Goal: Task Accomplishment & Management: Use online tool/utility

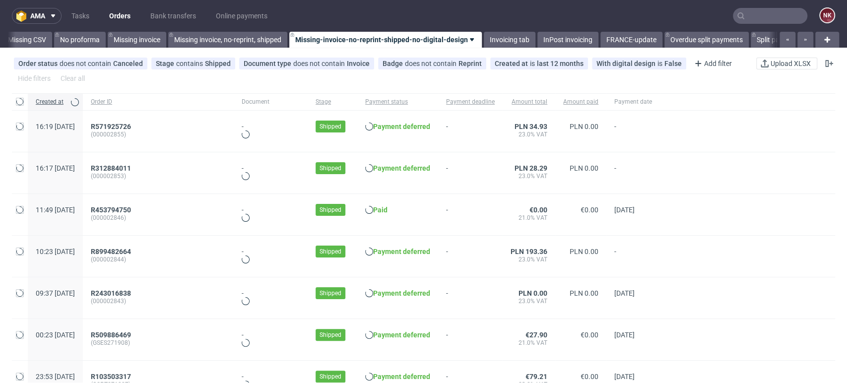
scroll to position [0, 1405]
click at [168, 16] on link "Bank transfers" at bounding box center [173, 16] width 58 height 16
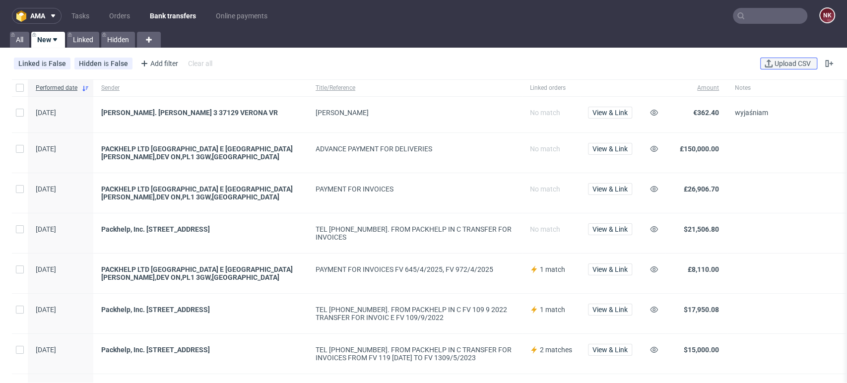
click at [778, 60] on span "Upload CSV" at bounding box center [792, 63] width 40 height 7
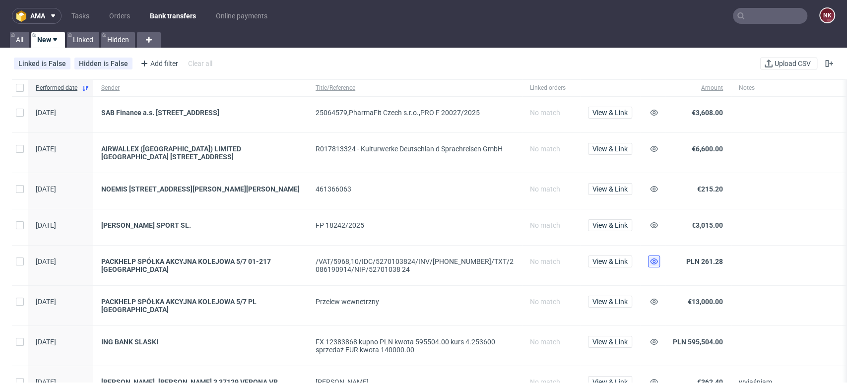
click at [656, 260] on button at bounding box center [654, 262] width 12 height 12
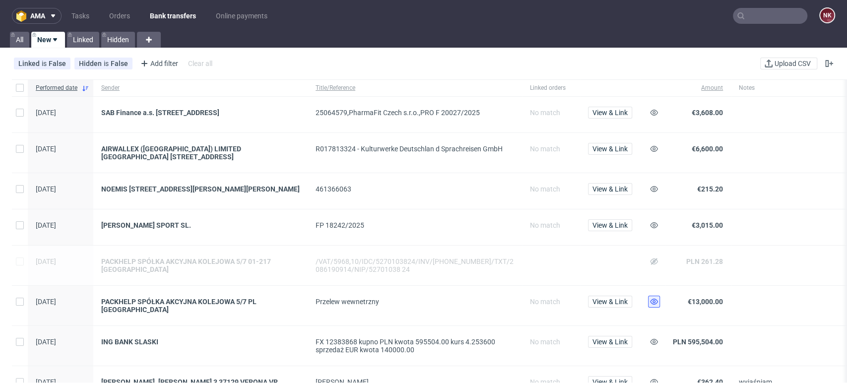
click at [658, 306] on button at bounding box center [654, 302] width 12 height 12
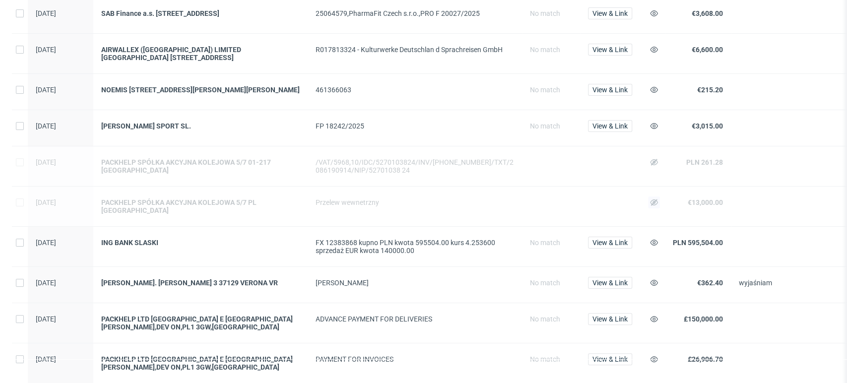
scroll to position [110, 0]
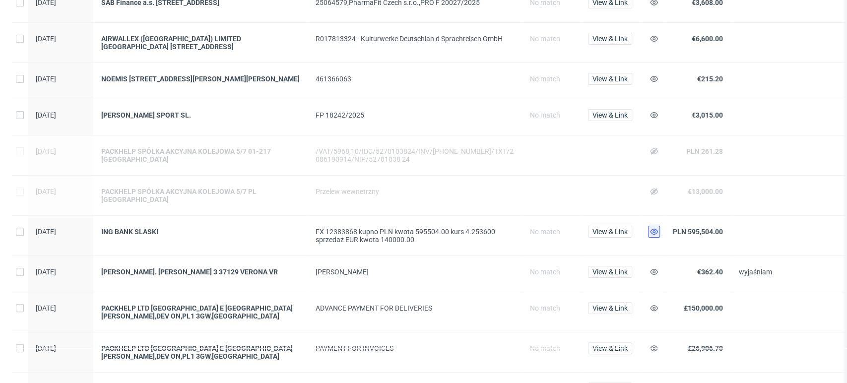
click at [655, 229] on use at bounding box center [654, 232] width 8 height 6
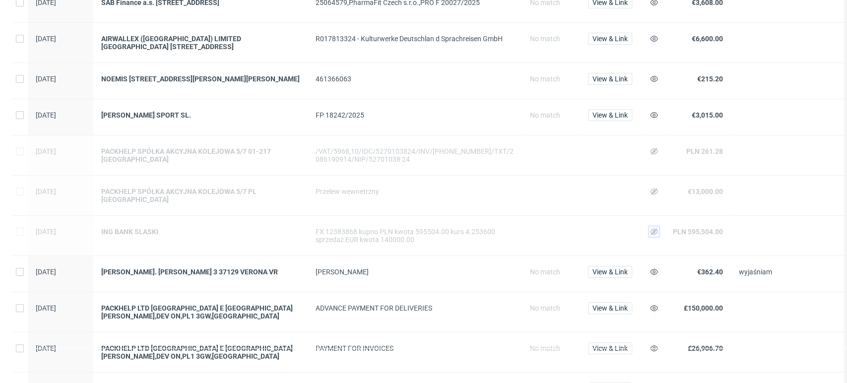
scroll to position [0, 0]
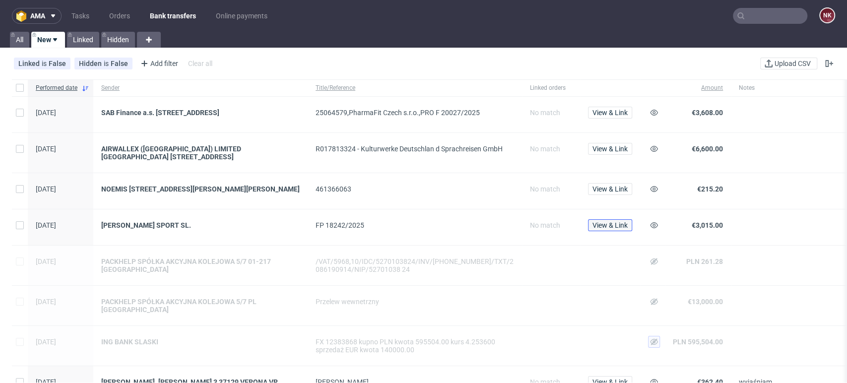
click at [607, 229] on span "View & Link" at bounding box center [609, 225] width 35 height 7
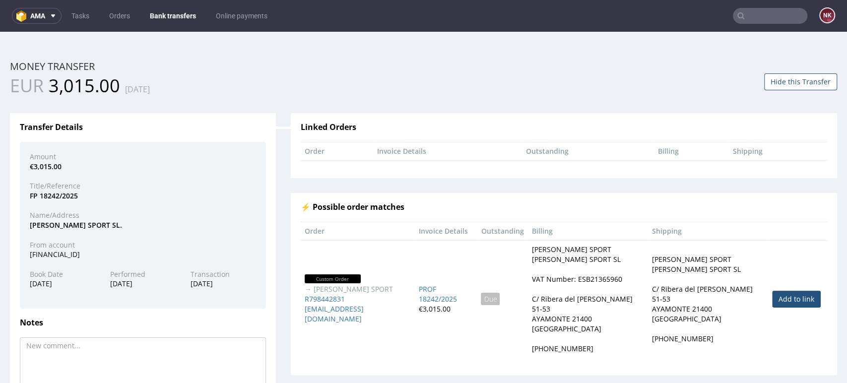
scroll to position [55, 0]
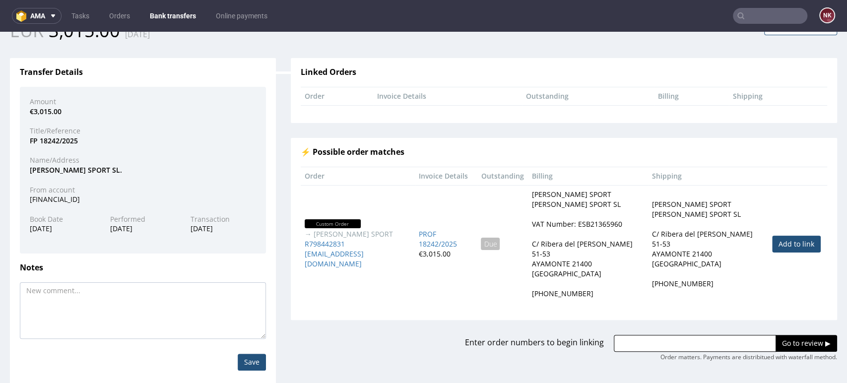
click at [772, 249] on link "Add to link" at bounding box center [796, 244] width 49 height 17
type input "R798442831"
click at [786, 344] on input "Go to review ▶" at bounding box center [806, 343] width 62 height 17
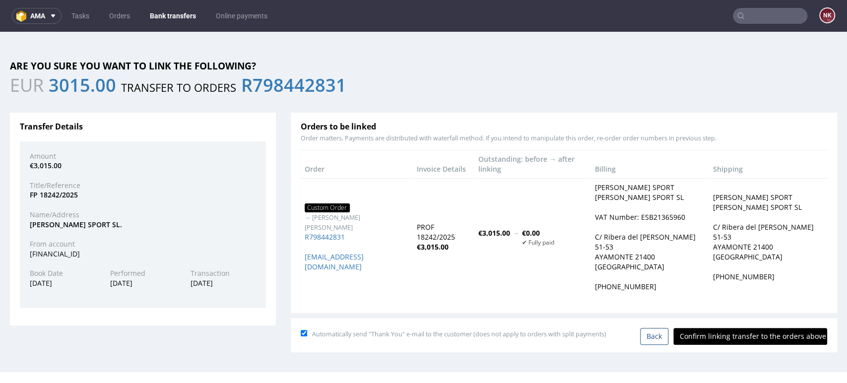
scroll to position [0, 0]
click at [744, 344] on input "Confirm linking transfer to the orders above" at bounding box center [750, 336] width 154 height 17
type input "In progress..."
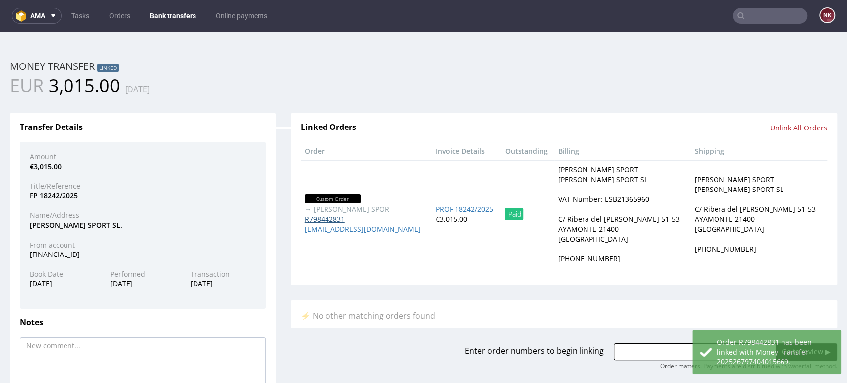
drag, startPoint x: 307, startPoint y: 240, endPoint x: 301, endPoint y: 220, distance: 20.7
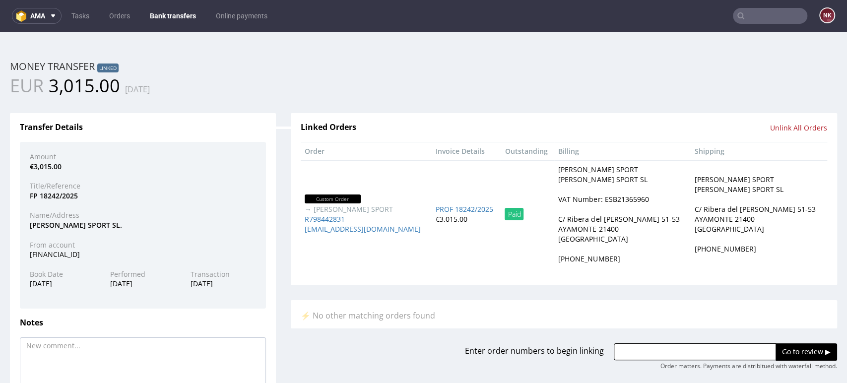
click at [174, 19] on link "Bank transfers" at bounding box center [173, 16] width 58 height 16
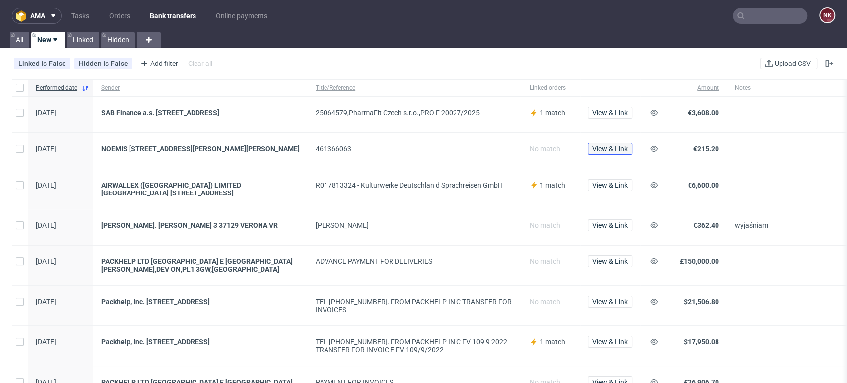
click at [611, 150] on span "View & Link" at bounding box center [609, 148] width 35 height 7
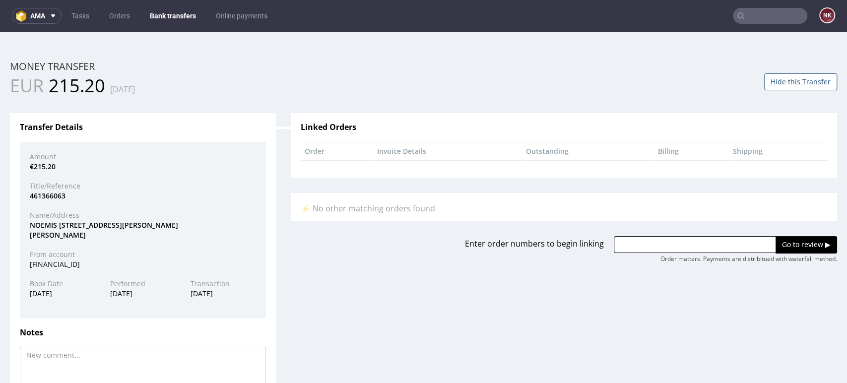
click at [44, 221] on div "NOEMIS 5 RUE CLAUDE BURDIN 63100 CL ERMONT FERRAND" at bounding box center [142, 229] width 241 height 19
copy div "NOEMIS"
click at [705, 239] on input "text" at bounding box center [695, 244] width 162 height 17
paste input "R461366063"
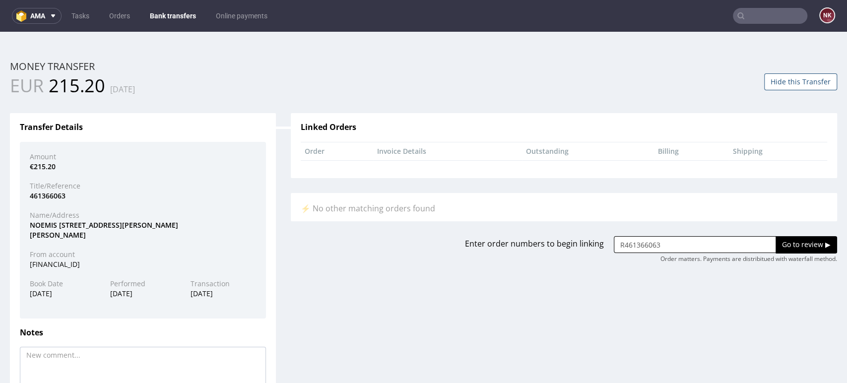
type input "R461366063"
click at [775, 243] on input "Go to review ▶" at bounding box center [806, 244] width 62 height 17
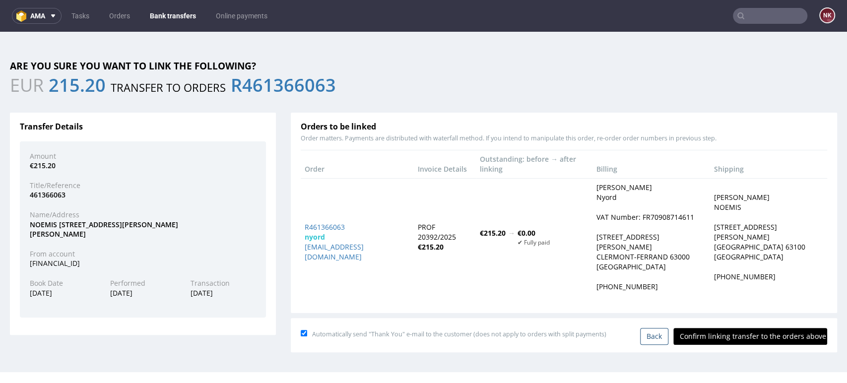
click at [747, 328] on input "Confirm linking transfer to the orders above" at bounding box center [750, 336] width 154 height 17
type input "In progress..."
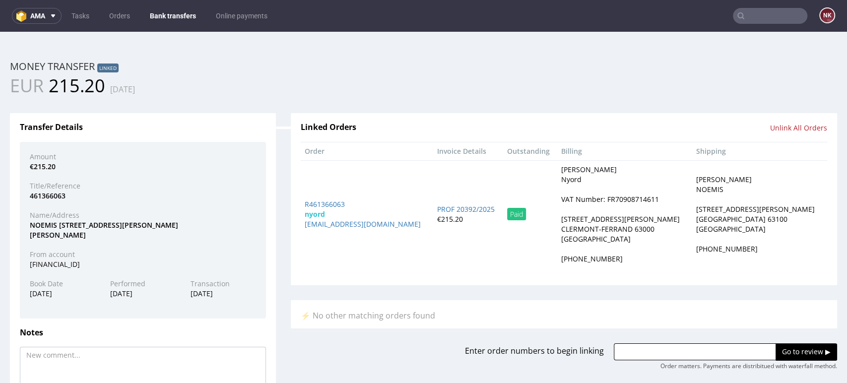
click at [284, 225] on div "Linked Orders Unlink All Orders Order Invoice Details Outstanding Billing Shipp…" at bounding box center [563, 234] width 561 height 272
click at [169, 8] on link "Bank transfers" at bounding box center [173, 16] width 58 height 16
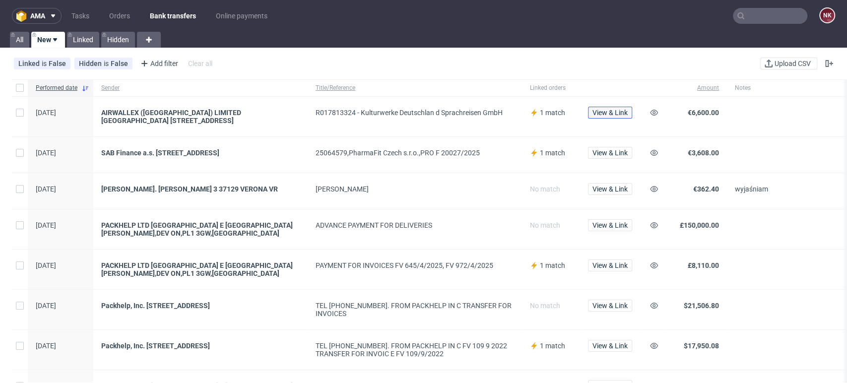
click at [604, 113] on span "View & Link" at bounding box center [609, 112] width 35 height 7
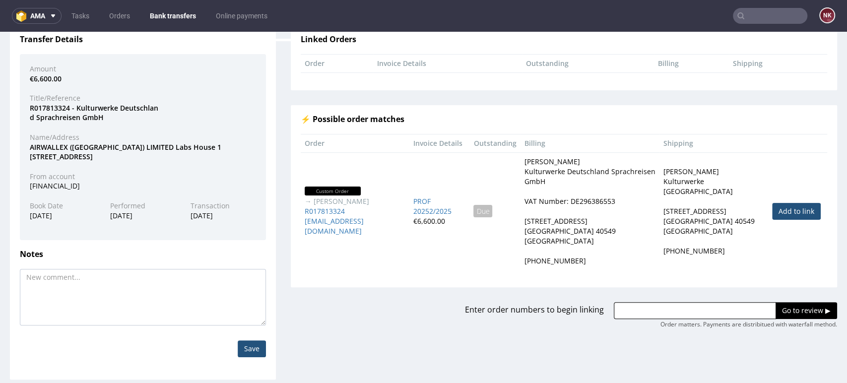
scroll to position [88, 0]
click at [781, 208] on link "Add to link" at bounding box center [796, 210] width 49 height 17
type input "R017813324"
click at [787, 309] on input "Go to review ▶" at bounding box center [806, 310] width 62 height 17
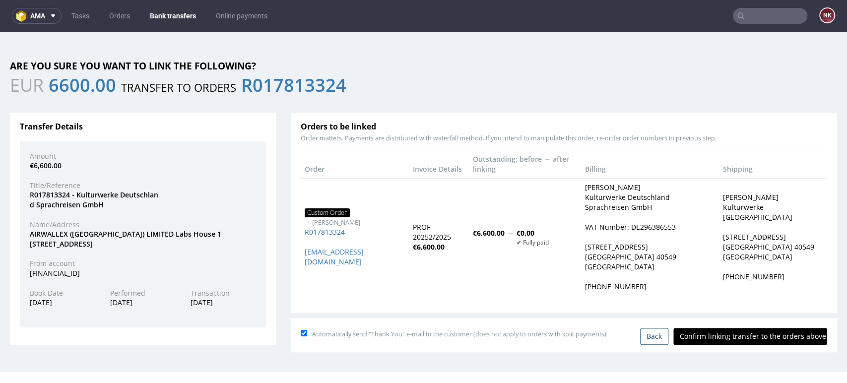
scroll to position [0, 0]
click at [732, 348] on div "Automatically send "Thank You" e-mail to the customer (does not apply to orders…" at bounding box center [564, 335] width 546 height 34
click at [730, 338] on input "Confirm linking transfer to the orders above" at bounding box center [750, 336] width 154 height 17
type input "In progress..."
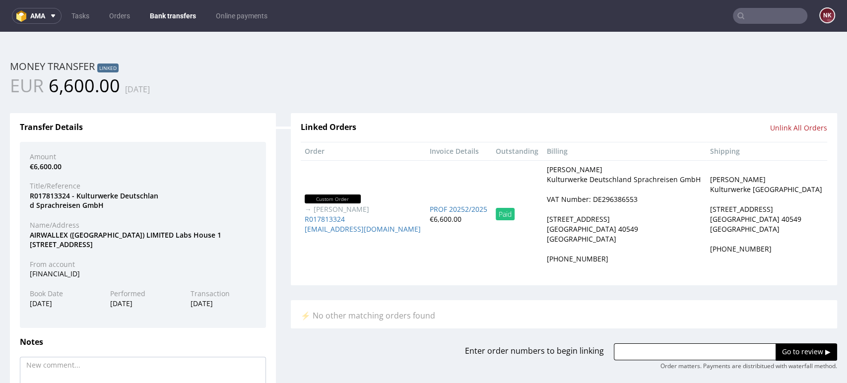
click at [170, 14] on link "Bank transfers" at bounding box center [173, 16] width 58 height 16
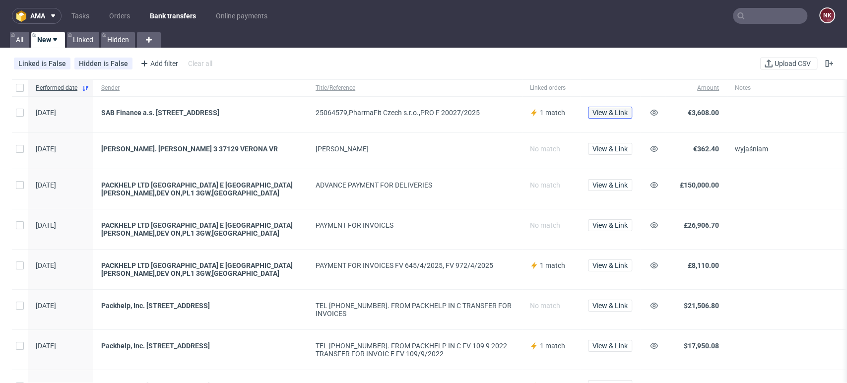
click at [614, 109] on span "View & Link" at bounding box center [609, 112] width 35 height 7
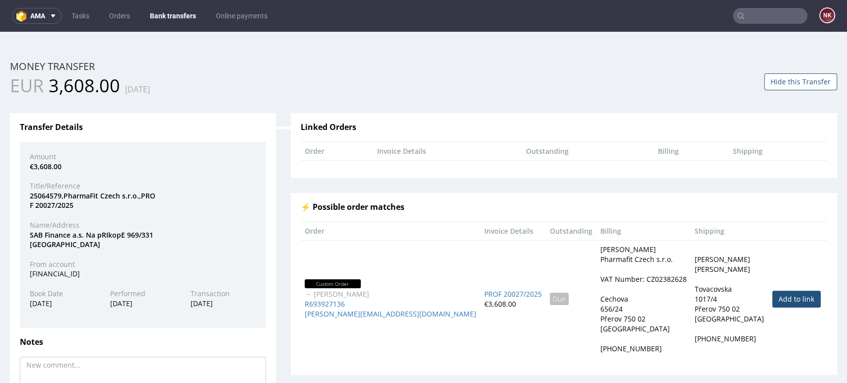
scroll to position [88, 0]
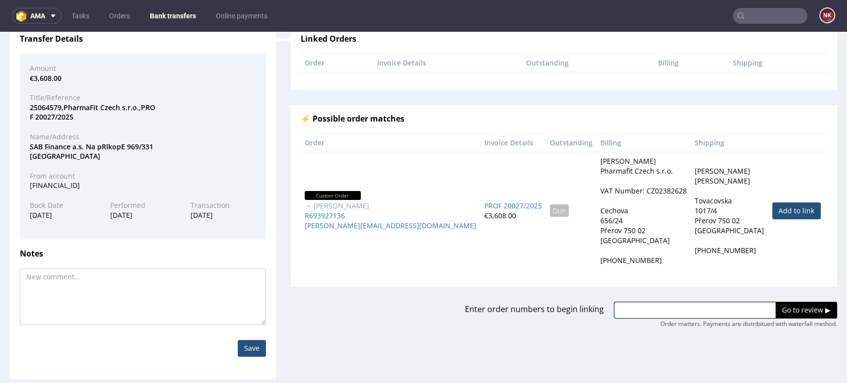
click at [772, 200] on td "Add to link" at bounding box center [797, 211] width 59 height 118
click at [772, 206] on link "Add to link" at bounding box center [796, 210] width 49 height 17
type input "R693927136"
click at [790, 309] on input "Go to review ▶" at bounding box center [806, 310] width 62 height 17
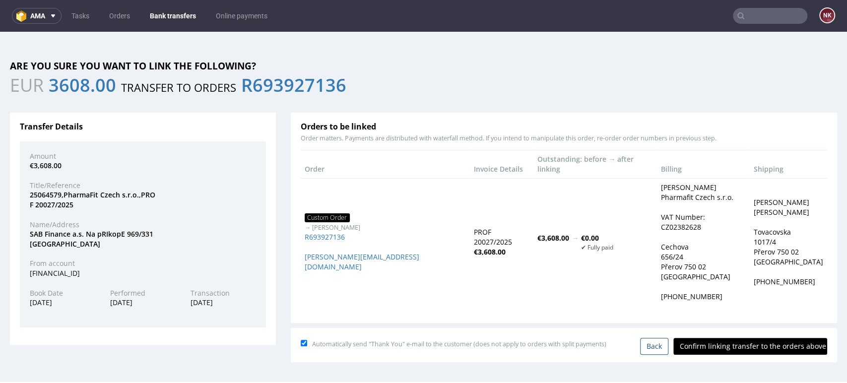
scroll to position [0, 0]
click at [734, 338] on input "Confirm linking transfer to the orders above" at bounding box center [750, 346] width 154 height 17
type input "In progress..."
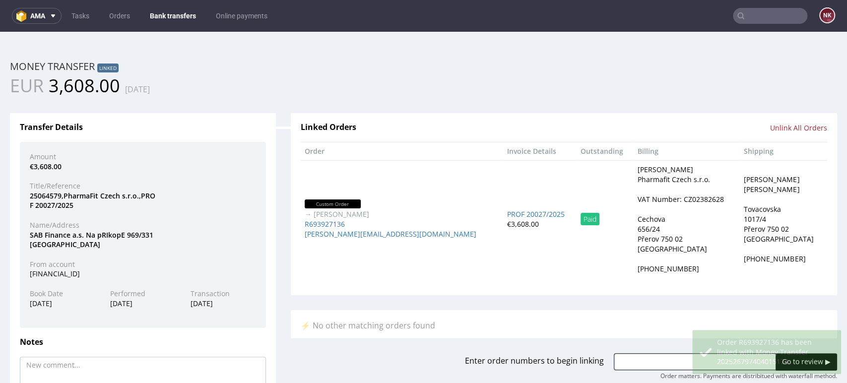
click at [164, 18] on link "Bank transfers" at bounding box center [173, 16] width 58 height 16
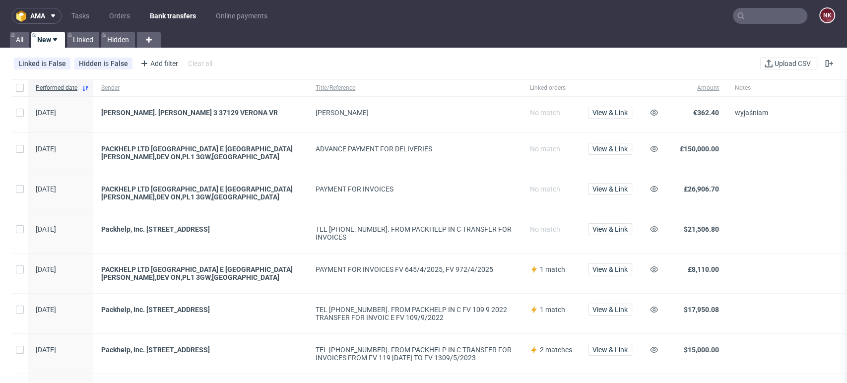
click at [514, 182] on div "PAYMENT FOR INVOICES" at bounding box center [415, 193] width 214 height 40
click at [500, 152] on div "ADVANCE PAYMENT FOR DELIVERIES" at bounding box center [415, 149] width 198 height 8
click at [464, 182] on div "PAYMENT FOR INVOICES" at bounding box center [415, 193] width 214 height 40
click at [611, 202] on div "View & Link" at bounding box center [610, 193] width 60 height 40
click at [610, 206] on div "View & Link" at bounding box center [610, 193] width 60 height 40
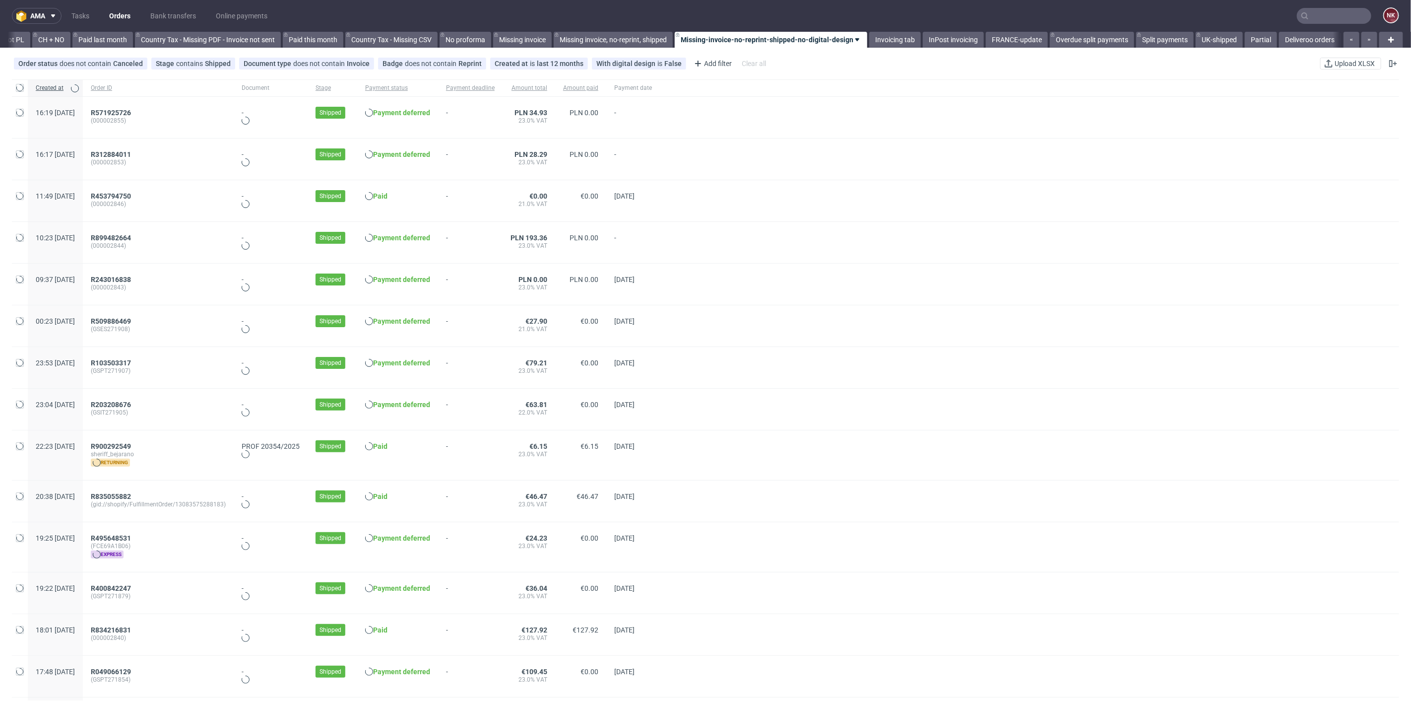
click at [1320, 4] on nav "ama Tasks Orders Bank transfers Online payments NK" at bounding box center [705, 16] width 1411 height 32
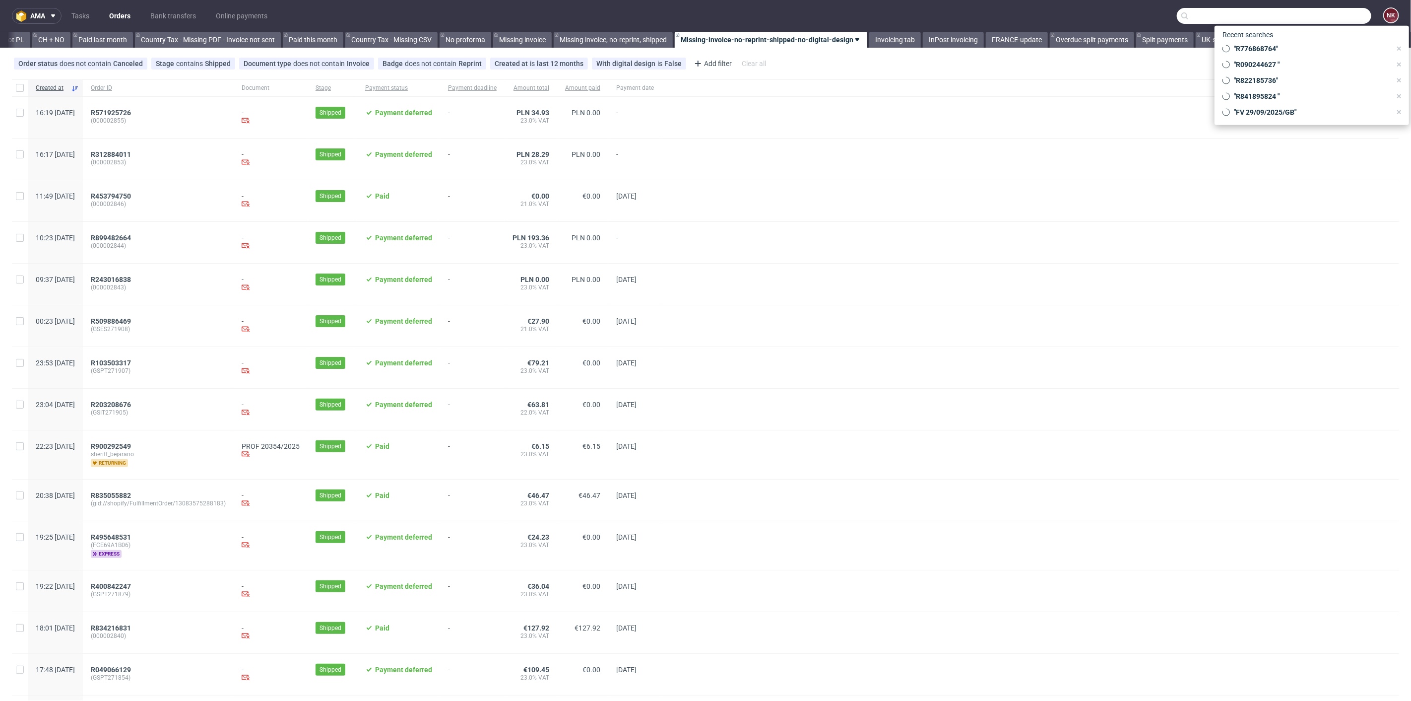
click at [1317, 16] on input "text" at bounding box center [1274, 16] width 194 height 16
paste input "NOEMIS"
type input "NOEMIS"
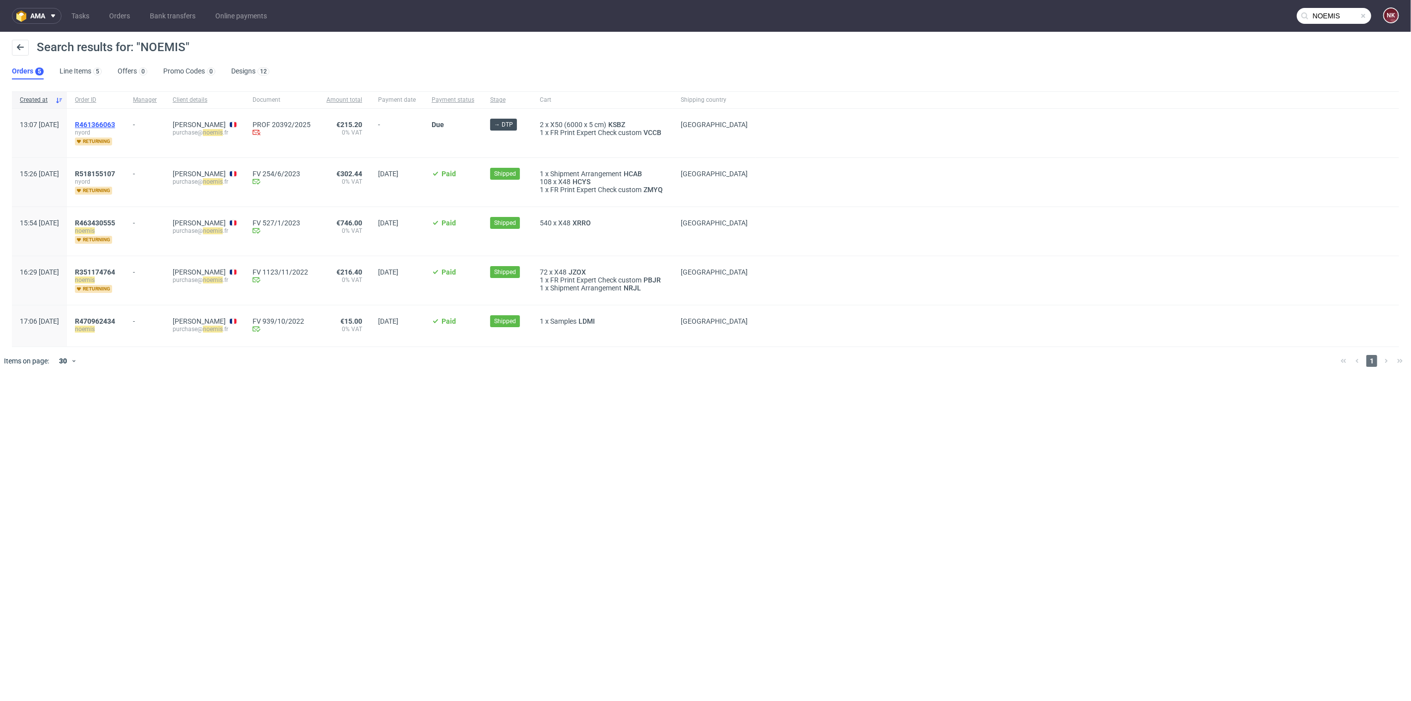
click at [115, 124] on span "R461366063" at bounding box center [95, 125] width 40 height 8
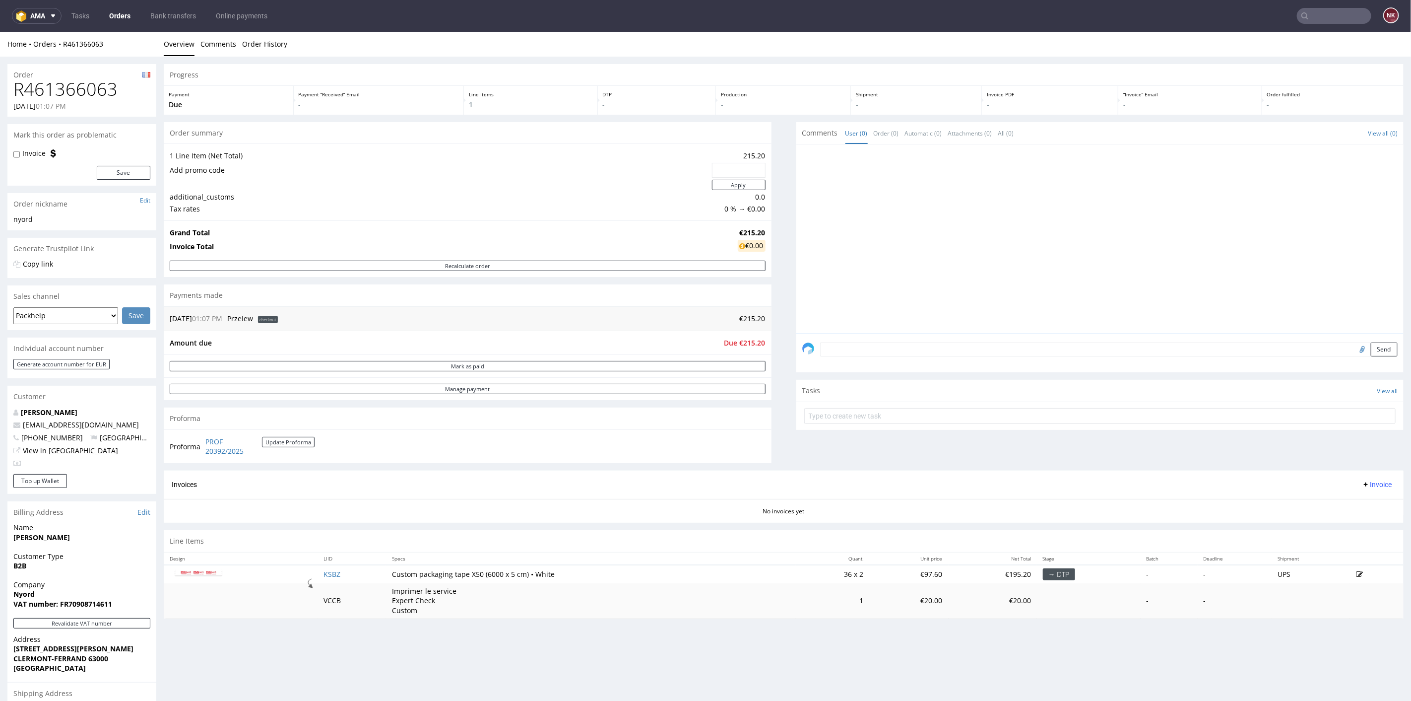
click at [78, 71] on div "Order" at bounding box center [81, 72] width 149 height 16
click at [86, 85] on h1 "R461366063" at bounding box center [81, 89] width 137 height 20
copy h1 "R461366063"
click at [778, 345] on div "Progress Payment Due Payment “Received” Email - Line Items 1 DTP - Production -…" at bounding box center [784, 345] width 1240 height 562
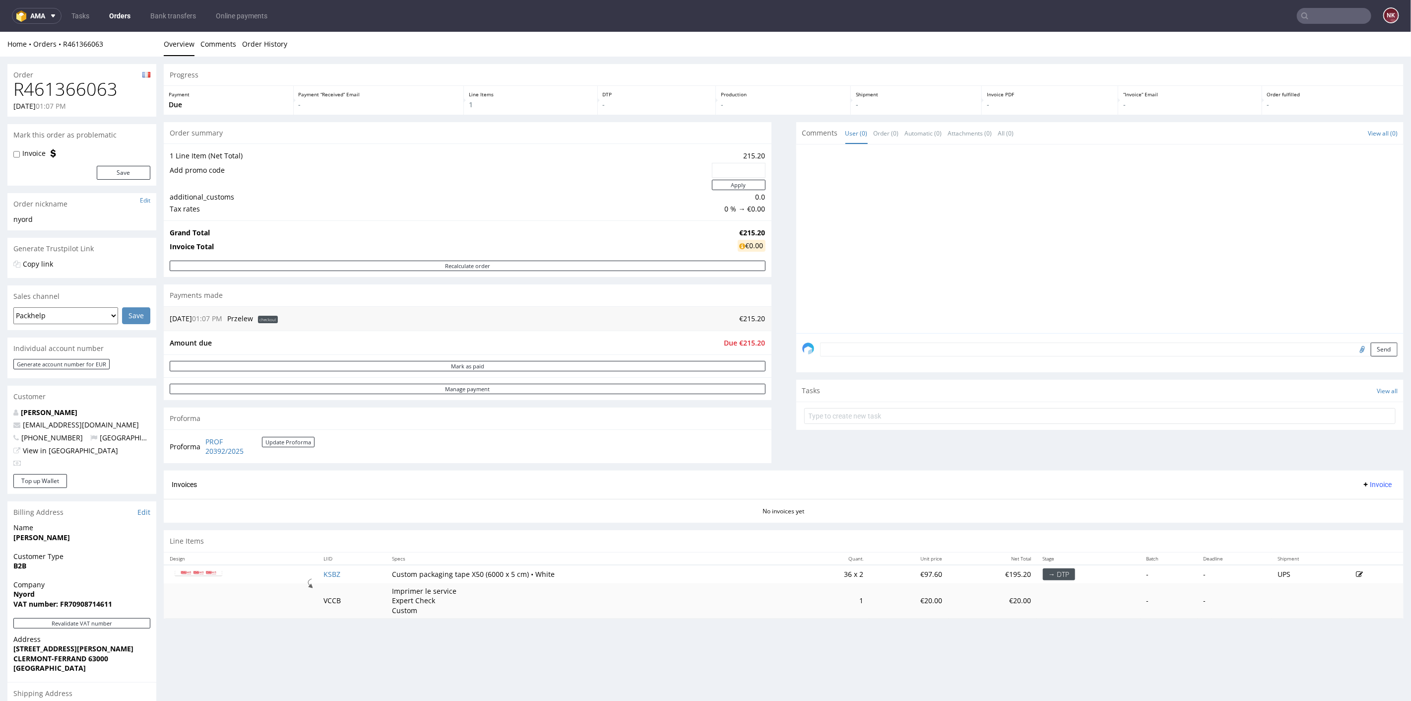
click at [779, 107] on p "-" at bounding box center [783, 104] width 125 height 10
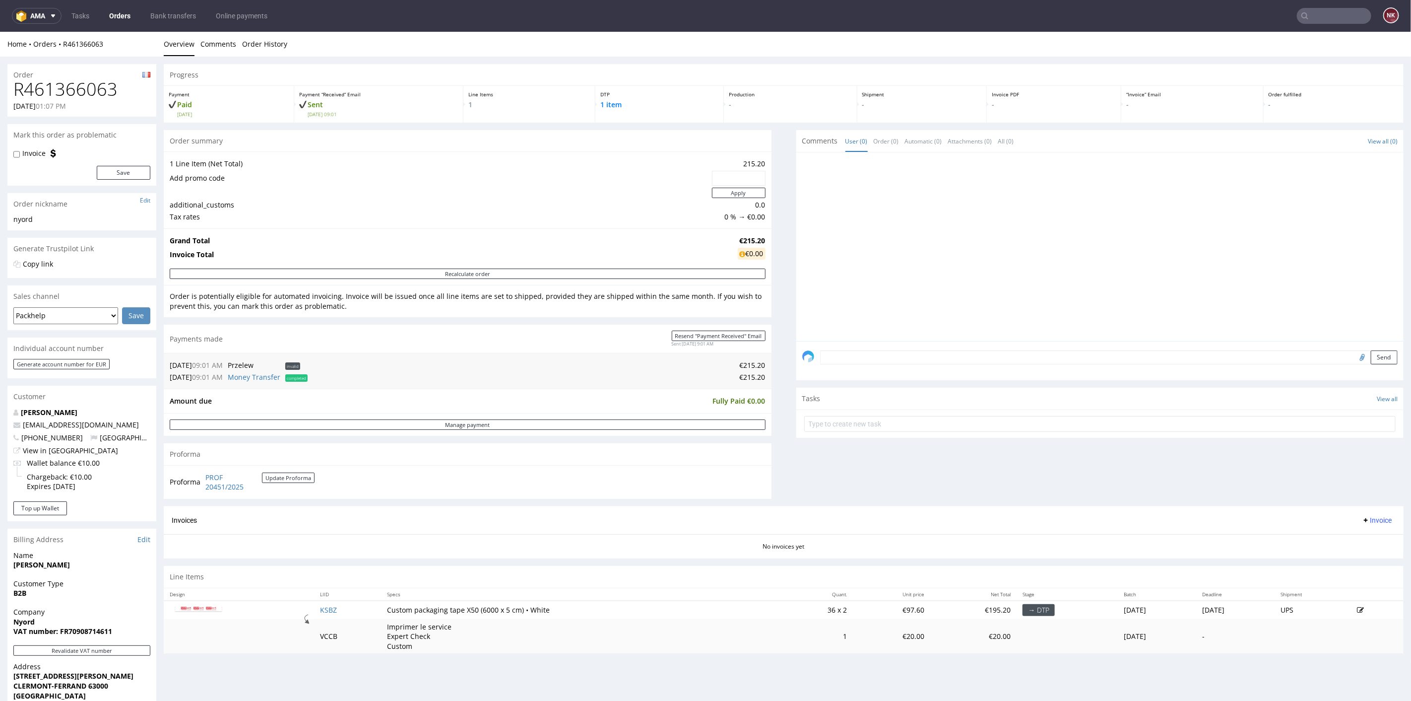
click at [190, 107] on p "Paid Wed 24 Sep" at bounding box center [229, 108] width 120 height 18
click at [125, 18] on link "Orders" at bounding box center [119, 16] width 33 height 16
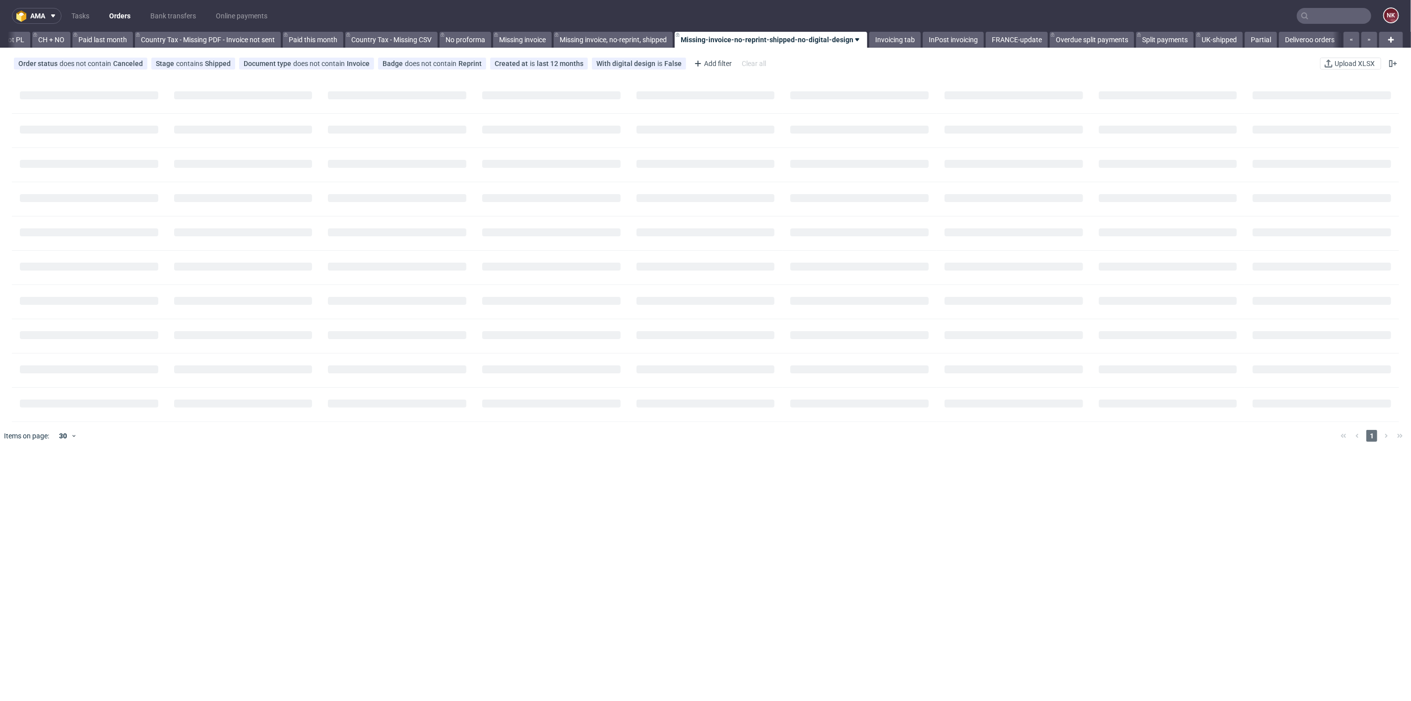
scroll to position [0, 1026]
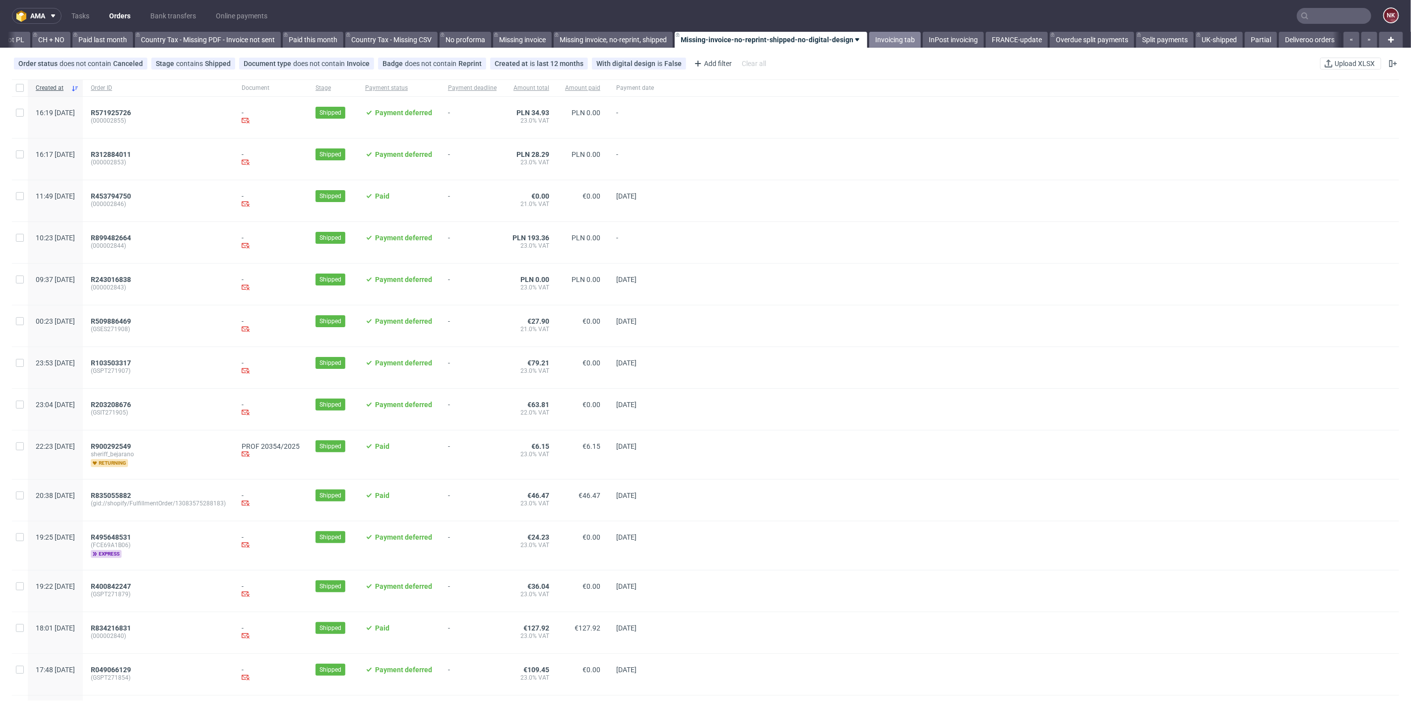
click at [899, 37] on link "Invoicing tab" at bounding box center [895, 40] width 52 height 16
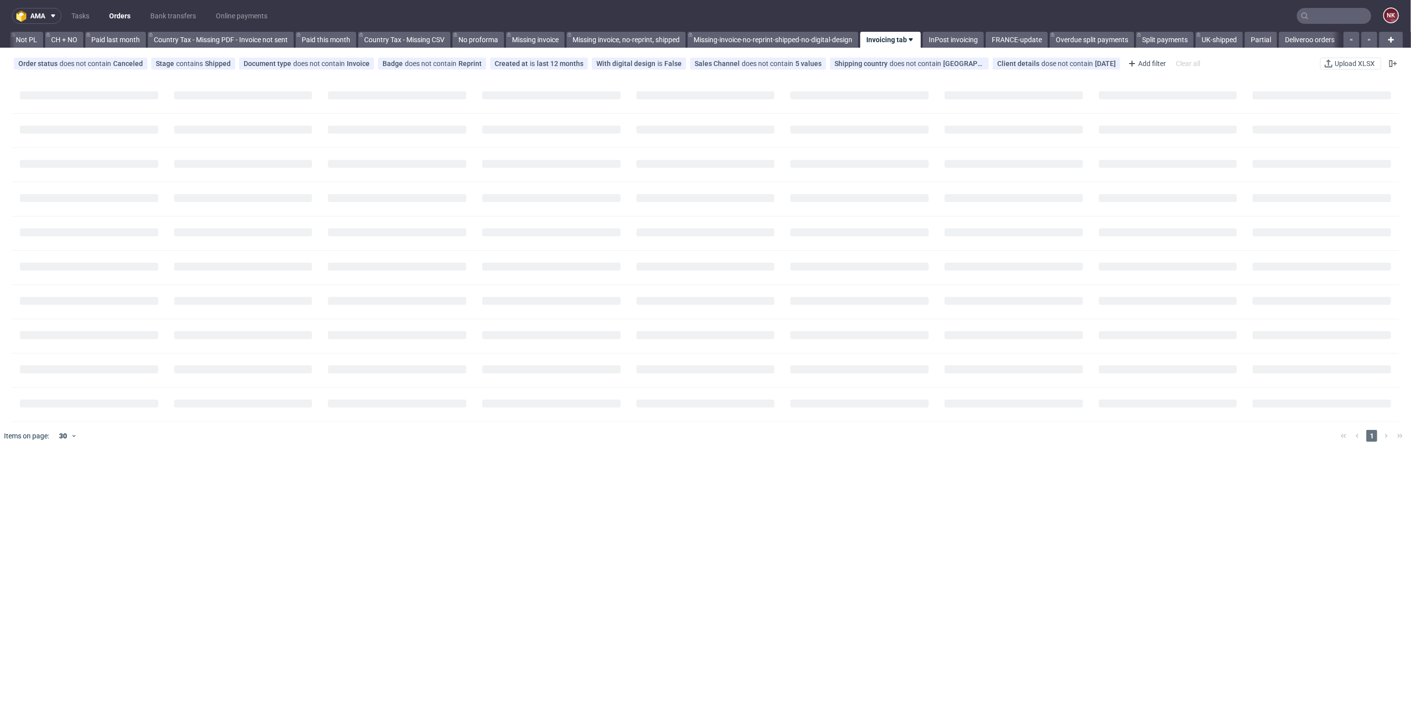
scroll to position [0, 1018]
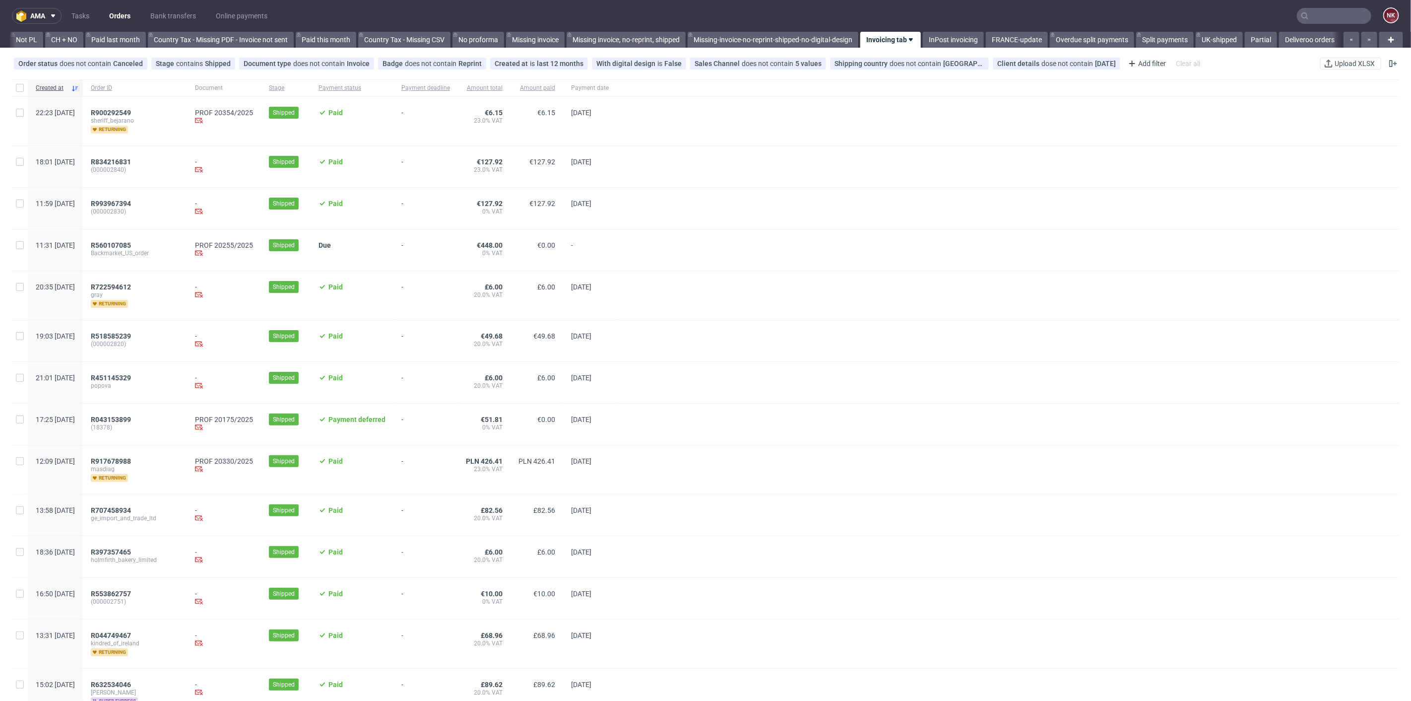
click at [676, 331] on div at bounding box center [1008, 340] width 782 height 41
click at [176, 15] on link "Bank transfers" at bounding box center [173, 16] width 58 height 16
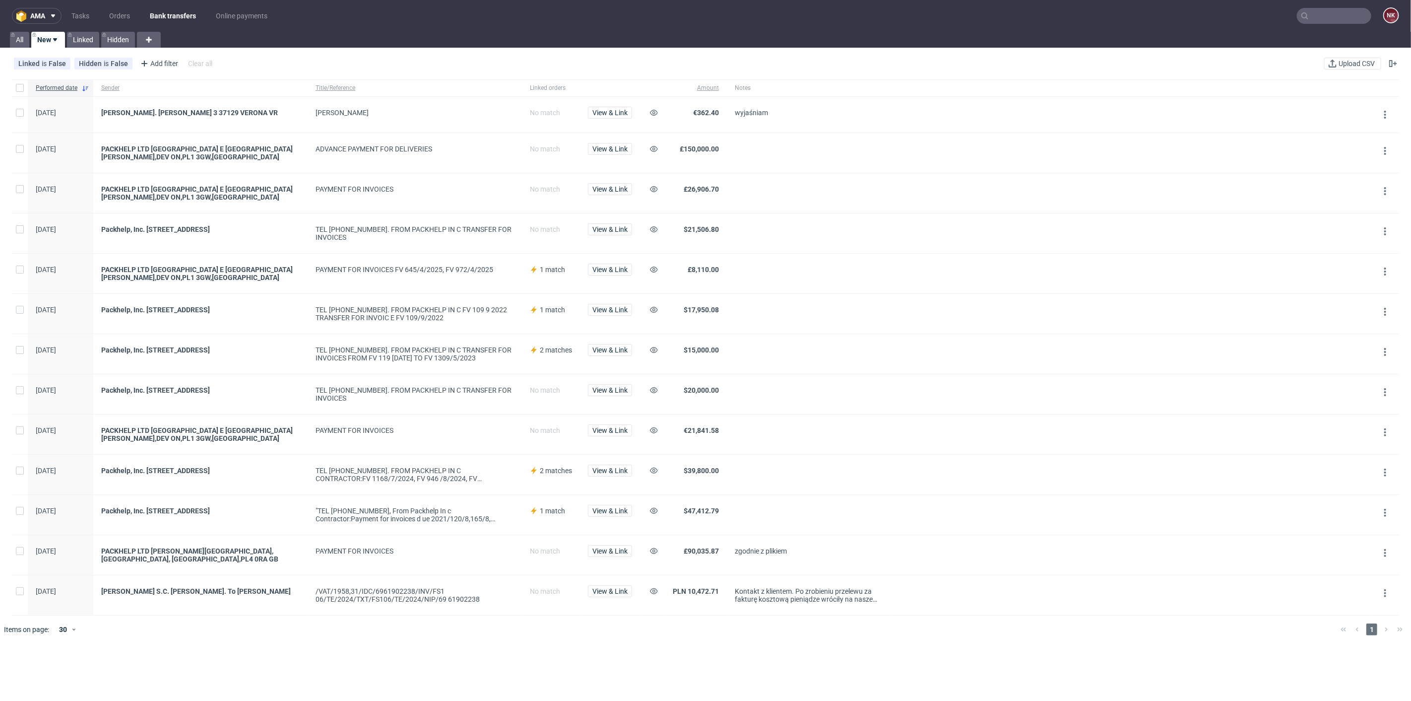
click at [408, 103] on div "MIRKO BERTO" at bounding box center [415, 115] width 214 height 36
click at [123, 10] on link "Orders" at bounding box center [119, 16] width 33 height 16
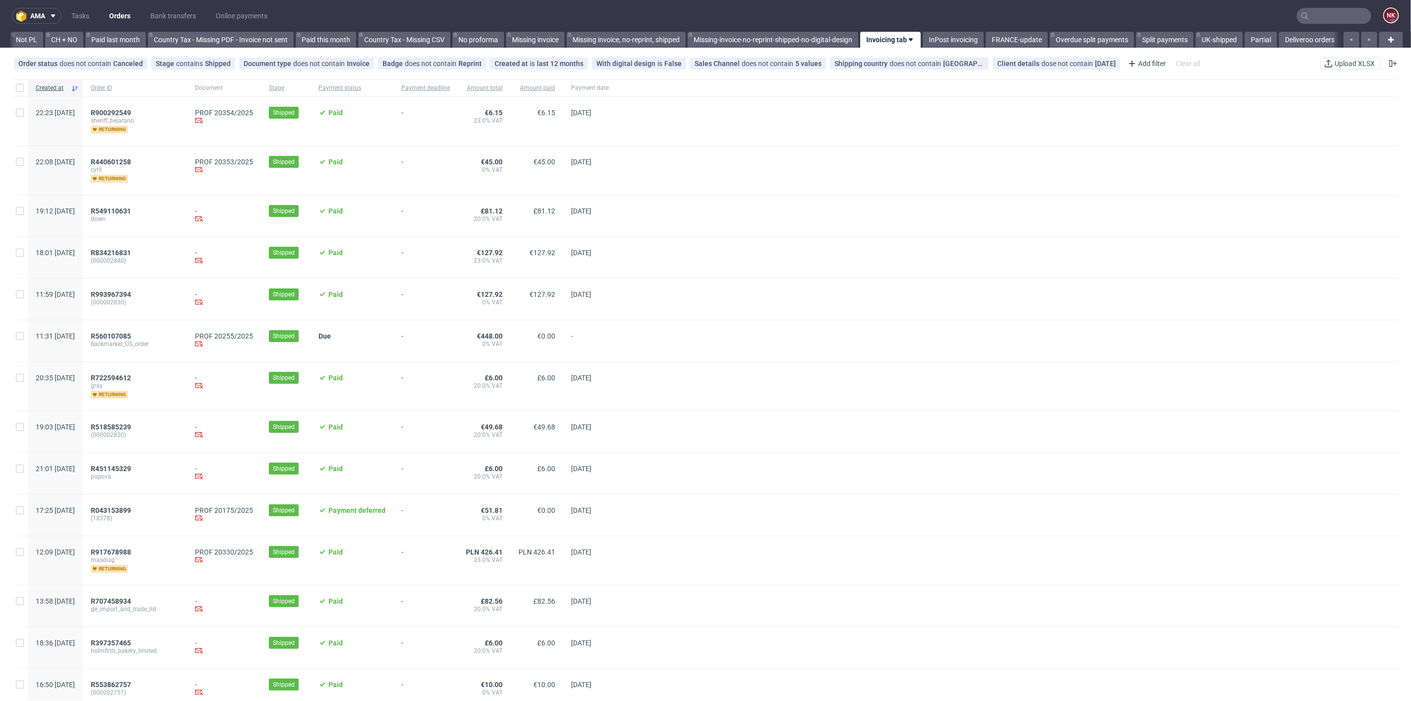
scroll to position [0, 1018]
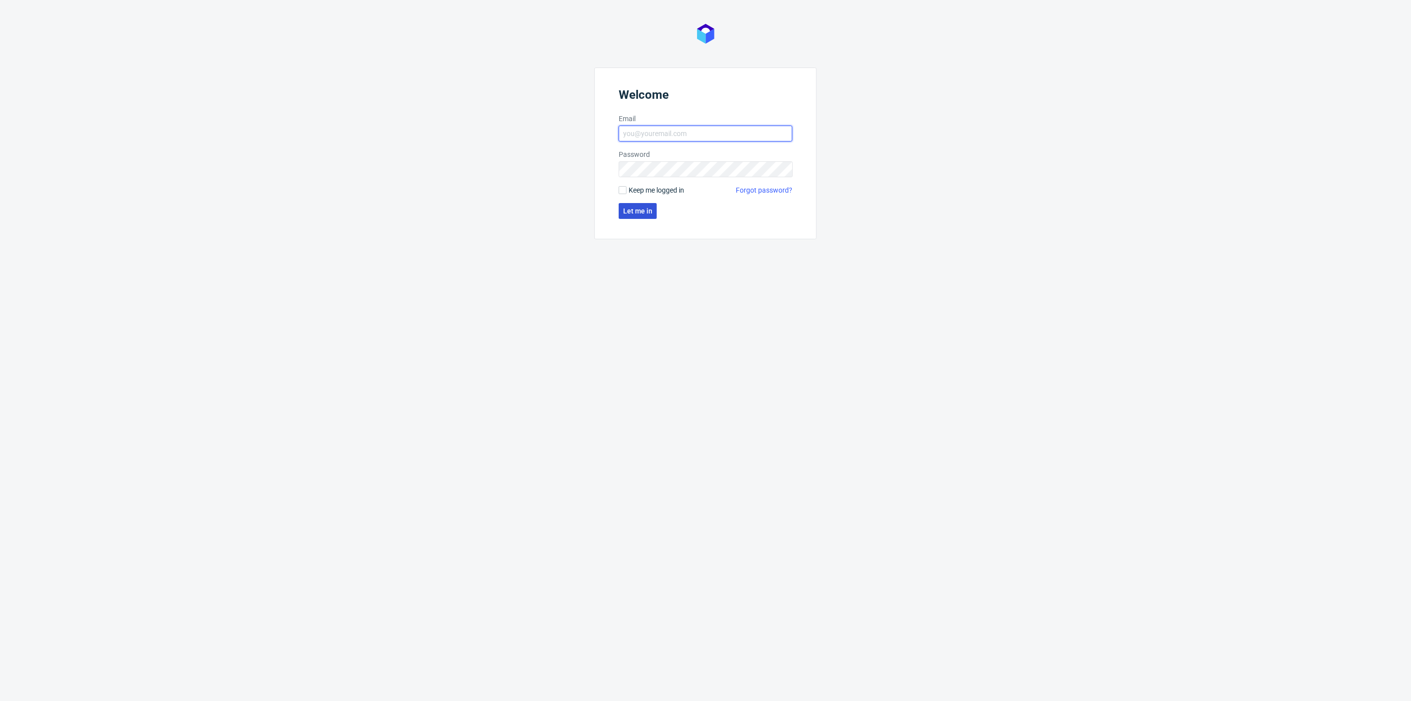
type input "[PERSON_NAME][EMAIL_ADDRESS][DOMAIN_NAME]"
click at [633, 204] on button "Let me in" at bounding box center [638, 211] width 38 height 16
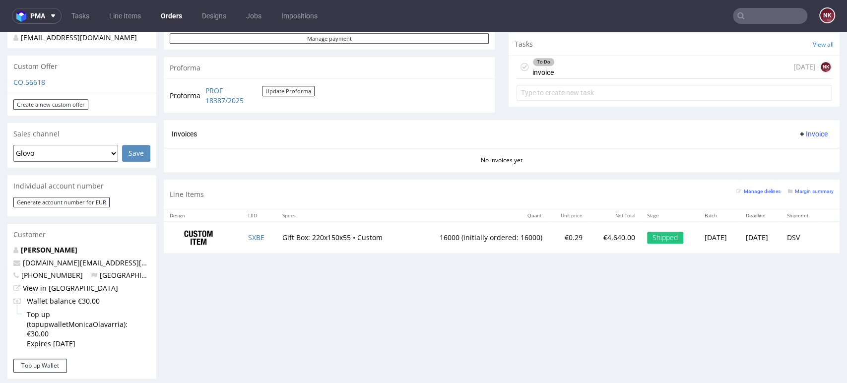
scroll to position [220, 0]
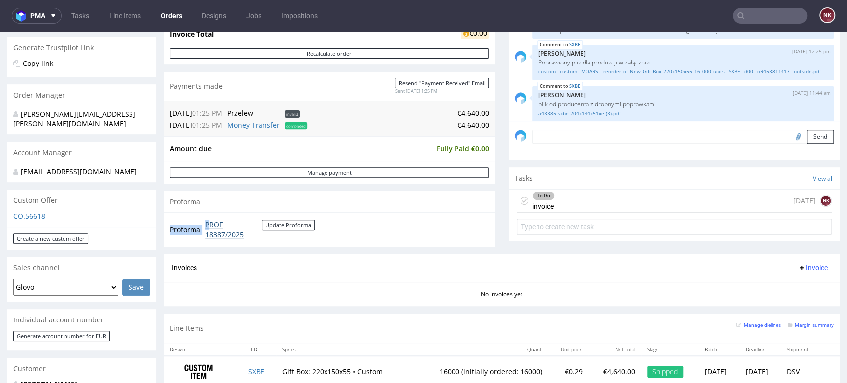
drag, startPoint x: 270, startPoint y: 238, endPoint x: 207, endPoint y: 227, distance: 63.4
click at [207, 227] on td "PROF 18387/2025 Update Proforma" at bounding box center [259, 229] width 112 height 21
click at [207, 227] on link "PROF 18387/2025" at bounding box center [233, 229] width 57 height 19
click at [515, 251] on div "Comments User (5) Order (0) Automatic (0) Attachments (4) All (5) View all (5) …" at bounding box center [674, 82] width 331 height 344
click at [802, 247] on div "Comments User (5) Order (0) Automatic (0) Attachments (4) All (5) View all (5) …" at bounding box center [674, 82] width 331 height 344
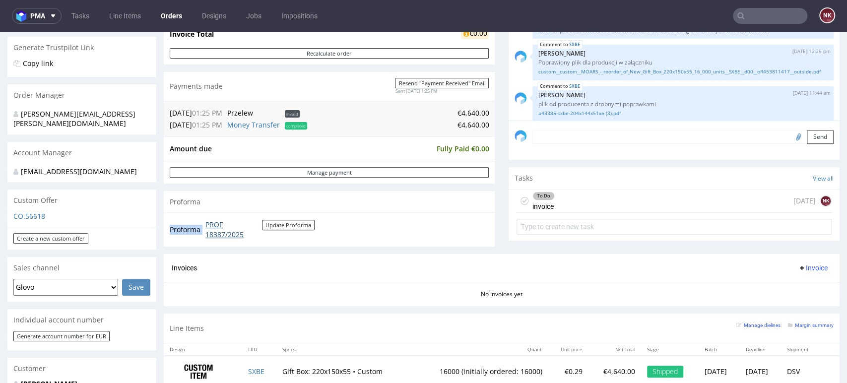
drag, startPoint x: 292, startPoint y: 240, endPoint x: 205, endPoint y: 227, distance: 87.4
click at [205, 227] on td "PROF 18387/2025 Update Proforma" at bounding box center [259, 229] width 112 height 21
copy tbody "Proforma"
click at [659, 206] on div "To Do invoice [DATE] NK" at bounding box center [673, 201] width 315 height 23
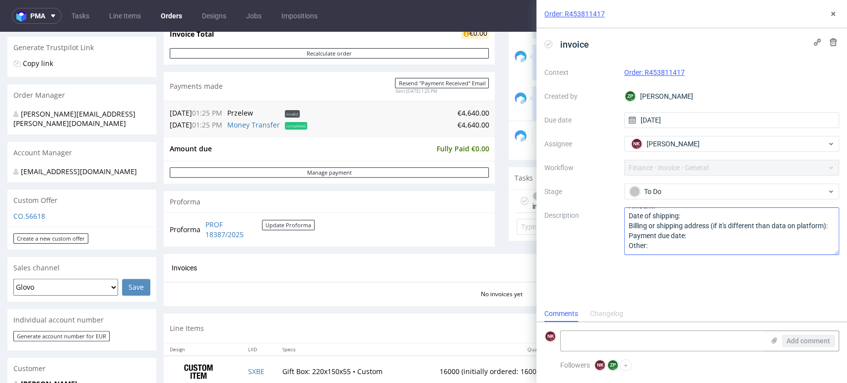
scroll to position [20, 0]
click at [834, 15] on icon at bounding box center [833, 14] width 8 height 8
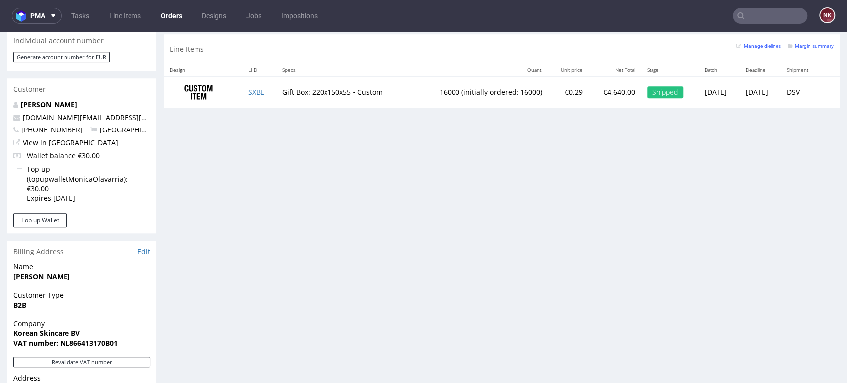
scroll to position [606, 0]
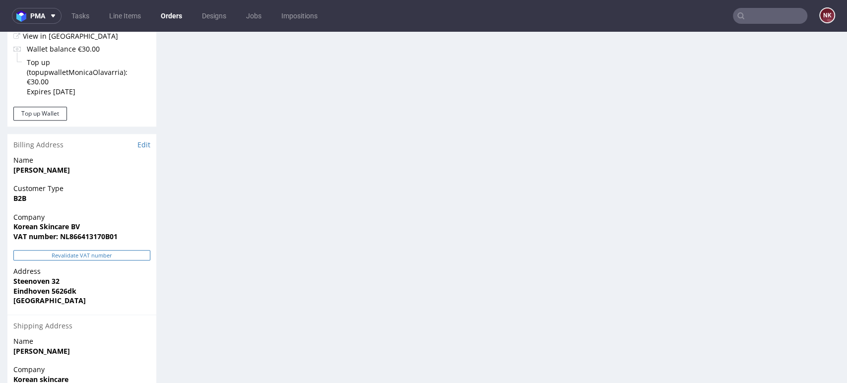
click at [109, 250] on button "Revalidate VAT number" at bounding box center [81, 255] width 137 height 10
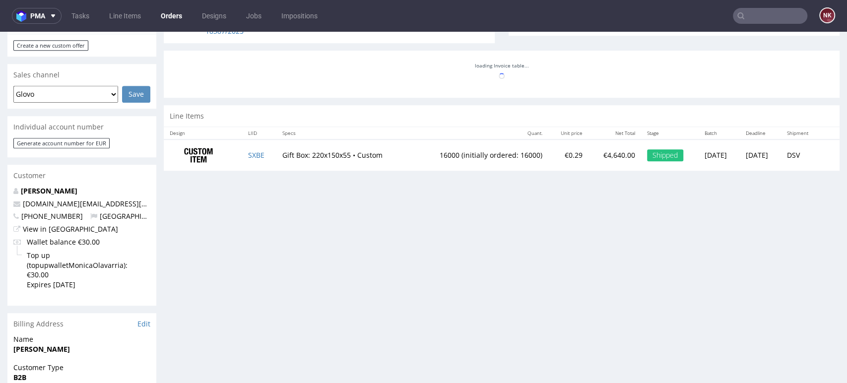
scroll to position [44, 0]
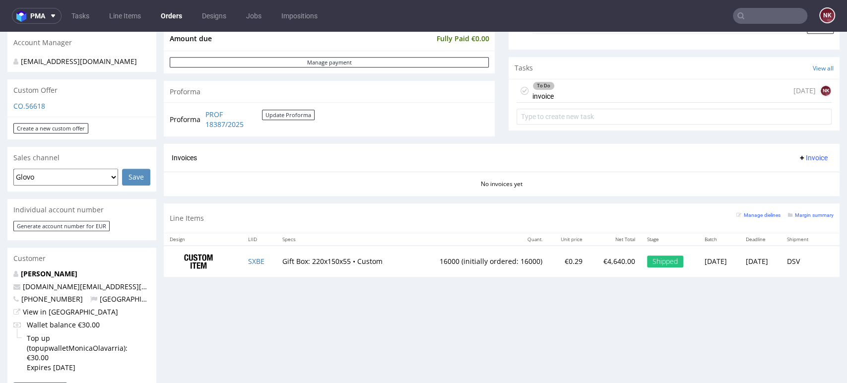
click at [623, 88] on div "To Do invoice [DATE] NK" at bounding box center [673, 90] width 315 height 23
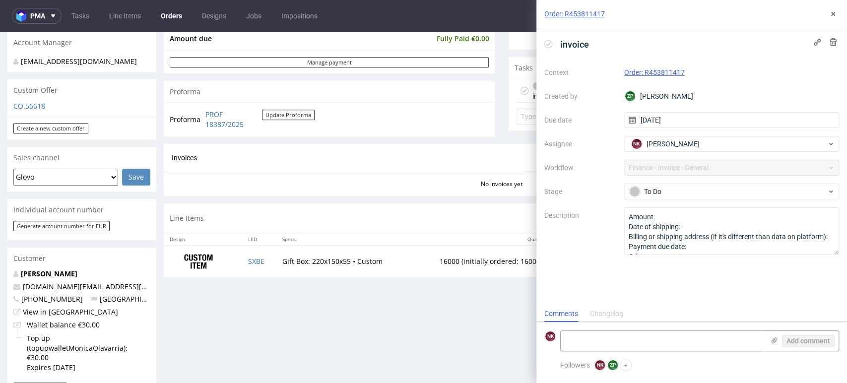
scroll to position [8, 0]
click at [675, 188] on div "To Do" at bounding box center [727, 191] width 197 height 11
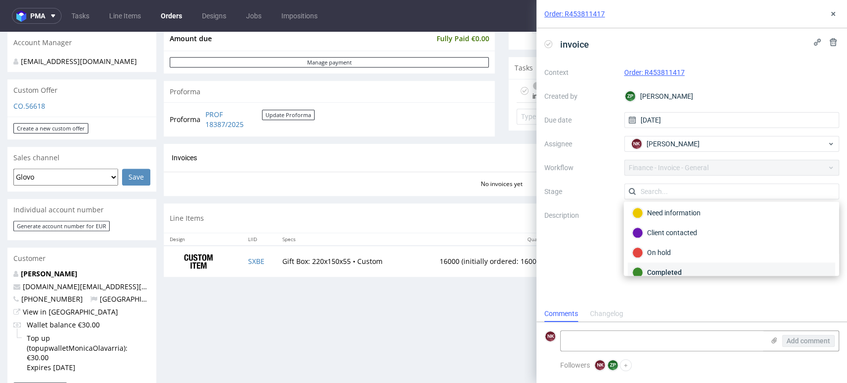
scroll to position [71, 0]
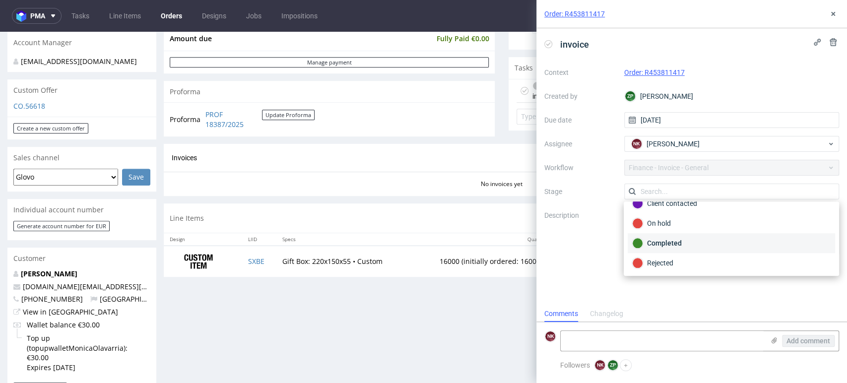
click at [667, 237] on div "Completed" at bounding box center [731, 243] width 207 height 20
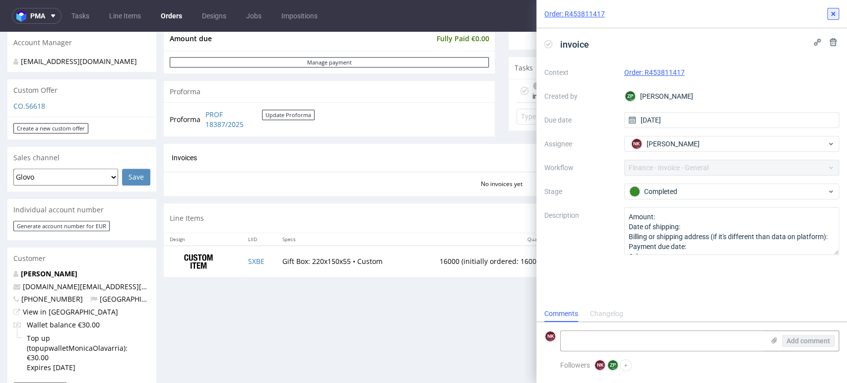
click at [833, 14] on use at bounding box center [833, 14] width 4 height 4
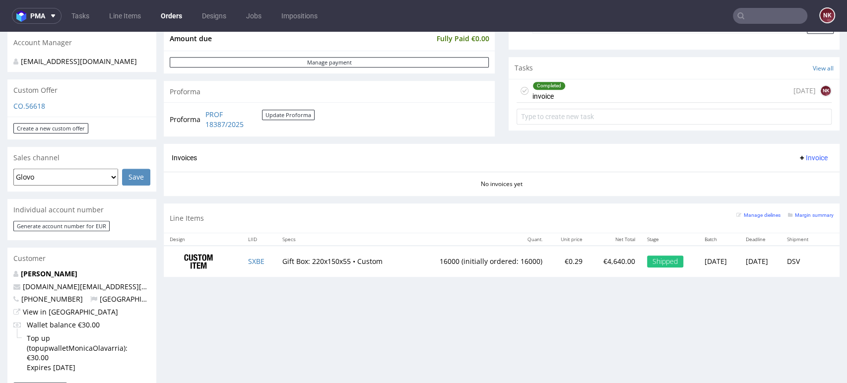
click at [798, 158] on span "Invoice" at bounding box center [813, 158] width 30 height 8
click at [794, 198] on span "Upload" at bounding box center [795, 197] width 48 height 10
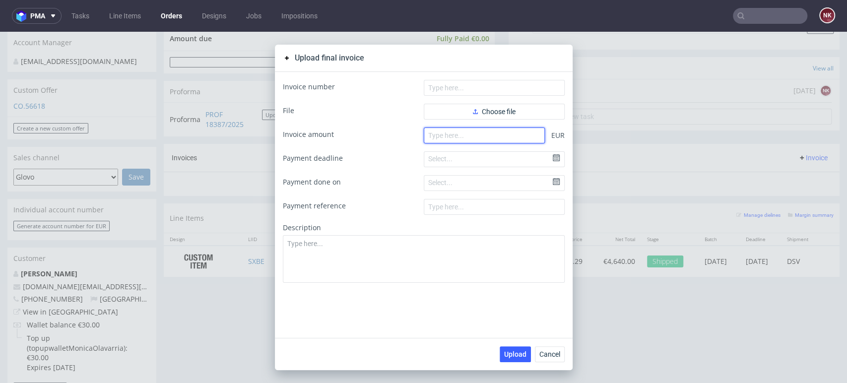
click at [493, 136] on input "number" at bounding box center [484, 136] width 121 height 16
type input "4640"
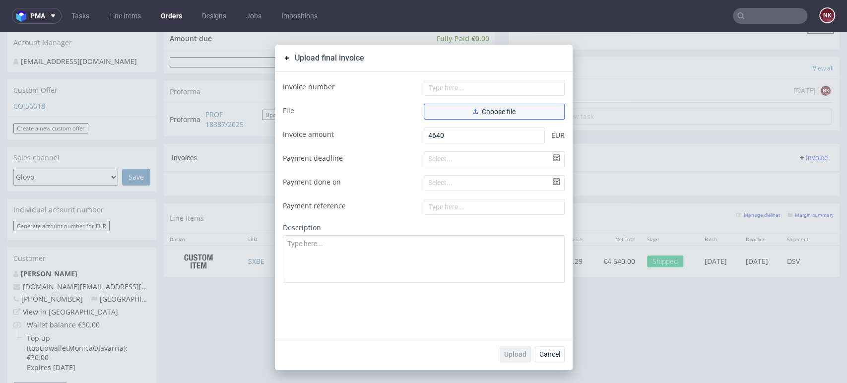
click at [504, 113] on span "Choose file" at bounding box center [494, 111] width 43 height 7
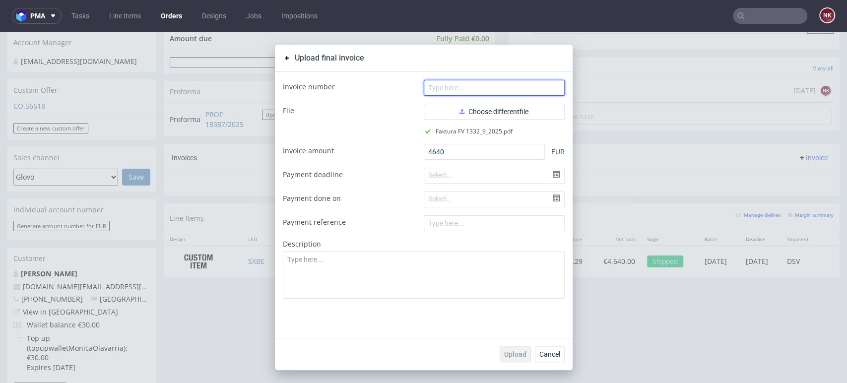
click at [453, 86] on input "text" at bounding box center [494, 88] width 141 height 16
type input "FV 1332/9/2025"
click at [514, 353] on span "Upload" at bounding box center [515, 354] width 22 height 7
drag, startPoint x: 805, startPoint y: 311, endPoint x: 786, endPoint y: 304, distance: 20.1
click at [805, 311] on div "Upload final invoice Invoice number FV 1332/9/2025 File Choose different file F…" at bounding box center [423, 207] width 847 height 351
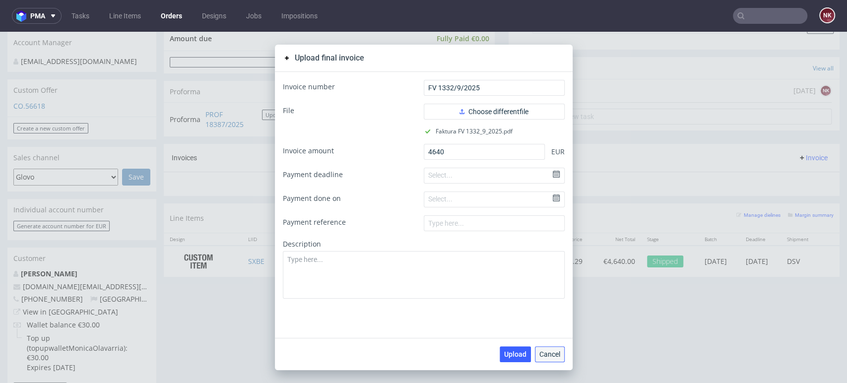
click at [540, 354] on span "Cancel" at bounding box center [549, 354] width 21 height 7
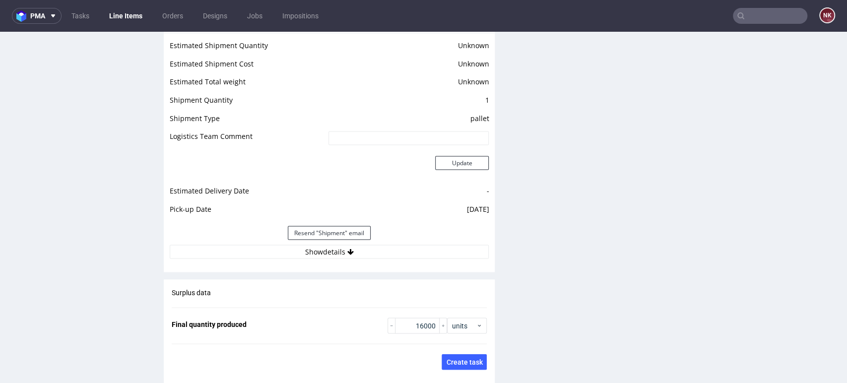
scroll to position [1415, 0]
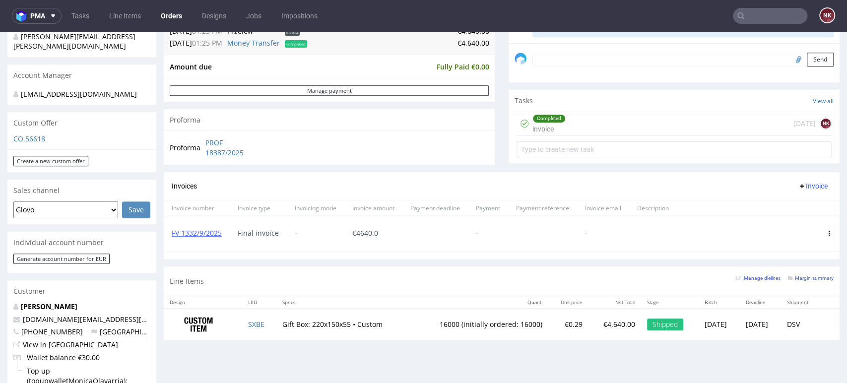
scroll to position [165, 0]
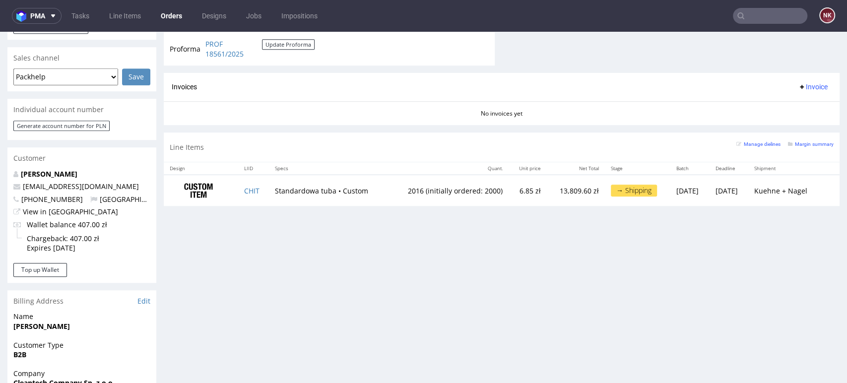
scroll to position [330, 0]
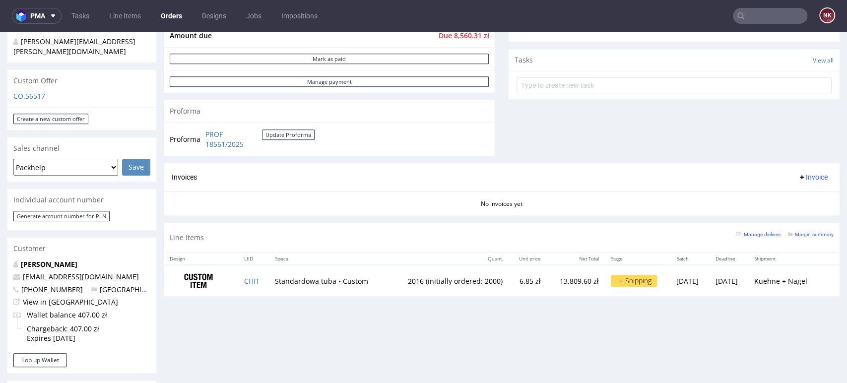
click at [363, 203] on div "No invoices yet" at bounding box center [502, 200] width 676 height 17
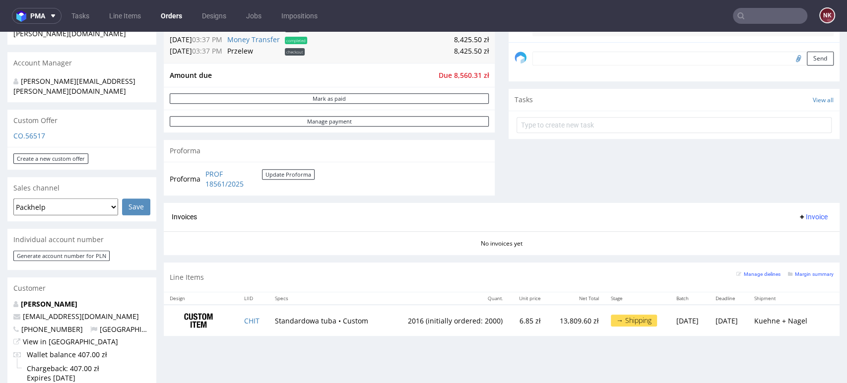
scroll to position [220, 0]
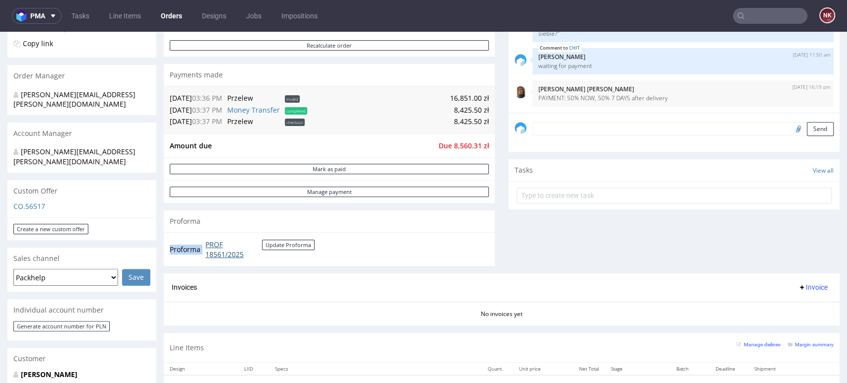
drag, startPoint x: 290, startPoint y: 260, endPoint x: 206, endPoint y: 246, distance: 84.6
click at [206, 246] on td "PROF 18561/2025 Update Proforma" at bounding box center [259, 249] width 112 height 21
copy tbody "Proforma"
drag, startPoint x: 282, startPoint y: 269, endPoint x: 204, endPoint y: 246, distance: 81.6
click at [204, 246] on div "Order summary 1 Line Item (Net Total) 13,809.60 Add promo code Apply additional…" at bounding box center [329, 88] width 331 height 372
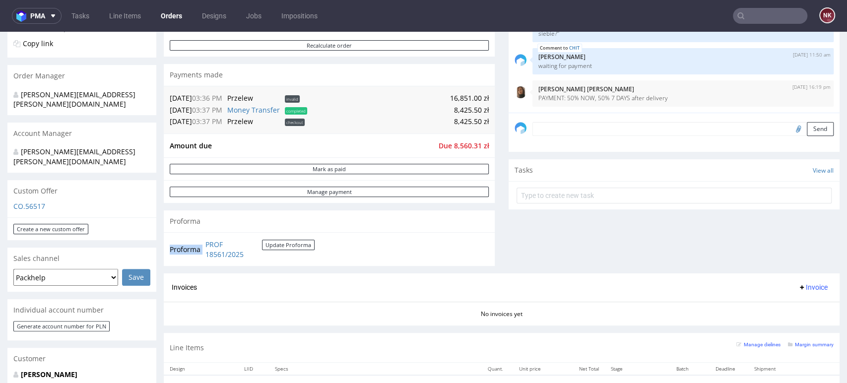
copy tbody "Proforma"
click at [534, 257] on div "Comments User (7) Order (1) Automatic (0) Attachments (2) All (6) View all (6) …" at bounding box center [674, 88] width 331 height 372
click at [455, 104] on td "8,425.50 zł" at bounding box center [399, 110] width 179 height 12
copy td "8,425.50"
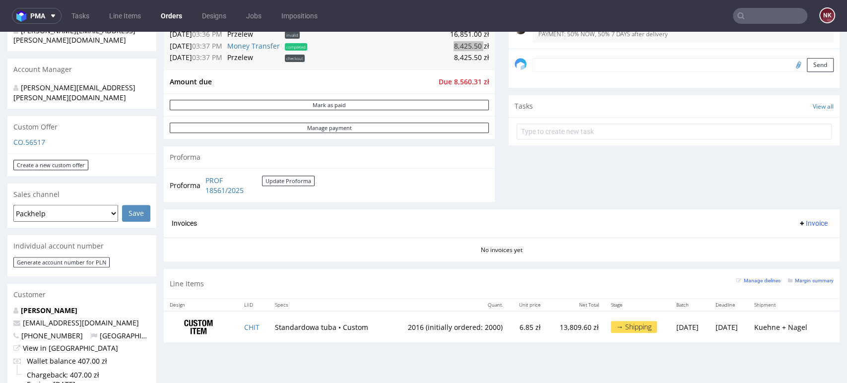
scroll to position [330, 0]
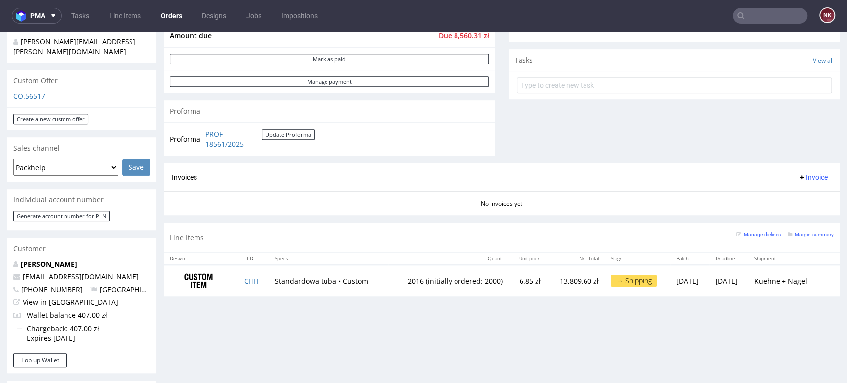
click at [805, 176] on span "Invoice" at bounding box center [813, 177] width 30 height 8
click at [791, 216] on span "Upload" at bounding box center [795, 217] width 48 height 10
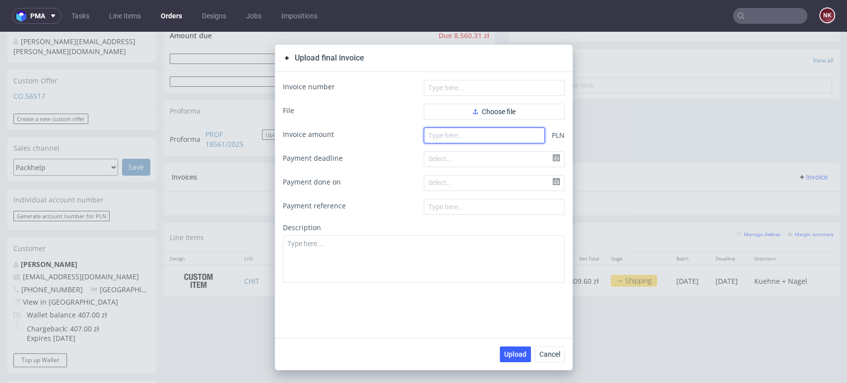
click at [452, 131] on input "number" at bounding box center [484, 136] width 121 height 16
type input "16851"
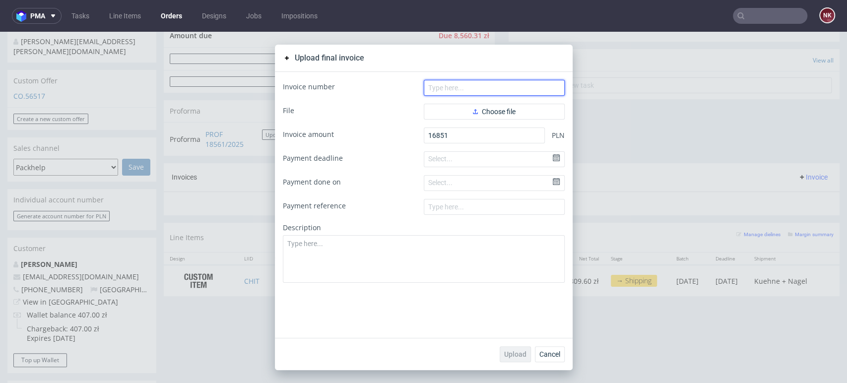
click at [470, 89] on input "text" at bounding box center [494, 88] width 141 height 16
paste input "FV 1335/9/2025"
type input "FV 1335/9/2025"
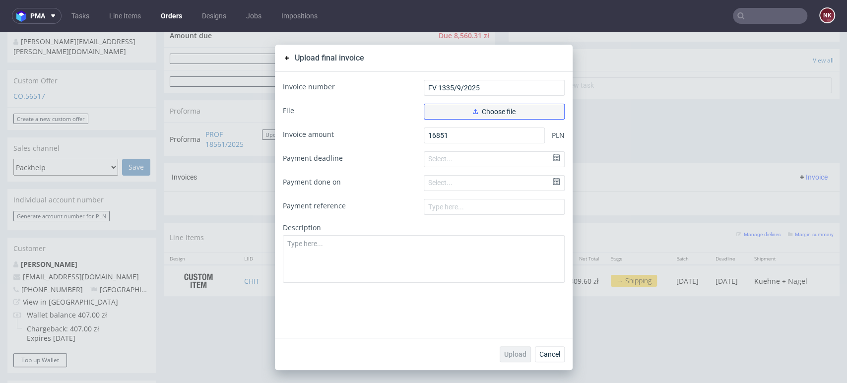
click at [465, 112] on button "Choose file" at bounding box center [494, 112] width 141 height 16
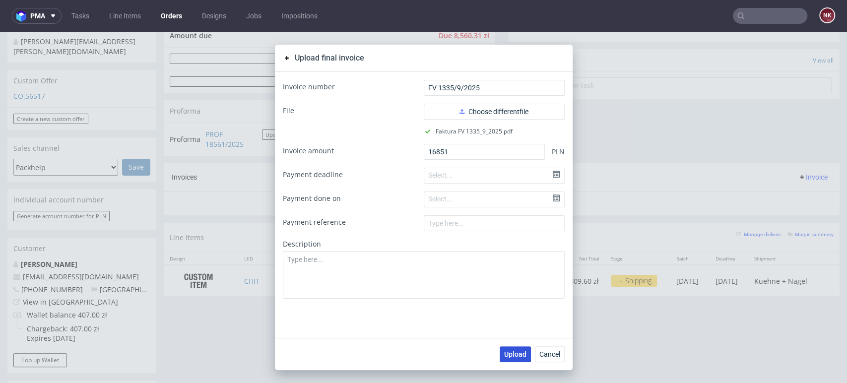
click at [512, 352] on span "Upload" at bounding box center [515, 354] width 22 height 7
click at [547, 356] on span "Cancel" at bounding box center [549, 354] width 21 height 7
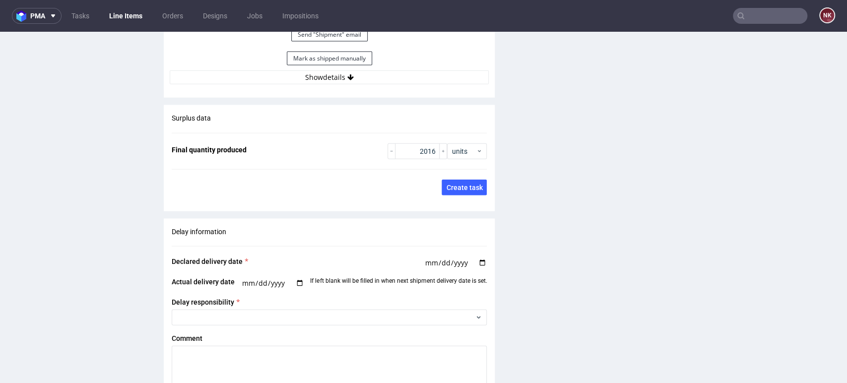
scroll to position [1488, 0]
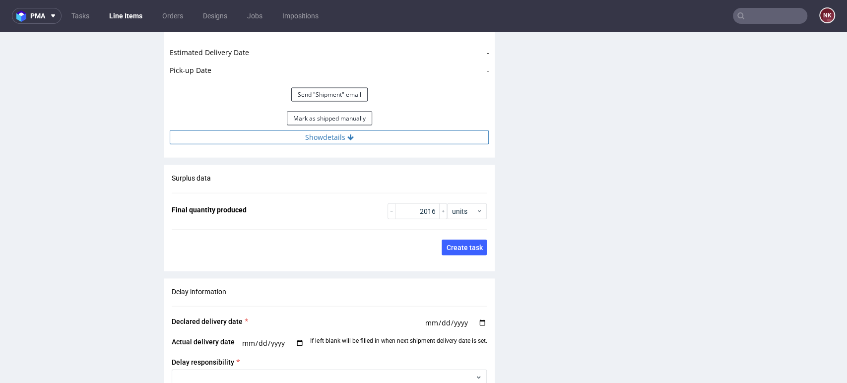
click at [389, 135] on button "Show details" at bounding box center [329, 137] width 319 height 14
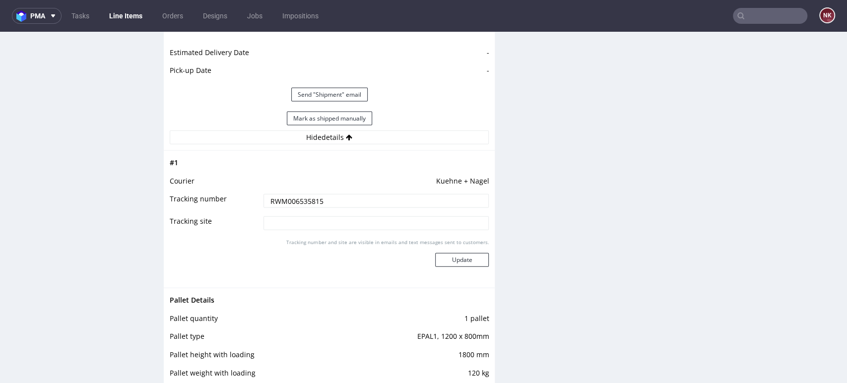
drag, startPoint x: 345, startPoint y: 199, endPoint x: 258, endPoint y: 199, distance: 86.8
click at [263, 199] on input "RWM006535815" at bounding box center [376, 201] width 226 height 14
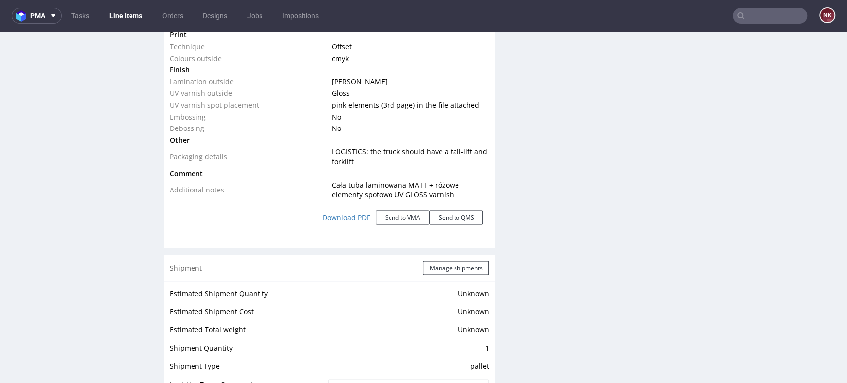
scroll to position [1378, 0]
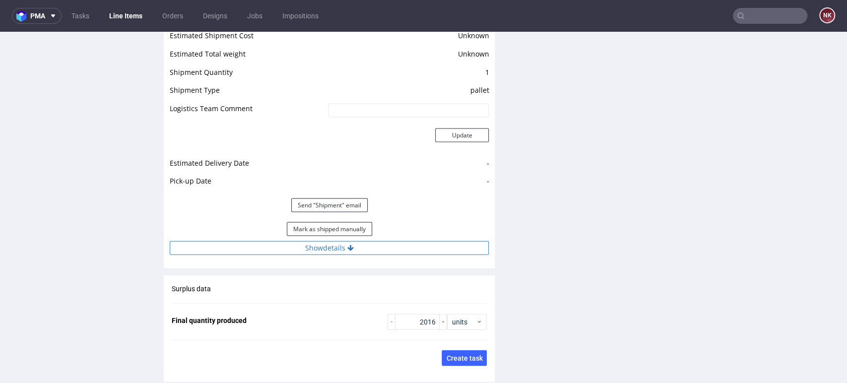
click at [371, 254] on button "Show details" at bounding box center [329, 248] width 319 height 14
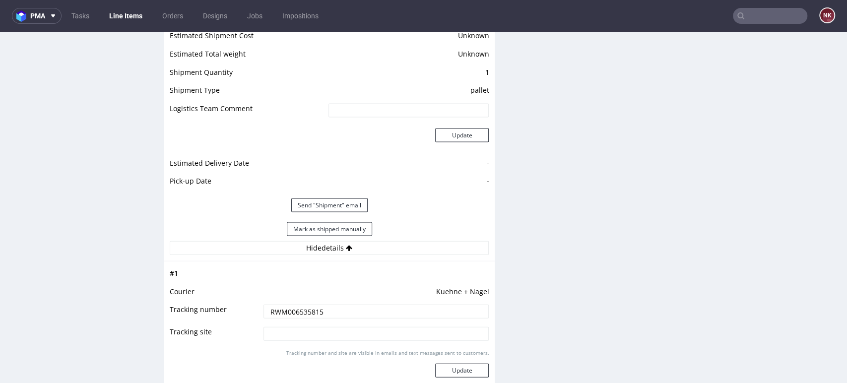
drag, startPoint x: 322, startPoint y: 310, endPoint x: 237, endPoint y: 312, distance: 85.4
click at [237, 312] on tr "Tracking number RWM006535815" at bounding box center [329, 315] width 319 height 22
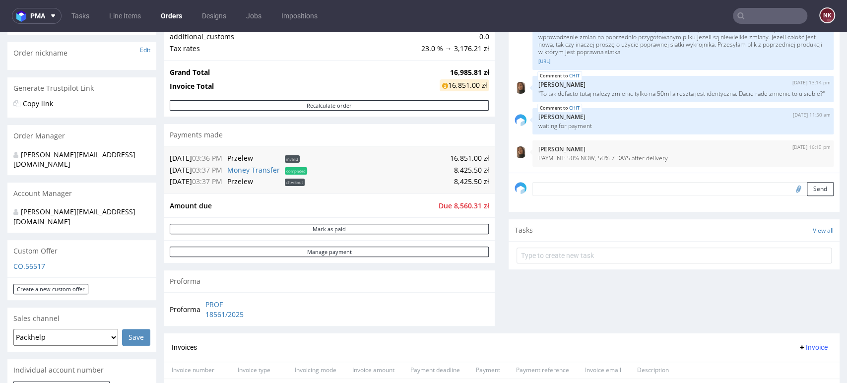
scroll to position [275, 0]
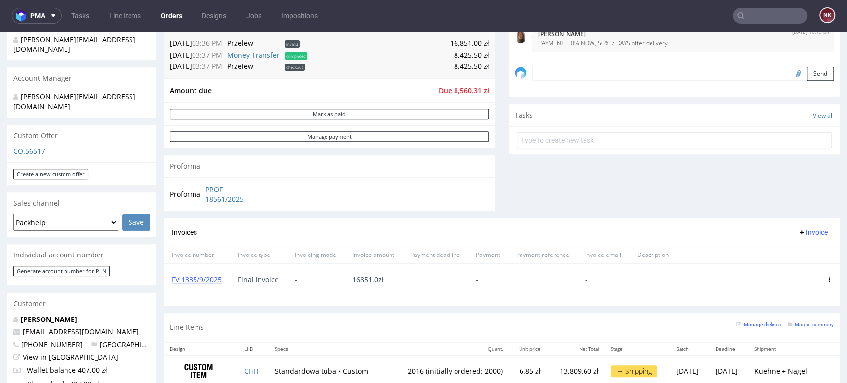
click at [800, 185] on div "Comments User (7) Order (1) Automatic (0) Attachments (2) All (6) View all (6) …" at bounding box center [674, 33] width 331 height 372
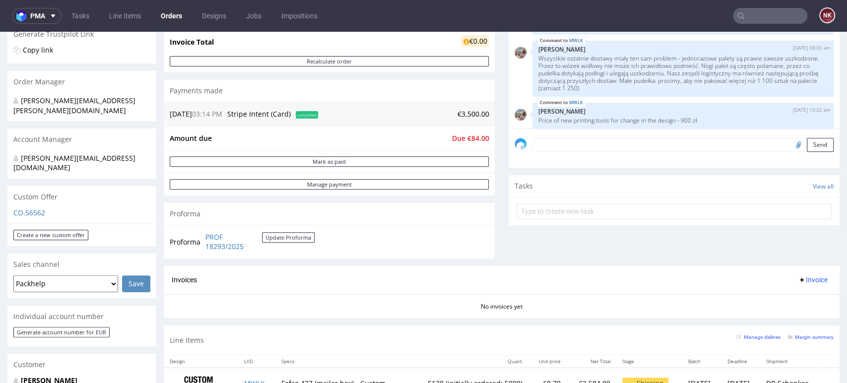
scroll to position [55, 0]
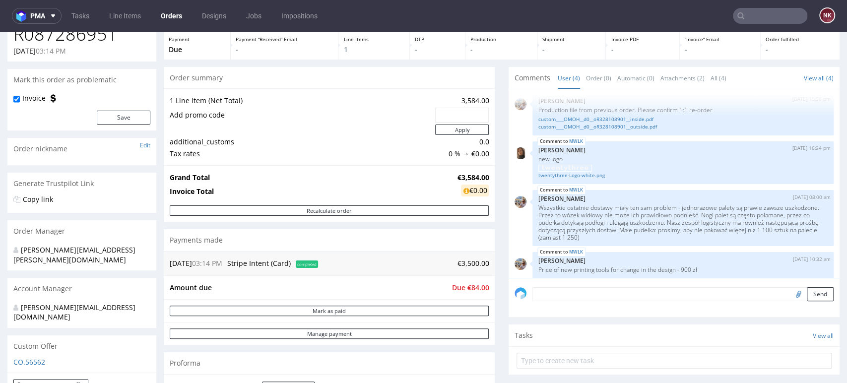
drag, startPoint x: 801, startPoint y: 317, endPoint x: 790, endPoint y: 311, distance: 12.4
click at [800, 317] on div "Comments User (4) Order (0) Automatic (0) Attachments (2) All (4) View all (4) …" at bounding box center [674, 241] width 331 height 348
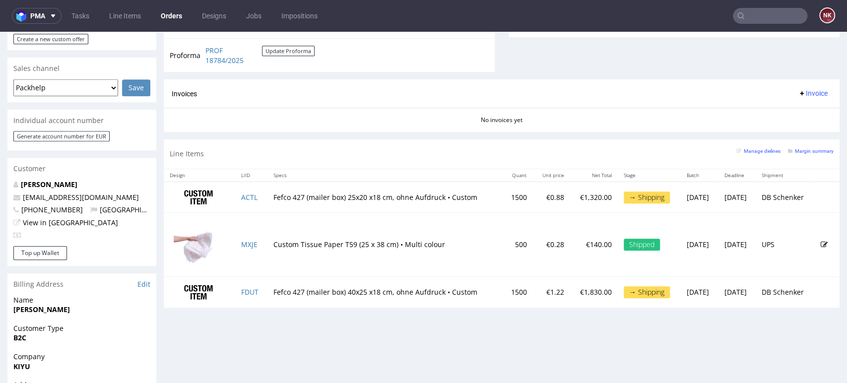
scroll to position [425, 0]
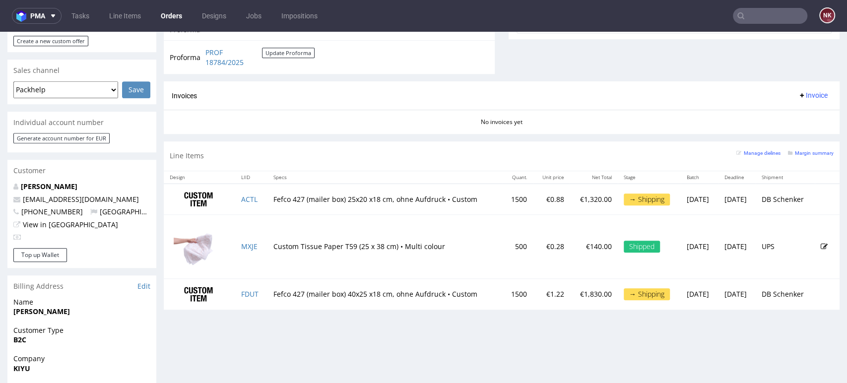
click at [470, 338] on div "Progress Complaints received → Reprint Orders: R556126286 Payment Paid Thu 04 S…" at bounding box center [502, 138] width 676 height 945
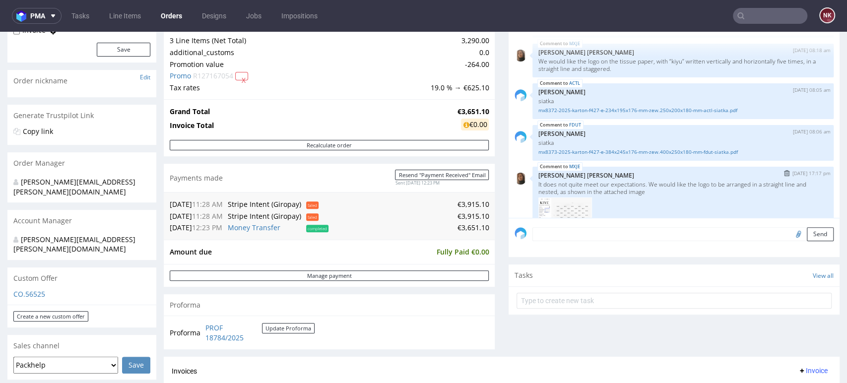
scroll to position [61, 0]
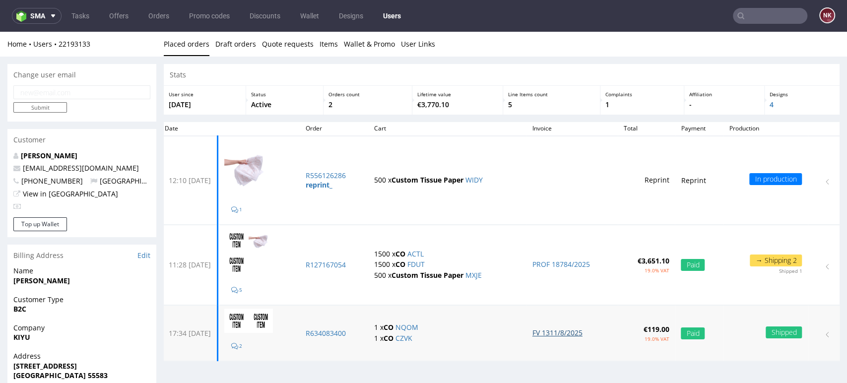
click at [558, 330] on link "FV 1311/8/2025" at bounding box center [557, 332] width 50 height 9
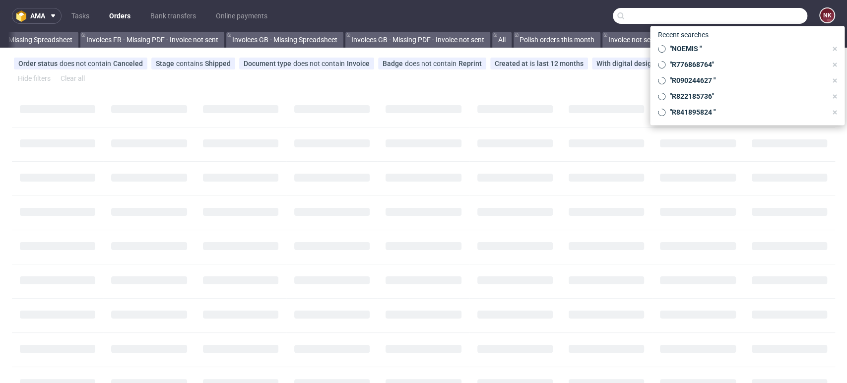
click at [781, 12] on input "text" at bounding box center [710, 16] width 194 height 16
paste input "R120075646"
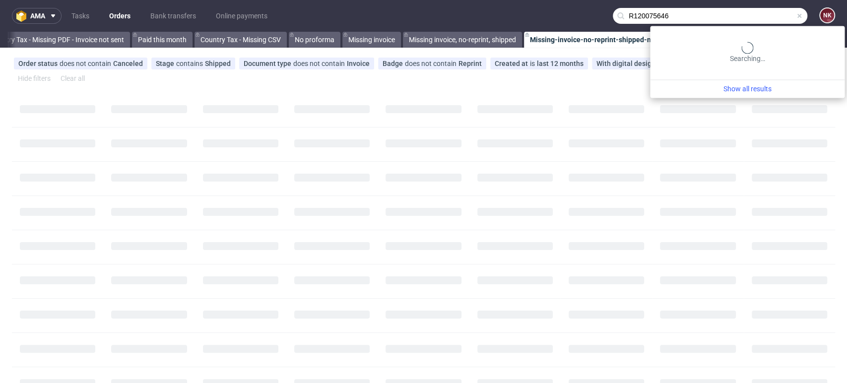
type input "R120075646"
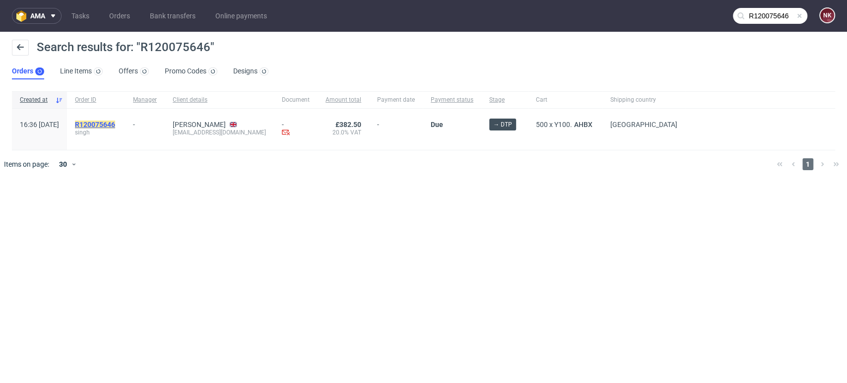
click at [115, 121] on mark "R120075646" at bounding box center [95, 125] width 40 height 8
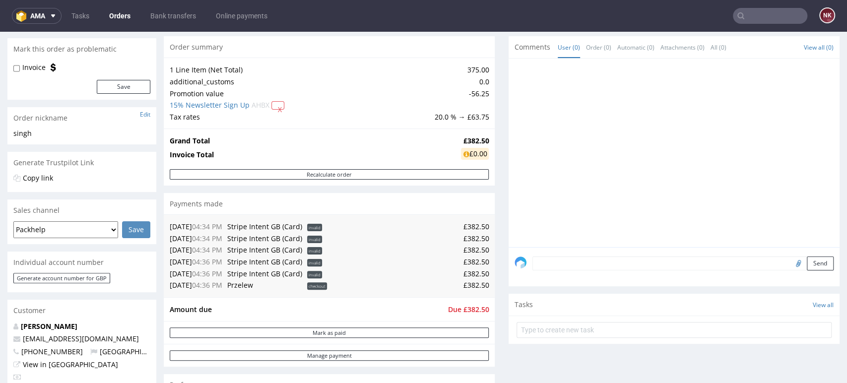
scroll to position [165, 0]
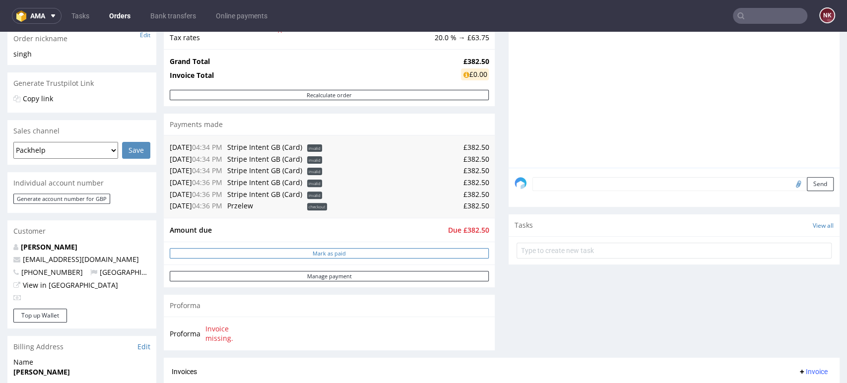
click at [372, 253] on button "Mark as paid" at bounding box center [329, 253] width 319 height 10
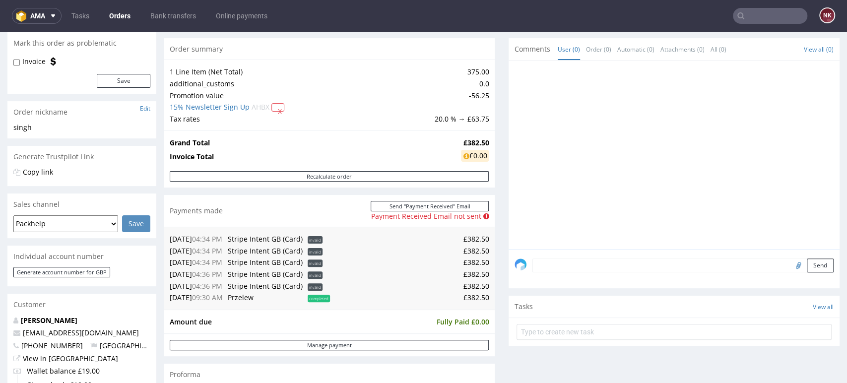
scroll to position [110, 0]
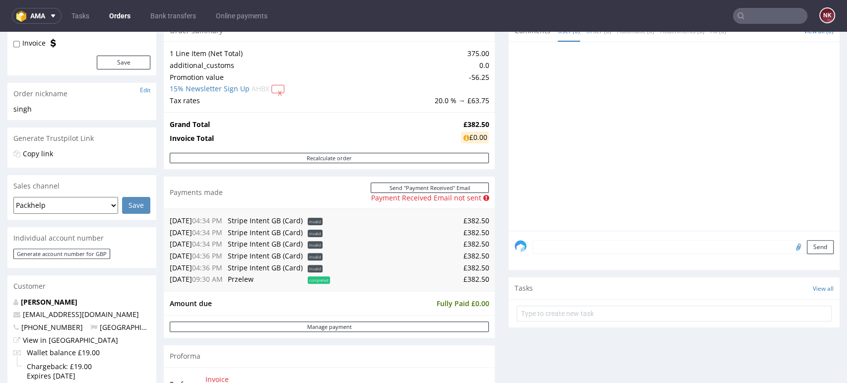
click at [616, 252] on textarea at bounding box center [682, 247] width 301 height 14
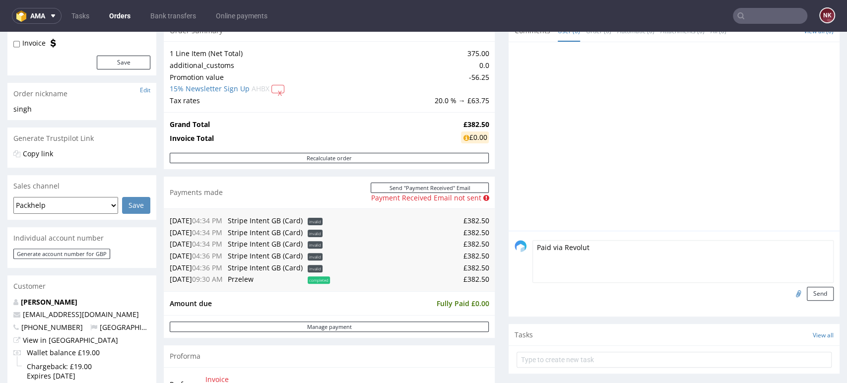
type textarea "Paid via Revolut"
click at [790, 293] on input "file" at bounding box center [797, 293] width 14 height 13
type input "C:\fakepath\R120075646_Revolut.pdf"
click at [807, 289] on button "Send" at bounding box center [820, 294] width 27 height 14
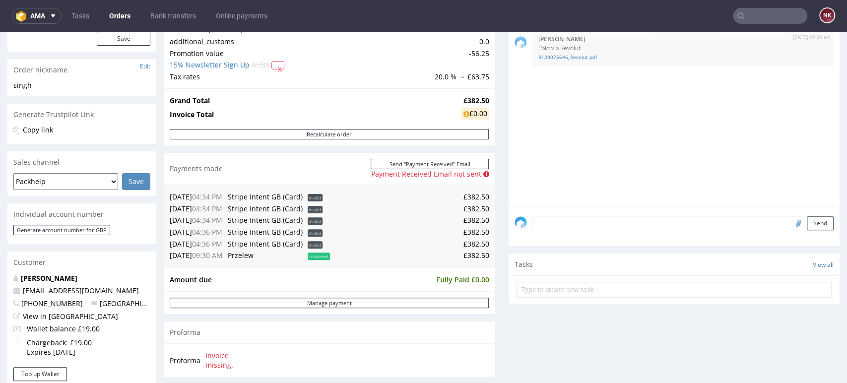
scroll to position [7, 0]
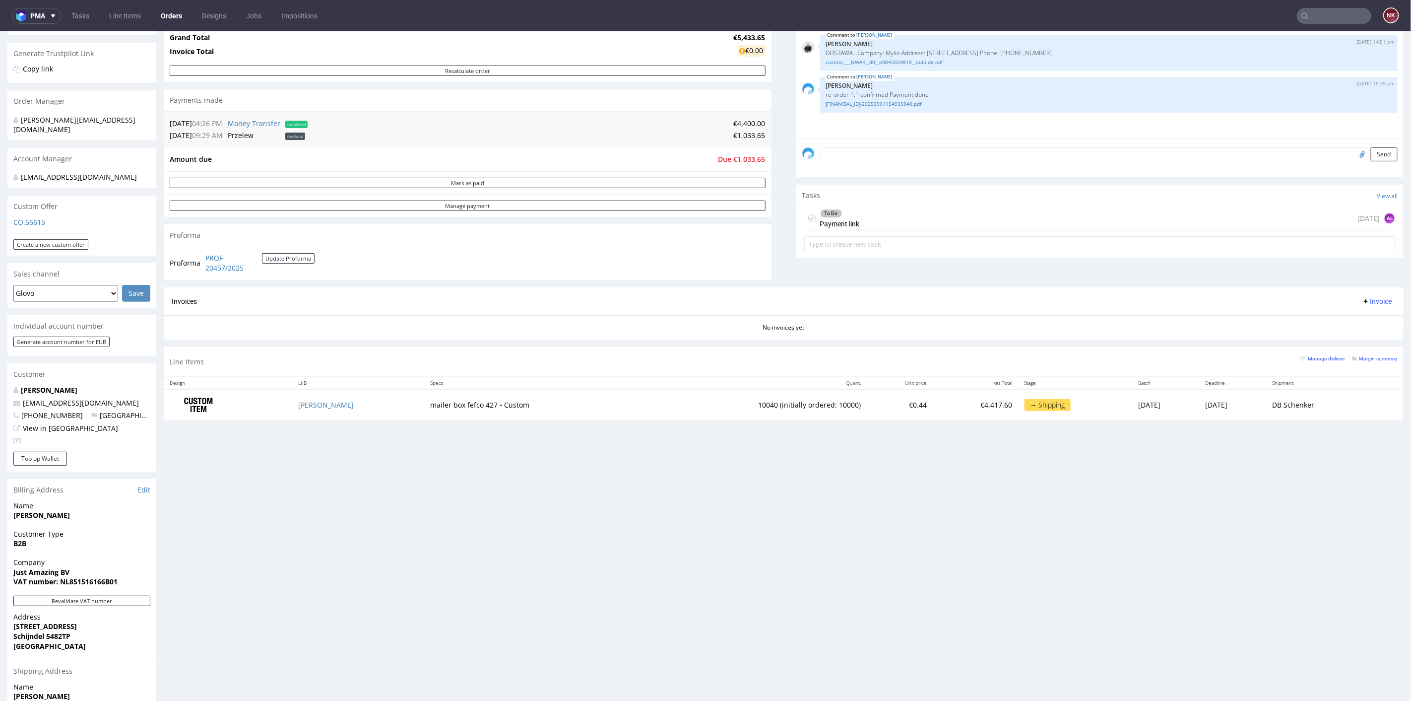
scroll to position [116, 0]
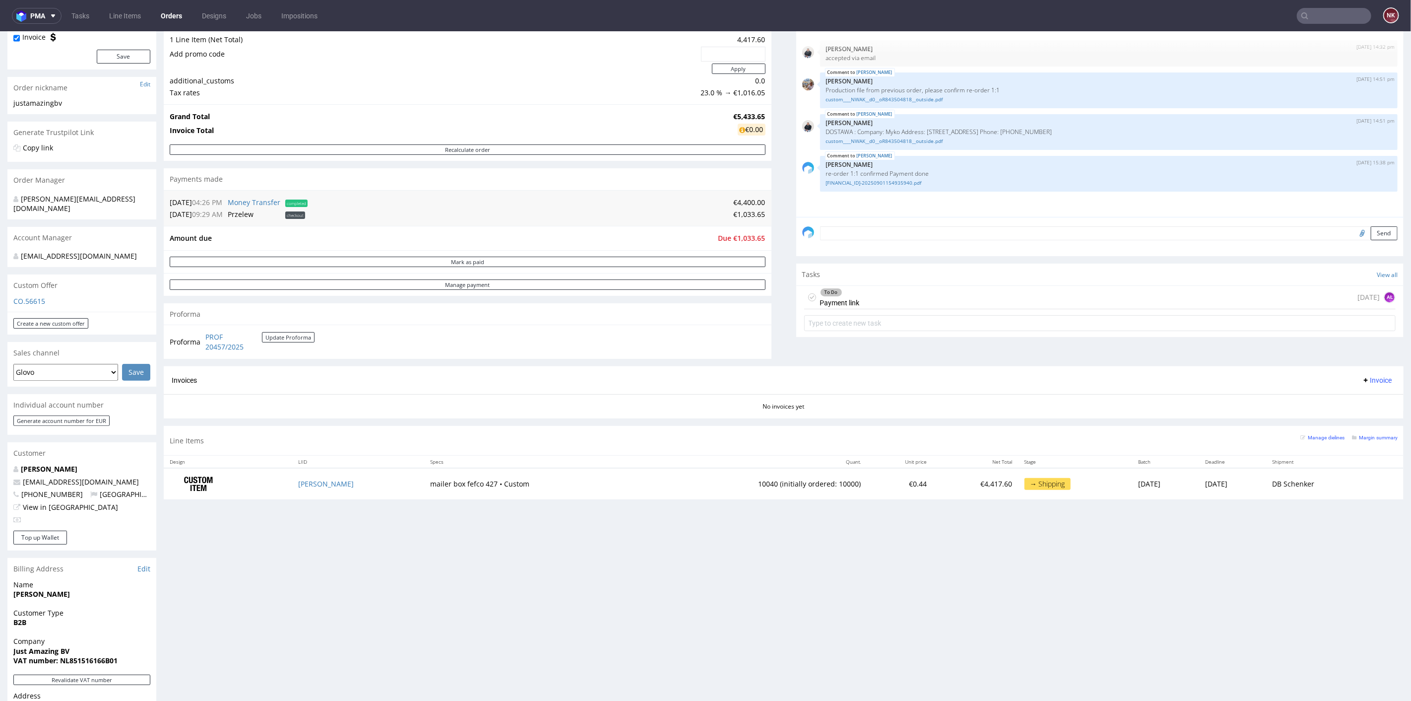
click at [883, 298] on div "To Do Payment link [DATE] AŁ" at bounding box center [1100, 296] width 592 height 23
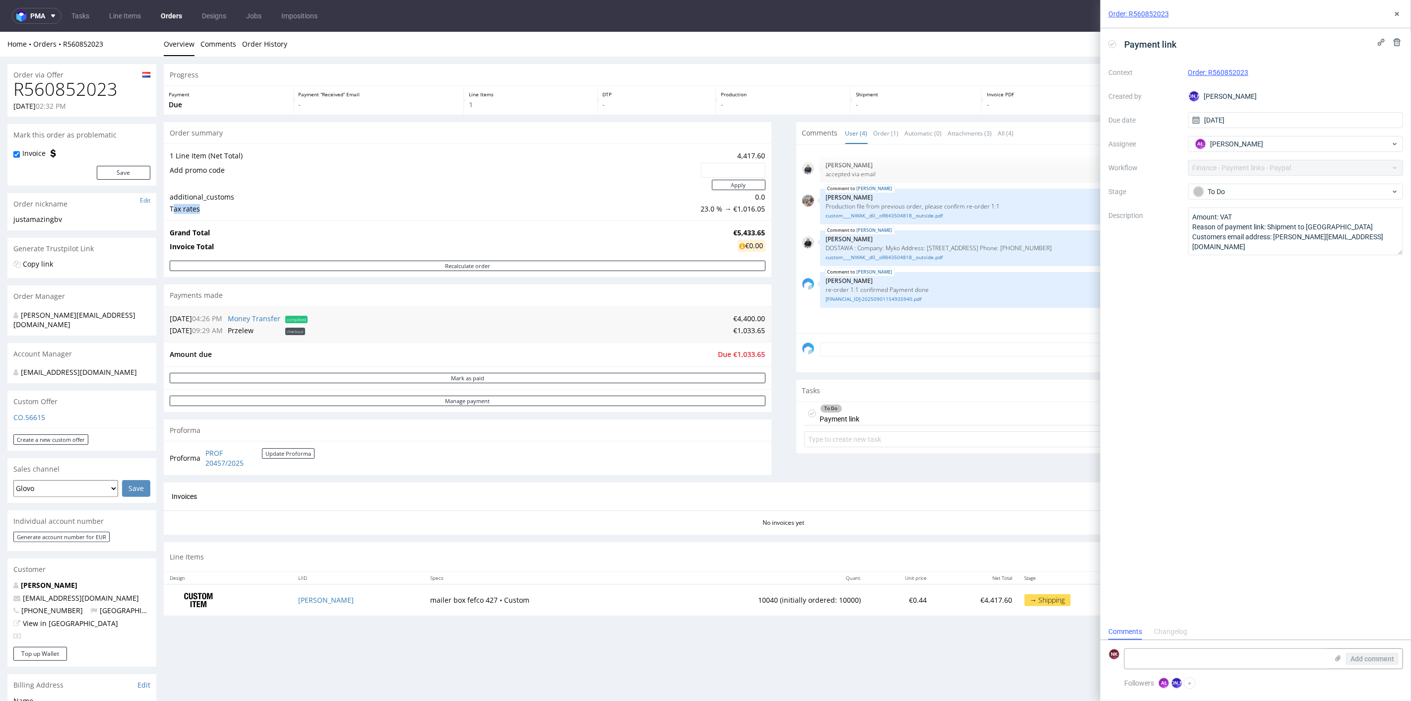
drag, startPoint x: 175, startPoint y: 205, endPoint x: 247, endPoint y: 202, distance: 72.0
click at [238, 203] on td "Tax rates" at bounding box center [434, 208] width 529 height 12
click at [732, 205] on td "23.0 % → €1,016.05" at bounding box center [732, 208] width 67 height 12
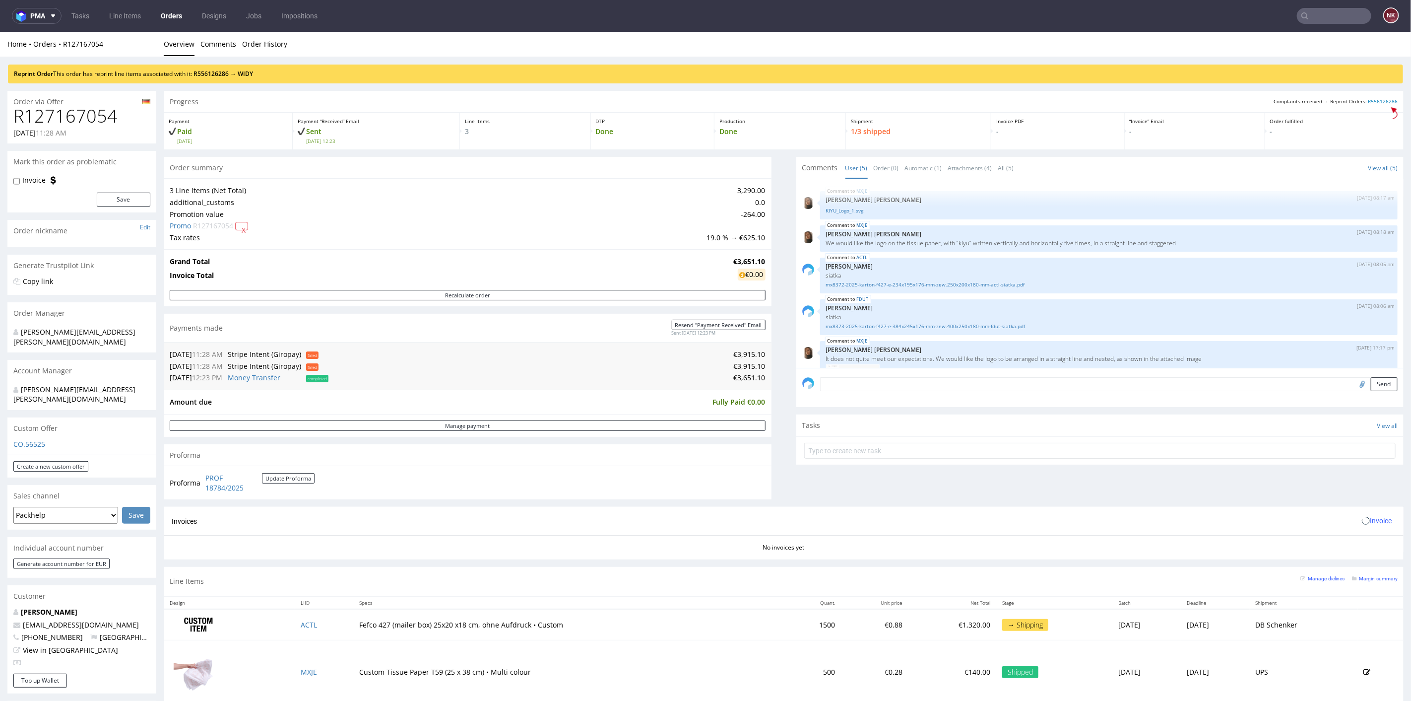
scroll to position [46, 0]
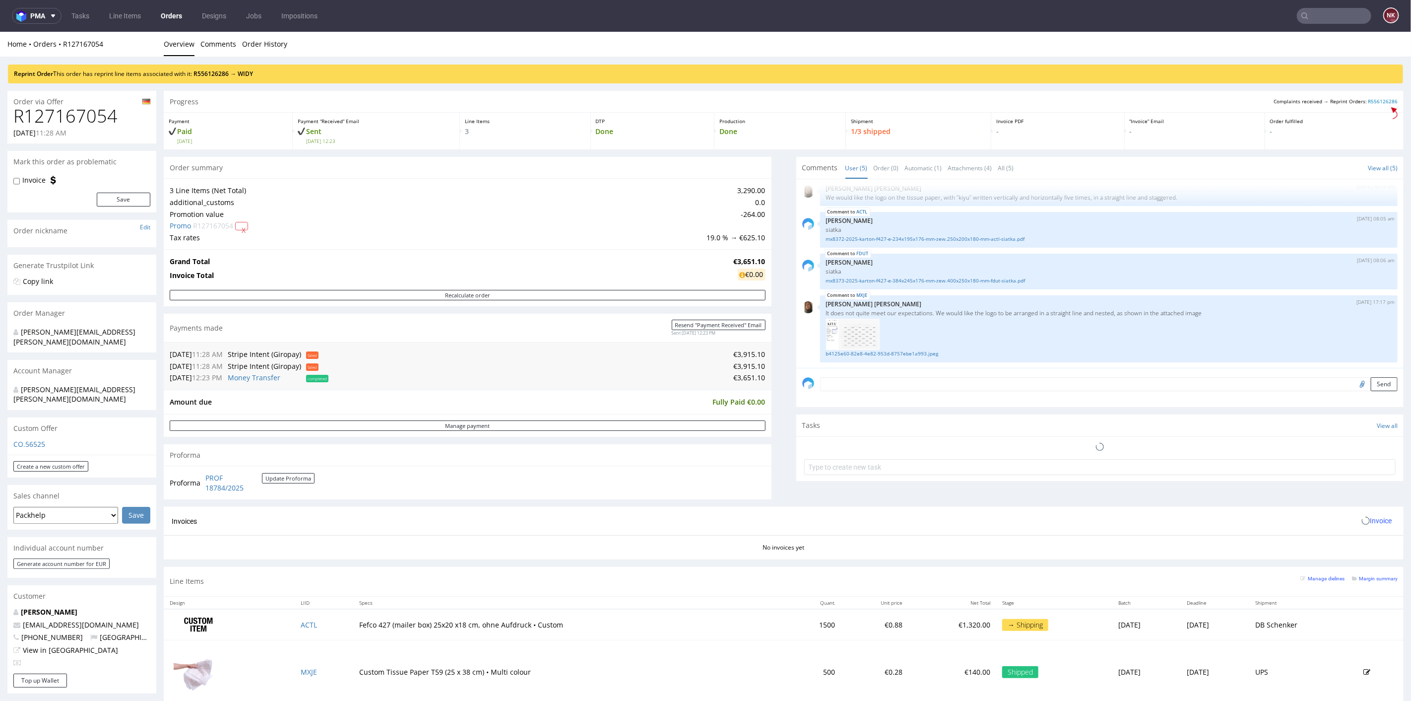
drag, startPoint x: 833, startPoint y: 518, endPoint x: 764, endPoint y: 488, distance: 75.5
click at [763, 488] on div "Progress Complaints received → Reprint Orders: R556126286 Payment Paid Thu 04 S…" at bounding box center [784, 415] width 1240 height 651
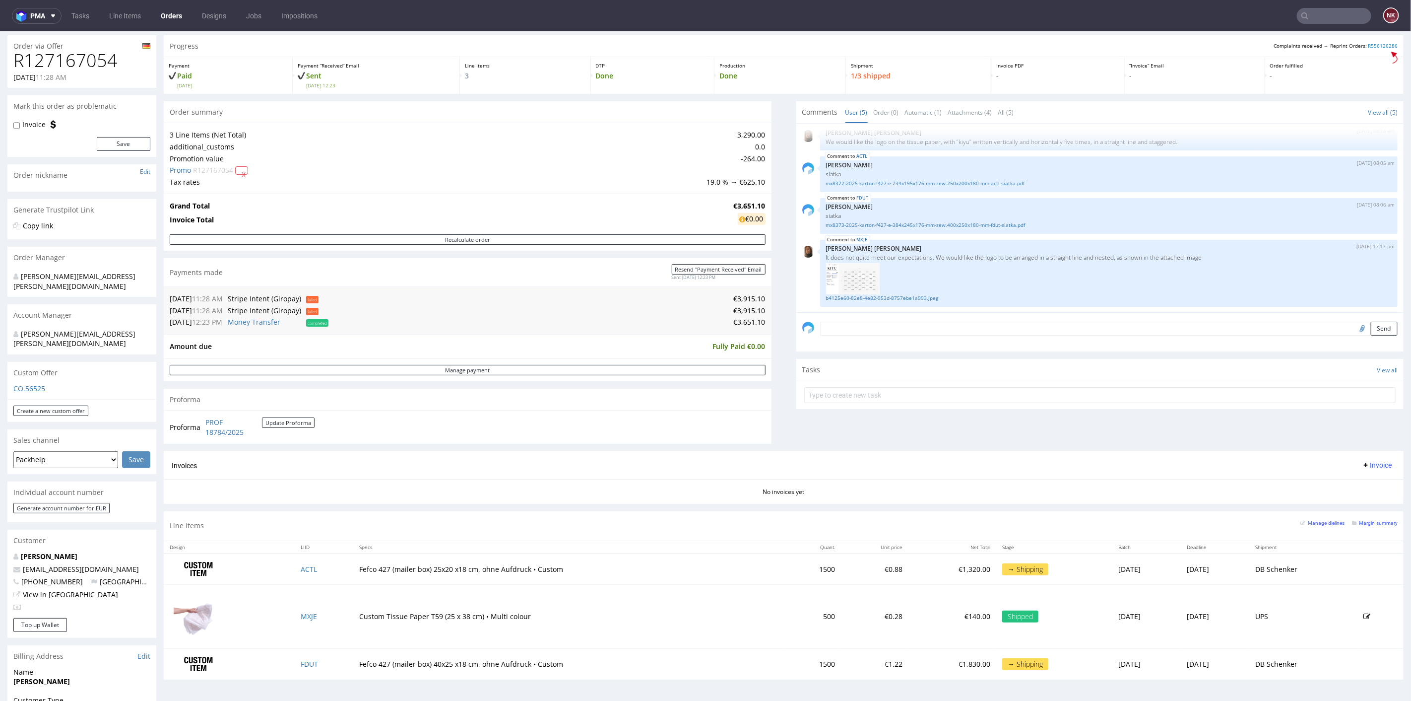
scroll to position [110, 0]
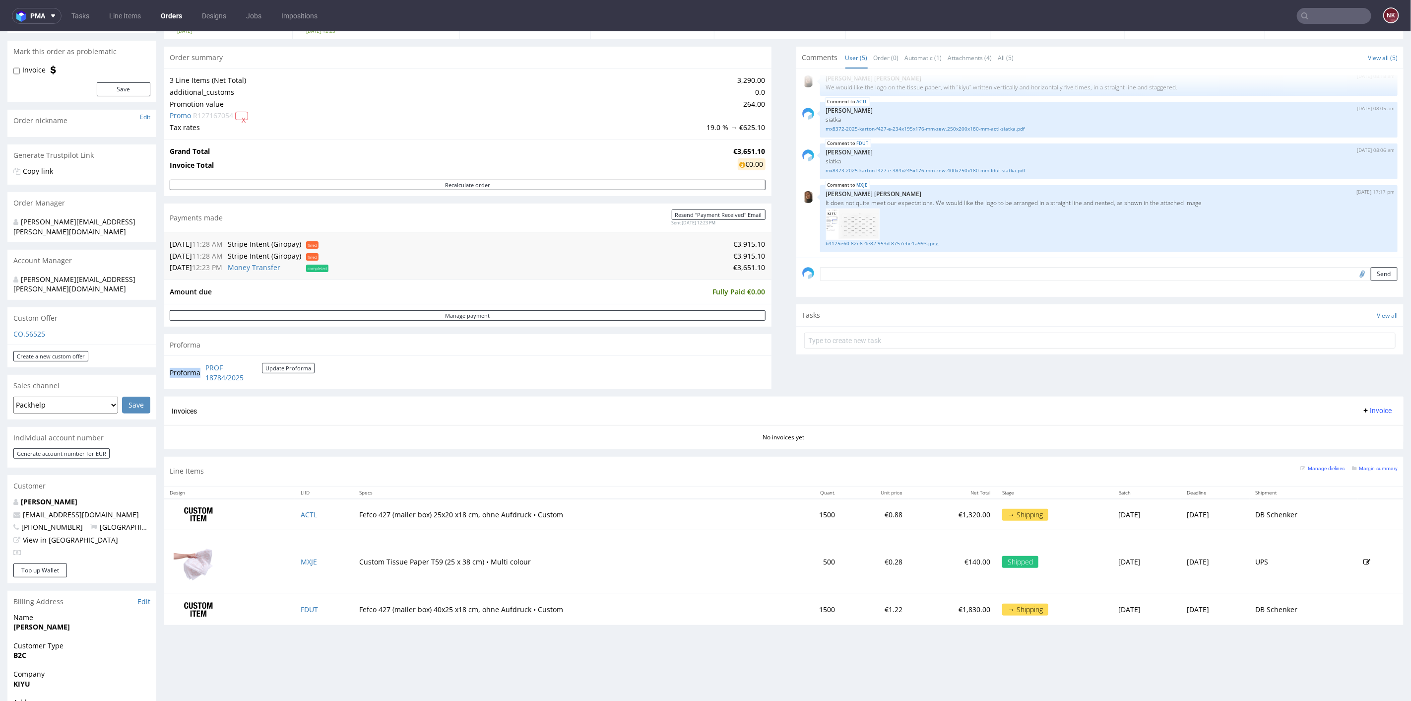
drag, startPoint x: 276, startPoint y: 378, endPoint x: 199, endPoint y: 368, distance: 77.0
click at [199, 368] on tr "Proforma PROF 18784/2025 Update Proforma" at bounding box center [243, 371] width 146 height 21
copy tbody "Proforma"
click at [832, 343] on input "text" at bounding box center [1100, 340] width 592 height 16
type input "PARTIAL INVOICE - Finance"
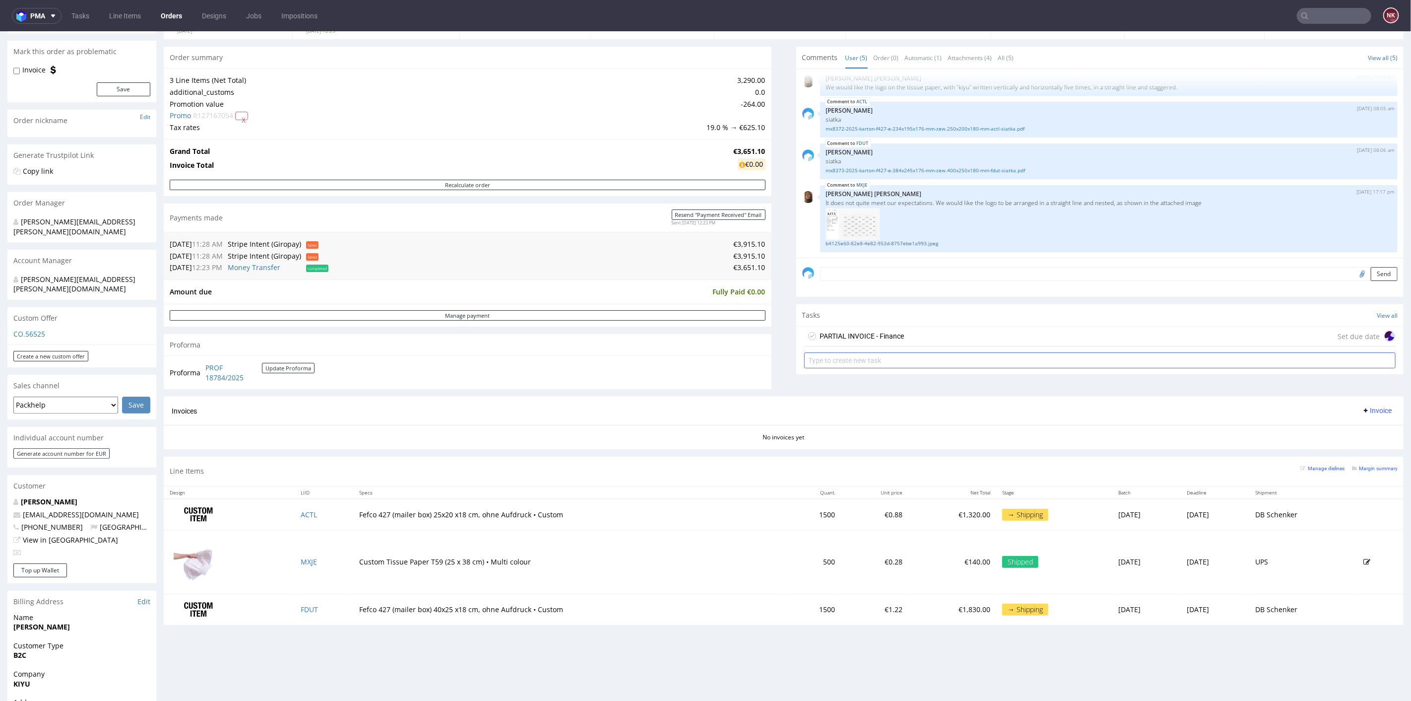
click at [832, 343] on div "PARTIAL INVOICE - Finance Set due date" at bounding box center [1100, 336] width 592 height 20
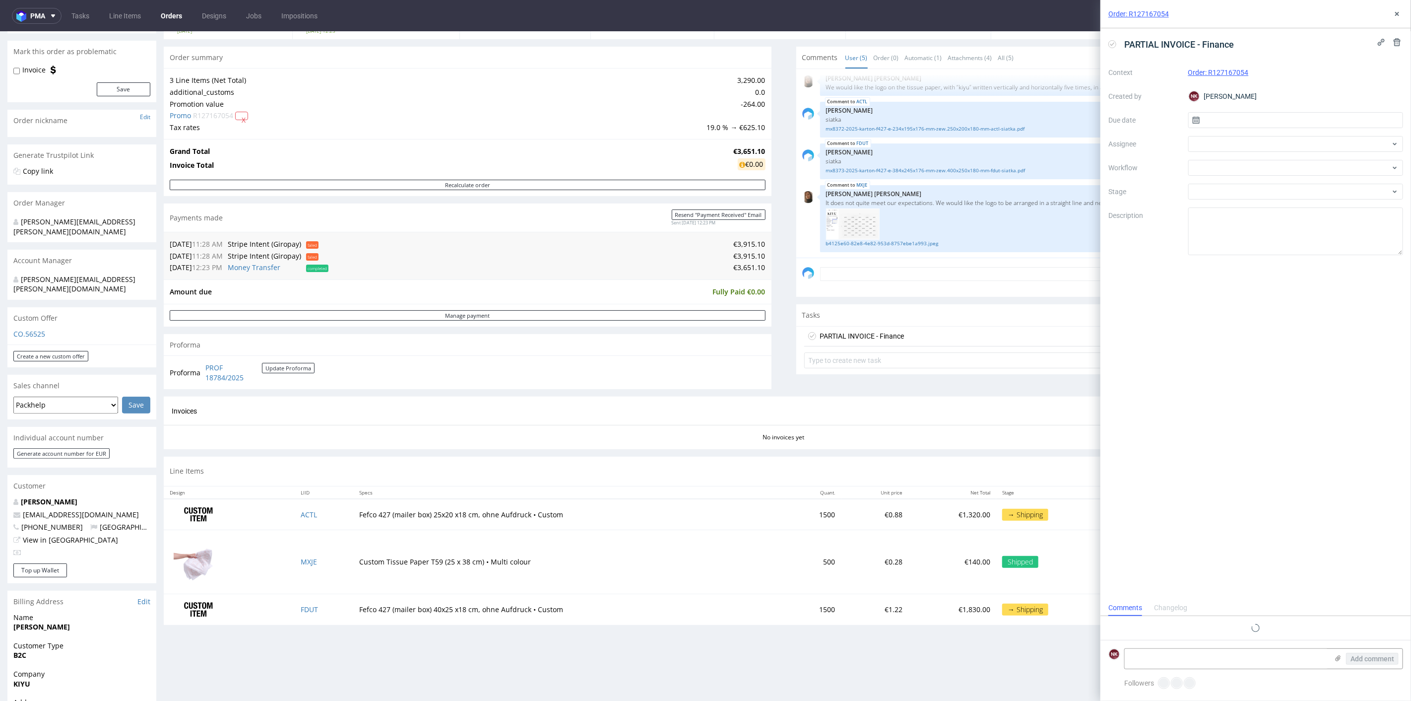
scroll to position [8, 0]
click at [1213, 168] on div at bounding box center [1295, 168] width 215 height 16
type input "partial"
click at [1218, 202] on div "Finance - Invoice - Partial Invoice" at bounding box center [1295, 203] width 207 height 18
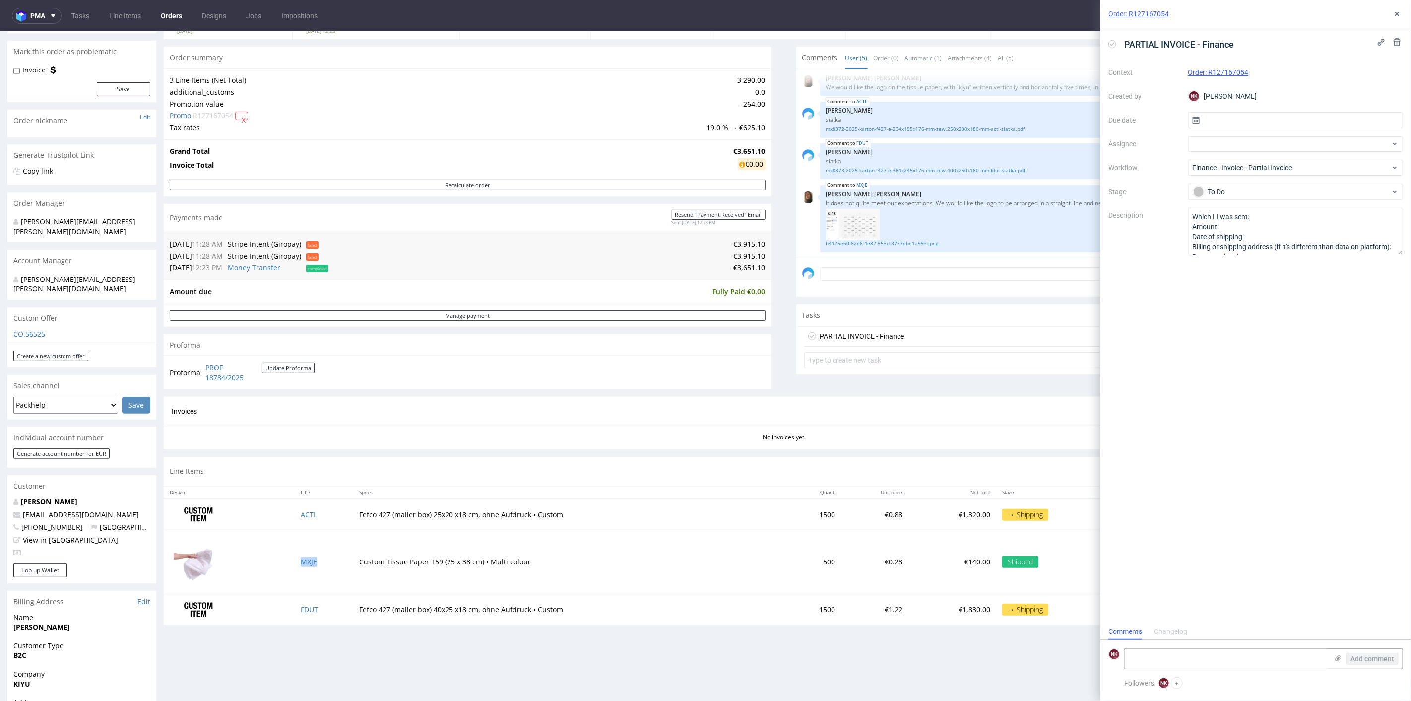
click at [328, 564] on td "MXJE" at bounding box center [324, 561] width 59 height 64
copy link "MXJE"
click at [1154, 655] on textarea at bounding box center [1226, 658] width 203 height 20
paste textarea "MXJE"
click at [578, 490] on th "Specs" at bounding box center [569, 492] width 432 height 12
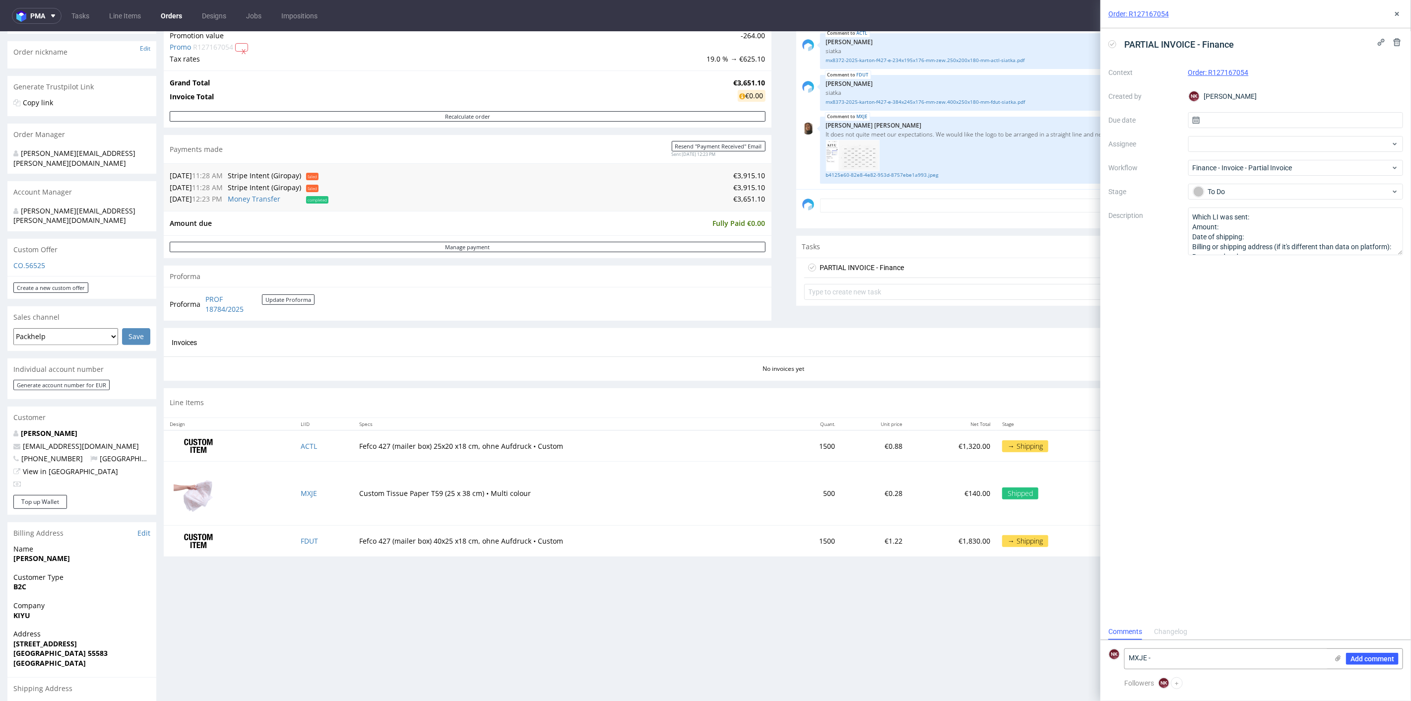
scroll to position [162, 0]
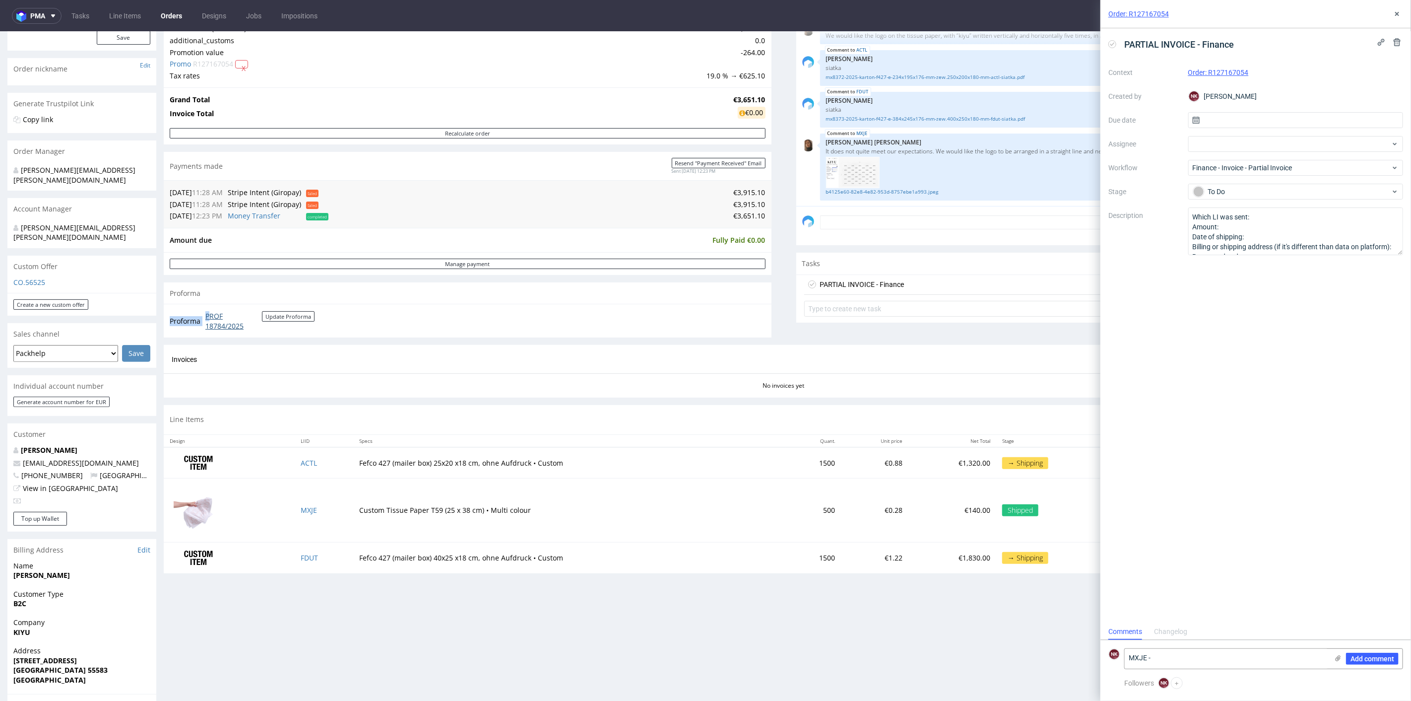
drag, startPoint x: 305, startPoint y: 329, endPoint x: 207, endPoint y: 315, distance: 98.2
click at [207, 315] on td "PROF 18784/2025 Update Proforma" at bounding box center [259, 320] width 112 height 21
copy tbody "Proforma P"
click at [1172, 659] on textarea "MXJE -" at bounding box center [1226, 658] width 203 height 20
click at [1132, 657] on textarea "MXJE - wysyłka 17/09/2025" at bounding box center [1226, 658] width 203 height 20
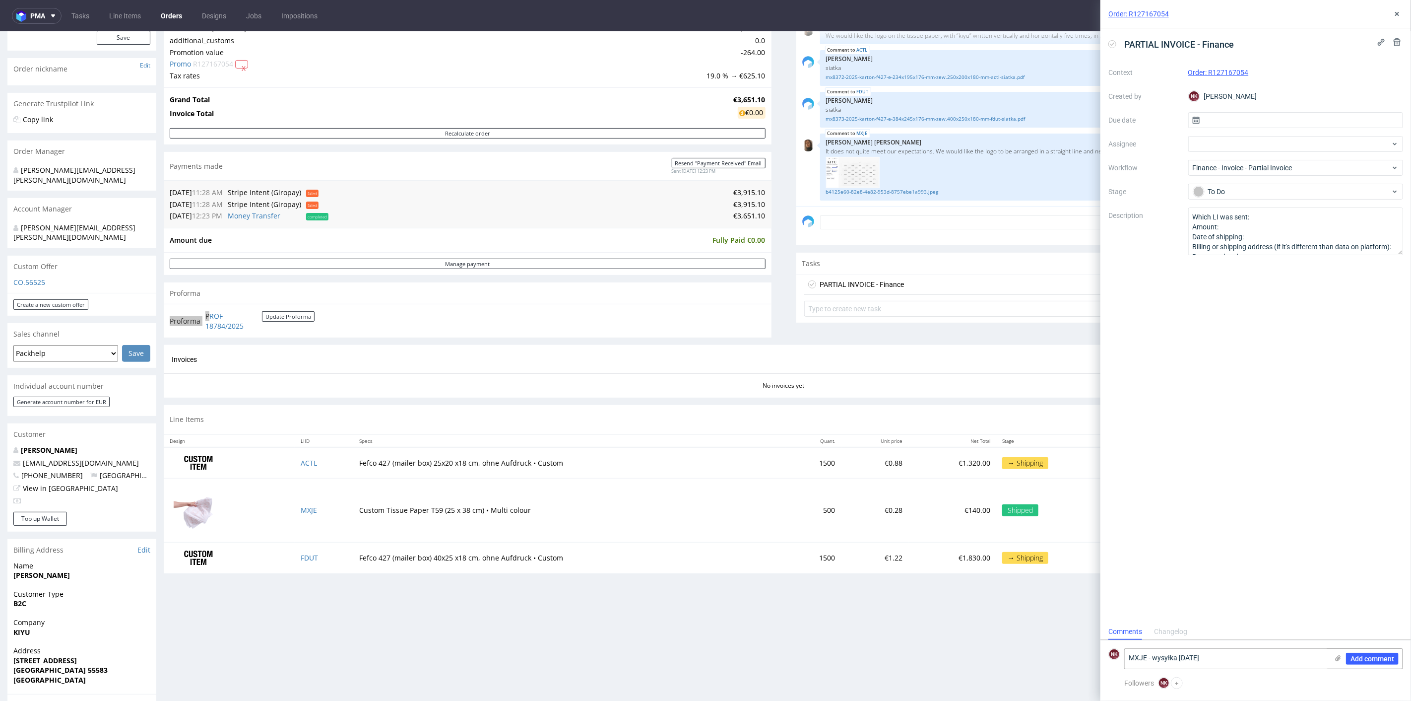
drag, startPoint x: 1131, startPoint y: 658, endPoint x: 1231, endPoint y: 679, distance: 102.4
click at [1131, 658] on textarea "MXJE - wysyłka 17/09/2025" at bounding box center [1226, 658] width 203 height 20
click at [1168, 645] on textarea "MXJE - wysyłka 17/09/2025" at bounding box center [1226, 655] width 203 height 28
paste textarea "V 1338/9/2025"
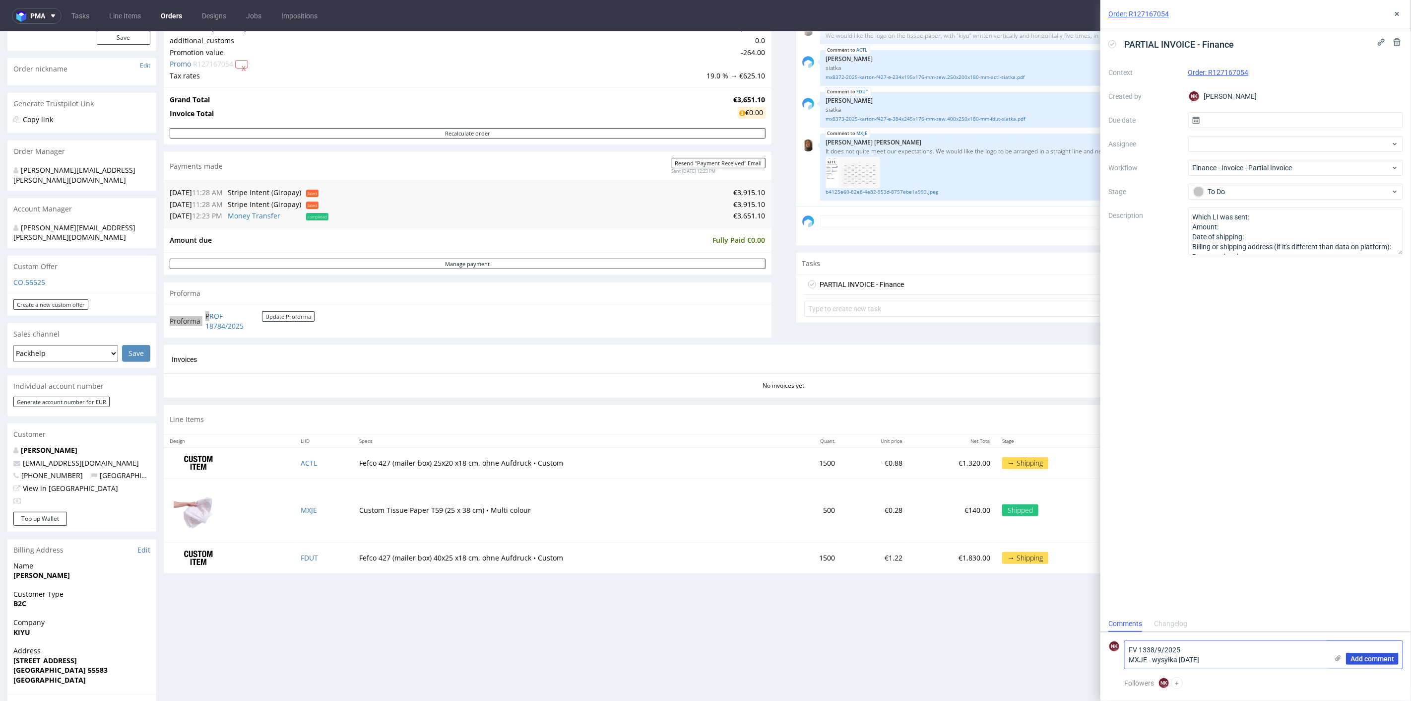
type textarea "FV 1338/9/2025 MXJE - wysyłka 17/09/2025"
click at [1365, 652] on button "Add comment" at bounding box center [1372, 658] width 53 height 12
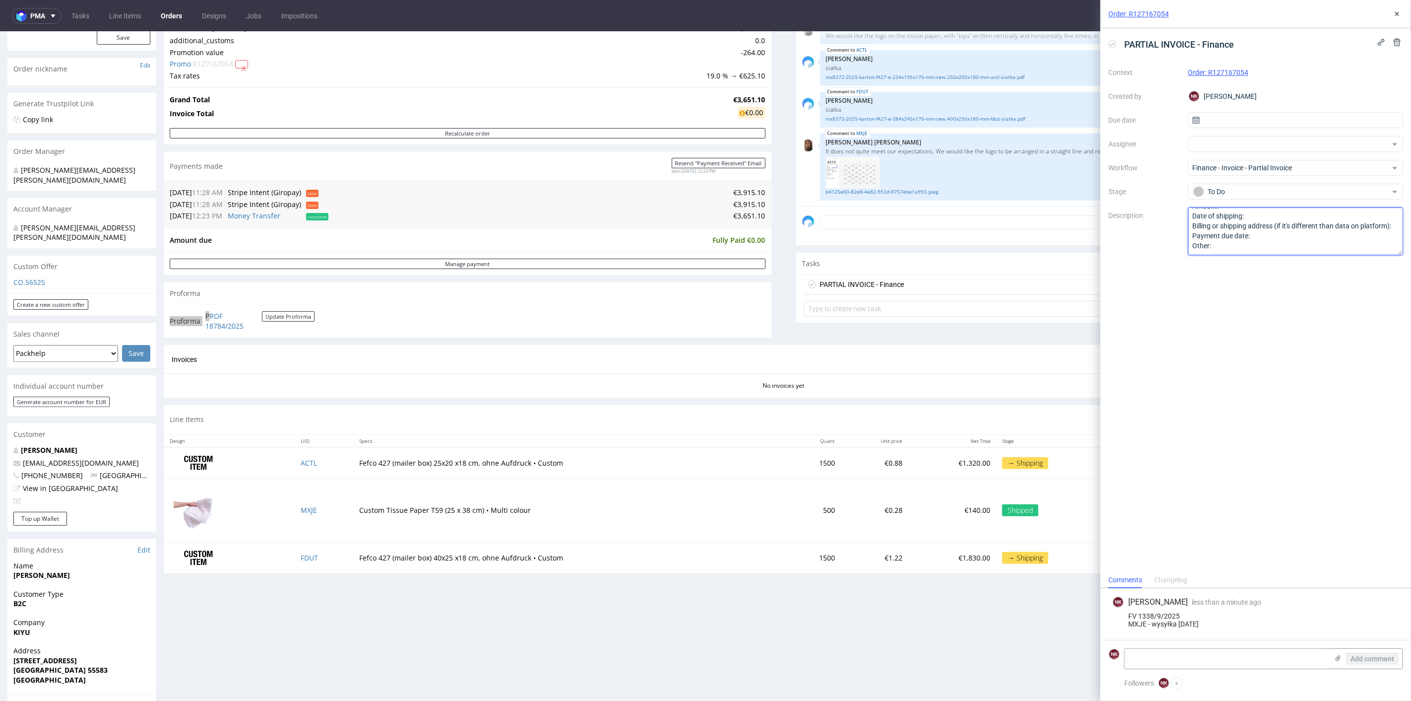
drag, startPoint x: 1194, startPoint y: 216, endPoint x: 1325, endPoint y: 315, distance: 164.0
click at [1324, 315] on div "PARTIAL INVOICE - Finance Context Order: R127167054 Created by NK Natalia Kaczo…" at bounding box center [1255, 299] width 311 height 543
click at [319, 464] on td "ACTL" at bounding box center [324, 462] width 59 height 31
click at [1309, 240] on textarea at bounding box center [1295, 231] width 215 height 48
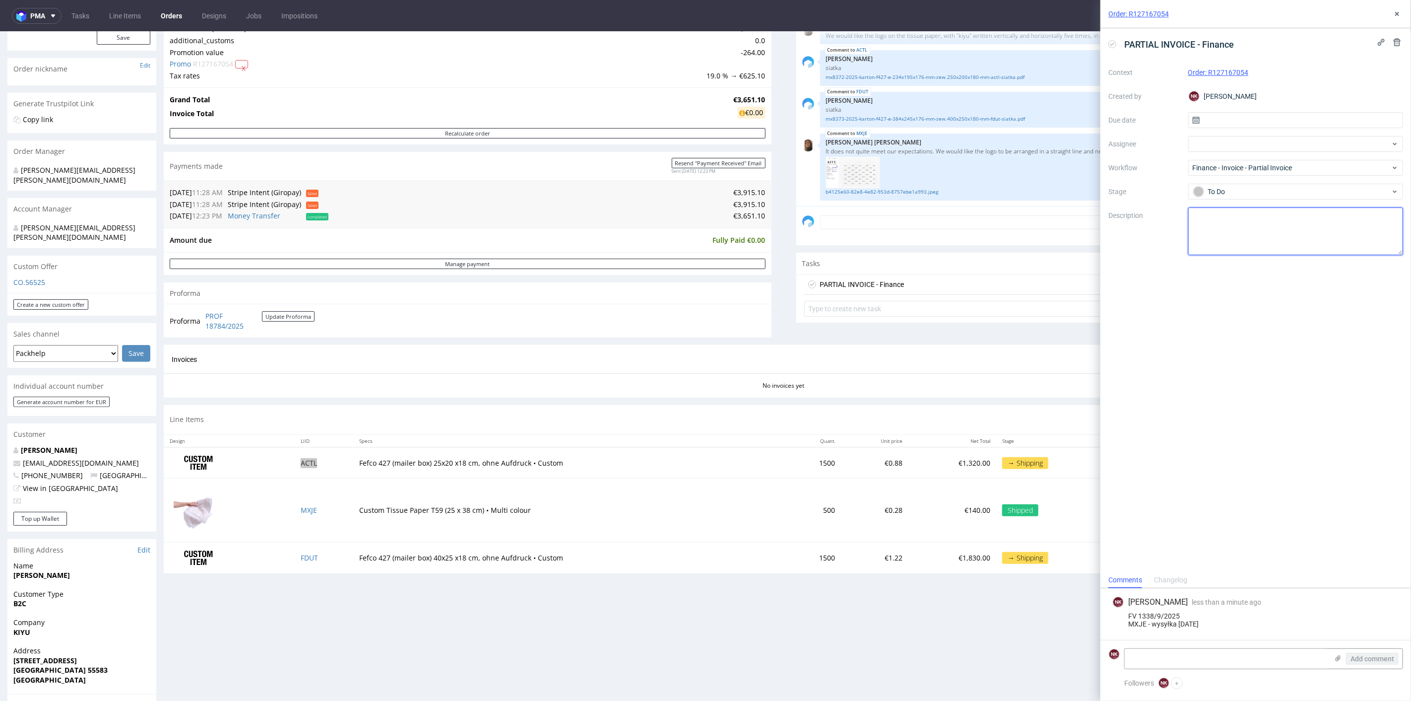
paste textarea "ACTL"
click at [318, 561] on td "FDUT" at bounding box center [324, 557] width 59 height 31
copy link "FDUT"
click at [1306, 227] on textarea "ACTL +" at bounding box center [1295, 231] width 215 height 48
paste textarea "FDUT"
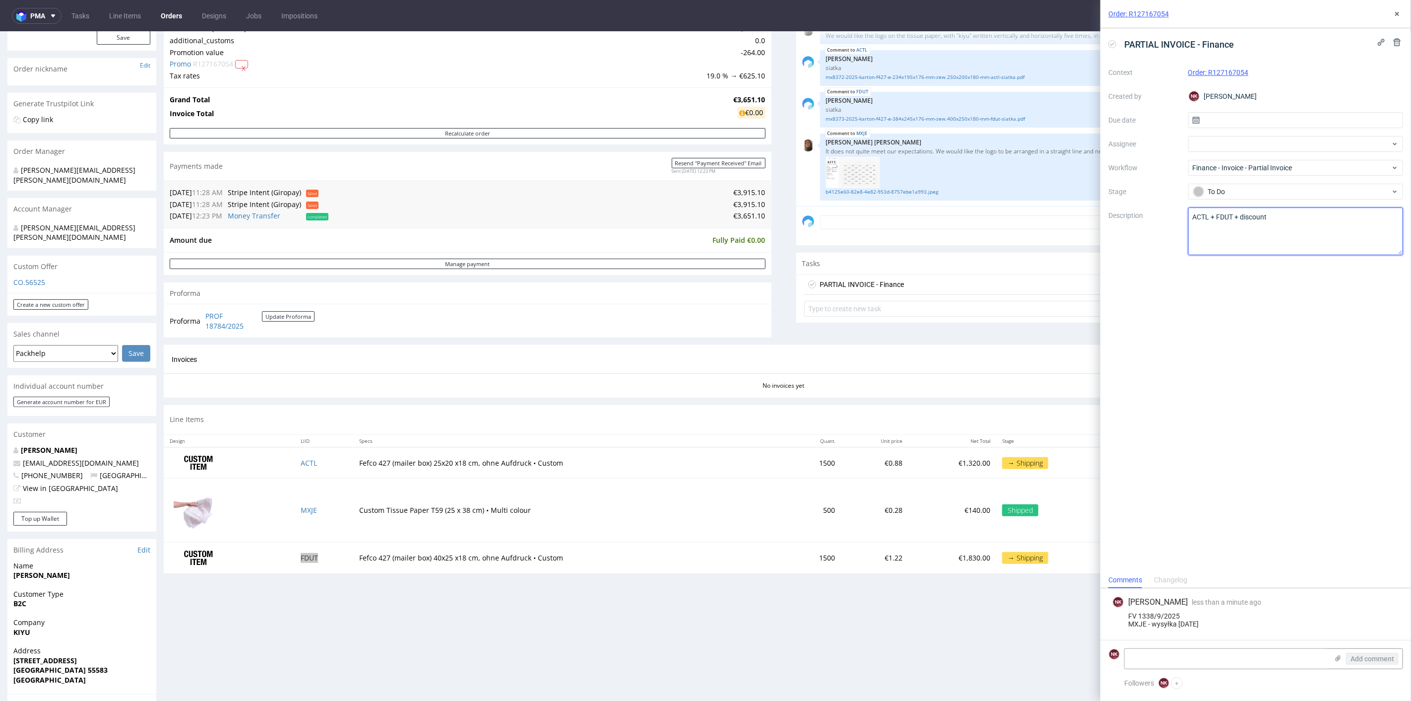
click at [1192, 217] on textarea "ACTL +" at bounding box center [1295, 231] width 215 height 48
type textarea "Pozostaje do zafakturowania ACTL + FDUT + discount"
click at [1379, 331] on div "PARTIAL INVOICE - Finance Context Order: R127167054 Created by NK Natalia Kaczo…" at bounding box center [1255, 299] width 311 height 543
click at [1395, 13] on icon at bounding box center [1397, 14] width 8 height 8
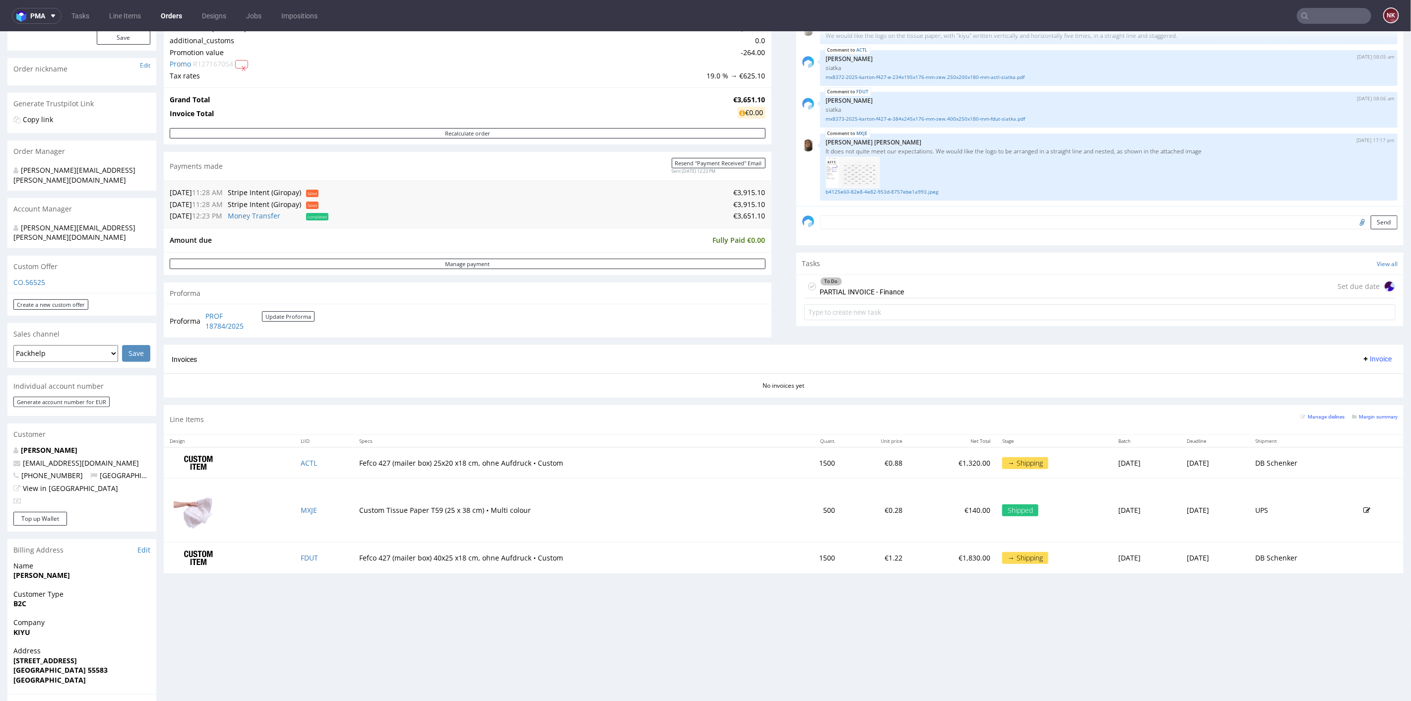
click at [1239, 274] on div "To Do PARTIAL INVOICE - Finance Set due date" at bounding box center [1100, 299] width 608 height 50
click at [1244, 275] on div "To Do PARTIAL INVOICE - Finance Set due date" at bounding box center [1100, 285] width 592 height 23
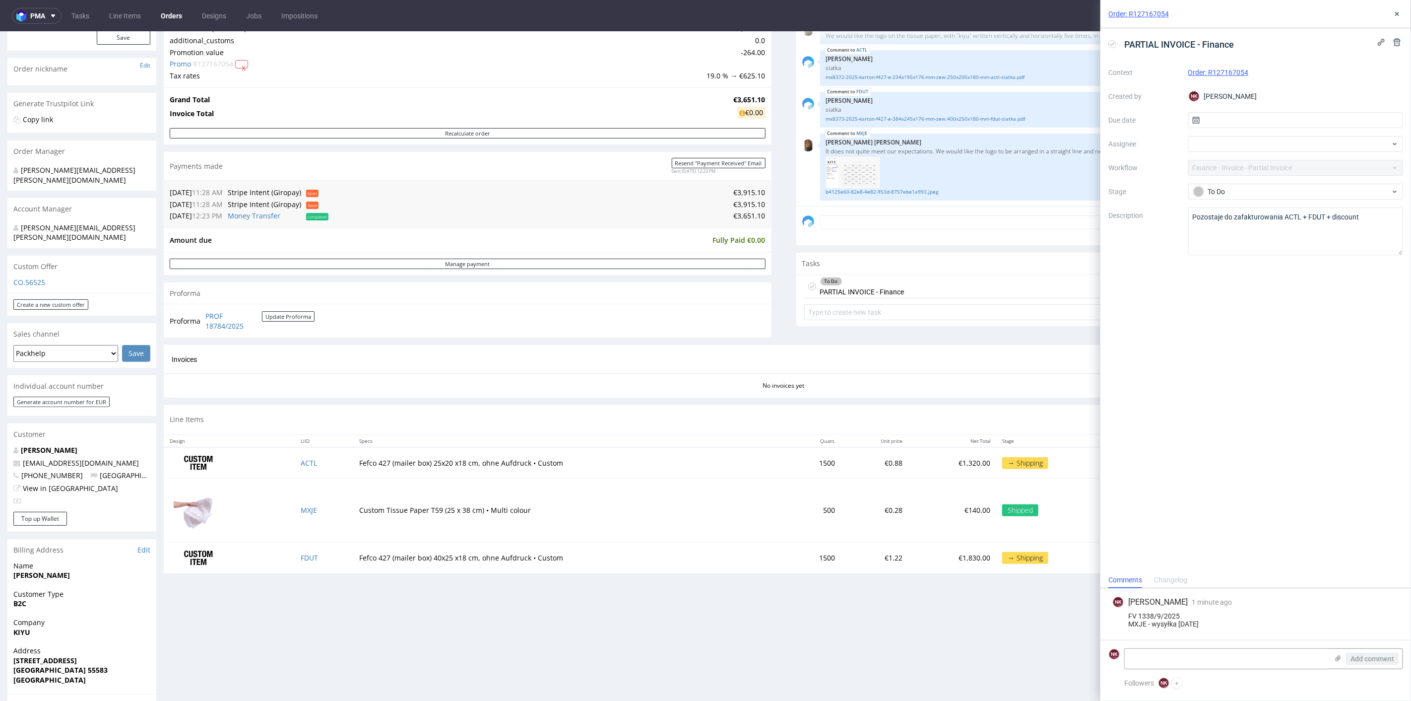
click at [1391, 36] on div at bounding box center [1389, 42] width 28 height 12
click at [1390, 44] on div at bounding box center [1389, 42] width 28 height 12
click at [1396, 43] on icon at bounding box center [1397, 42] width 8 height 8
click at [1405, 88] on button "Delete" at bounding box center [1390, 90] width 30 height 16
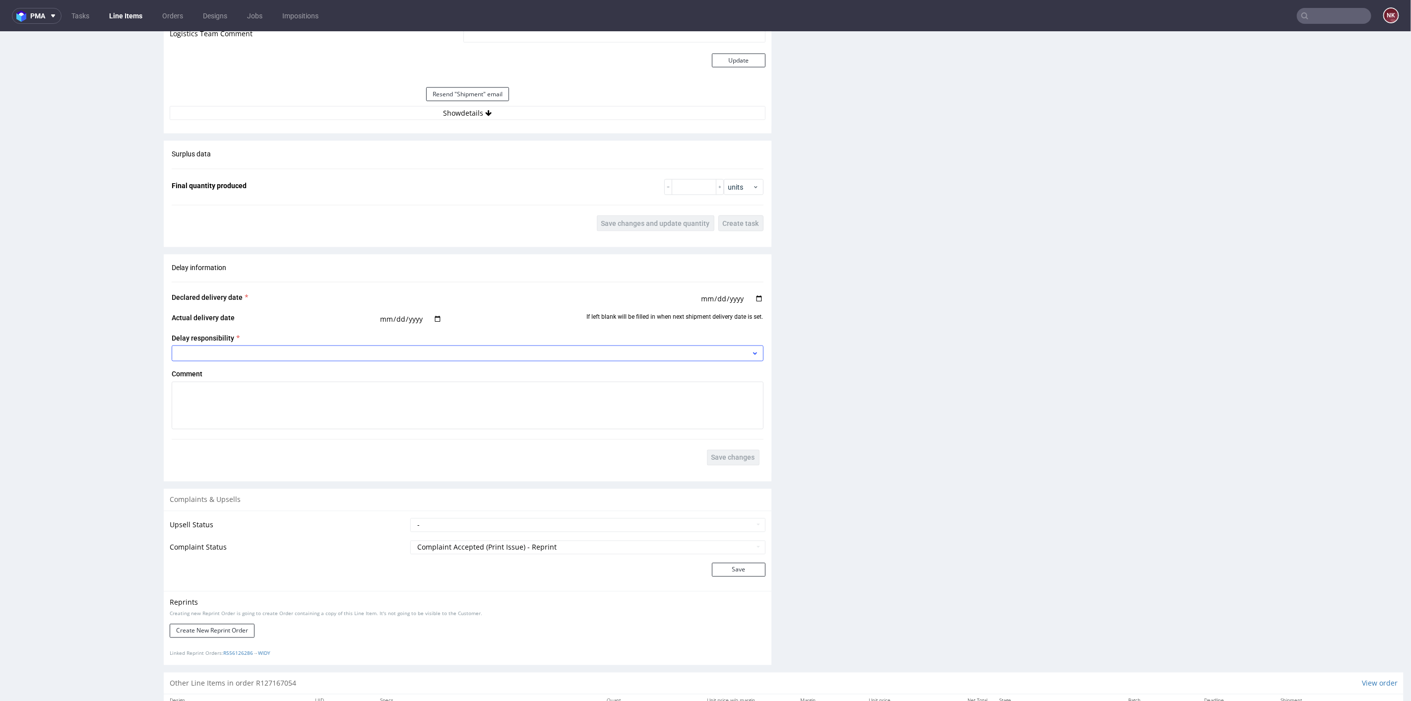
scroll to position [1157, 0]
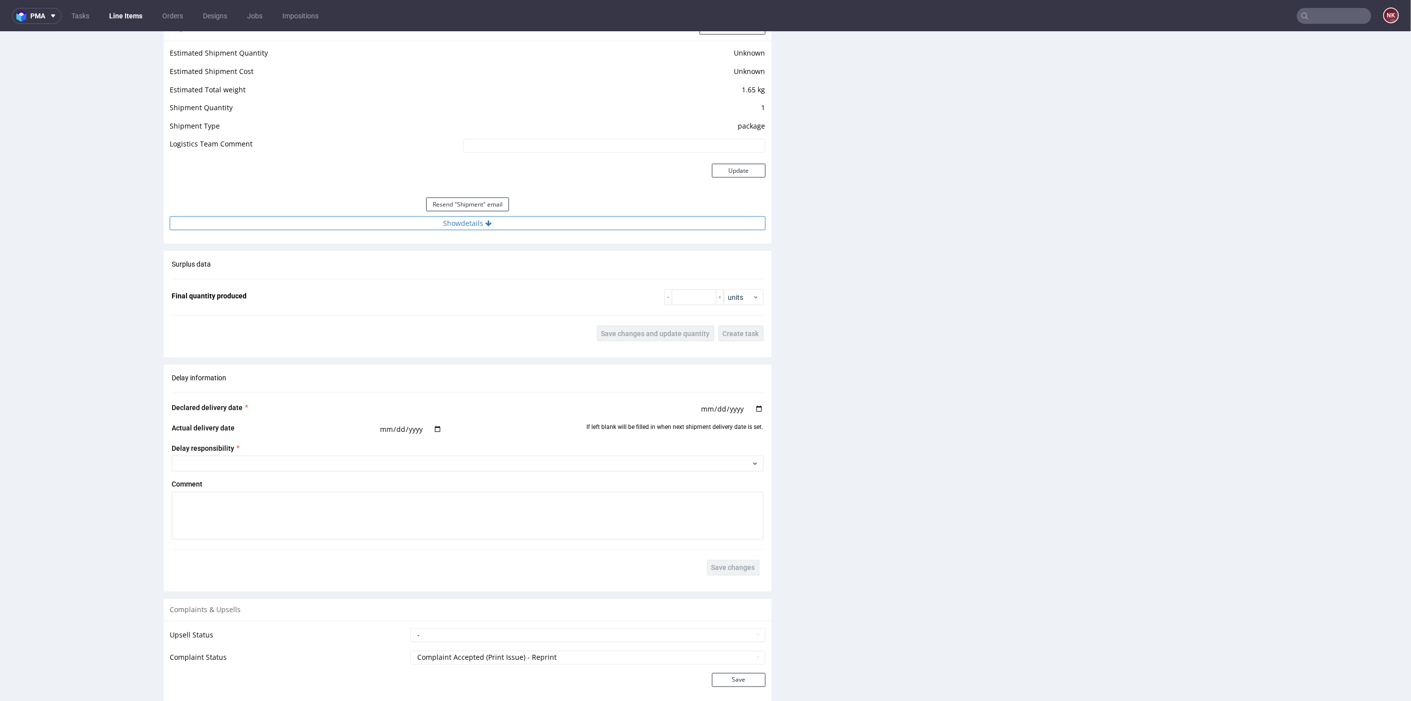
click at [536, 223] on button "Show details" at bounding box center [468, 223] width 596 height 14
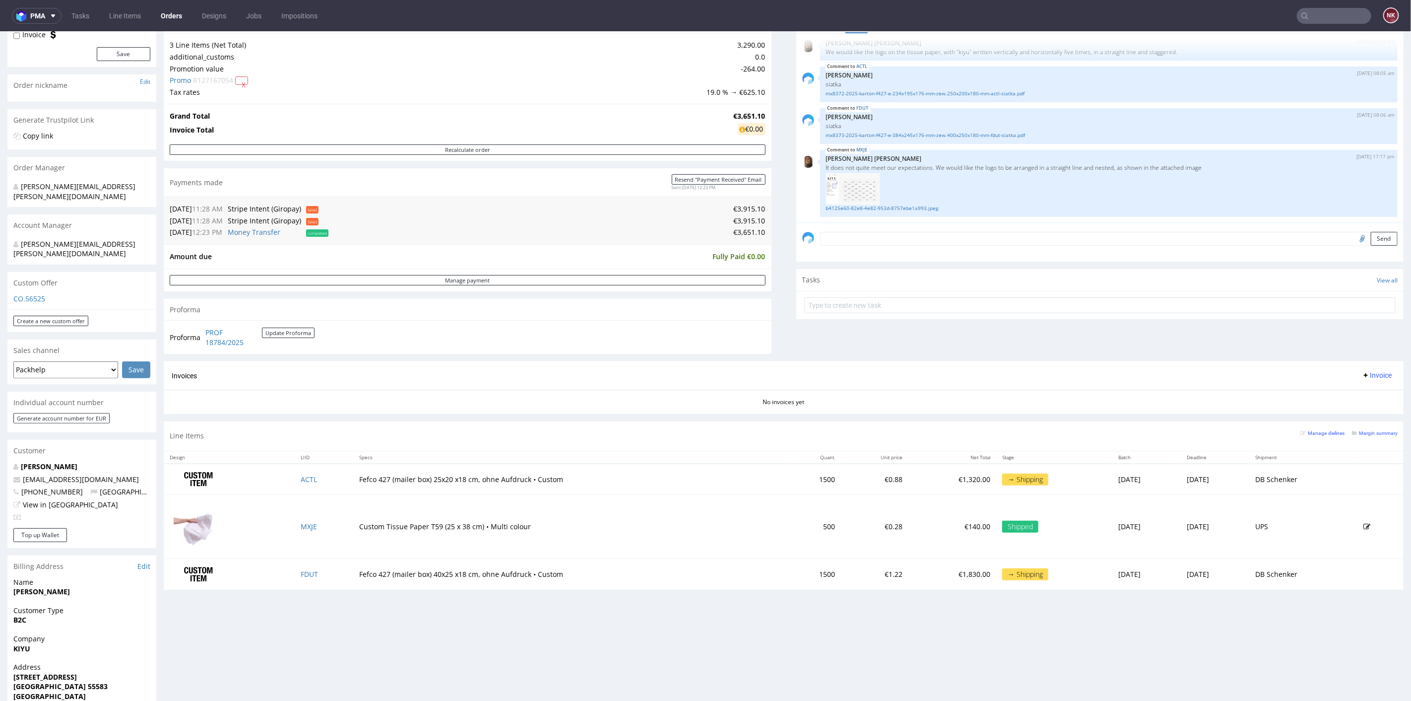
scroll to position [220, 0]
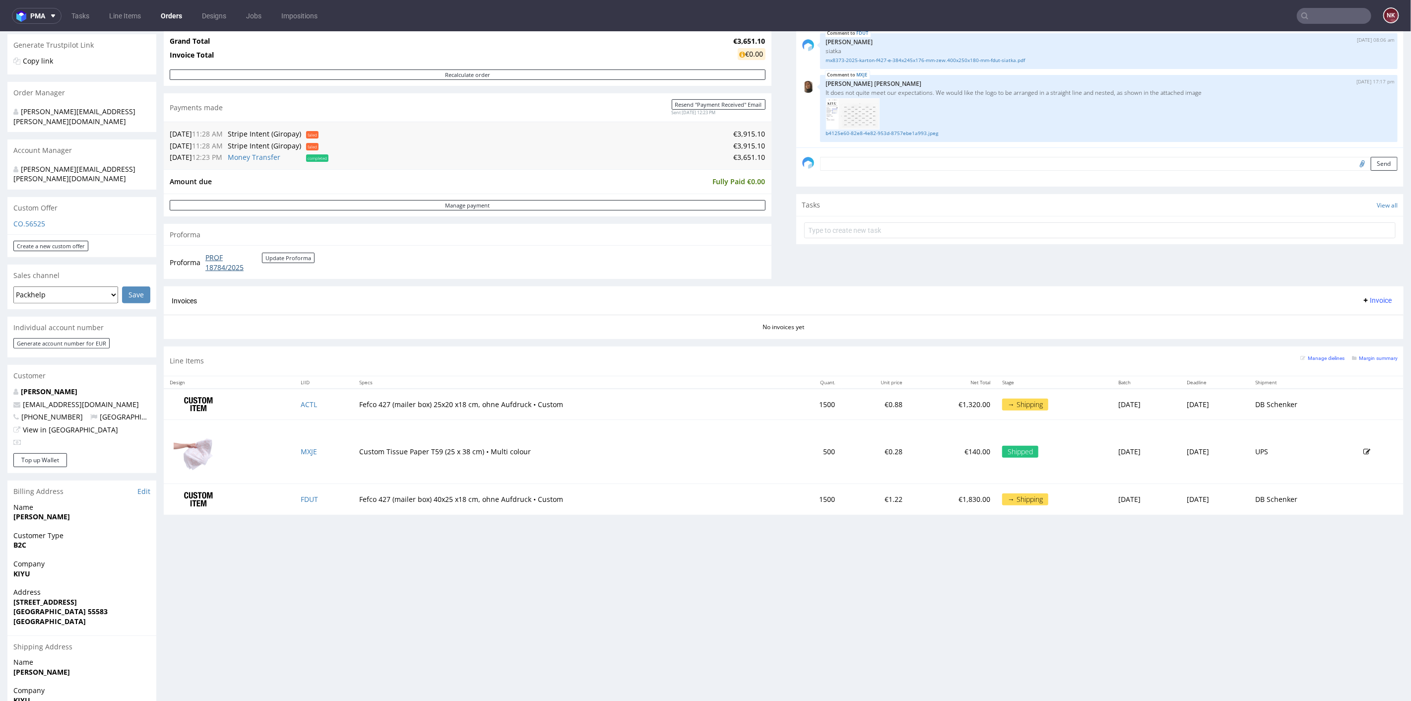
click at [212, 256] on link "PROF 18784/2025" at bounding box center [233, 261] width 57 height 19
drag, startPoint x: 1377, startPoint y: 299, endPoint x: 1375, endPoint y: 305, distance: 5.8
click at [1377, 299] on button "Invoice" at bounding box center [1377, 300] width 38 height 12
click at [1358, 336] on span "Upload" at bounding box center [1360, 337] width 48 height 10
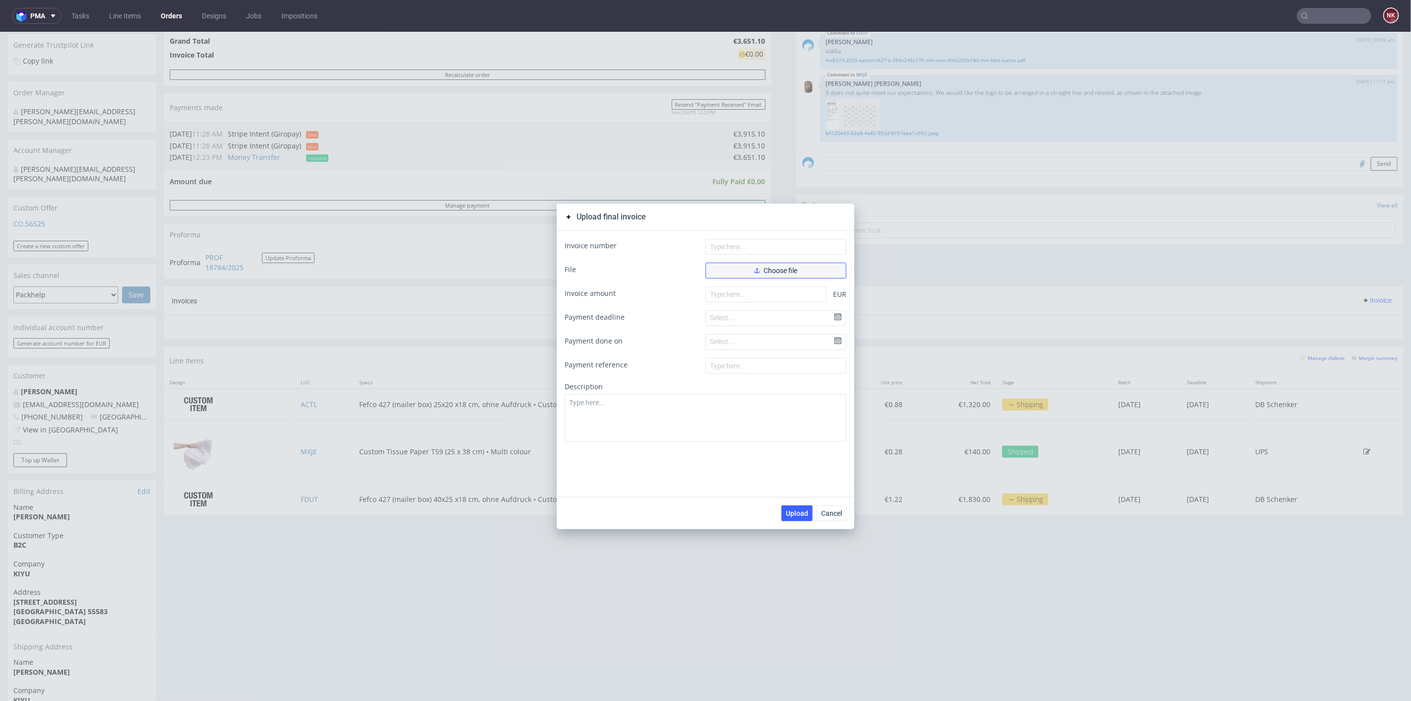
click at [735, 269] on button "Choose file" at bounding box center [776, 270] width 141 height 16
click at [762, 244] on input "text" at bounding box center [776, 246] width 141 height 16
type input "FV 1338/9/2025"
click at [771, 308] on input "number" at bounding box center [766, 310] width 121 height 16
click at [793, 300] on form "Invoice number FV 1338/9/2025 File Choose different file Faktura FV 1338_9_2025…" at bounding box center [706, 347] width 282 height 219
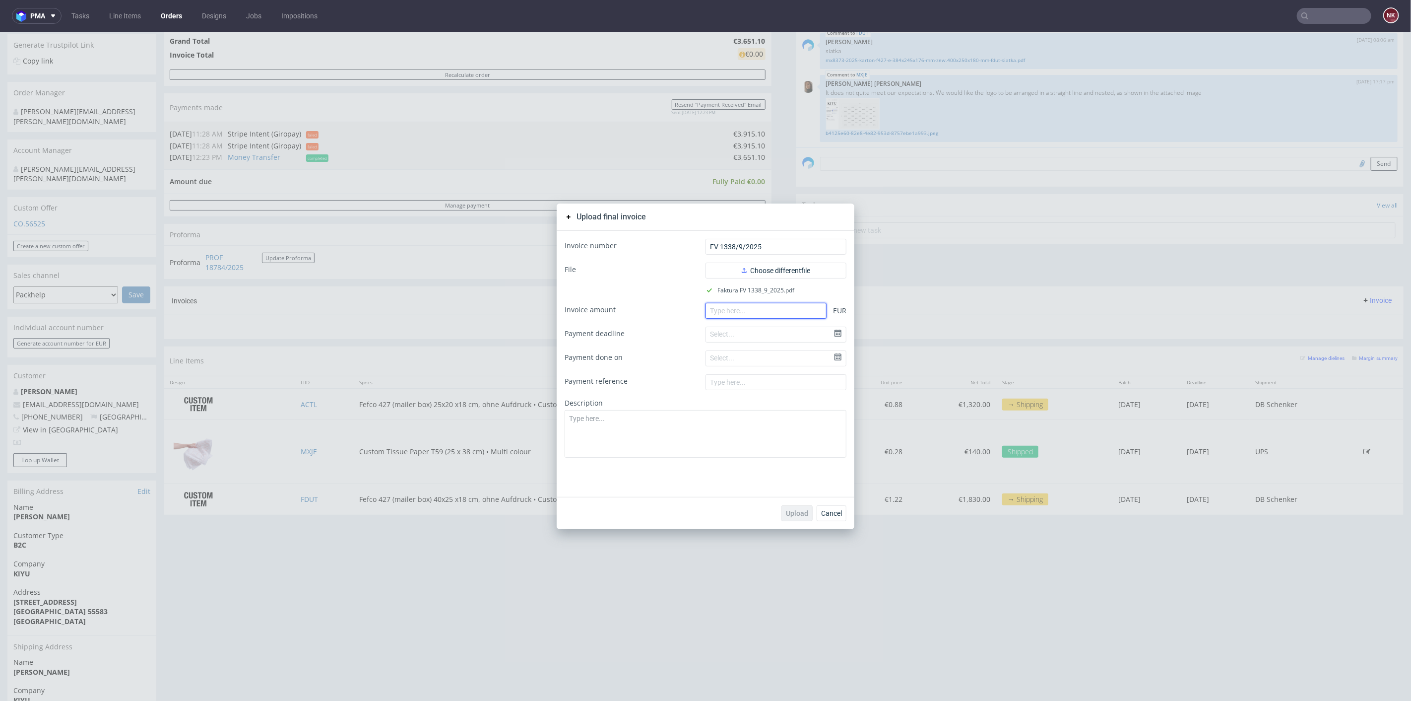
click at [794, 312] on input "number" at bounding box center [766, 310] width 121 height 16
paste input "166.60"
type input "166.60"
click at [786, 513] on span "Upload" at bounding box center [797, 512] width 22 height 7
click at [831, 514] on span "Cancel" at bounding box center [831, 512] width 21 height 7
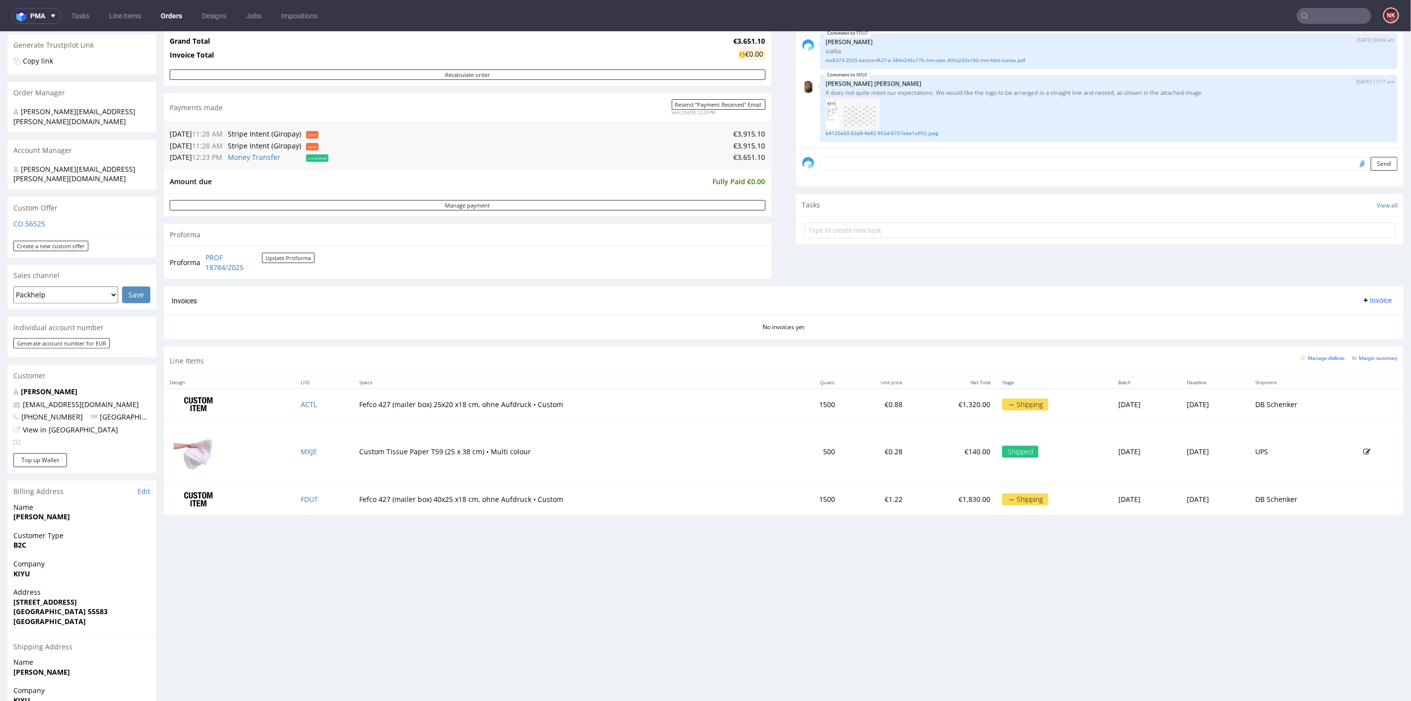
click at [1369, 298] on span "Invoice" at bounding box center [1377, 300] width 30 height 8
click at [1353, 340] on span "Upload" at bounding box center [1360, 337] width 48 height 10
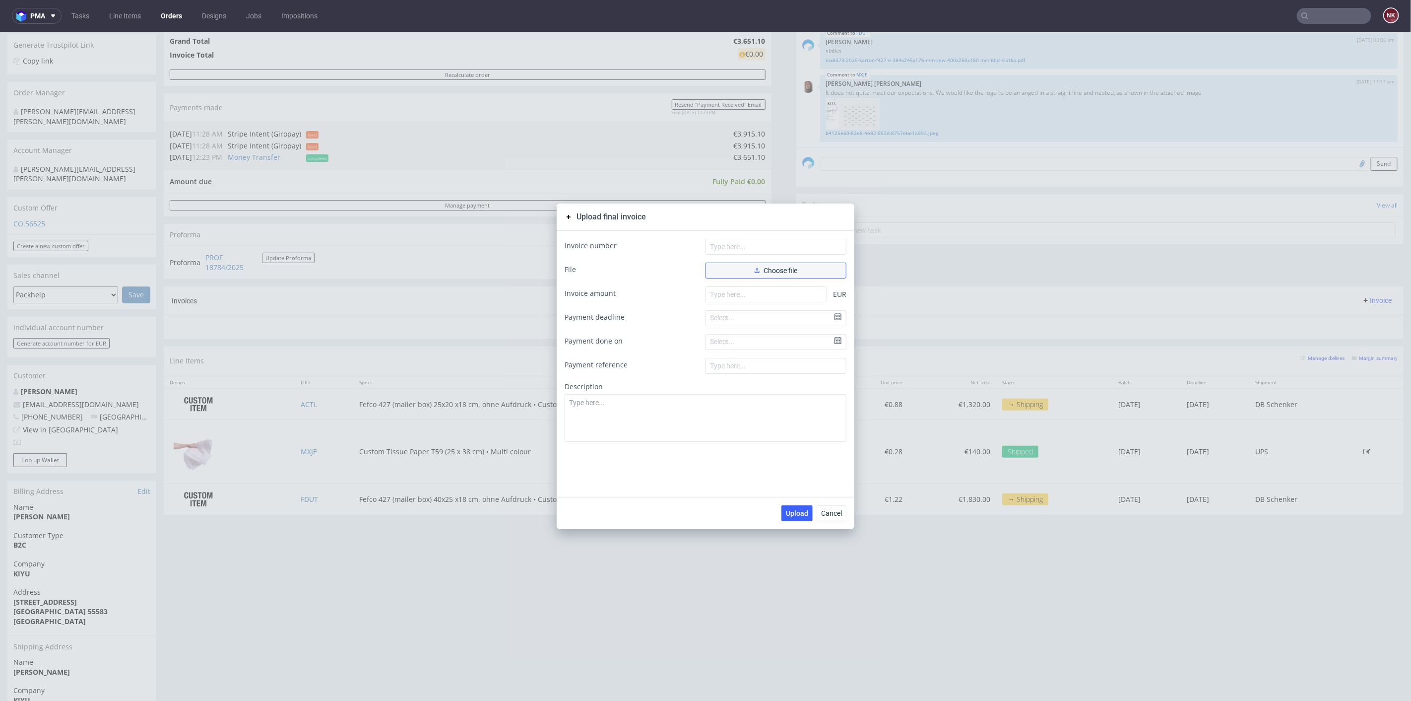
click at [755, 272] on span "Choose file" at bounding box center [776, 269] width 43 height 7
click at [786, 246] on input "text" at bounding box center [776, 246] width 141 height 16
paste input "FV 1341/9/2025"
type input "FV 1341/9/2025"
click at [750, 302] on input "number" at bounding box center [766, 310] width 121 height 16
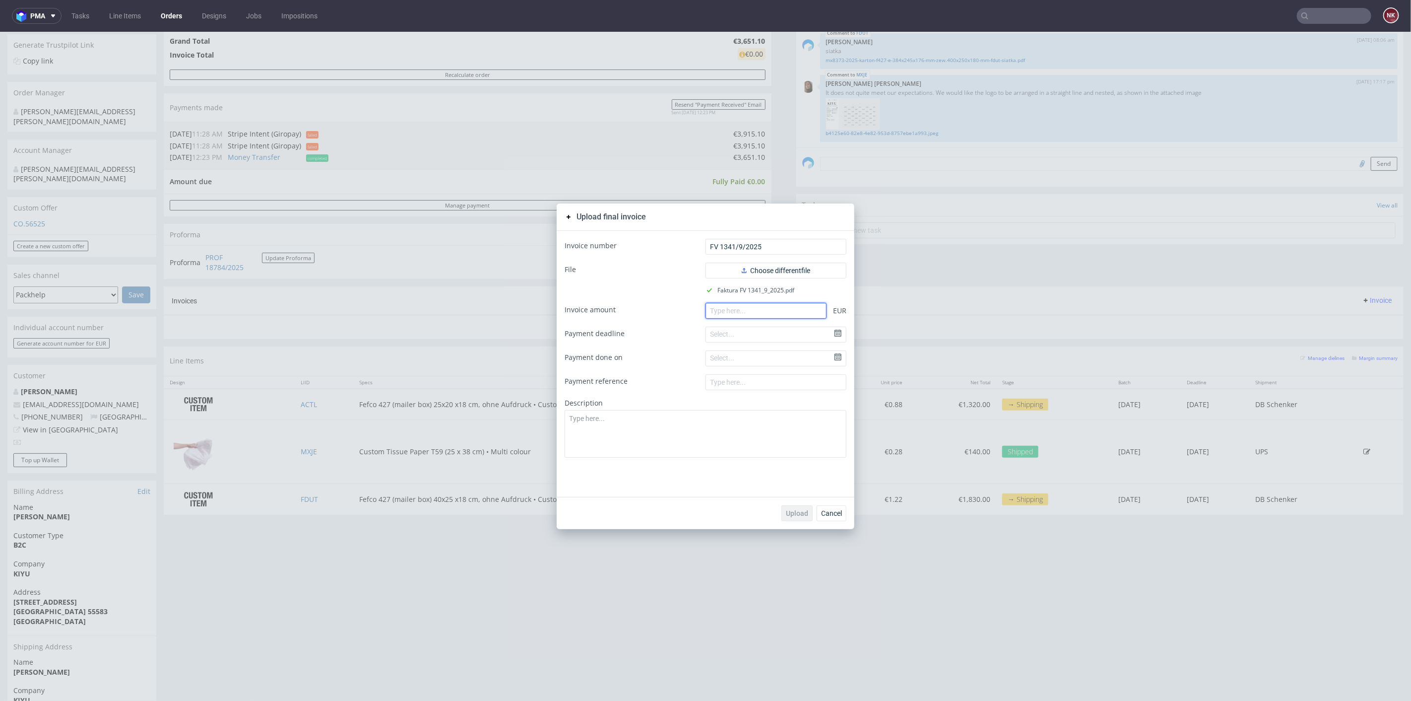
paste input "3484.50"
type input "3484.50"
click at [804, 507] on button "Upload" at bounding box center [796, 513] width 31 height 16
click at [830, 514] on span "Cancel" at bounding box center [831, 512] width 21 height 7
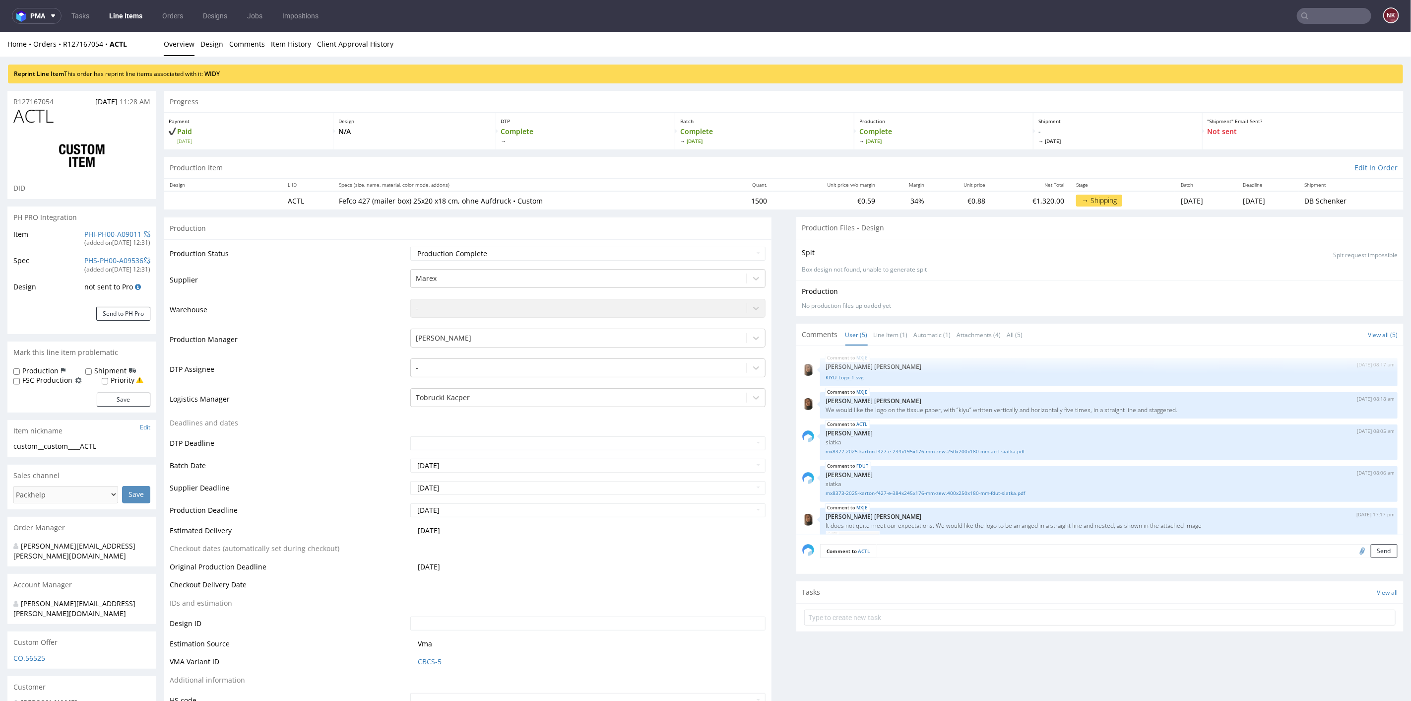
scroll to position [46, 0]
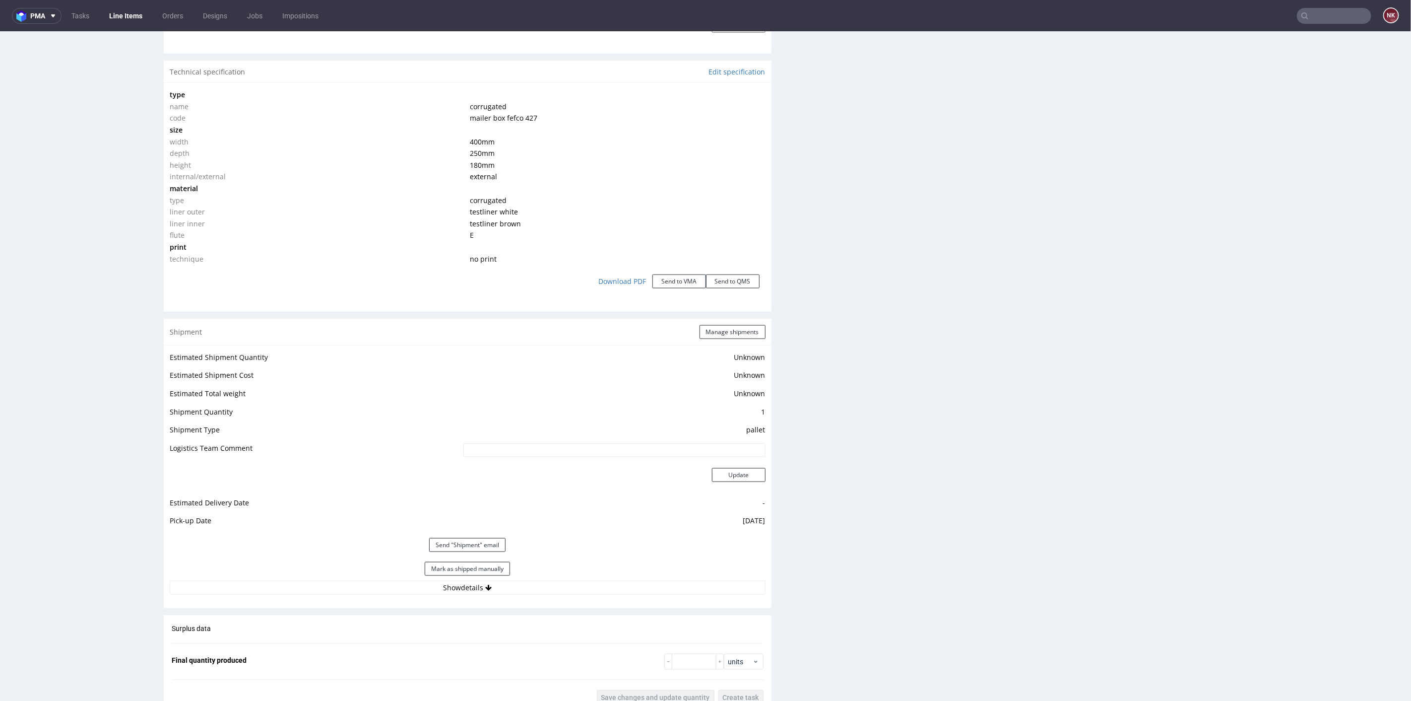
scroll to position [1213, 0]
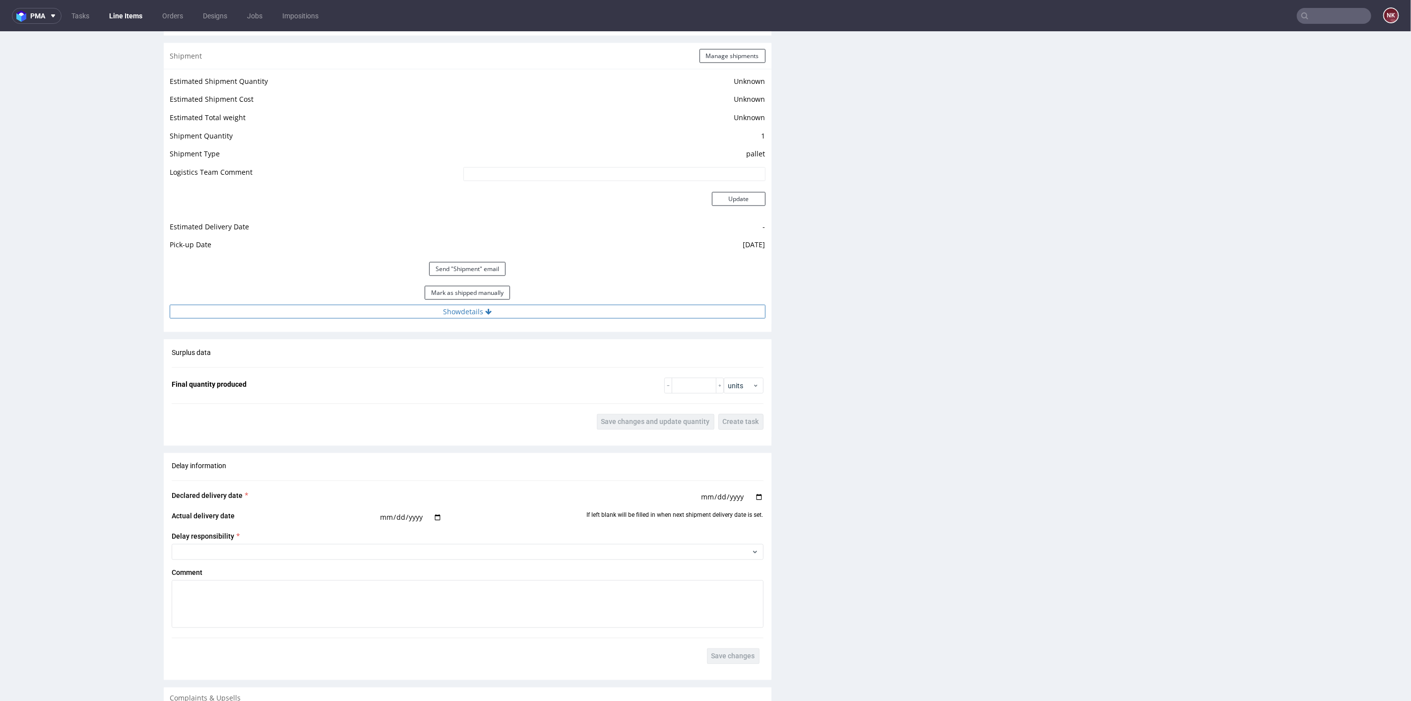
click at [671, 310] on button "Show details" at bounding box center [468, 311] width 596 height 14
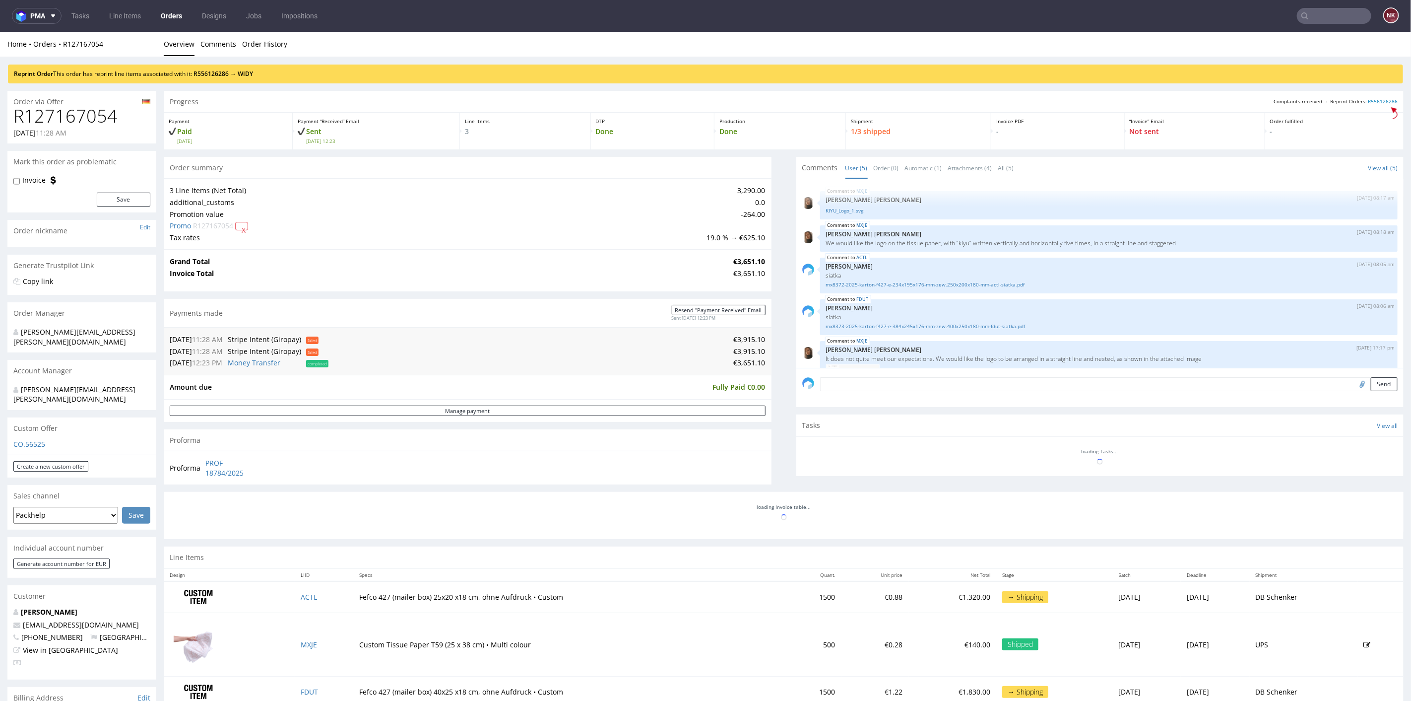
scroll to position [46, 0]
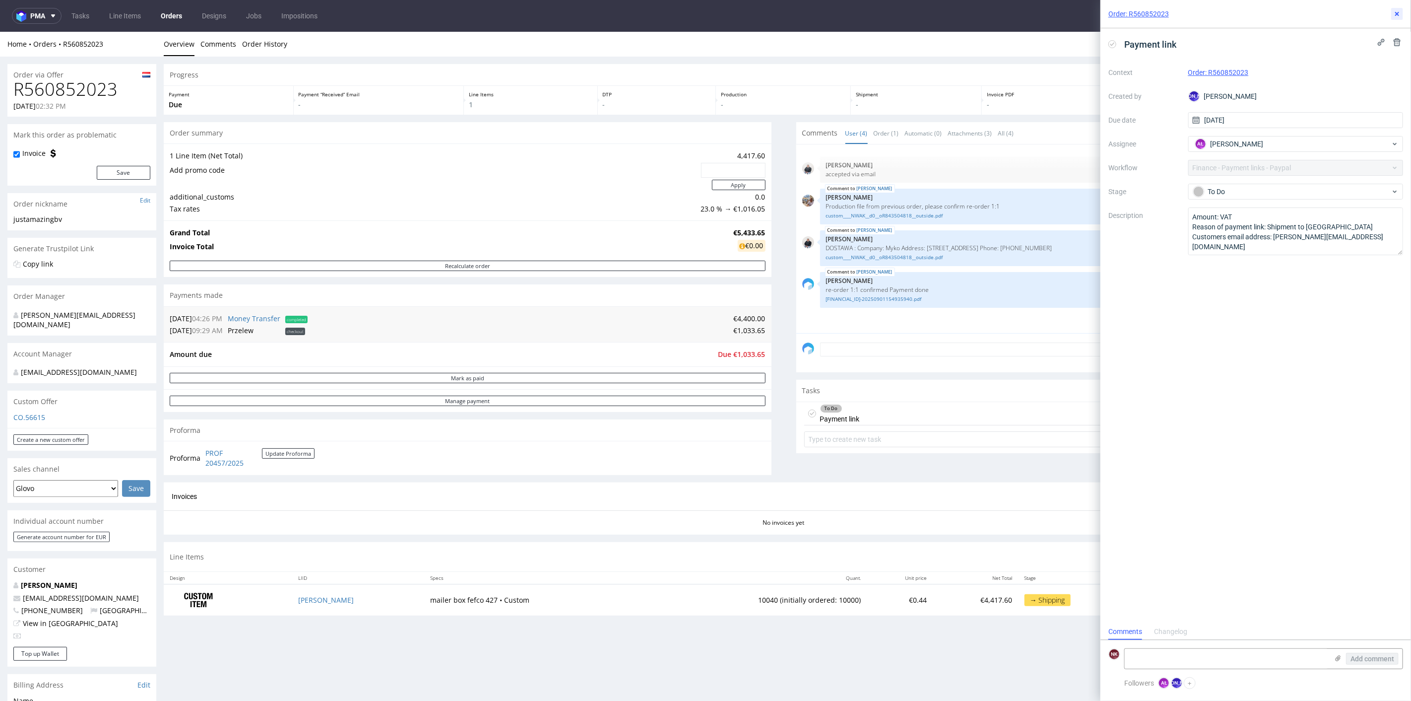
click at [1396, 15] on icon at bounding box center [1397, 14] width 8 height 8
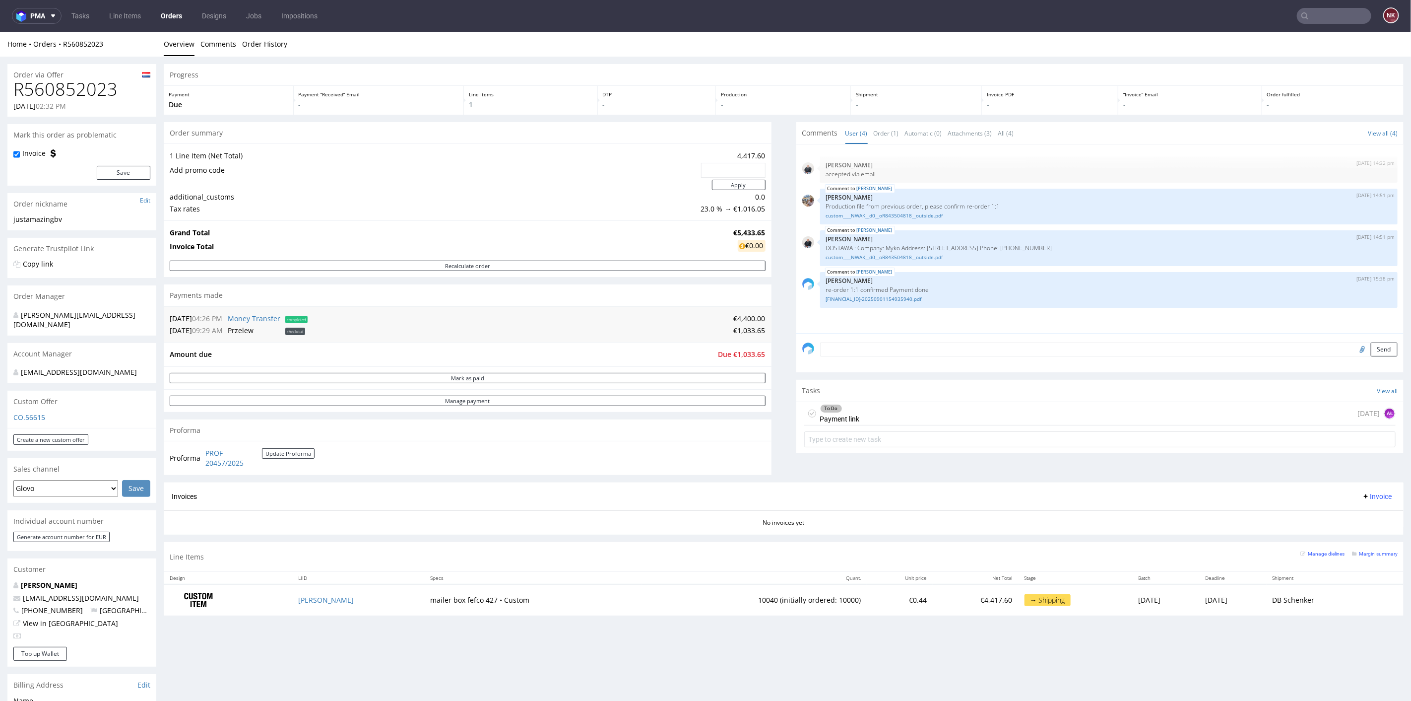
click at [1324, 17] on input "text" at bounding box center [1334, 16] width 74 height 16
paste input "17586"
type input "17586"
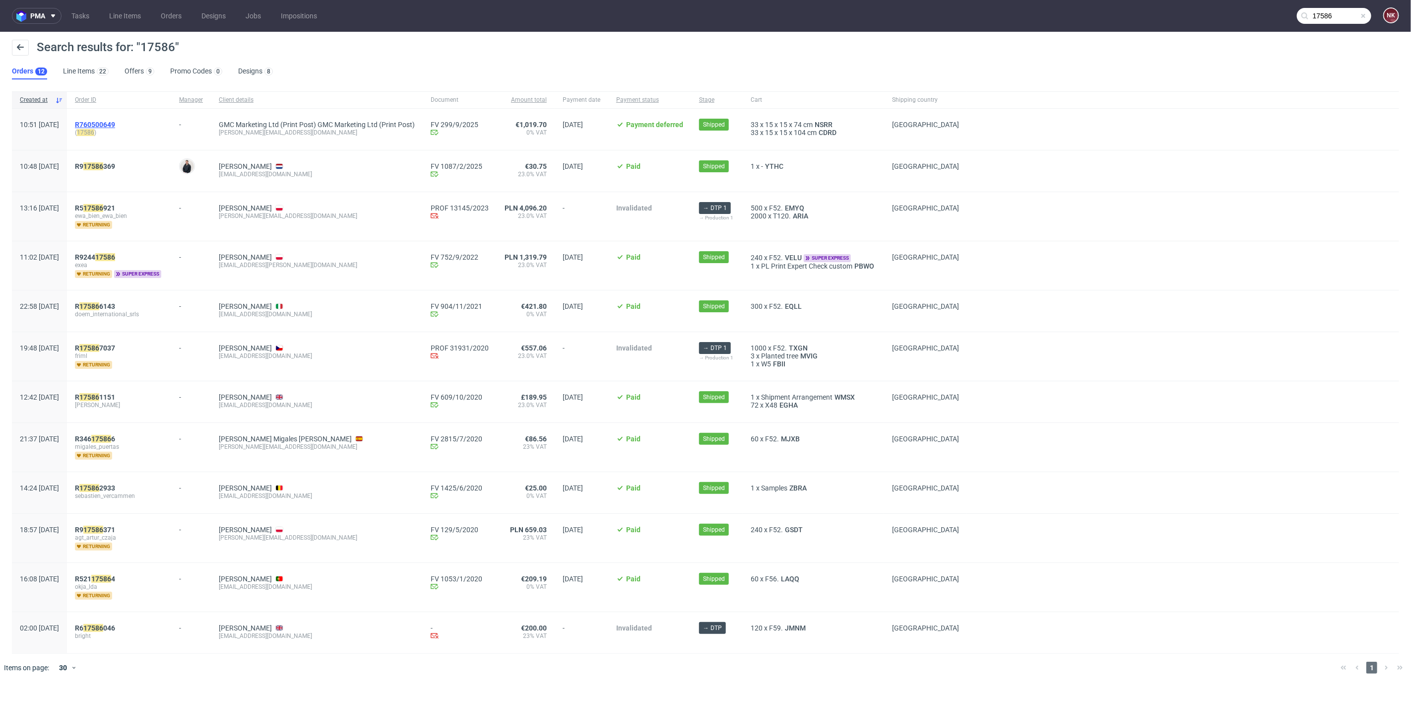
click at [115, 124] on span "R760500649" at bounding box center [95, 125] width 40 height 8
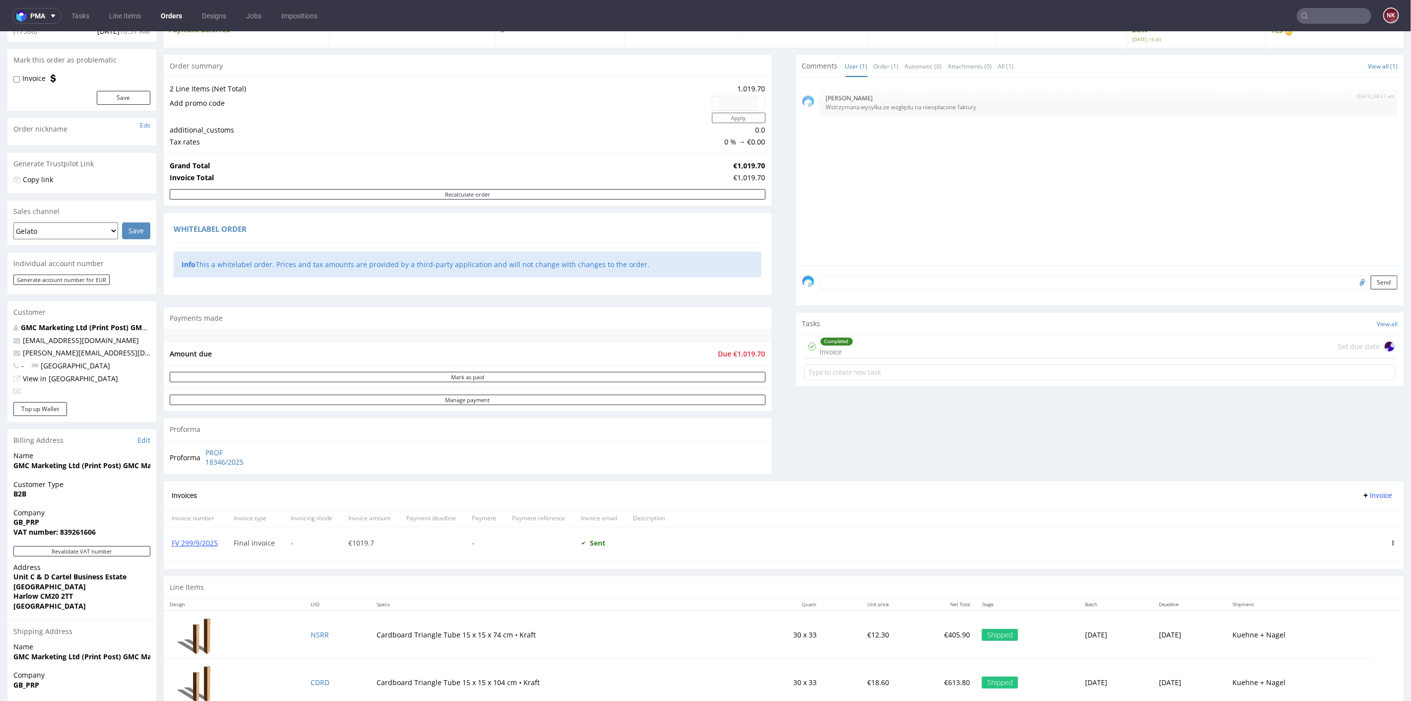
scroll to position [186, 0]
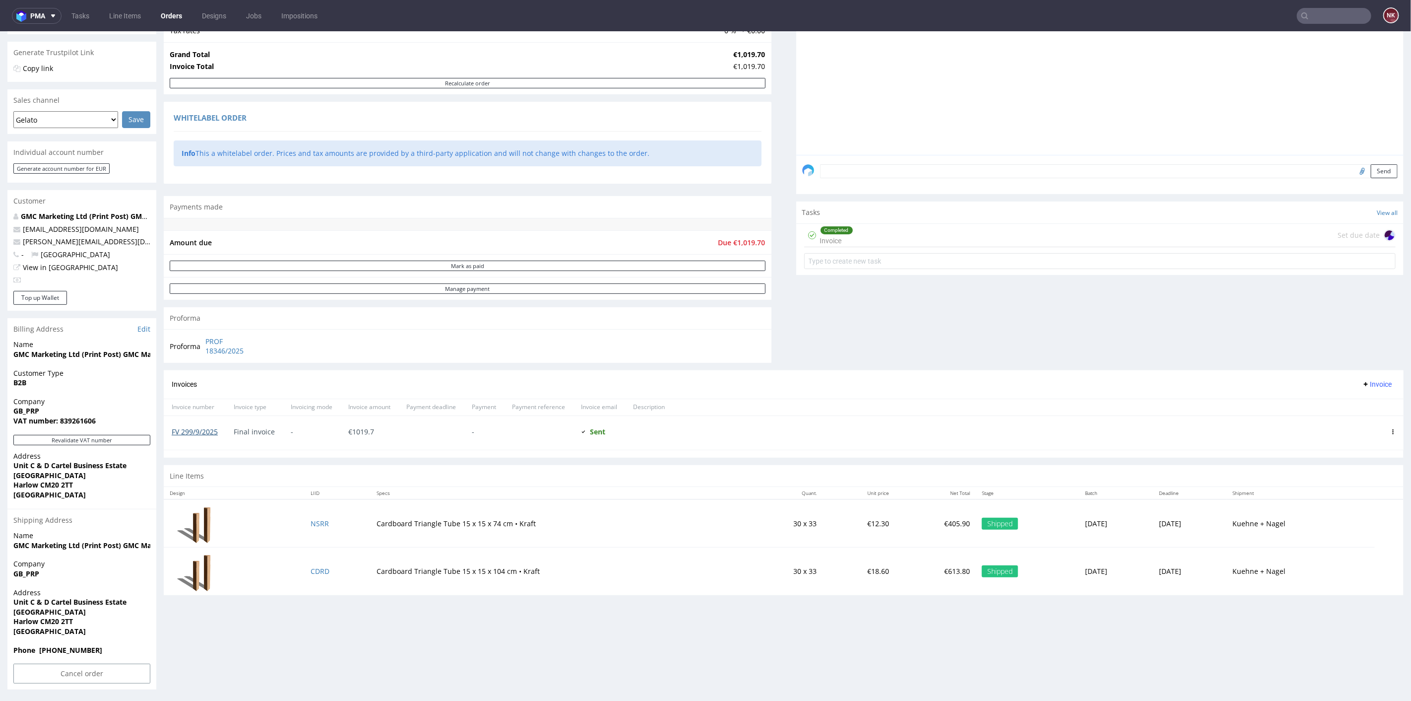
click at [209, 426] on link "FV 299/9/2025" at bounding box center [195, 430] width 46 height 9
click at [861, 313] on div "Comments User (1) Order (1) Automatic (0) Attachments (0) All (1) View all (1) …" at bounding box center [1100, 156] width 608 height 426
click at [1310, 19] on input "text" at bounding box center [1334, 16] width 74 height 16
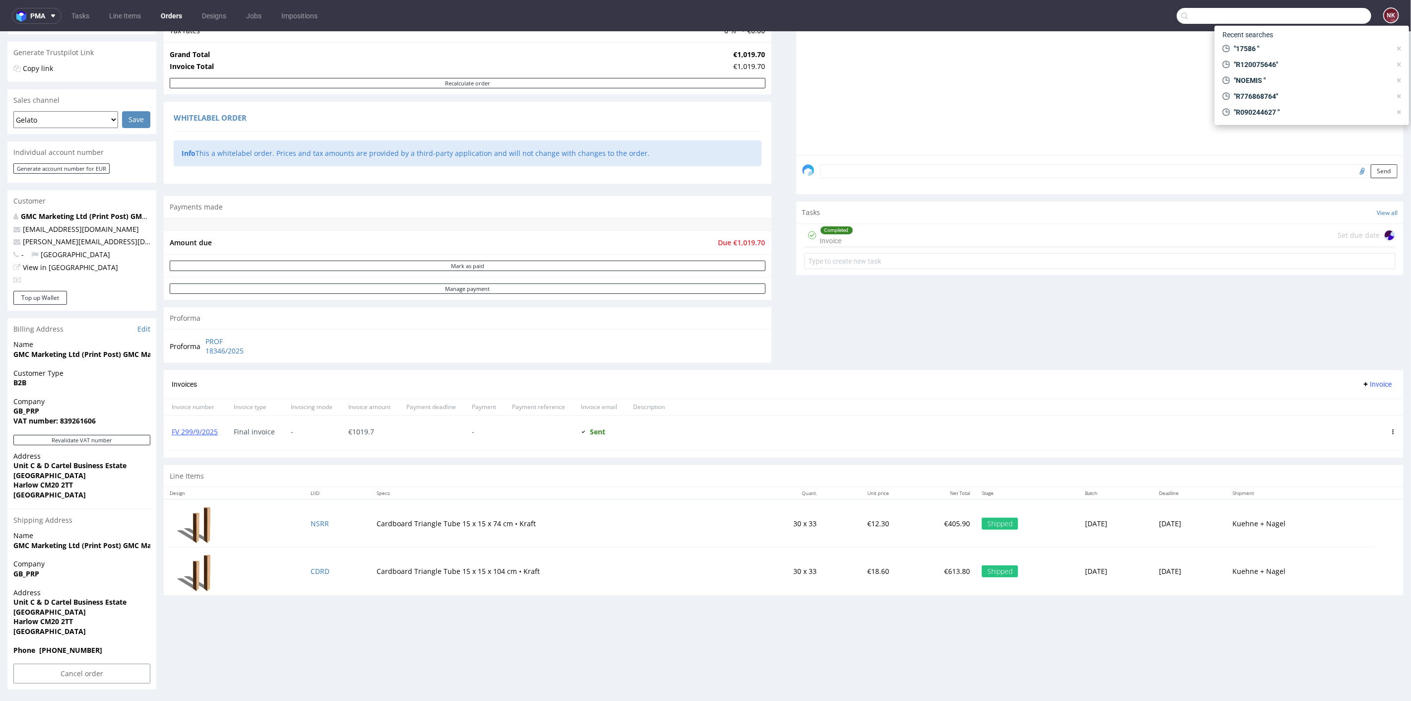
paste input "FV 834/8/2025"
type input "FV 834/8/2025"
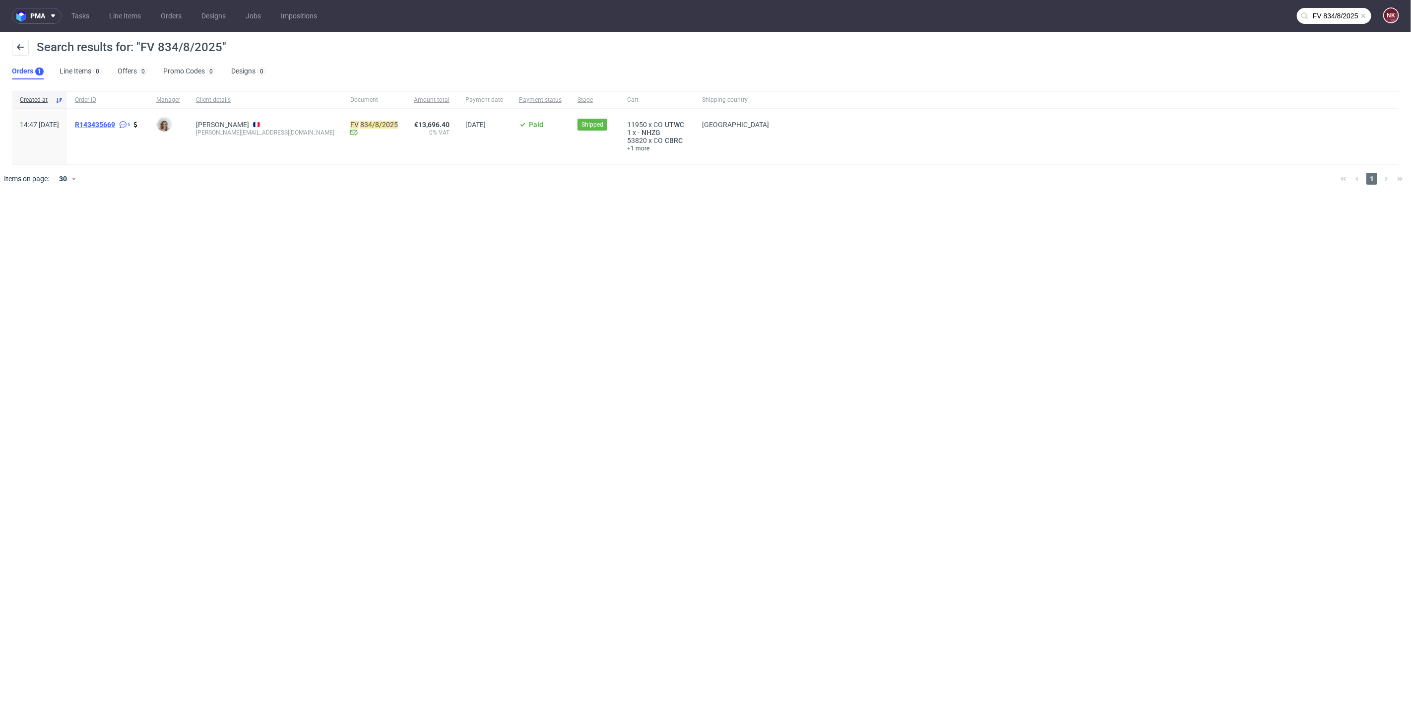
click at [115, 123] on span "R143435669" at bounding box center [95, 125] width 40 height 8
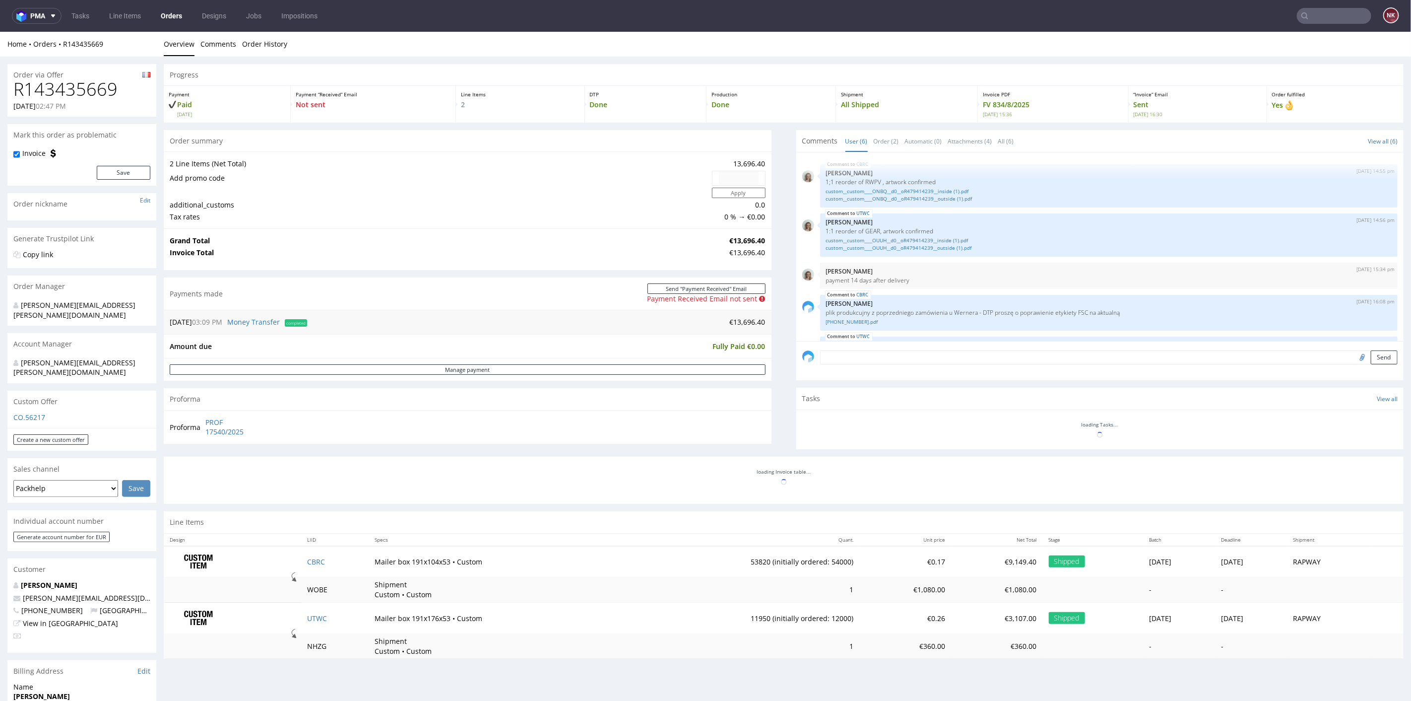
scroll to position [69, 0]
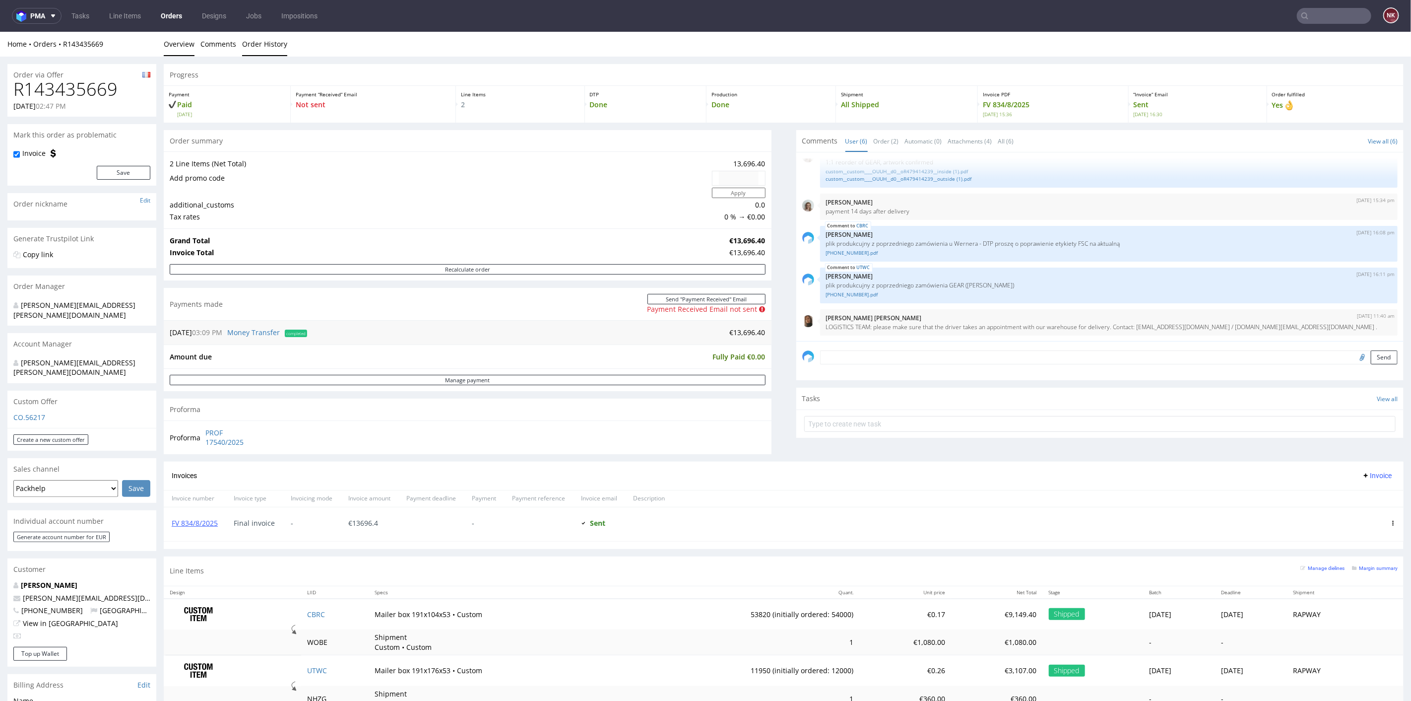
click at [248, 49] on link "Order History" at bounding box center [264, 43] width 45 height 24
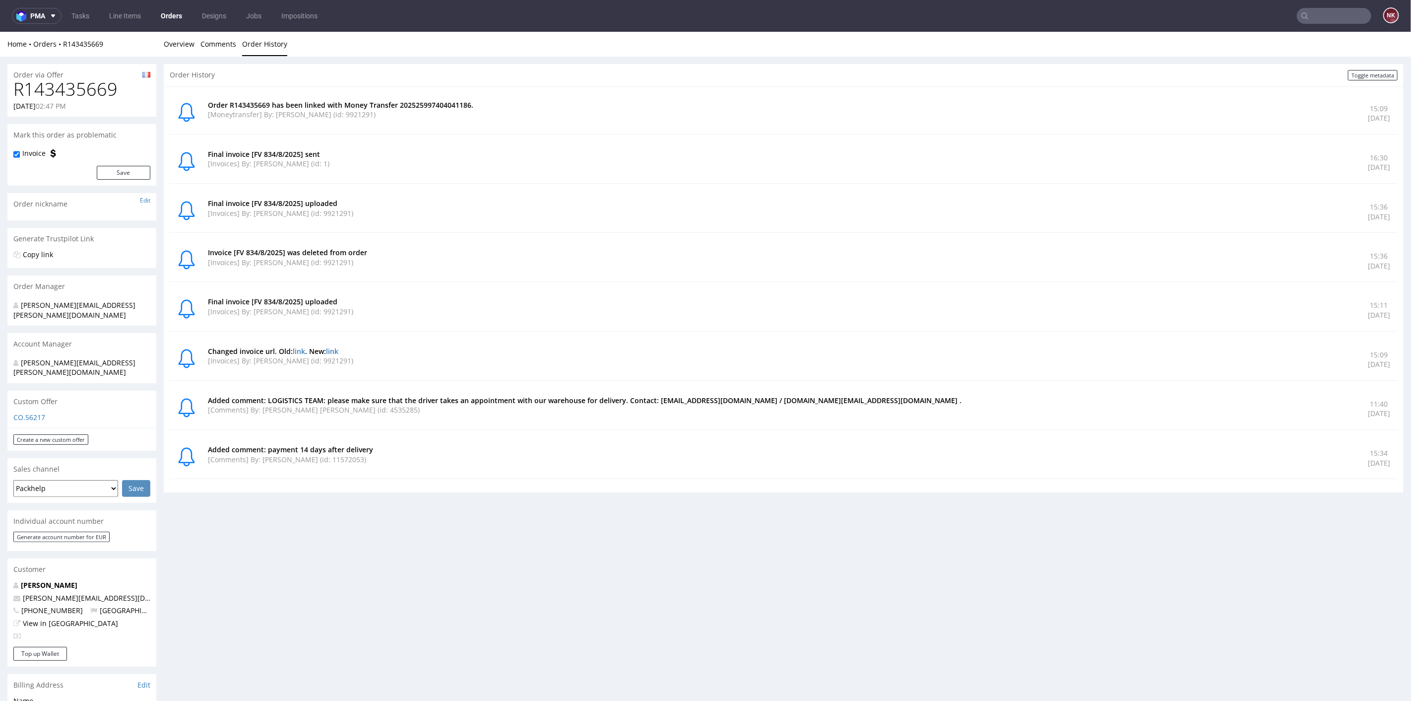
click at [194, 36] on div "Home Orders R143435669 Overview Comments Order History" at bounding box center [705, 43] width 1411 height 25
click at [186, 43] on link "Overview" at bounding box center [179, 43] width 31 height 24
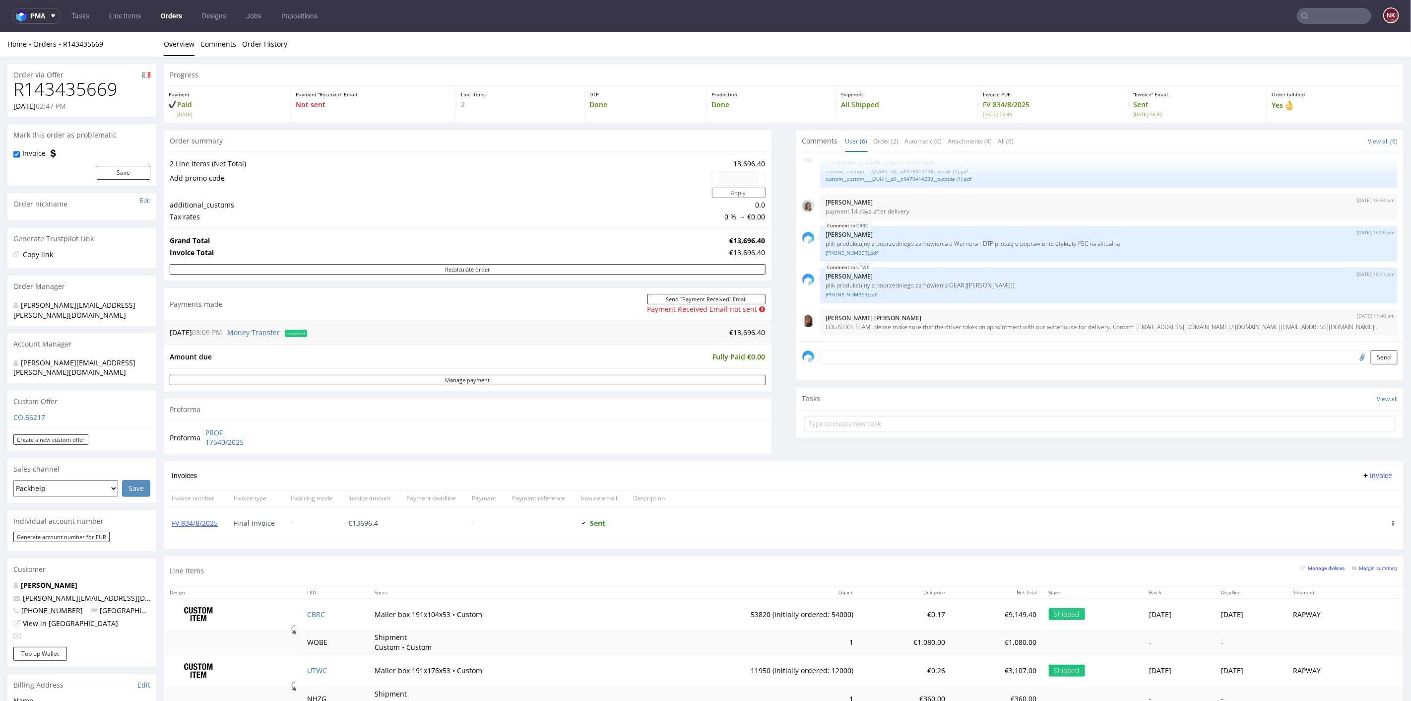
click at [768, 413] on div "Progress Payment Paid Tue 16 Sep Payment “Received” Email Not sent Line Items 2…" at bounding box center [784, 391] width 1240 height 655
click at [1334, 10] on input "text" at bounding box center [1334, 16] width 74 height 16
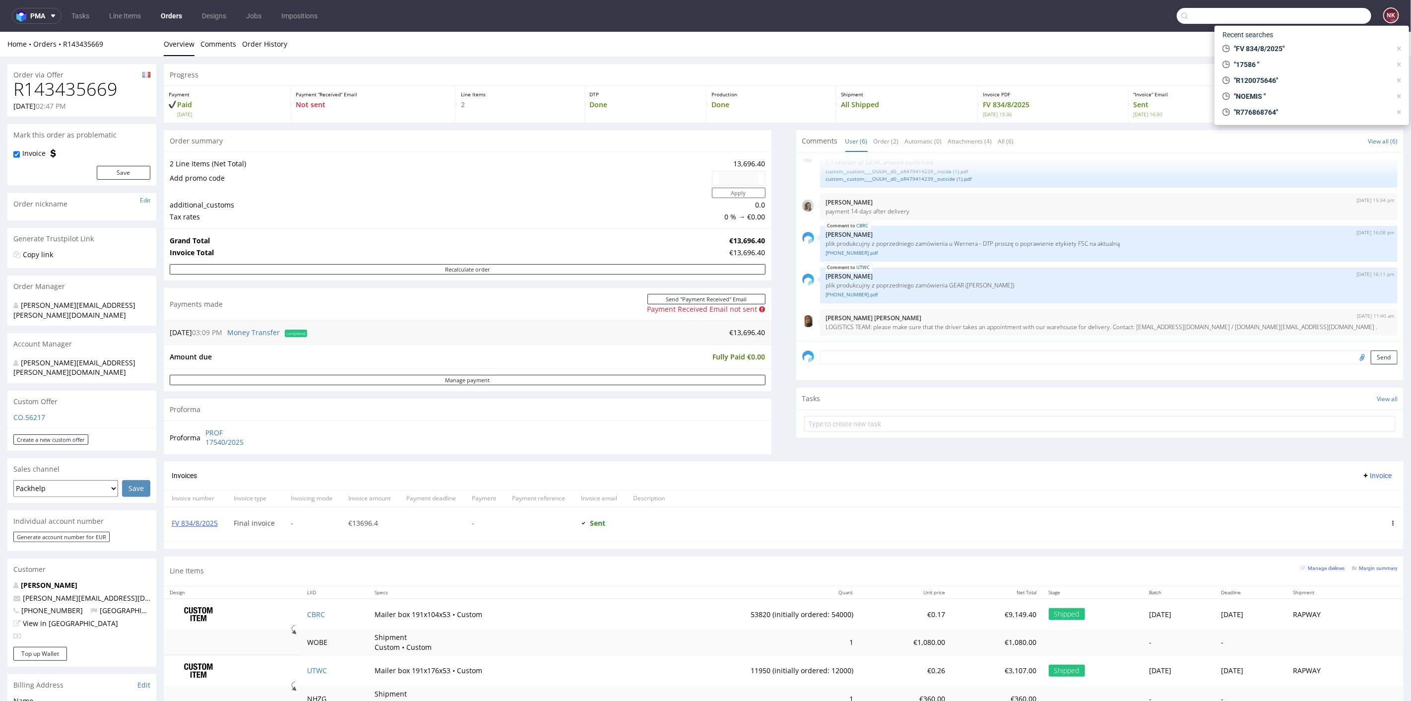
paste input "FV 582/9/2025"
type input "FV 582/9/2025"
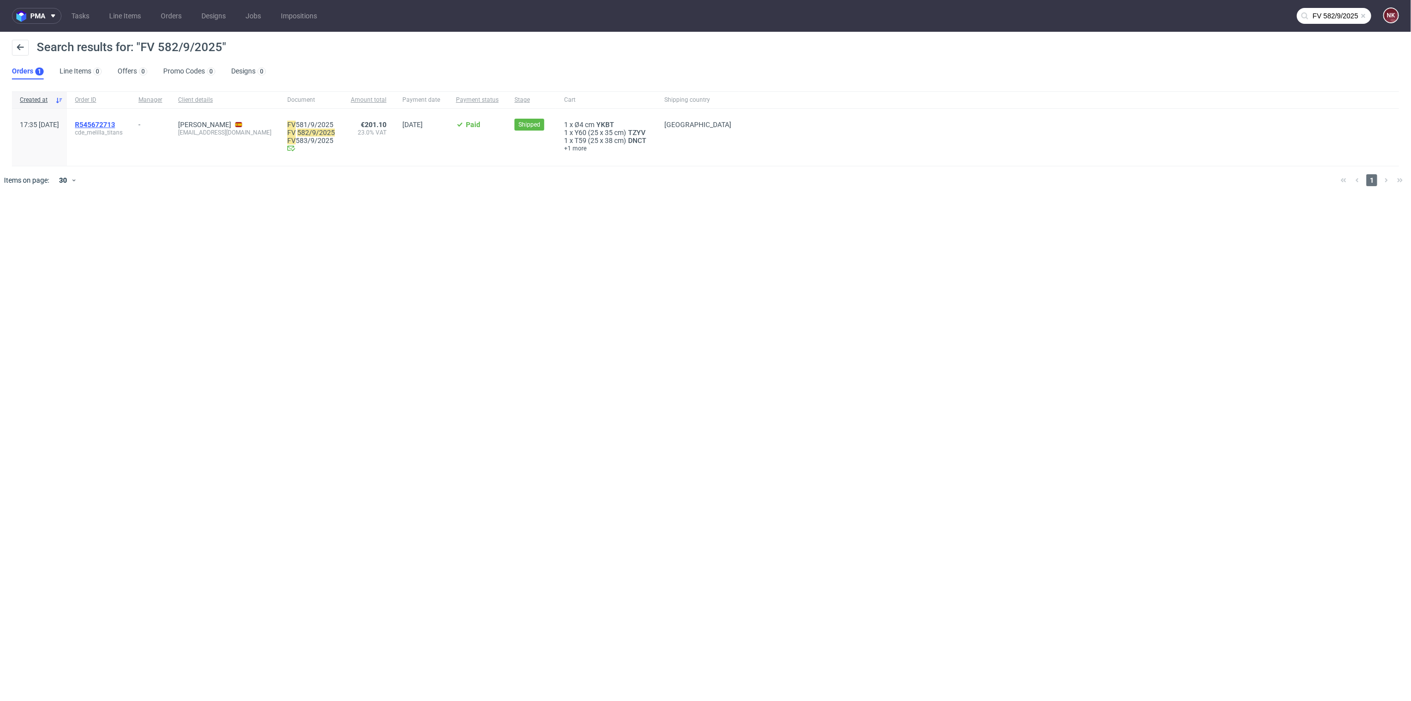
click at [115, 122] on span "R545672713" at bounding box center [95, 125] width 40 height 8
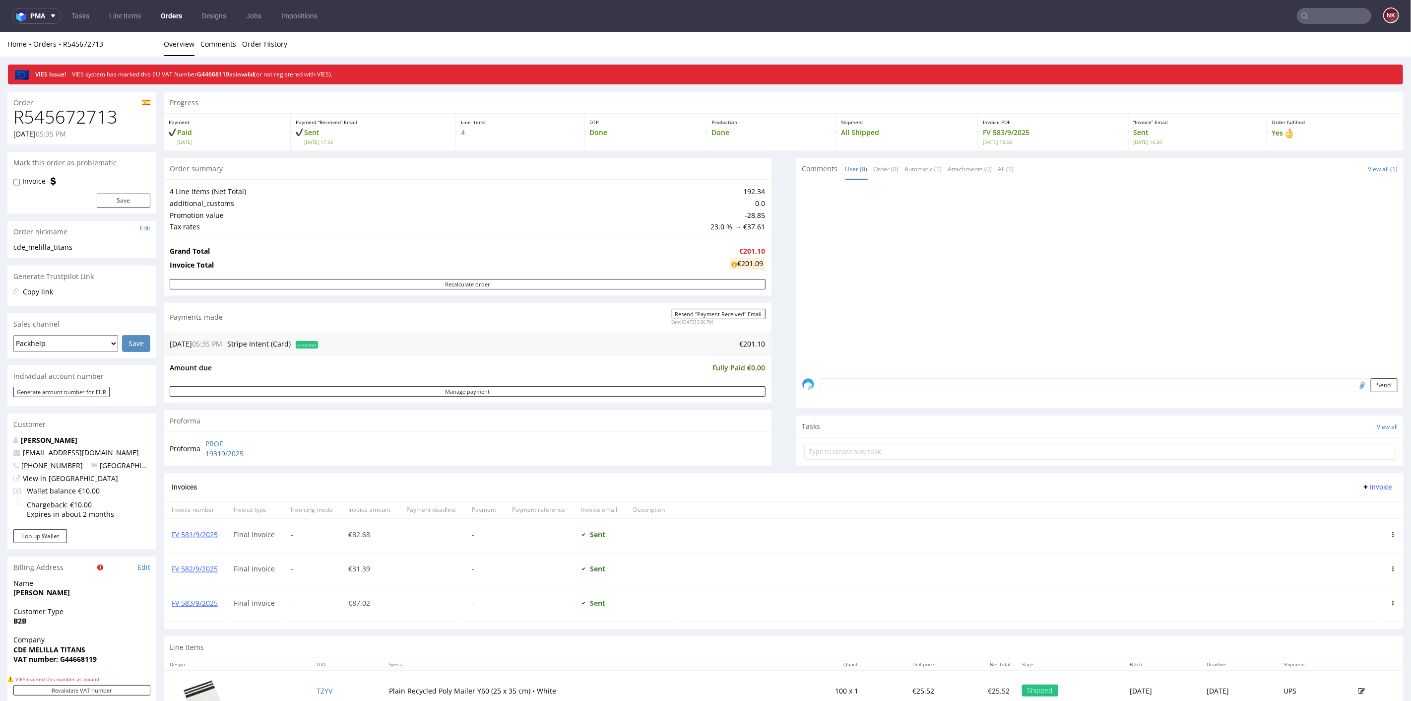
click at [767, 448] on div "Progress Payment Paid Wed 23 Jul Payment “Received” Email Sent Wed 23 Jul 17:36…" at bounding box center [784, 464] width 1240 height 747
click at [1335, 13] on input "text" at bounding box center [1334, 16] width 74 height 16
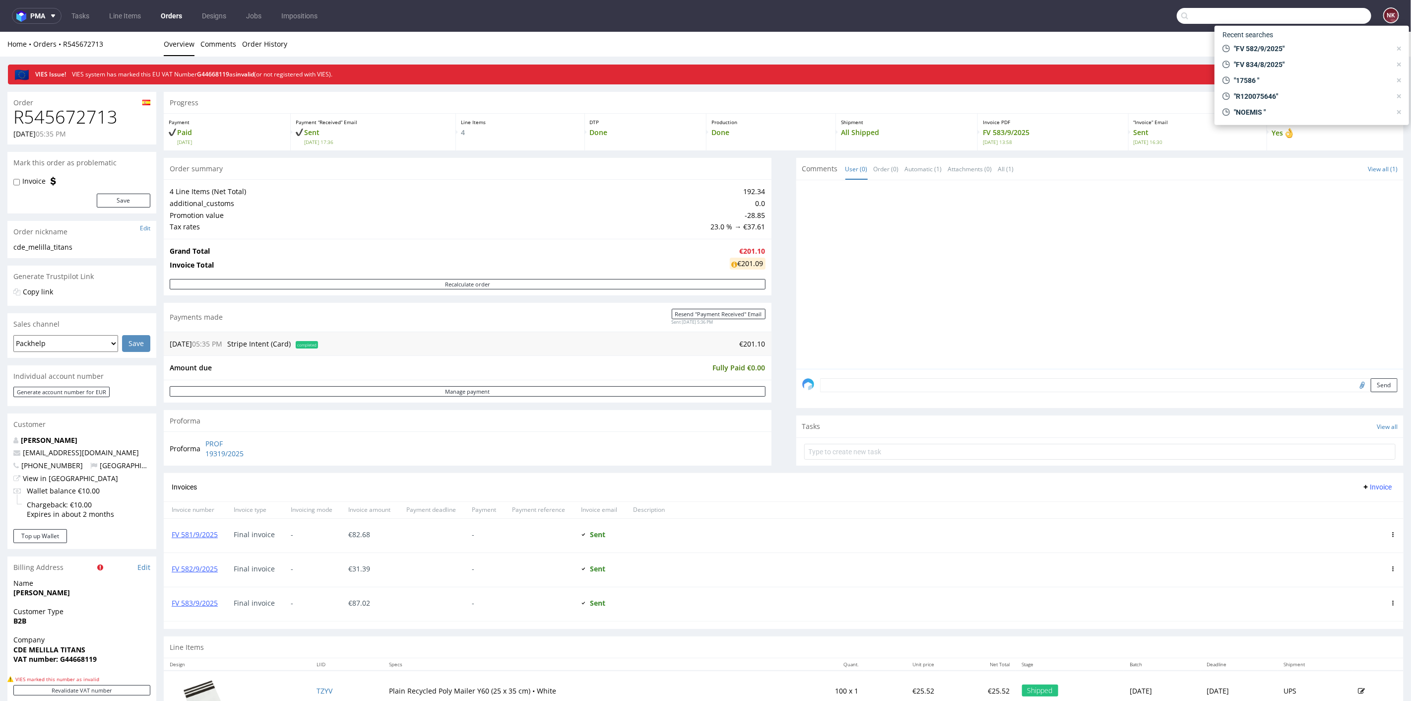
paste input "R252833247"
type input "R252833247"
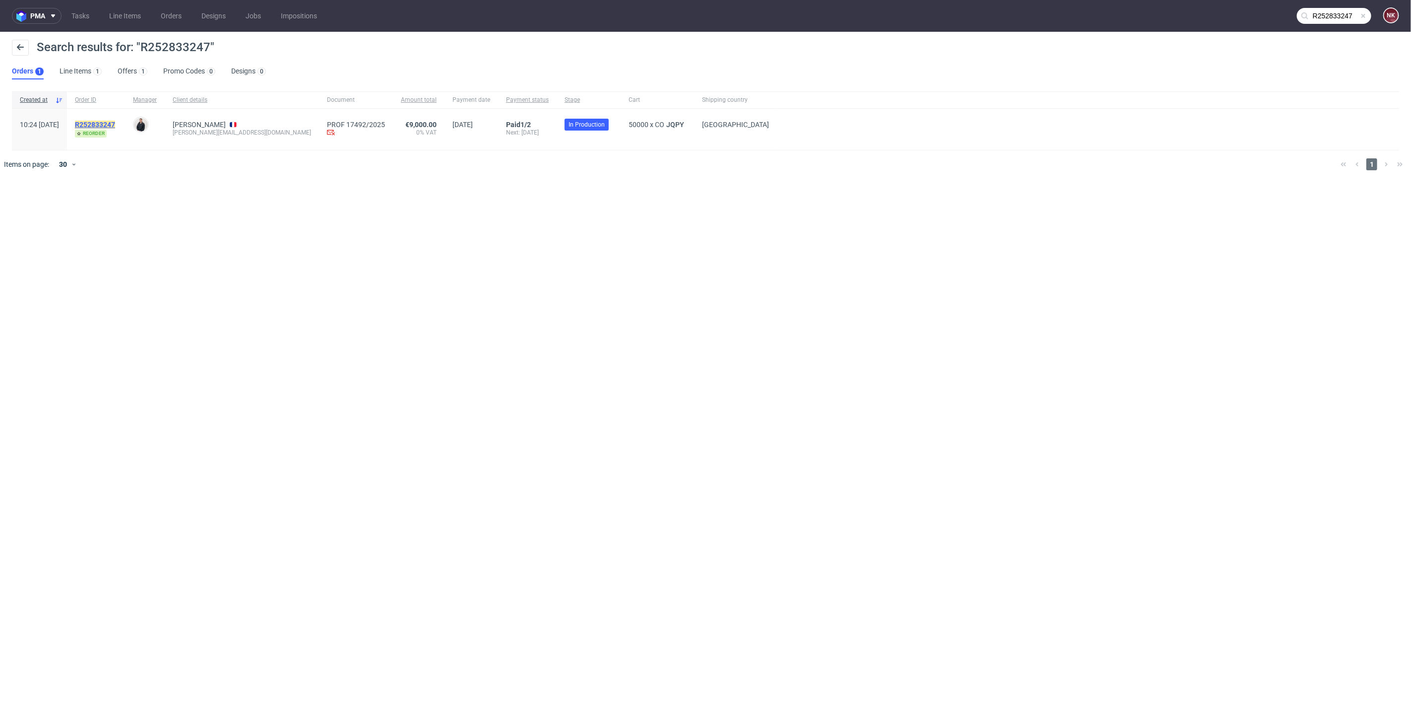
click at [115, 124] on mark "R252833247" at bounding box center [95, 125] width 40 height 8
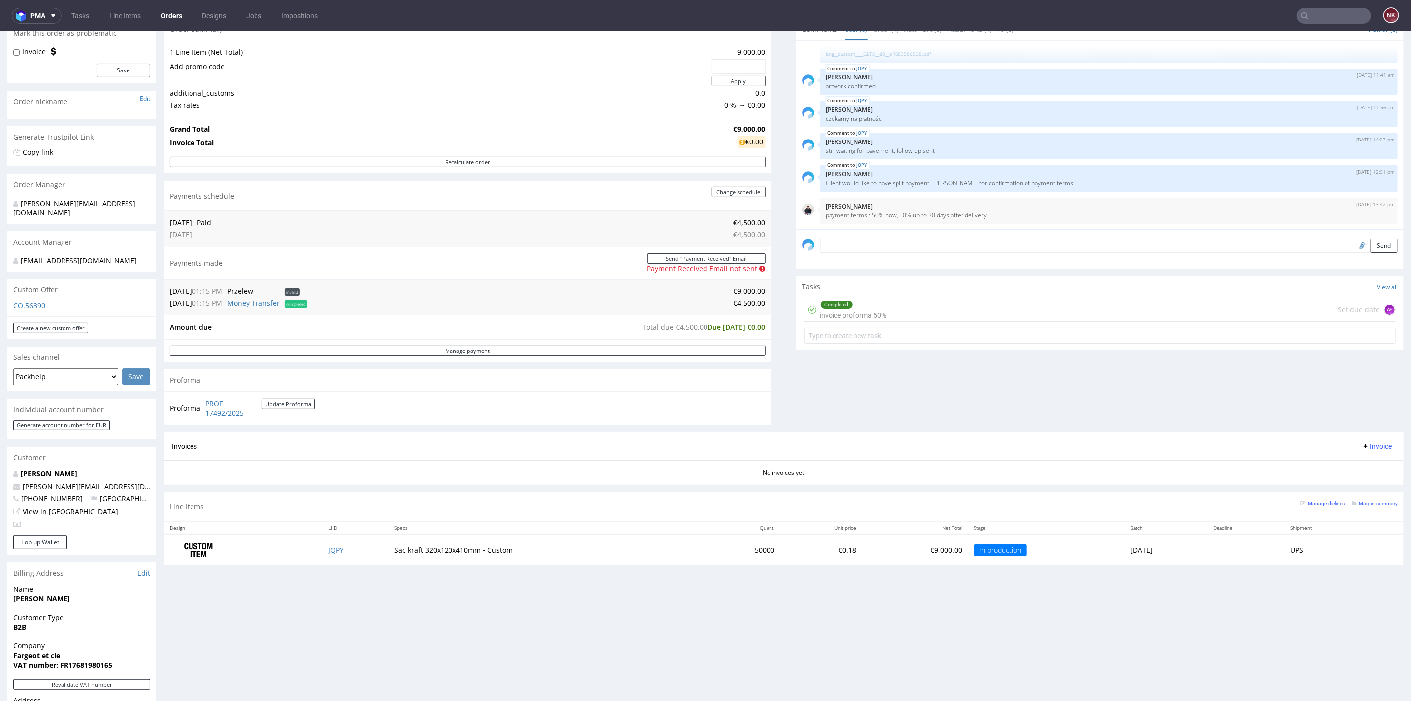
scroll to position [110, 0]
click at [796, 382] on div "Comments User (6) Order (1) Automatic (0) Attachments (1) All (6) View all (6) …" at bounding box center [1100, 226] width 608 height 414
click at [778, 379] on div "Progress Payment Paid 1/2 Tue 23 Sep Payment “Received” Email Not sent Line Ite…" at bounding box center [784, 263] width 1240 height 620
click at [774, 290] on div "Progress Payment Paid 1/2 Tue 23 Sep Payment “Received” Email Not sent Line Ite…" at bounding box center [784, 263] width 1240 height 620
click at [770, 290] on div "Progress Payment Paid 1/2 Tue 23 Sep Payment “Received” Email Not sent Line Ite…" at bounding box center [784, 263] width 1240 height 620
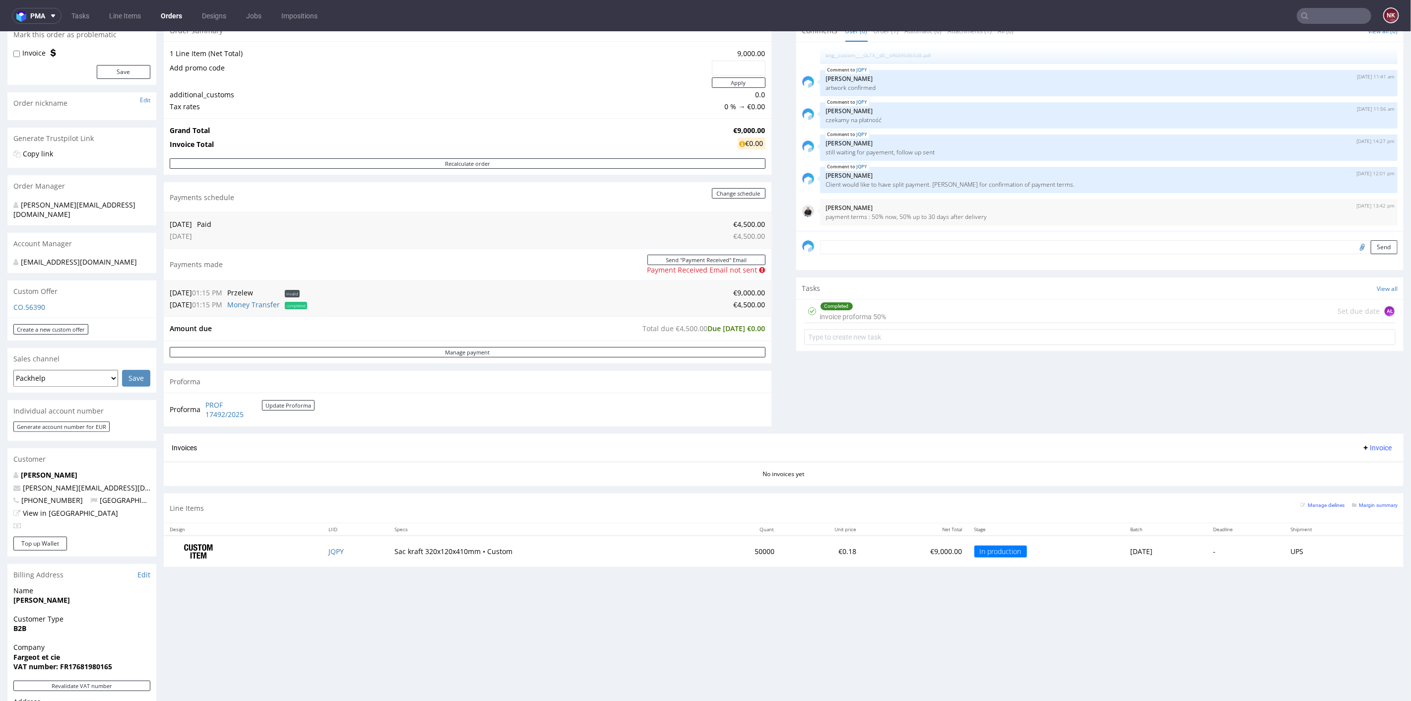
click at [810, 400] on div "Comments User (6) Order (1) Automatic (0) Attachments (1) All (6) View all (6) …" at bounding box center [1100, 226] width 608 height 414
click at [812, 383] on div "Comments User (6) Order (1) Automatic (0) Attachments (1) All (6) View all (6) …" at bounding box center [1100, 226] width 608 height 414
click at [779, 374] on div "Progress Payment Paid 1/2 Tue 23 Sep Payment “Received” Email Not sent Line Ite…" at bounding box center [784, 263] width 1240 height 620
click at [46, 16] on span at bounding box center [51, 16] width 12 height 8
click at [52, 42] on span "Accounting Management App" at bounding box center [75, 45] width 80 height 7
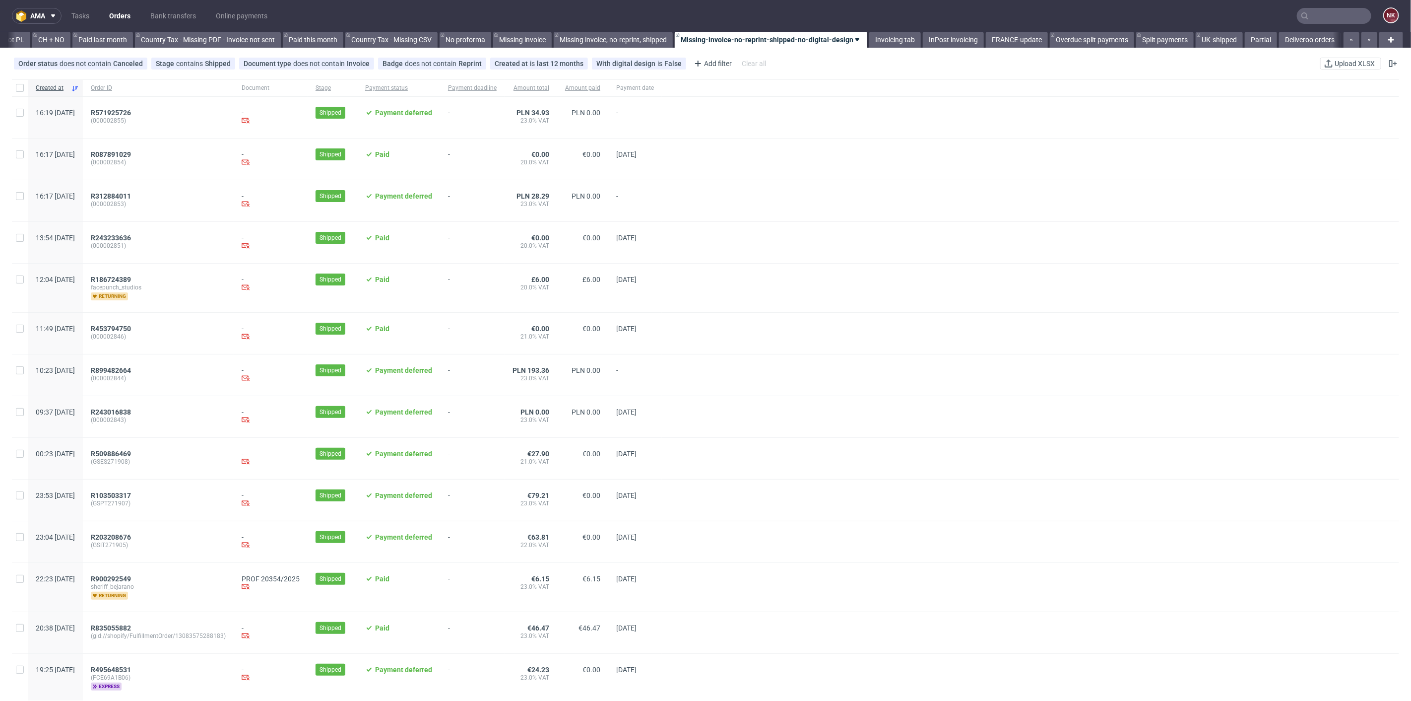
scroll to position [0, 1026]
click at [891, 31] on nav "ama Tasks Orders Bank transfers Online payments NK" at bounding box center [705, 16] width 1411 height 32
click at [890, 33] on link "Invoicing tab" at bounding box center [895, 40] width 52 height 16
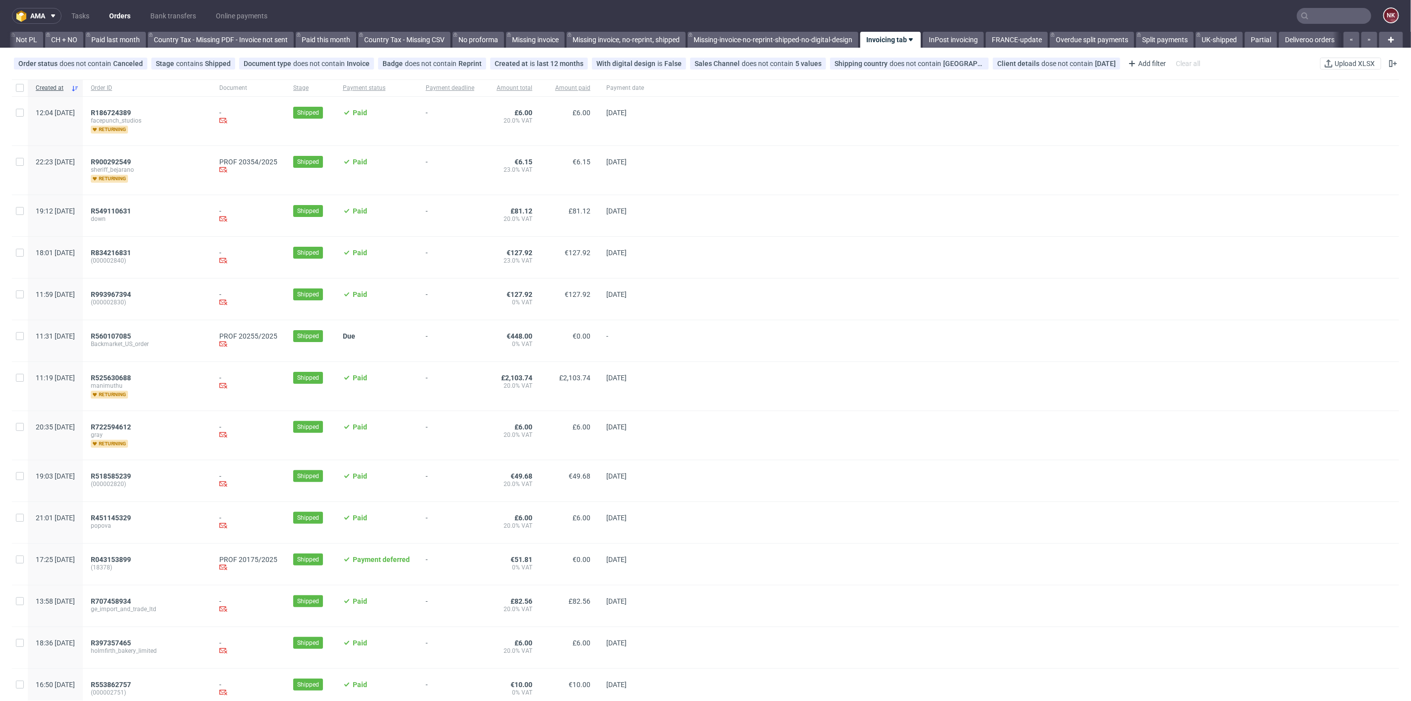
click at [1312, 15] on input "text" at bounding box center [1334, 16] width 74 height 16
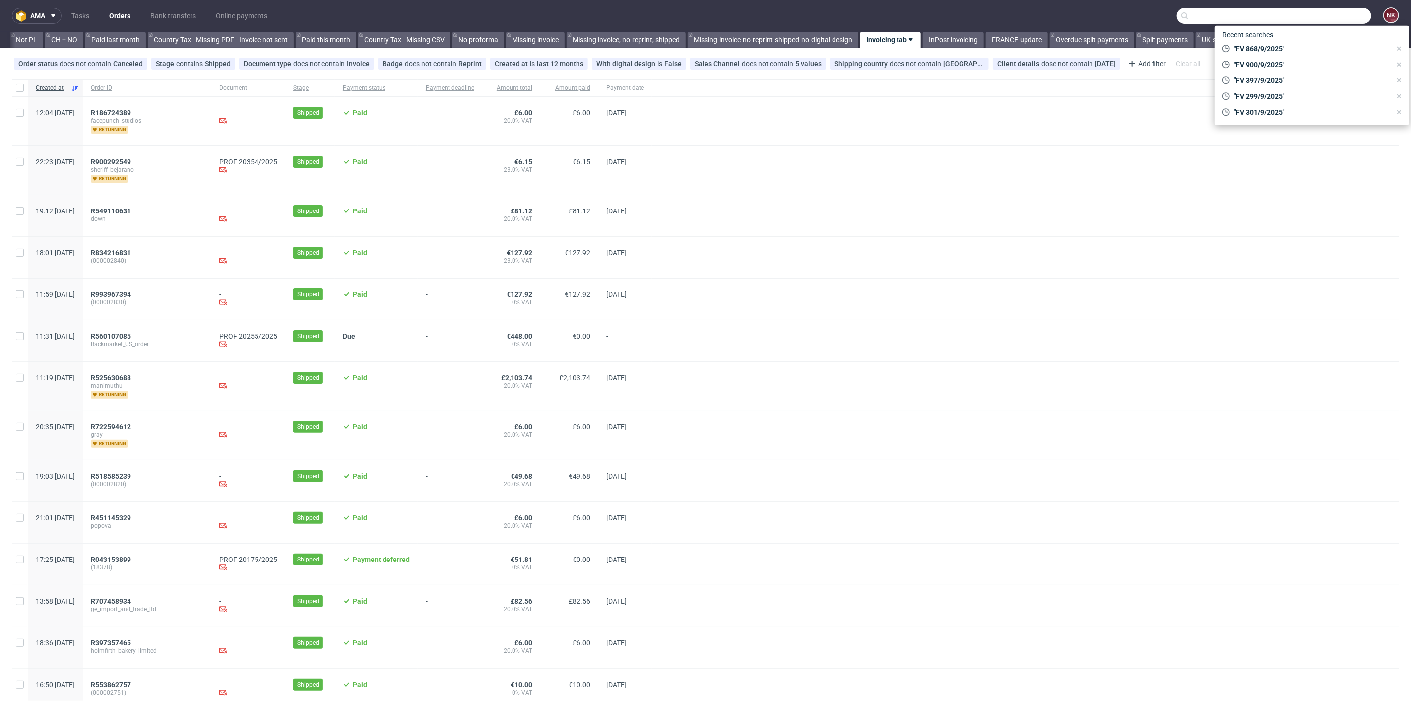
paste input "R309340157"
type input "R309340157"
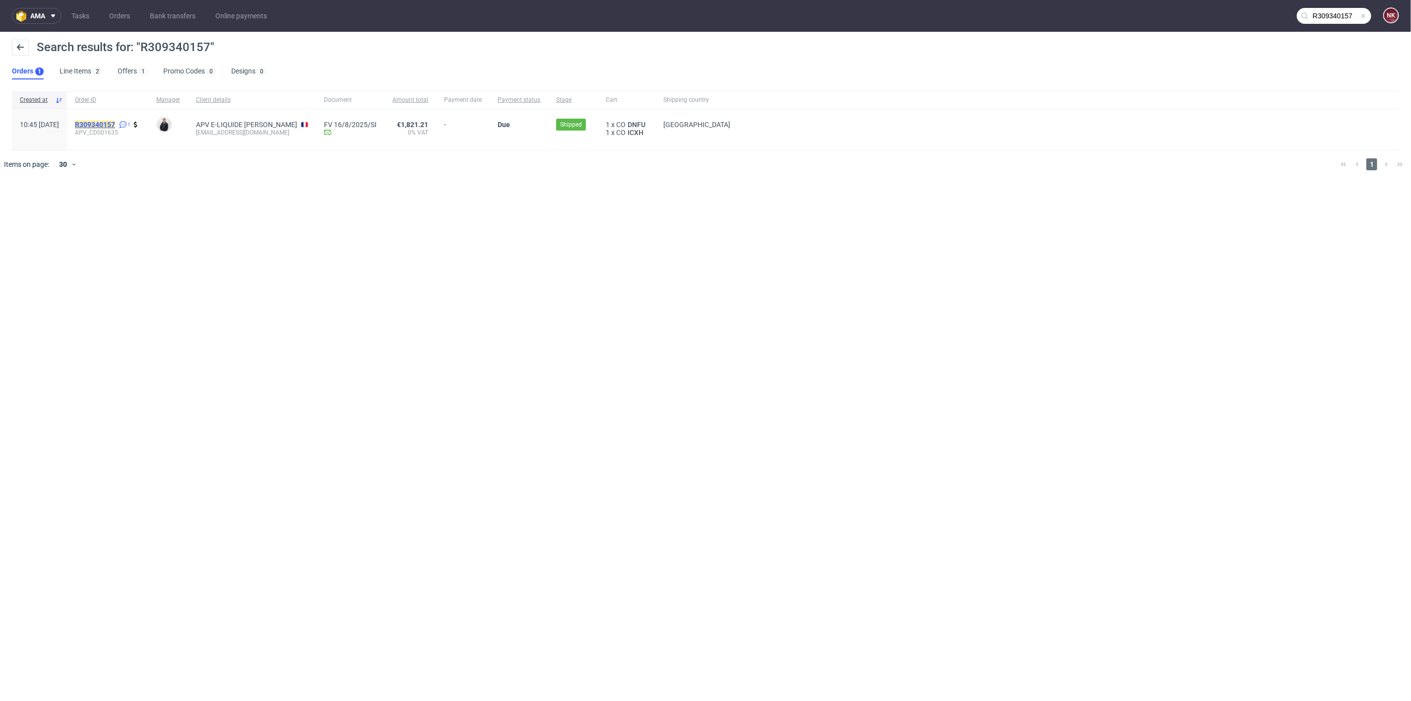
click at [115, 125] on mark "R309340157" at bounding box center [95, 125] width 40 height 8
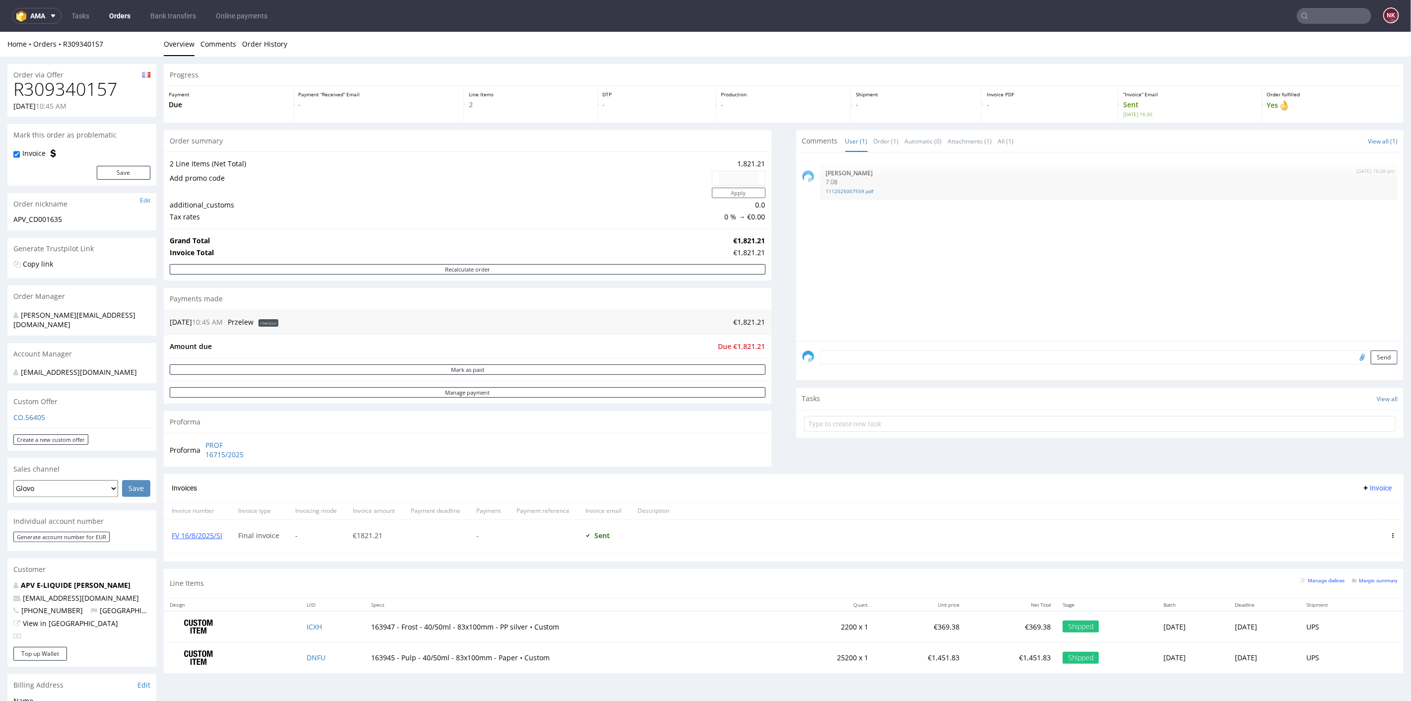
click at [1326, 12] on input "text" at bounding box center [1334, 16] width 74 height 16
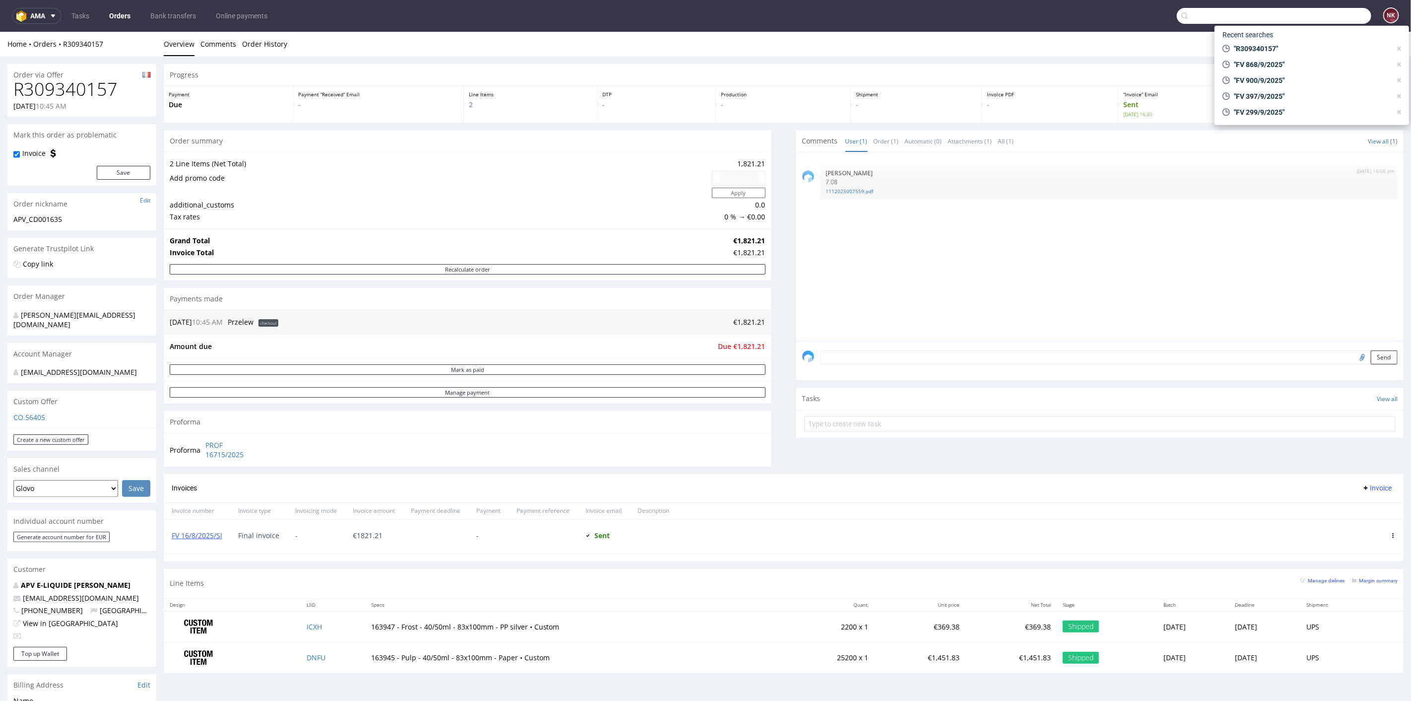
paste input "R168107018"
type input "R168107018"
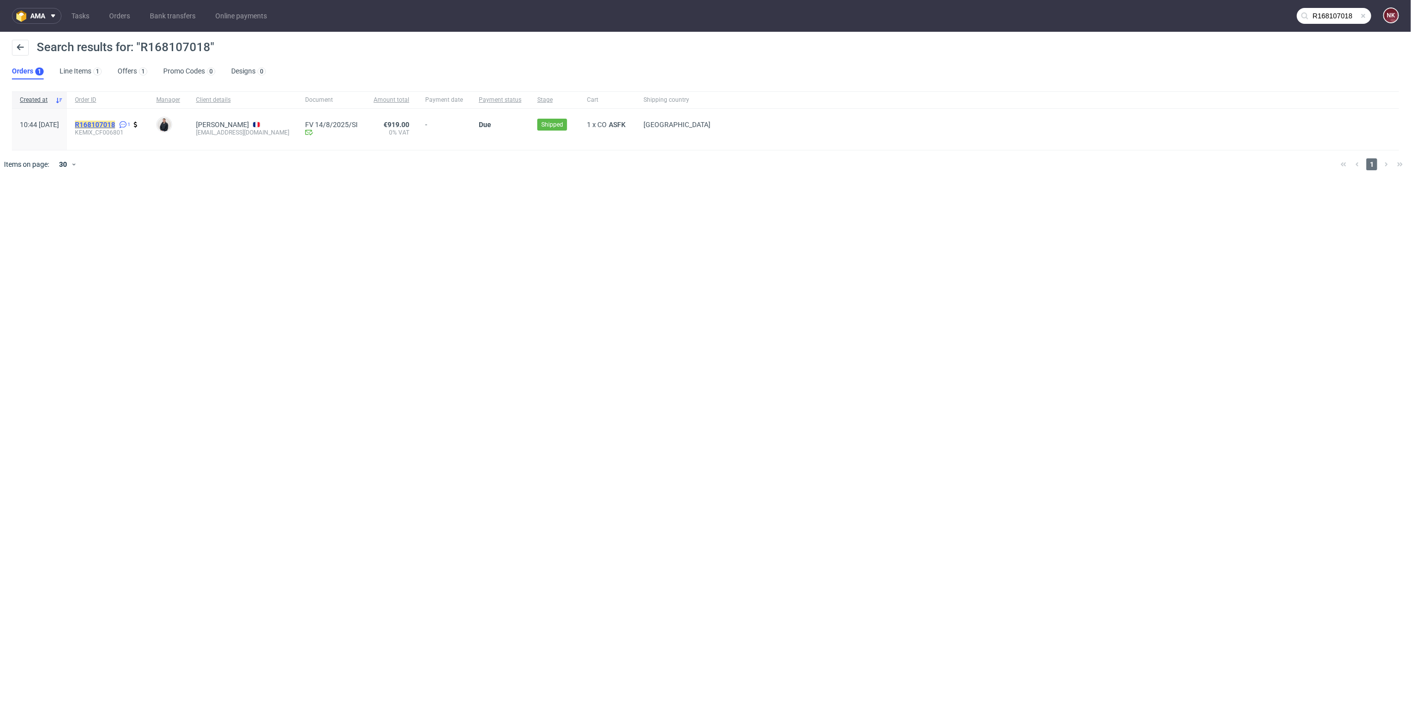
click at [115, 121] on mark "R168107018" at bounding box center [95, 125] width 40 height 8
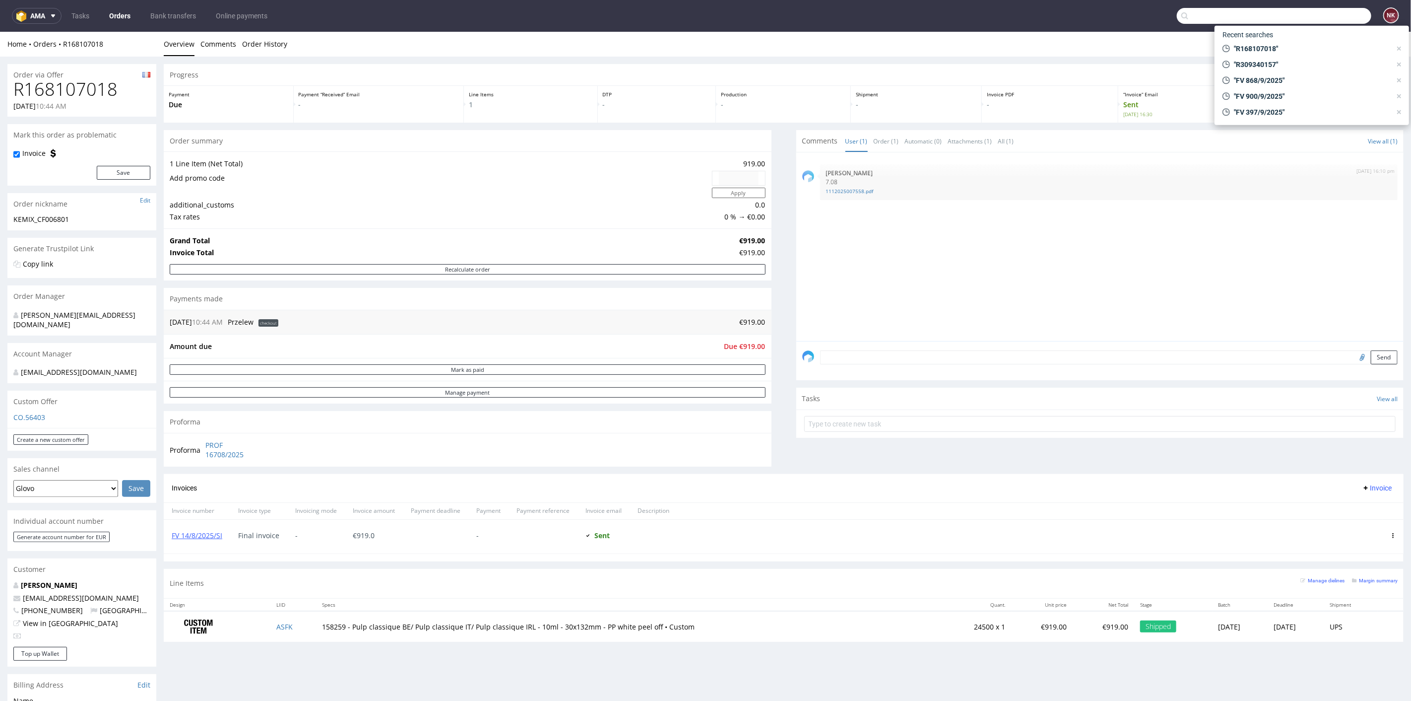
click at [1325, 16] on input "text" at bounding box center [1274, 16] width 194 height 16
paste input "R753723688"
type input "R753723688"
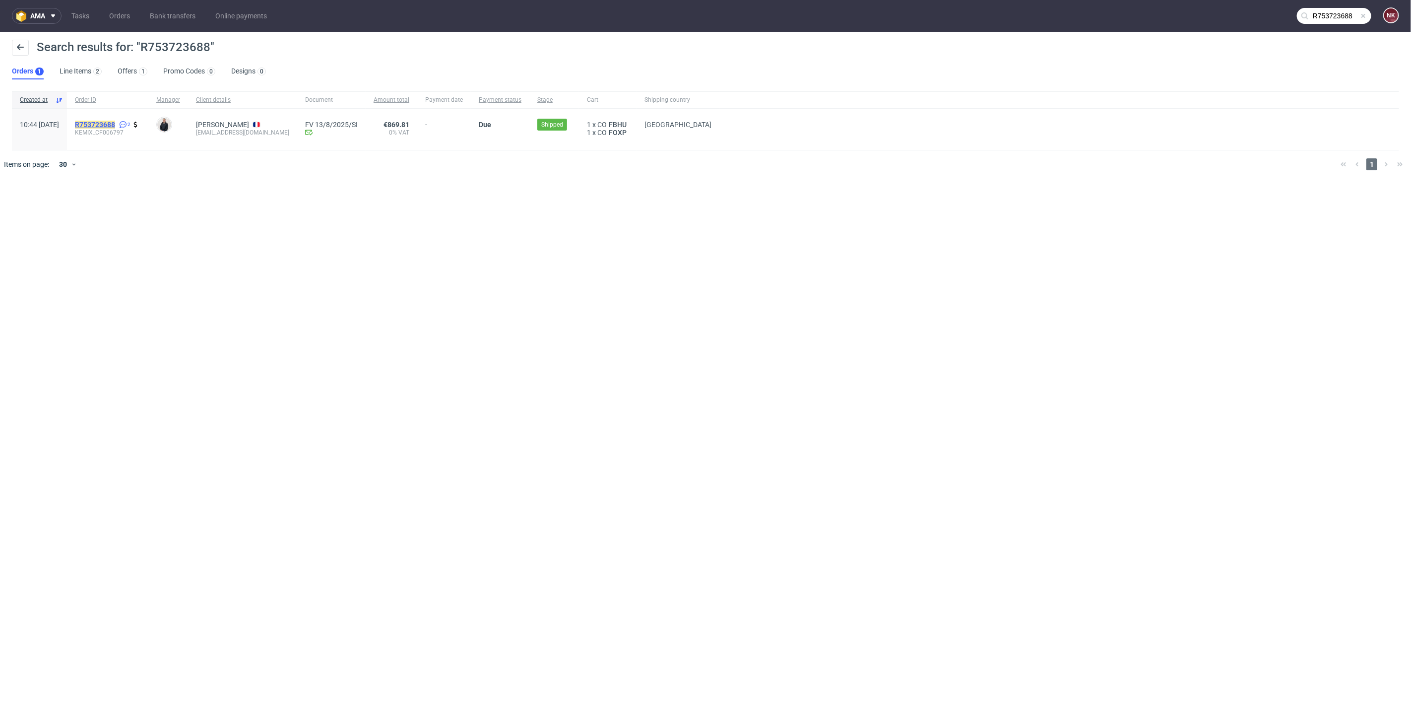
click at [115, 125] on mark "R753723688" at bounding box center [95, 125] width 40 height 8
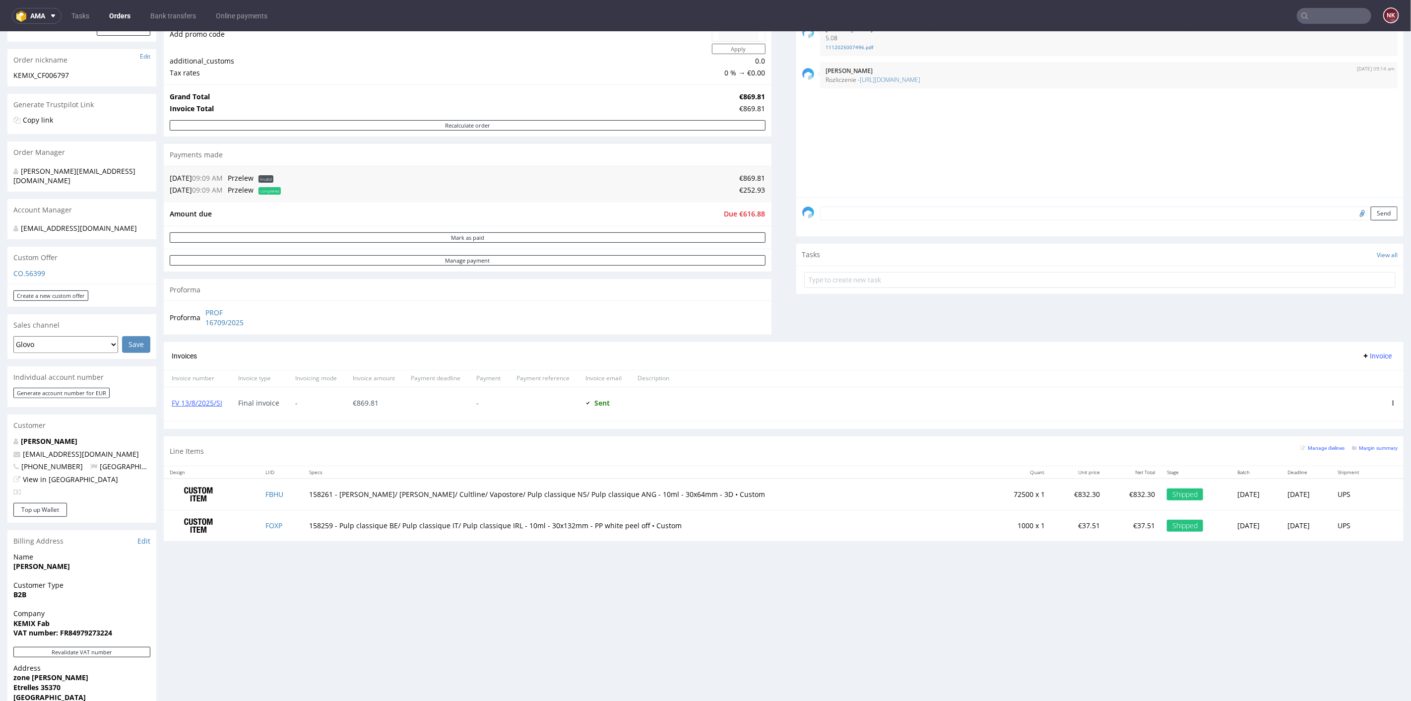
scroll to position [220, 0]
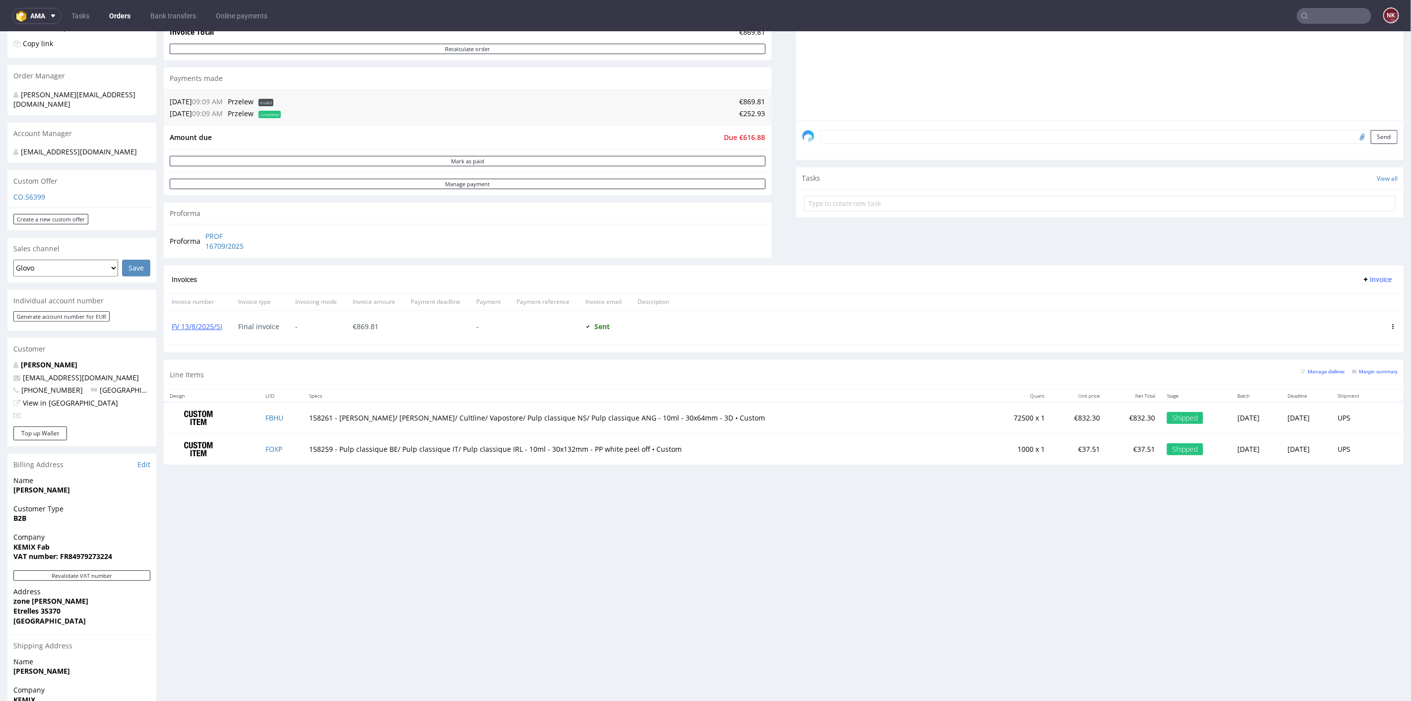
click at [1320, 13] on input "text" at bounding box center [1334, 16] width 74 height 16
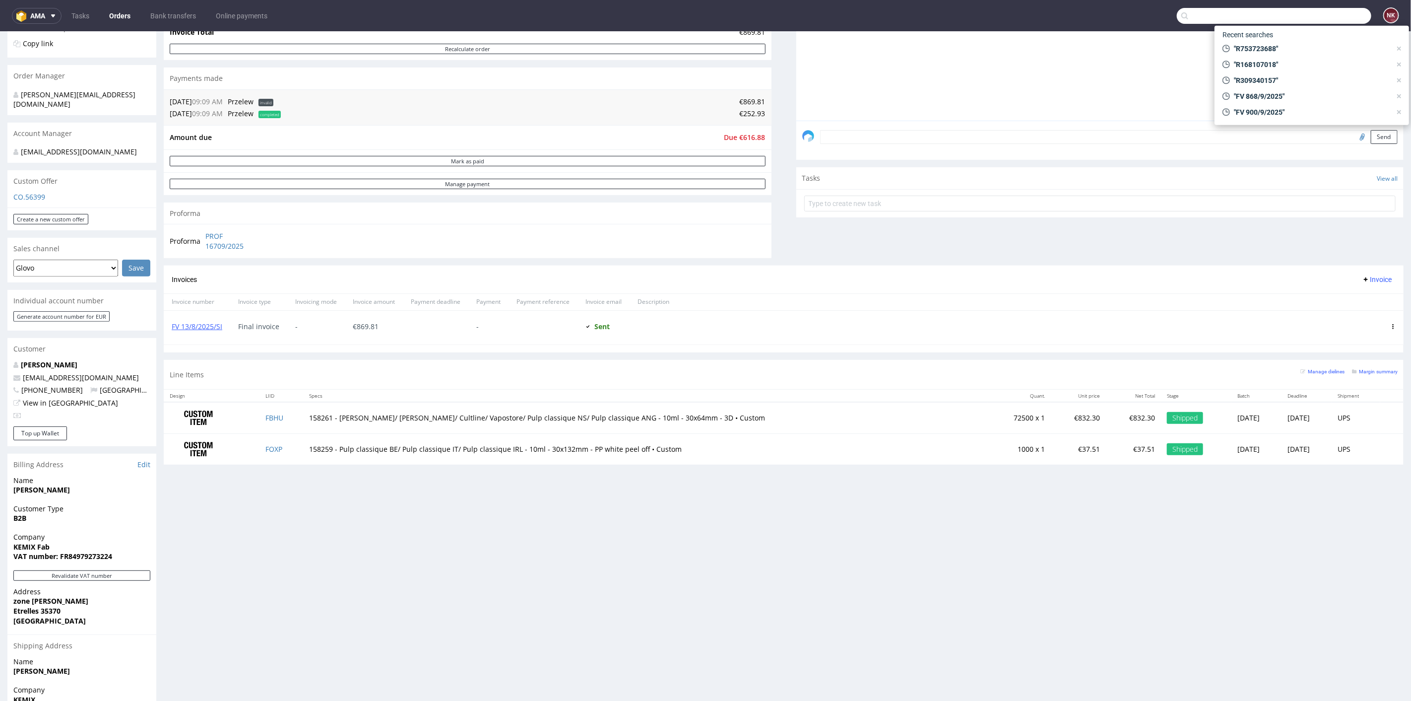
paste input "R583692380"
type input "R583692380"
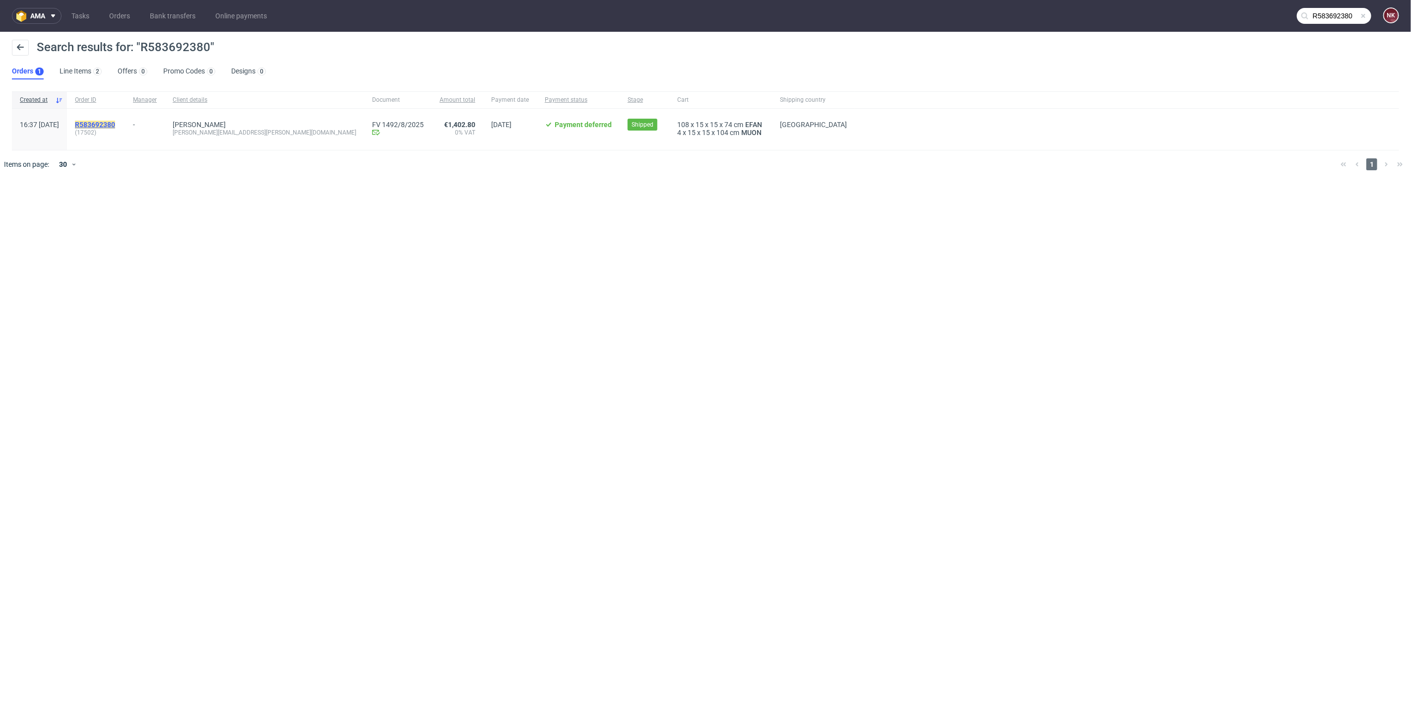
click at [115, 123] on mark "R583692380" at bounding box center [95, 125] width 40 height 8
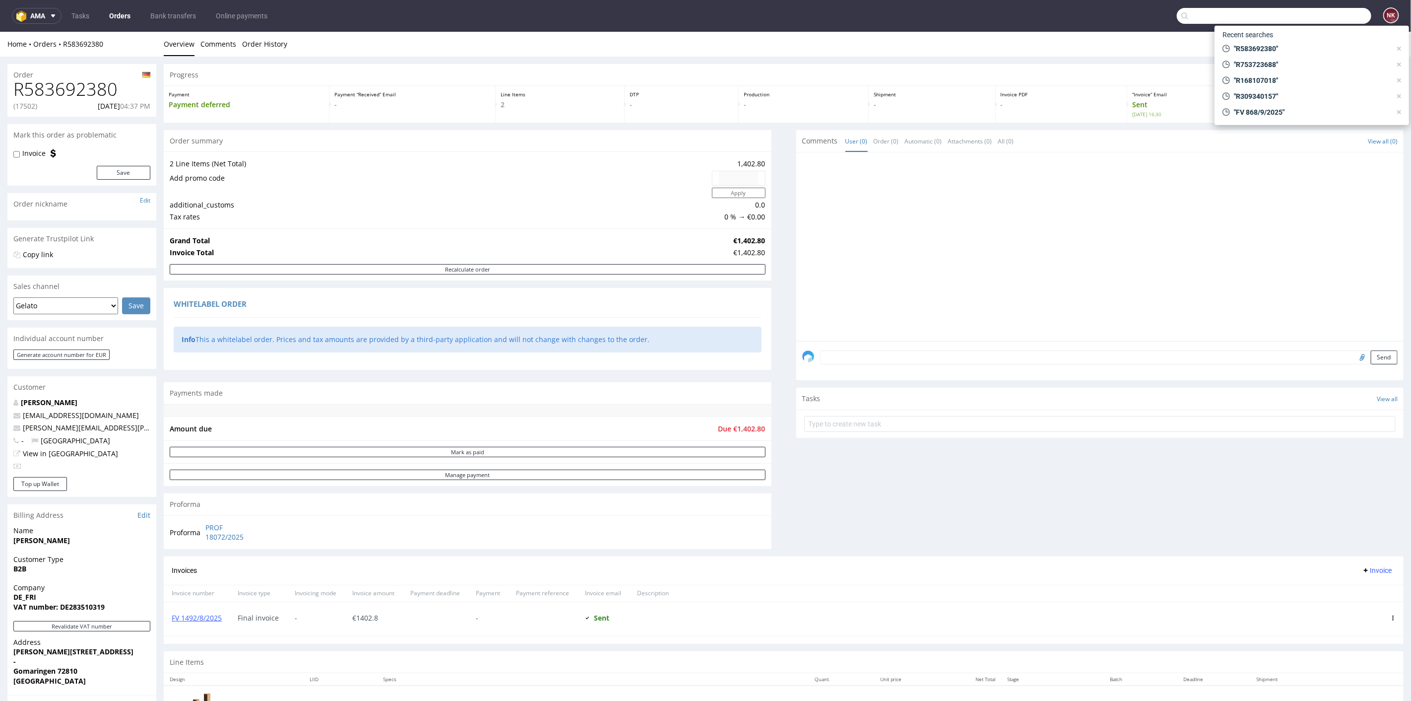
click at [1319, 10] on input "text" at bounding box center [1274, 16] width 194 height 16
paste input "R860851082"
type input "R860851082"
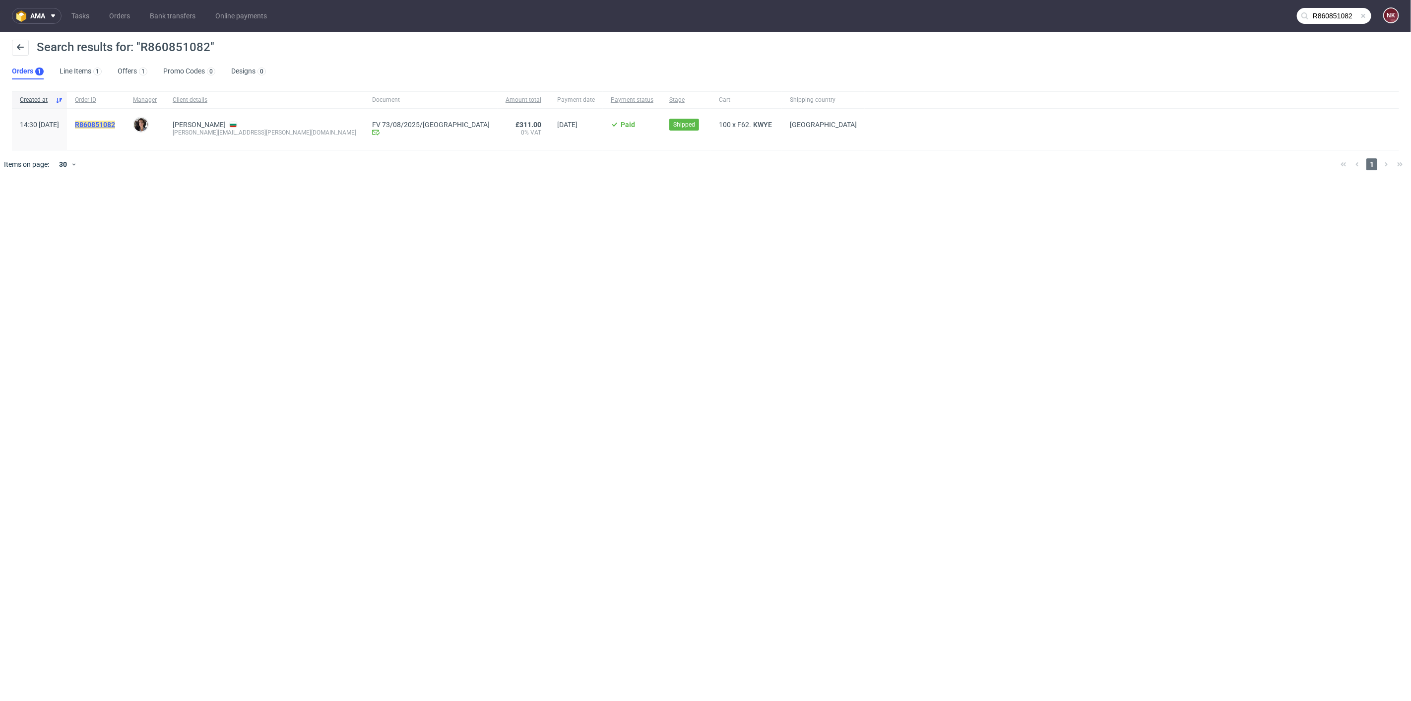
click at [115, 121] on mark "R860851082" at bounding box center [95, 125] width 40 height 8
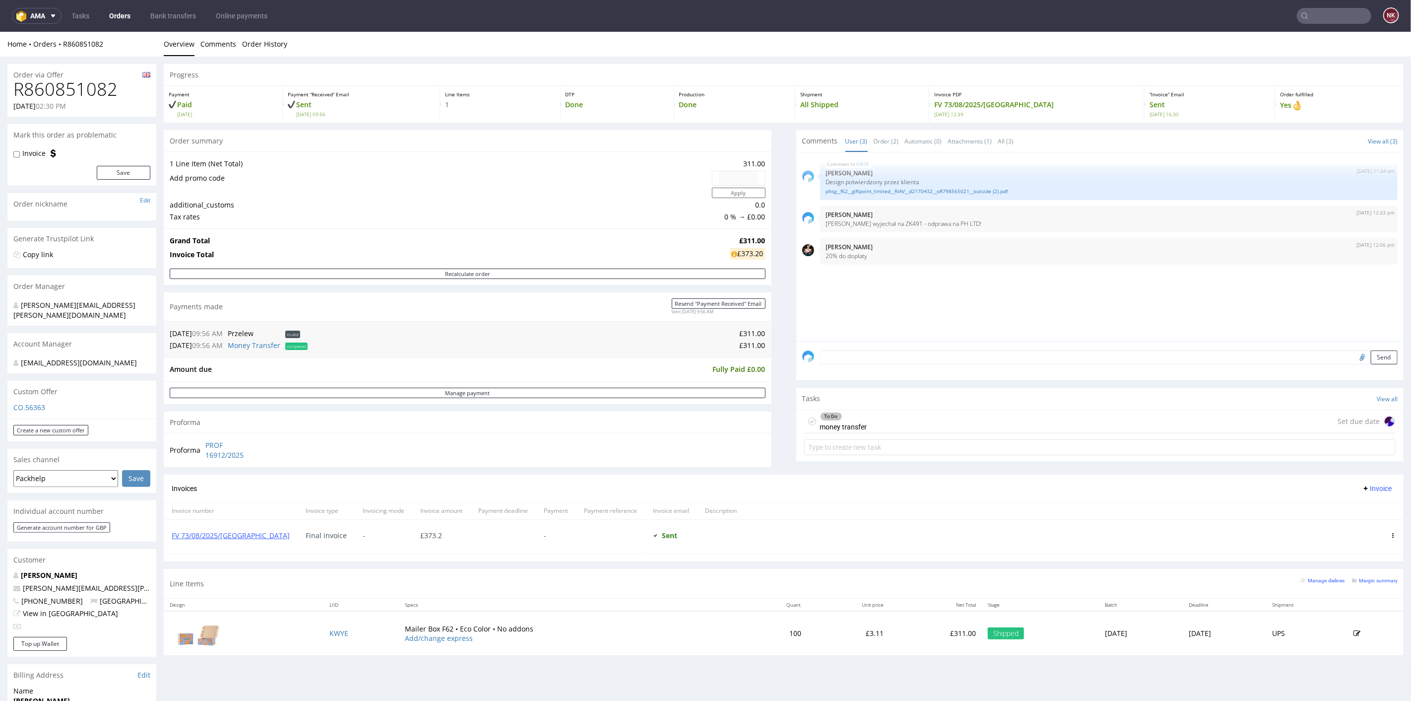
click at [1307, 15] on input "text" at bounding box center [1334, 16] width 74 height 16
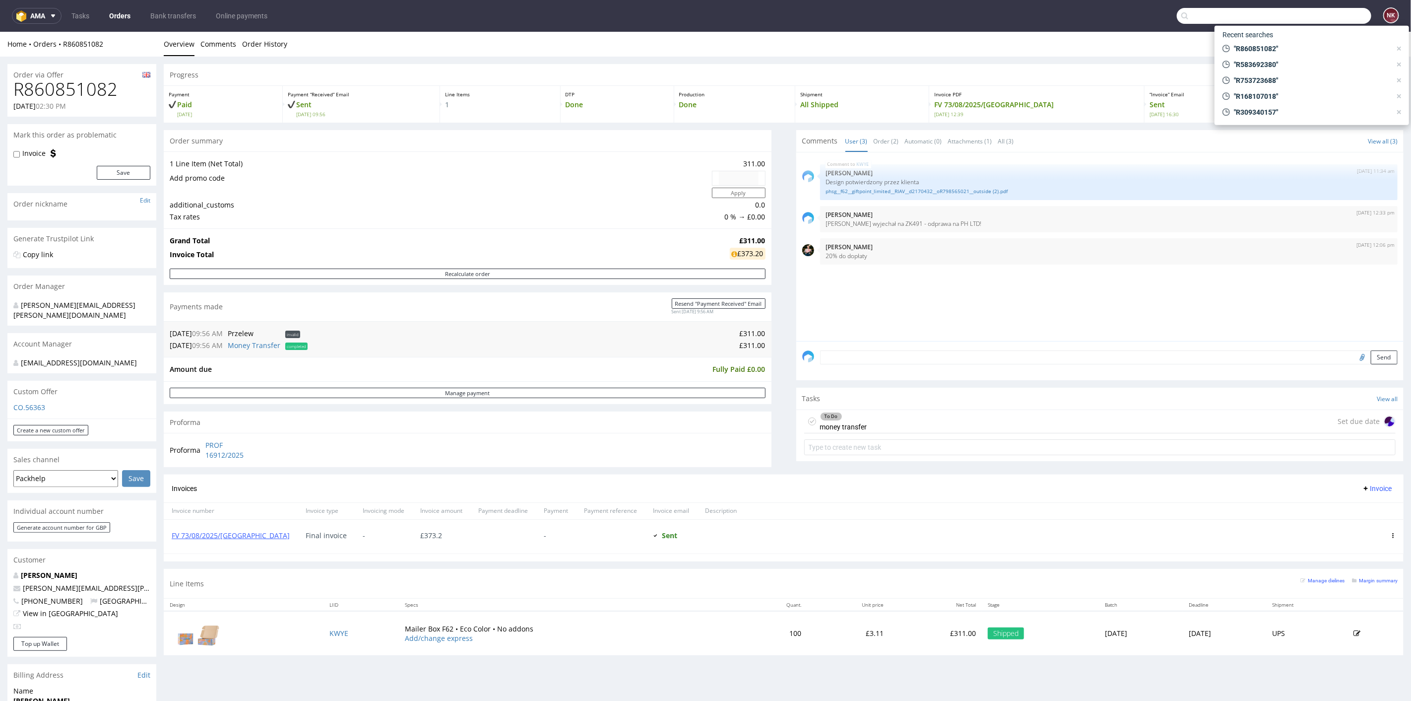
paste input "R403857813"
type input "R403857813"
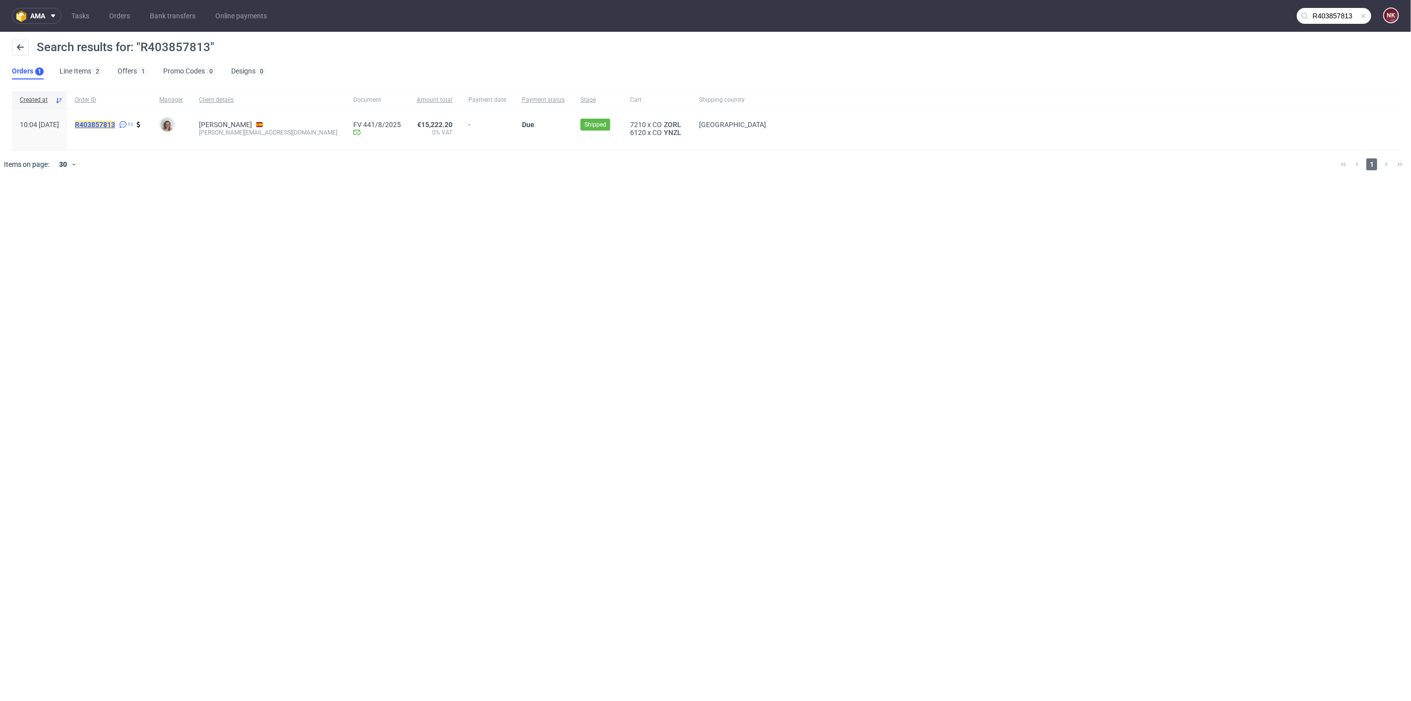
click at [115, 125] on mark "R403857813" at bounding box center [95, 125] width 40 height 8
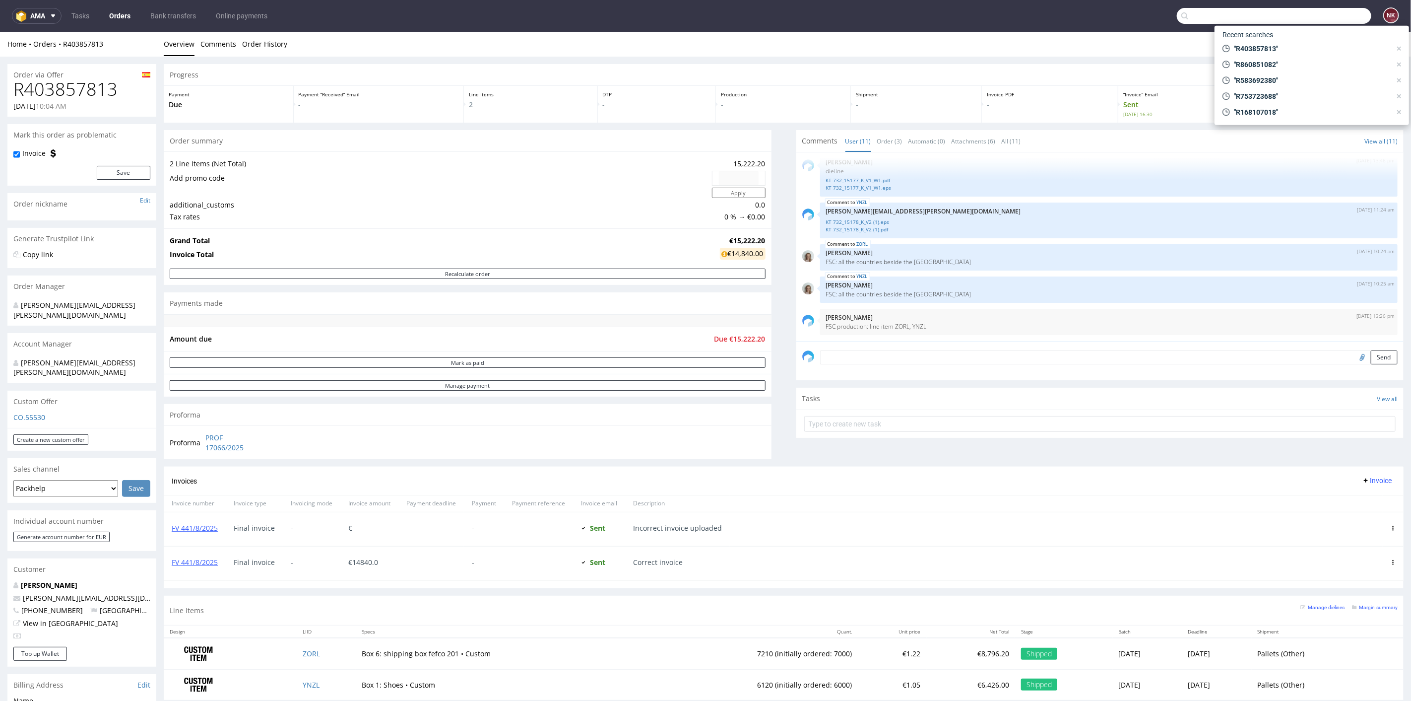
click at [1322, 13] on input "text" at bounding box center [1274, 16] width 194 height 16
paste input "R074391076"
type input "R074391076"
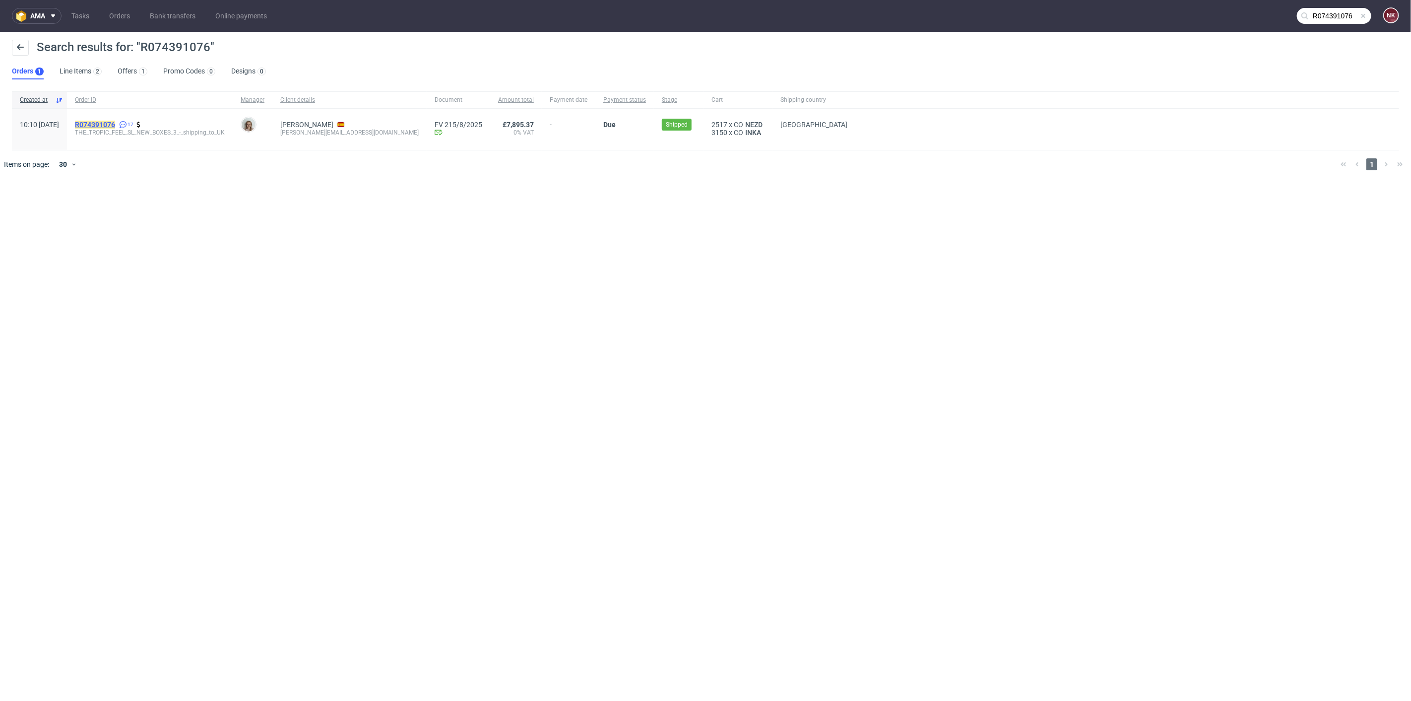
click at [115, 123] on mark "R074391076" at bounding box center [95, 125] width 40 height 8
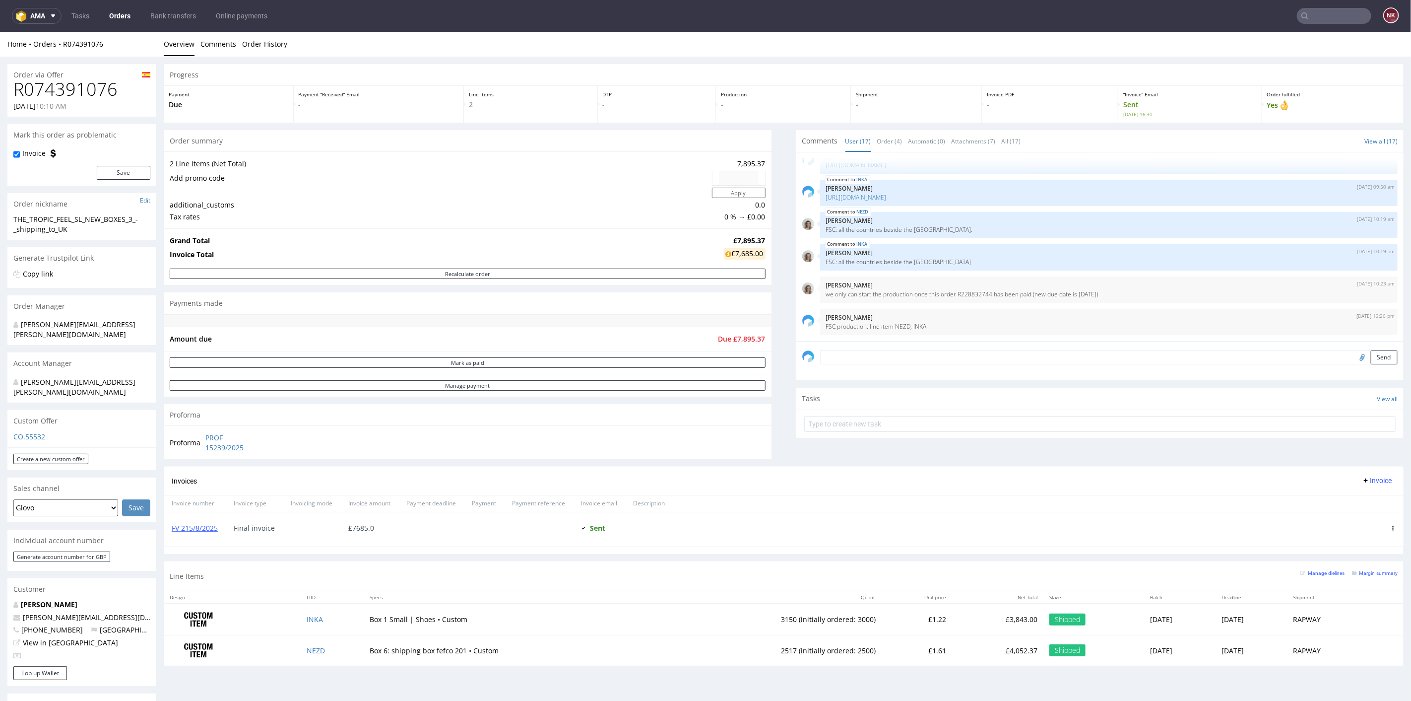
click at [1333, 20] on input "text" at bounding box center [1334, 16] width 74 height 16
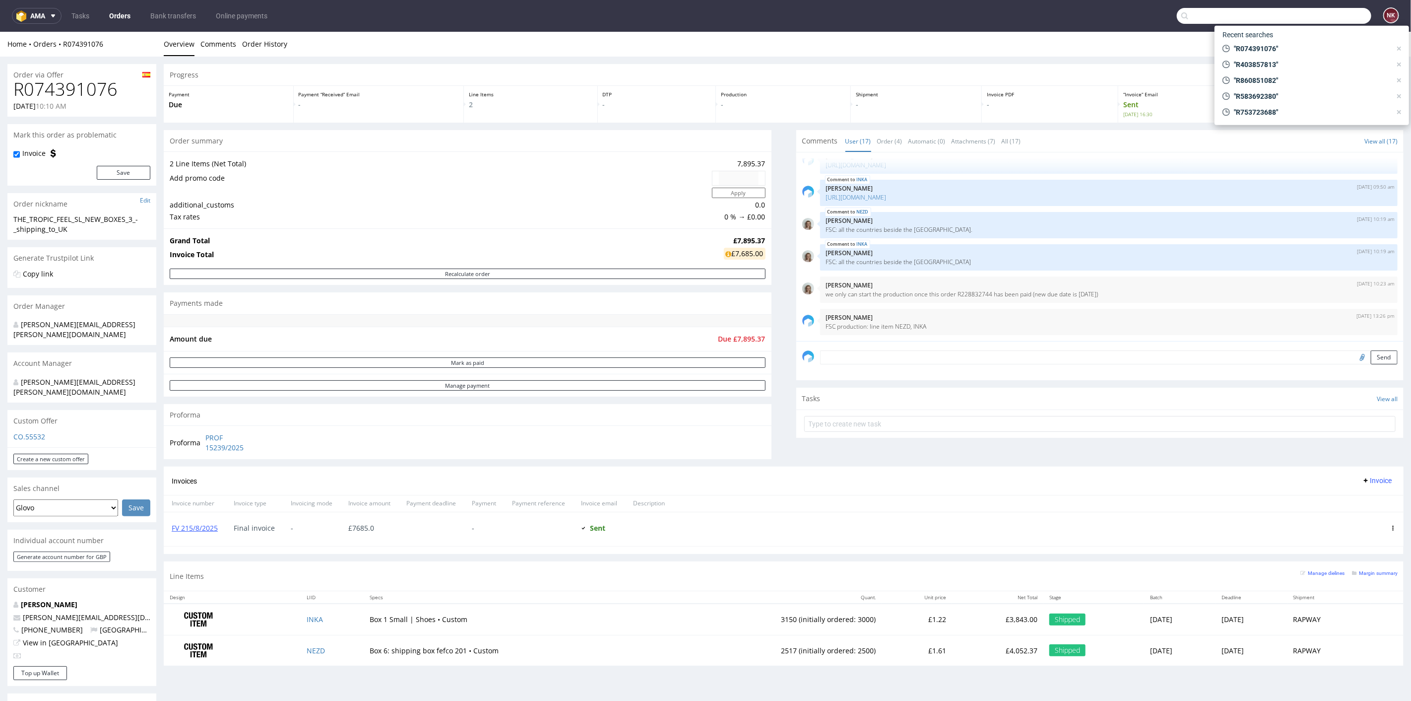
paste input "R707336450"
type input "R707336450"
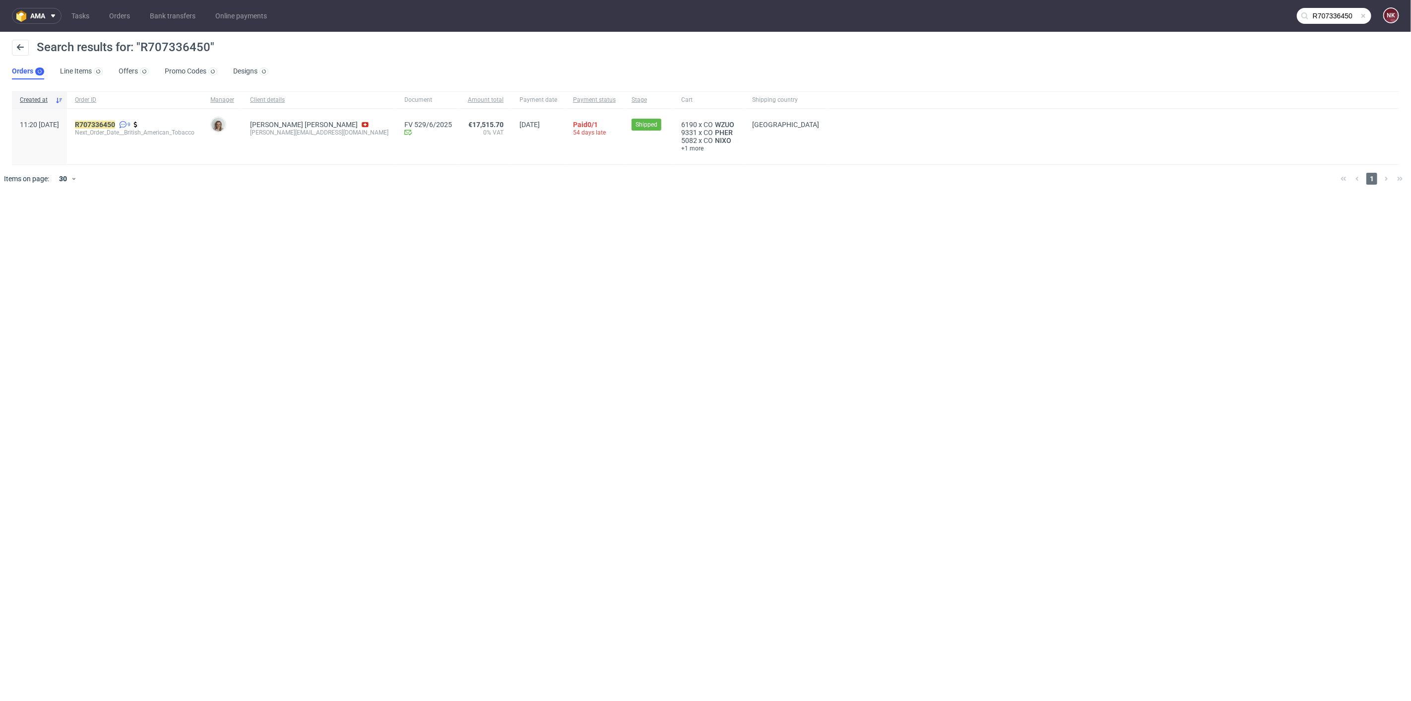
click at [131, 117] on div "R707336450 9 Next_Order_Date__British_American_Tobacco" at bounding box center [134, 137] width 135 height 56
click at [115, 124] on mark "R707336450" at bounding box center [95, 125] width 40 height 8
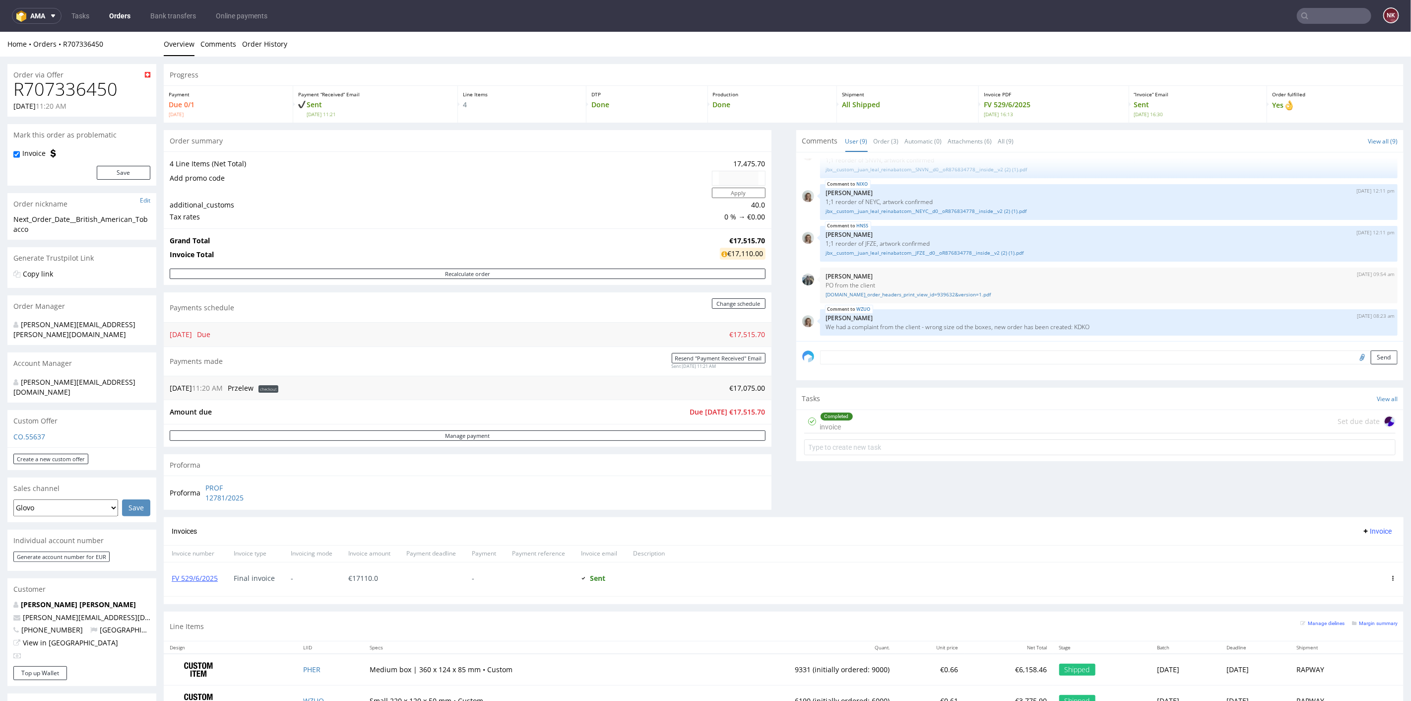
click at [1340, 13] on input "text" at bounding box center [1334, 16] width 74 height 16
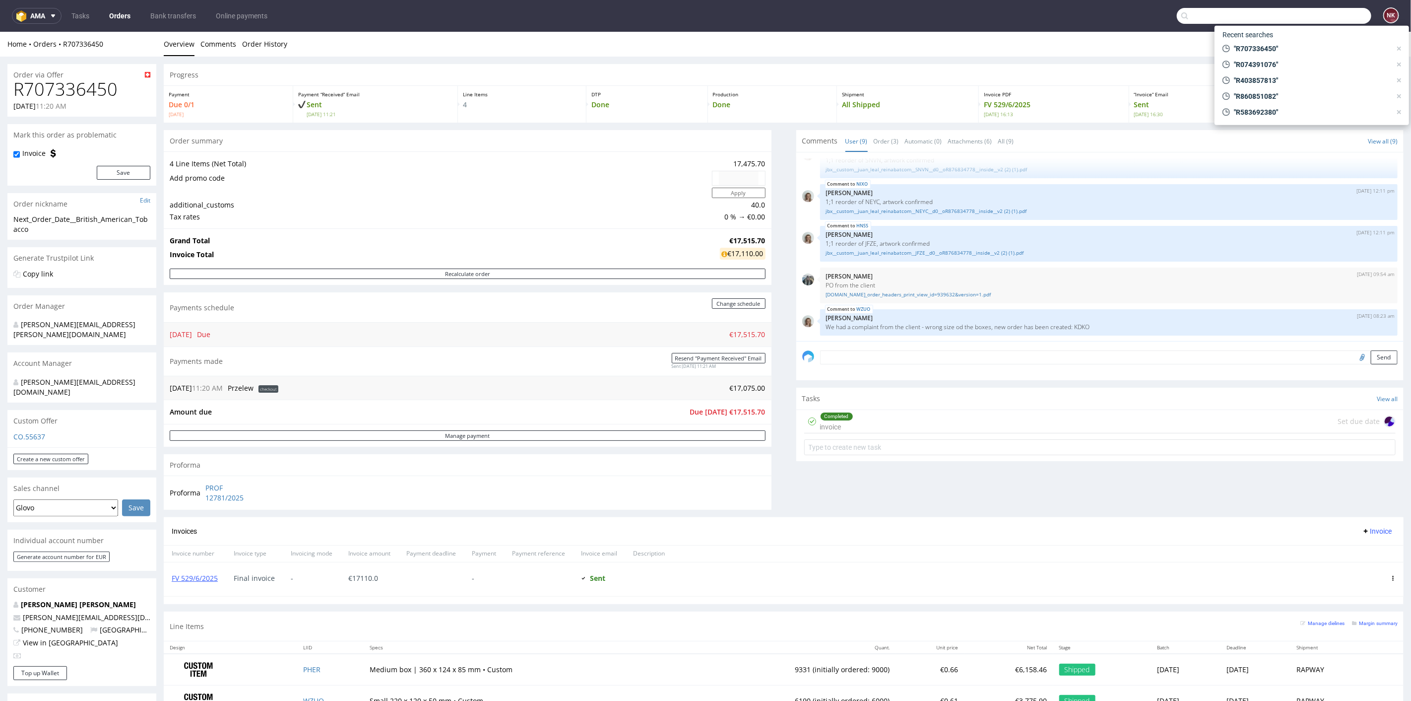
paste input "R401121306"
type input "R401121306"
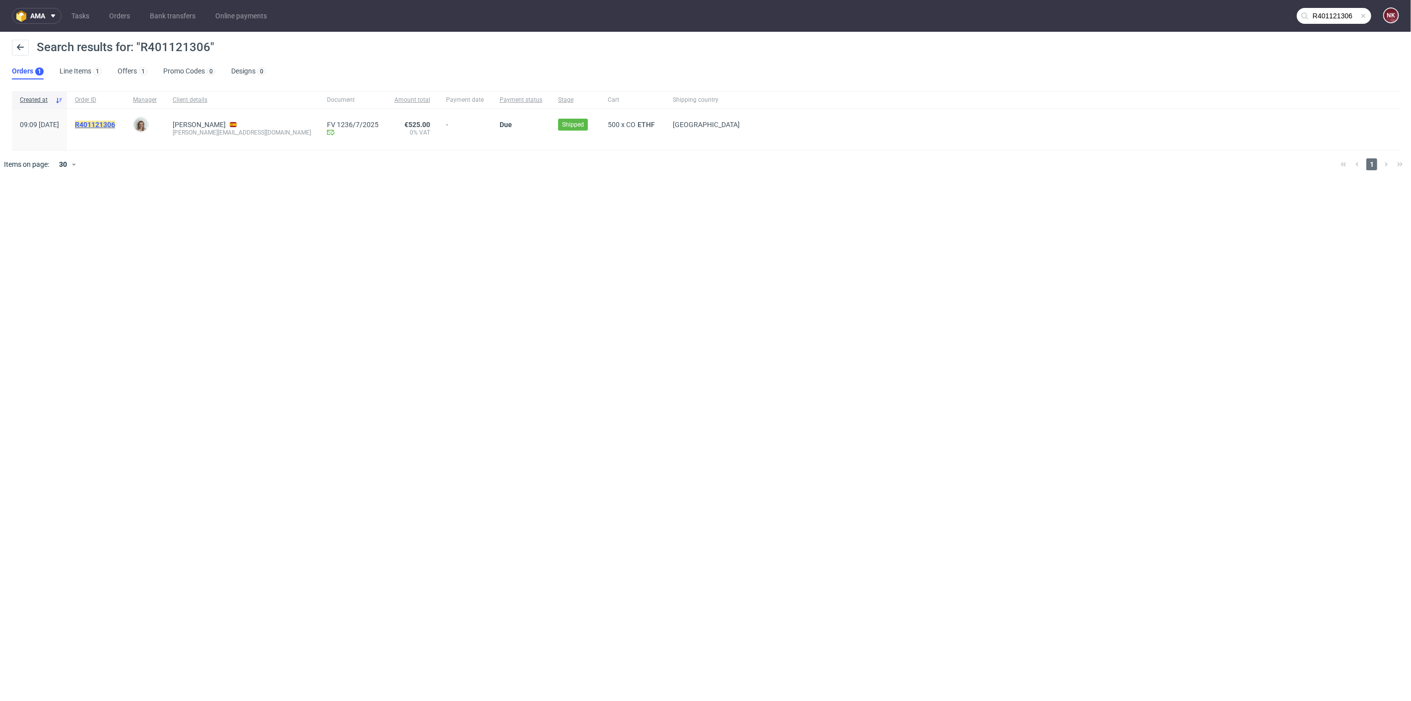
click at [106, 124] on mark "R401121306" at bounding box center [95, 125] width 40 height 8
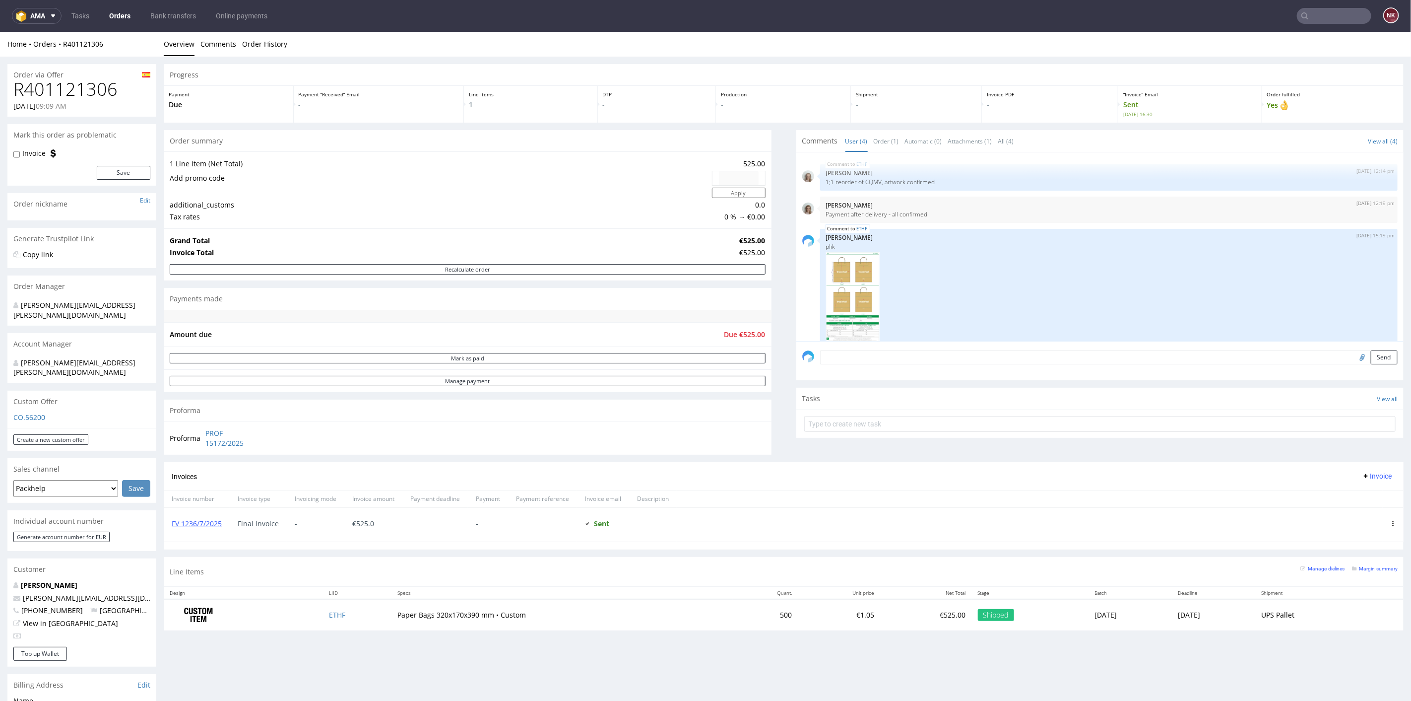
click at [1341, 11] on input "text" at bounding box center [1334, 16] width 74 height 16
paste input "R311535431"
type input "R311535431"
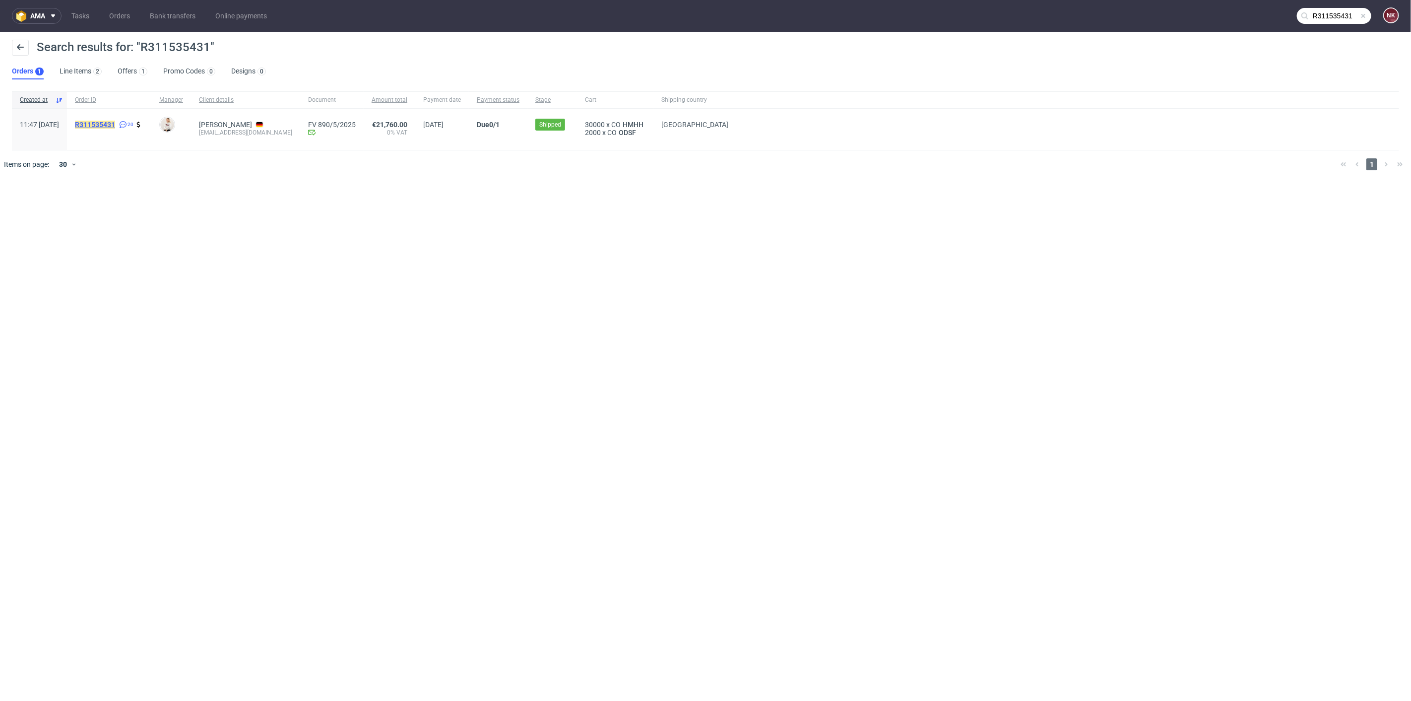
click at [115, 126] on mark "R311535431" at bounding box center [95, 125] width 40 height 8
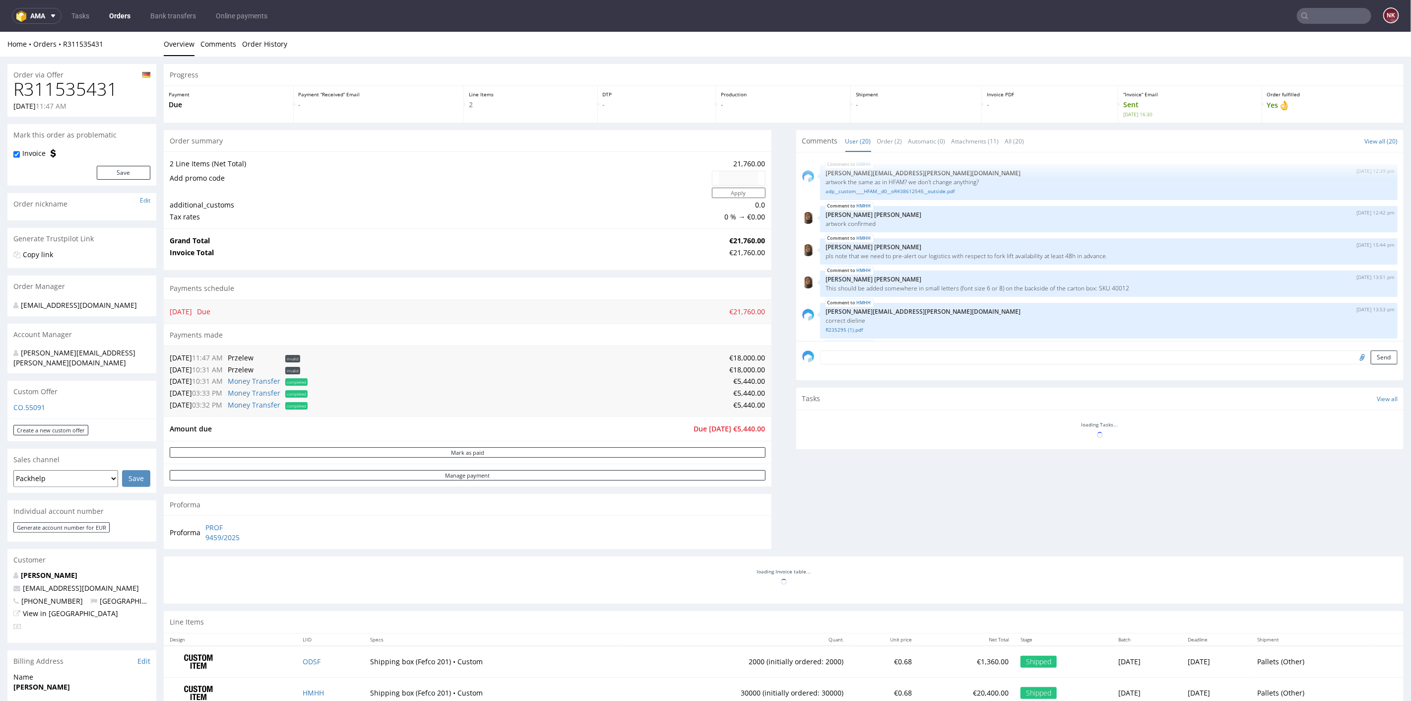
scroll to position [663, 0]
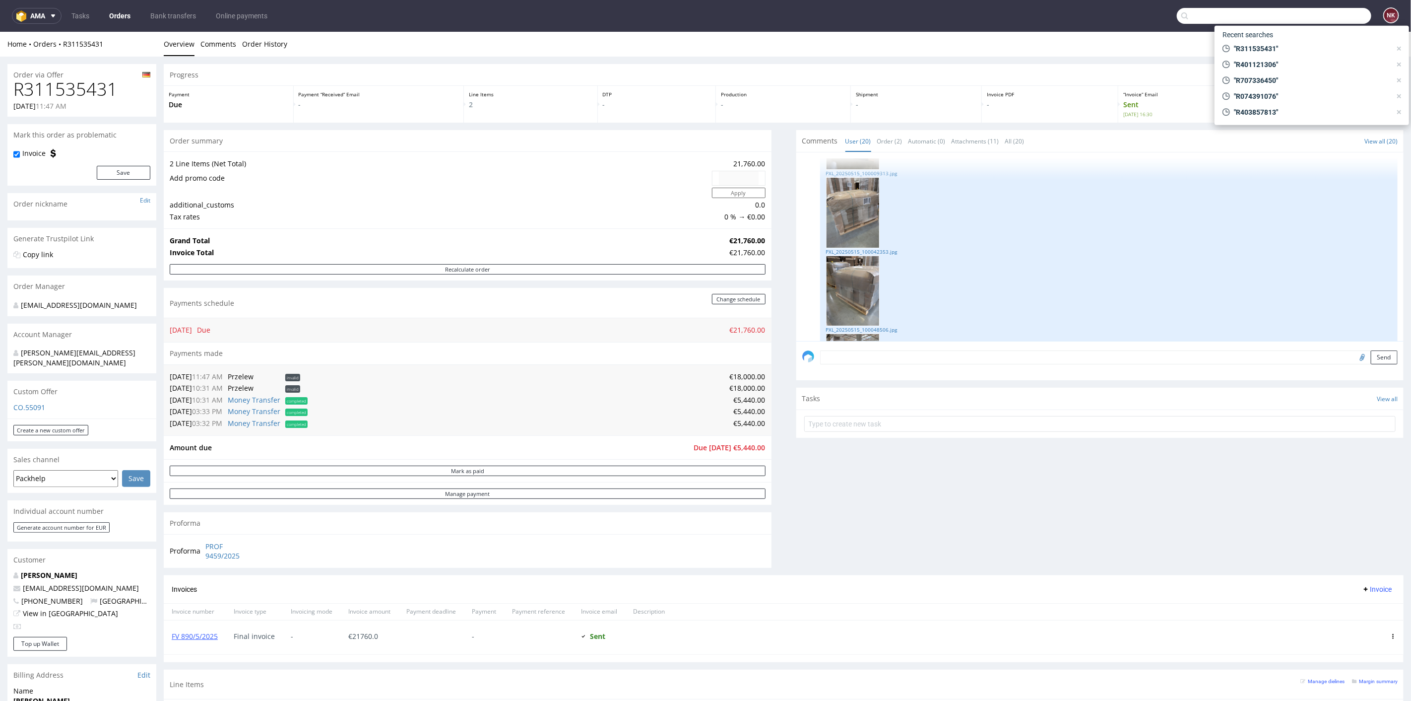
click at [1337, 14] on input "text" at bounding box center [1274, 16] width 194 height 16
paste input "R420815123"
type input "R420815123"
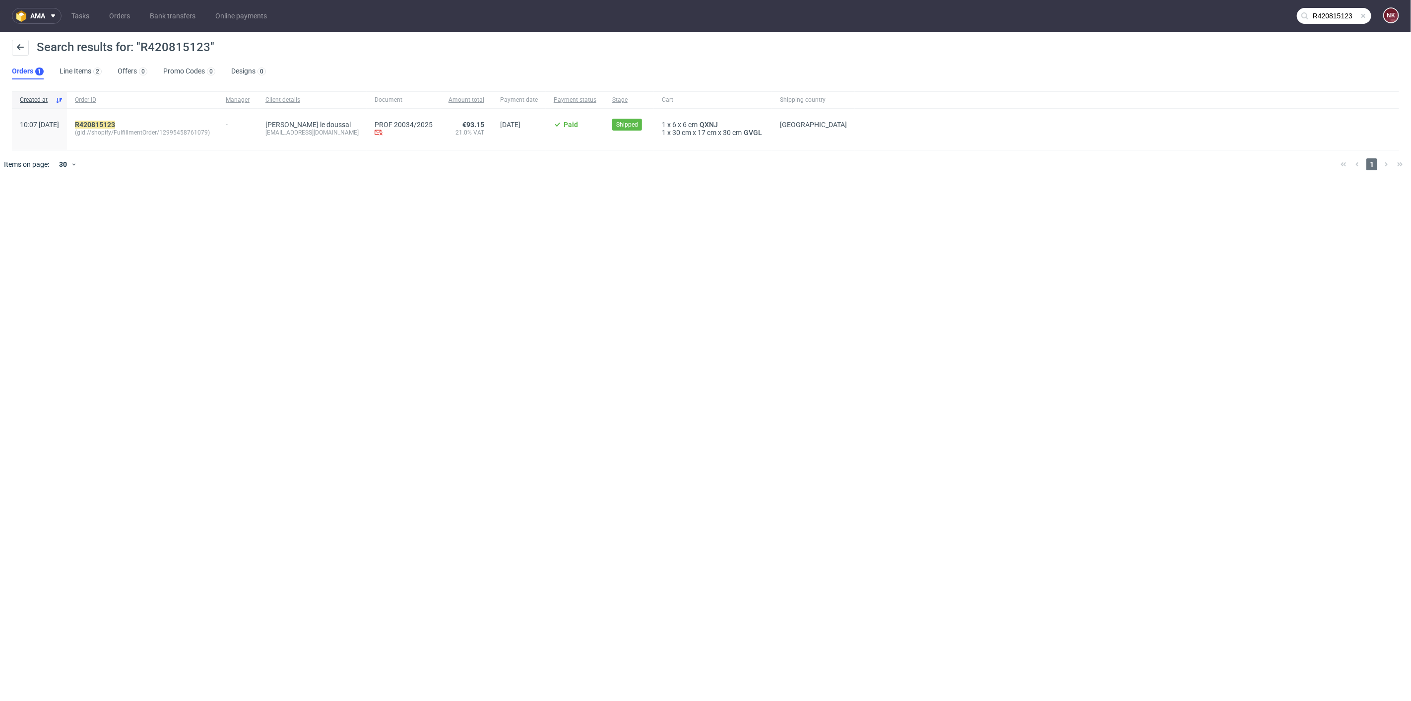
click at [135, 119] on div "R420815123 (gid://shopify/FulfillmentOrder/12995458761079)" at bounding box center [142, 129] width 151 height 41
click at [115, 122] on mark "R420815123" at bounding box center [95, 125] width 40 height 8
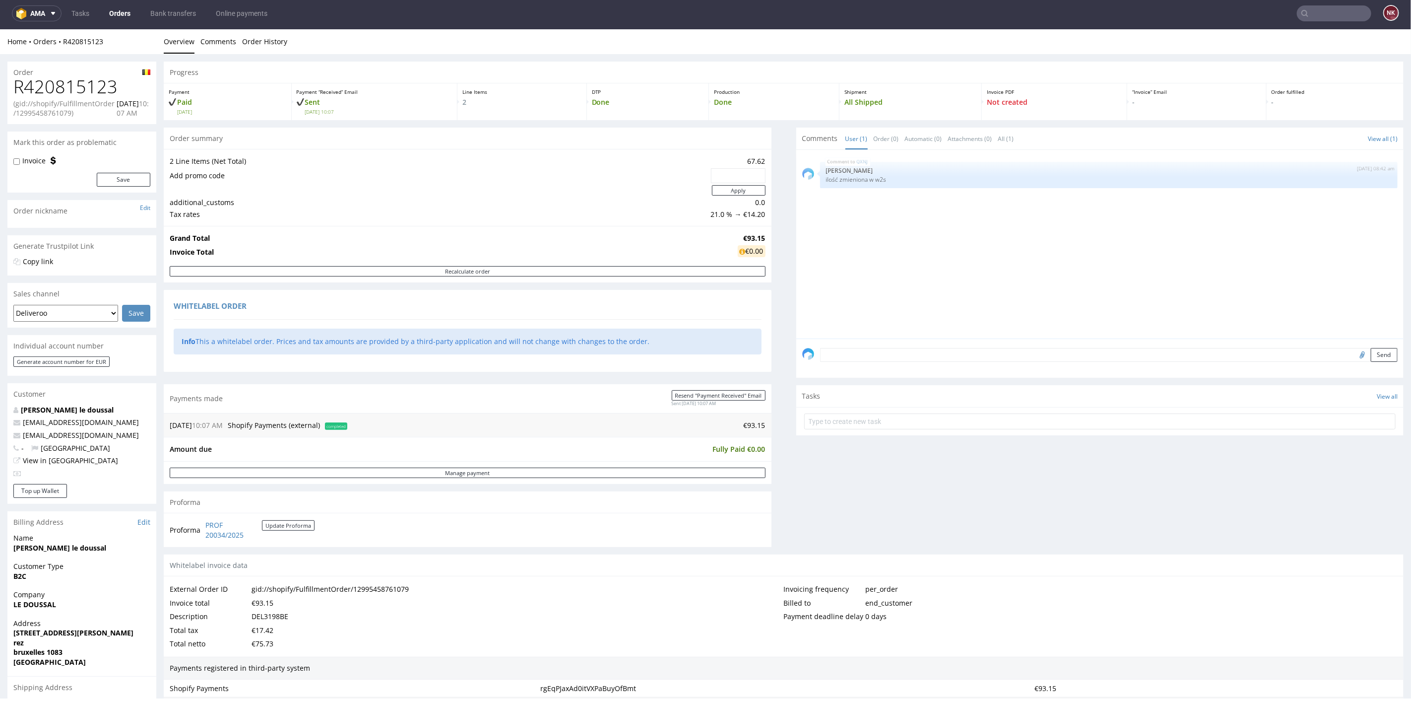
click at [818, 476] on div "Comments User (1) Order (0) Automatic (0) Attachments (0) All (1) View all (1) …" at bounding box center [1100, 340] width 608 height 427
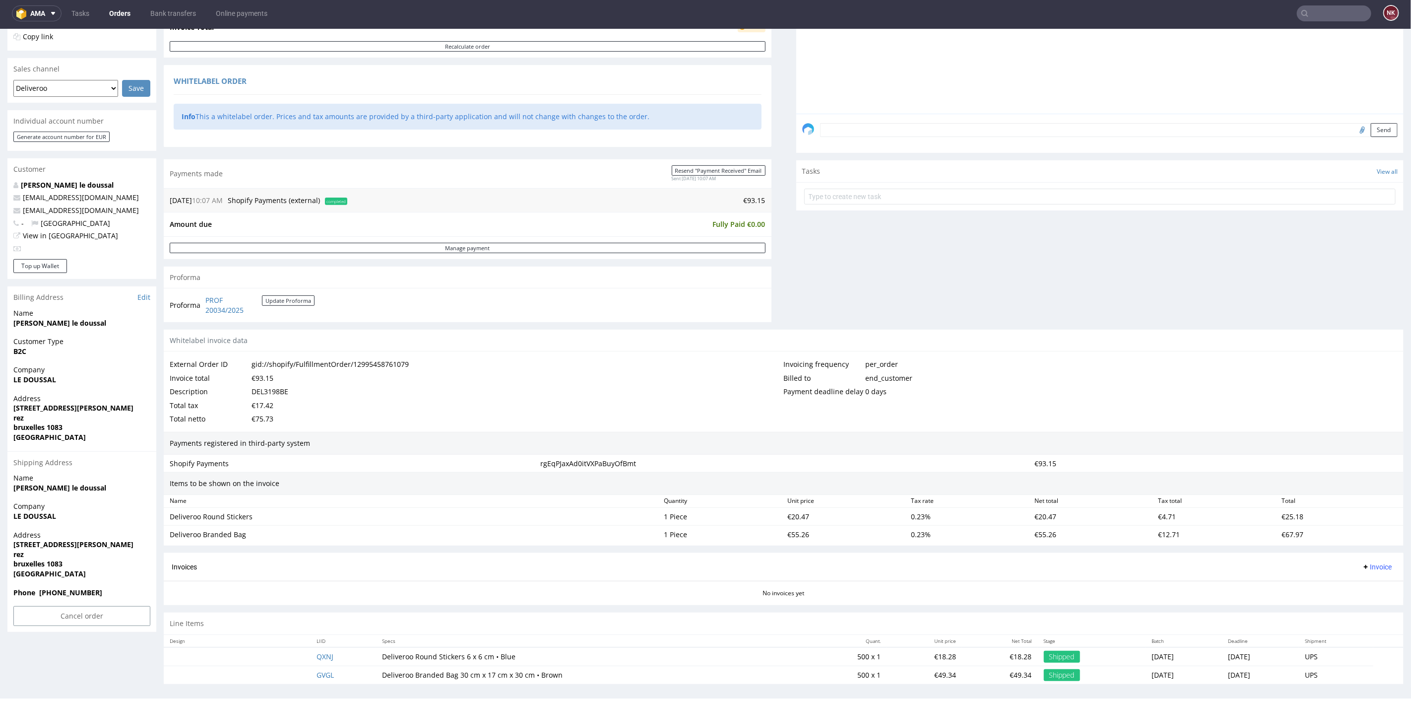
scroll to position [227, 0]
click at [117, 11] on link "Orders" at bounding box center [119, 13] width 33 height 16
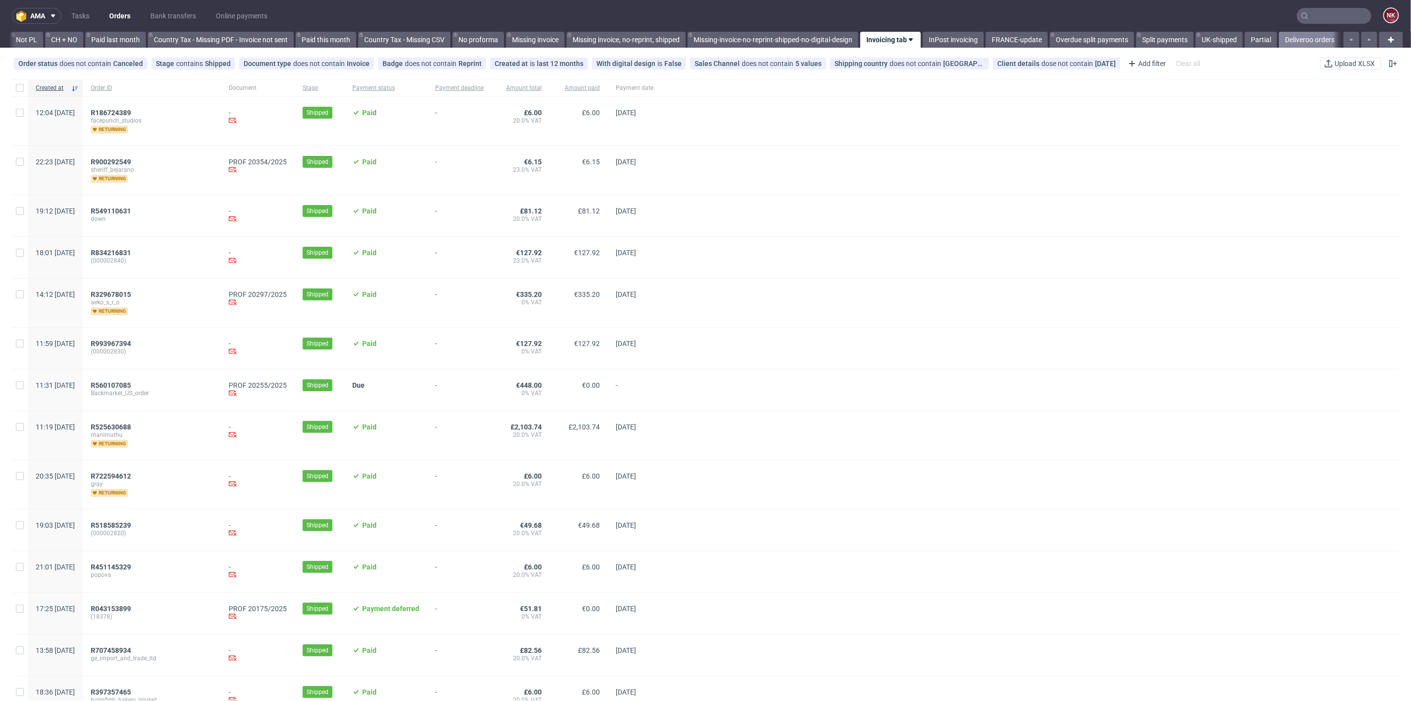
click at [1301, 35] on link "Deliveroo orders" at bounding box center [1310, 40] width 62 height 16
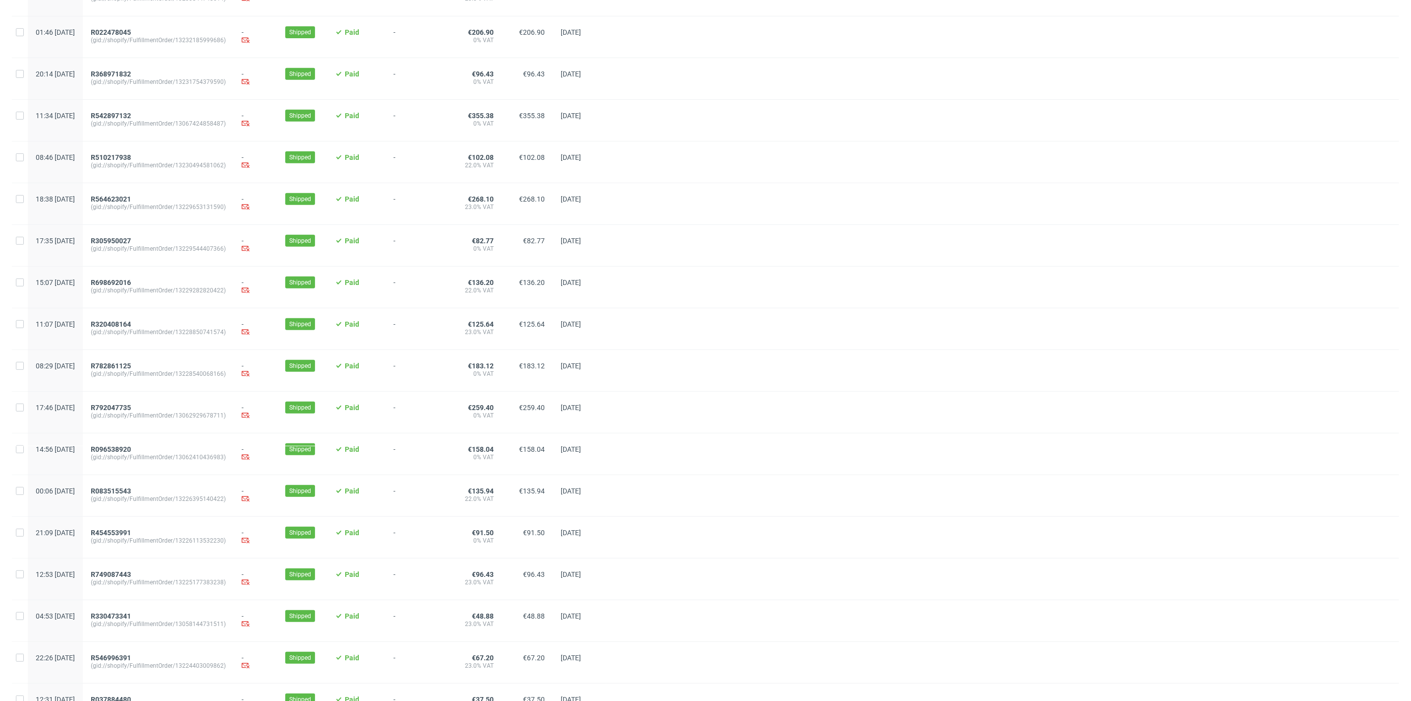
scroll to position [679, 0]
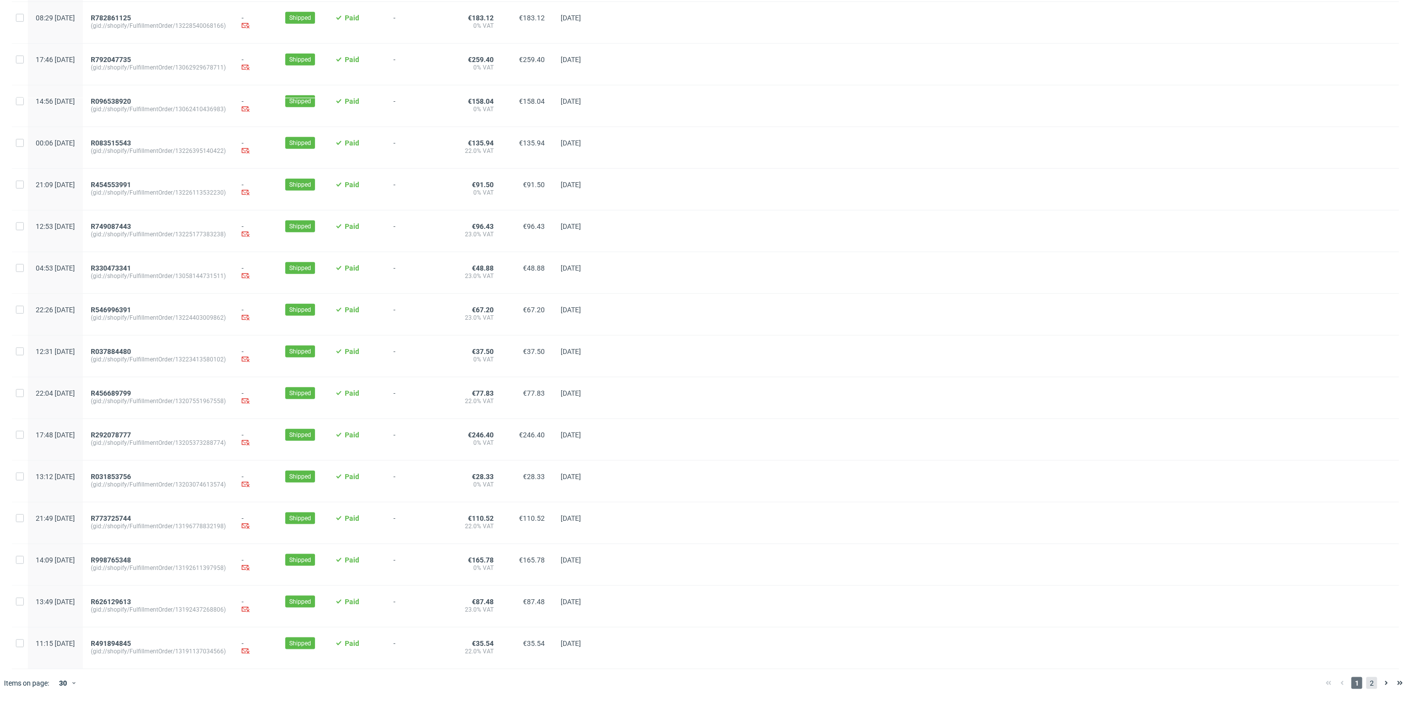
click at [1366, 684] on span "2" at bounding box center [1371, 683] width 11 height 12
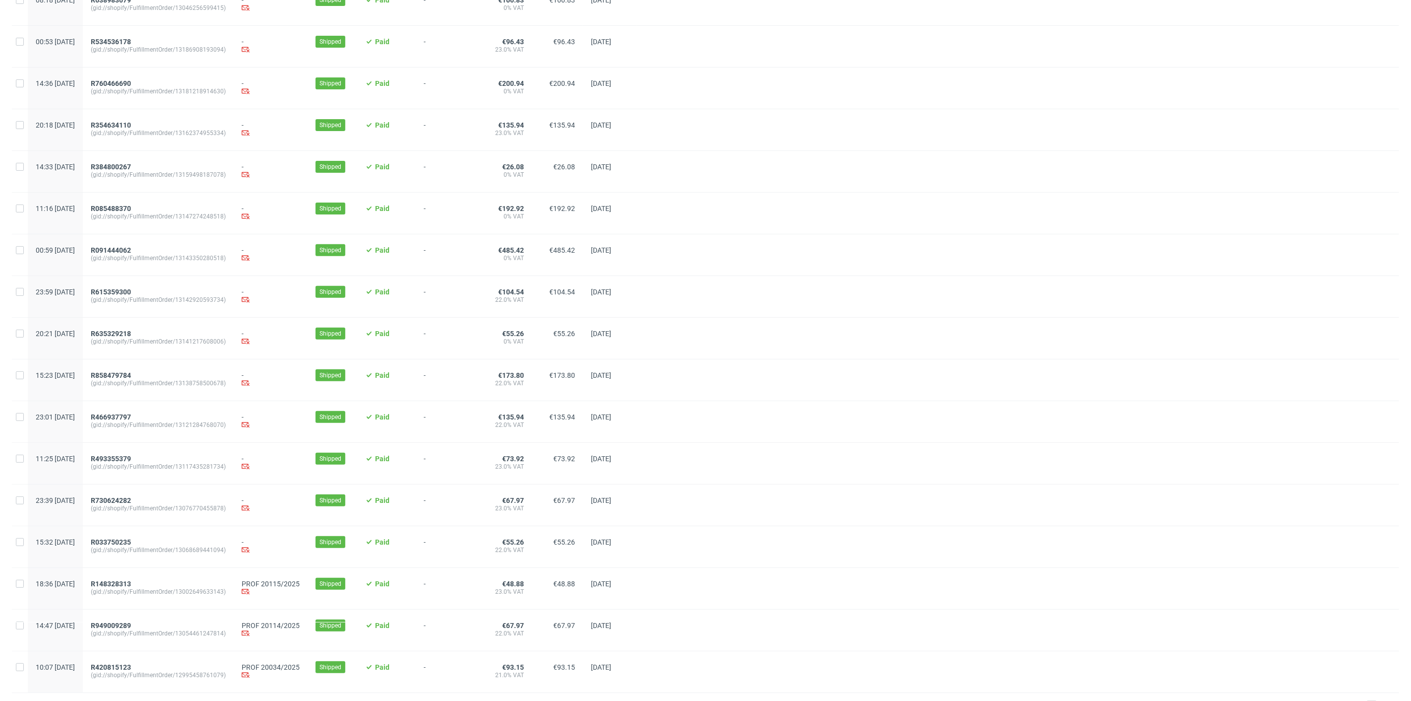
scroll to position [179, 0]
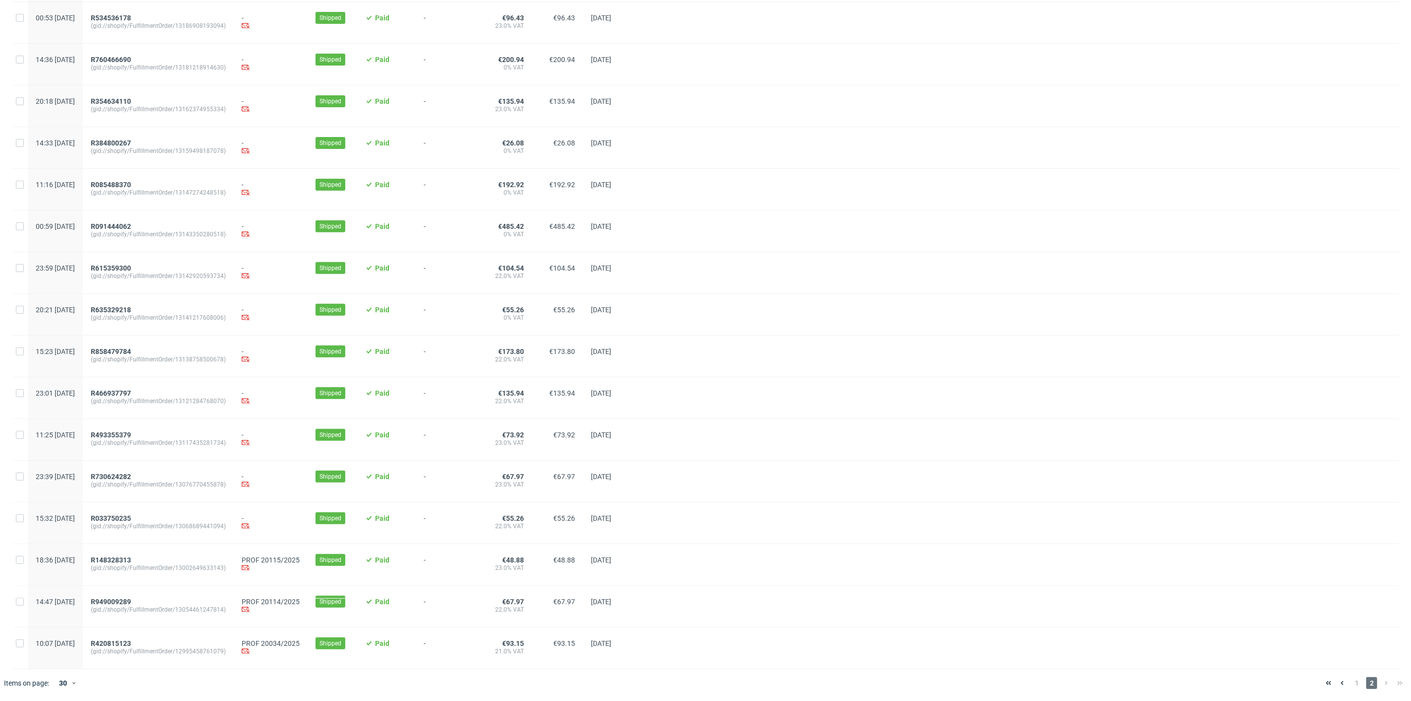
click at [686, 397] on div at bounding box center [1018, 397] width 763 height 41
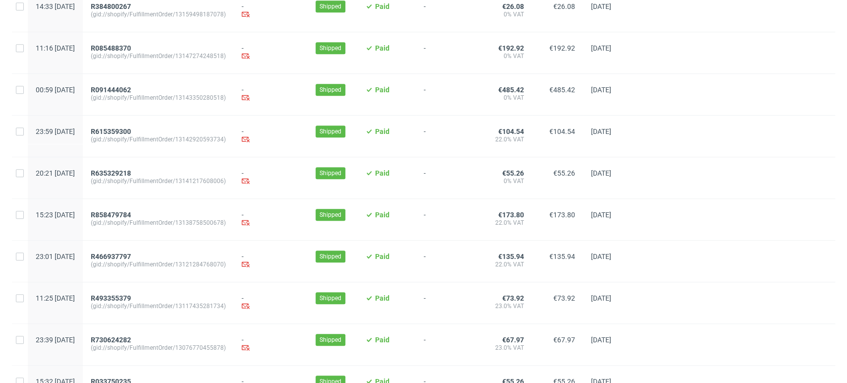
scroll to position [515, 0]
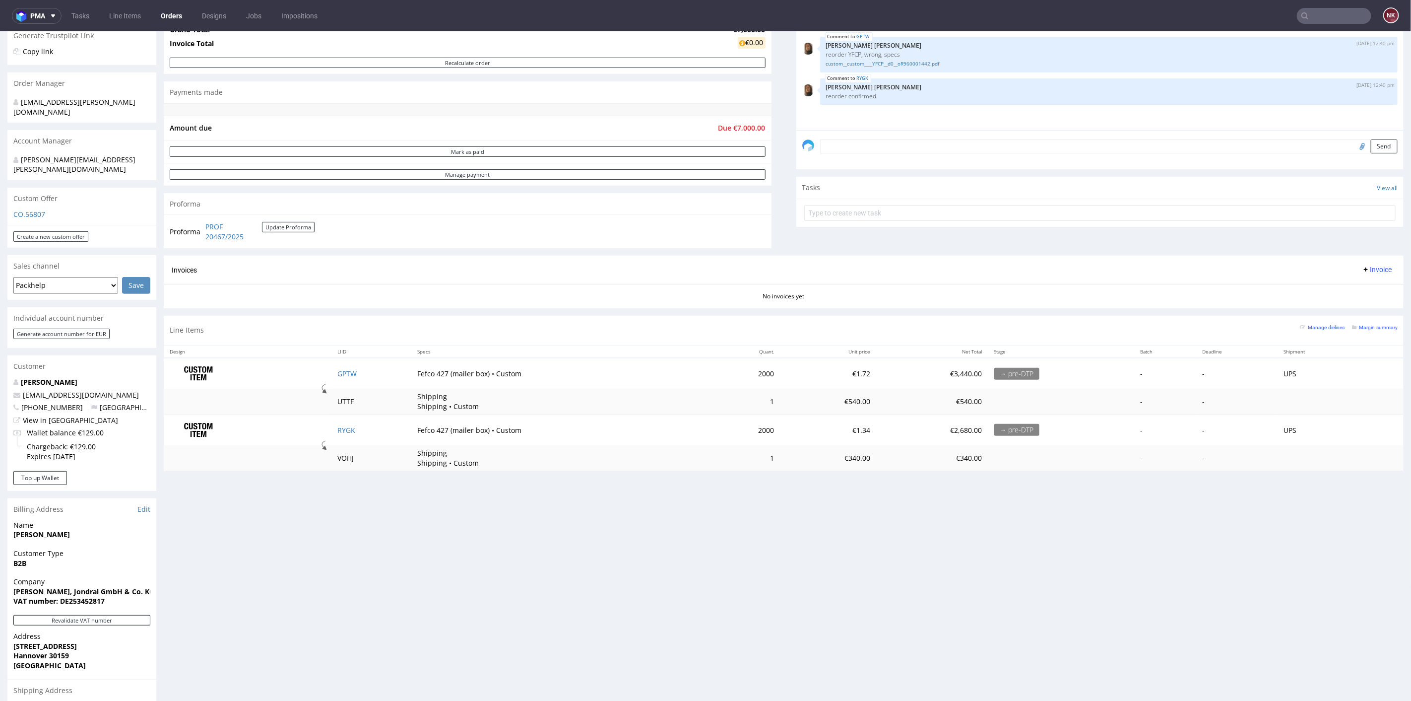
scroll to position [220, 0]
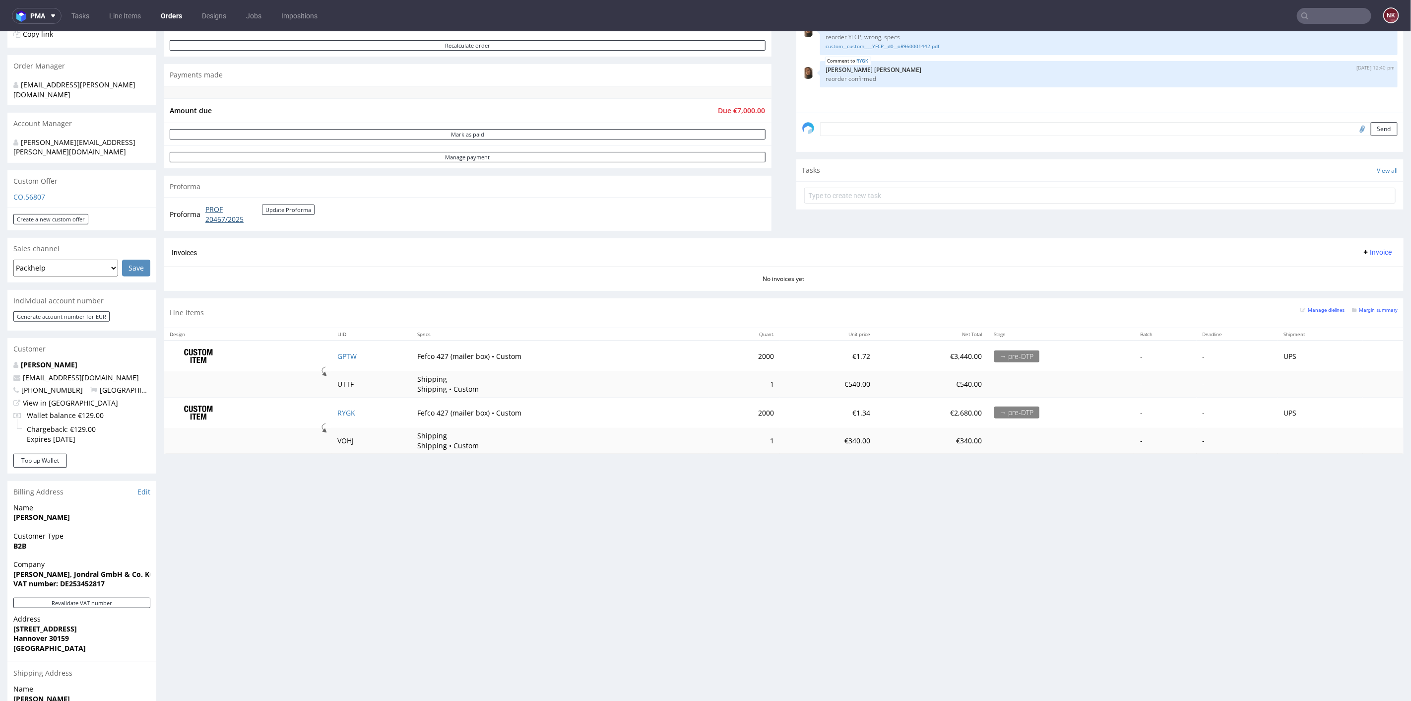
click at [208, 221] on link "PROF 20467/2025" at bounding box center [233, 213] width 57 height 19
click at [293, 196] on div "Proforma PROF 20467/2025 Update Proforma" at bounding box center [468, 213] width 608 height 34
click at [293, 207] on button "Update Proforma" at bounding box center [288, 209] width 53 height 10
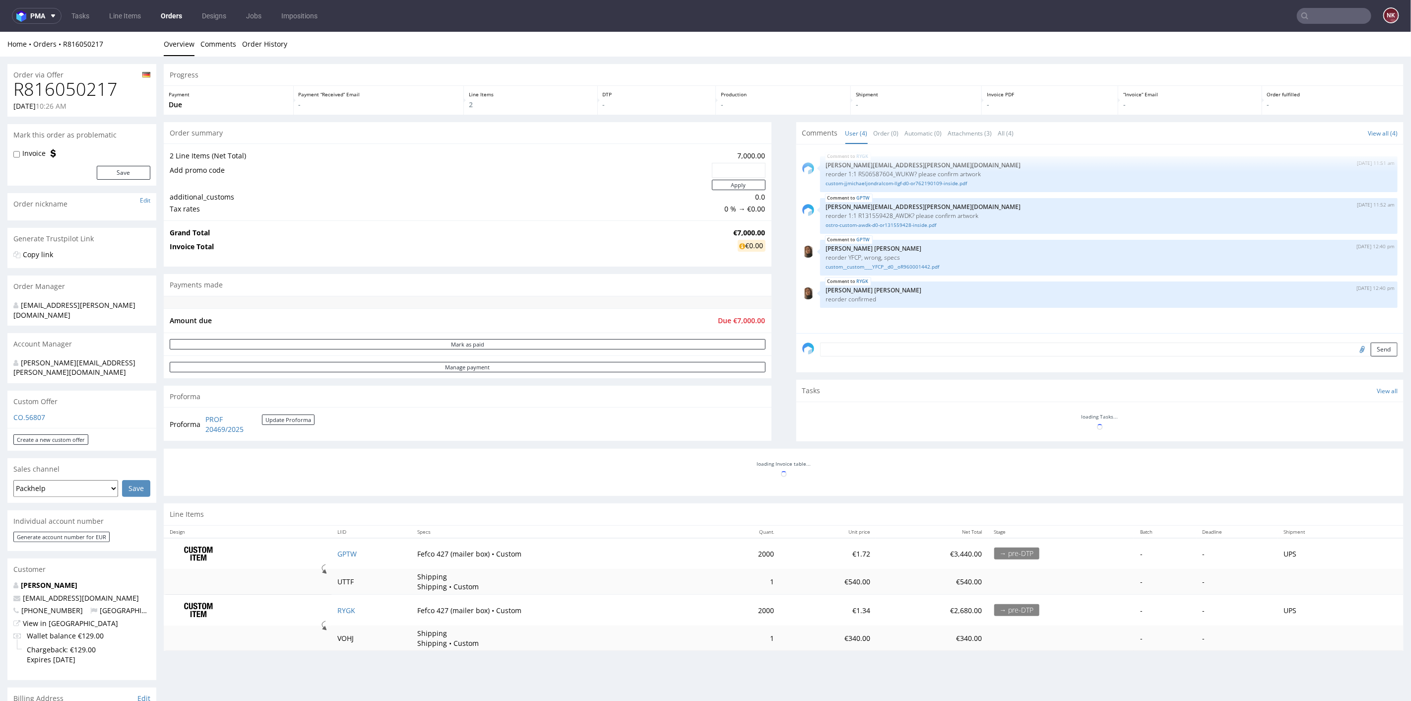
scroll to position [0, 0]
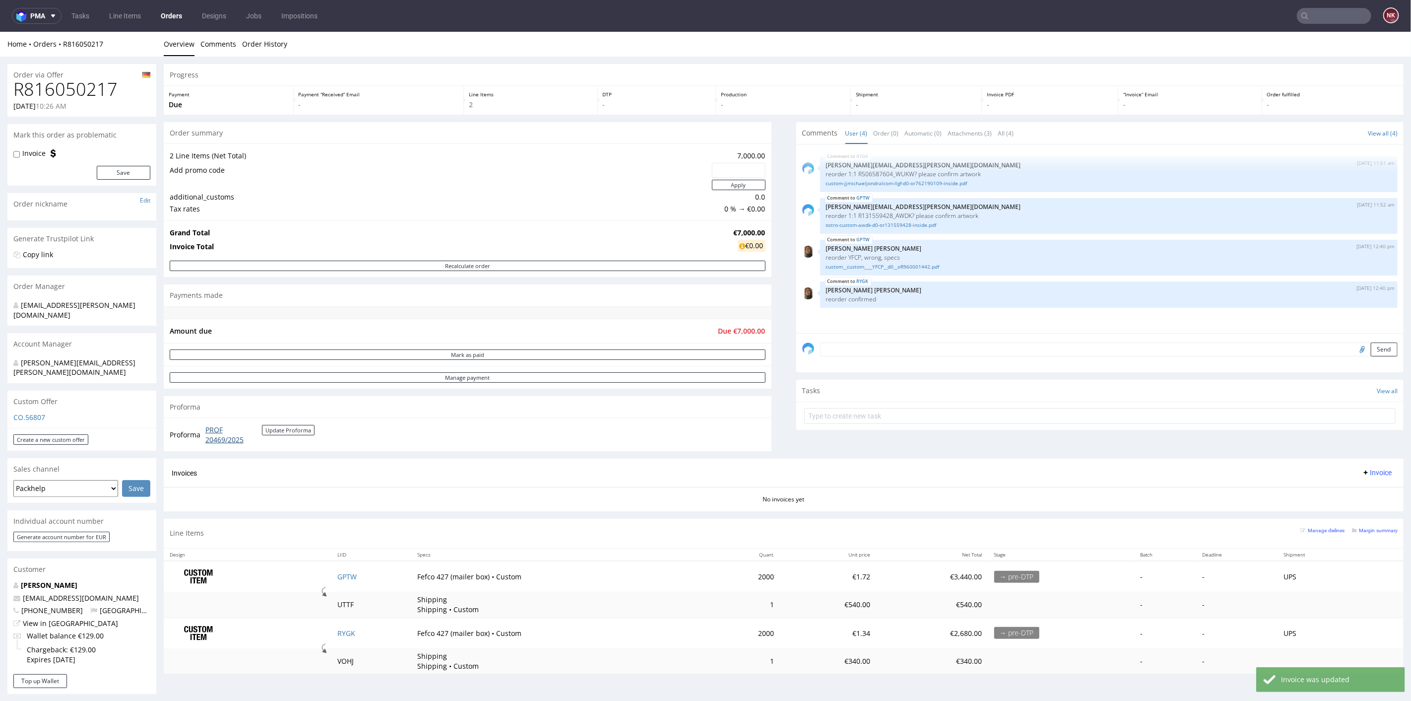
click at [223, 433] on link "PROF 20469/2025" at bounding box center [233, 433] width 57 height 19
click at [1317, 20] on input "text" at bounding box center [1334, 16] width 74 height 16
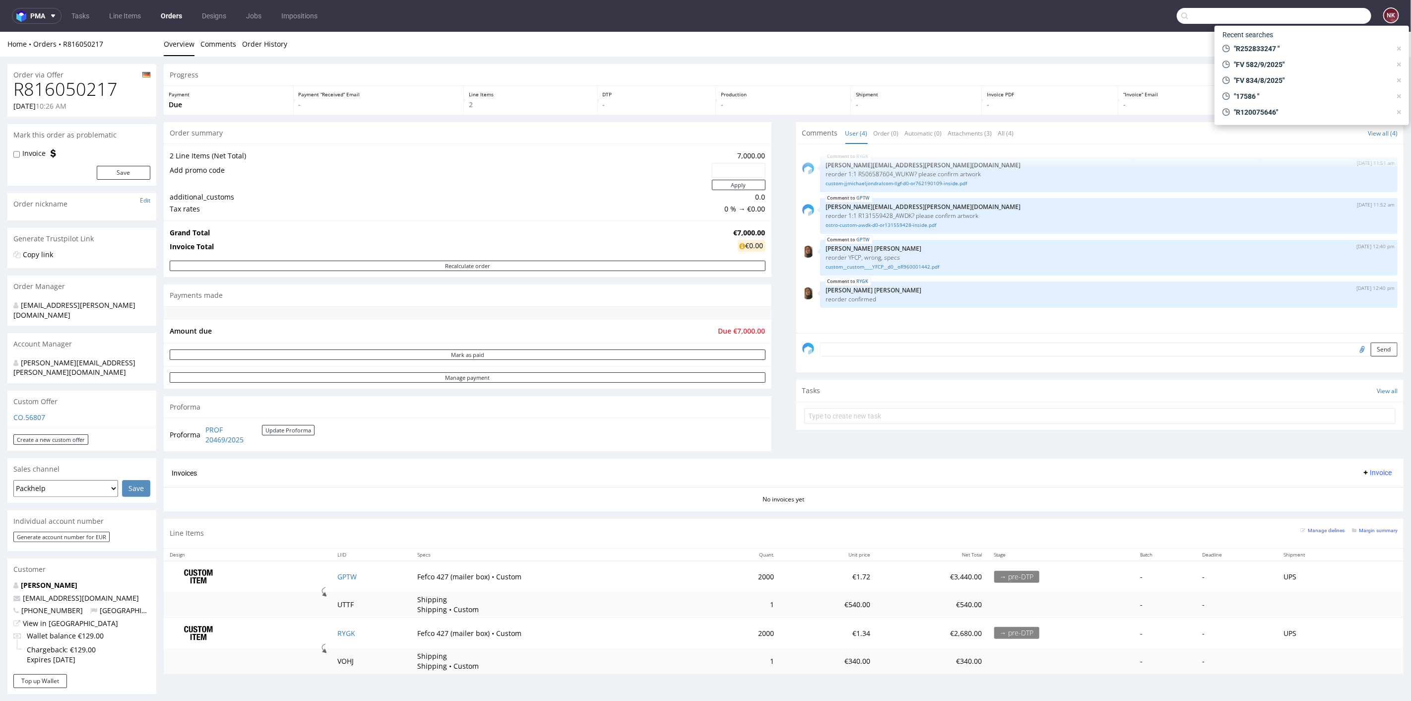
paste input "FV 301/9/2025"
type input "FV 301/9/2025"
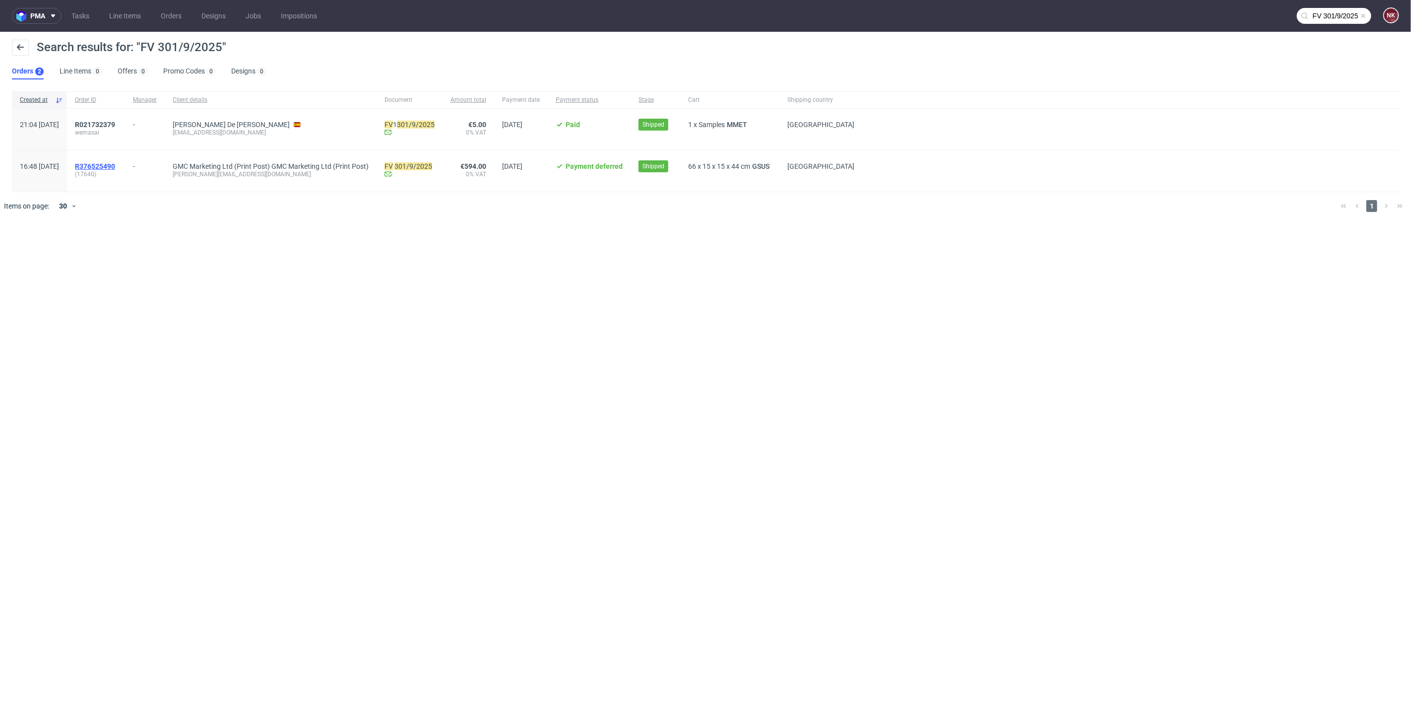
click at [115, 162] on span "R376525490" at bounding box center [95, 166] width 40 height 8
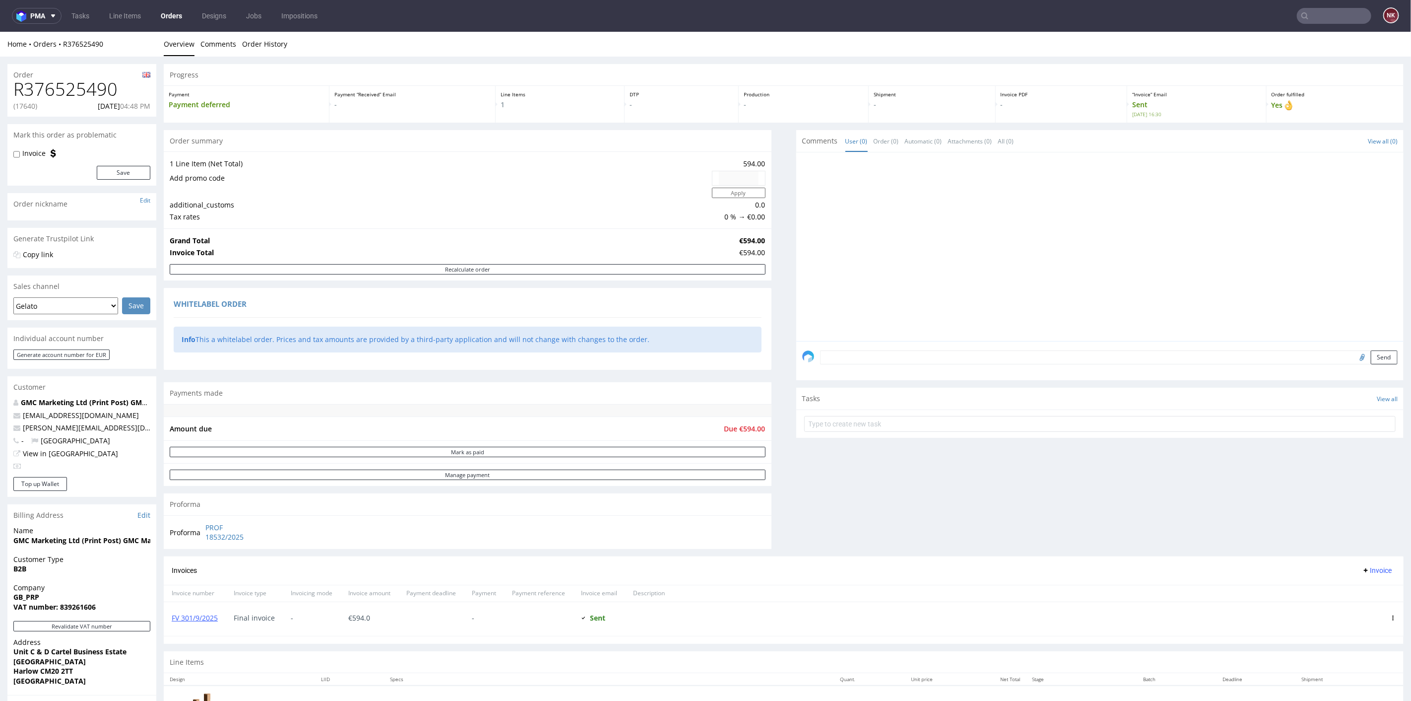
click at [64, 89] on h1 "R376525490" at bounding box center [81, 89] width 137 height 20
copy h1 "R376525490"
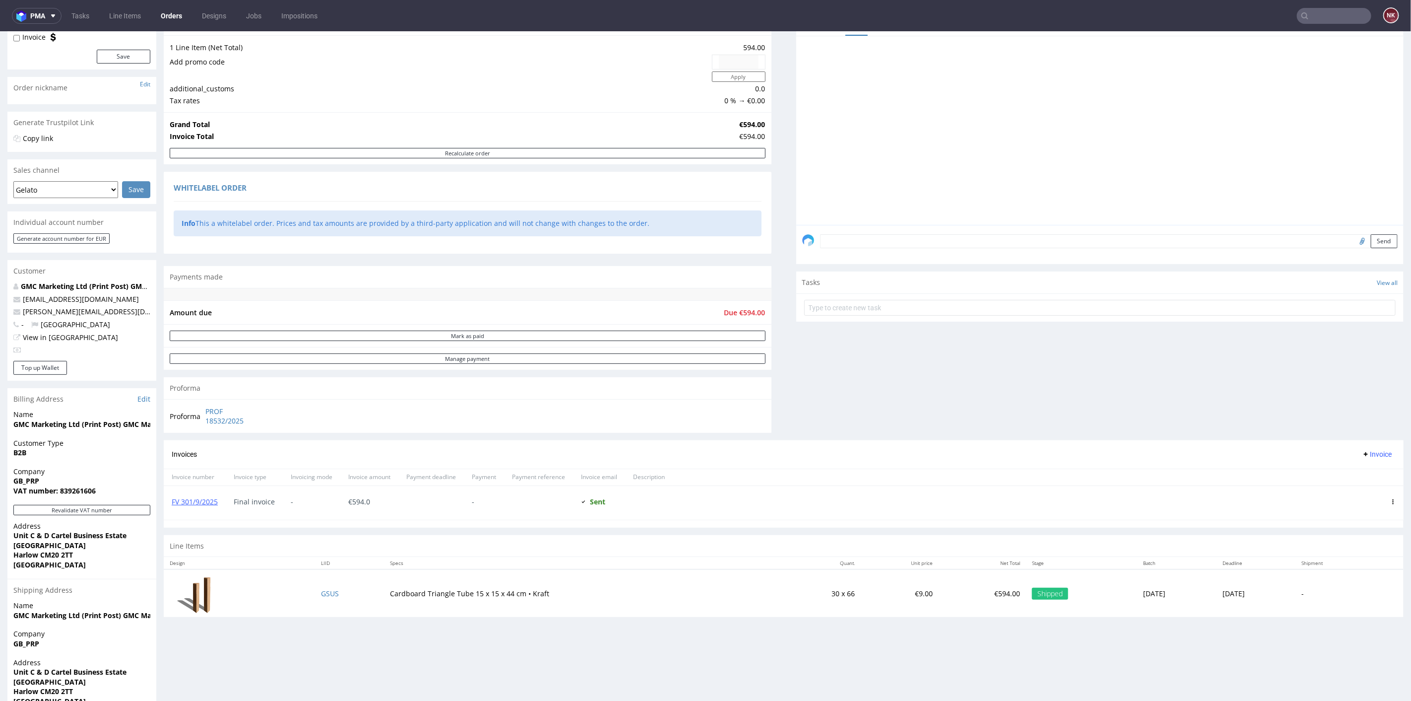
scroll to position [165, 0]
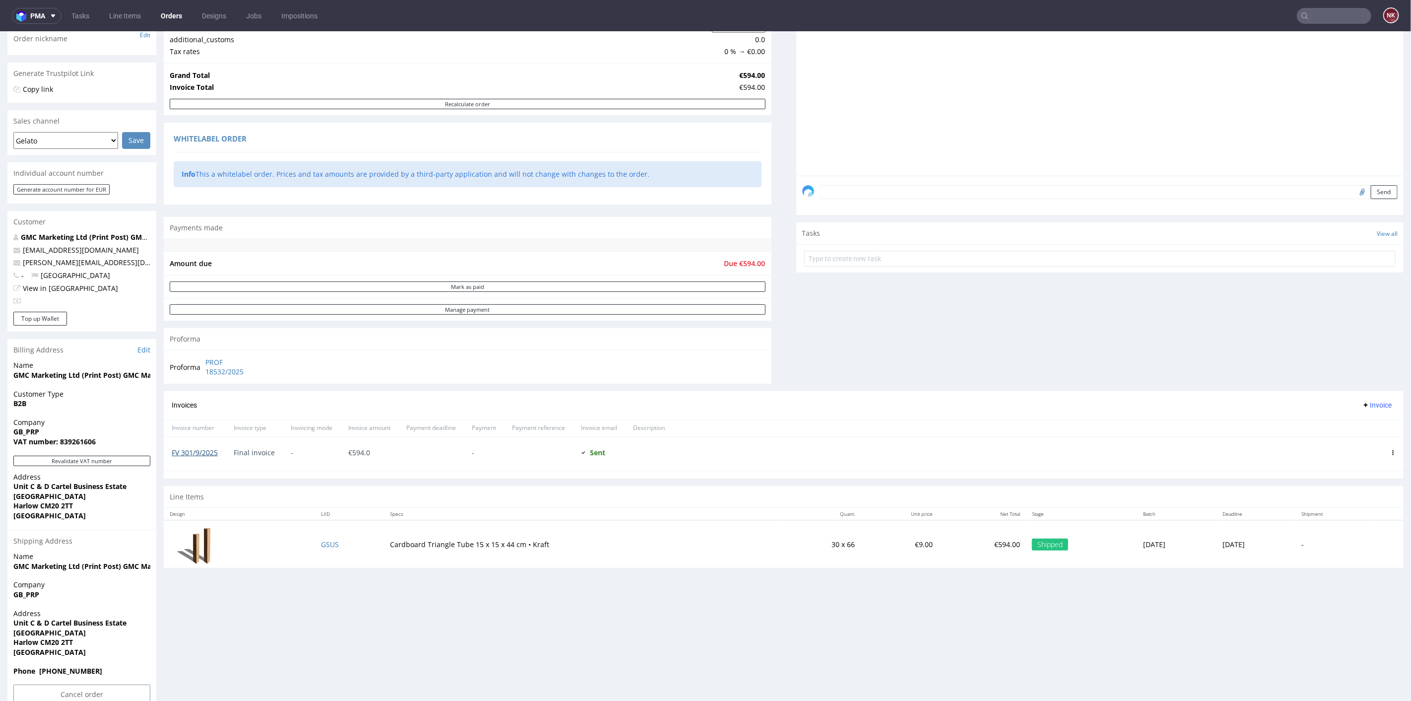
click at [190, 450] on link "FV 301/9/2025" at bounding box center [195, 451] width 46 height 9
click at [1311, 6] on nav "pma Tasks Line Items Orders Designs Jobs Impositions NK" at bounding box center [705, 16] width 1411 height 32
click at [1312, 12] on input "text" at bounding box center [1334, 16] width 74 height 16
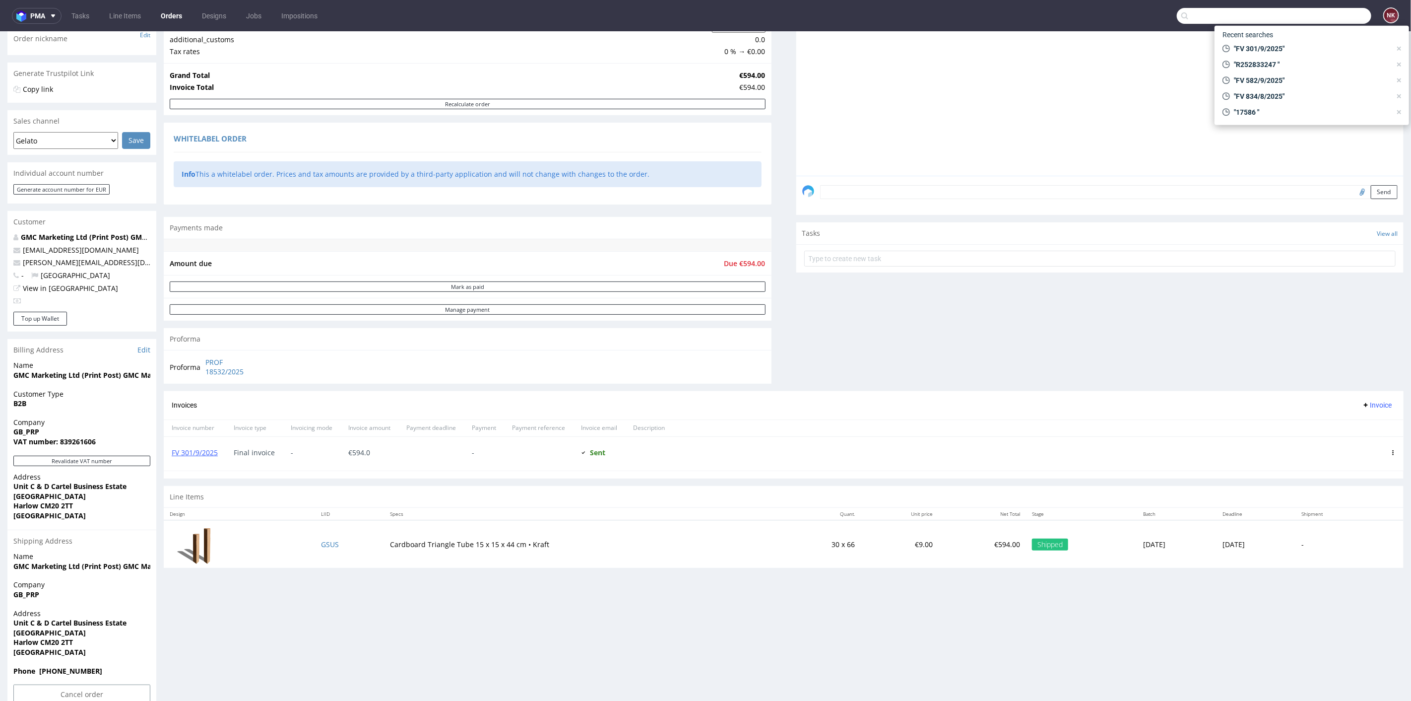
paste input "FV 299/9/2025"
type input "FV 299/9/2025"
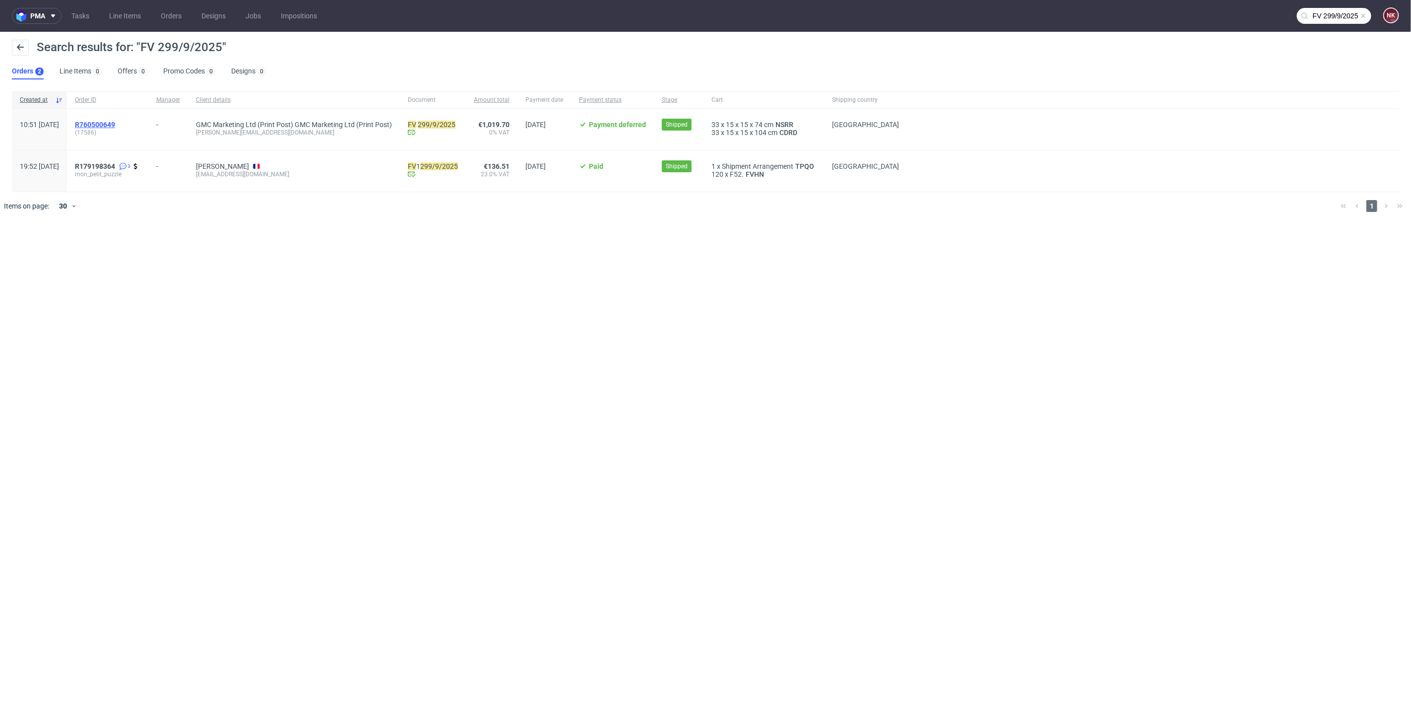
click at [115, 123] on span "R760500649" at bounding box center [95, 125] width 40 height 8
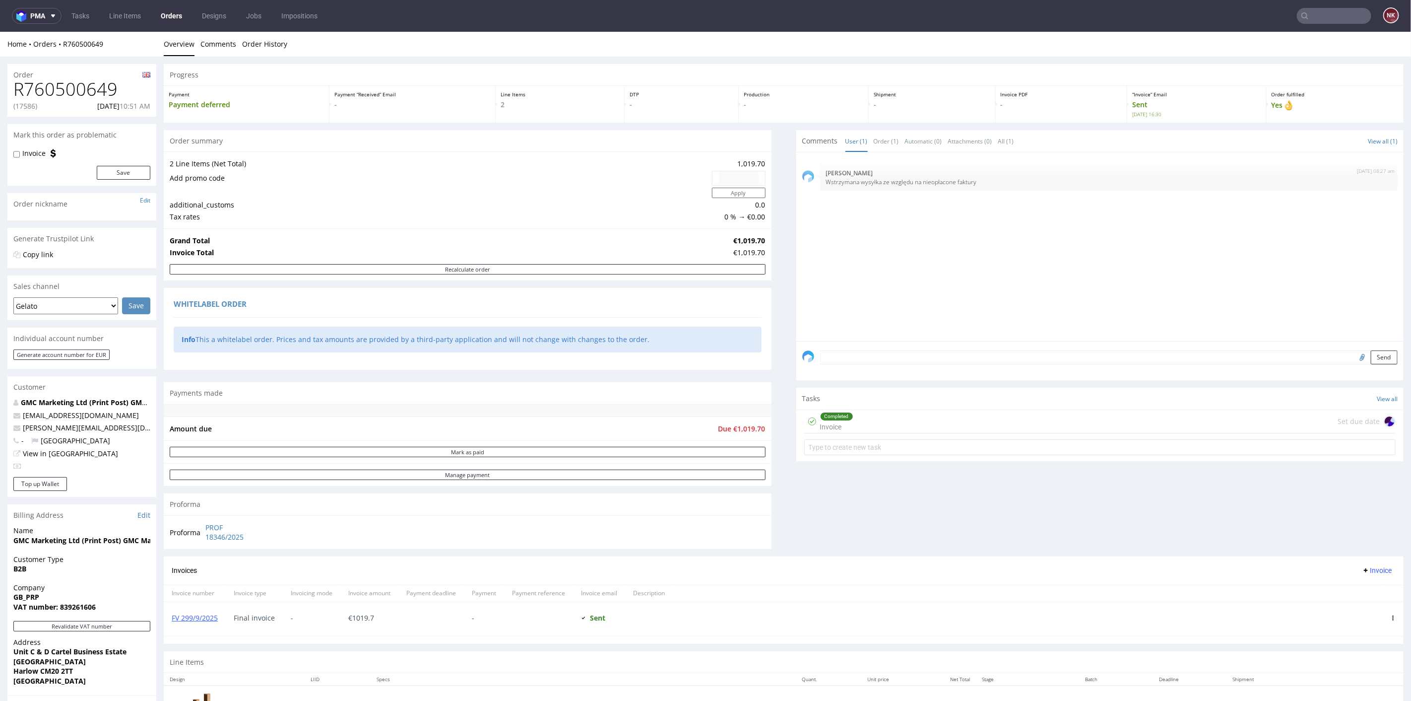
click at [207, 610] on div "FV 299/9/2025" at bounding box center [195, 618] width 62 height 34
click at [205, 614] on link "FV 299/9/2025" at bounding box center [195, 616] width 46 height 9
click at [1323, 13] on input "text" at bounding box center [1334, 16] width 74 height 16
type input "FV 397/9/2025"
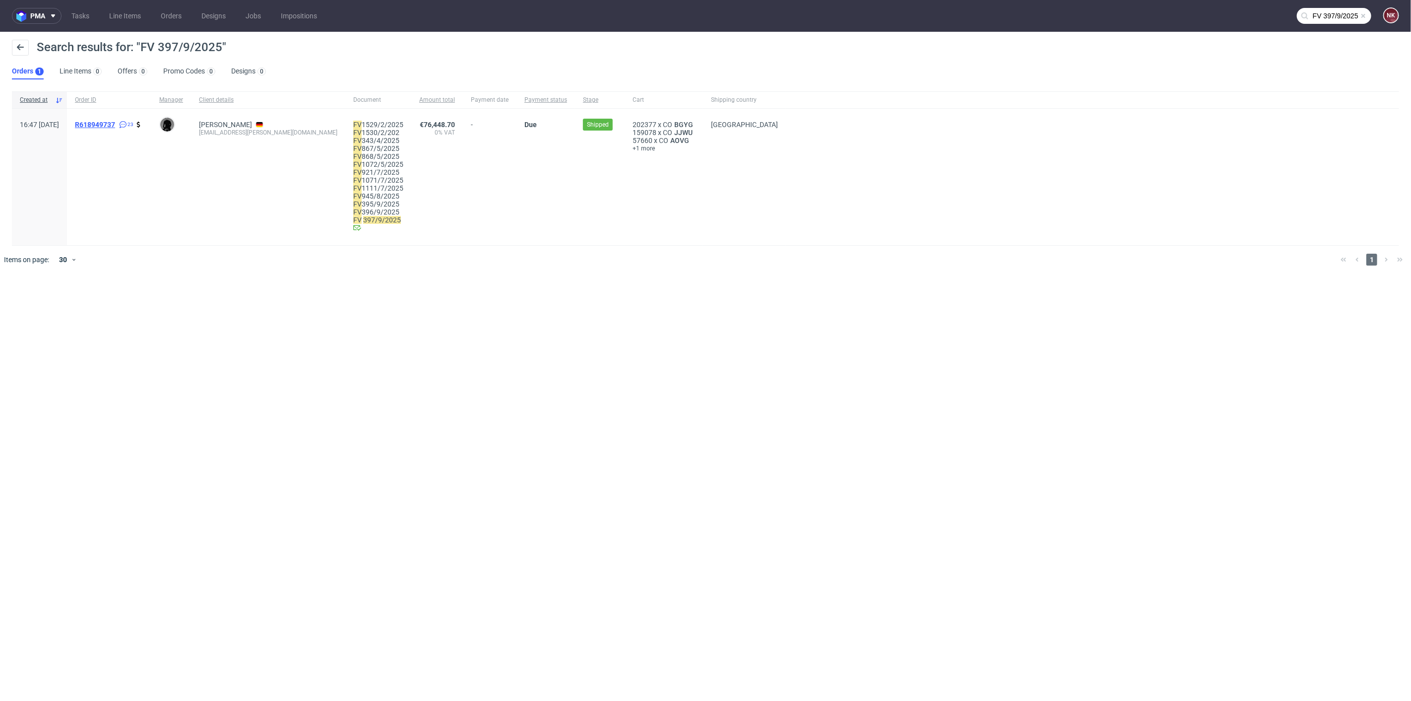
click at [115, 124] on span "R618949737" at bounding box center [95, 125] width 40 height 8
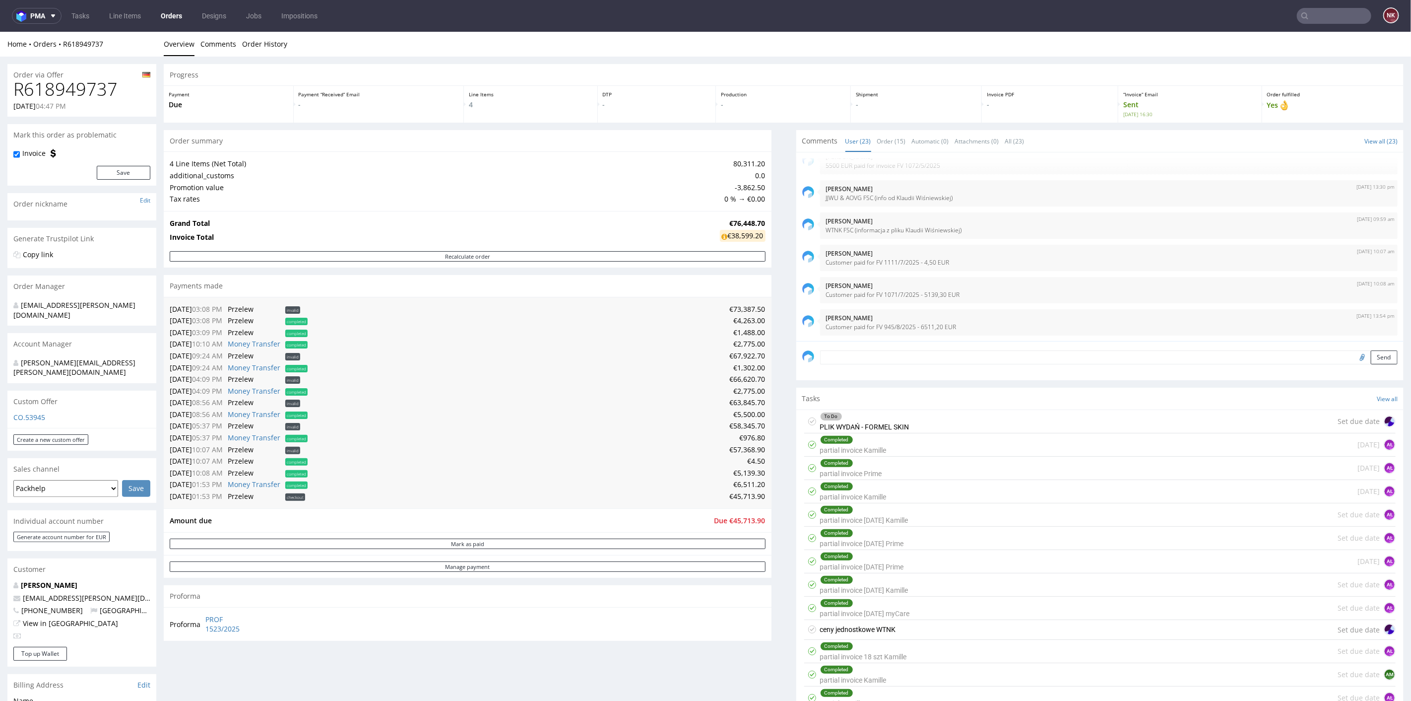
click at [87, 91] on h1 "R618949737" at bounding box center [81, 89] width 137 height 20
copy h1 "R618949737"
click at [1338, 17] on input "text" at bounding box center [1334, 16] width 74 height 16
paste input "FV 900/9/2025"
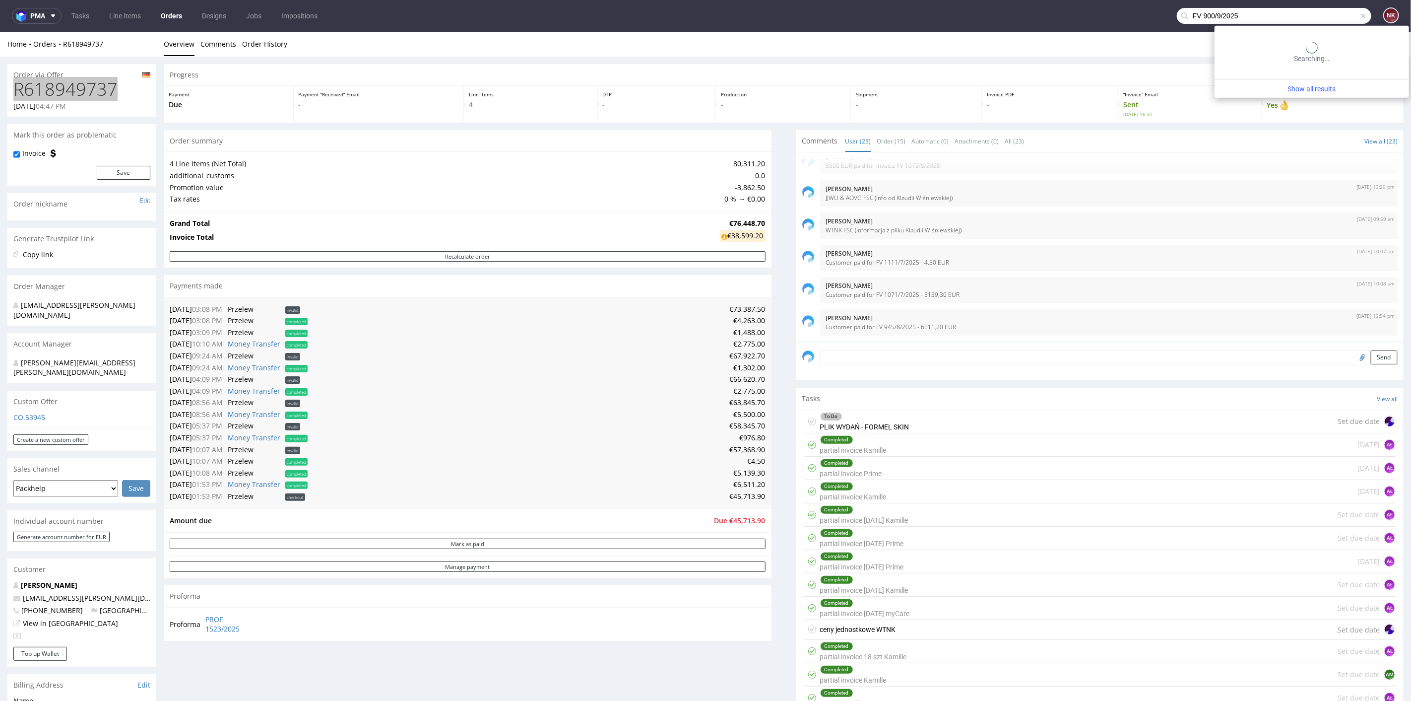
type input "FV 900/9/2025"
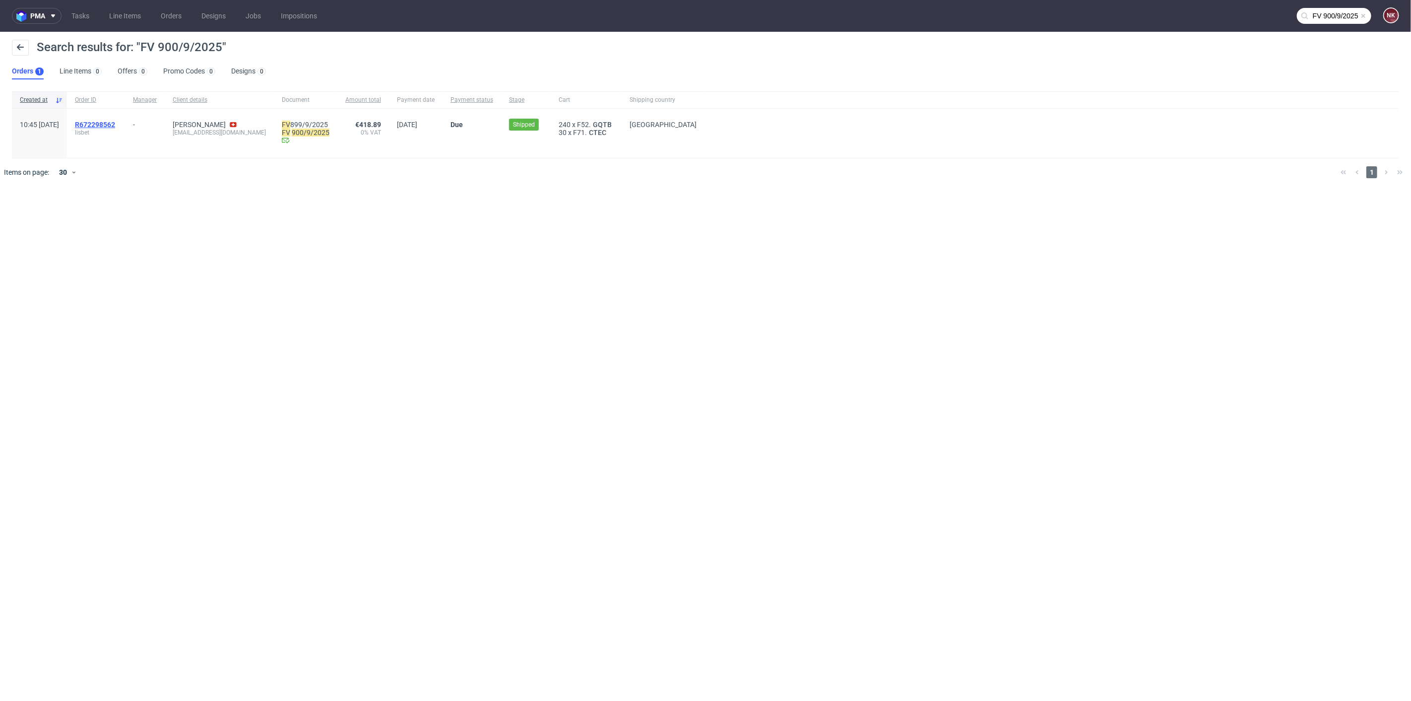
click at [115, 125] on span "R672298562" at bounding box center [95, 125] width 40 height 8
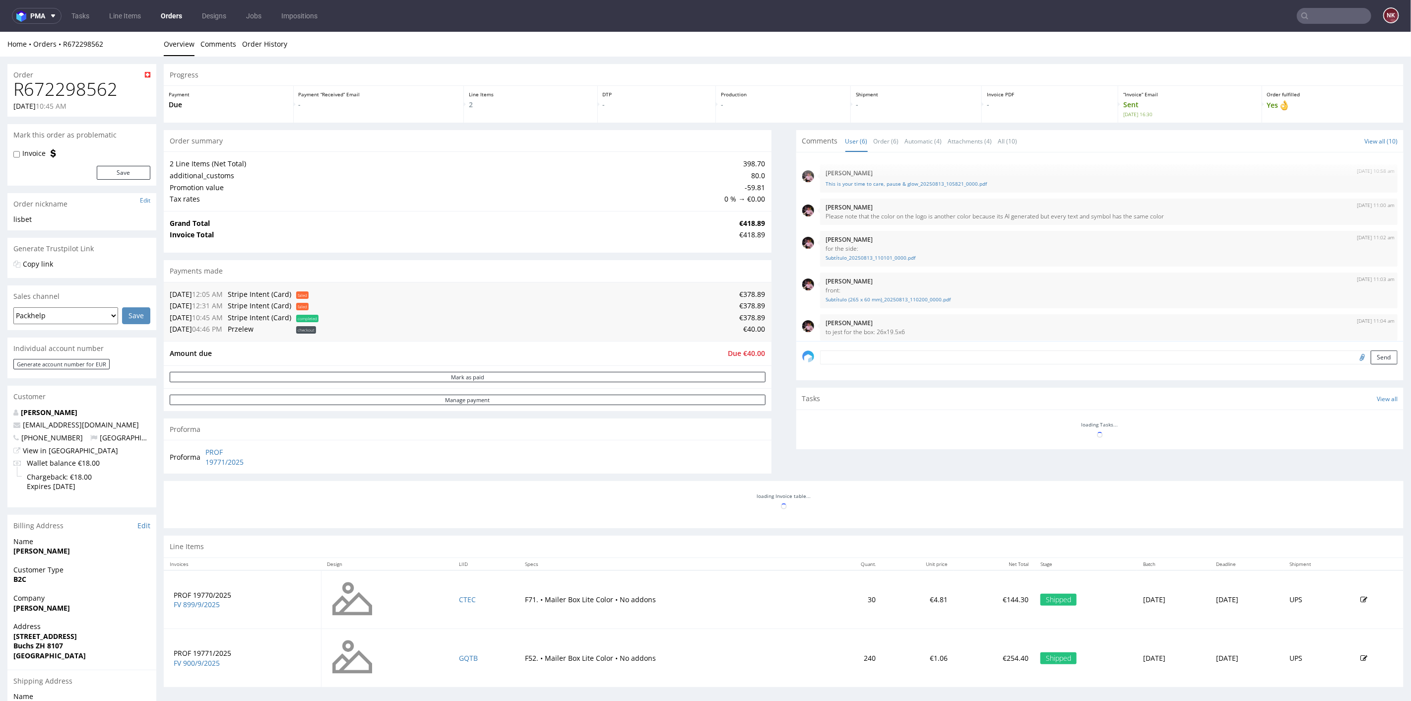
scroll to position [54, 0]
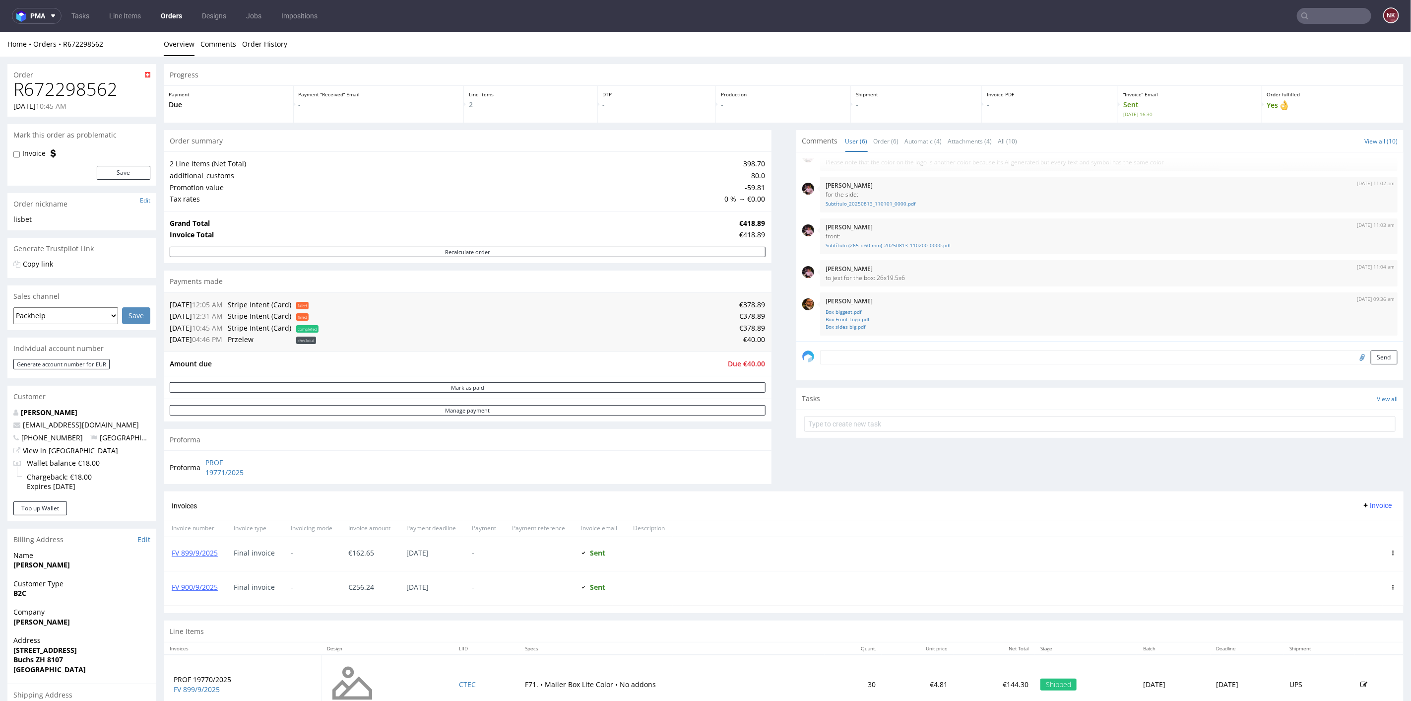
click at [1337, 5] on nav "pma Tasks Line Items Orders Designs Jobs Impositions NK" at bounding box center [705, 16] width 1411 height 32
click at [1336, 15] on input "text" at bounding box center [1334, 16] width 74 height 16
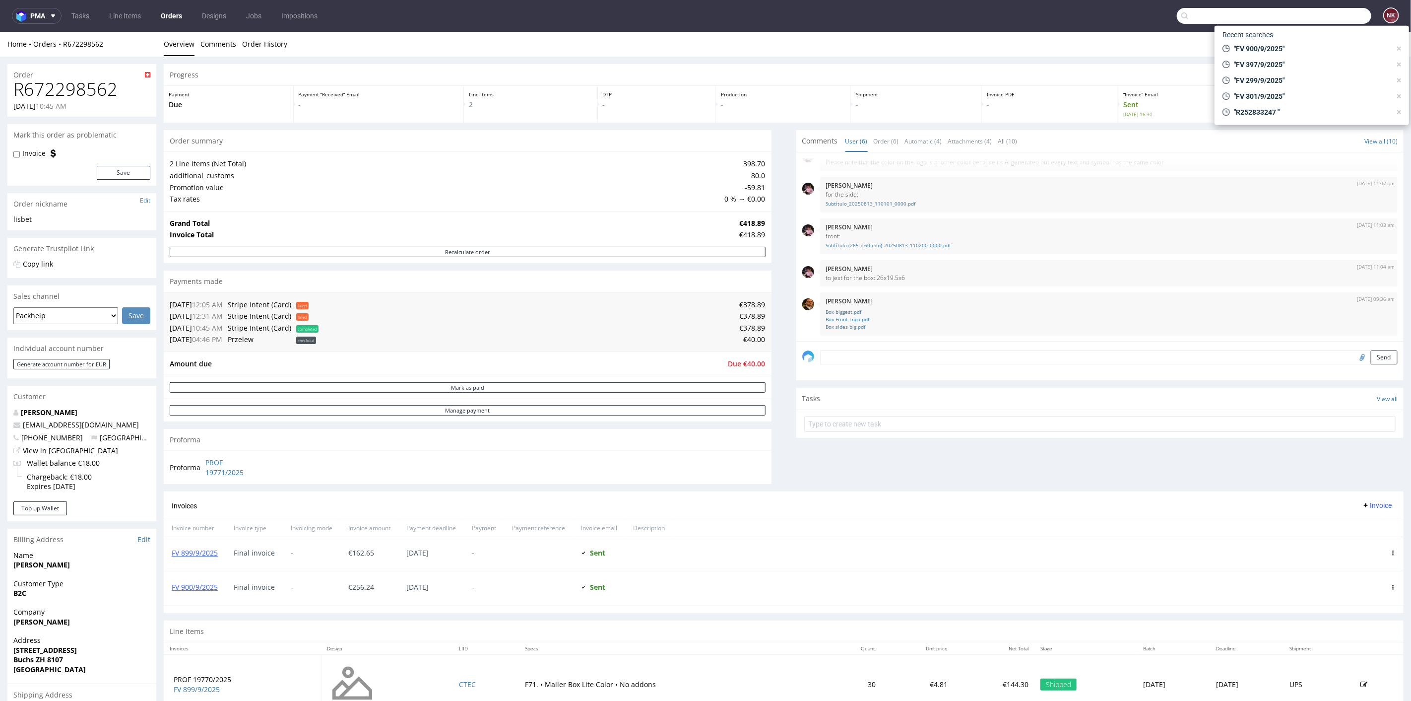
paste input "FV 868/9/2025"
type input "FV 868/9/2025"
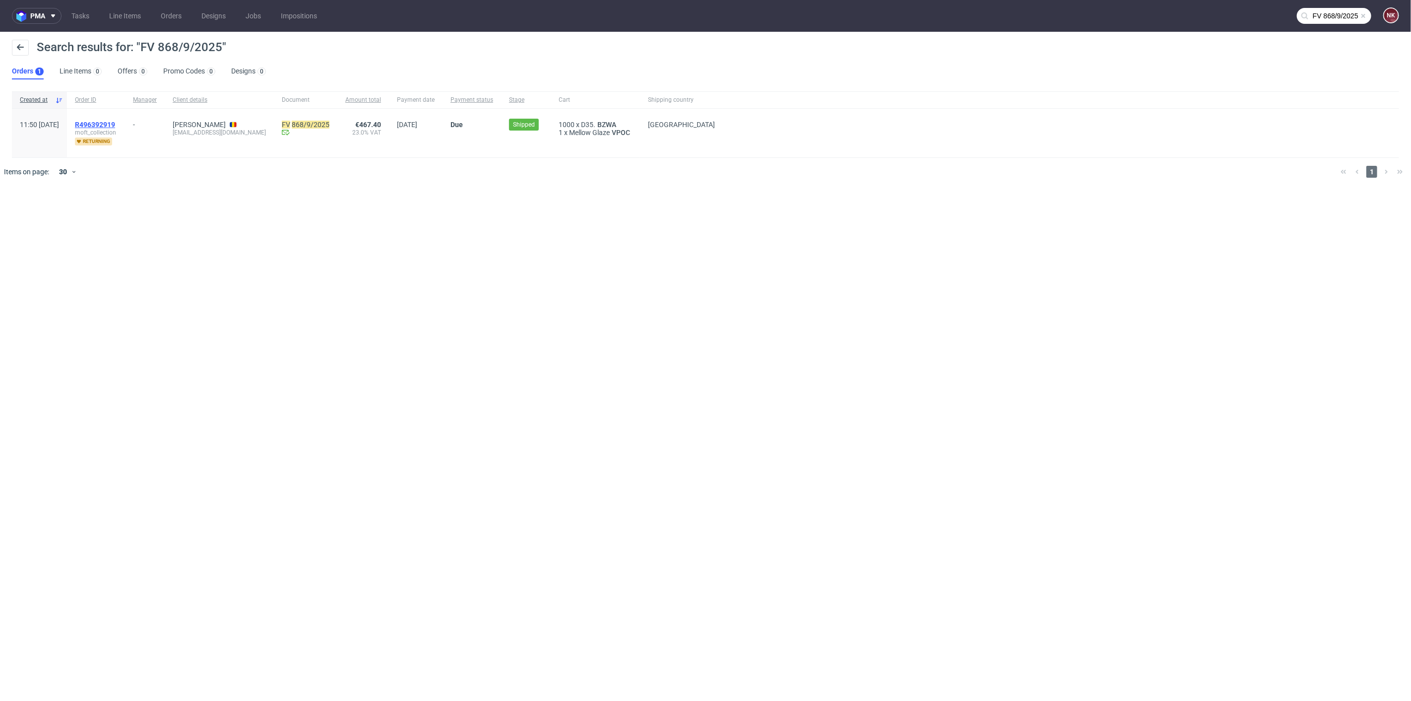
click at [115, 122] on span "R496392919" at bounding box center [95, 125] width 40 height 8
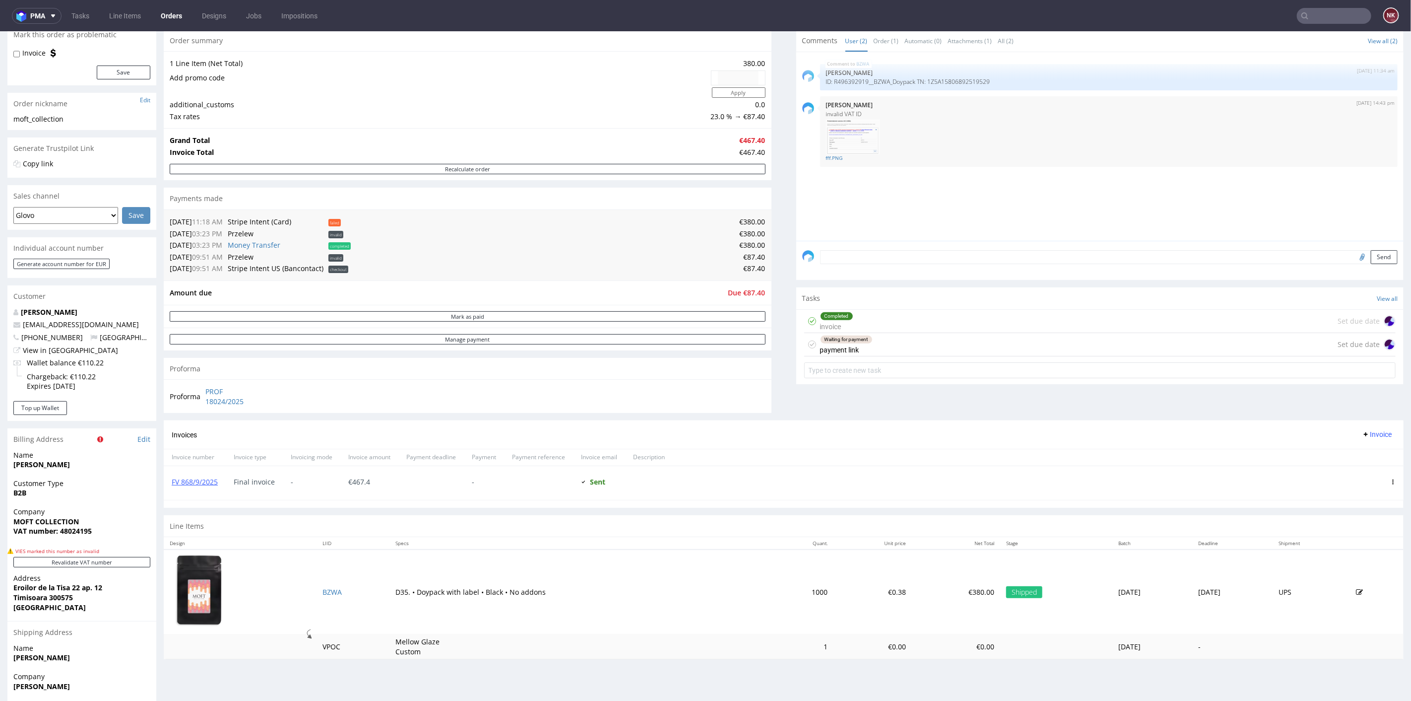
scroll to position [55, 0]
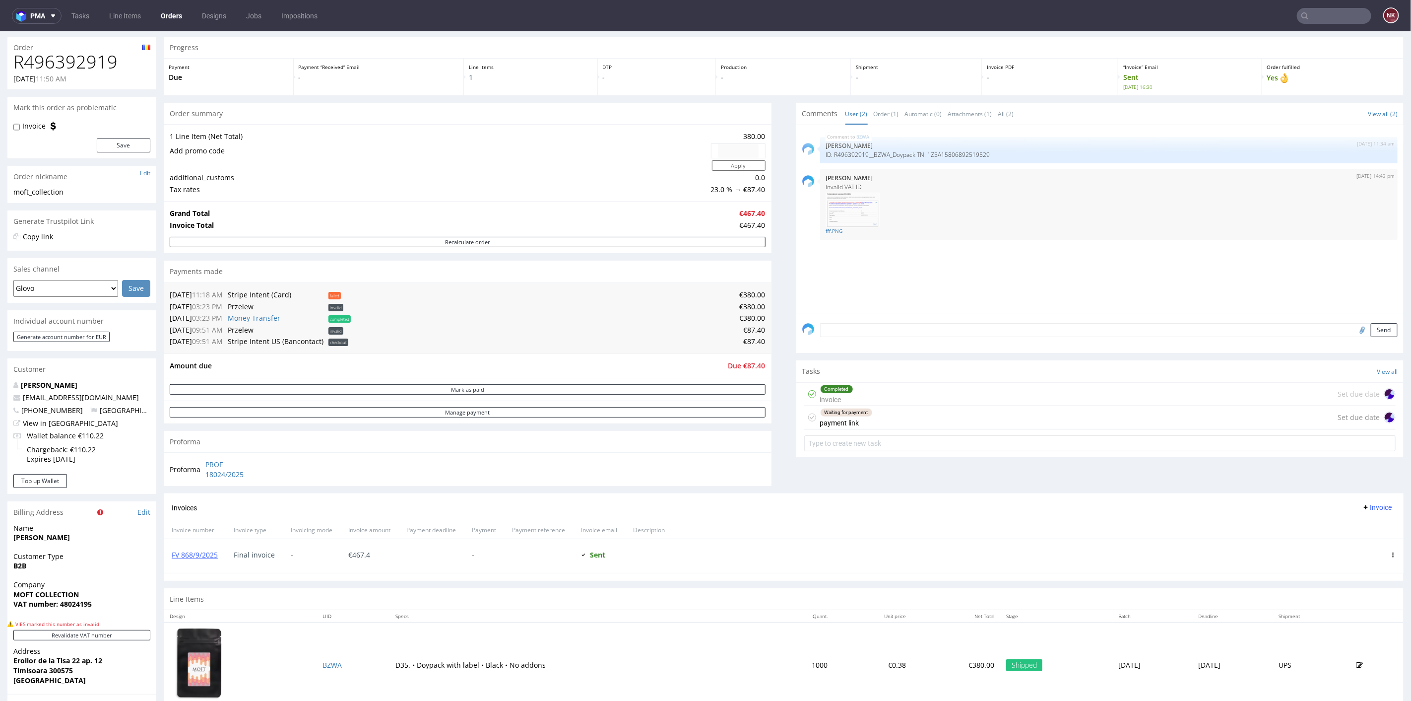
click at [772, 418] on div "Progress Payment Due Payment “Received” Email - Line Items 1 DTP - Production -…" at bounding box center [784, 387] width 1240 height 703
click at [771, 403] on div "Progress Payment Due Payment “Received” Email - Line Items 1 DTP - Production -…" at bounding box center [784, 387] width 1240 height 703
click at [68, 66] on h1 "R496392919" at bounding box center [81, 62] width 137 height 20
copy h1 "R496392919"
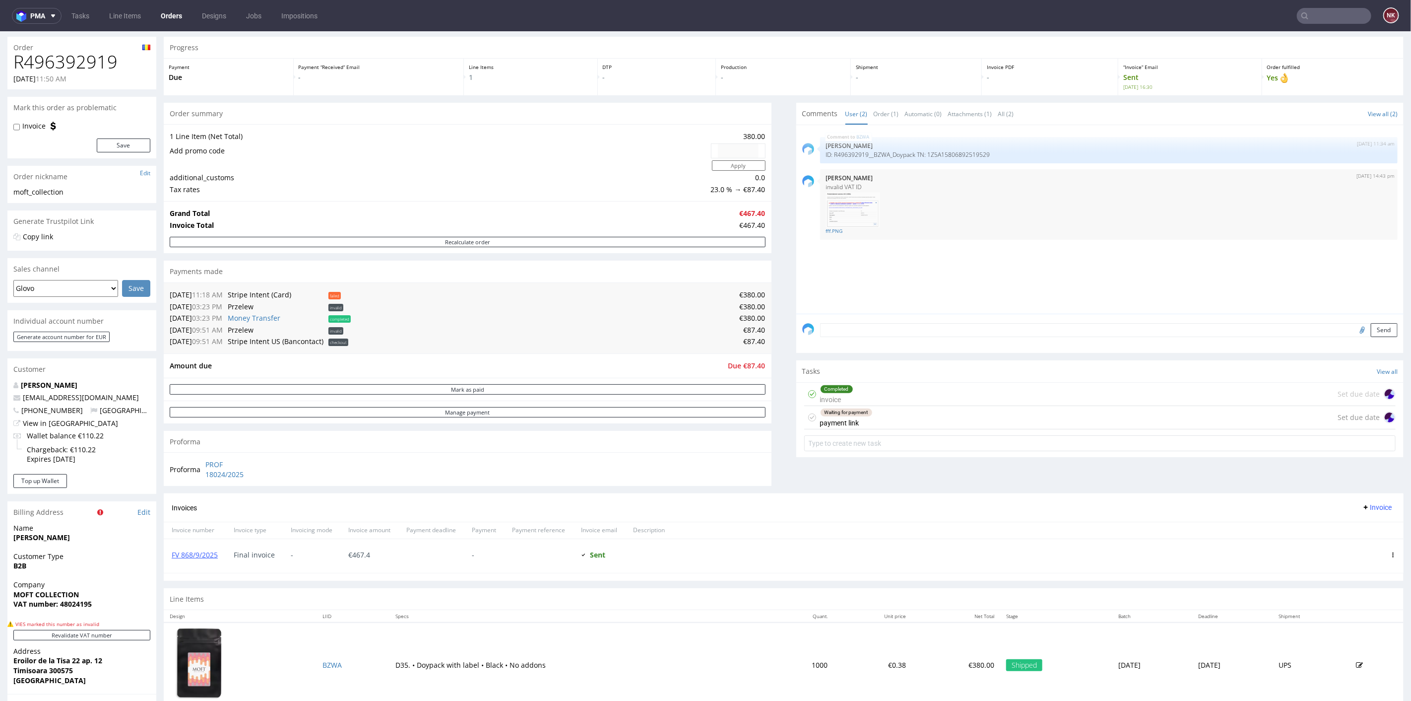
click at [785, 451] on div "Progress Payment Due Payment “Received” Email - Line Items 1 DTP - Production -…" at bounding box center [784, 387] width 1240 height 703
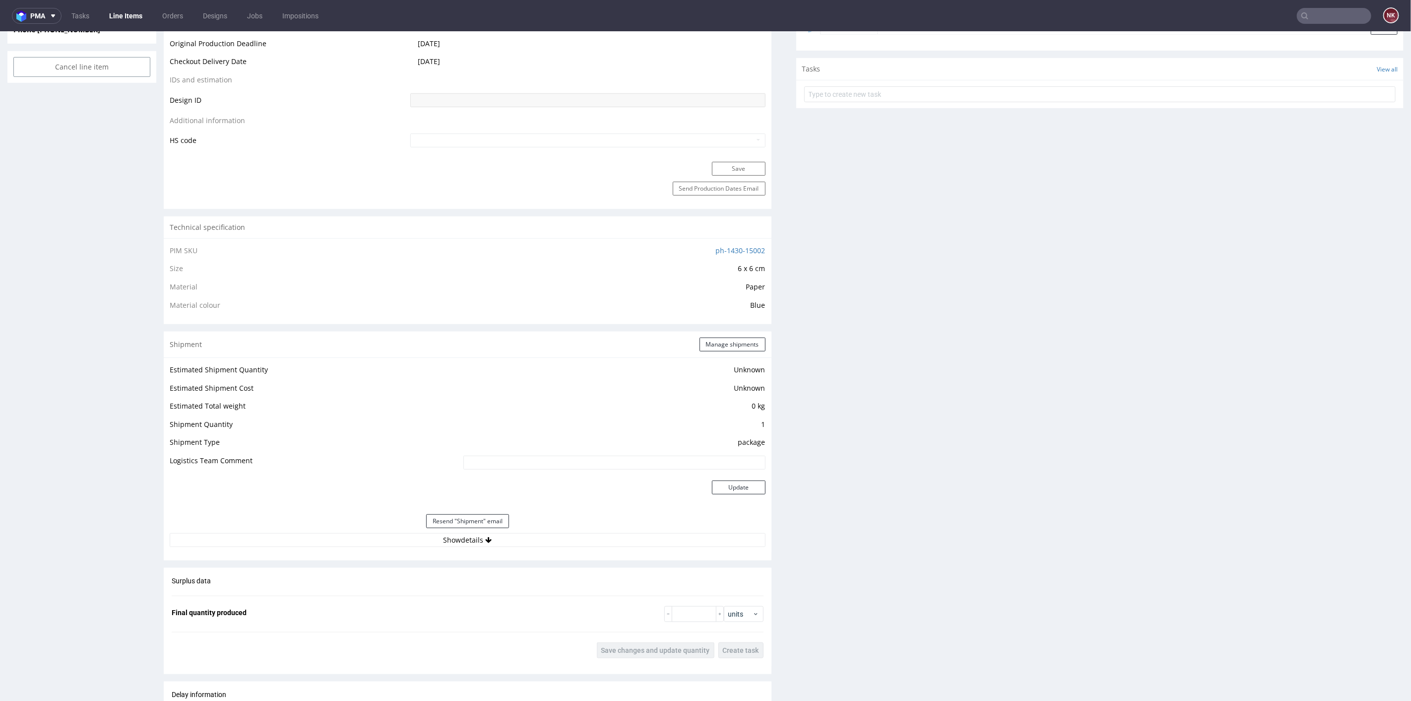
scroll to position [827, 0]
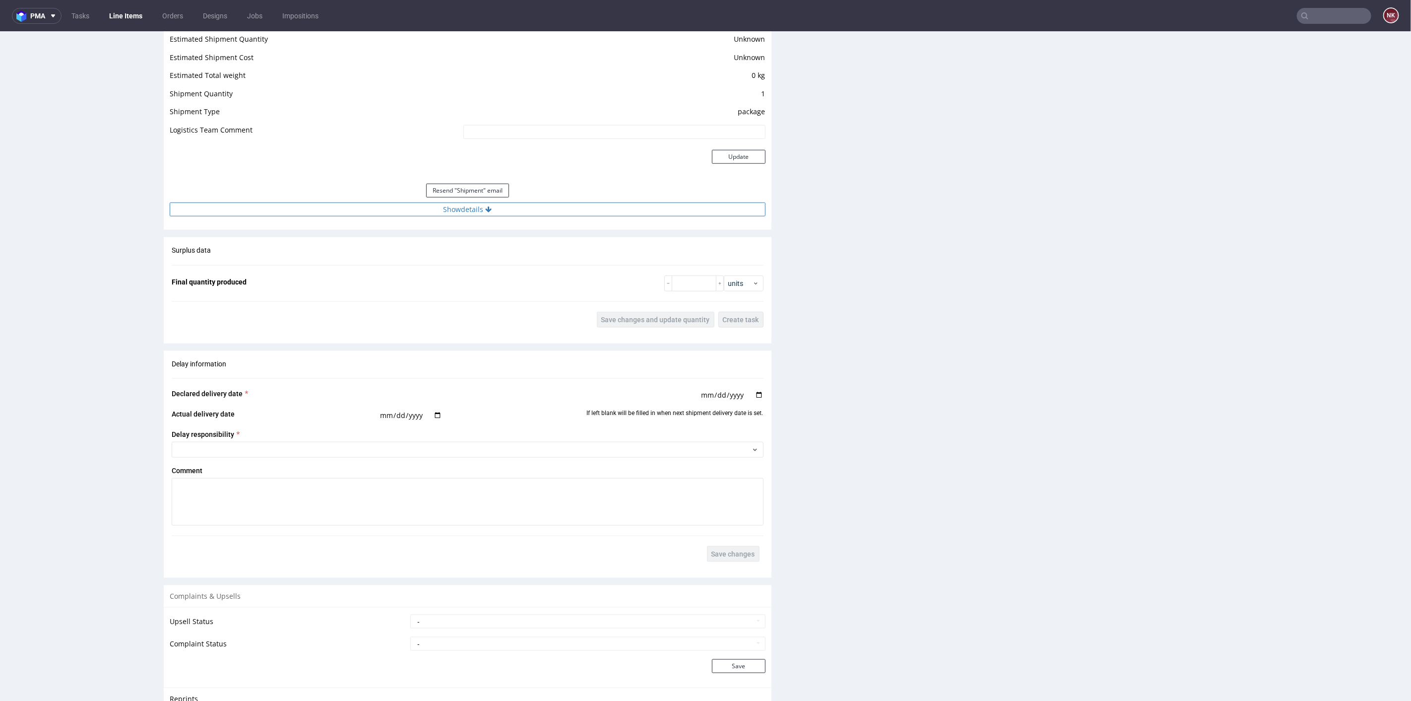
click at [555, 207] on button "Show details" at bounding box center [468, 209] width 596 height 14
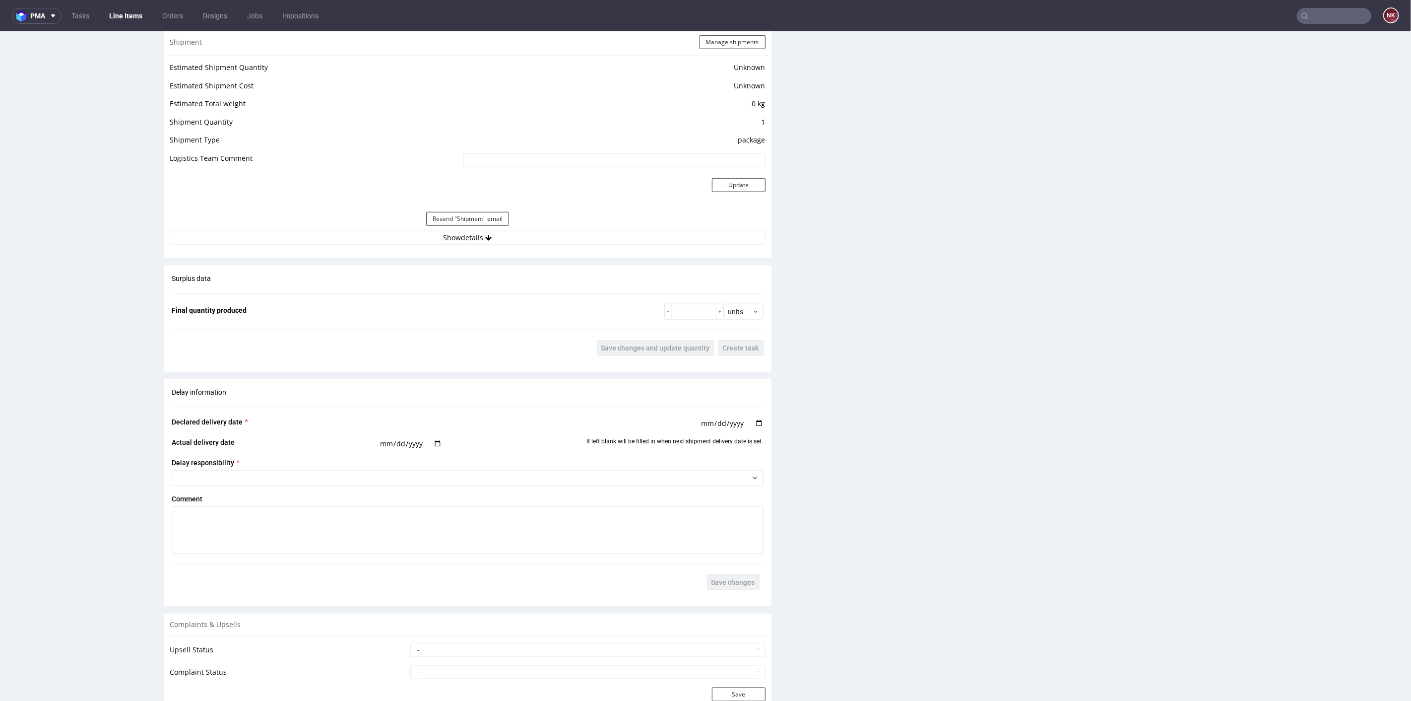
scroll to position [882, 0]
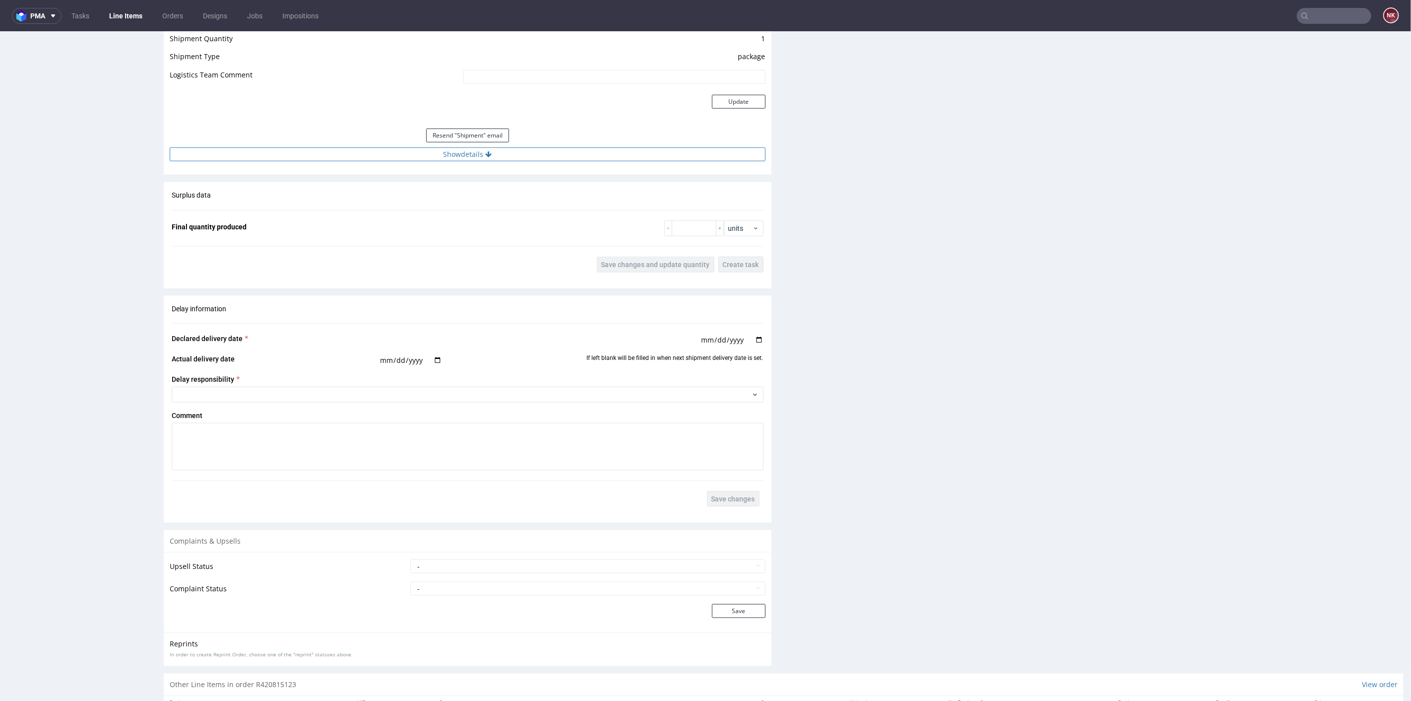
click at [534, 149] on button "Show details" at bounding box center [468, 154] width 596 height 14
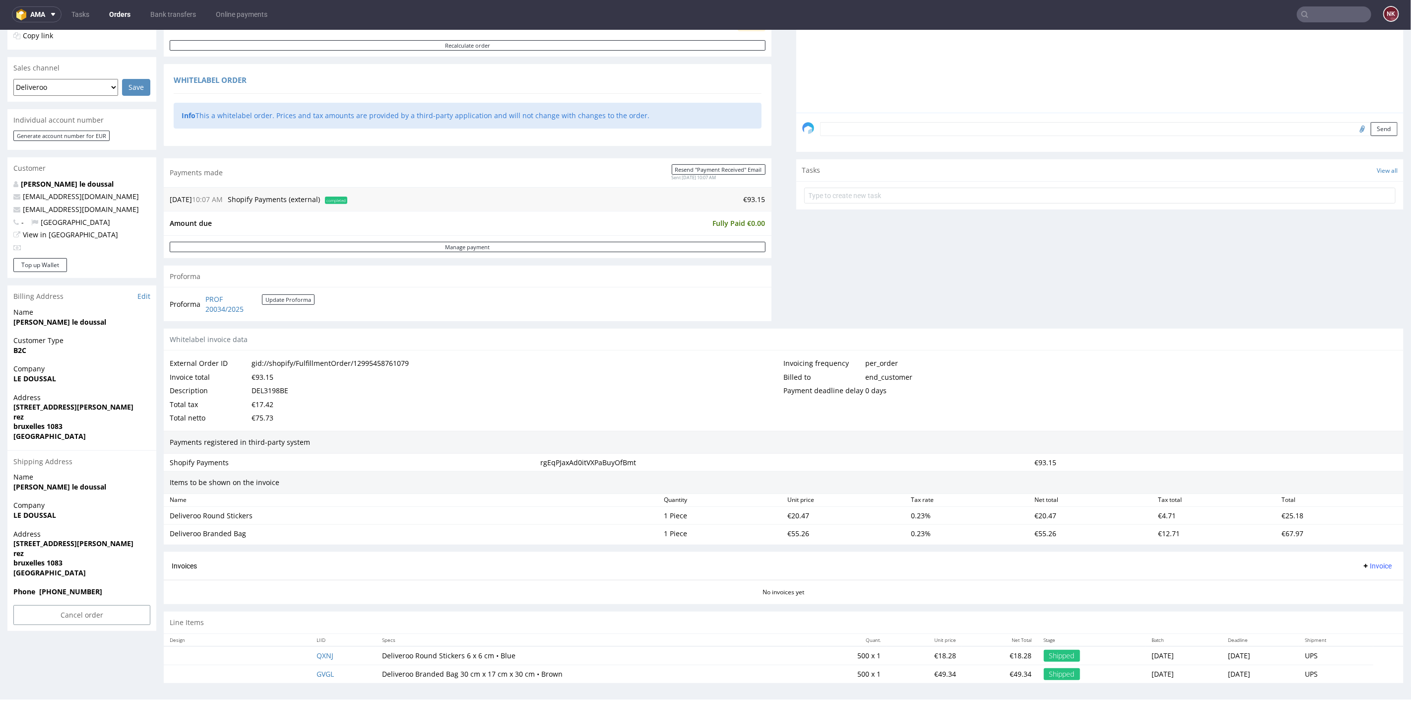
scroll to position [2, 0]
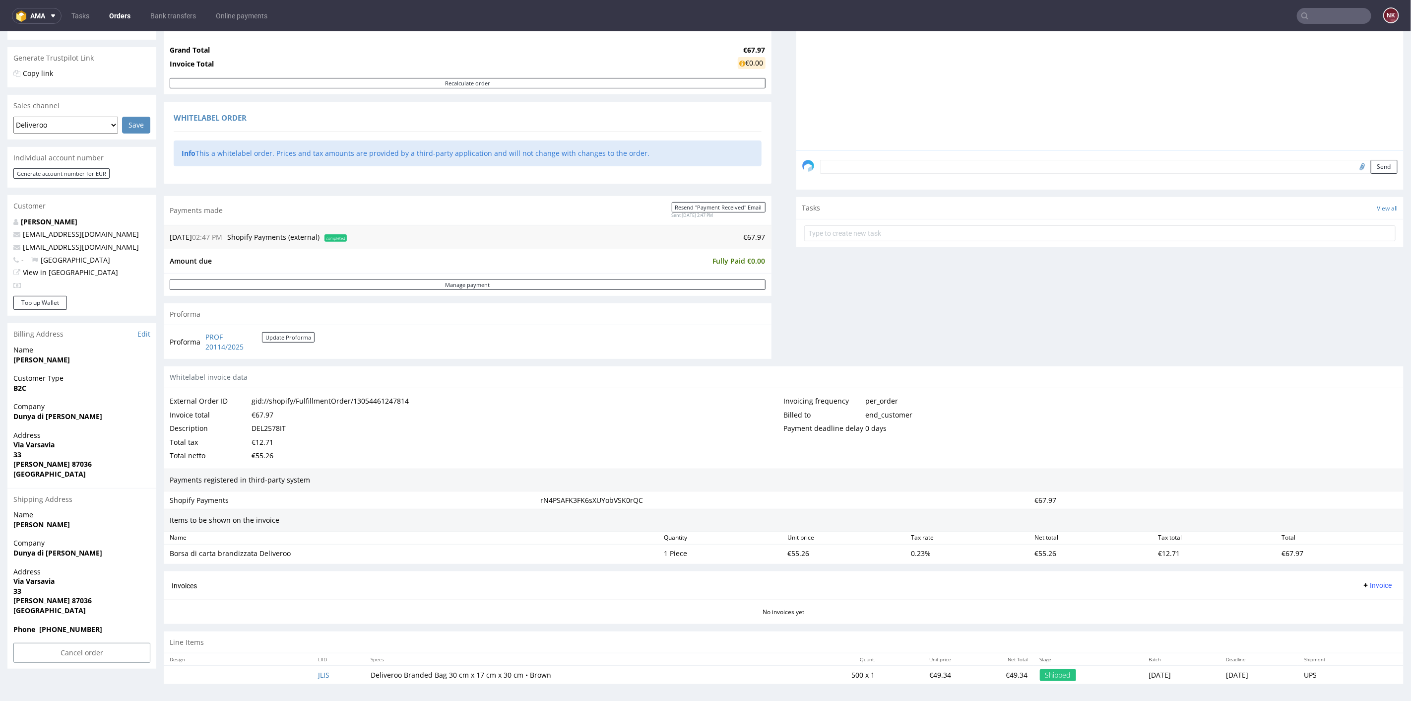
scroll to position [2, 0]
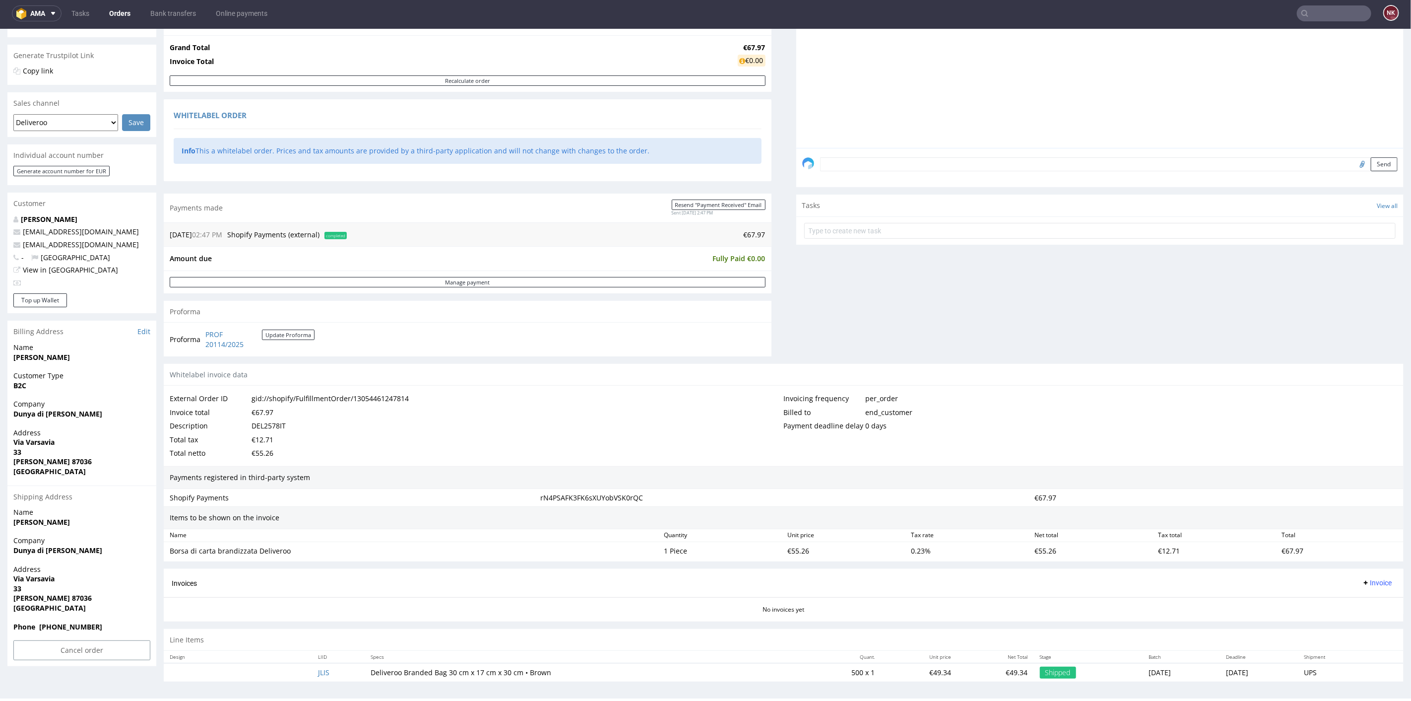
click at [819, 303] on div "Comments User (0) Order (0) Automatic (0) Attachments (0) All (0) View all (0) …" at bounding box center [1100, 149] width 608 height 427
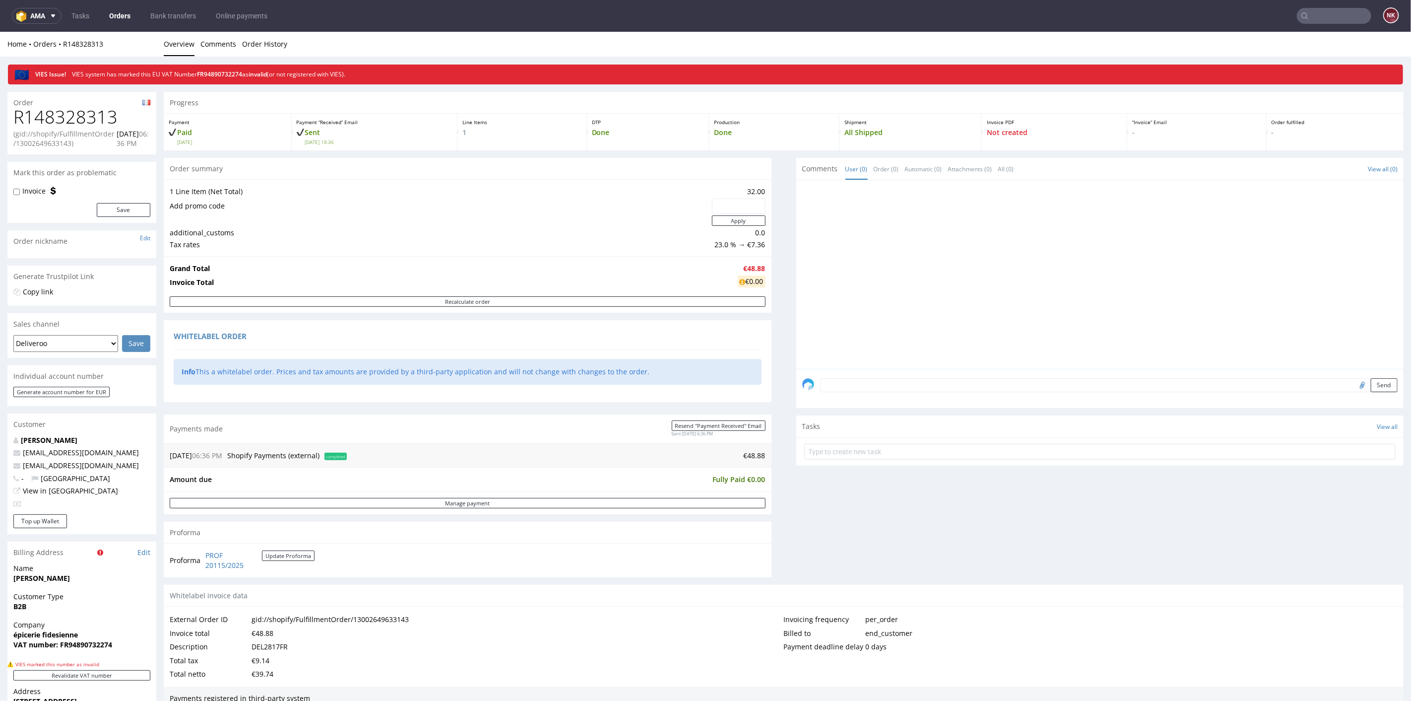
click at [817, 486] on div "Comments User (0) Order (0) Automatic (0) Attachments (0) All (0) View all (0) …" at bounding box center [1100, 370] width 608 height 427
click at [796, 494] on div "Comments User (0) Order (0) Automatic (0) Attachments (0) All (0) View all (0) …" at bounding box center [1100, 370] width 608 height 427
click at [1335, 18] on input "text" at bounding box center [1334, 16] width 74 height 16
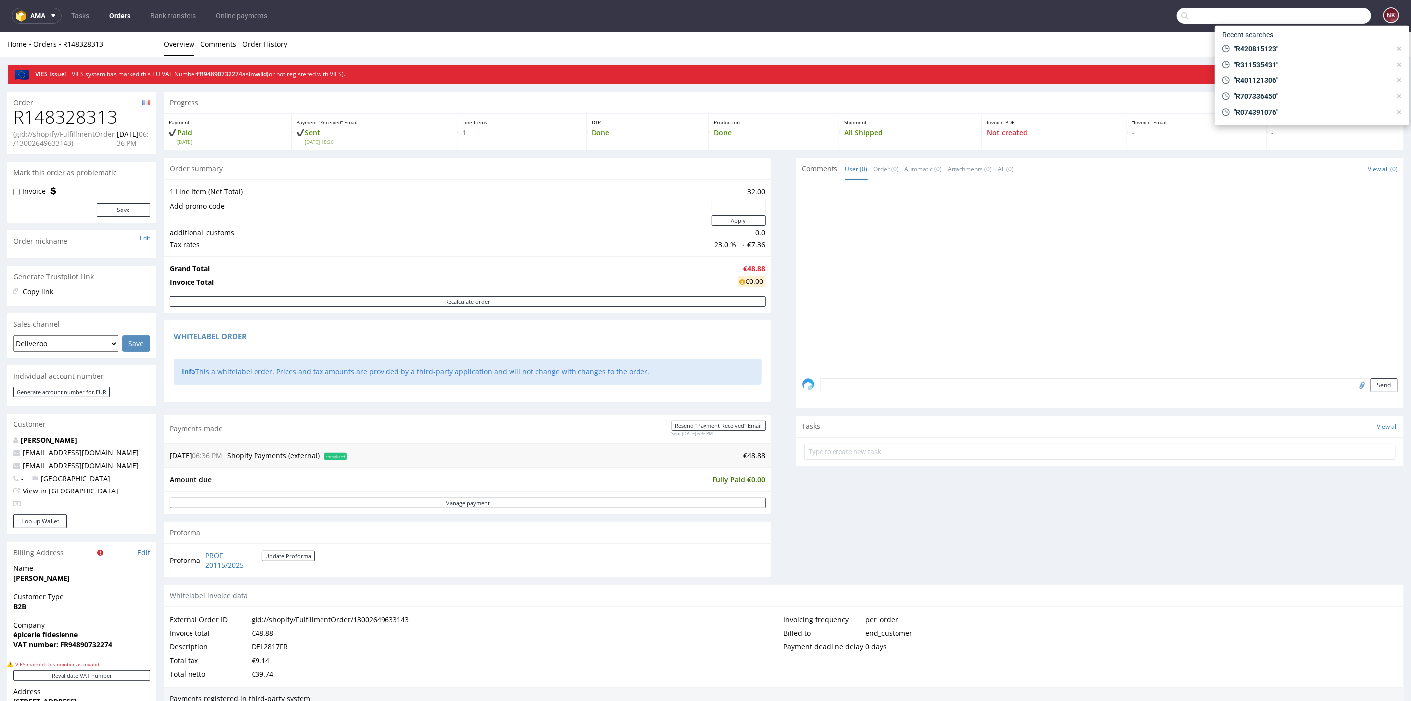
paste input "R860851082"
type input "R860851082"
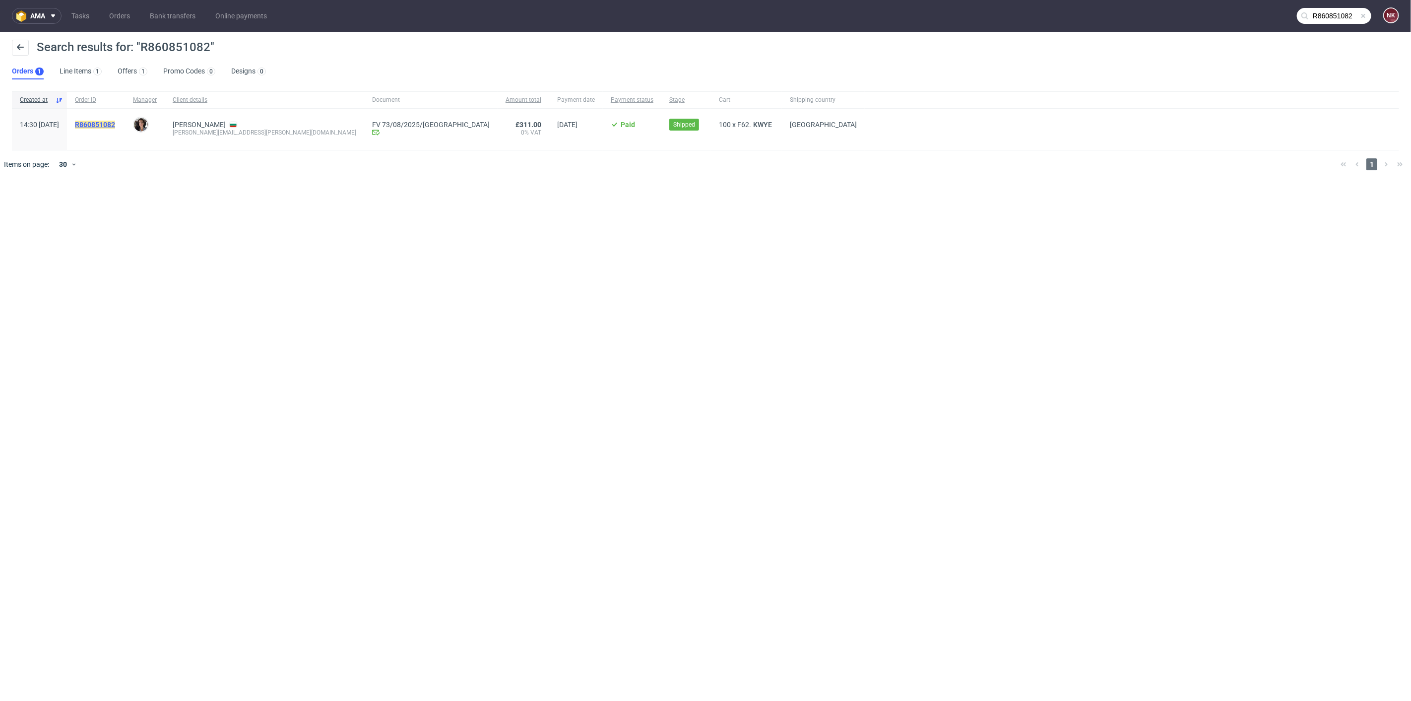
click at [115, 124] on mark "R860851082" at bounding box center [95, 125] width 40 height 8
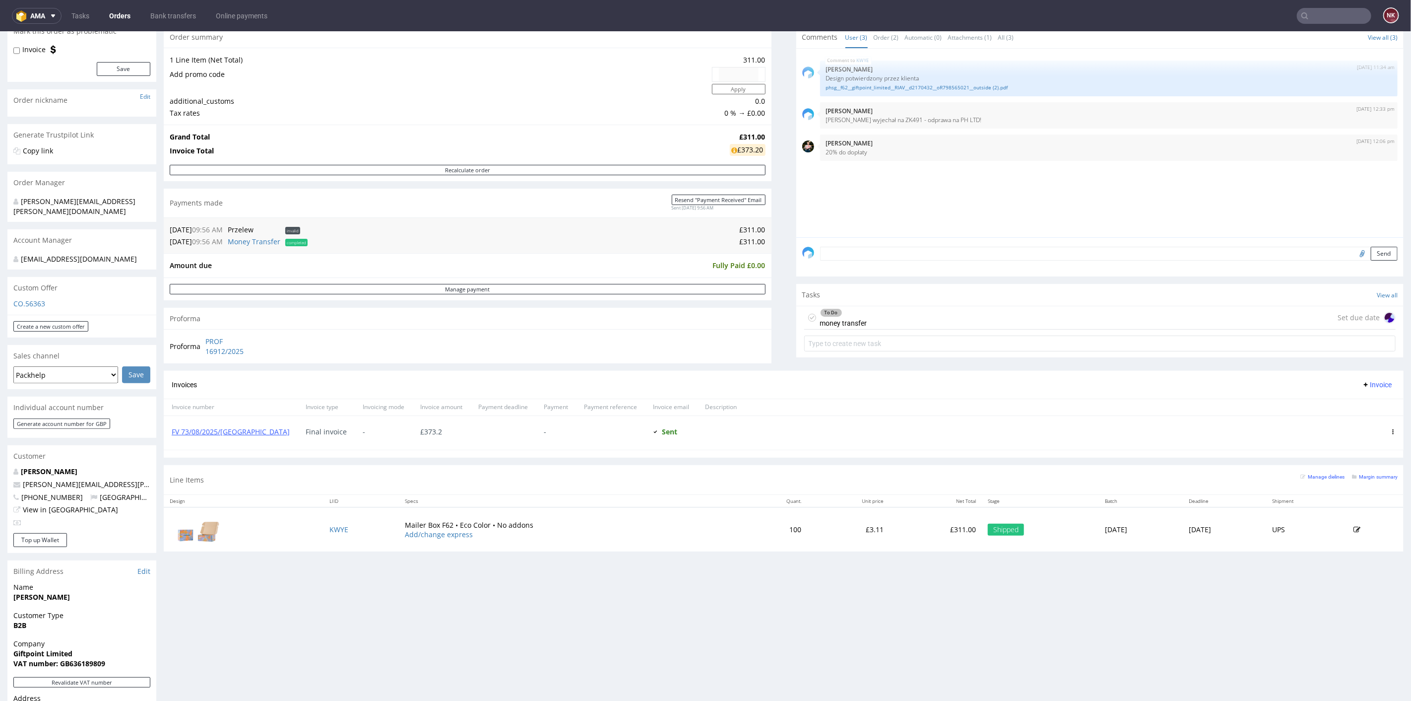
scroll to position [110, 0]
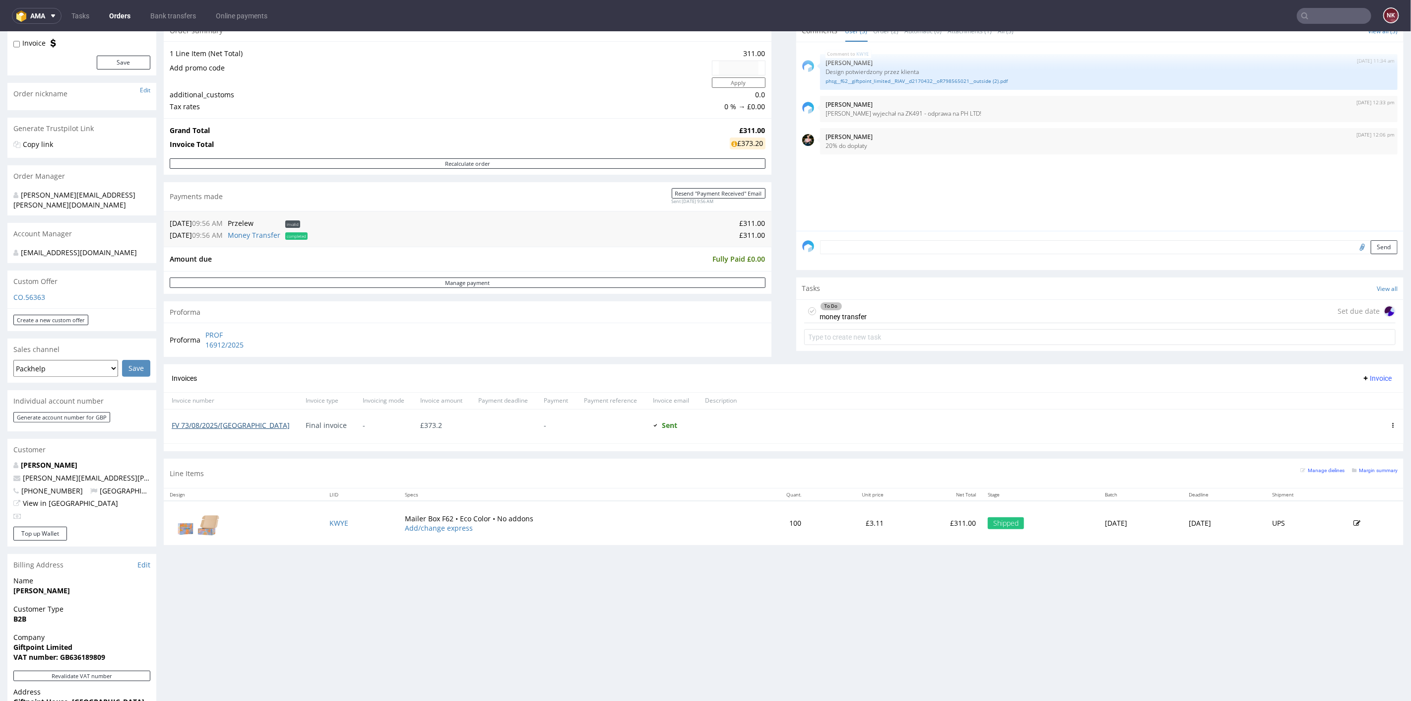
click at [193, 427] on link "FV 73/08/2025/[GEOGRAPHIC_DATA]" at bounding box center [231, 424] width 118 height 9
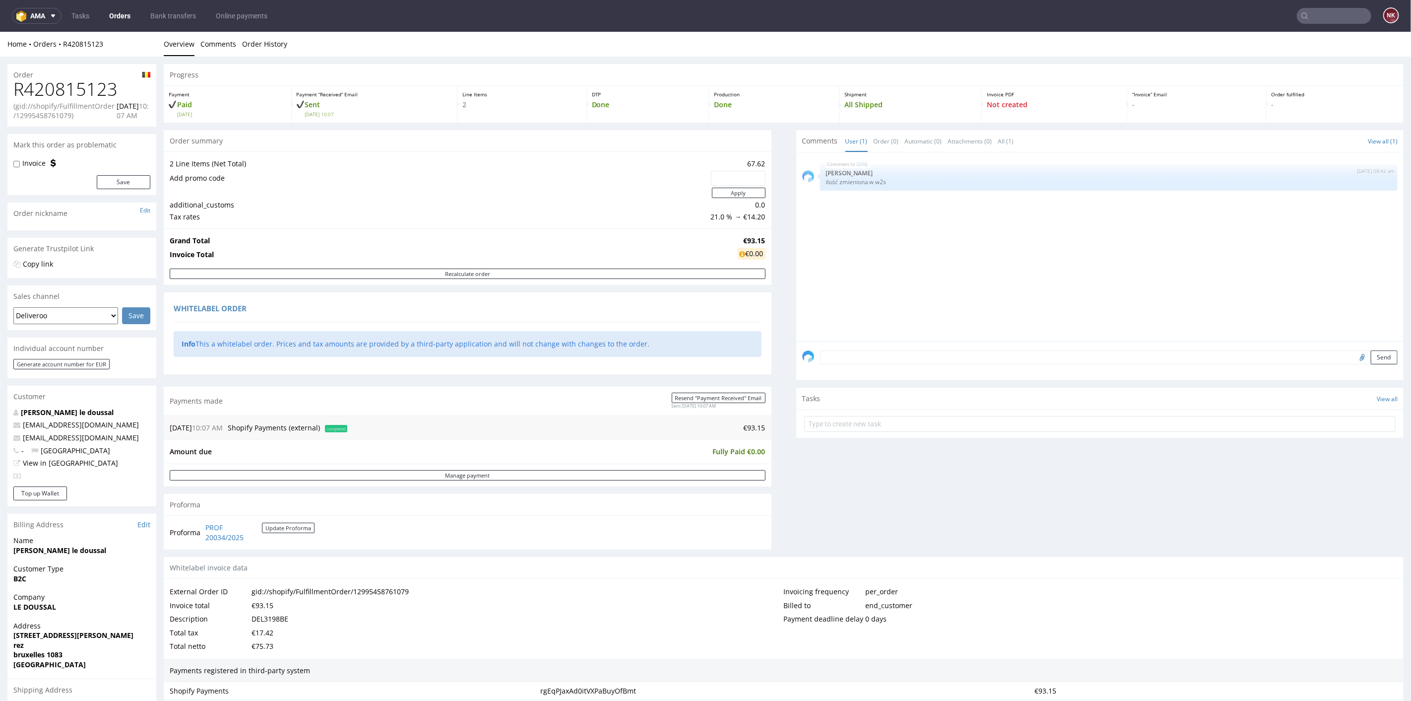
scroll to position [165, 0]
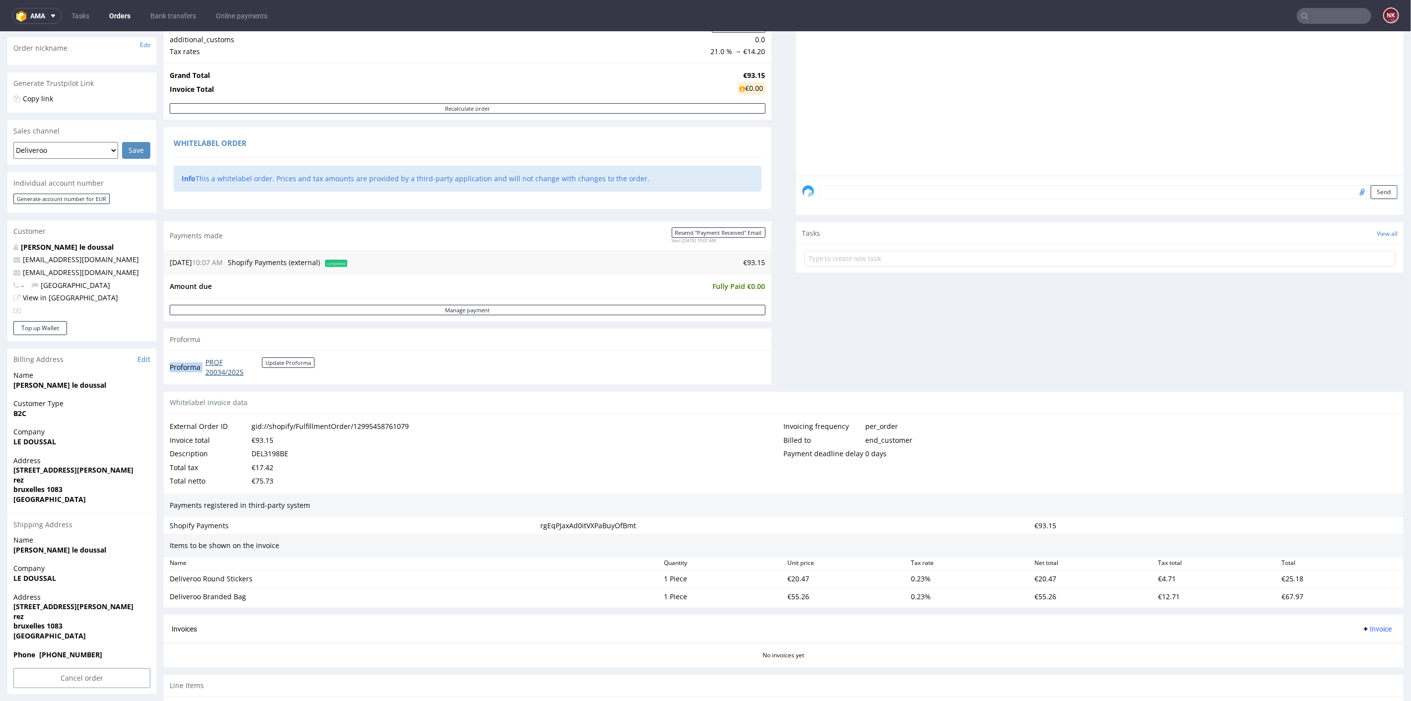
drag, startPoint x: 264, startPoint y: 371, endPoint x: 205, endPoint y: 362, distance: 59.7
click at [205, 362] on td "PROF 20034/2025 Update Proforma" at bounding box center [259, 366] width 112 height 21
copy tbody "Proforma"
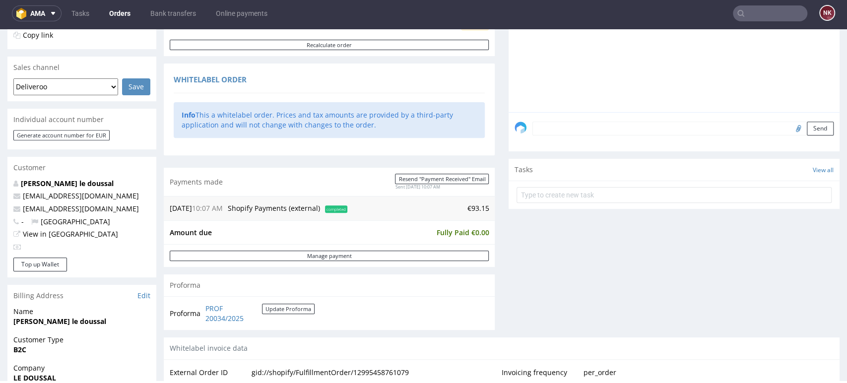
scroll to position [2, 0]
click at [544, 255] on div "Comments User (1) Order (0) Automatic (0) Attachments (0) All (1) View all (1) …" at bounding box center [674, 119] width 331 height 436
click at [490, 263] on div "Progress Payment Paid Sun 24 Aug Payment “Received” Email Sent Sun 24 Aug 10:07…" at bounding box center [502, 267] width 676 height 864
click at [519, 255] on div "Comments User (1) Order (0) Automatic (0) Attachments (0) All (1) View all (1) …" at bounding box center [674, 119] width 331 height 436
click at [493, 249] on div "Progress Payment Paid Sun 24 Aug Payment “Received” Email Sent Sun 24 Aug 10:07…" at bounding box center [502, 267] width 676 height 864
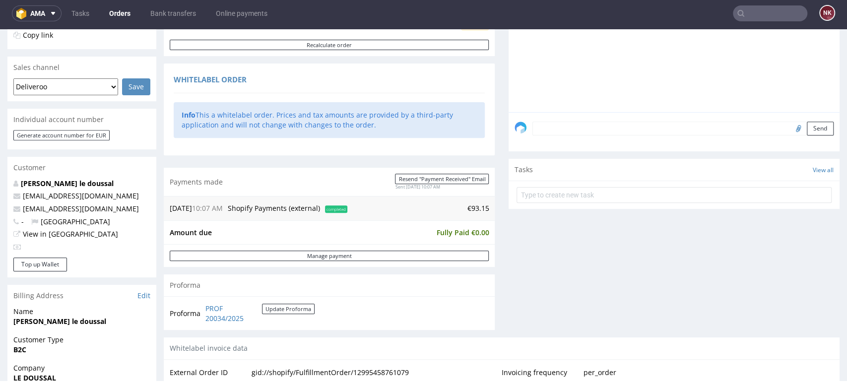
click at [491, 251] on div "Progress Payment Paid Sun 24 Aug Payment “Received” Email Sent Sun 24 Aug 10:07…" at bounding box center [502, 267] width 676 height 864
click at [516, 243] on div "Comments User (1) Order (0) Automatic (0) Attachments (0) All (1) View all (1) …" at bounding box center [674, 119] width 331 height 436
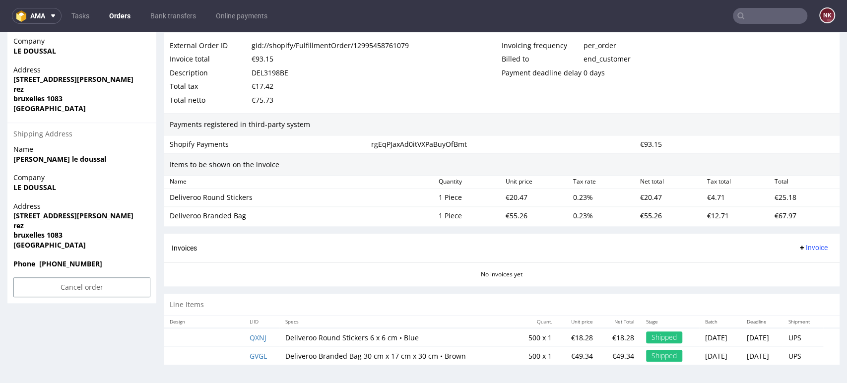
scroll to position [556, 0]
click at [771, 191] on div "€25.18" at bounding box center [804, 197] width 67 height 14
copy div "25.18"
click at [410, 204] on div "Deliveroo Round Stickers 1 Piece €20.47 0.23 % €20.47 €4.71 €25.18" at bounding box center [502, 197] width 676 height 18
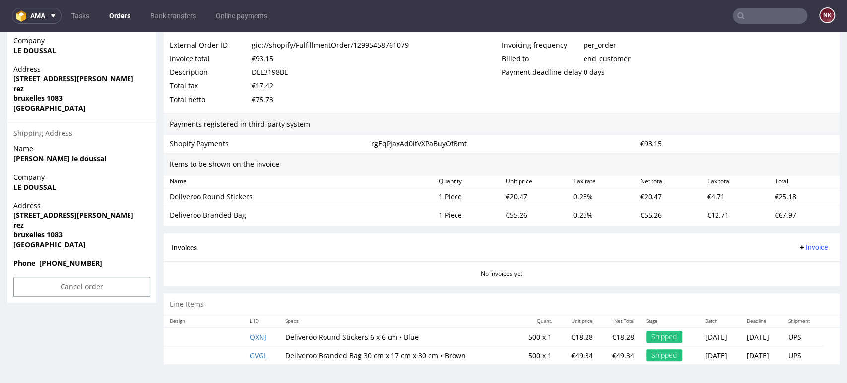
click at [778, 215] on div "€67.97" at bounding box center [804, 215] width 67 height 14
copy div "67.97"
click at [800, 243] on span "Invoice" at bounding box center [813, 247] width 30 height 8
click at [774, 284] on span "Upload" at bounding box center [795, 286] width 48 height 10
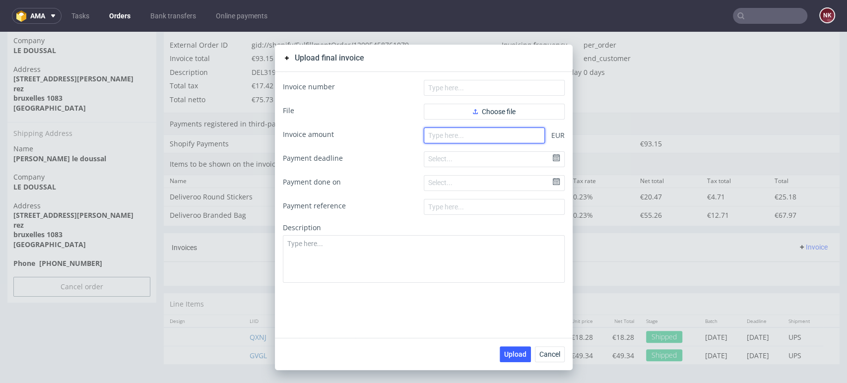
click at [504, 128] on input "number" at bounding box center [484, 136] width 121 height 16
click at [489, 137] on input "93" at bounding box center [484, 136] width 121 height 16
type input "93.15"
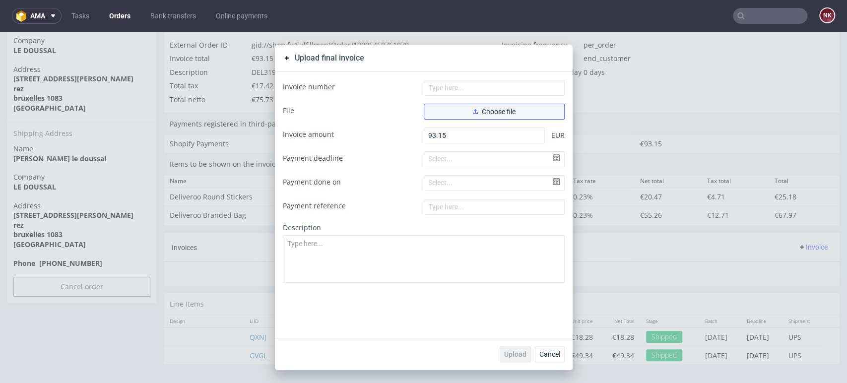
click at [499, 116] on button "Choose file" at bounding box center [494, 112] width 141 height 16
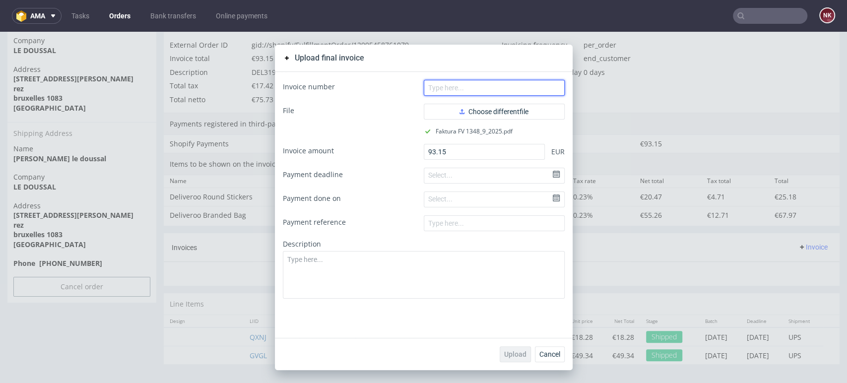
click at [456, 83] on input "text" at bounding box center [494, 88] width 141 height 16
type input "FV 1348/9/2025"
click at [514, 347] on button "Upload" at bounding box center [515, 354] width 31 height 16
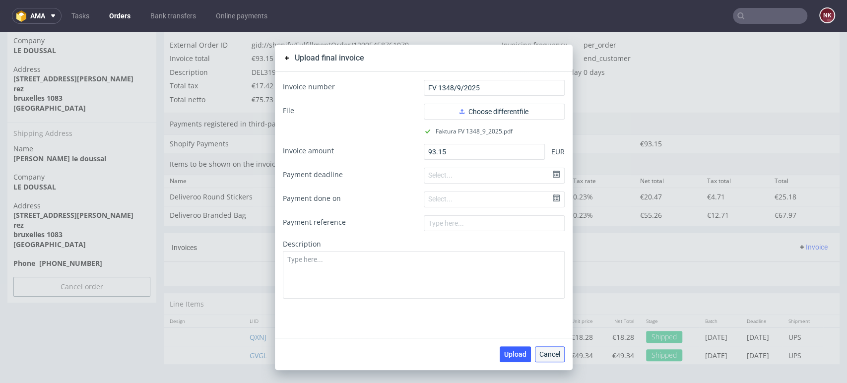
click at [546, 352] on span "Cancel" at bounding box center [549, 354] width 21 height 7
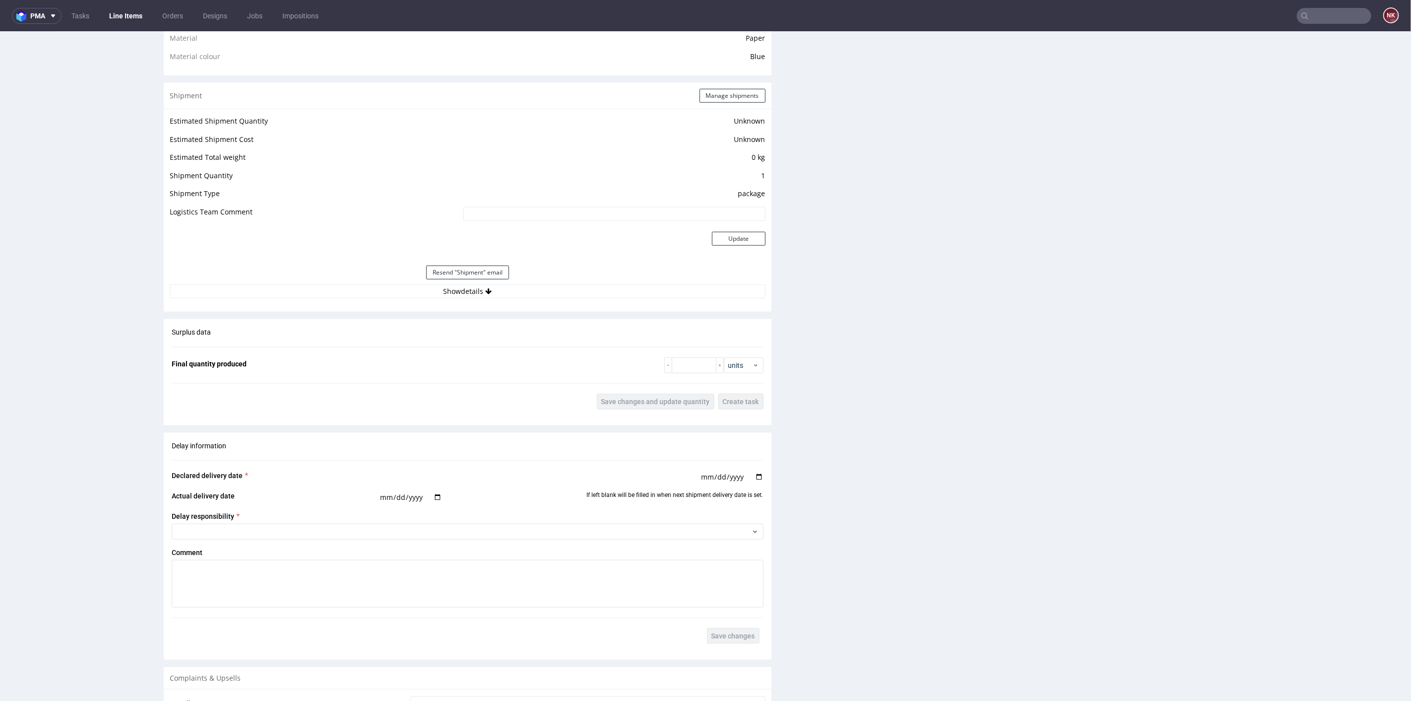
scroll to position [771, 0]
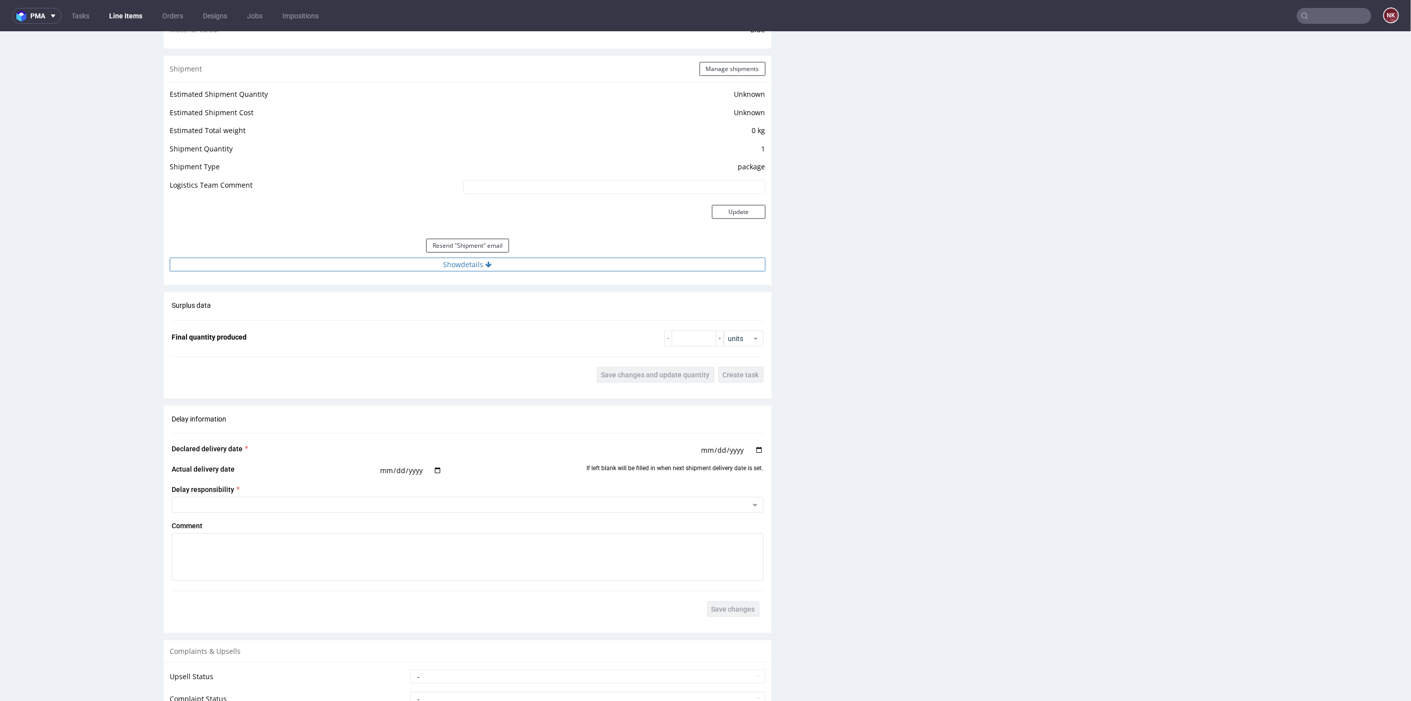
click at [533, 265] on button "Show details" at bounding box center [468, 264] width 596 height 14
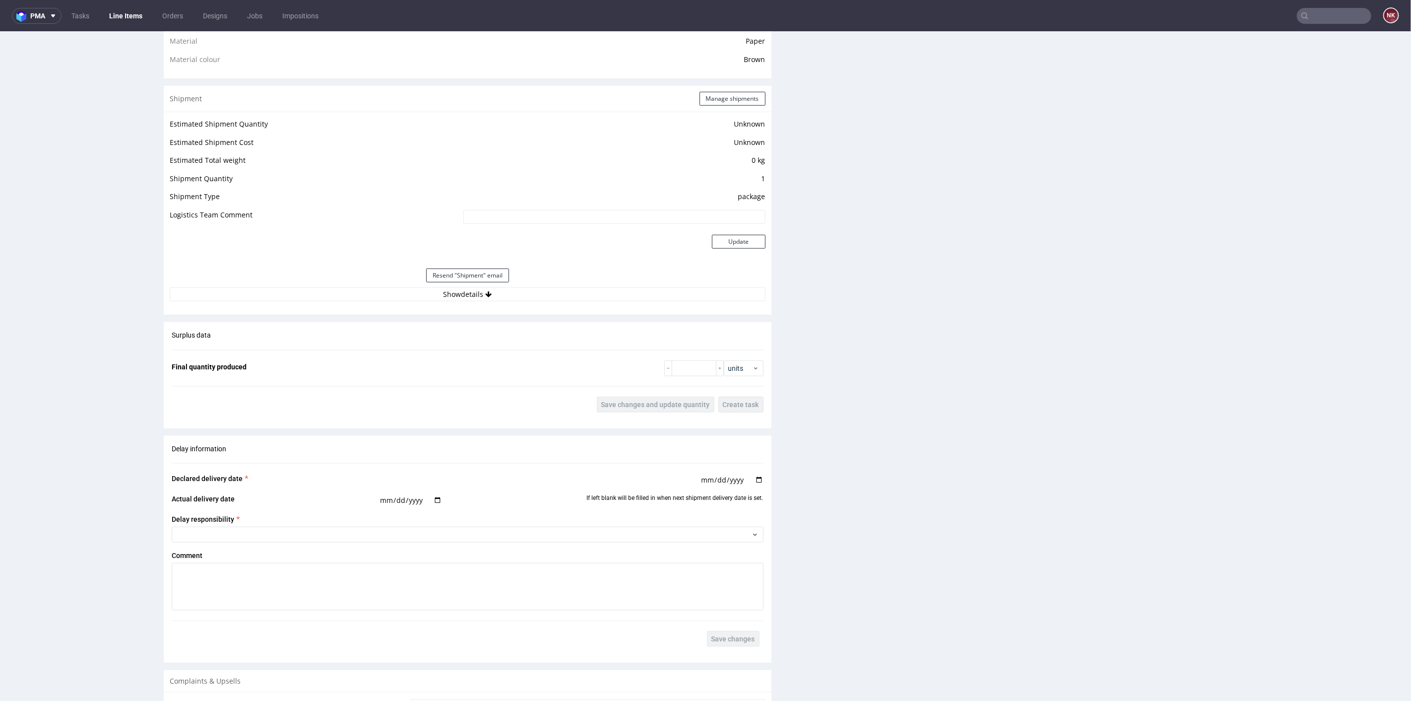
scroll to position [771, 0]
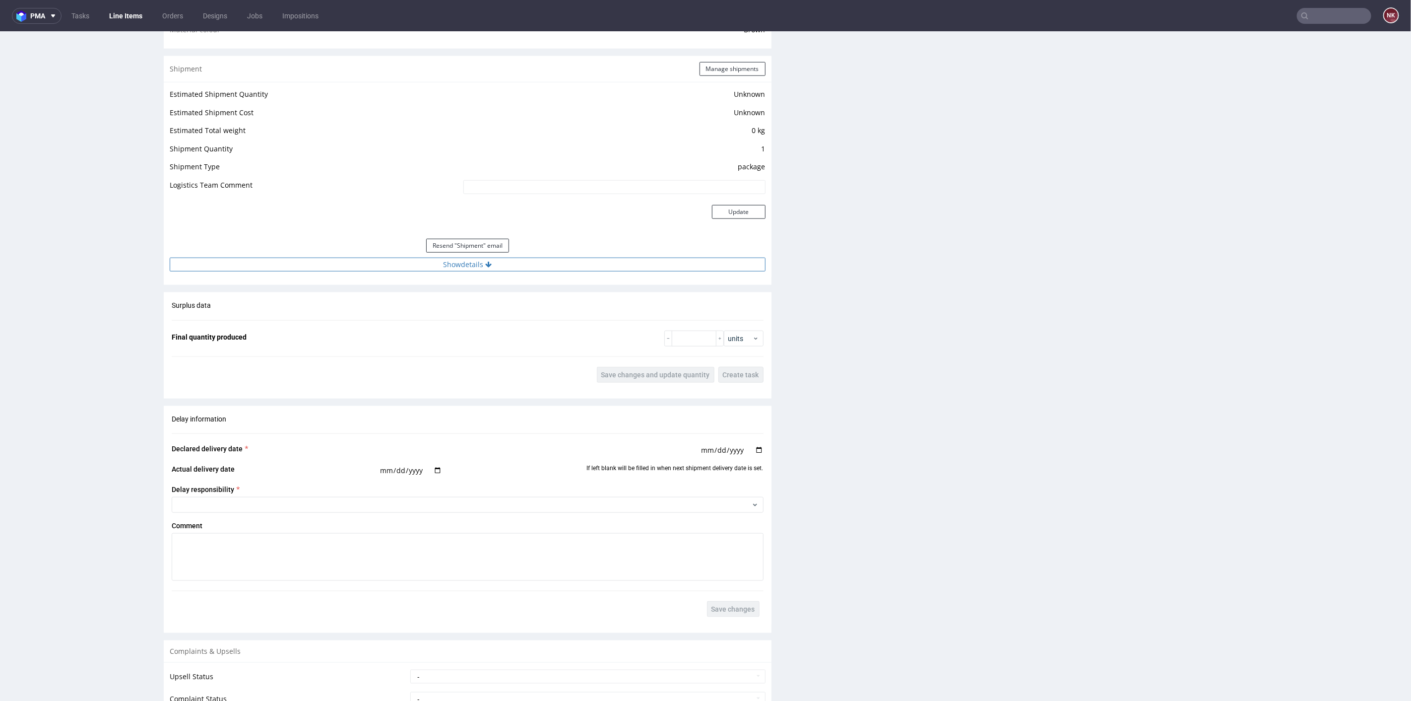
click at [578, 259] on button "Show details" at bounding box center [468, 264] width 596 height 14
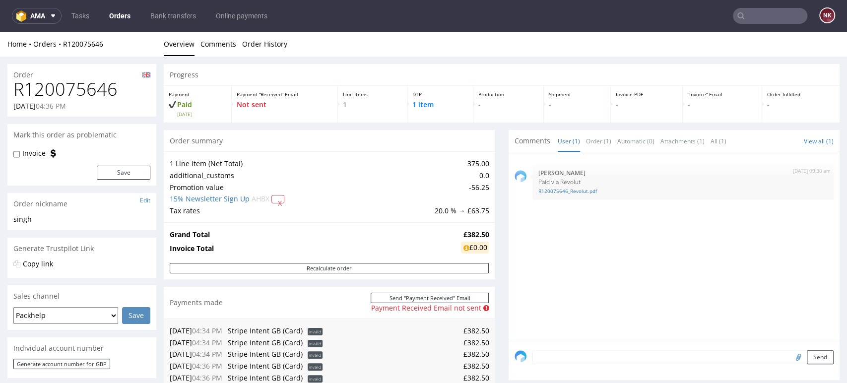
scroll to position [7, 0]
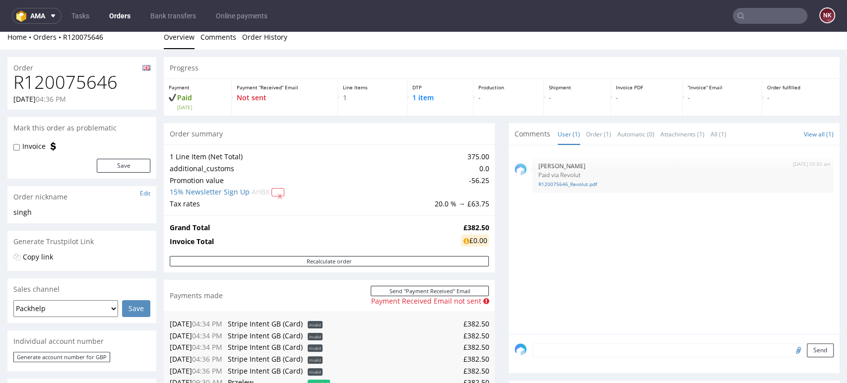
click at [95, 81] on h1 "R120075646" at bounding box center [81, 82] width 137 height 20
copy h1 "R120075646"
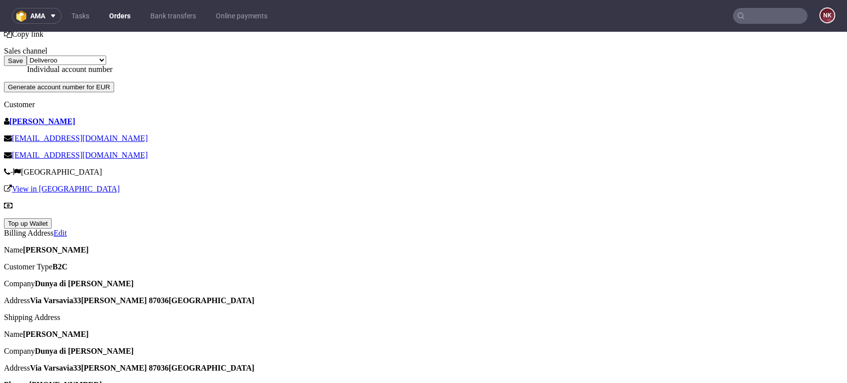
scroll to position [441, 0]
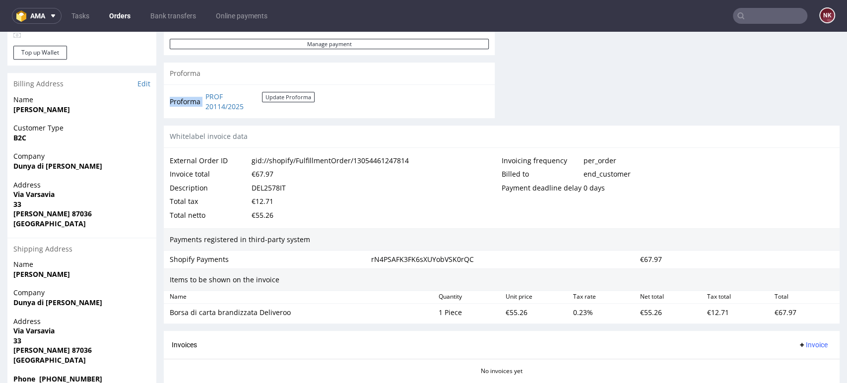
drag, startPoint x: 275, startPoint y: 112, endPoint x: 203, endPoint y: 101, distance: 73.2
click at [203, 101] on div "Proforma PROF 20114/2025 Update Proforma" at bounding box center [329, 101] width 331 height 34
copy tbody "Proforma"
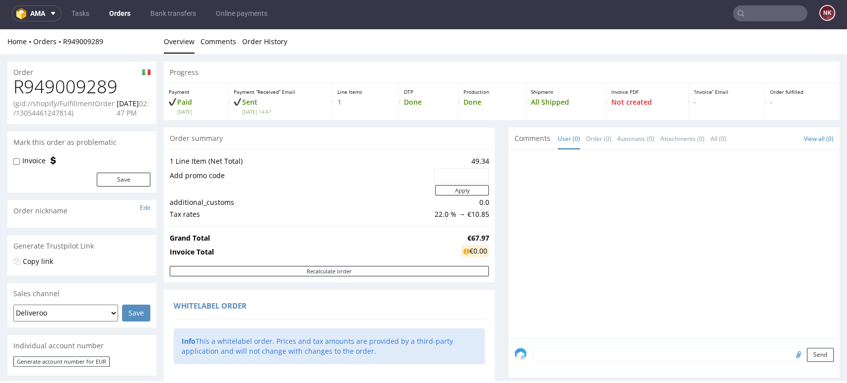
scroll to position [0, 0]
click at [75, 84] on h1 "R949009289" at bounding box center [81, 87] width 137 height 20
copy h1 "R949009289"
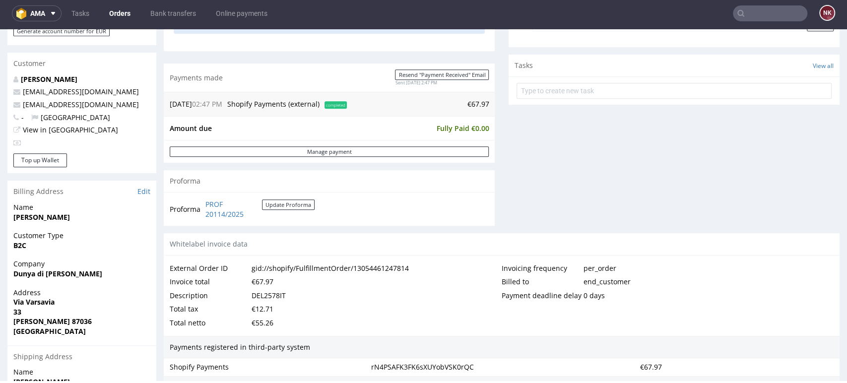
scroll to position [520, 0]
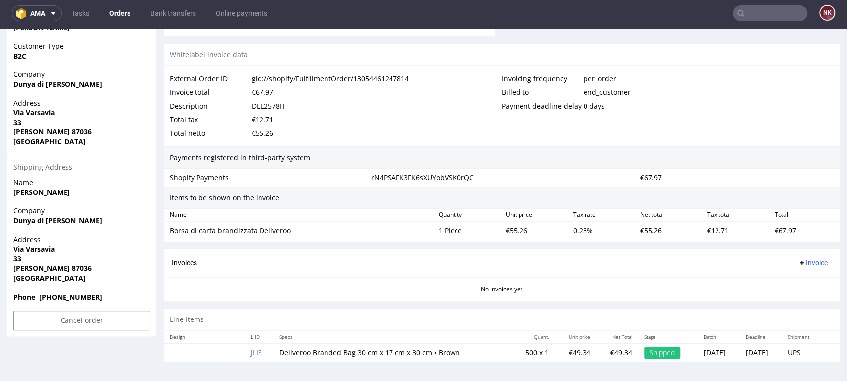
click at [264, 92] on div "€67.97" at bounding box center [263, 92] width 22 height 14
copy div "67.97"
click at [269, 91] on div "€67.97" at bounding box center [263, 92] width 22 height 14
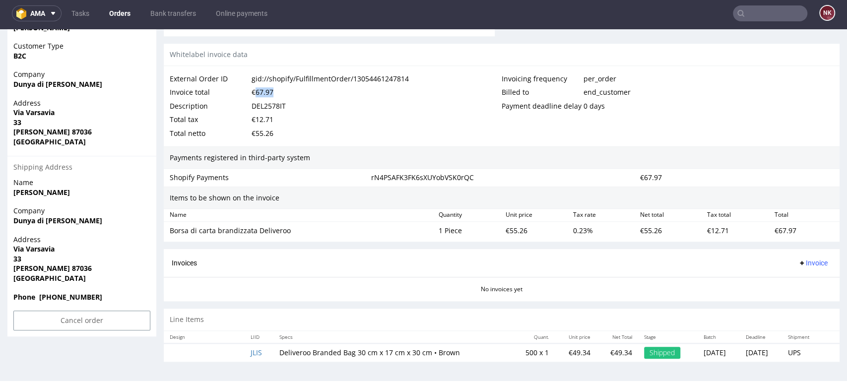
click at [800, 261] on span "Invoice" at bounding box center [813, 263] width 30 height 8
click at [798, 295] on li "Upload" at bounding box center [792, 301] width 64 height 18
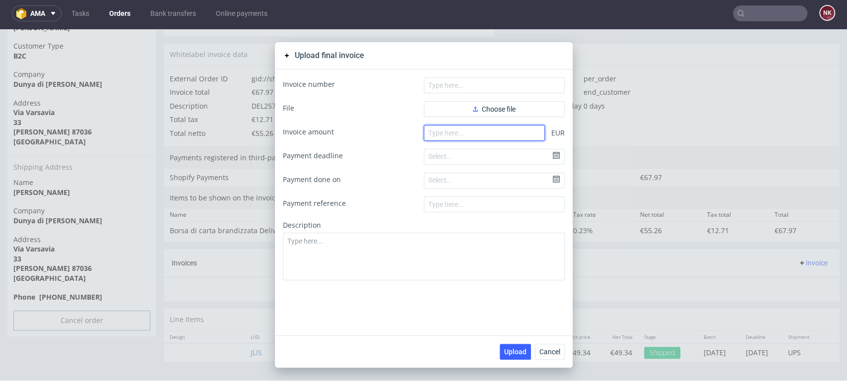
click at [462, 132] on input "number" at bounding box center [484, 133] width 121 height 16
paste input "67.97"
type input "67.97"
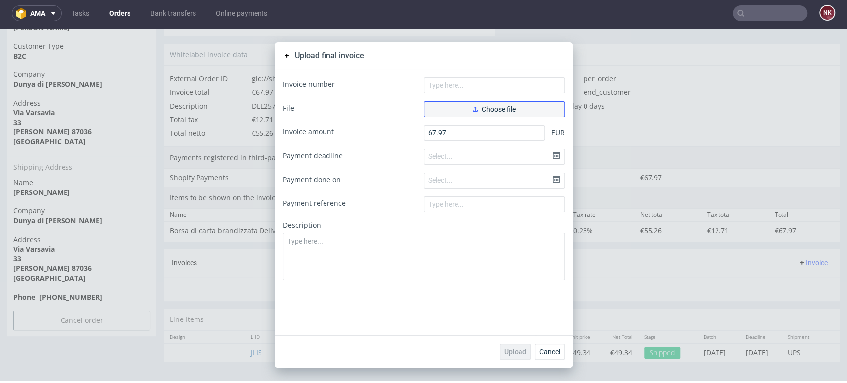
click at [481, 109] on span "Choose file" at bounding box center [494, 109] width 43 height 7
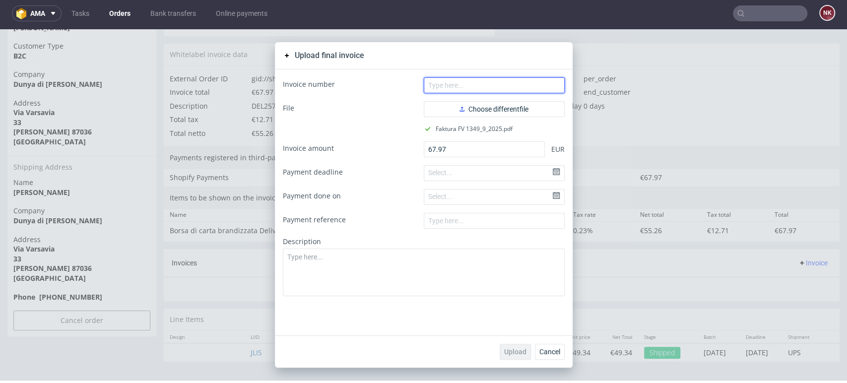
click at [449, 92] on input "text" at bounding box center [494, 85] width 141 height 16
type input "FV 1349/9/2025"
click at [514, 351] on span "Upload" at bounding box center [515, 351] width 22 height 7
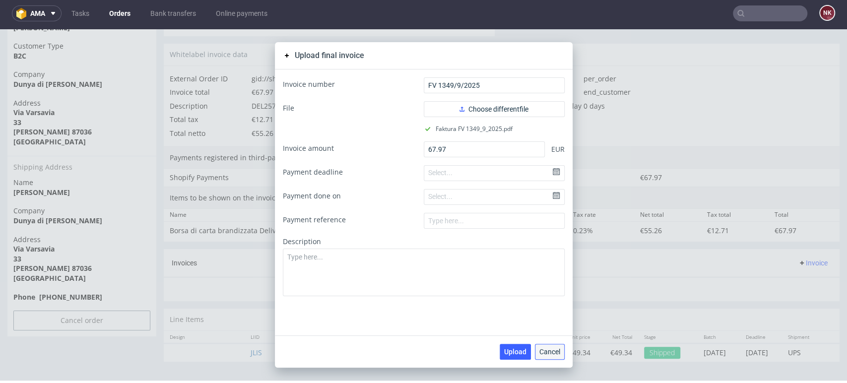
click at [553, 350] on span "Cancel" at bounding box center [549, 351] width 21 height 7
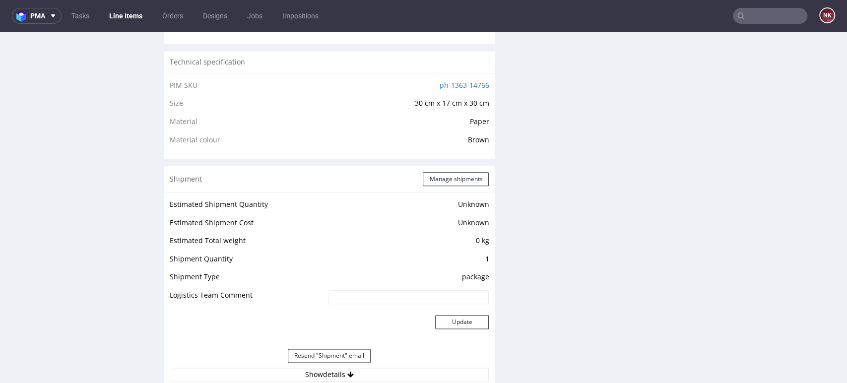
scroll to position [937, 0]
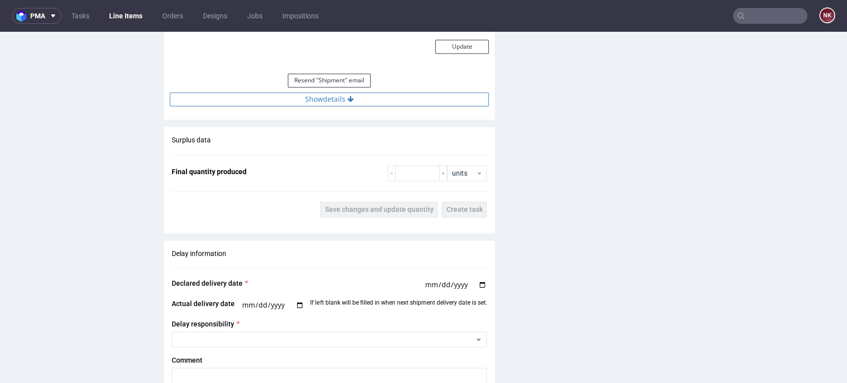
click at [407, 105] on button "Show details" at bounding box center [329, 99] width 319 height 14
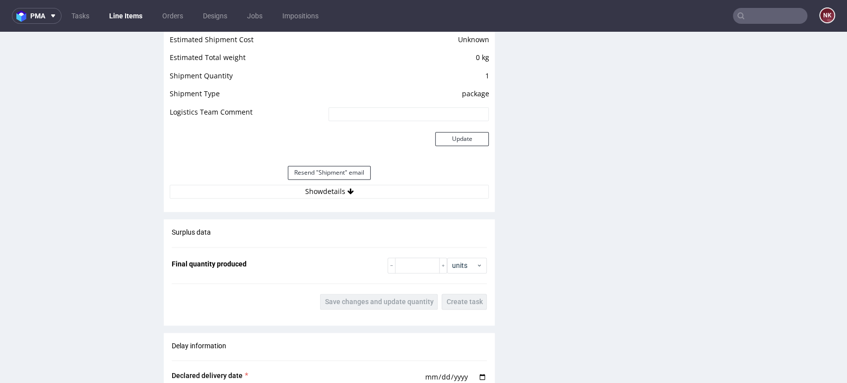
scroll to position [937, 0]
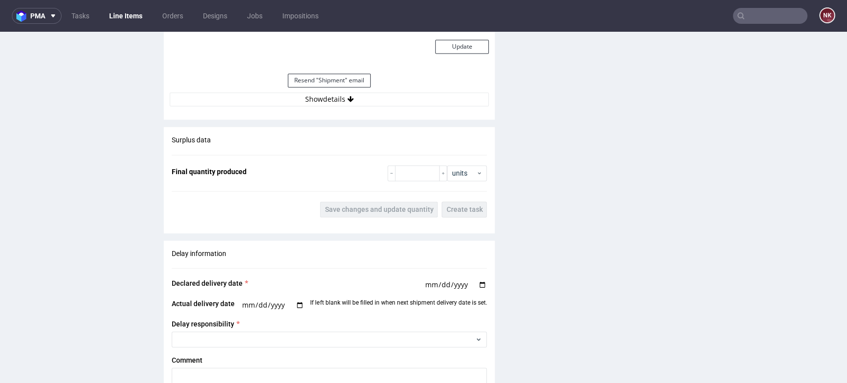
click at [384, 107] on div "Estimated Shipment Quantity Unknown Estimated Shipment Cost Unknown Estimated T…" at bounding box center [329, 14] width 331 height 195
click at [386, 103] on button "Show details" at bounding box center [329, 99] width 319 height 14
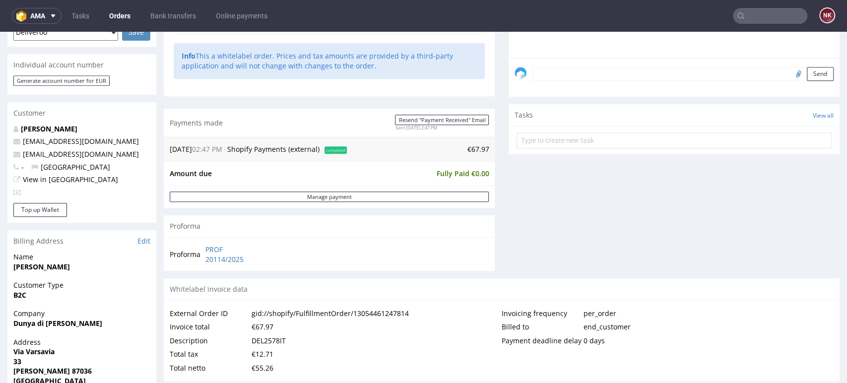
scroll to position [385, 0]
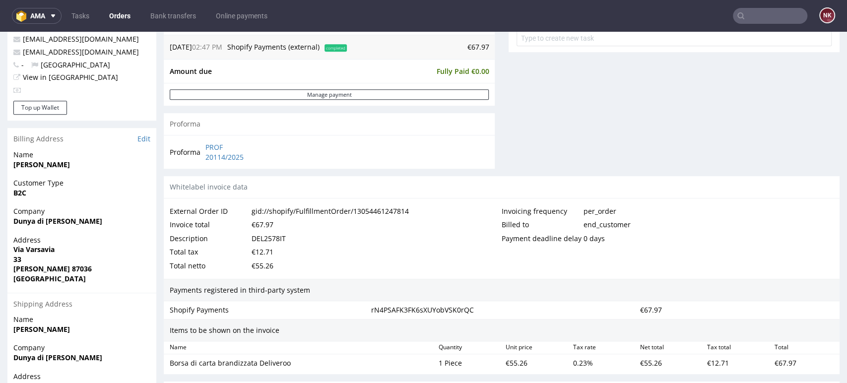
click at [814, 243] on div "Payment deadline delay 0 days" at bounding box center [668, 239] width 332 height 14
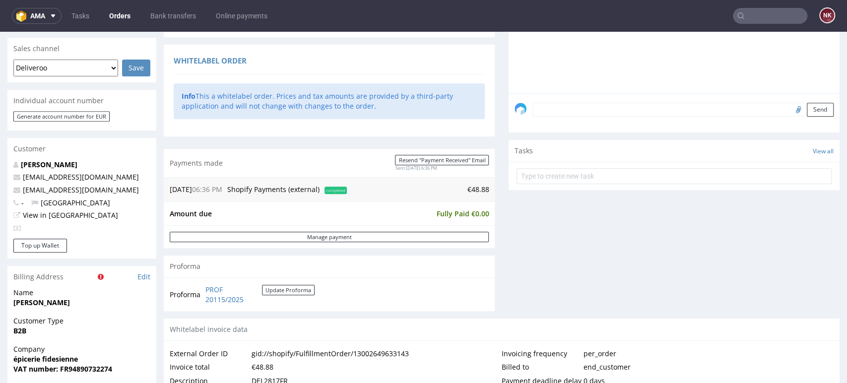
scroll to position [496, 0]
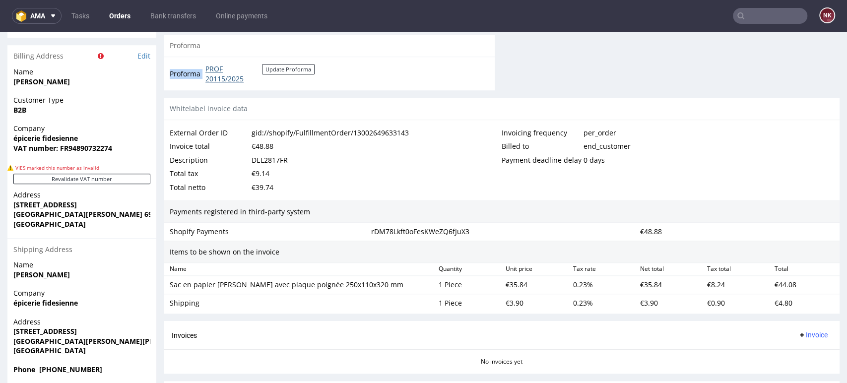
drag, startPoint x: 272, startPoint y: 82, endPoint x: 205, endPoint y: 68, distance: 69.0
click at [205, 68] on td "PROF 20115/2025 Update Proforma" at bounding box center [259, 73] width 112 height 21
copy tbody "Proforma"
click at [266, 146] on div "€48.88" at bounding box center [263, 146] width 22 height 14
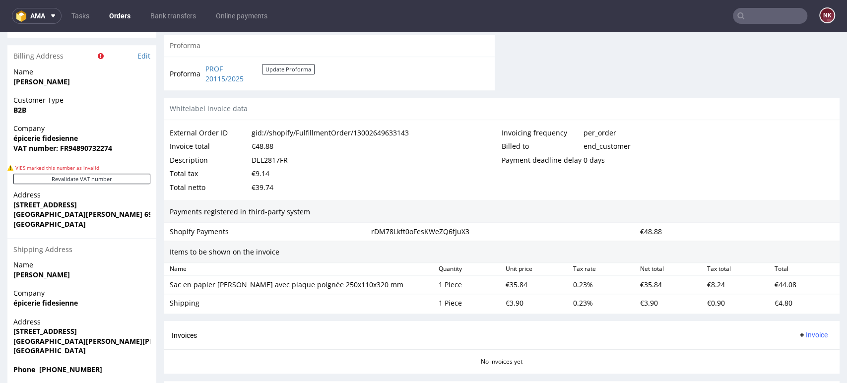
click at [776, 281] on div "€44.08" at bounding box center [804, 285] width 67 height 14
copy div "44.08"
click at [771, 301] on div "€4.80" at bounding box center [804, 303] width 67 height 14
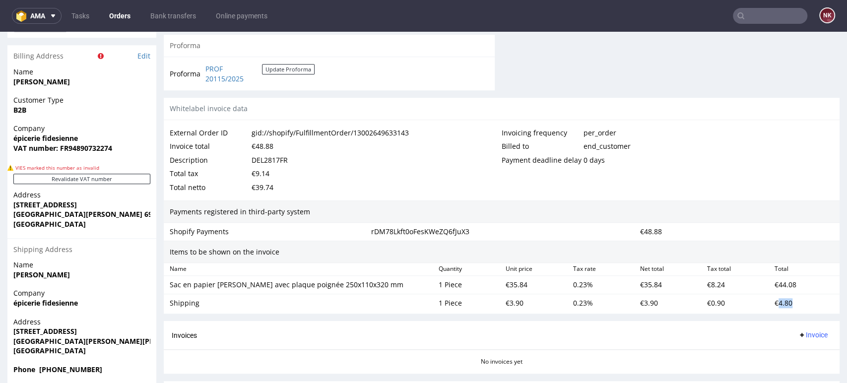
copy div "4.80"
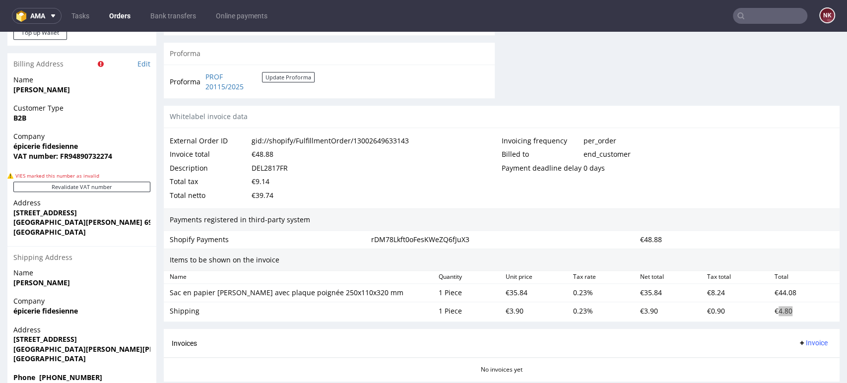
scroll to position [481, 0]
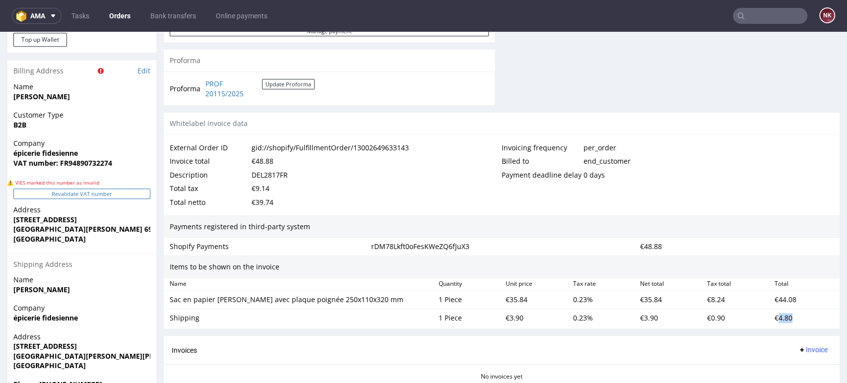
click at [98, 195] on button "Revalidate VAT number" at bounding box center [81, 194] width 137 height 10
drag, startPoint x: 87, startPoint y: 158, endPoint x: 4, endPoint y: 155, distance: 82.9
click at [4, 155] on div "Order R148328313 (gid://shopify/FulfillmentOrder/13002649633143) 26.08.2025 06:…" at bounding box center [423, 46] width 847 height 887
copy strong "épicerie fidesienne"
drag, startPoint x: 385, startPoint y: 207, endPoint x: 376, endPoint y: 202, distance: 9.8
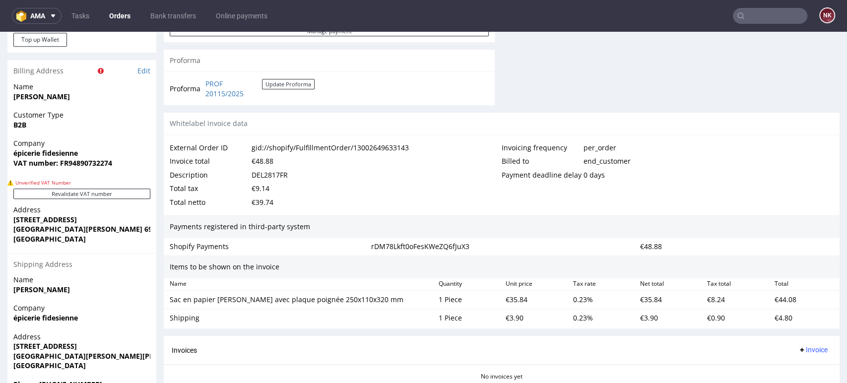
click at [385, 207] on div "Total netto €39.74" at bounding box center [336, 202] width 332 height 14
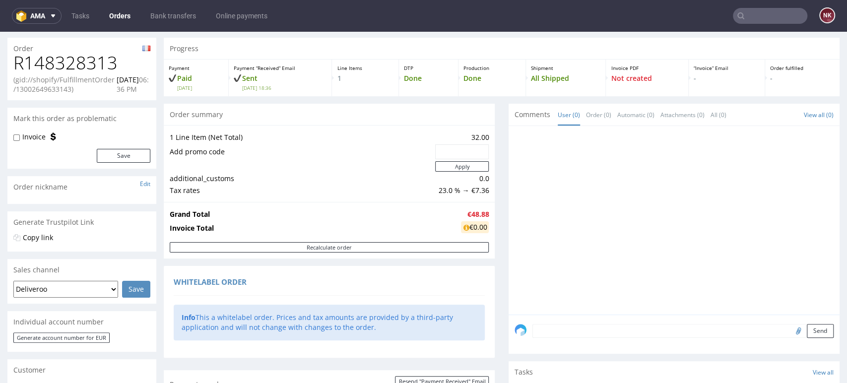
scroll to position [0, 0]
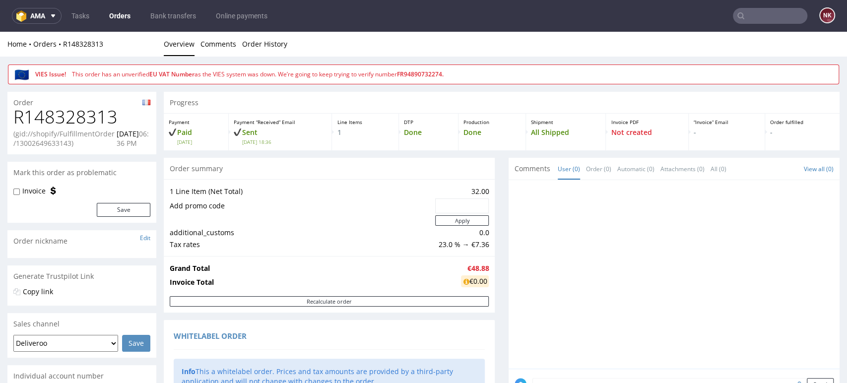
click at [82, 126] on h1 "R148328313" at bounding box center [81, 117] width 137 height 20
copy h1 "R148328313"
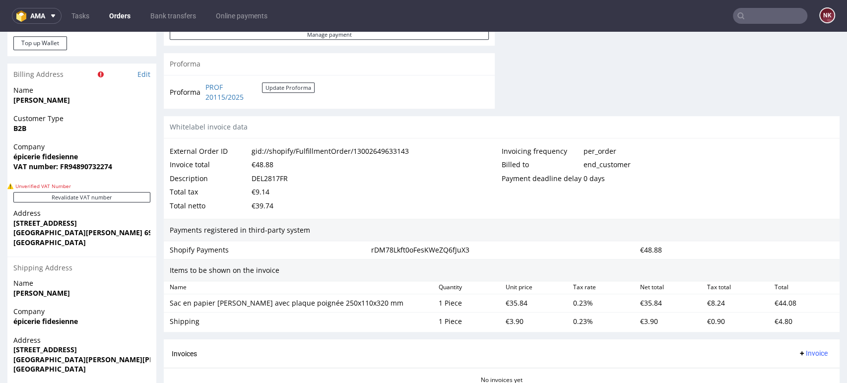
scroll to position [591, 0]
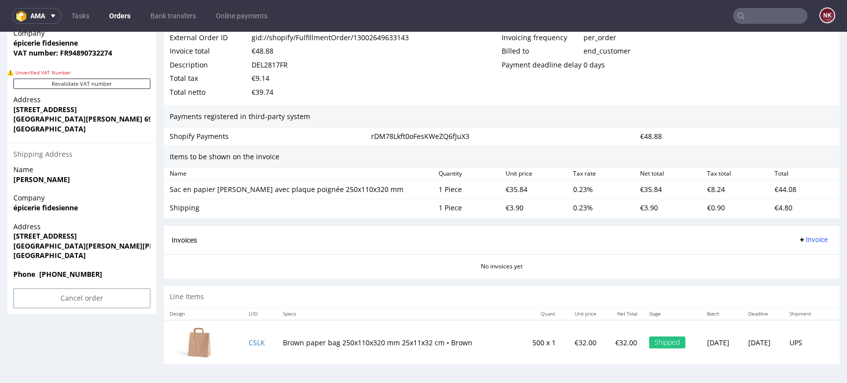
click at [647, 265] on div "No invoices yet" at bounding box center [502, 262] width 676 height 17
click at [61, 84] on button "Revalidate VAT number" at bounding box center [81, 83] width 137 height 10
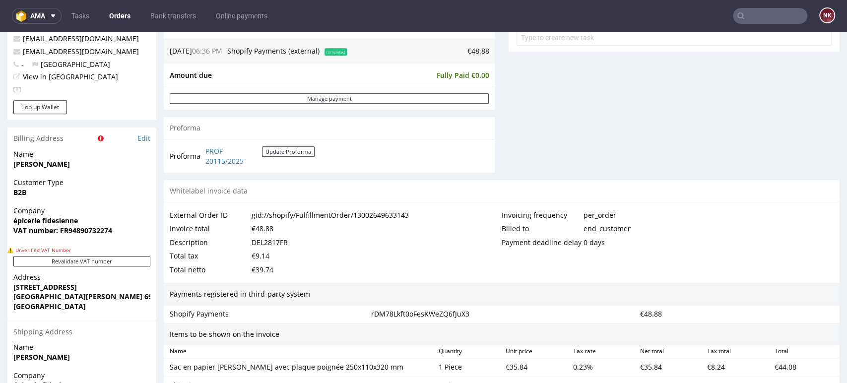
scroll to position [469, 0]
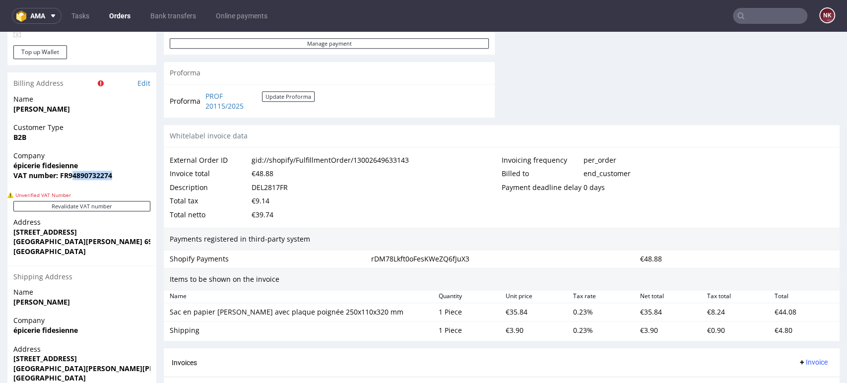
drag, startPoint x: 71, startPoint y: 175, endPoint x: 119, endPoint y: 172, distance: 47.7
click at [119, 172] on span "VAT number: FR94890732274" at bounding box center [81, 176] width 137 height 10
click at [69, 171] on strong "VAT number: FR94890732274" at bounding box center [62, 175] width 99 height 9
drag, startPoint x: 69, startPoint y: 176, endPoint x: 120, endPoint y: 176, distance: 50.1
click at [120, 176] on span "VAT number: FR94890732274" at bounding box center [81, 176] width 137 height 10
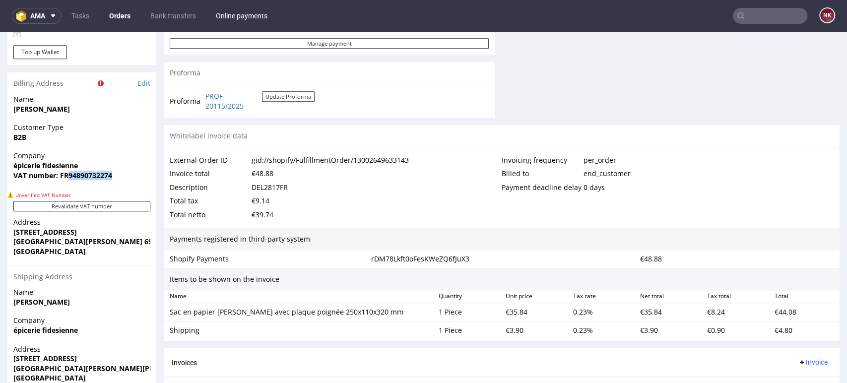
copy strong "94890732274"
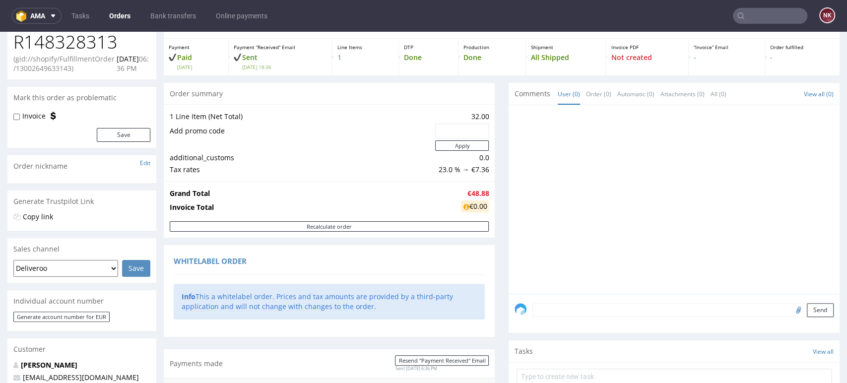
scroll to position [0, 0]
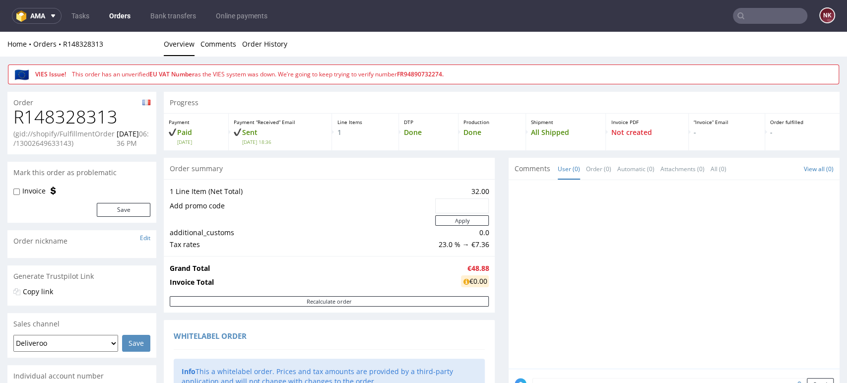
click at [77, 113] on h1 "R148328313" at bounding box center [81, 117] width 137 height 20
copy h1 "R148328313"
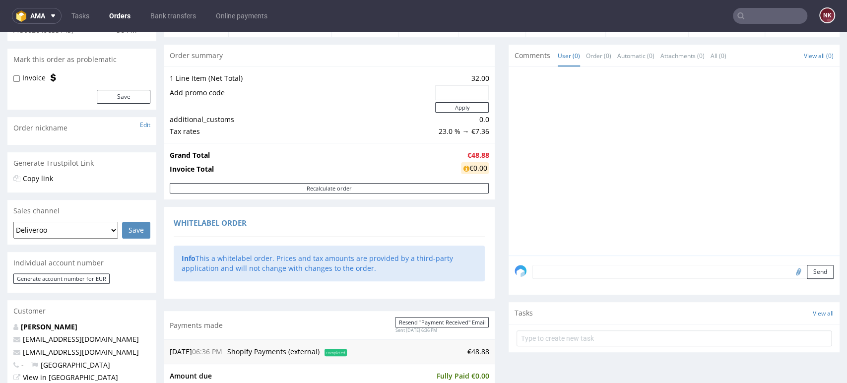
scroll to position [165, 0]
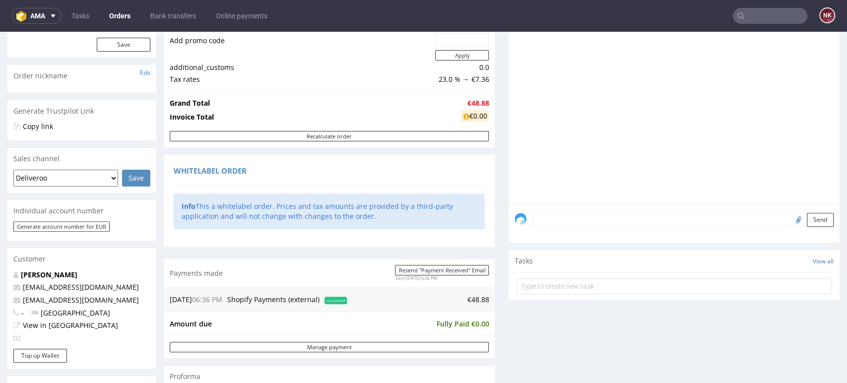
click at [560, 213] on textarea at bounding box center [682, 220] width 301 height 14
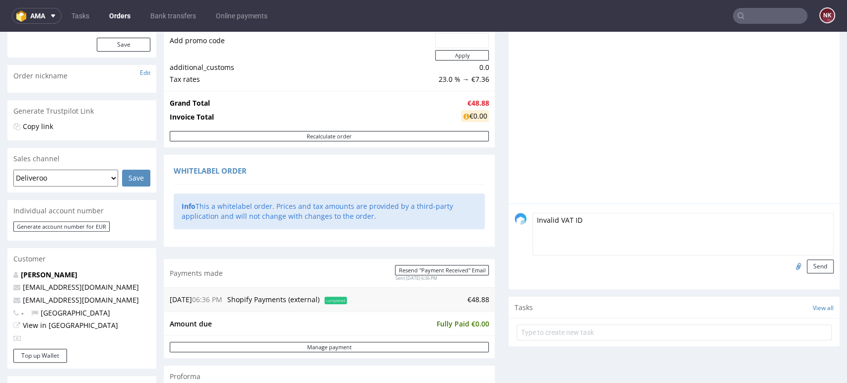
type textarea "Invalid VAT ID"
click at [790, 268] on input "file" at bounding box center [797, 265] width 14 height 13
type input "C:\fakepath\R148328313_IVI.png"
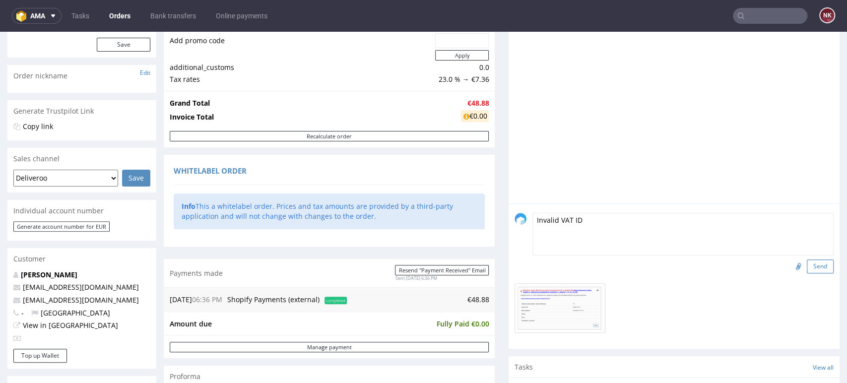
click at [807, 264] on button "Send" at bounding box center [820, 266] width 27 height 14
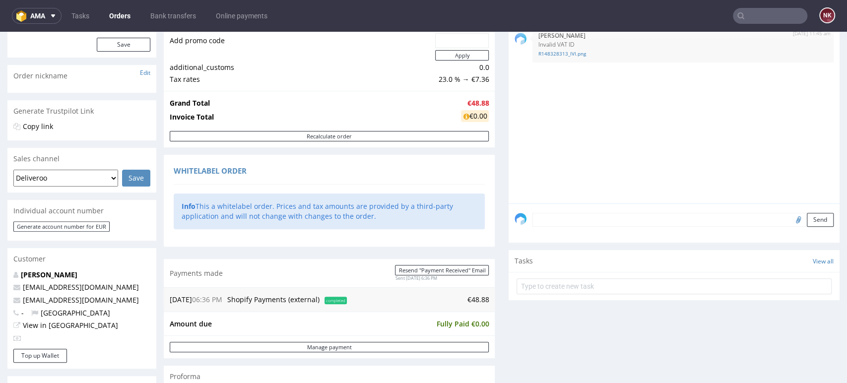
click at [806, 321] on div "Comments User (1) Order (1) Automatic (0) Attachments (1) All (1) View all (1) …" at bounding box center [674, 211] width 331 height 436
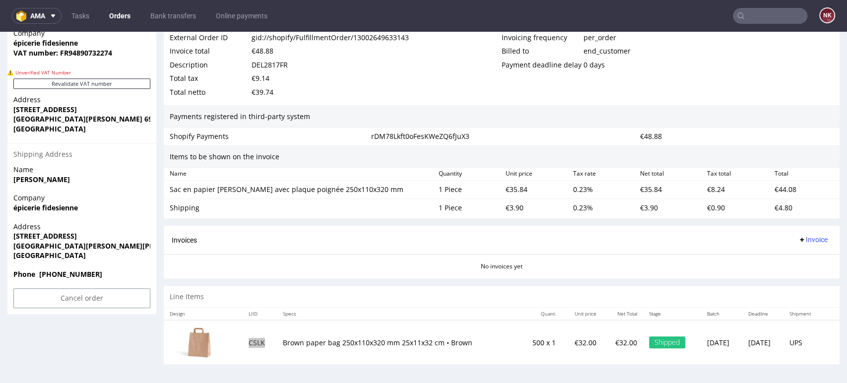
scroll to position [536, 0]
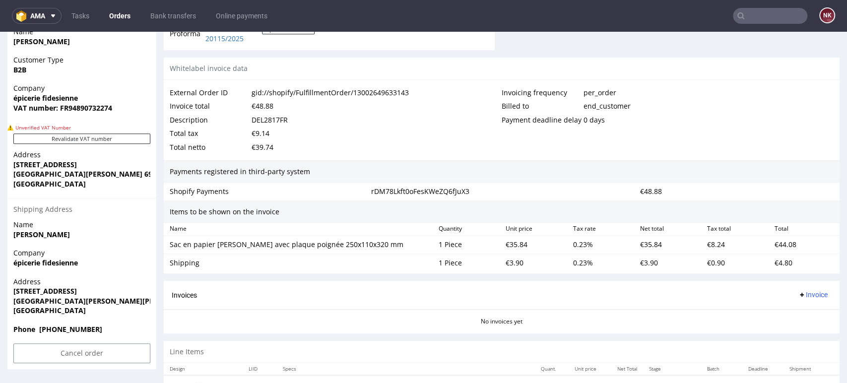
click at [772, 240] on div "€44.08" at bounding box center [804, 245] width 67 height 14
drag, startPoint x: 772, startPoint y: 240, endPoint x: 846, endPoint y: 302, distance: 96.1
click at [772, 240] on div "€44.08" at bounding box center [804, 245] width 67 height 14
copy div "44.08"
click at [772, 261] on div "€4.80" at bounding box center [804, 263] width 67 height 14
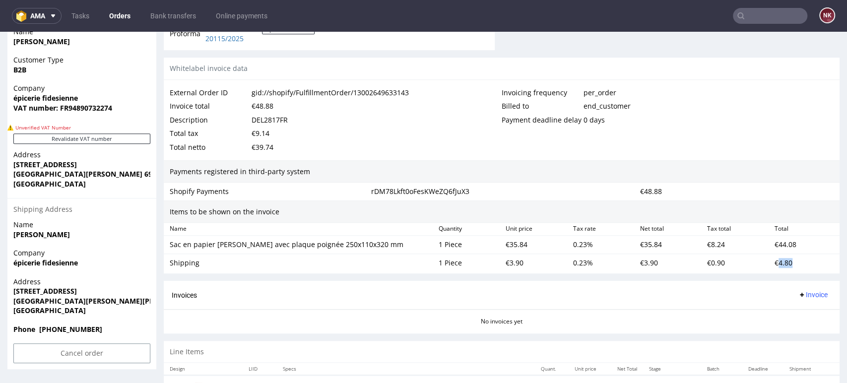
click at [772, 261] on div "€4.80" at bounding box center [804, 263] width 67 height 14
copy div "4.80"
click at [807, 298] on span "Invoice" at bounding box center [813, 295] width 30 height 8
click at [798, 329] on span "Upload" at bounding box center [795, 333] width 48 height 10
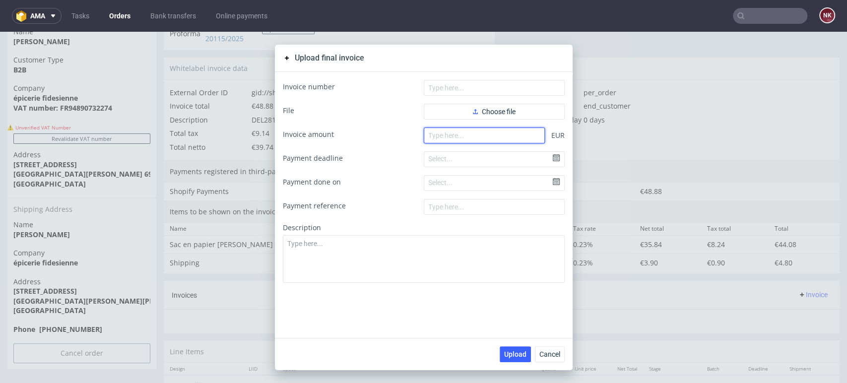
click at [508, 134] on input "number" at bounding box center [484, 136] width 121 height 16
type input "48.88"
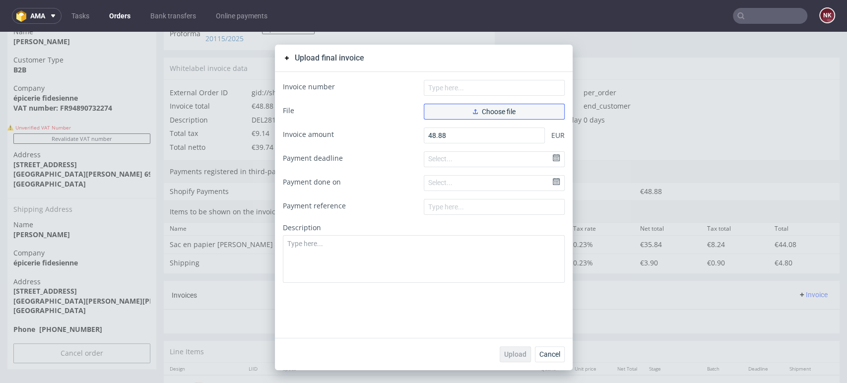
click at [505, 114] on span "Choose file" at bounding box center [494, 111] width 43 height 7
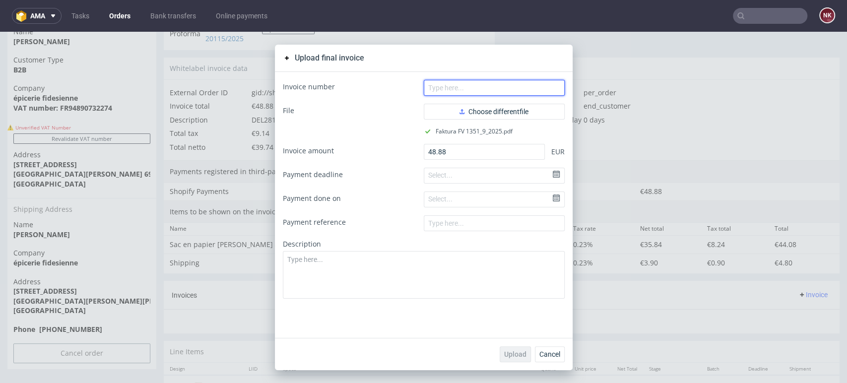
click at [480, 88] on input "text" at bounding box center [494, 88] width 141 height 16
type input "FV 1351/9/2025"
click at [509, 353] on span "Upload" at bounding box center [515, 354] width 22 height 7
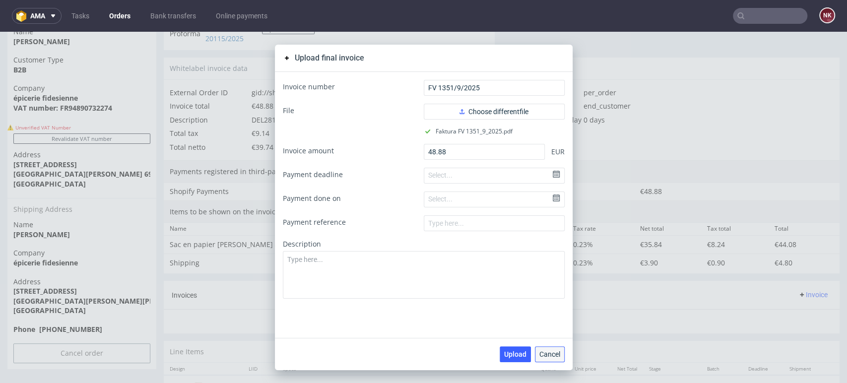
click at [548, 354] on span "Cancel" at bounding box center [549, 354] width 21 height 7
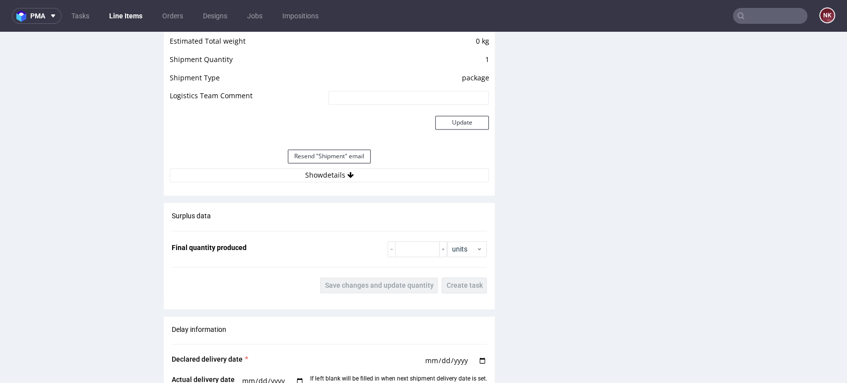
scroll to position [937, 0]
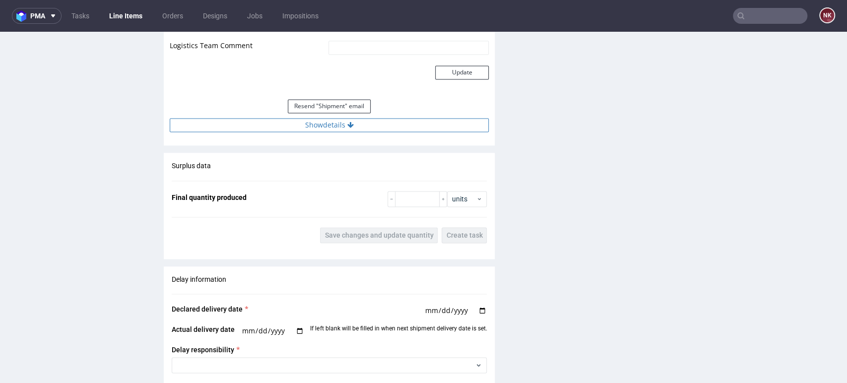
click at [384, 125] on button "Show details" at bounding box center [329, 125] width 319 height 14
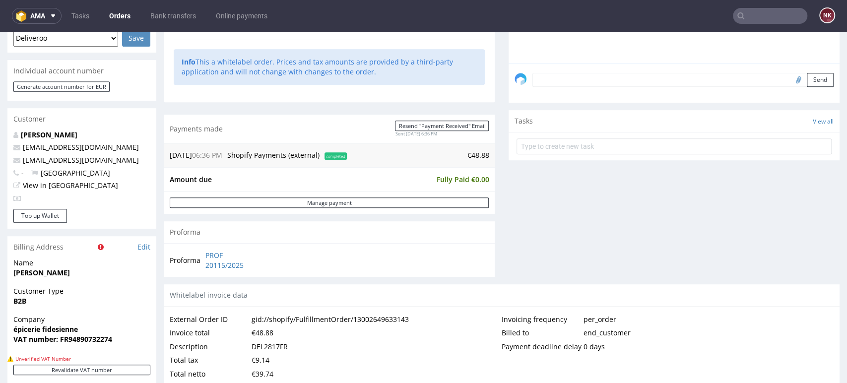
scroll to position [441, 0]
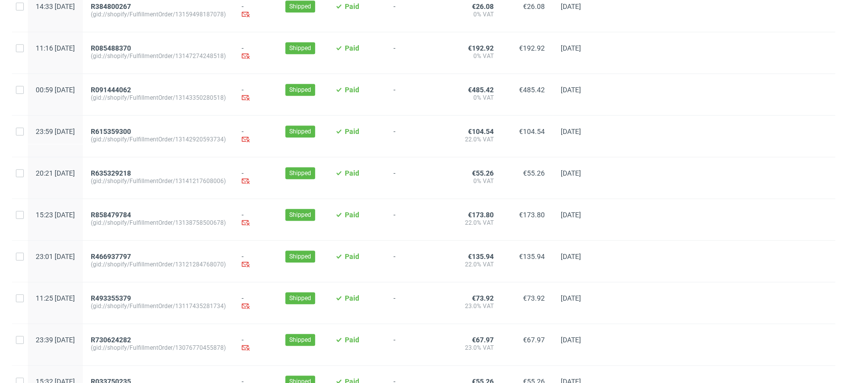
scroll to position [389, 0]
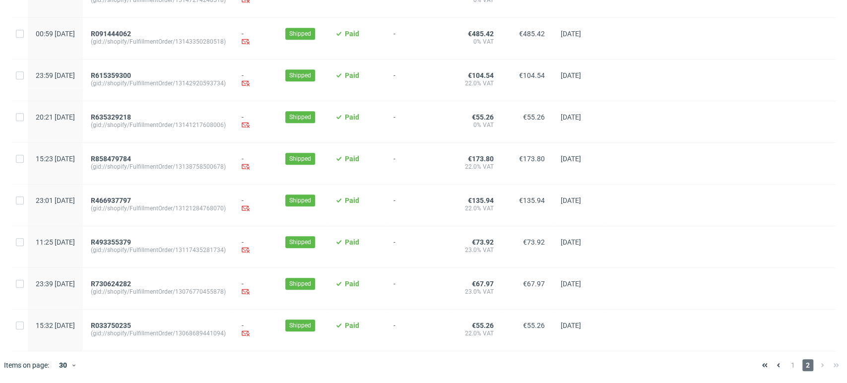
drag, startPoint x: 128, startPoint y: 324, endPoint x: 180, endPoint y: 205, distance: 130.6
click at [180, 205] on span "(gid://shopify/FulfillmentOrder/13121284768070)" at bounding box center [158, 208] width 135 height 8
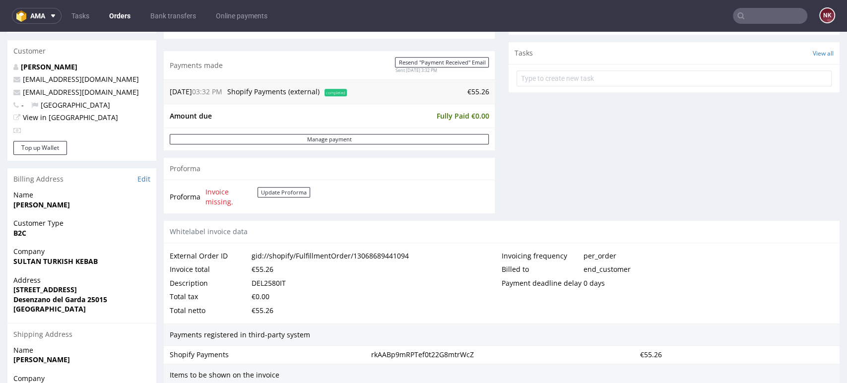
scroll to position [496, 0]
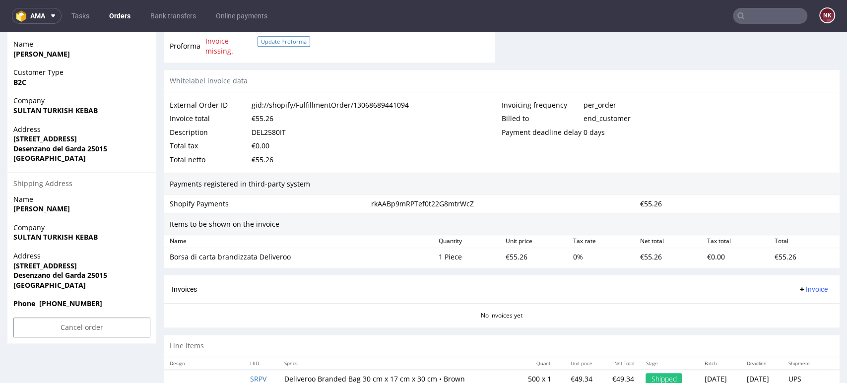
click at [286, 44] on button "Update Proforma" at bounding box center [283, 41] width 53 height 10
drag, startPoint x: 98, startPoint y: 114, endPoint x: 8, endPoint y: 112, distance: 89.3
click at [8, 112] on div "Company SULTAN TURKISH KEBAB" at bounding box center [81, 110] width 149 height 28
copy strong "SULTAN TURKISH KEBAB"
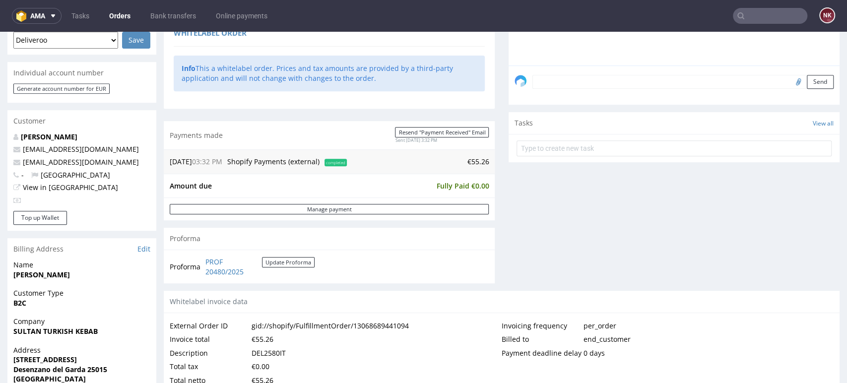
scroll to position [385, 0]
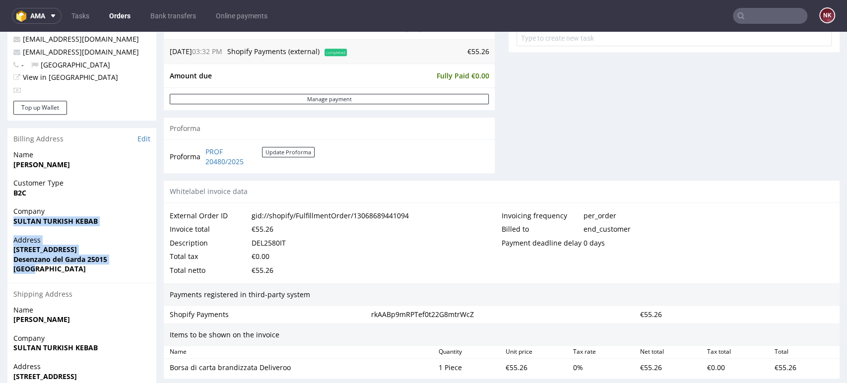
drag, startPoint x: 39, startPoint y: 269, endPoint x: 5, endPoint y: 219, distance: 60.0
click at [5, 219] on div "Order R033750235 (gid://shopify/FulfillmentOrder/13068689441094) 27.08.2025 03:…" at bounding box center [423, 92] width 847 height 842
copy section "SULTAN TURKISH KEBAB Address Via Gherla 4 Desenzano del Garda 25015 Italy"
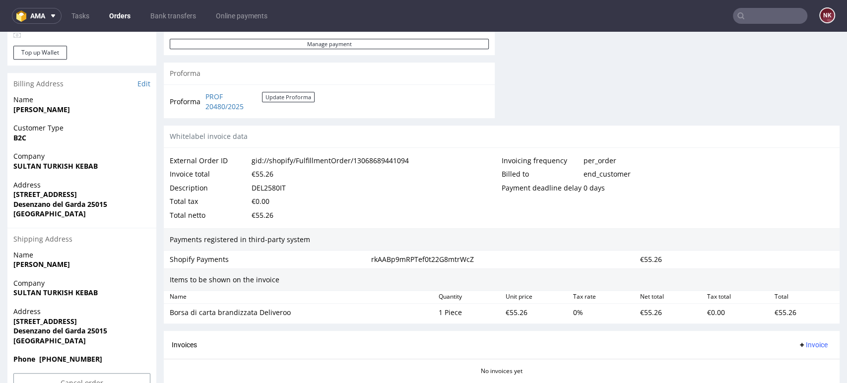
scroll to position [275, 0]
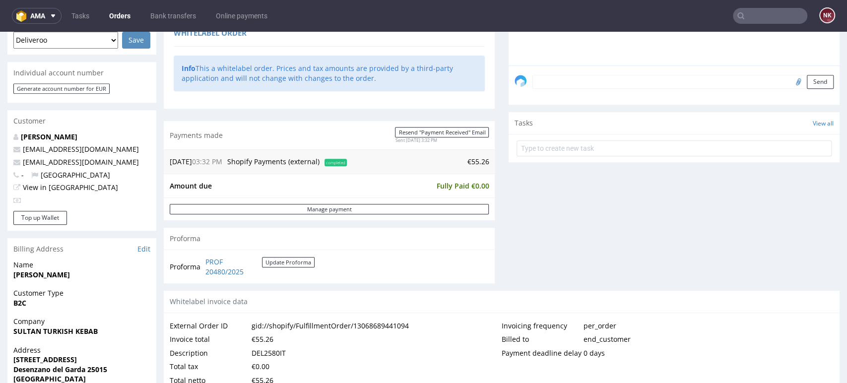
click at [578, 250] on div "Comments User (0) Order (0) Automatic (0) Attachments (0) All (0) View all (0) …" at bounding box center [674, 73] width 331 height 436
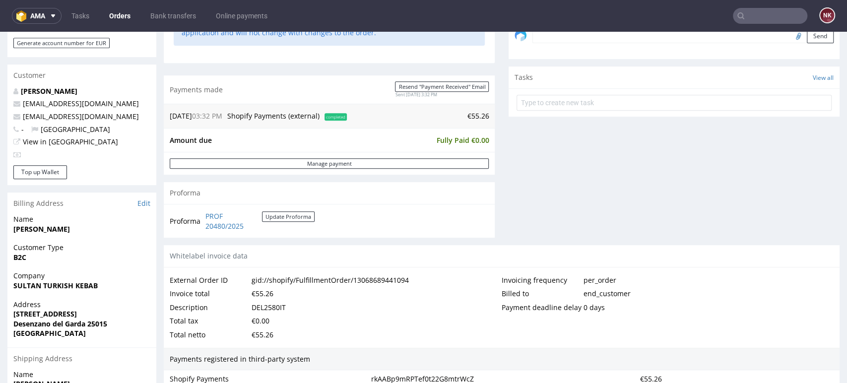
scroll to position [385, 0]
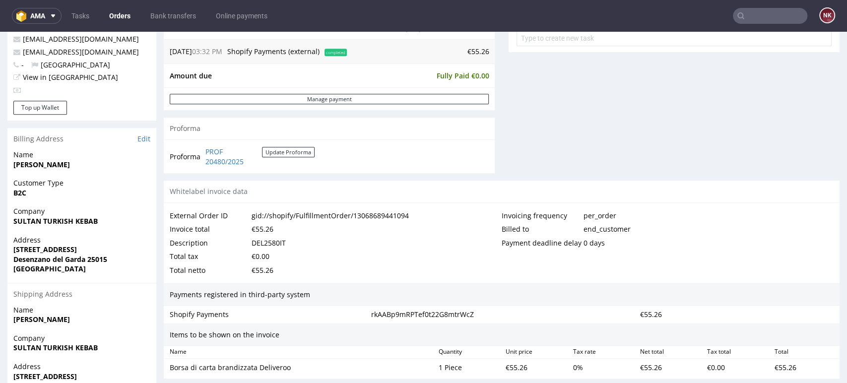
click at [274, 245] on div "DEL2580IT" at bounding box center [269, 243] width 34 height 14
copy div "DEL2580IT"
drag, startPoint x: 74, startPoint y: 166, endPoint x: 1, endPoint y: 166, distance: 72.9
click at [1, 166] on div "Order R033750235 (gid://shopify/FulfillmentOrder/13068689441094) 27.08.2025 03:…" at bounding box center [423, 92] width 847 height 842
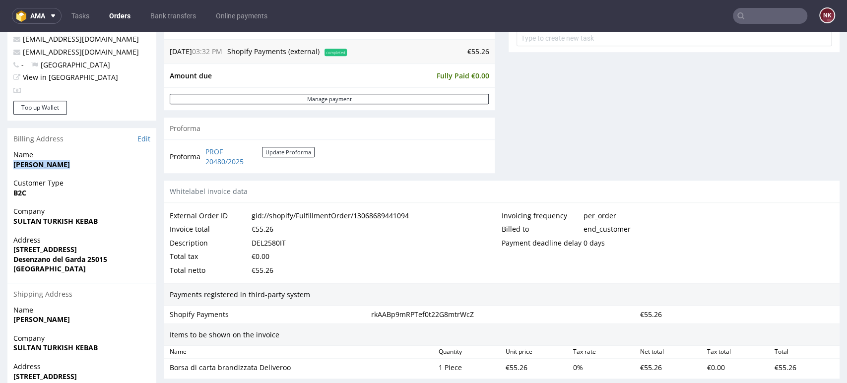
copy strong "MUHAMMAD ASIF"
click at [268, 243] on div "DEL2580IT" at bounding box center [269, 243] width 34 height 14
copy div "DEL2580IT"
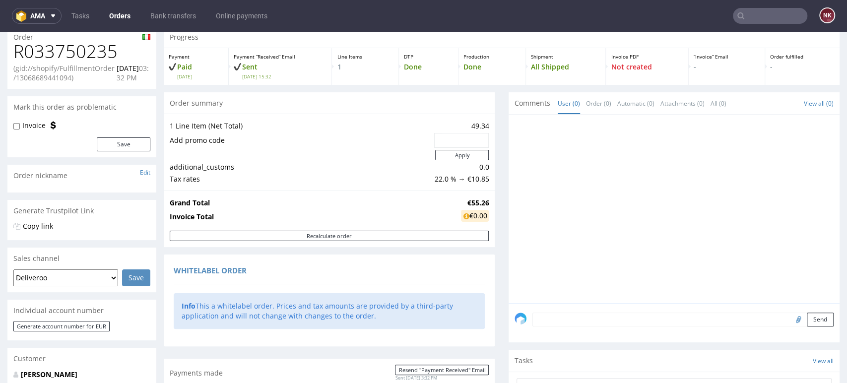
scroll to position [55, 0]
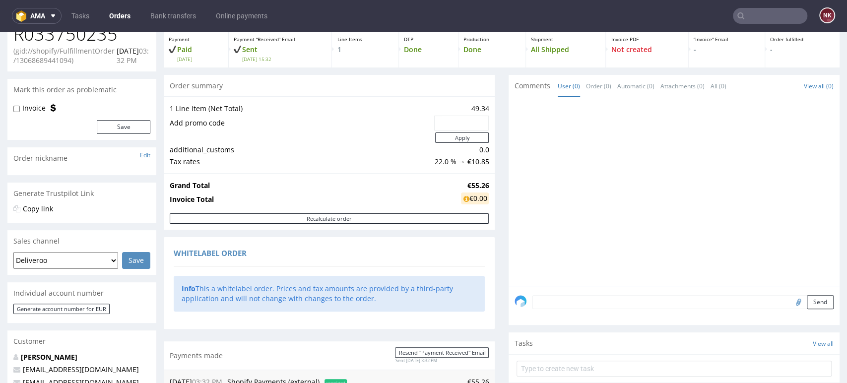
click at [548, 301] on textarea at bounding box center [682, 302] width 301 height 14
click at [548, 301] on textarea at bounding box center [682, 316] width 301 height 43
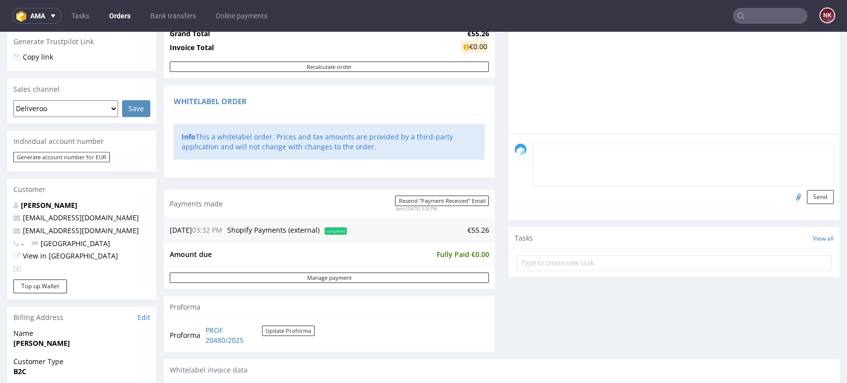
scroll to position [275, 0]
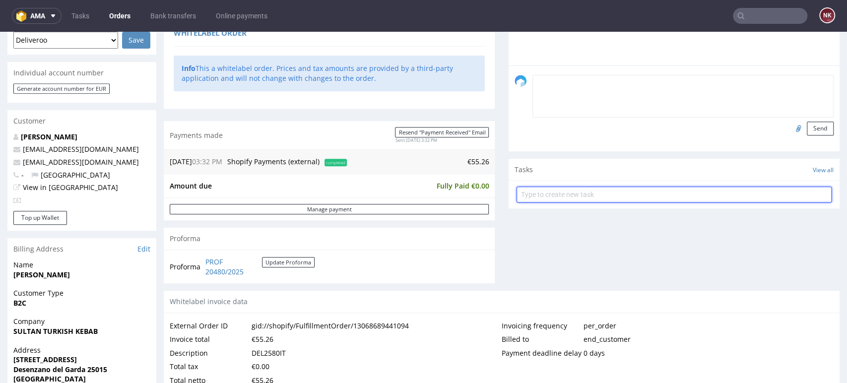
click at [566, 195] on input "text" at bounding box center [673, 195] width 315 height 16
type input "Invoice"
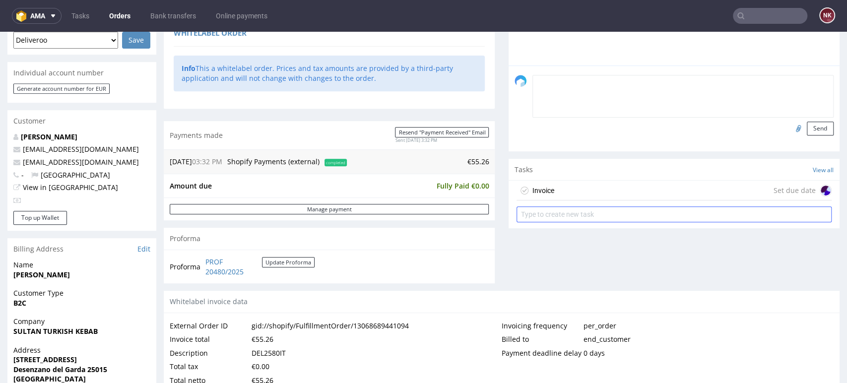
click at [567, 193] on div "Invoice Set due date" at bounding box center [673, 191] width 315 height 20
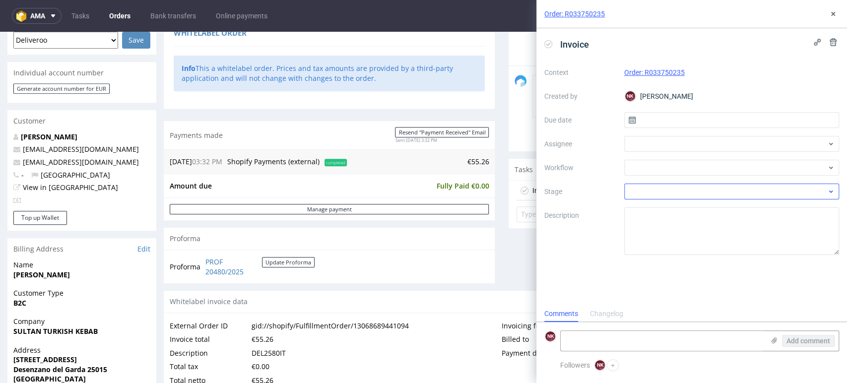
scroll to position [8, 0]
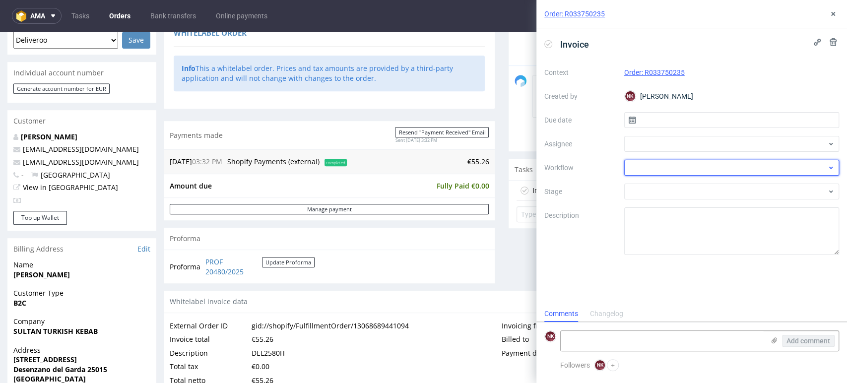
click at [646, 170] on div at bounding box center [731, 168] width 215 height 16
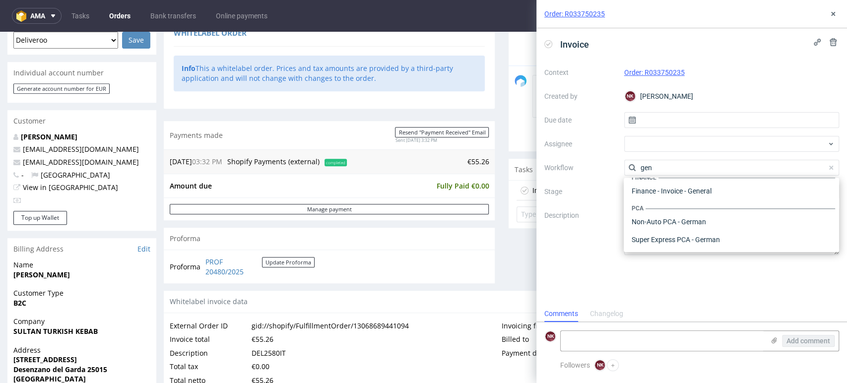
scroll to position [0, 0]
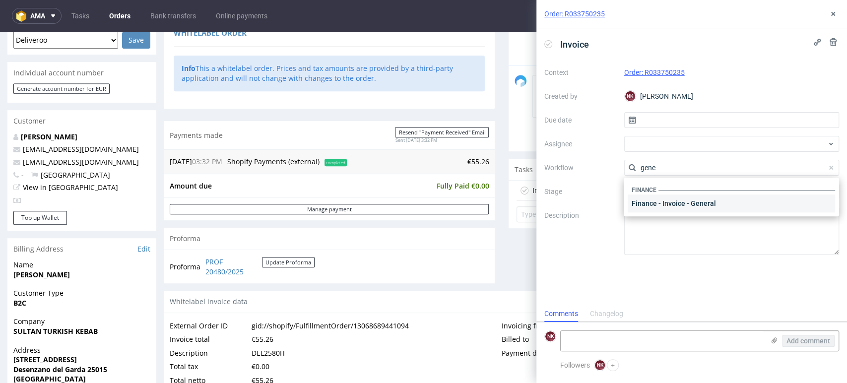
type input "gene"
click at [670, 205] on div "Finance - Invoice - General" at bounding box center [731, 203] width 207 height 18
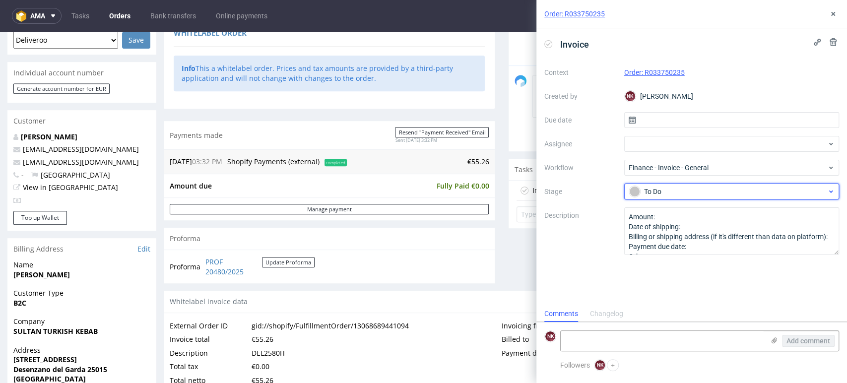
click at [674, 186] on div "To Do" at bounding box center [727, 191] width 197 height 11
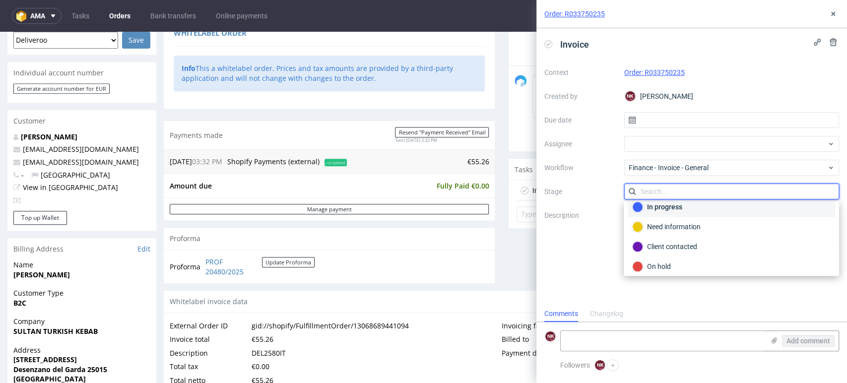
scroll to position [71, 0]
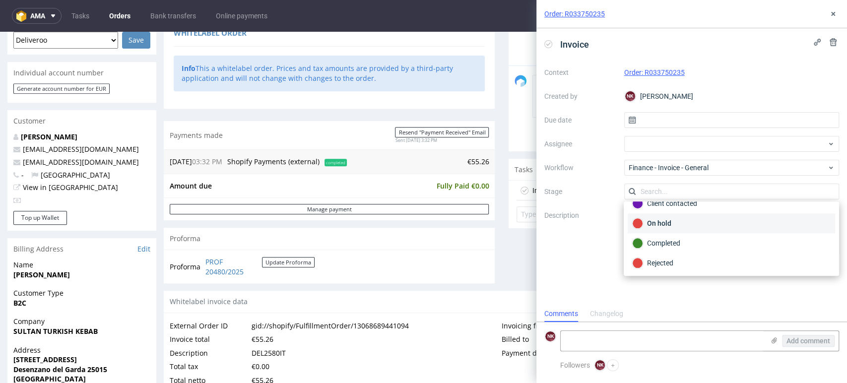
click at [677, 224] on div "On hold" at bounding box center [731, 223] width 198 height 11
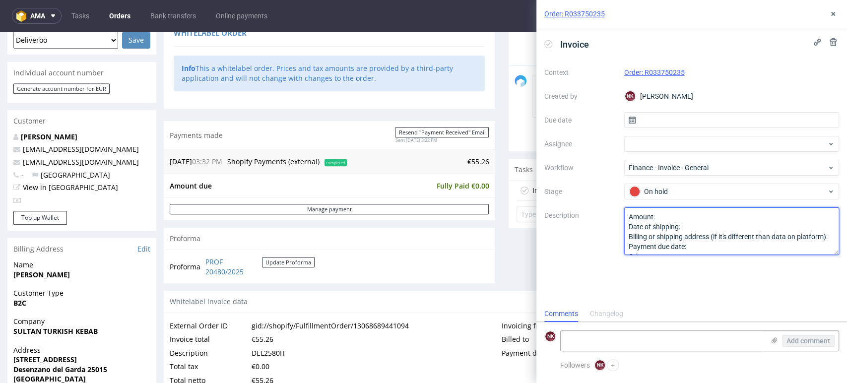
scroll to position [20, 0]
drag, startPoint x: 627, startPoint y: 215, endPoint x: 695, endPoint y: 285, distance: 97.5
click at [695, 285] on div "Invoice Context Order: R033750235 Created by NK Natalia Kaczorowska Due date As…" at bounding box center [691, 166] width 311 height 277
click at [677, 222] on textarea at bounding box center [731, 231] width 215 height 48
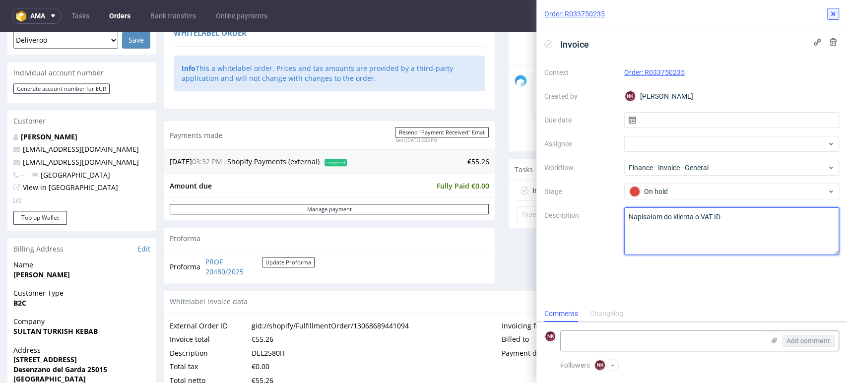
type textarea "Napisałam do klienta o VAT ID"
click at [830, 9] on button at bounding box center [833, 14] width 12 height 12
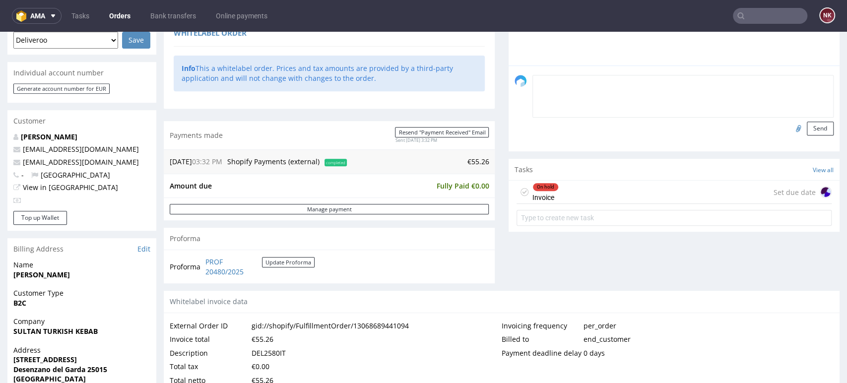
click at [494, 281] on div "Progress Payment Paid Wed 27 Aug Payment “Received” Email Sent Wed 27 Aug 15:32…" at bounding box center [502, 203] width 676 height 828
click at [491, 236] on div "Progress Payment Paid Wed 27 Aug Payment “Received” Email Sent Wed 27 Aug 15:32…" at bounding box center [502, 203] width 676 height 828
click at [491, 233] on div "Progress Payment Paid Wed 27 Aug Payment “Received” Email Sent Wed 27 Aug 15:32…" at bounding box center [502, 203] width 676 height 828
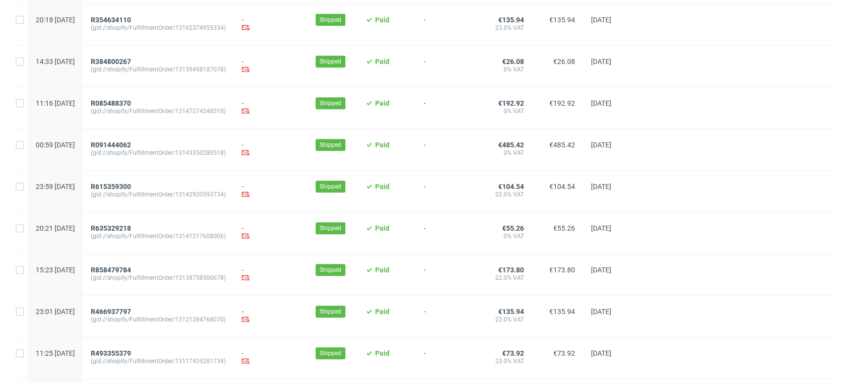
scroll to position [389, 0]
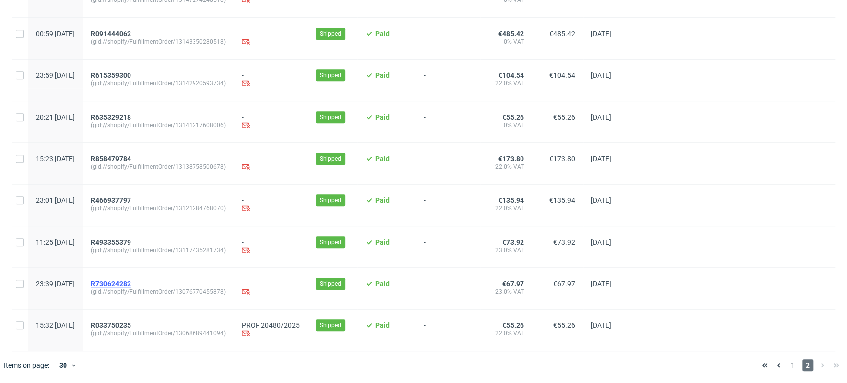
drag, startPoint x: 146, startPoint y: 277, endPoint x: 126, endPoint y: 283, distance: 20.6
click at [823, 260] on div at bounding box center [736, 246] width 198 height 41
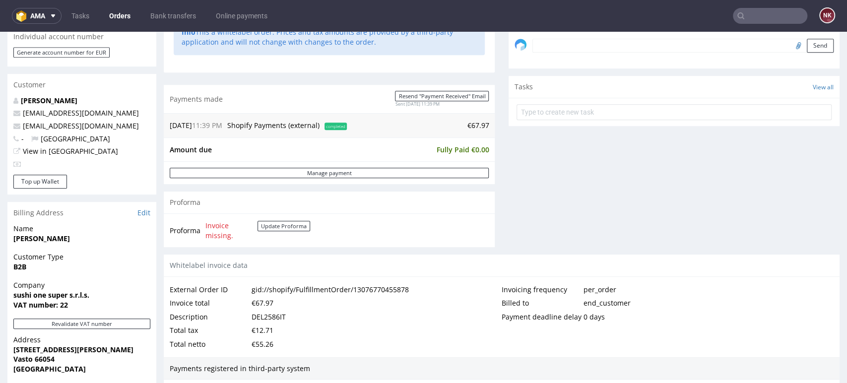
scroll to position [385, 0]
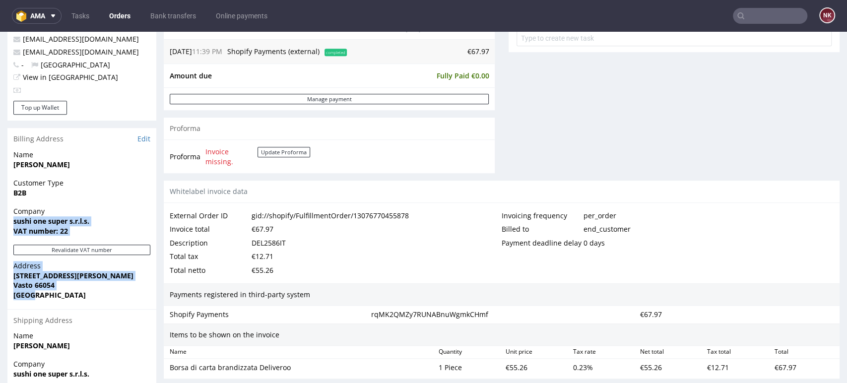
drag, startPoint x: 36, startPoint y: 297, endPoint x: 11, endPoint y: 218, distance: 82.7
click at [11, 218] on section "Billing Address Edit Name [PERSON_NAME] Customer Type B2B Company sushi one sup…" at bounding box center [81, 304] width 149 height 352
copy section "sushi one super s.r.l.s. VAT number: 22 Revalidate VAT number Address [STREET_A…"
click at [142, 134] on link "Edit" at bounding box center [143, 139] width 13 height 10
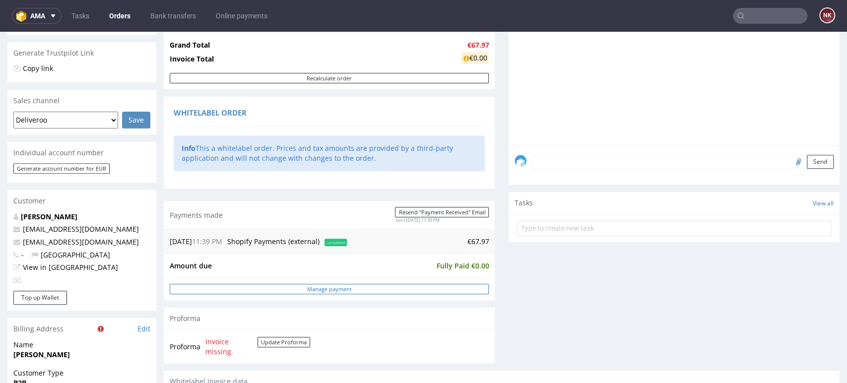
scroll to position [441, 0]
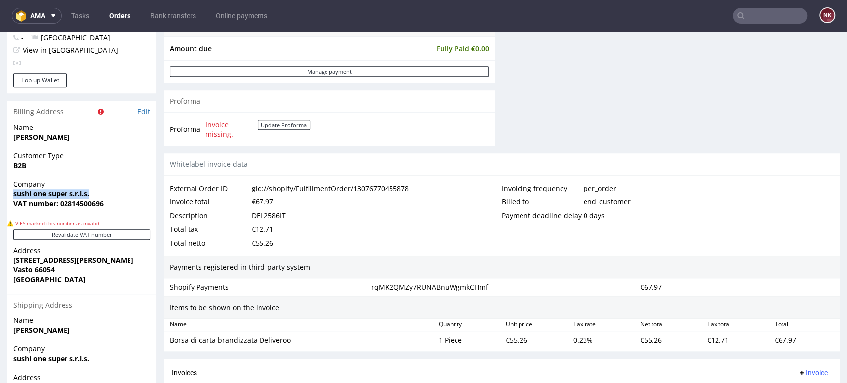
drag, startPoint x: 93, startPoint y: 193, endPoint x: -18, endPoint y: 192, distance: 111.1
click at [0, 192] on html "Production Shipped DTP Orders Offers Shipments Transfers 13 Designs Promotions …" at bounding box center [423, 41] width 847 height 900
copy strong "sushi one super s.r.l.s."
click at [86, 205] on strong "VAT number: 02814500696" at bounding box center [58, 203] width 90 height 9
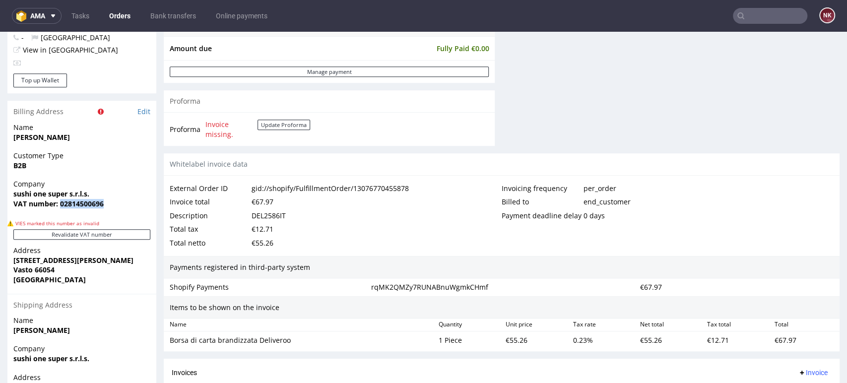
copy strong "02814500696"
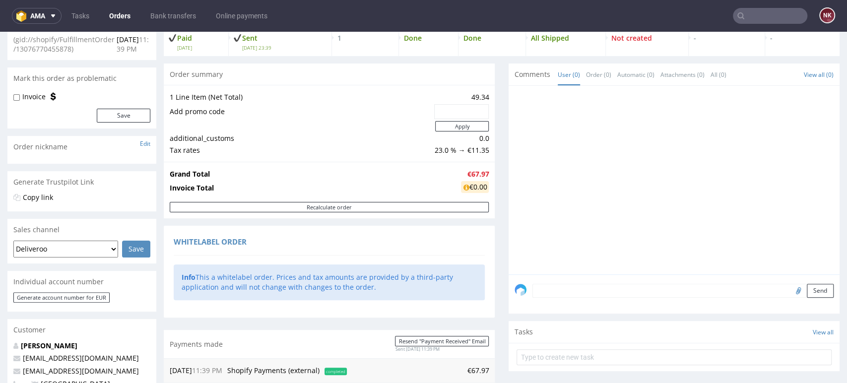
scroll to position [0, 0]
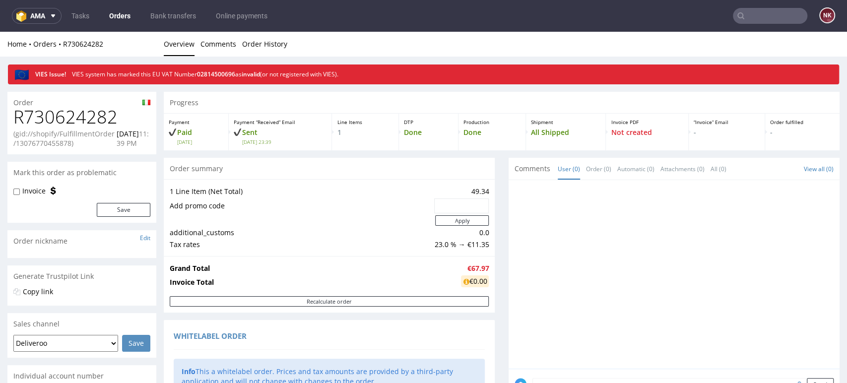
click at [88, 118] on h1 "R730624282" at bounding box center [81, 117] width 137 height 20
copy h1 "R730624282"
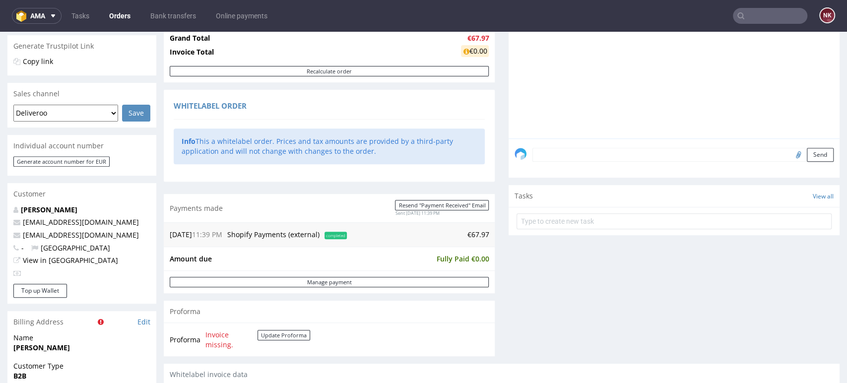
scroll to position [441, 0]
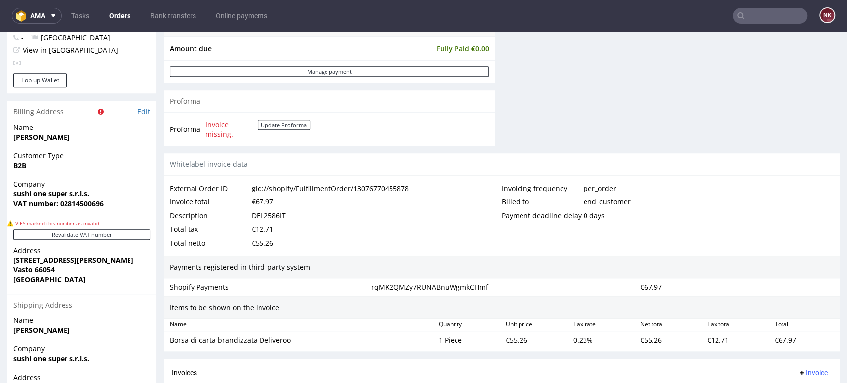
click at [270, 215] on div "DEL2586IT" at bounding box center [269, 216] width 34 height 14
copy div "DEL2586IT"
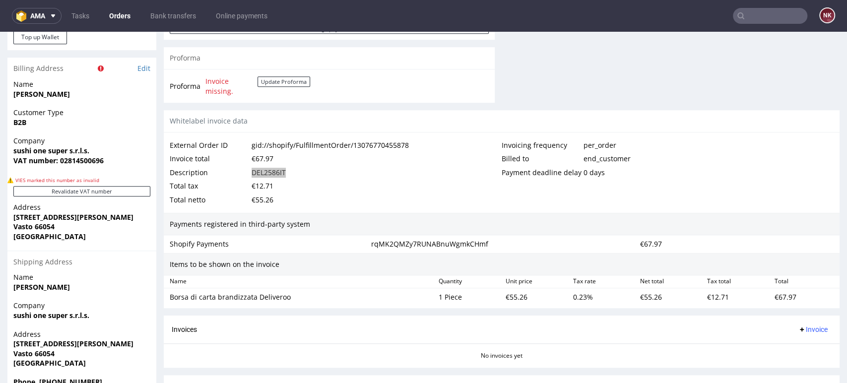
scroll to position [548, 0]
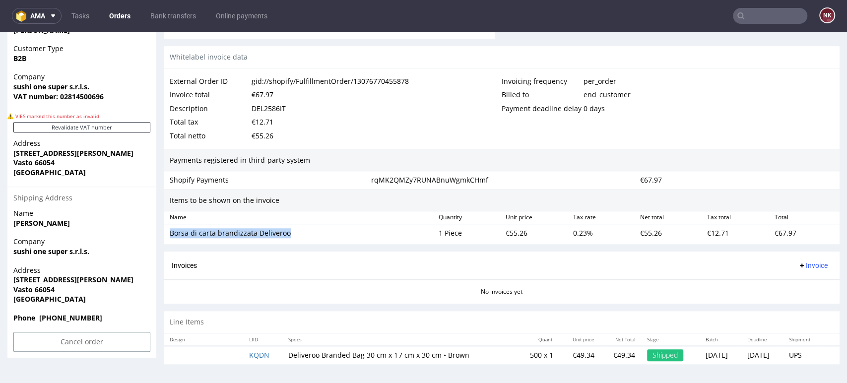
drag, startPoint x: 280, startPoint y: 231, endPoint x: 165, endPoint y: 234, distance: 115.6
click at [165, 234] on div "Borsa di carta brandizzata Deliveroo 1 Piece €55.26 0.23 % €55.26 €12.71 €67.97" at bounding box center [502, 233] width 676 height 18
copy div "Borsa di carta brandizzata Deliveroo"
click at [607, 282] on div "No invoices yet" at bounding box center [502, 287] width 676 height 17
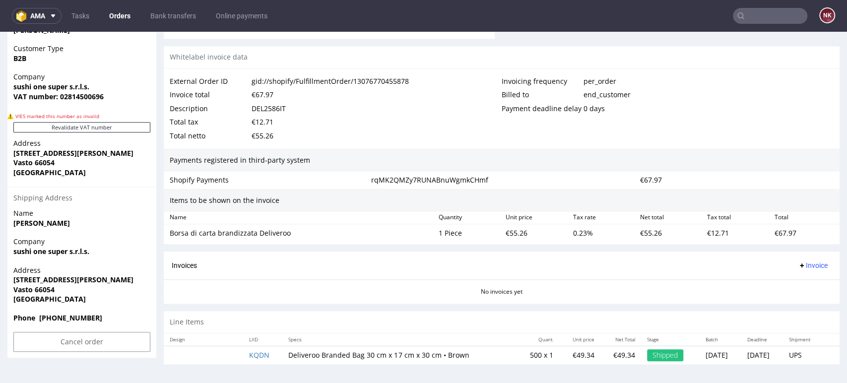
click at [422, 153] on div "Payments registered in third-party system" at bounding box center [502, 160] width 676 height 23
click at [783, 233] on div "€67.97" at bounding box center [804, 233] width 67 height 14
click at [774, 230] on div "€67.97" at bounding box center [804, 233] width 67 height 14
copy div "67.97"
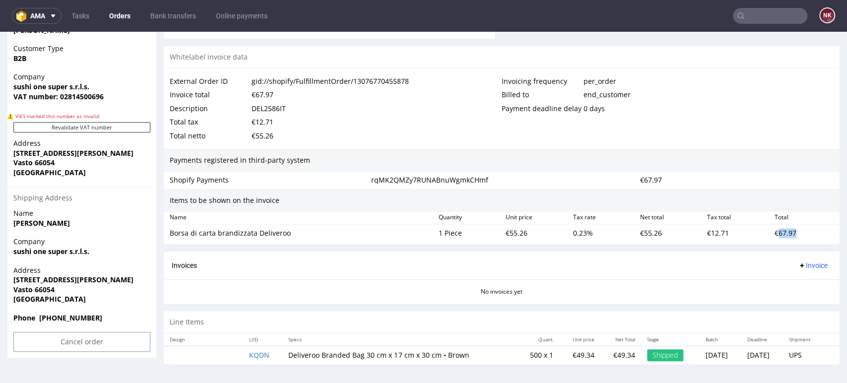
click at [798, 264] on span "Invoice" at bounding box center [813, 265] width 30 height 8
click at [791, 301] on span "Upload" at bounding box center [795, 304] width 48 height 10
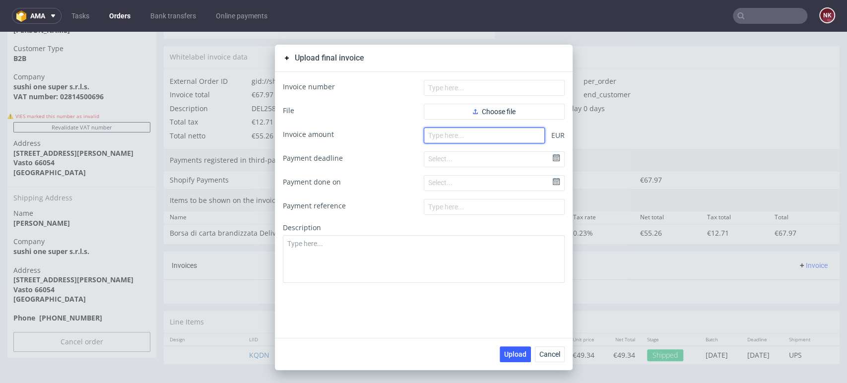
click at [468, 133] on input "number" at bounding box center [484, 136] width 121 height 16
paste input "67.97"
type input "67.97"
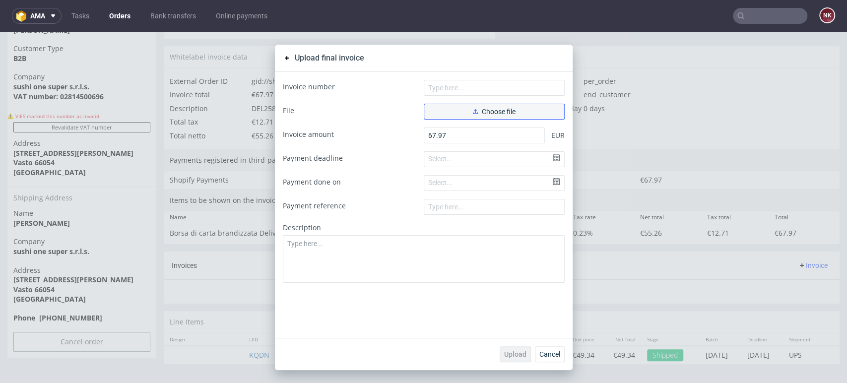
click at [484, 111] on span "Choose file" at bounding box center [494, 111] width 43 height 7
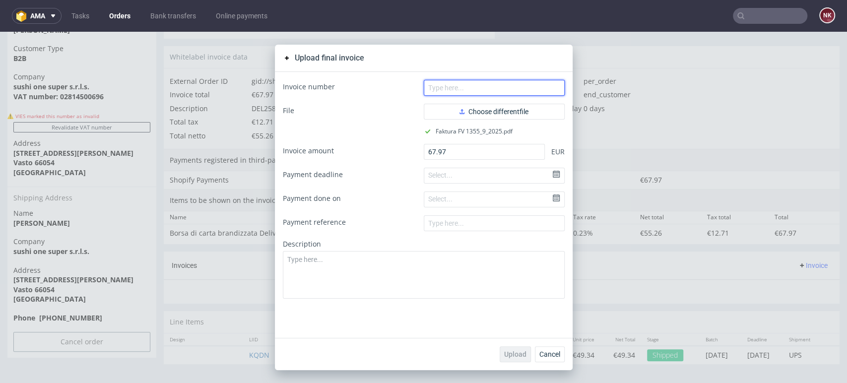
click at [458, 85] on input "text" at bounding box center [494, 88] width 141 height 16
paste input "FV 1355/9/2025"
type input "FV 1355/9/2025"
click at [513, 356] on span "Upload" at bounding box center [515, 354] width 22 height 7
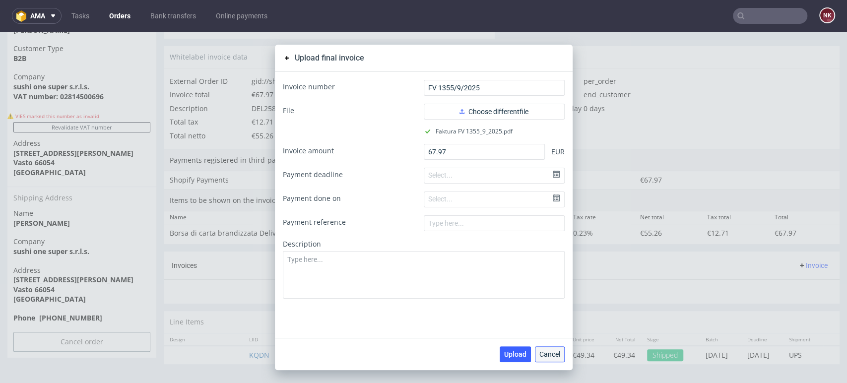
click at [547, 356] on span "Cancel" at bounding box center [549, 354] width 21 height 7
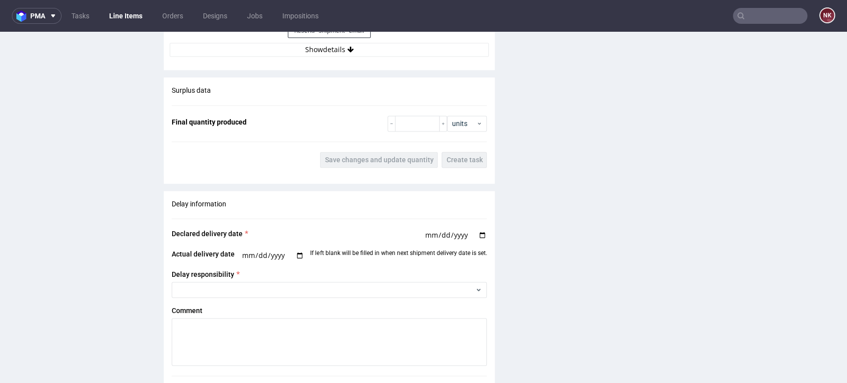
scroll to position [882, 0]
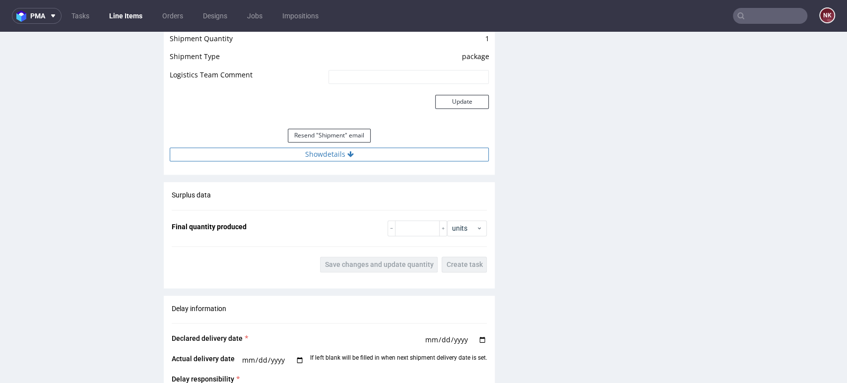
click at [370, 151] on button "Show details" at bounding box center [329, 154] width 319 height 14
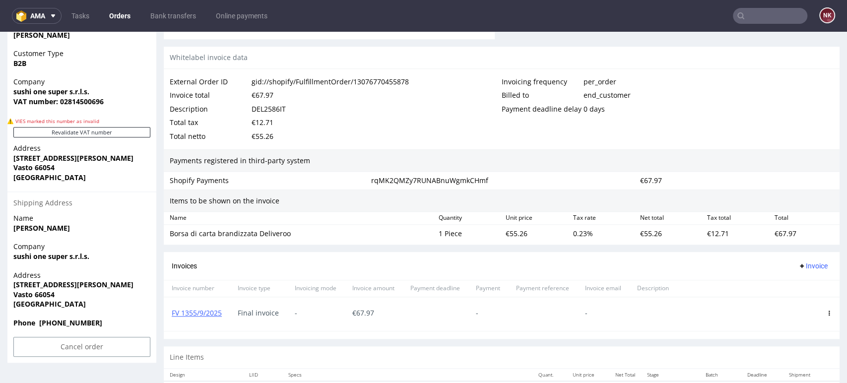
scroll to position [578, 0]
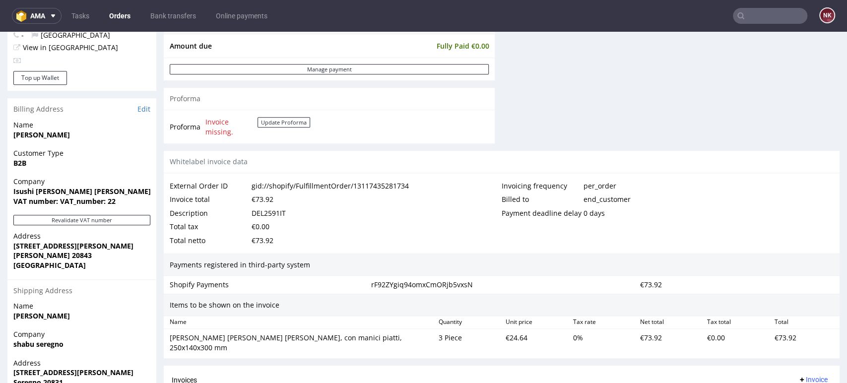
scroll to position [496, 0]
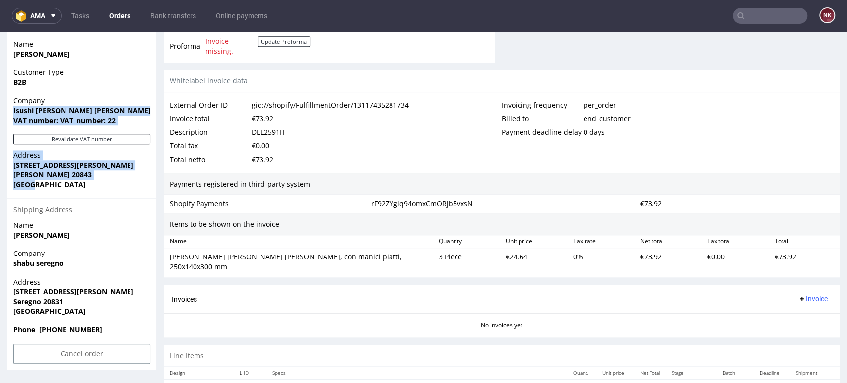
drag, startPoint x: 38, startPoint y: 187, endPoint x: 6, endPoint y: 111, distance: 82.7
copy section "Isushi [PERSON_NAME] c sas VAT number: VAT_number: 22 Revalidate VAT number Add…"
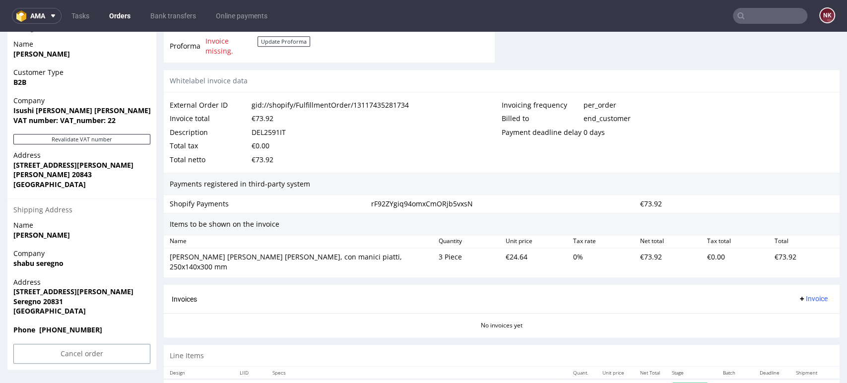
click at [383, 128] on div "Description DEL2591IT" at bounding box center [336, 133] width 332 height 14
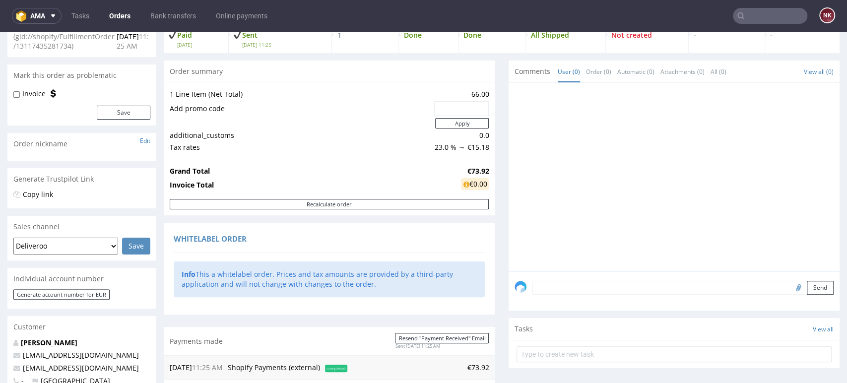
scroll to position [0, 0]
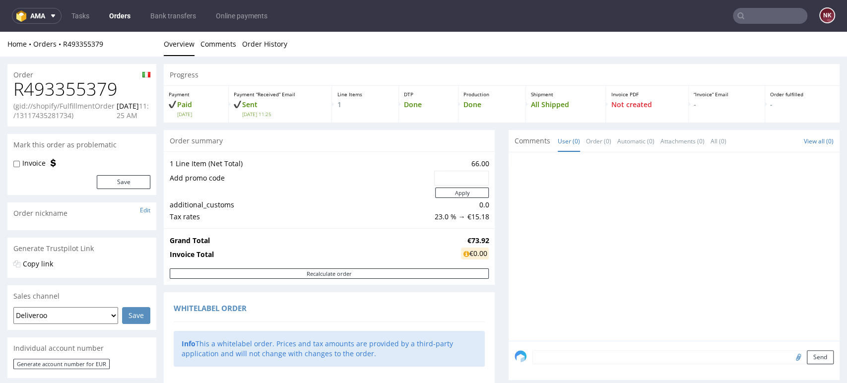
click at [79, 95] on h1 "R493355379" at bounding box center [81, 89] width 137 height 20
copy h1 "R493355379"
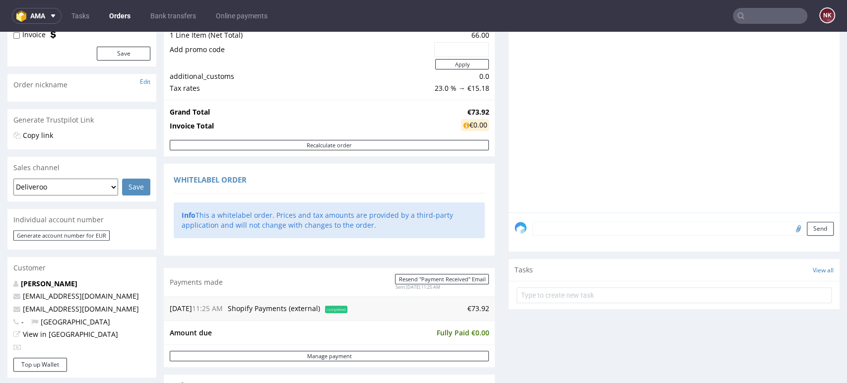
scroll to position [165, 0]
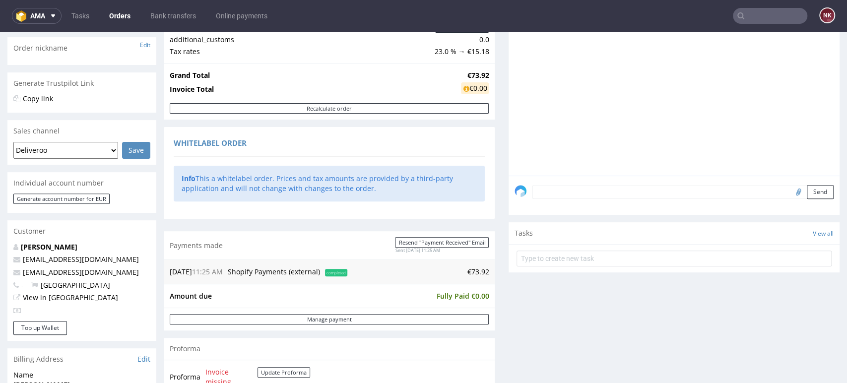
click at [570, 181] on div "Send" at bounding box center [674, 196] width 331 height 40
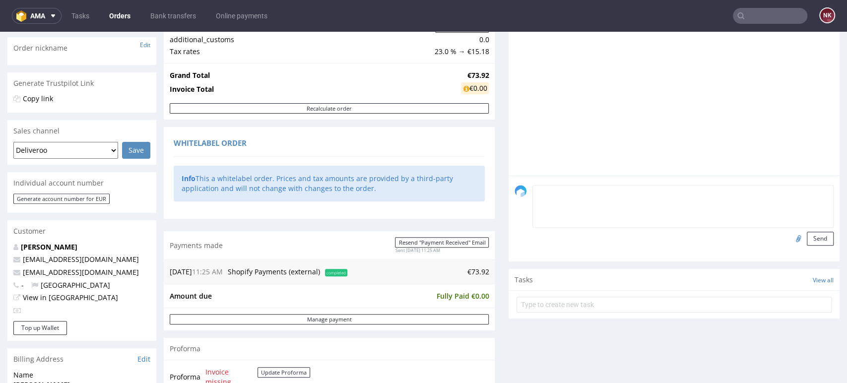
click at [571, 192] on textarea at bounding box center [682, 206] width 301 height 43
type textarea "Valid VAT ID"
click at [807, 238] on button "Send" at bounding box center [820, 239] width 27 height 14
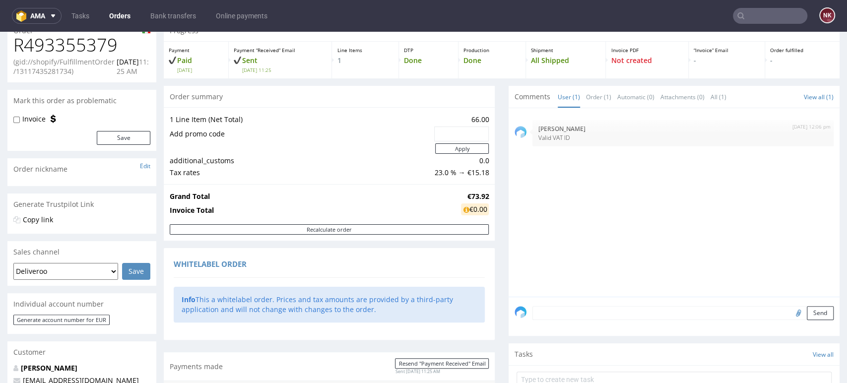
scroll to position [110, 0]
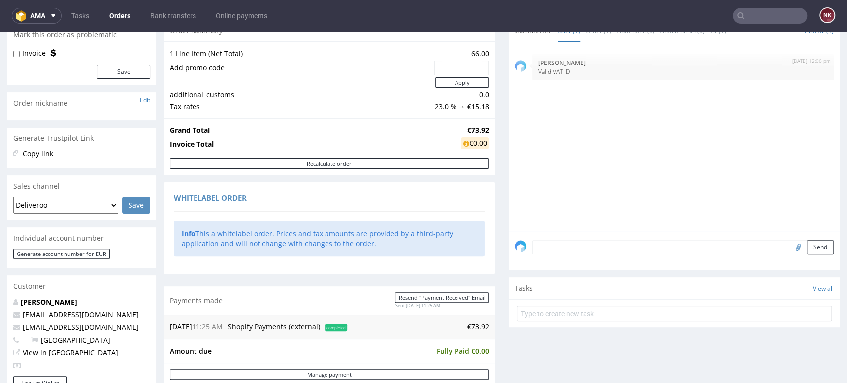
click at [790, 247] on input "file" at bounding box center [797, 246] width 14 height 13
type input "C:\fakepath\R493355379_VVI.png"
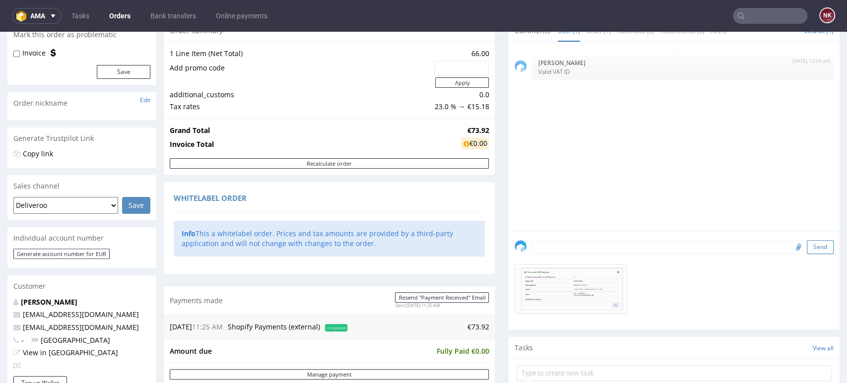
click at [807, 246] on button "Send" at bounding box center [820, 247] width 27 height 14
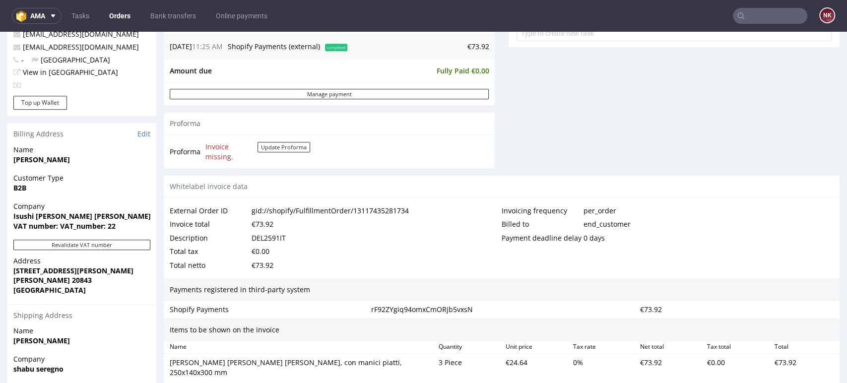
scroll to position [385, 0]
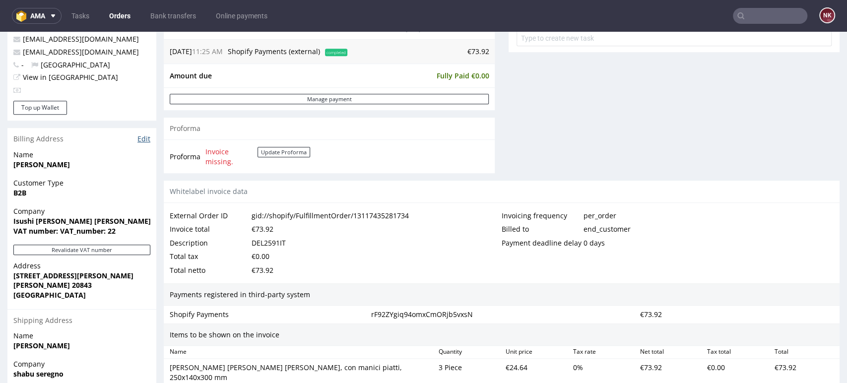
click at [142, 139] on link "Edit" at bounding box center [143, 139] width 13 height 10
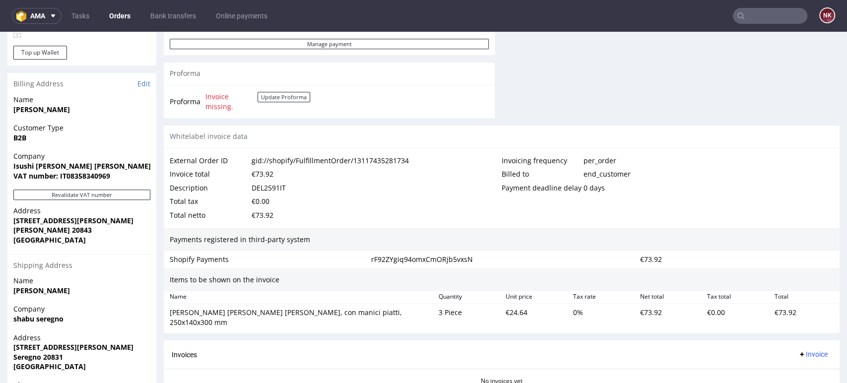
scroll to position [441, 0]
drag, startPoint x: 135, startPoint y: 165, endPoint x: 4, endPoint y: 167, distance: 131.0
click at [4, 167] on div "Order R493355379 (gid://shopify/FulfillmentOrder/13117435281734) [DATE] 11:25 A…" at bounding box center [423, 42] width 847 height 852
copy strong "Isushi [PERSON_NAME] [PERSON_NAME]"
click at [468, 184] on div "Description DEL2591IT" at bounding box center [336, 188] width 332 height 14
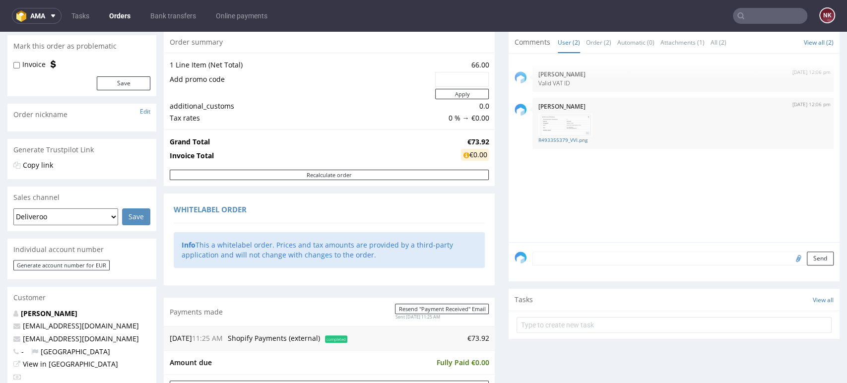
scroll to position [0, 0]
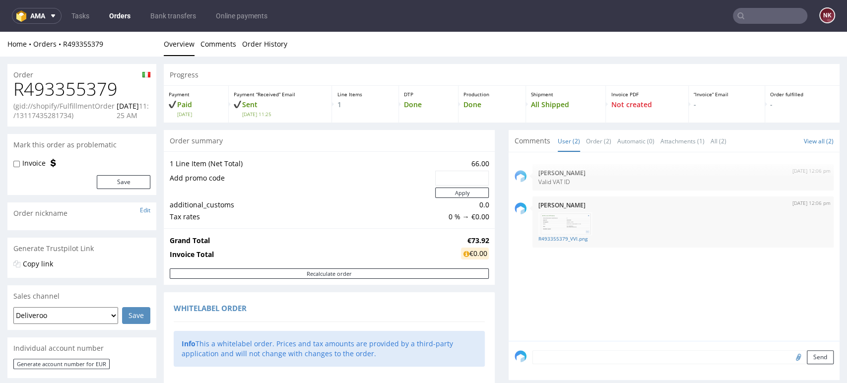
click at [91, 87] on h1 "R493355379" at bounding box center [81, 89] width 137 height 20
copy h1 "R493355379"
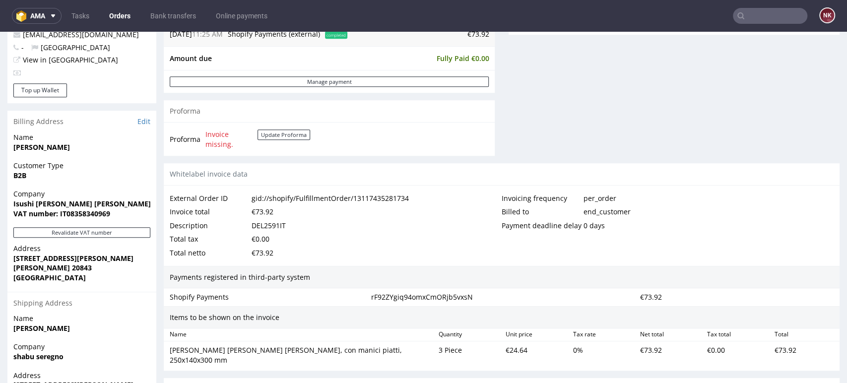
scroll to position [441, 0]
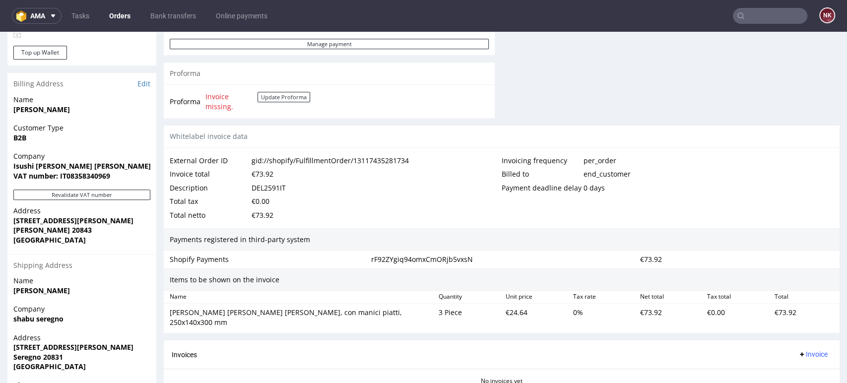
click at [284, 186] on div "DEL2591IT" at bounding box center [269, 188] width 34 height 14
click at [259, 190] on div "DEL2591IT" at bounding box center [269, 188] width 34 height 14
copy div "DEL2591IT"
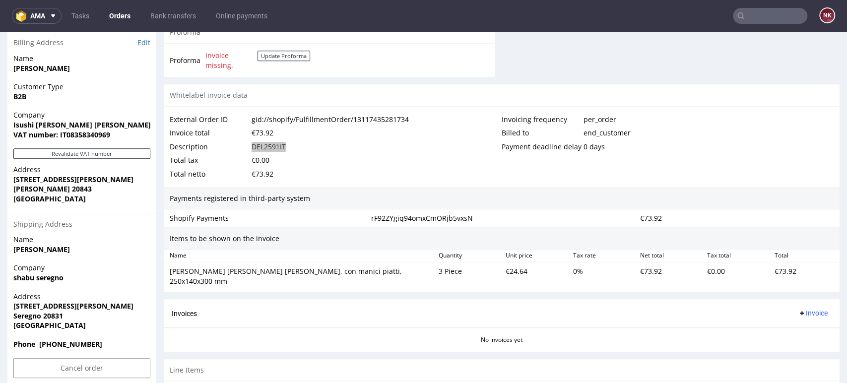
scroll to position [520, 0]
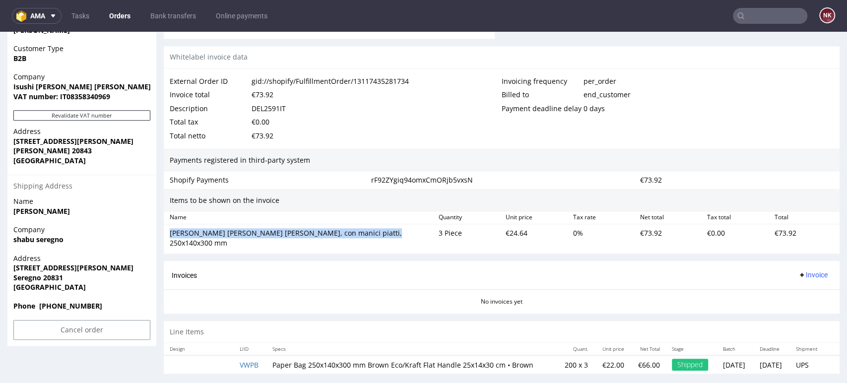
drag, startPoint x: 387, startPoint y: 233, endPoint x: 167, endPoint y: 236, distance: 220.3
click at [167, 236] on div "Sacchetti di carta marroni, con manici piatti, 250x140x300 mm" at bounding box center [300, 237] width 269 height 23
copy div "Sacchetti di carta marroni, con manici piatti, 250x140x300 mm"
click at [798, 271] on span "Invoice" at bounding box center [813, 275] width 30 height 8
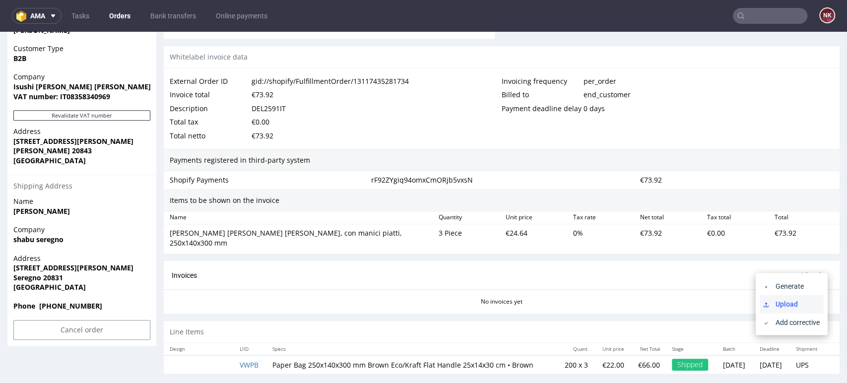
click at [796, 301] on span "Upload" at bounding box center [795, 304] width 48 height 10
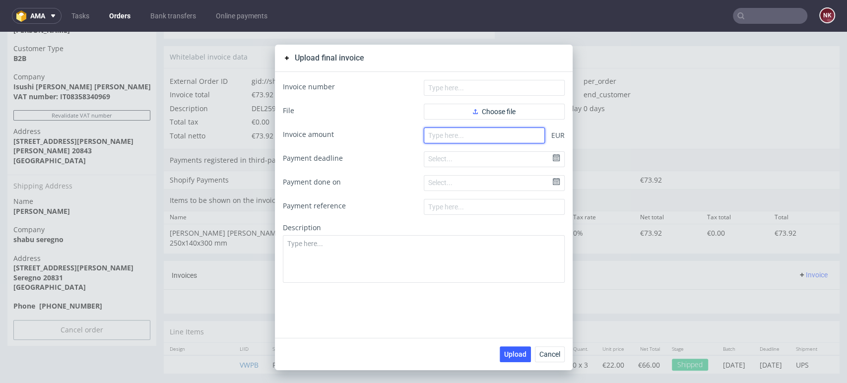
click at [452, 133] on input "number" at bounding box center [484, 136] width 121 height 16
type input "73.92"
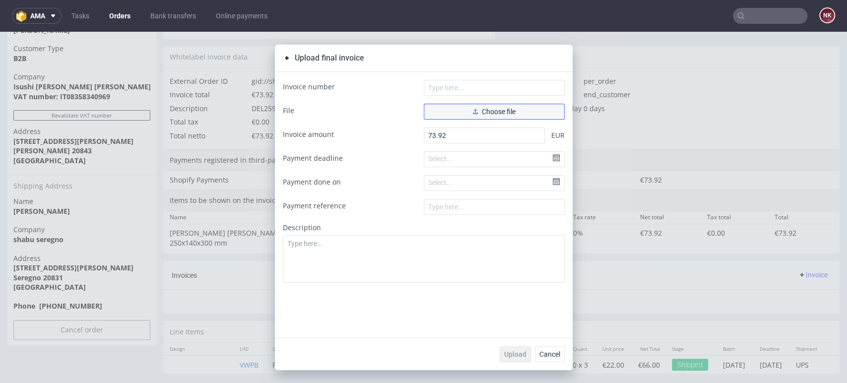
click at [471, 116] on button "Choose file" at bounding box center [494, 112] width 141 height 16
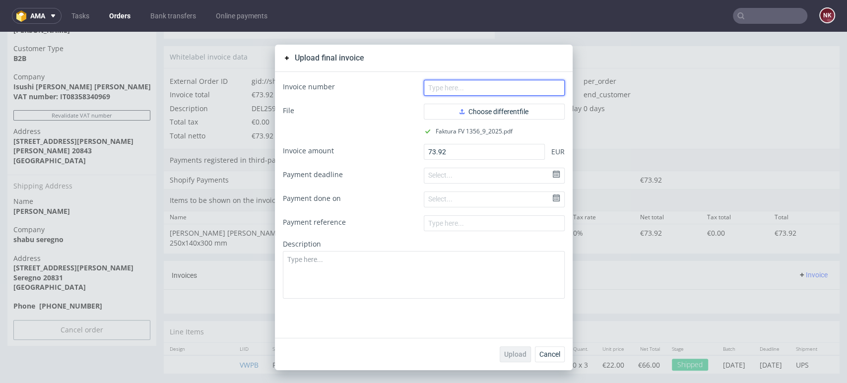
click at [476, 83] on input "text" at bounding box center [494, 88] width 141 height 16
type input "FV 1356/9/2025"
click at [513, 356] on span "Upload" at bounding box center [515, 354] width 22 height 7
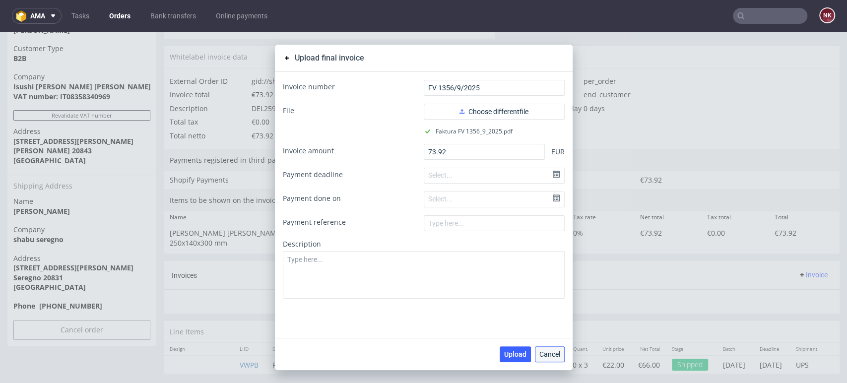
click at [553, 352] on span "Cancel" at bounding box center [549, 354] width 21 height 7
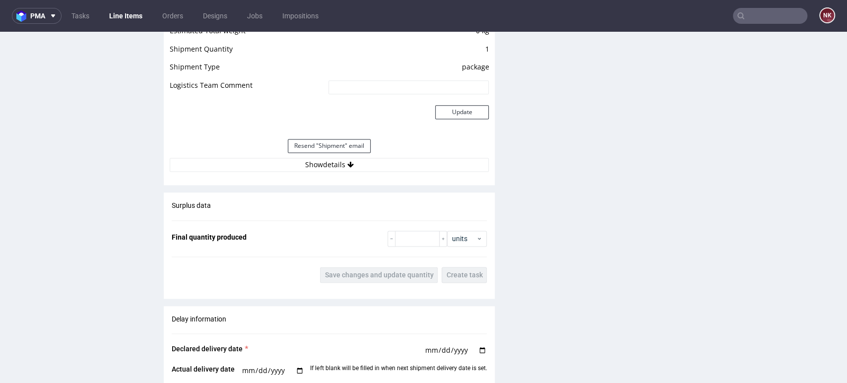
scroll to position [992, 0]
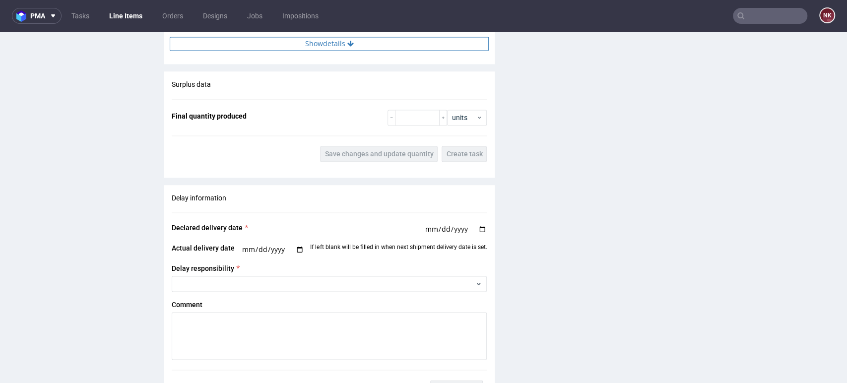
click at [378, 47] on button "Show details" at bounding box center [329, 44] width 319 height 14
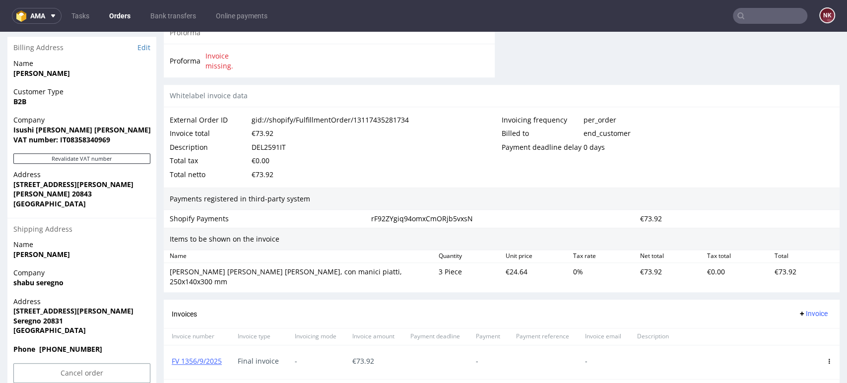
scroll to position [550, 0]
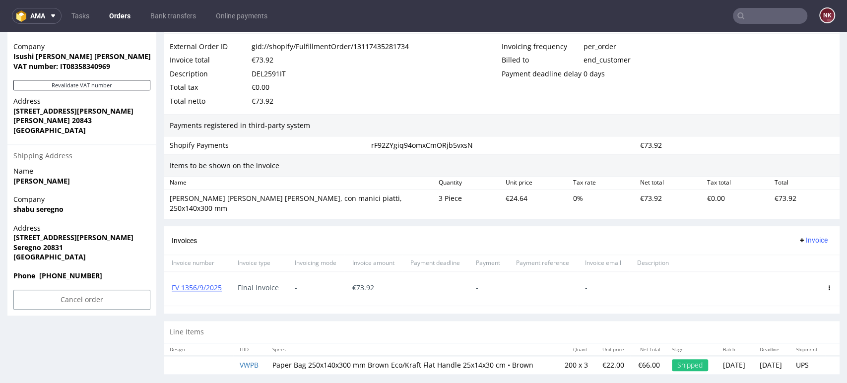
click at [803, 171] on div "Items to be shown on the invoice" at bounding box center [502, 165] width 676 height 23
click at [413, 182] on div "Name" at bounding box center [300, 183] width 269 height 8
drag, startPoint x: 665, startPoint y: 183, endPoint x: 642, endPoint y: 172, distance: 24.6
click at [665, 183] on div "Net total" at bounding box center [669, 183] width 67 height 8
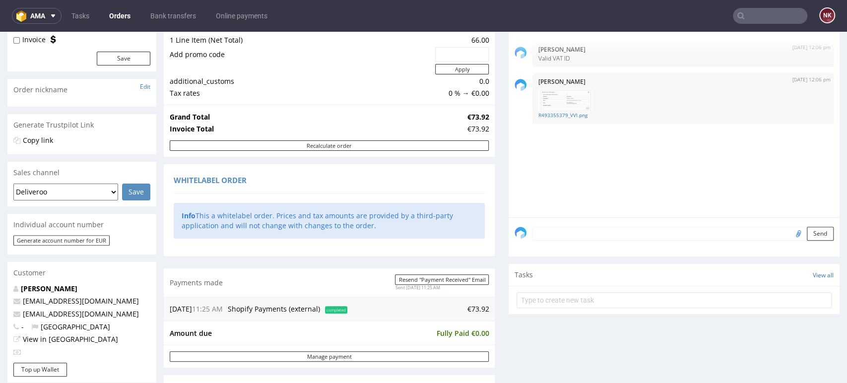
scroll to position [0, 0]
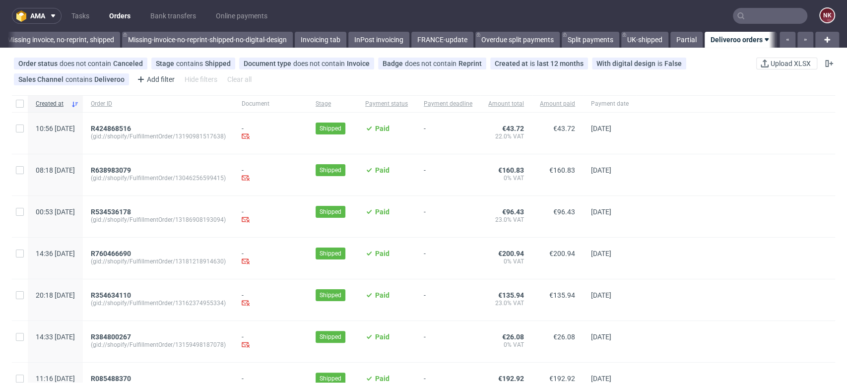
scroll to position [0, 1584]
click at [796, 270] on div at bounding box center [736, 258] width 198 height 41
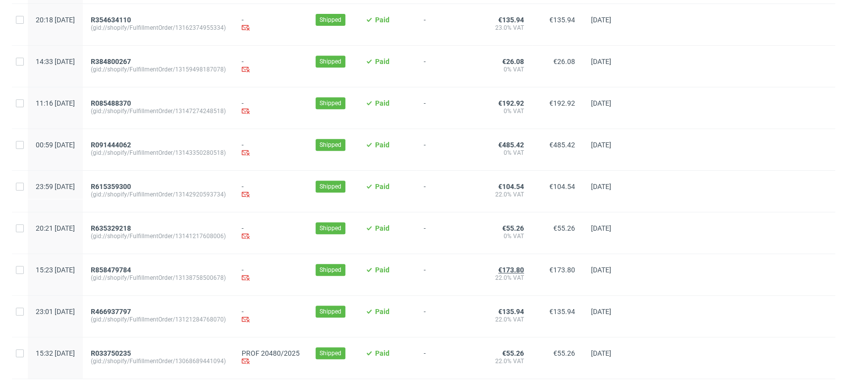
scroll to position [306, 0]
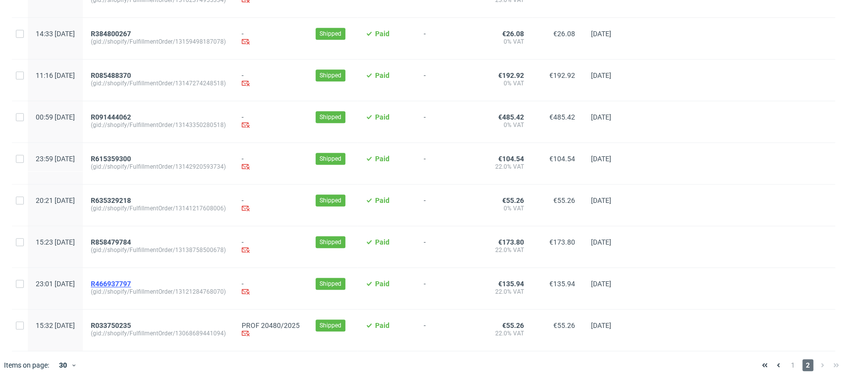
click at [131, 282] on span "R466937797" at bounding box center [111, 284] width 40 height 8
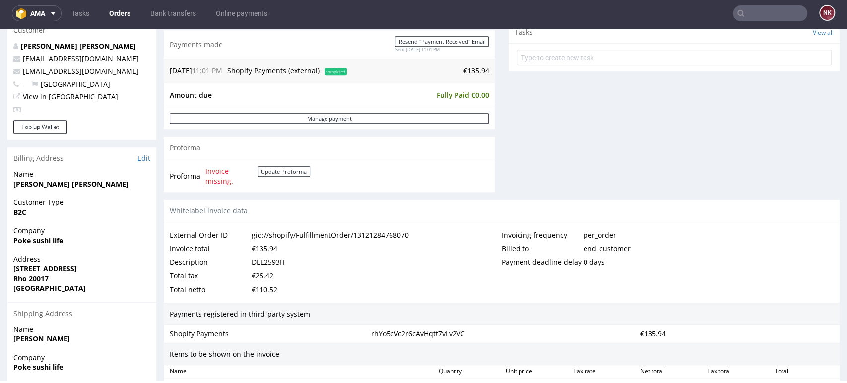
scroll to position [441, 0]
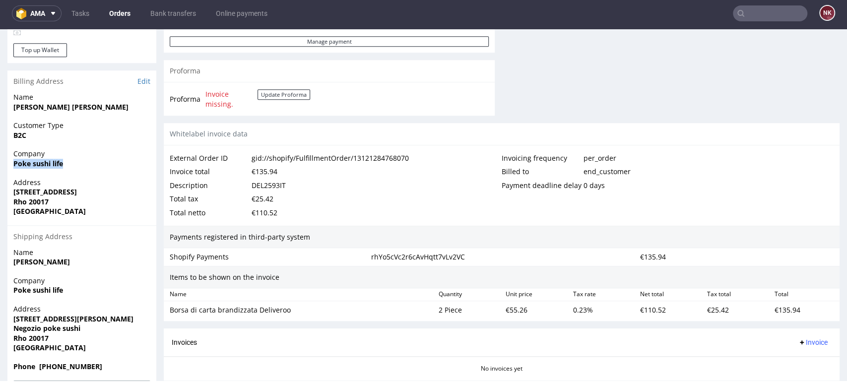
drag, startPoint x: 64, startPoint y: 163, endPoint x: 4, endPoint y: 163, distance: 59.5
click at [4, 163] on div "Order R466937797 (gid://shopify/FulfillmentOrder/13121284768070) [DATE] 11:01 P…" at bounding box center [423, 35] width 847 height 842
copy strong "Poke sushi life"
click at [75, 209] on span "[GEOGRAPHIC_DATA]" at bounding box center [81, 211] width 137 height 10
drag, startPoint x: 69, startPoint y: 163, endPoint x: 14, endPoint y: 167, distance: 55.2
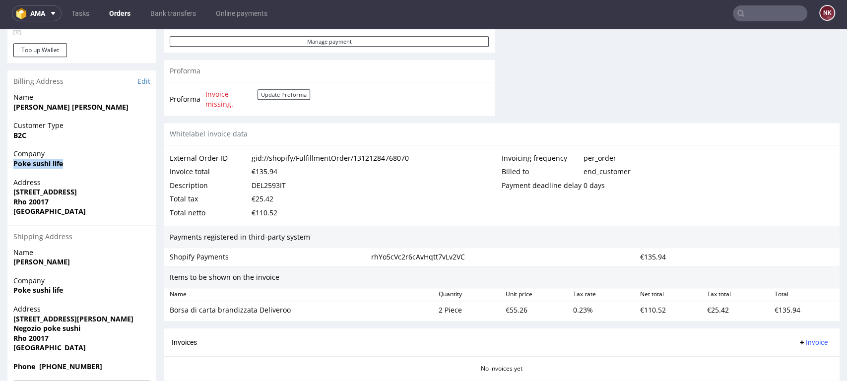
click at [14, 167] on span "Poke sushi life" at bounding box center [81, 164] width 137 height 10
click at [290, 93] on button "Update Proforma" at bounding box center [283, 94] width 53 height 10
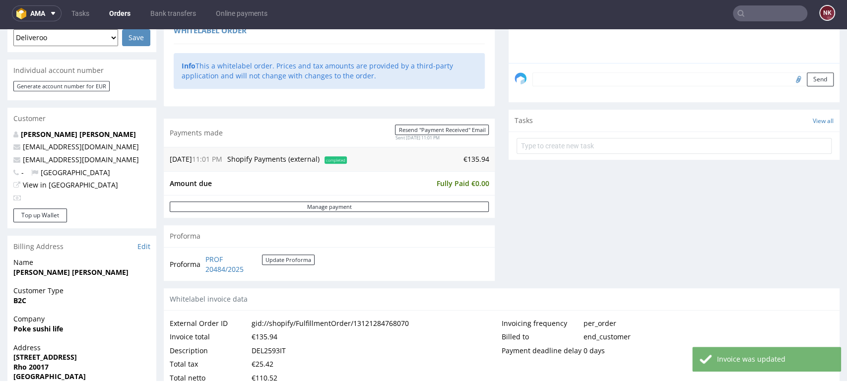
scroll to position [385, 0]
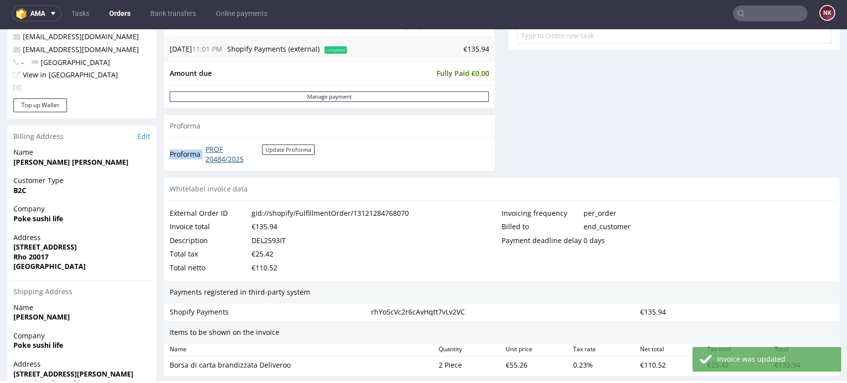
drag, startPoint x: 266, startPoint y: 162, endPoint x: 207, endPoint y: 151, distance: 60.4
click at [207, 151] on td "PROF 20484/2025 Update Proforma" at bounding box center [259, 153] width 112 height 21
copy tbody "Proforma"
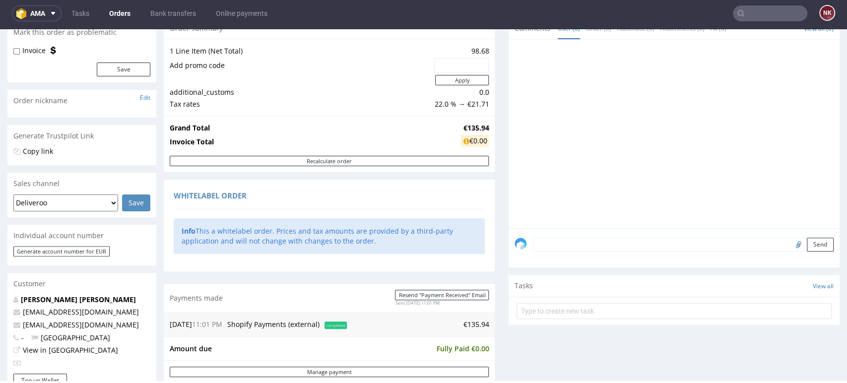
scroll to position [0, 0]
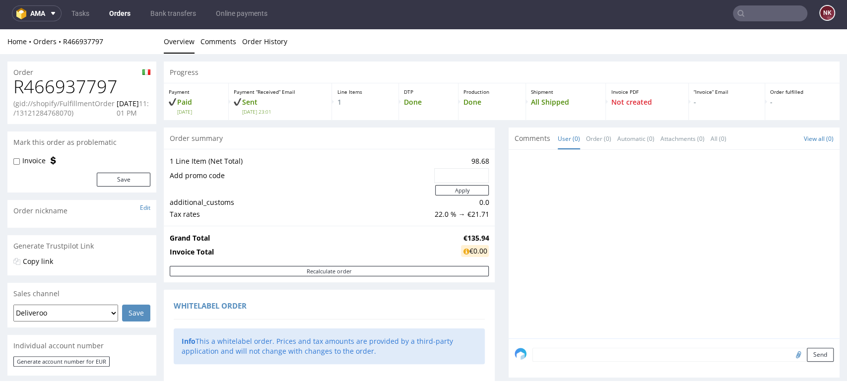
click at [91, 87] on h1 "R466937797" at bounding box center [81, 87] width 137 height 20
copy h1 "R466937797"
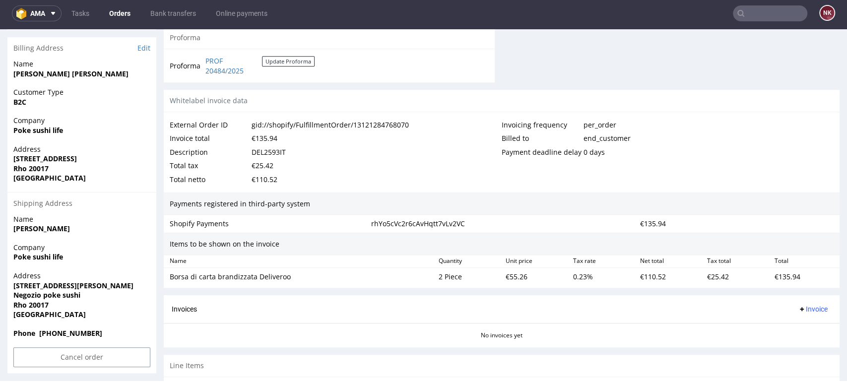
scroll to position [530, 0]
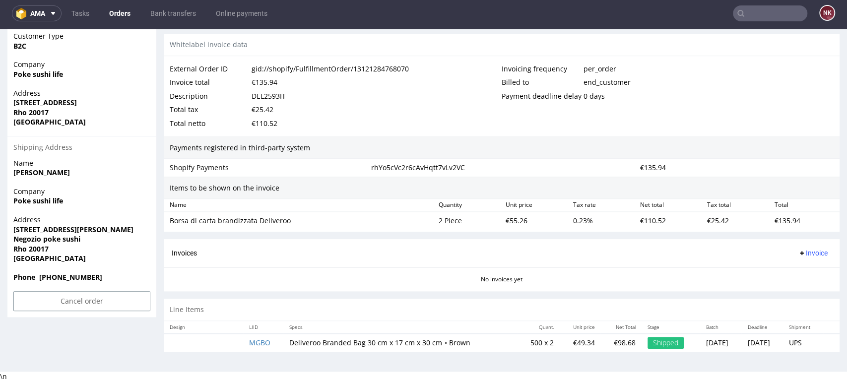
click at [343, 247] on div "Invoices Invoice" at bounding box center [502, 253] width 660 height 12
click at [771, 219] on div "€135.94" at bounding box center [804, 221] width 67 height 14
copy div "135.94"
click at [783, 223] on div "€135.94" at bounding box center [804, 221] width 67 height 14
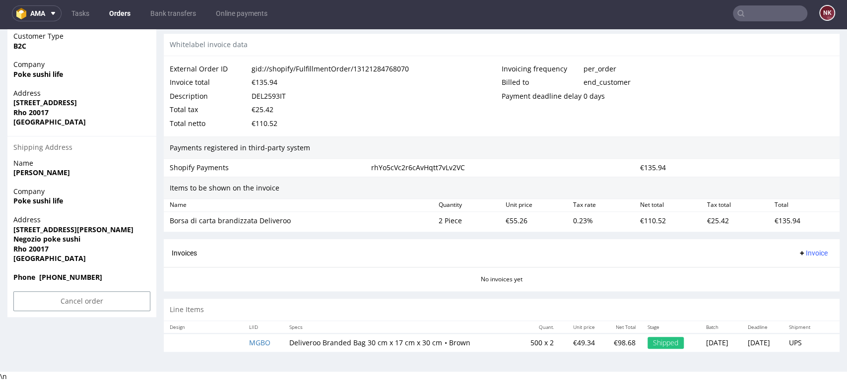
click at [783, 223] on div "€135.94" at bounding box center [804, 221] width 67 height 14
click at [773, 216] on div "€135.94" at bounding box center [804, 221] width 67 height 14
copy div "135.94"
click at [800, 253] on span "Invoice" at bounding box center [813, 253] width 30 height 8
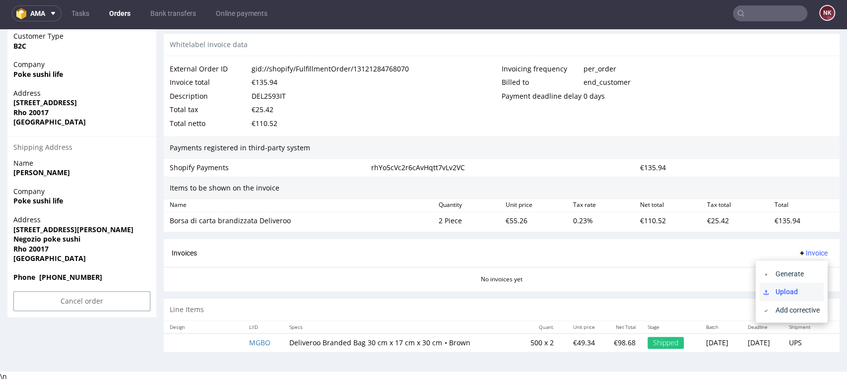
click at [800, 289] on span "Upload" at bounding box center [795, 291] width 48 height 10
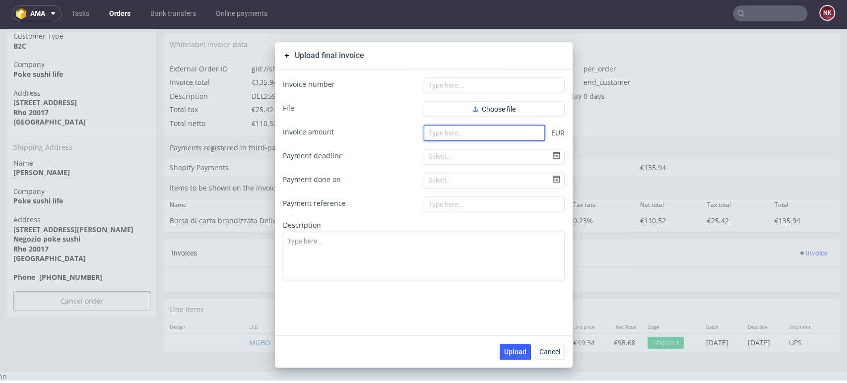
click at [457, 134] on input "number" at bounding box center [484, 133] width 121 height 16
paste input "135.94"
click at [473, 125] on input "135.93" at bounding box center [484, 133] width 121 height 16
type input "135.93"
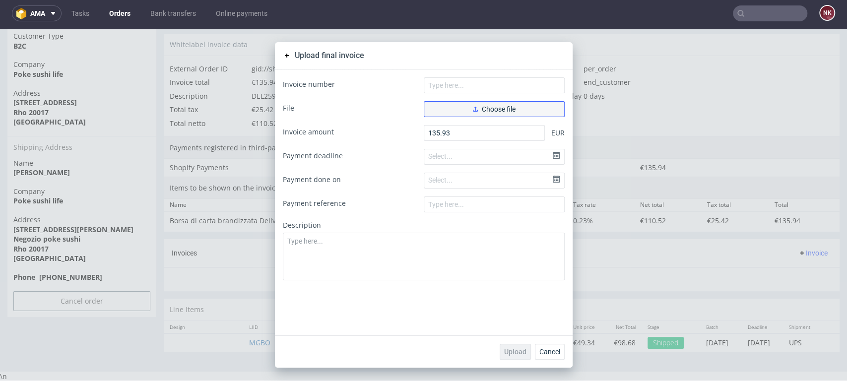
click at [477, 109] on span "Choose file" at bounding box center [494, 109] width 43 height 7
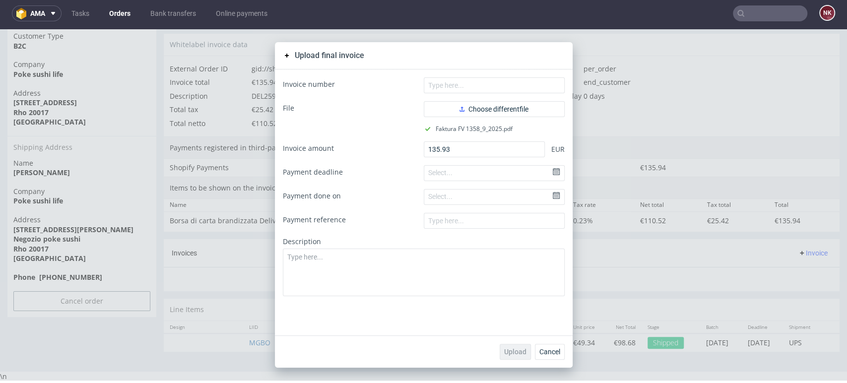
click at [504, 74] on div "Invoice number File Choose different file Faktura FV 1358_9_2025.pdf Invoice am…" at bounding box center [424, 202] width 298 height 266
click at [504, 84] on input "text" at bounding box center [494, 85] width 141 height 16
type input "FV 1358/9/2025"
click at [511, 353] on span "Upload" at bounding box center [515, 351] width 22 height 7
click at [549, 356] on button "Cancel" at bounding box center [550, 352] width 30 height 16
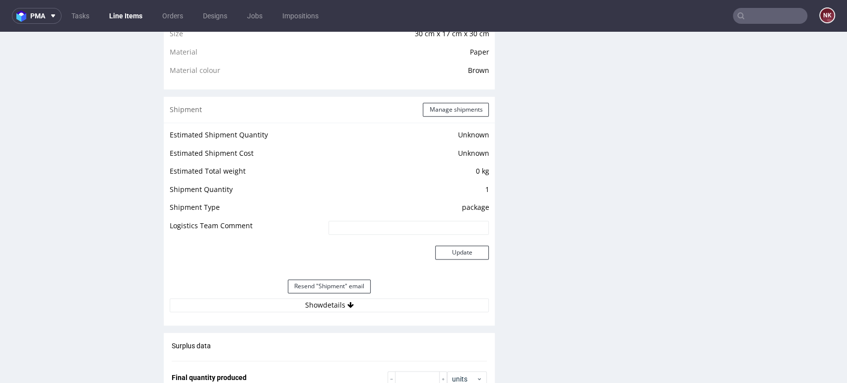
scroll to position [771, 0]
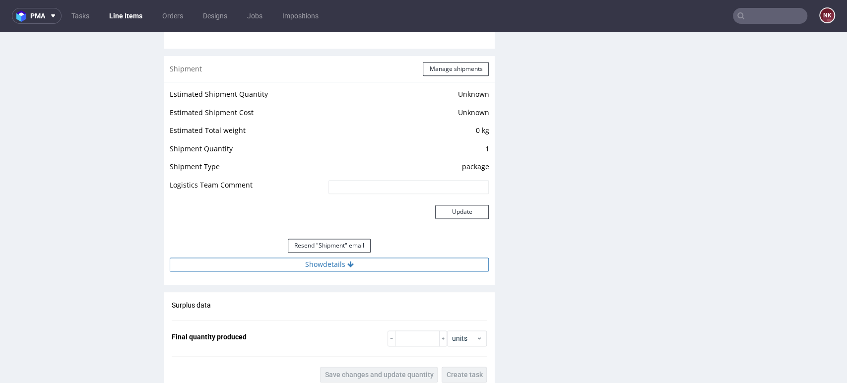
click at [348, 261] on icon at bounding box center [350, 264] width 6 height 7
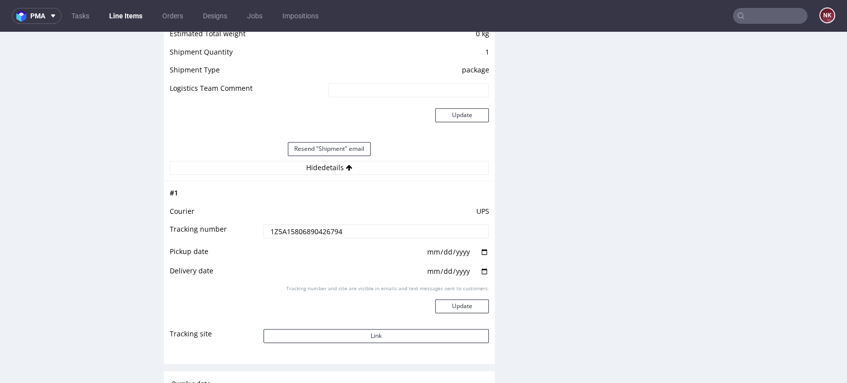
scroll to position [937, 0]
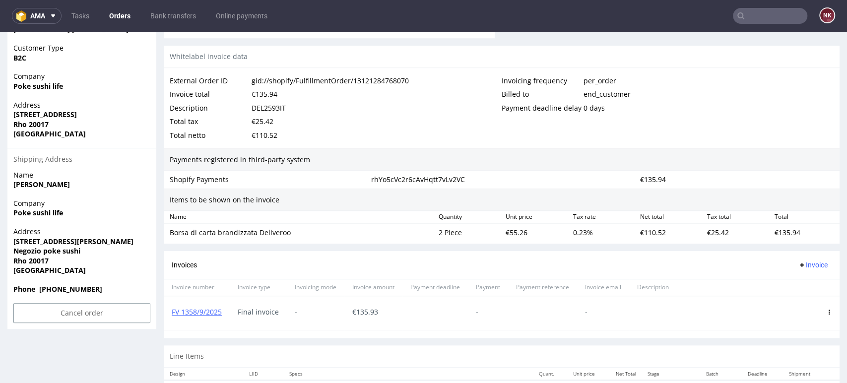
scroll to position [555, 0]
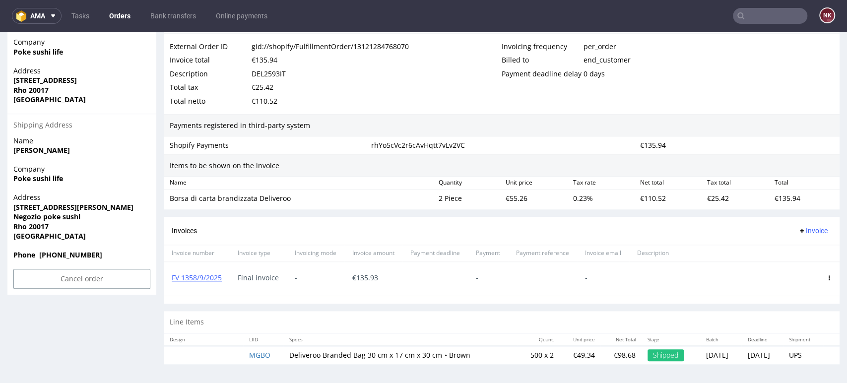
click at [121, 12] on link "Orders" at bounding box center [119, 16] width 33 height 16
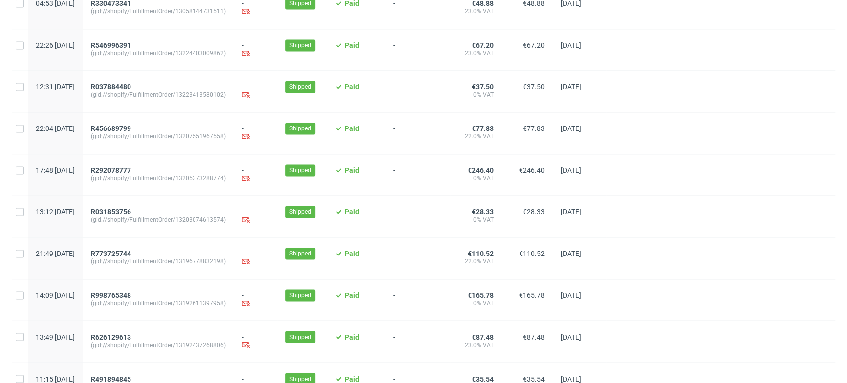
scroll to position [1018, 0]
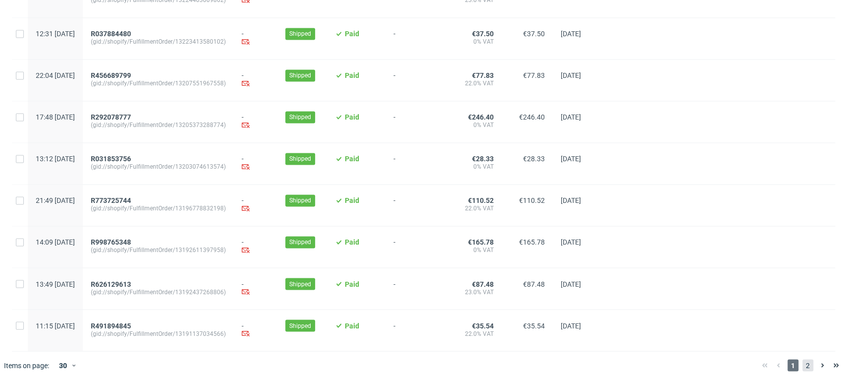
click at [802, 364] on span "2" at bounding box center [807, 365] width 11 height 12
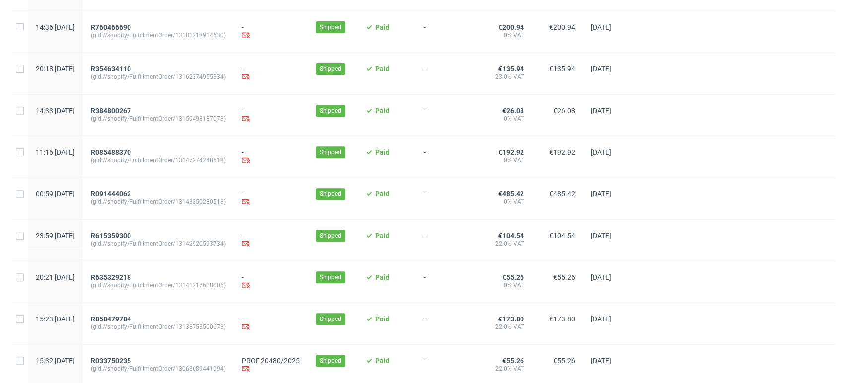
scroll to position [263, 0]
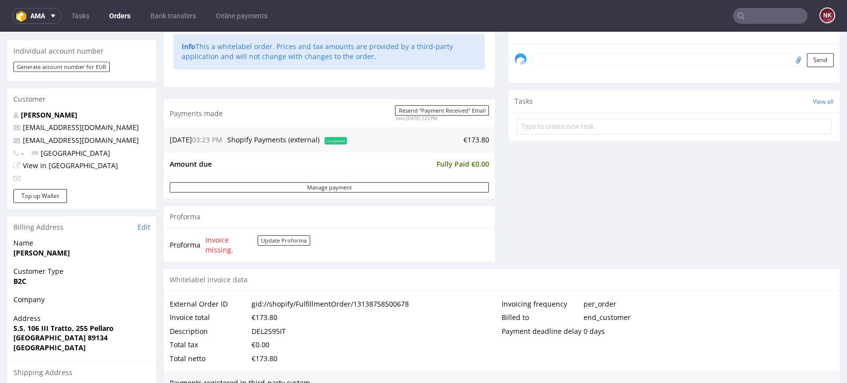
scroll to position [441, 0]
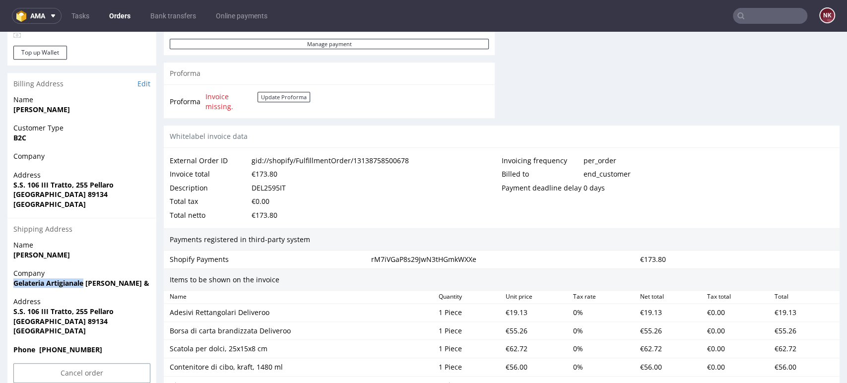
drag, startPoint x: 86, startPoint y: 284, endPoint x: 8, endPoint y: 280, distance: 78.0
click at [8, 280] on div "Company Gelateria Artigianale Di Mirco [PERSON_NAME] & C. Sas" at bounding box center [81, 282] width 149 height 28
copy strong "Gelateria Artigianale"
drag, startPoint x: 32, startPoint y: 332, endPoint x: 13, endPoint y: 287, distance: 48.5
click at [13, 287] on section "Billing Address Edit Name [PERSON_NAME] Customer Type B2C Company Address [STRE…" at bounding box center [81, 231] width 149 height 316
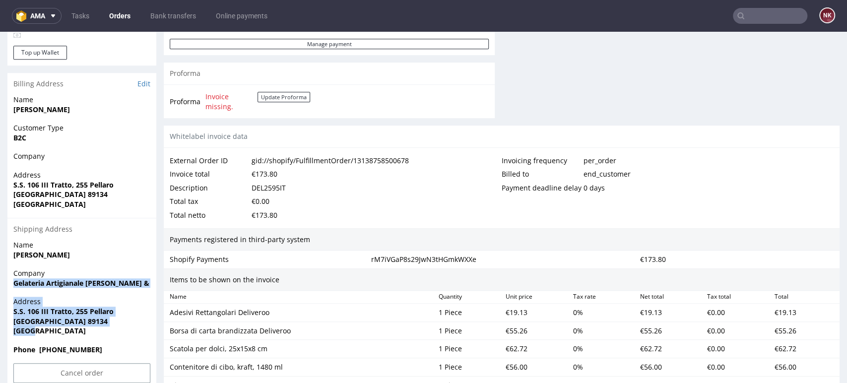
copy section "Gelateria Artigianale [PERSON_NAME] & C. Sas Address [STREET_ADDRESS]"
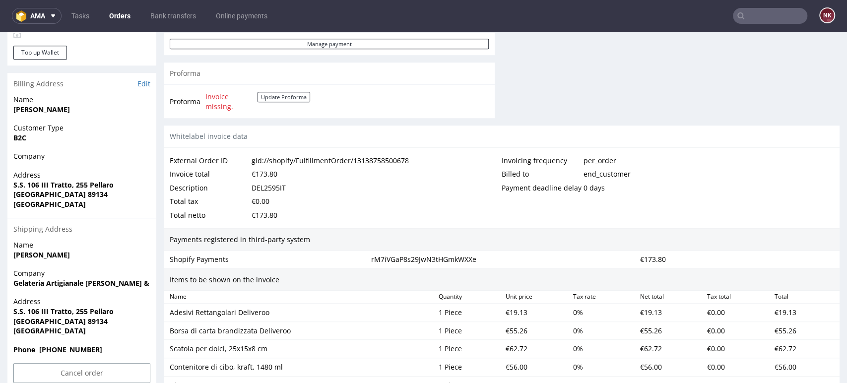
click at [386, 223] on div "External Order ID gid://shopify/FulfillmentOrder/13138758500678 Invoice total €…" at bounding box center [502, 188] width 676 height 80
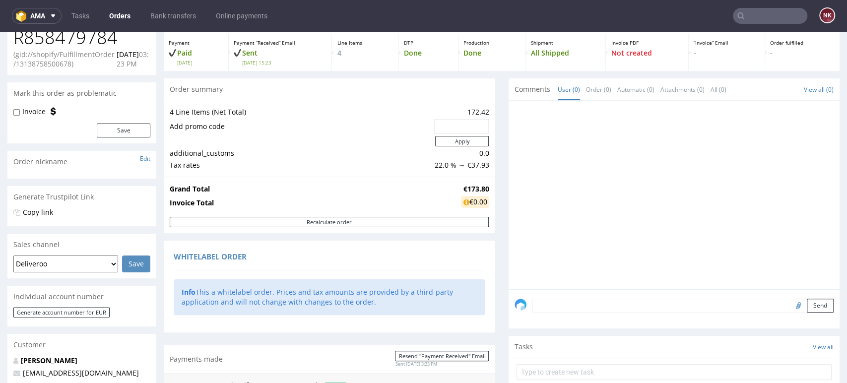
scroll to position [0, 0]
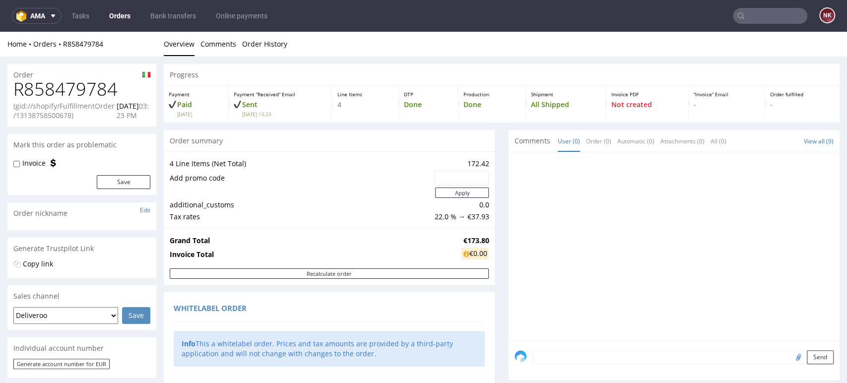
click at [74, 98] on h1 "R858479784" at bounding box center [81, 89] width 137 height 20
copy h1 "R858479784"
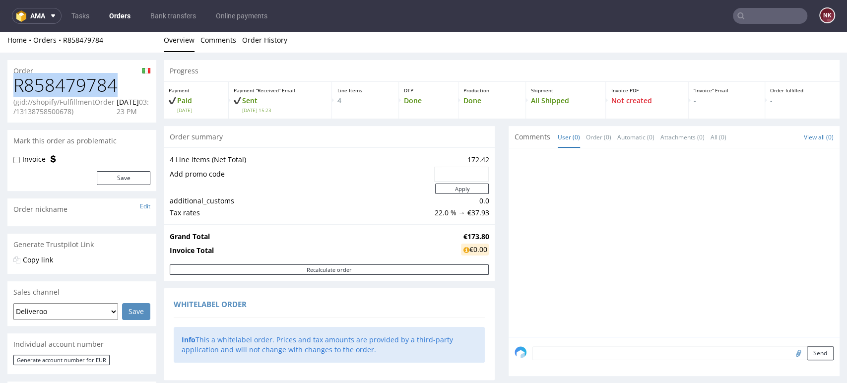
scroll to position [220, 0]
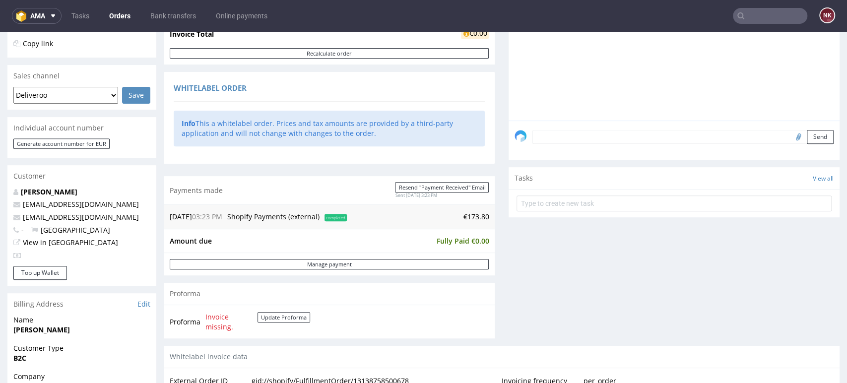
click at [547, 136] on textarea at bounding box center [682, 137] width 301 height 14
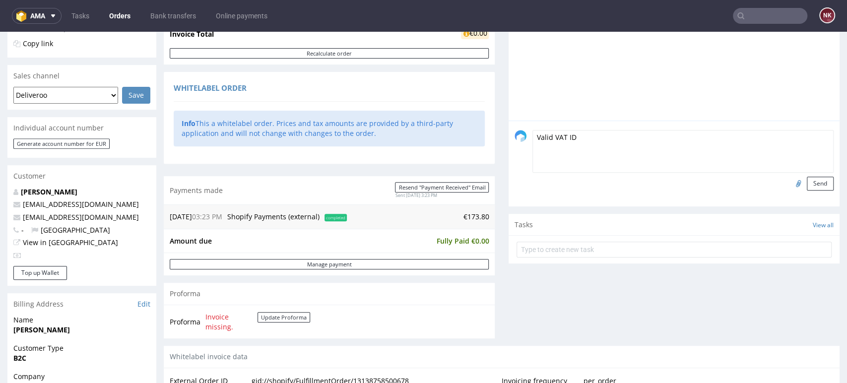
type textarea "Valid VAT ID"
click at [790, 181] on input "file" at bounding box center [797, 183] width 14 height 13
type input "C:\fakepath\R858479784_VVI.png"
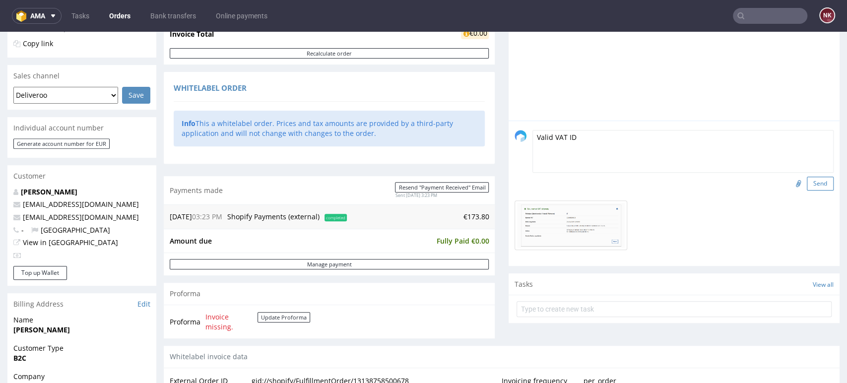
click at [807, 182] on button "Send" at bounding box center [820, 184] width 27 height 14
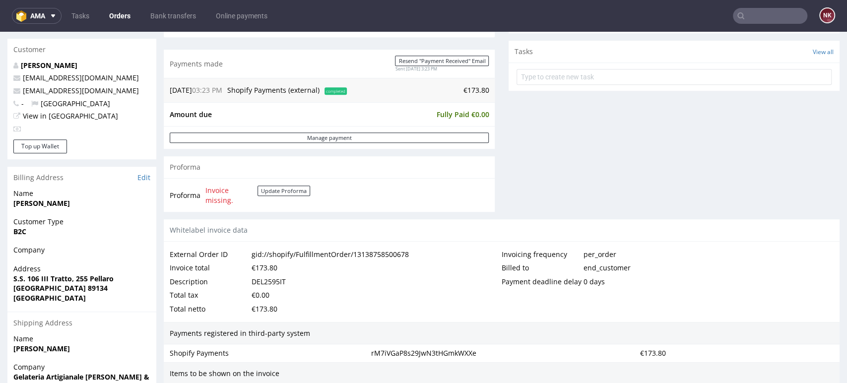
scroll to position [441, 0]
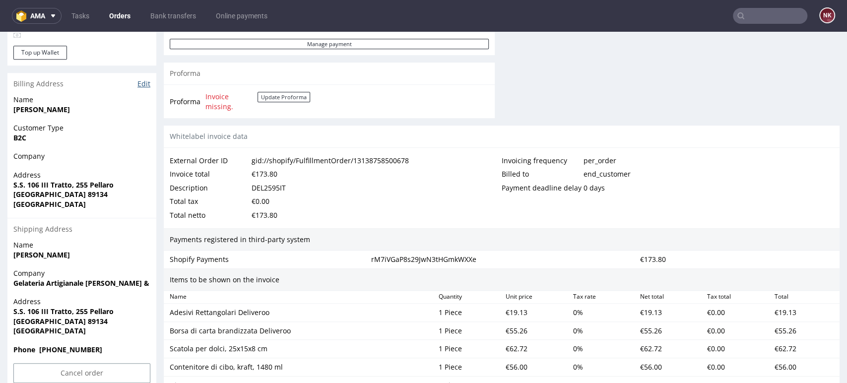
click at [139, 82] on link "Edit" at bounding box center [143, 84] width 13 height 10
click at [143, 80] on link "Edit" at bounding box center [143, 84] width 13 height 10
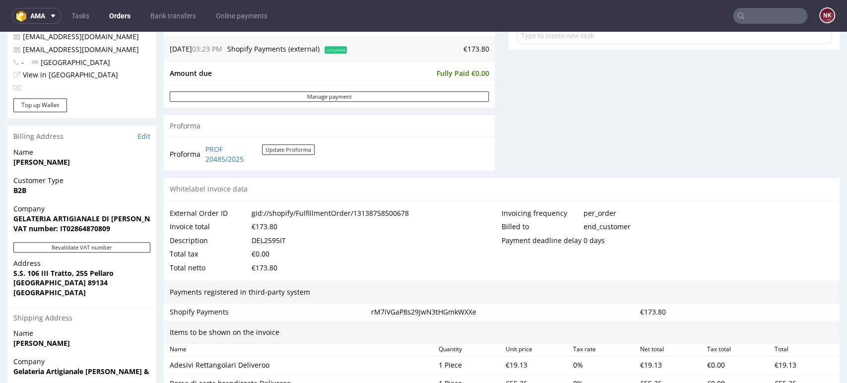
scroll to position [441, 0]
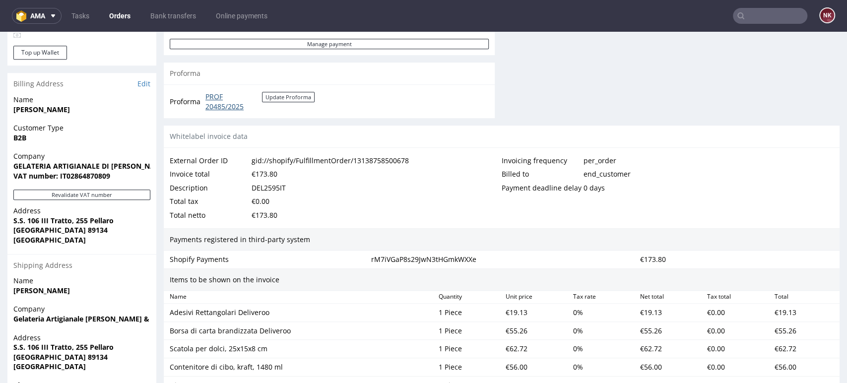
click at [224, 102] on link "PROF 20485/2025" at bounding box center [233, 101] width 57 height 19
click at [84, 173] on strong "VAT number: IT02864870809" at bounding box center [61, 175] width 97 height 9
copy strong "IT02864870809"
drag, startPoint x: 117, startPoint y: 220, endPoint x: 9, endPoint y: 219, distance: 108.2
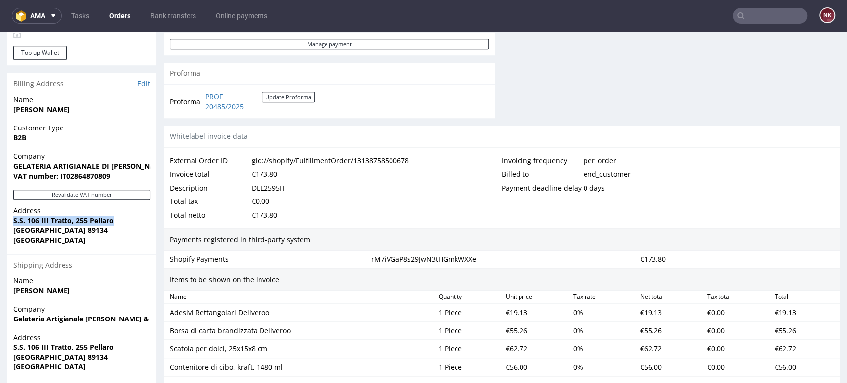
click at [9, 219] on div "Address [STREET_ADDRESS]" at bounding box center [81, 230] width 149 height 48
copy strong "S.S. 106 III Tratto, 255 Pellaro"
drag, startPoint x: 67, startPoint y: 230, endPoint x: 11, endPoint y: 230, distance: 56.6
click at [11, 230] on div "Address [STREET_ADDRESS]" at bounding box center [81, 230] width 149 height 48
copy strong "[GEOGRAPHIC_DATA]"
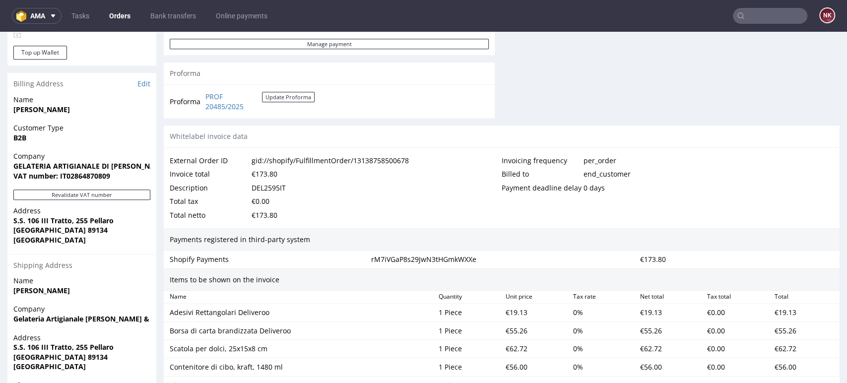
click at [80, 230] on strong "[GEOGRAPHIC_DATA] 89134" at bounding box center [60, 229] width 94 height 9
copy strong "89134"
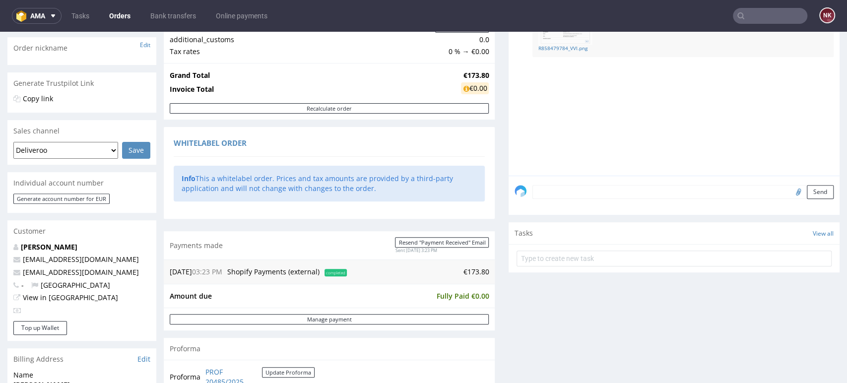
scroll to position [0, 0]
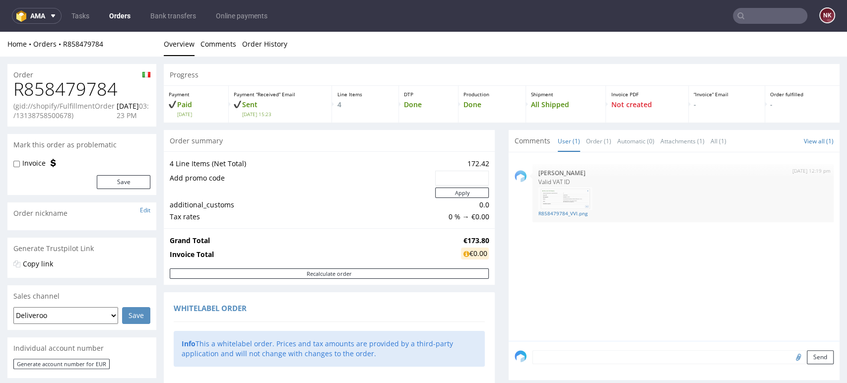
click at [106, 82] on h1 "R858479784" at bounding box center [81, 89] width 137 height 20
copy h1 "R858479784"
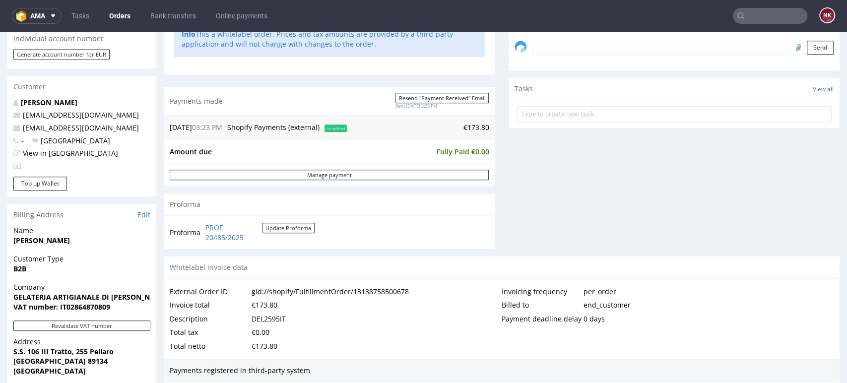
scroll to position [441, 0]
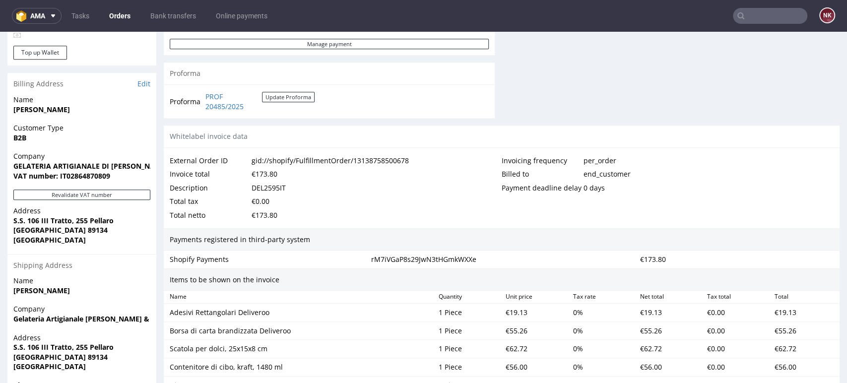
click at [272, 185] on div "DEL2595IT" at bounding box center [269, 188] width 34 height 14
copy div "DEL2595IT"
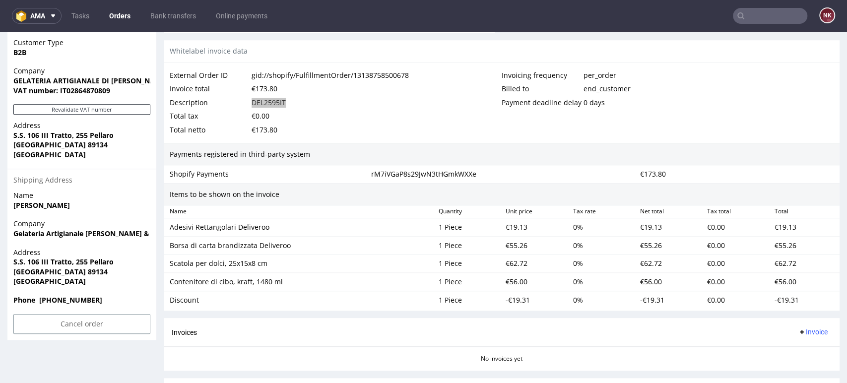
scroll to position [606, 0]
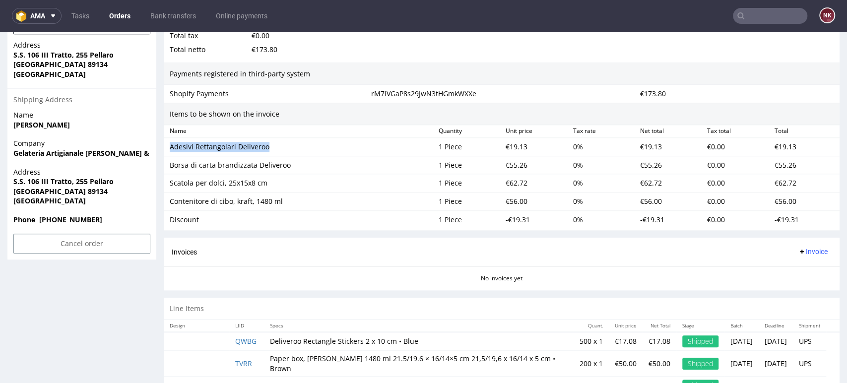
drag, startPoint x: 280, startPoint y: 144, endPoint x: 171, endPoint y: 146, distance: 109.7
click at [171, 146] on div "Adesivi Rettangolari Deliveroo" at bounding box center [300, 147] width 261 height 10
copy div "Adesivi Rettangolari Deliveroo"
drag, startPoint x: 288, startPoint y: 168, endPoint x: 169, endPoint y: 168, distance: 119.6
click at [169, 168] on div "Borsa di carta brandizzata Deliveroo" at bounding box center [300, 165] width 269 height 14
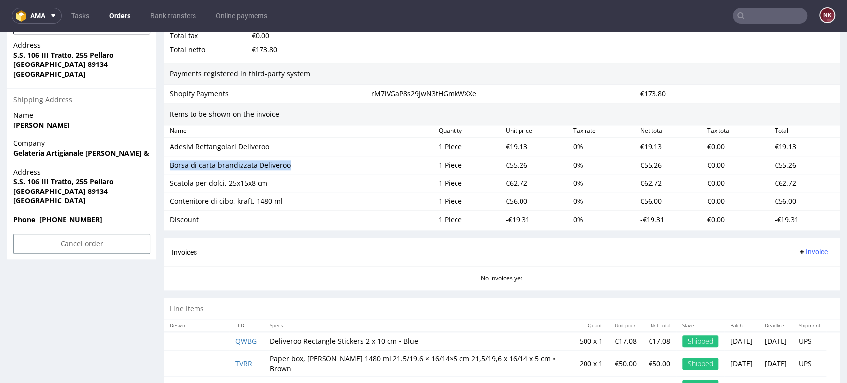
copy div "Borsa di carta brandizzata Deliveroo"
drag, startPoint x: 272, startPoint y: 184, endPoint x: 170, endPoint y: 182, distance: 102.7
click at [170, 182] on div "Scatola per dolci, 25x15x8 cm" at bounding box center [300, 183] width 261 height 10
copy div "Scatola per dolci, 25x15x8 cm"
drag, startPoint x: 285, startPoint y: 201, endPoint x: 169, endPoint y: 201, distance: 116.1
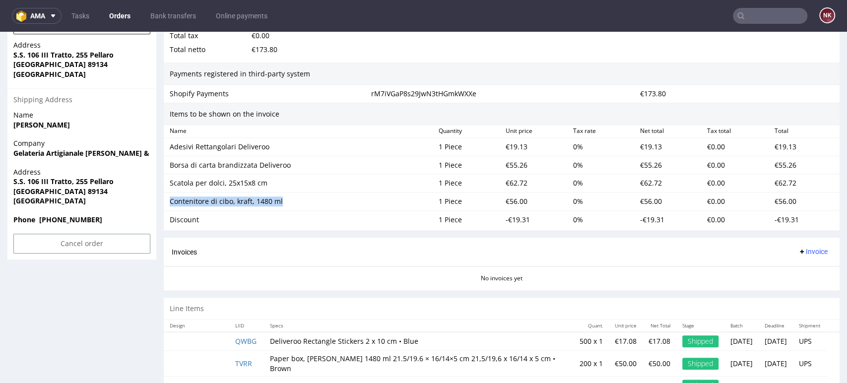
click at [169, 201] on div "Contenitore di cibo, kraft, 1480 ml" at bounding box center [300, 201] width 269 height 14
copy div "Contenitore di cibo, kraft, 1480 ml"
click at [181, 222] on div "Discount" at bounding box center [300, 220] width 261 height 10
click at [182, 221] on div "Discount" at bounding box center [300, 220] width 261 height 10
click at [508, 144] on div "€19.13" at bounding box center [535, 147] width 67 height 14
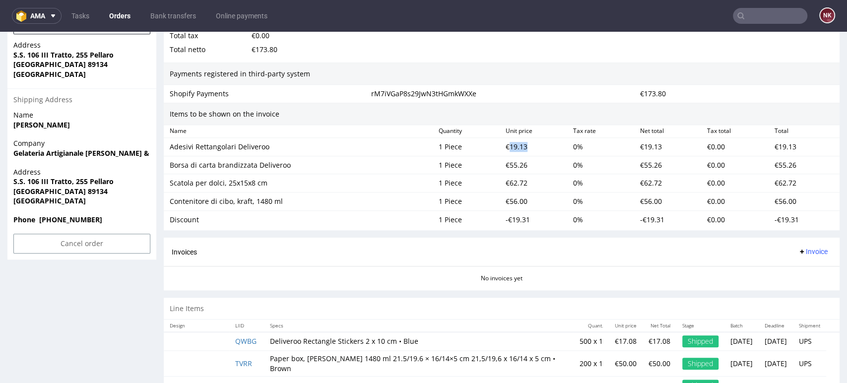
click at [508, 144] on div "€19.13" at bounding box center [535, 147] width 67 height 14
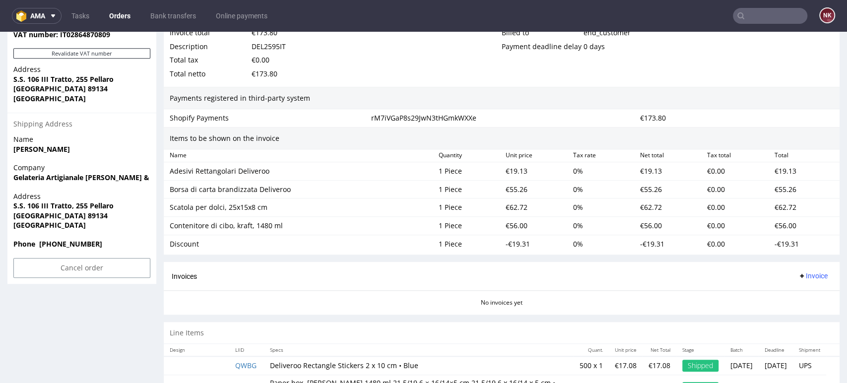
scroll to position [472, 0]
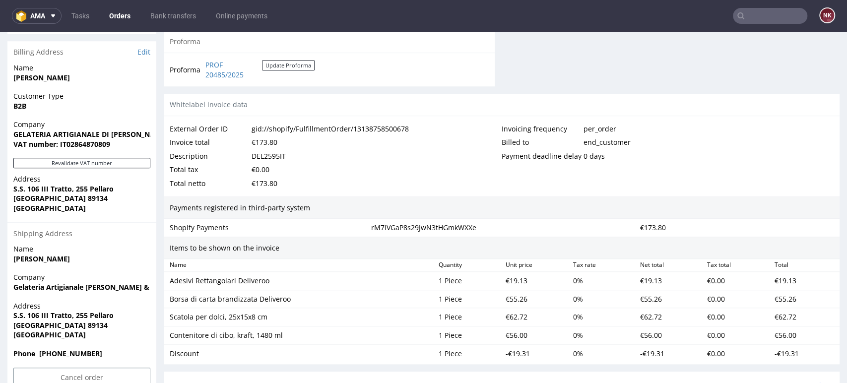
click at [268, 141] on div "€173.80" at bounding box center [265, 142] width 26 height 14
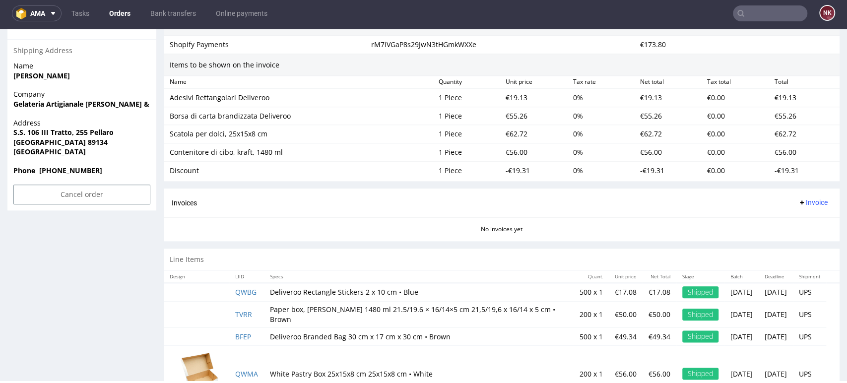
scroll to position [693, 0]
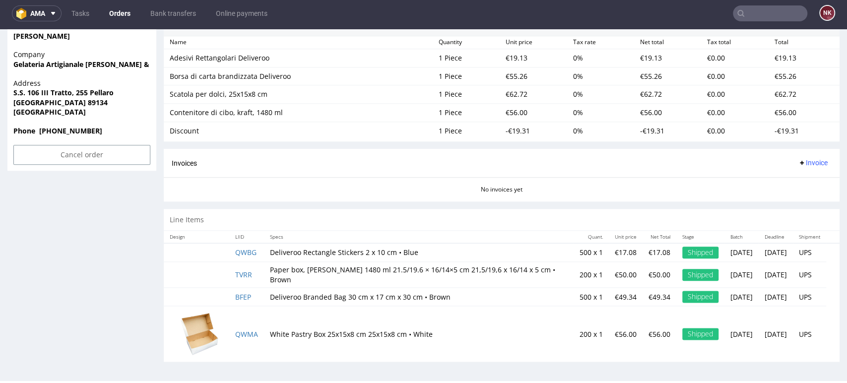
click at [804, 162] on span "Invoice" at bounding box center [813, 163] width 30 height 8
click at [796, 201] on span "Upload" at bounding box center [795, 201] width 48 height 10
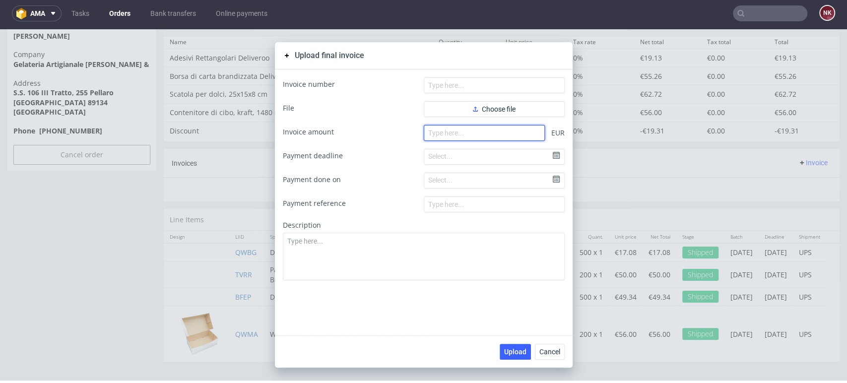
click at [445, 140] on input "number" at bounding box center [484, 133] width 121 height 16
paste input "173.80"
type input "173.80"
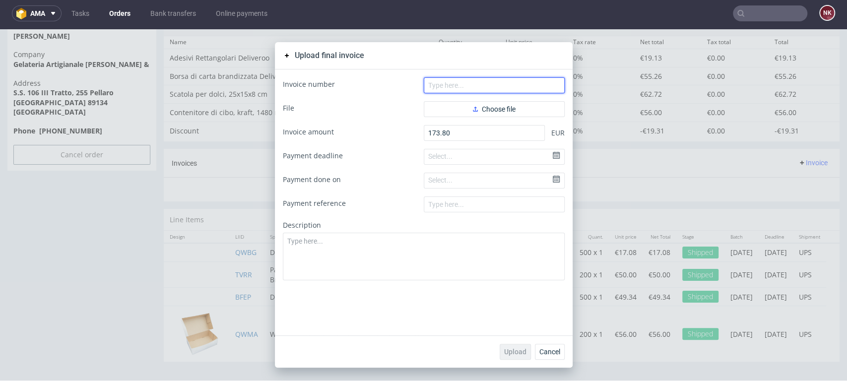
click at [484, 88] on input "text" at bounding box center [494, 85] width 141 height 16
type input "FV 1361/9/2025"
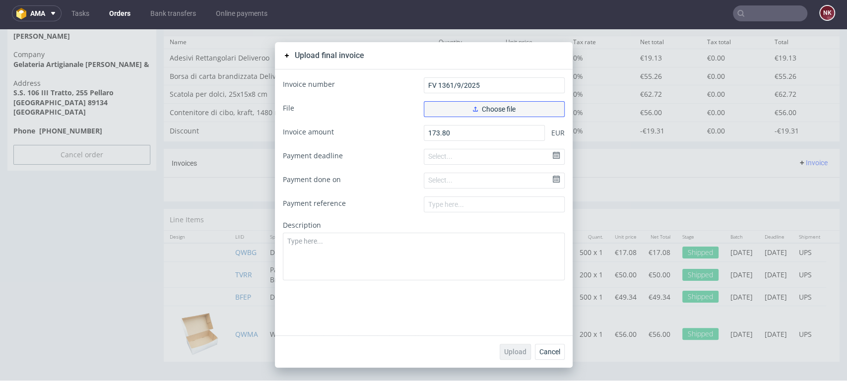
click at [483, 109] on span "Choose file" at bounding box center [494, 109] width 43 height 7
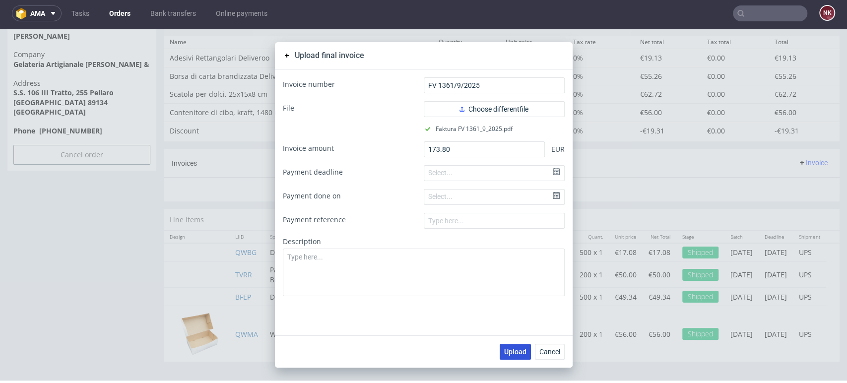
click at [511, 354] on span "Upload" at bounding box center [515, 351] width 22 height 7
click at [551, 353] on span "Cancel" at bounding box center [549, 351] width 21 height 7
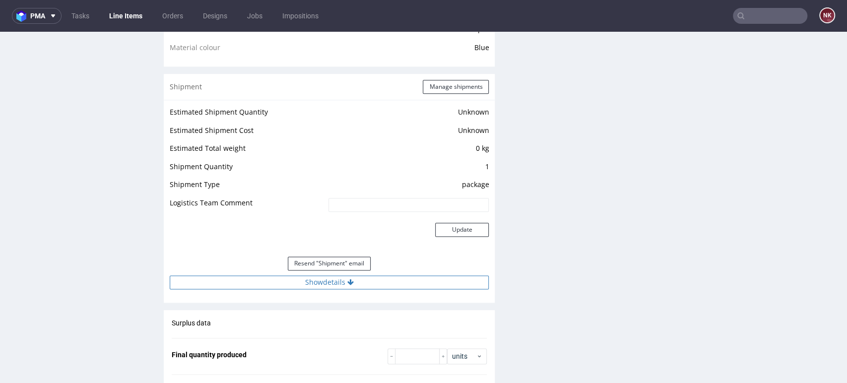
scroll to position [827, 0]
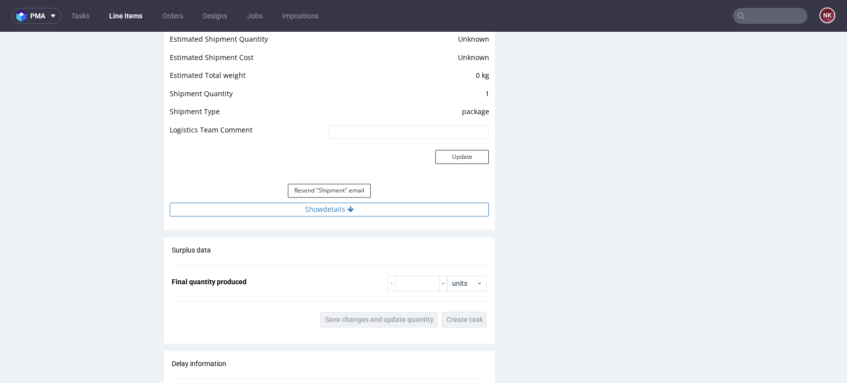
click at [360, 207] on button "Show details" at bounding box center [329, 209] width 319 height 14
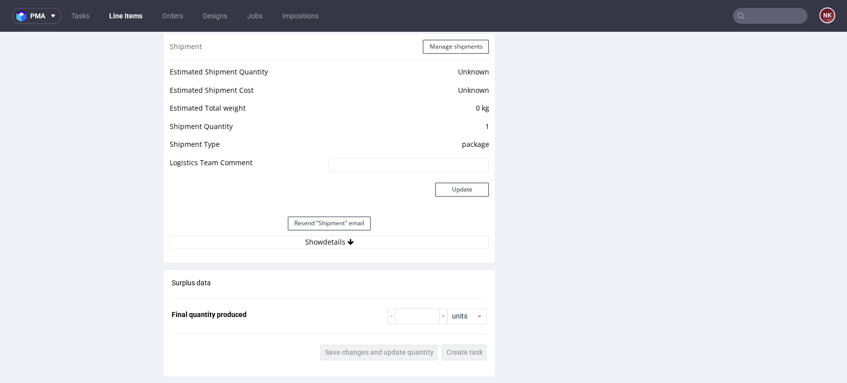
scroll to position [882, 0]
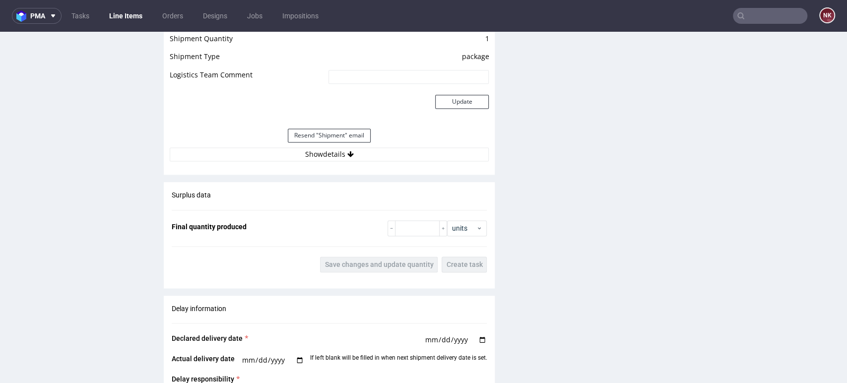
click at [351, 147] on div "Resend "Shipment" email" at bounding box center [329, 136] width 319 height 24
click at [348, 158] on icon at bounding box center [350, 154] width 6 height 7
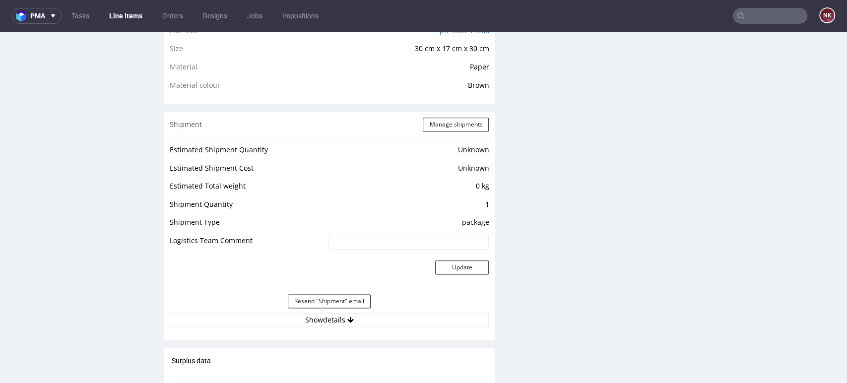
scroll to position [771, 0]
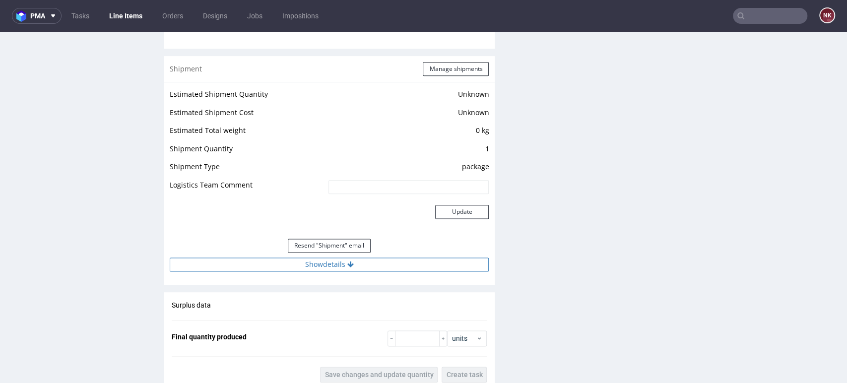
click at [369, 269] on button "Show details" at bounding box center [329, 264] width 319 height 14
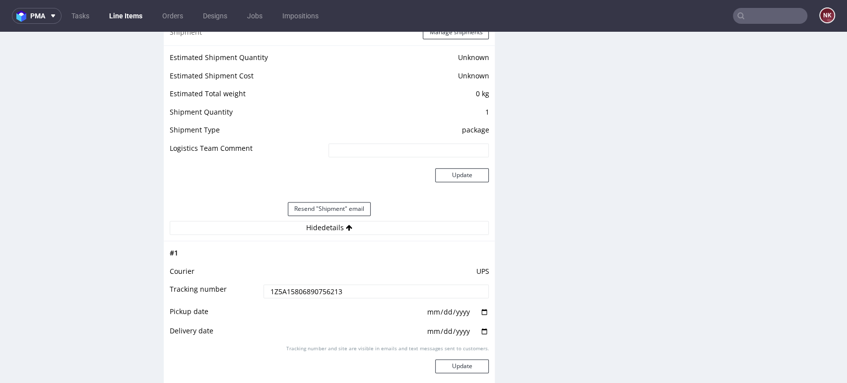
scroll to position [827, 0]
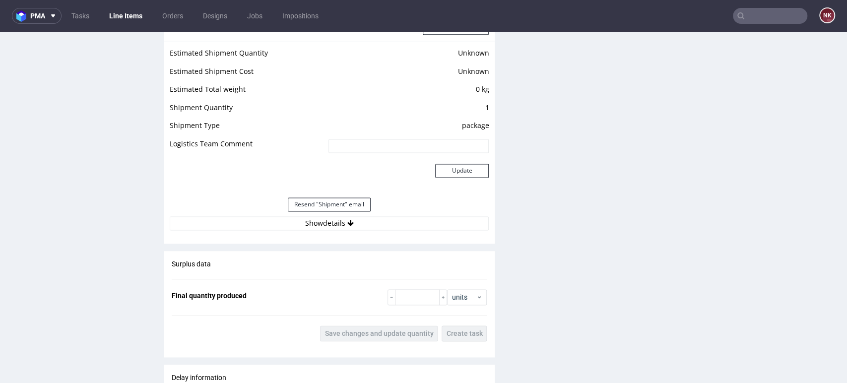
scroll to position [937, 0]
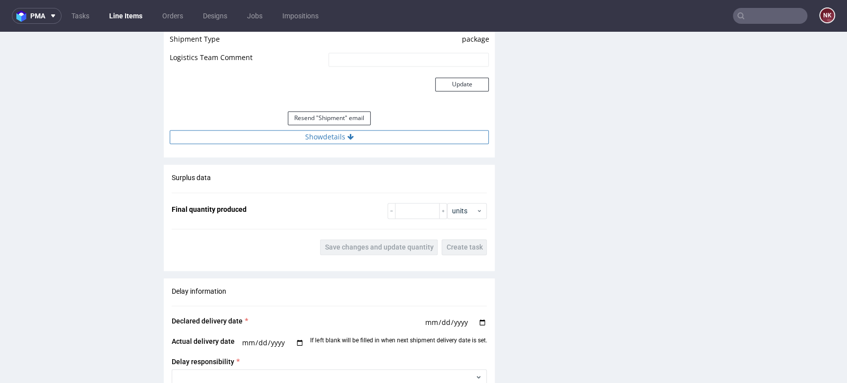
click at [385, 136] on button "Show details" at bounding box center [329, 137] width 319 height 14
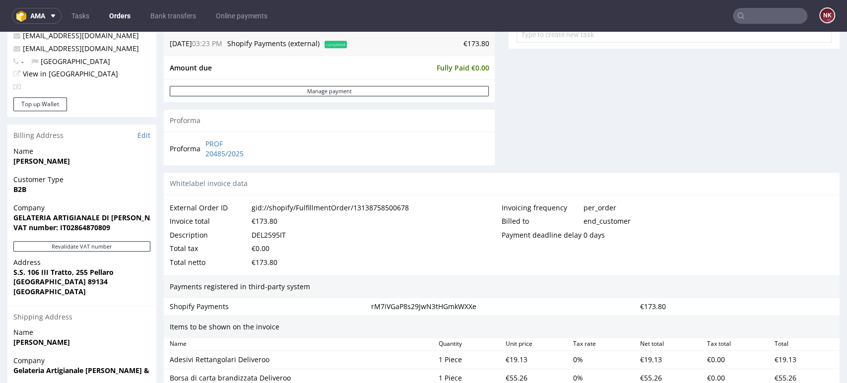
scroll to position [441, 0]
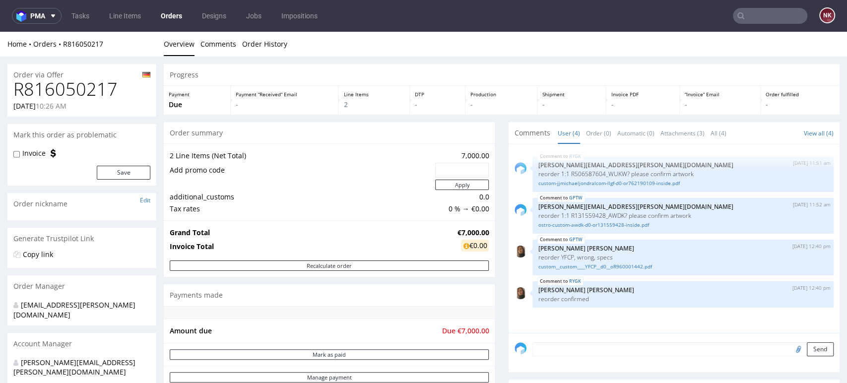
click at [80, 96] on h1 "R816050217" at bounding box center [81, 89] width 137 height 20
copy h1 "R816050217"
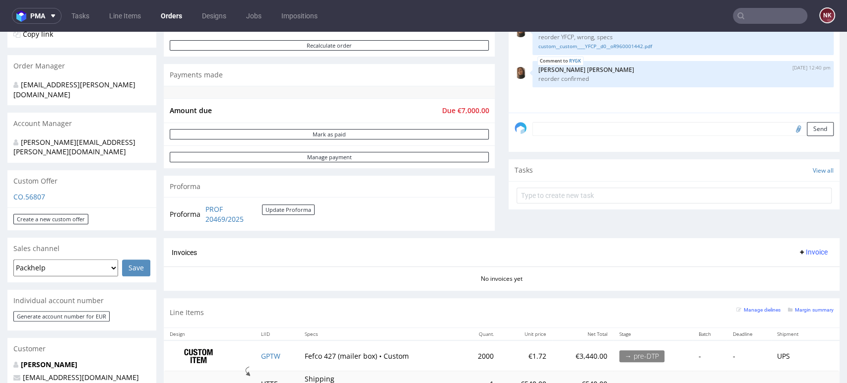
scroll to position [441, 0]
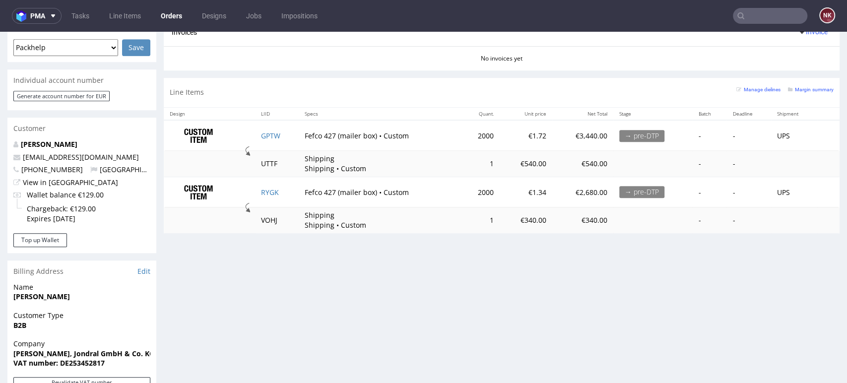
click at [803, 287] on div "Progress Payment Due Payment “Received” Email - Line Items 2 DTP - Production -…" at bounding box center [502, 122] width 676 height 999
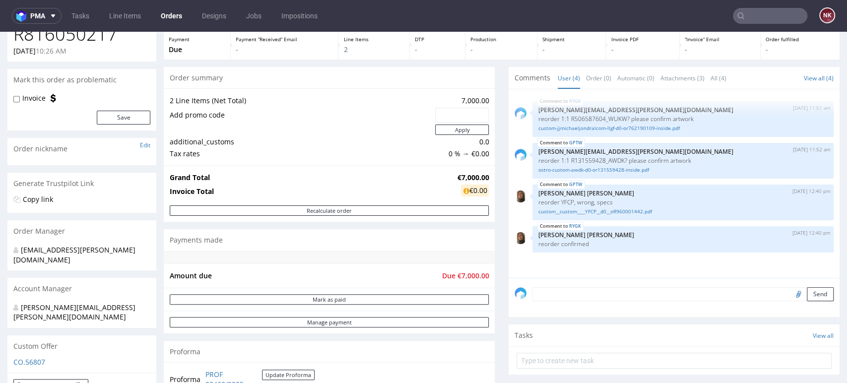
scroll to position [275, 0]
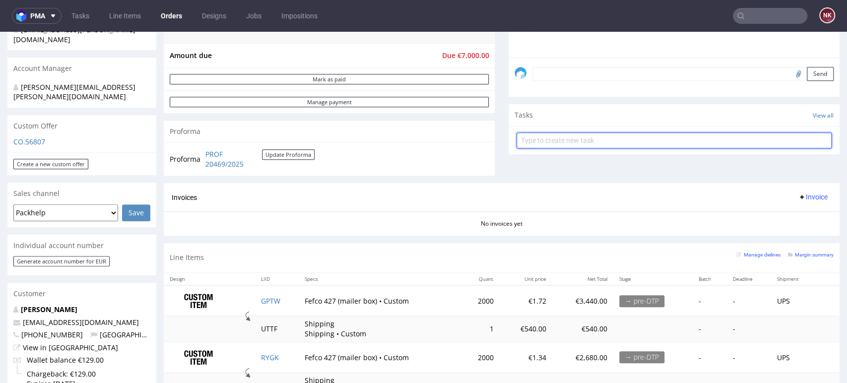
click at [539, 143] on input "text" at bounding box center [673, 140] width 315 height 16
type input "Invoice - Finance"
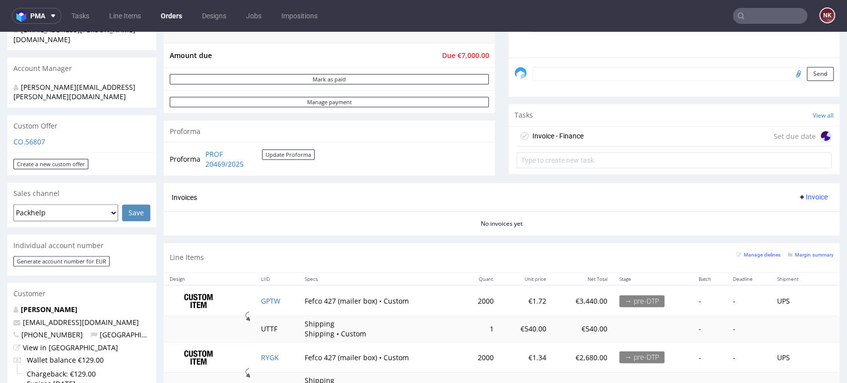
click at [583, 131] on div "Invoice - Finance Set due date" at bounding box center [673, 137] width 315 height 20
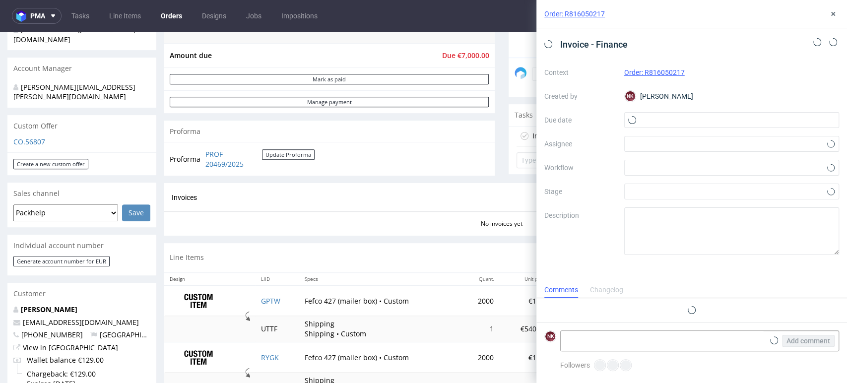
scroll to position [8, 0]
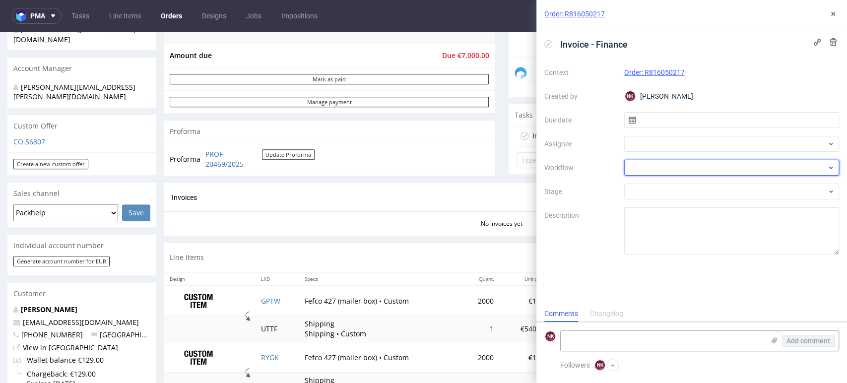
click at [633, 164] on div at bounding box center [731, 168] width 215 height 16
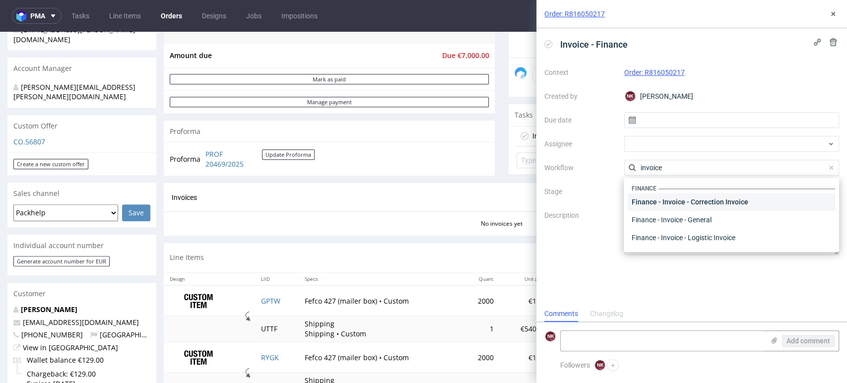
scroll to position [0, 0]
type input "invoice"
click at [728, 221] on div "Finance - Invoice - General" at bounding box center [731, 221] width 207 height 18
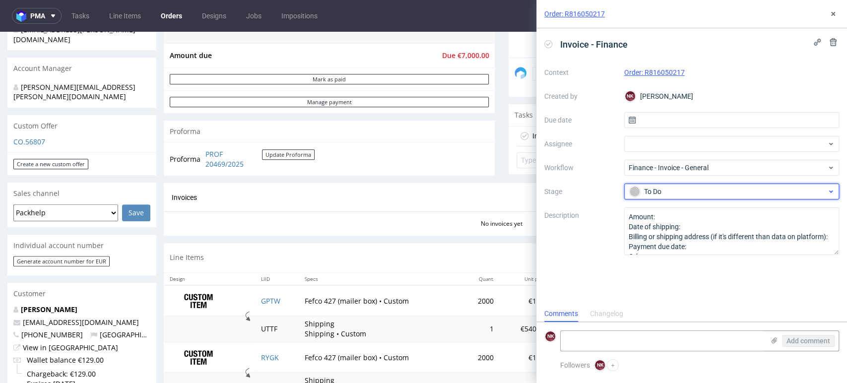
click at [680, 193] on div "To Do" at bounding box center [727, 191] width 197 height 11
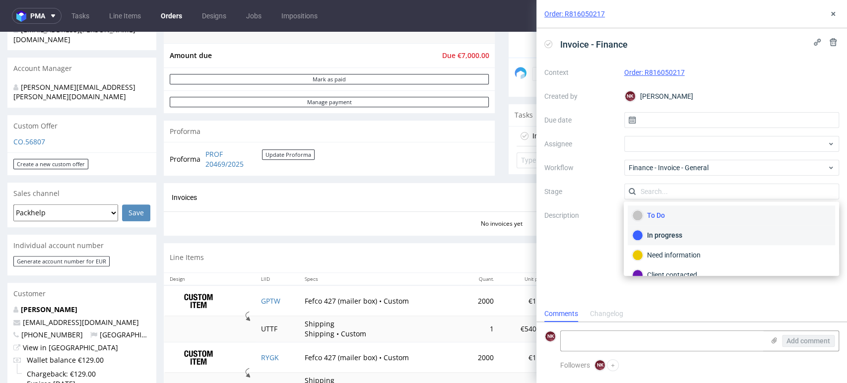
scroll to position [71, 0]
click at [693, 224] on div "On hold" at bounding box center [731, 223] width 198 height 11
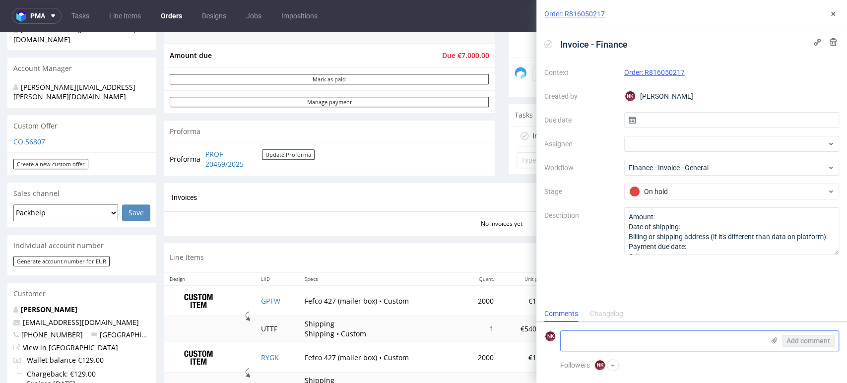
click at [651, 344] on textarea at bounding box center [662, 341] width 203 height 20
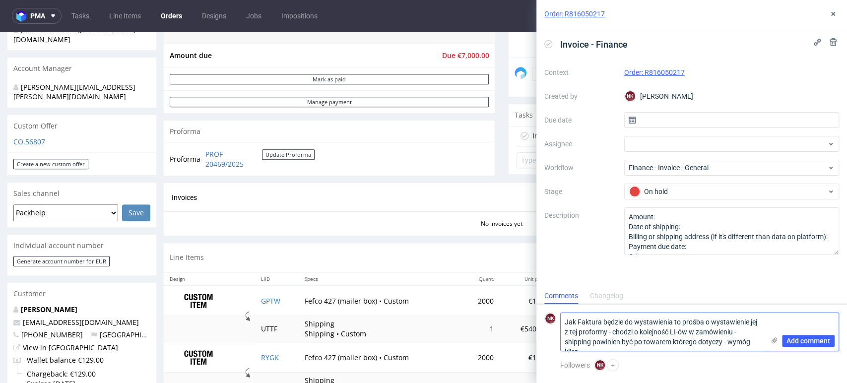
scroll to position [0, 0]
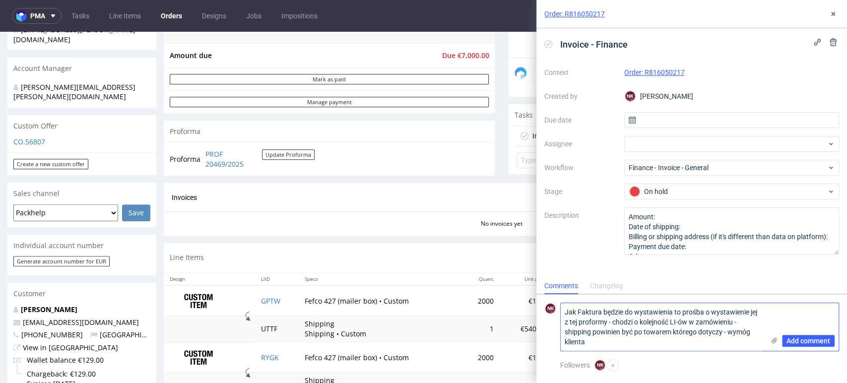
type textarea "Jak Faktura będzie do wystawienia to prośba o wystawienie jej z tej proformy - …"
click at [775, 341] on icon at bounding box center [774, 340] width 8 height 8
click at [0, 0] on input "file" at bounding box center [0, 0] width 0 height 0
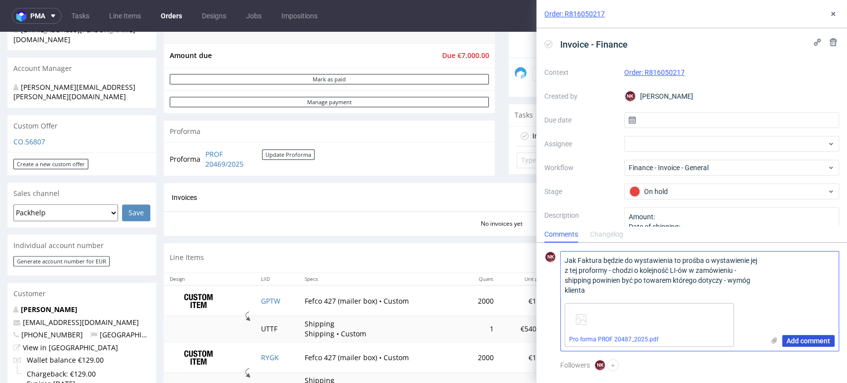
click at [814, 339] on span "Add comment" at bounding box center [808, 340] width 44 height 7
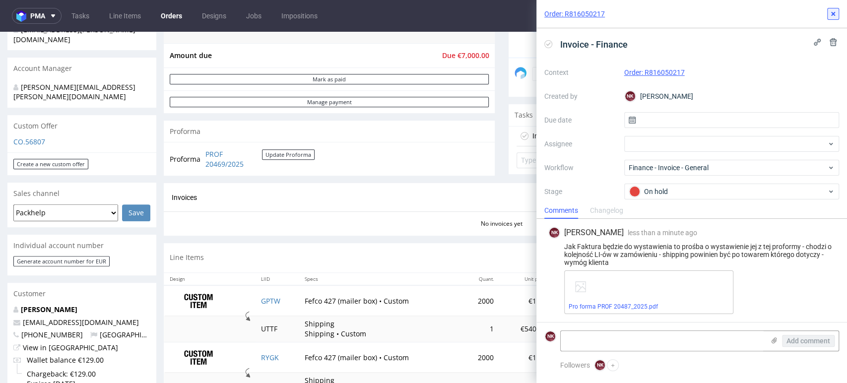
click at [834, 11] on icon at bounding box center [833, 14] width 8 height 8
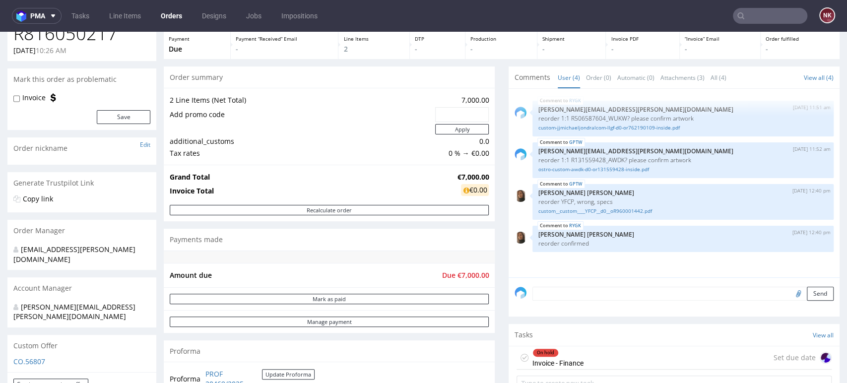
scroll to position [55, 0]
click at [29, 99] on label "Invoice" at bounding box center [33, 98] width 23 height 10
click at [20, 99] on input "Invoice" at bounding box center [16, 99] width 6 height 8
checkbox input "true"
click at [131, 114] on button "Save" at bounding box center [124, 118] width 54 height 14
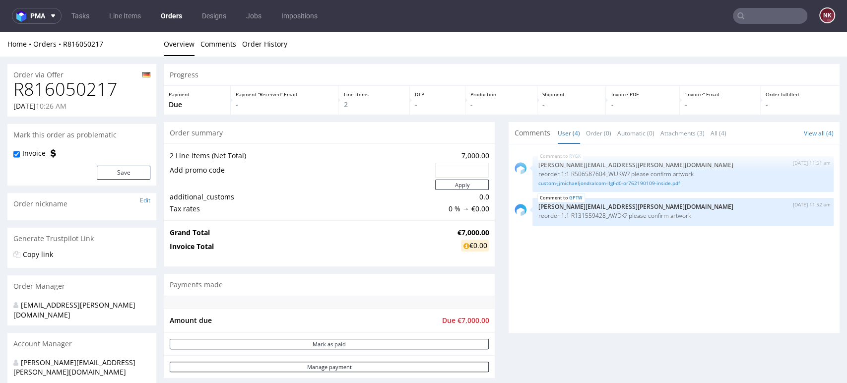
scroll to position [0, 0]
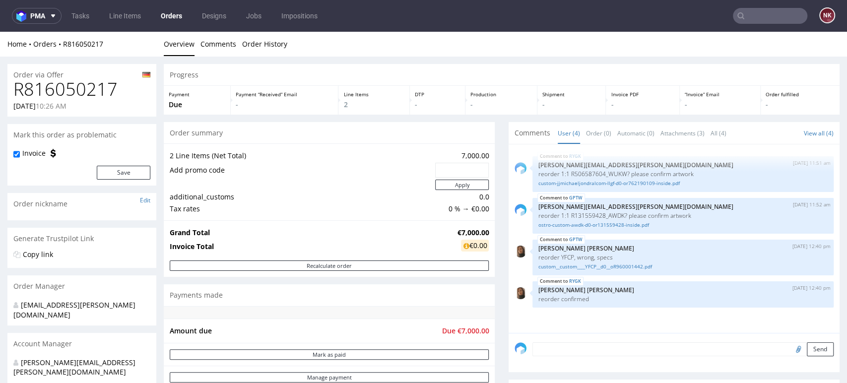
click at [805, 91] on p "Order fulfilled" at bounding box center [800, 94] width 69 height 7
click at [50, 13] on icon at bounding box center [53, 16] width 8 height 8
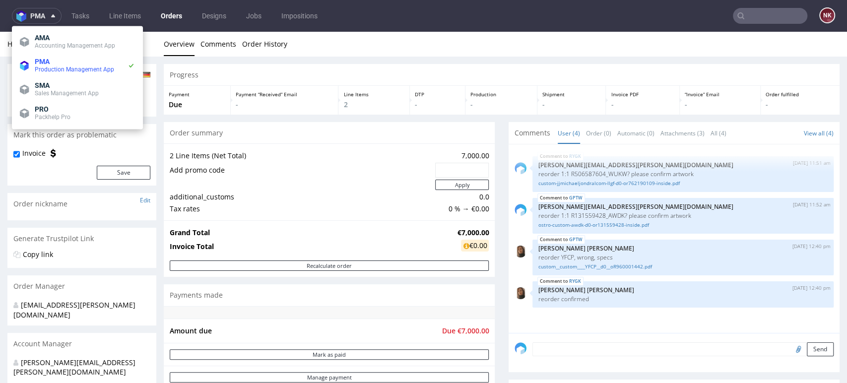
click at [52, 44] on span "Accounting Management App" at bounding box center [75, 45] width 80 height 7
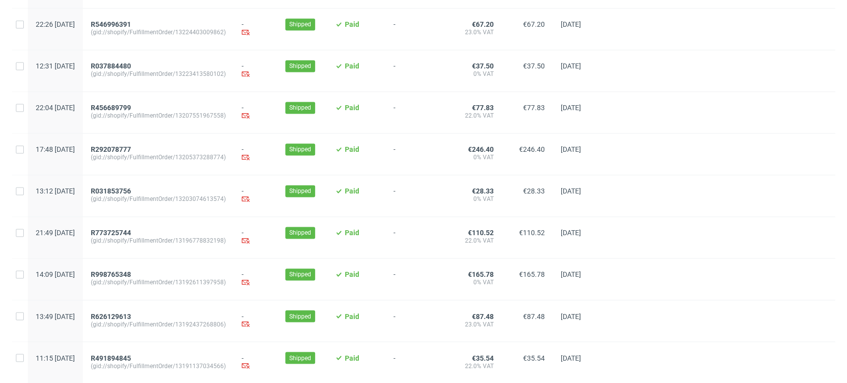
scroll to position [1018, 0]
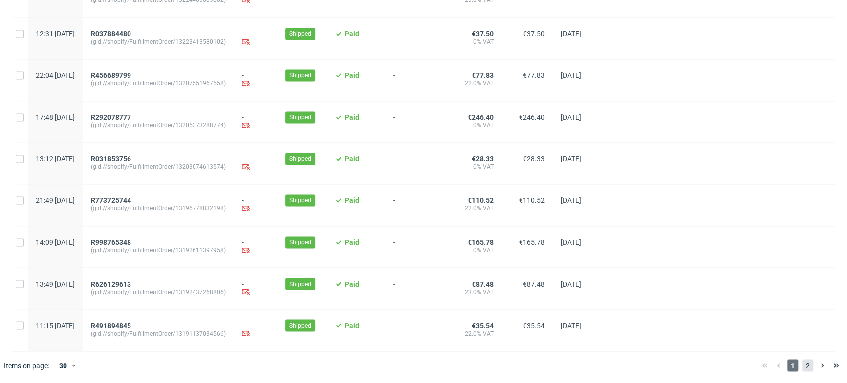
click at [802, 364] on span "2" at bounding box center [807, 365] width 11 height 12
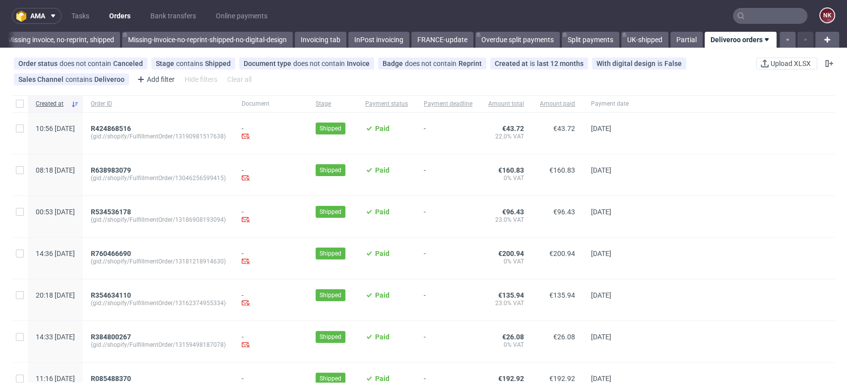
scroll to position [222, 0]
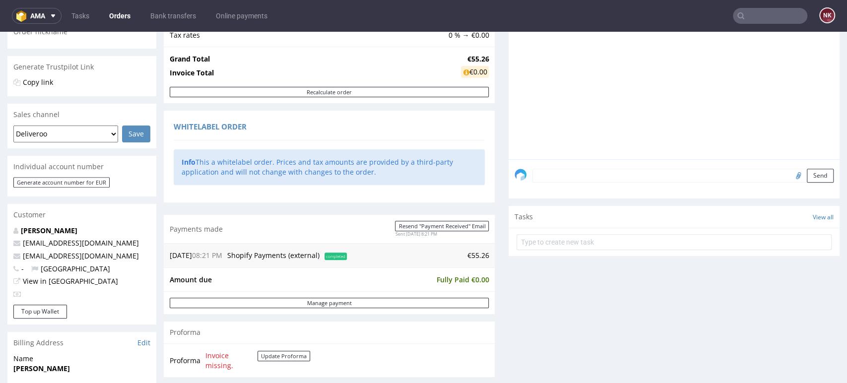
scroll to position [330, 0]
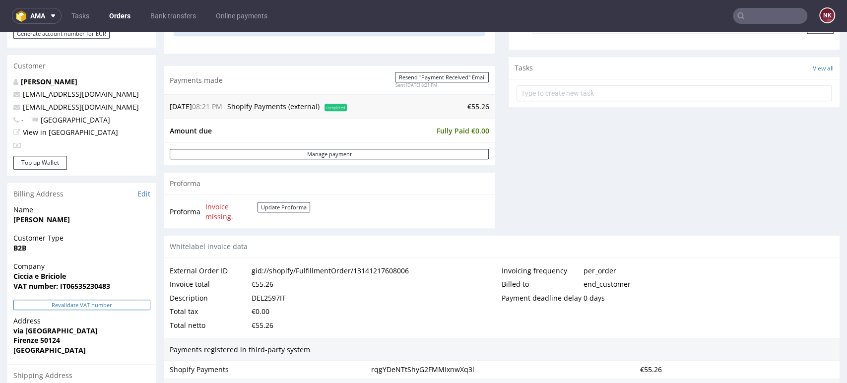
click at [131, 305] on button "Revalidate VAT number" at bounding box center [81, 305] width 137 height 10
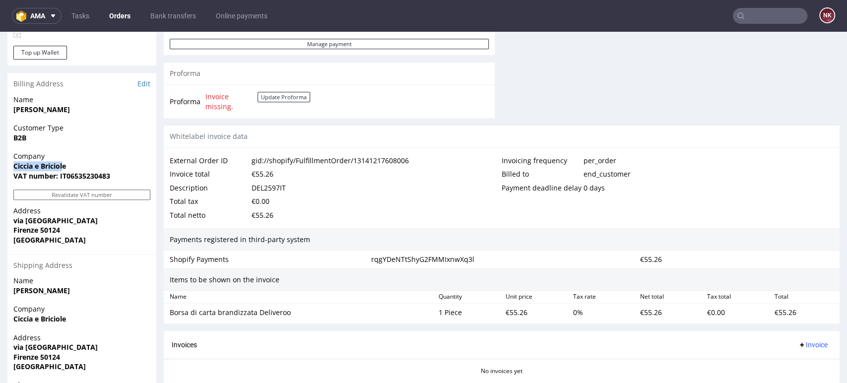
drag, startPoint x: 64, startPoint y: 165, endPoint x: 0, endPoint y: 166, distance: 64.5
click at [0, 166] on div "Order R635329218 (gid://shopify/FulfillmentOrder/13141217608006) [DATE] 08:21 P…" at bounding box center [423, 37] width 847 height 842
click at [73, 163] on span "Ciccia e Briciole" at bounding box center [81, 166] width 137 height 10
drag, startPoint x: 82, startPoint y: 163, endPoint x: -4, endPoint y: 164, distance: 86.8
click at [0, 164] on html "Production Shipped DTP Orders Offers Shipments Transfers 13 Designs Promotions …" at bounding box center [423, 27] width 847 height 872
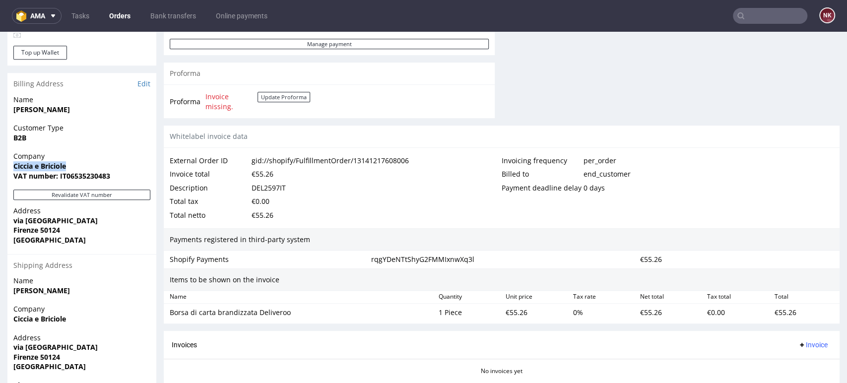
copy strong "Ciccia e Briciole"
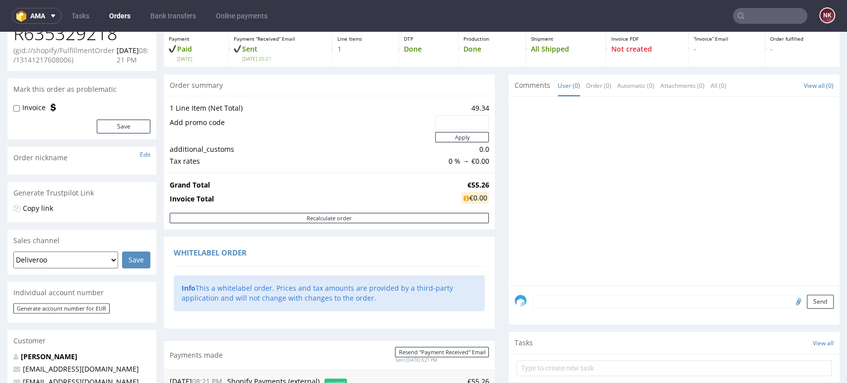
scroll to position [0, 0]
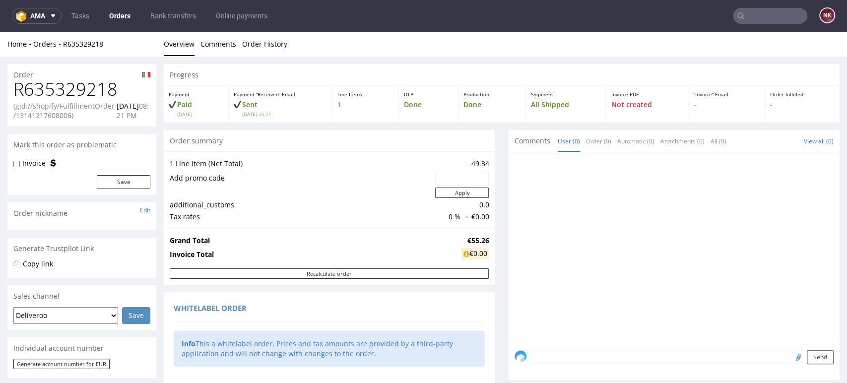
click at [97, 89] on h1 "R635329218" at bounding box center [81, 89] width 137 height 20
copy h1 "R635329218"
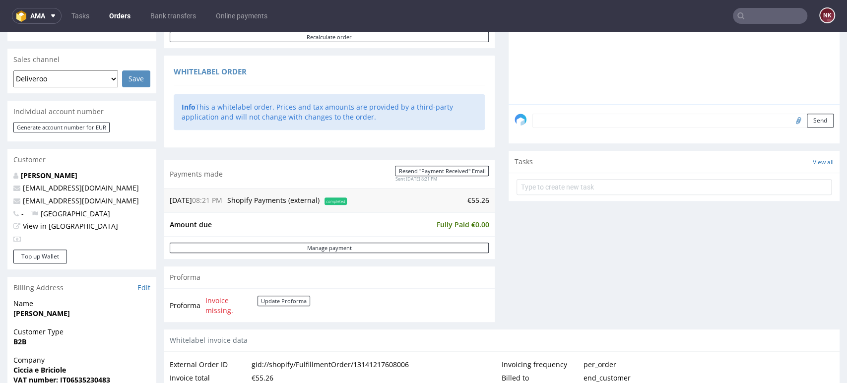
scroll to position [330, 0]
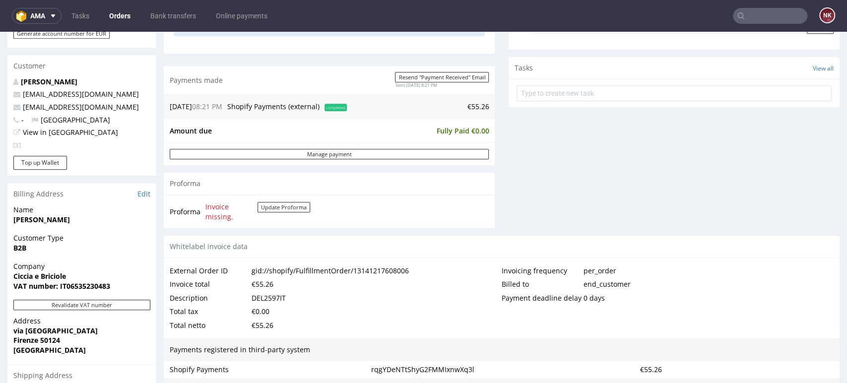
click at [272, 295] on div "DEL2597IT" at bounding box center [269, 298] width 34 height 14
copy div "DEL2597IT"
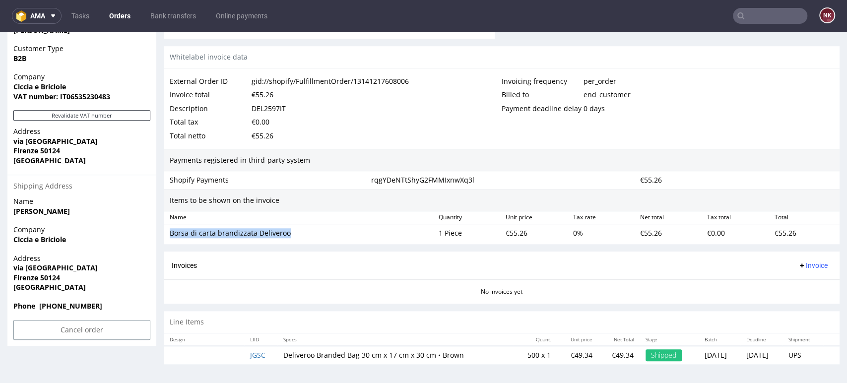
drag, startPoint x: 293, startPoint y: 229, endPoint x: 164, endPoint y: 233, distance: 129.6
click at [164, 233] on div "Borsa di carta brandizzata Deliveroo 1 Piece €55.26 0 % €55.26 €0.00 €55.26" at bounding box center [502, 233] width 676 height 18
copy div "Borsa di carta brandizzata Deliveroo"
click at [512, 228] on div "€55.26" at bounding box center [535, 233] width 67 height 14
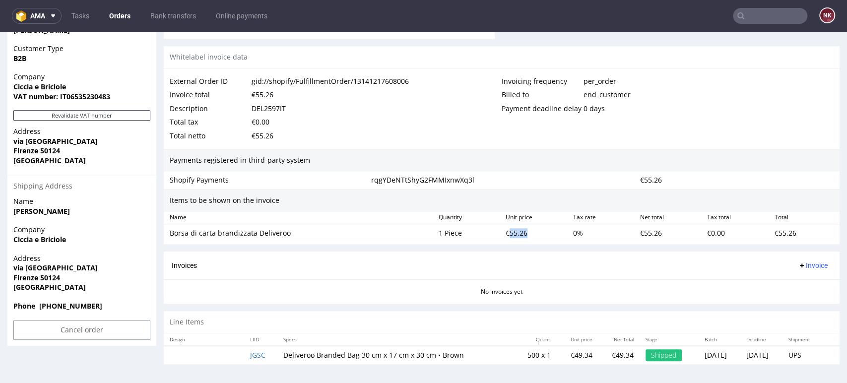
copy div "55.26"
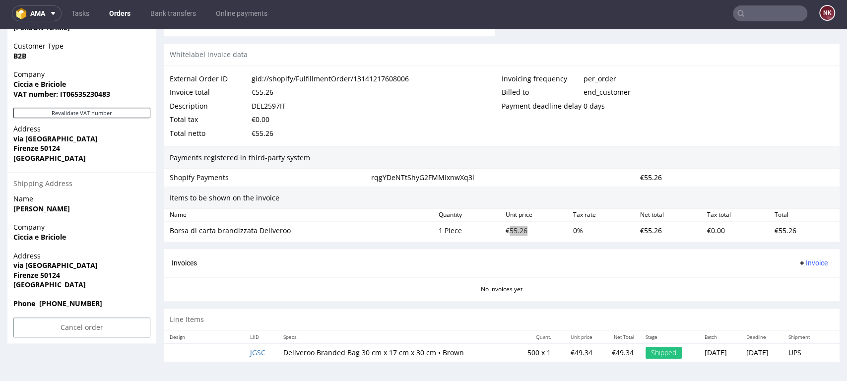
scroll to position [3, 0]
drag, startPoint x: 298, startPoint y: 231, endPoint x: 171, endPoint y: 227, distance: 126.6
click at [171, 227] on div "Borsa di carta brandizzata Deliveroo" at bounding box center [300, 231] width 261 height 10
copy div "Borsa di carta brandizzata Deliveroo"
click at [772, 227] on div "€55.26" at bounding box center [804, 231] width 67 height 14
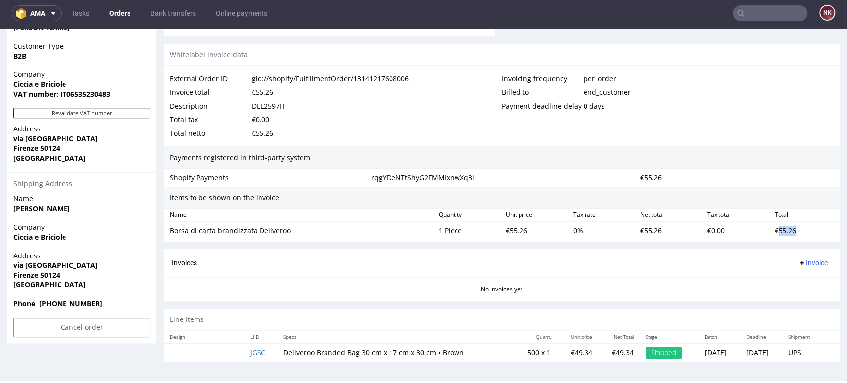
click at [772, 227] on div "€55.26" at bounding box center [804, 231] width 67 height 14
copy div "55.26"
click at [799, 259] on span "Invoice" at bounding box center [813, 263] width 30 height 8
click at [794, 293] on li "Upload" at bounding box center [792, 301] width 64 height 18
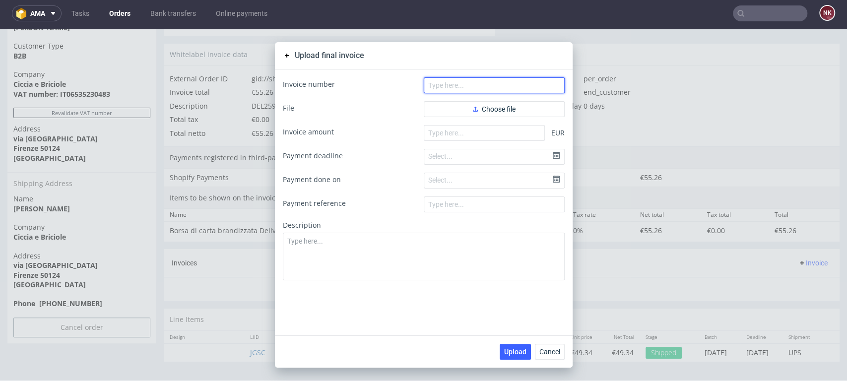
click at [480, 92] on input "text" at bounding box center [494, 85] width 141 height 16
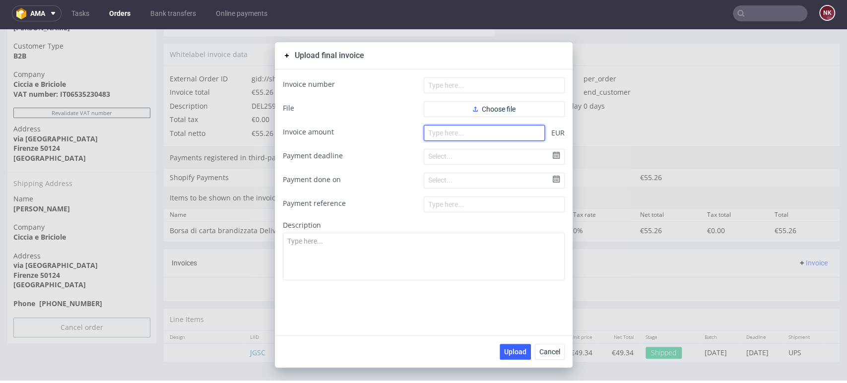
click at [449, 138] on input "number" at bounding box center [484, 133] width 121 height 16
paste input "55.26"
type input "55.26"
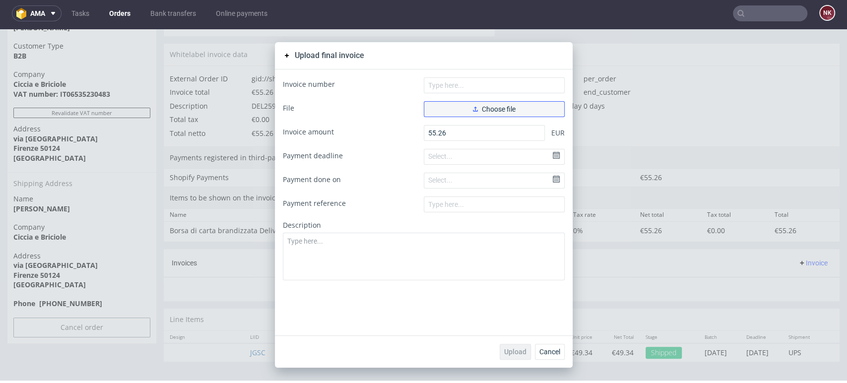
click at [464, 107] on button "Choose file" at bounding box center [494, 109] width 141 height 16
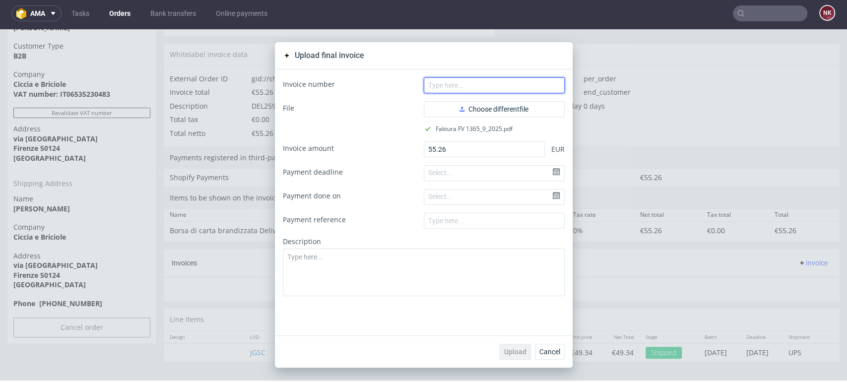
click at [480, 84] on input "text" at bounding box center [494, 85] width 141 height 16
type input "FV 1365/9/2025"
click at [508, 348] on span "Upload" at bounding box center [515, 351] width 22 height 7
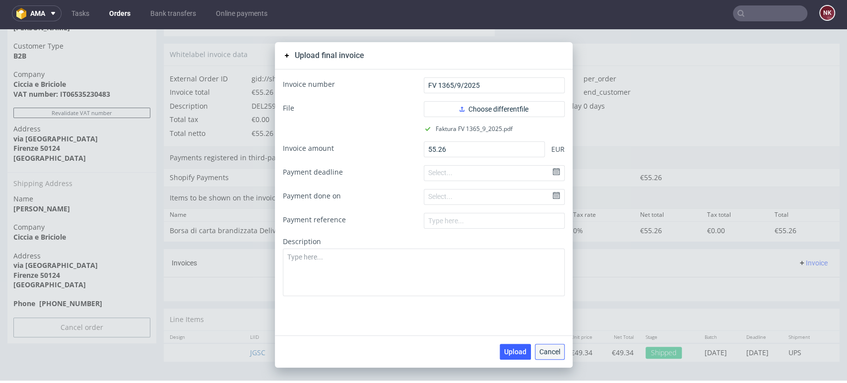
click at [547, 348] on span "Cancel" at bounding box center [549, 351] width 21 height 7
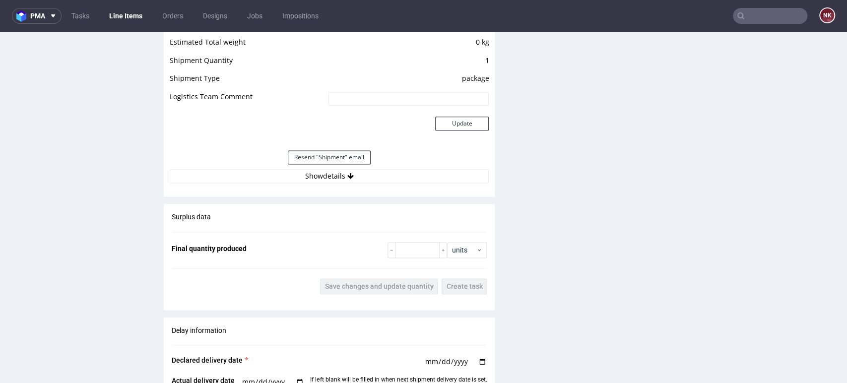
scroll to position [937, 0]
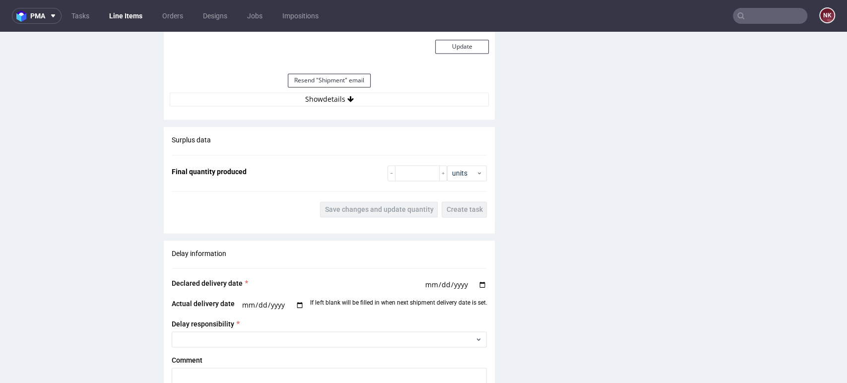
click at [385, 85] on div "Resend "Shipment" email" at bounding box center [329, 80] width 319 height 24
click at [385, 98] on button "Show details" at bounding box center [329, 99] width 319 height 14
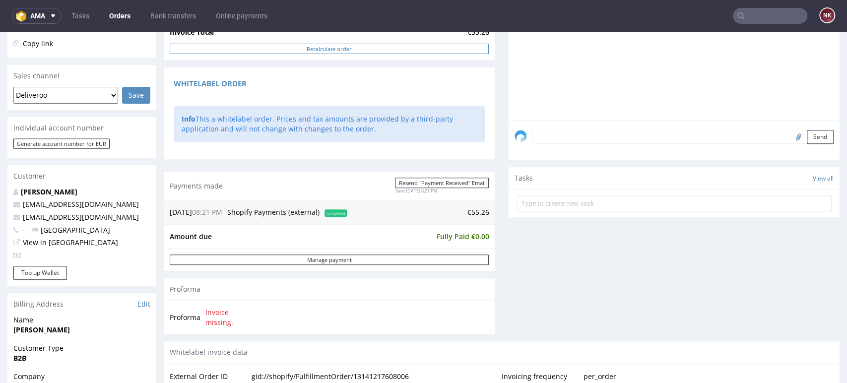
scroll to position [330, 0]
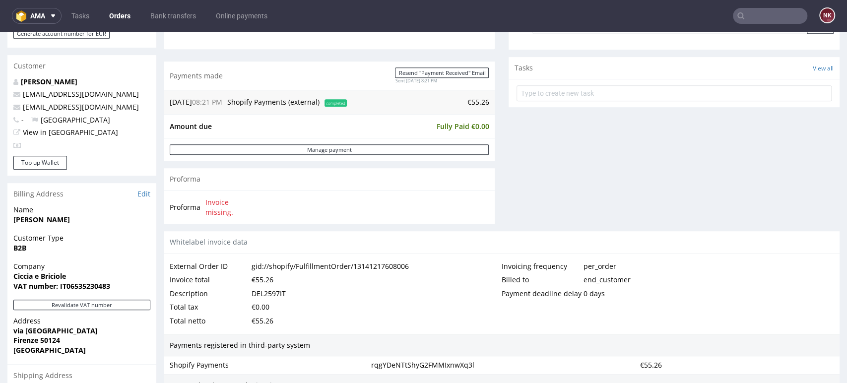
click at [495, 200] on div "Progress Payment Paid [DATE] Payment “Received” Email Sent [DATE] 20:21 Line It…" at bounding box center [502, 163] width 676 height 858
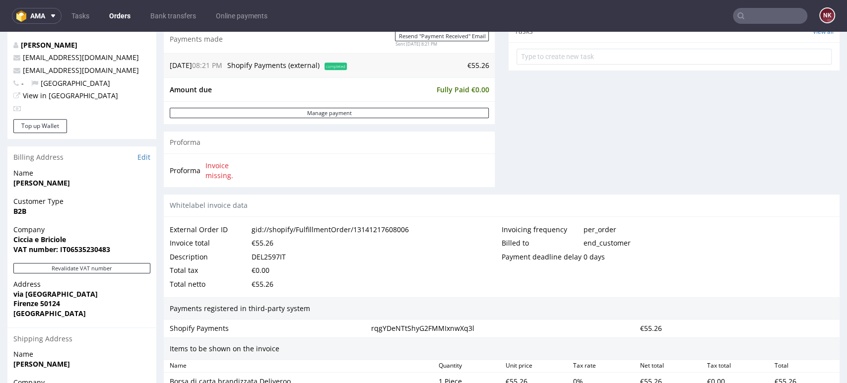
scroll to position [385, 0]
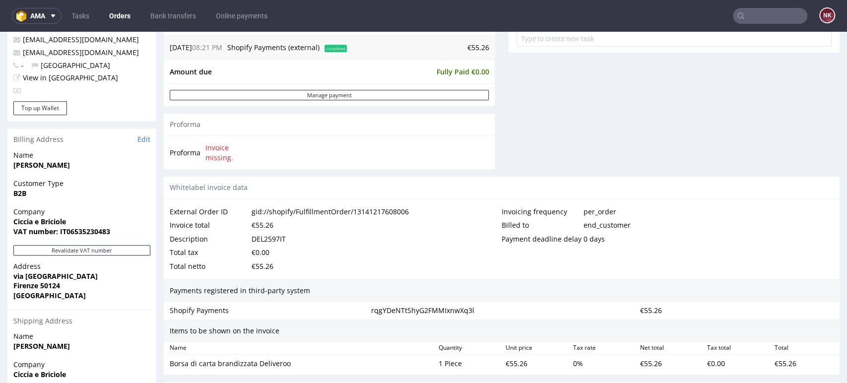
click at [491, 146] on div "Progress Payment Paid [DATE] Payment “Received” Email Sent [DATE] 20:21 Line It…" at bounding box center [502, 108] width 676 height 858
click at [491, 145] on div "Progress Payment Paid [DATE] Payment “Received” Email Sent [DATE] 20:21 Line It…" at bounding box center [502, 108] width 676 height 858
click at [492, 145] on div "Progress Payment Paid [DATE] Payment “Received” Email Sent [DATE] 20:21 Line It…" at bounding box center [502, 108] width 676 height 858
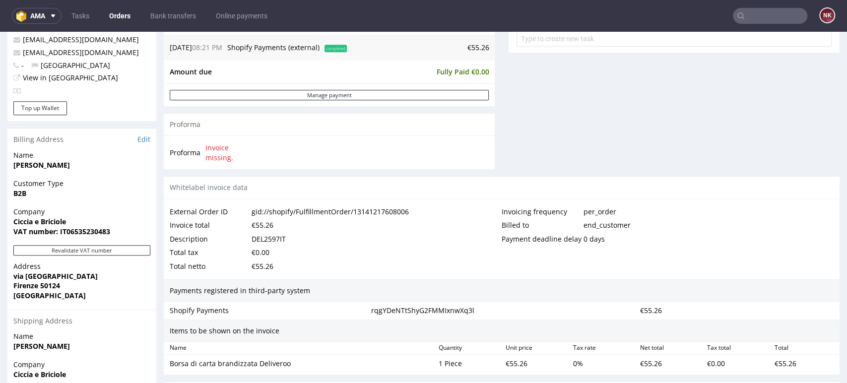
click at [544, 250] on div "Invoicing frequency per_order Billed to end_customer Payment deadline delay 0 d…" at bounding box center [668, 239] width 332 height 68
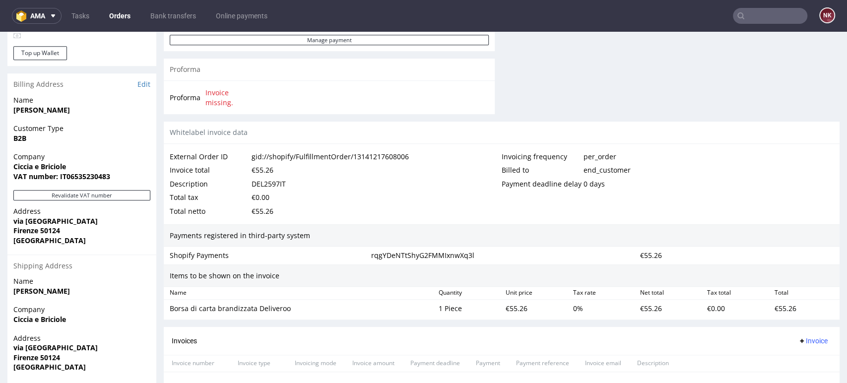
scroll to position [550, 0]
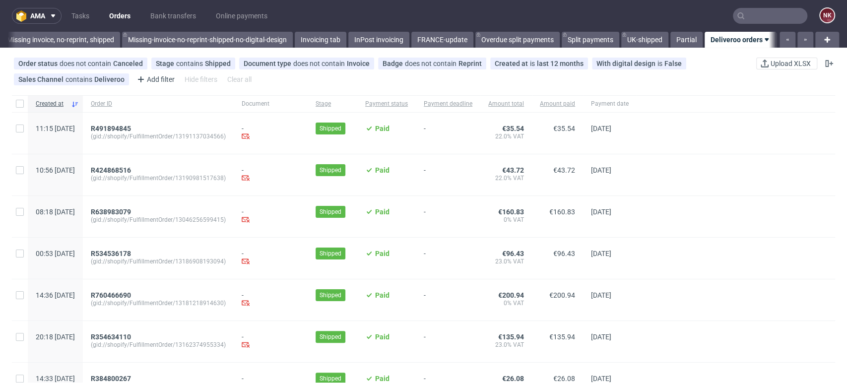
scroll to position [0, 1584]
click at [816, 252] on div at bounding box center [736, 258] width 198 height 41
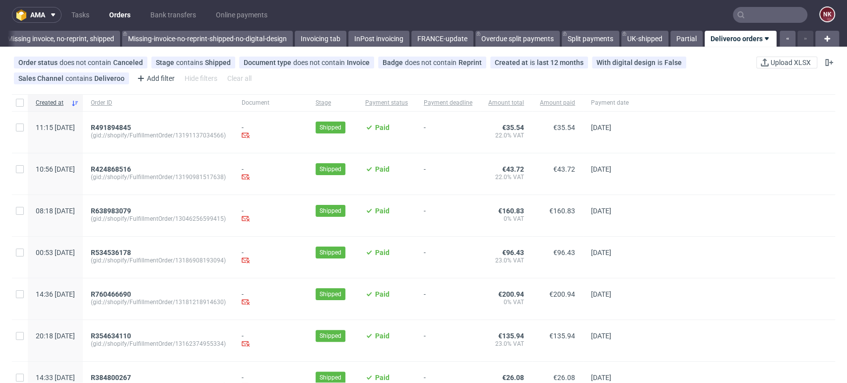
scroll to position [0, 0]
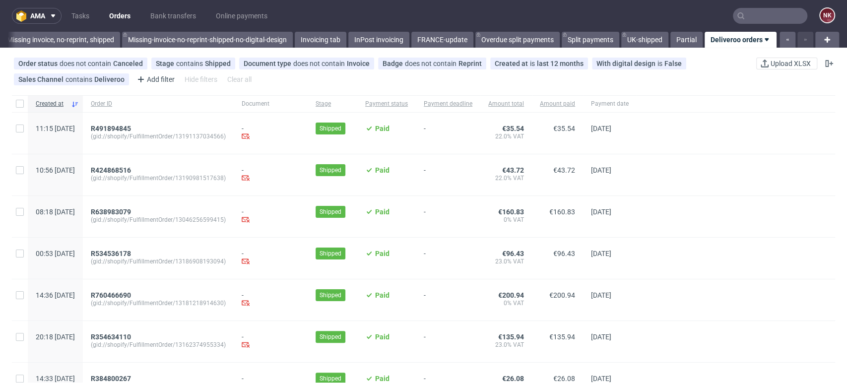
click at [814, 229] on div at bounding box center [736, 216] width 198 height 41
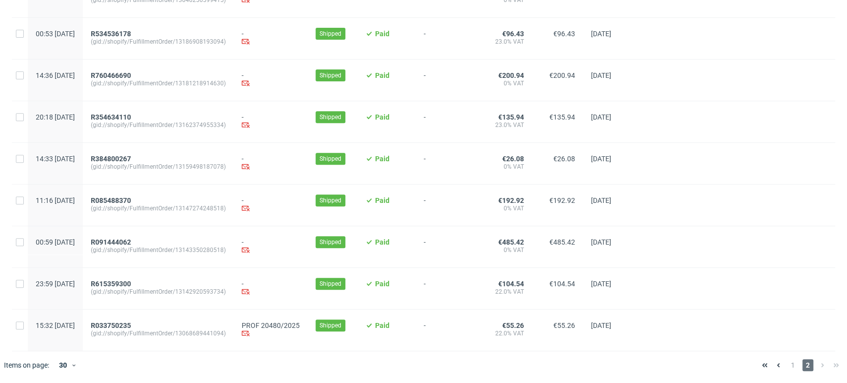
scroll to position [222, 0]
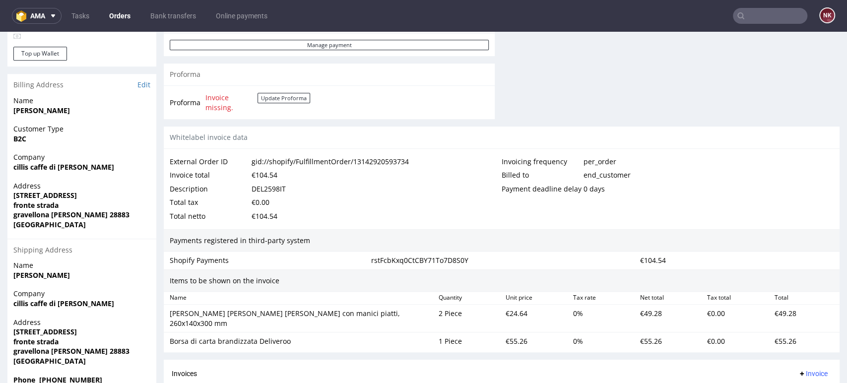
scroll to position [441, 0]
click at [551, 240] on div "Payments registered in third-party system" at bounding box center [502, 239] width 676 height 23
click at [798, 134] on div "Whitelabel invoice data" at bounding box center [502, 137] width 676 height 22
click at [287, 98] on button "Update Proforma" at bounding box center [283, 97] width 53 height 10
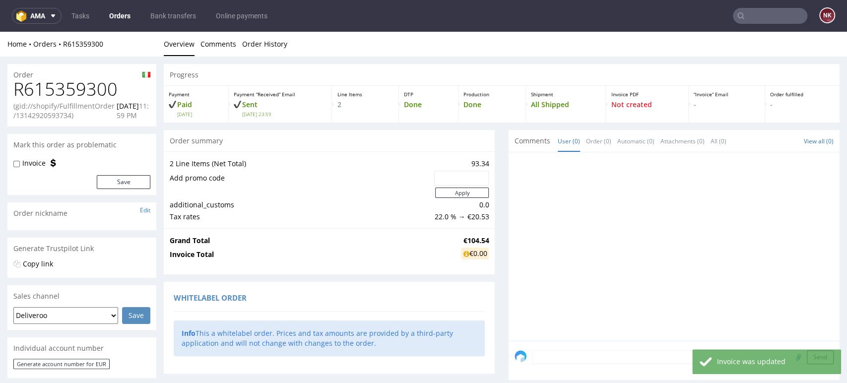
scroll to position [0, 0]
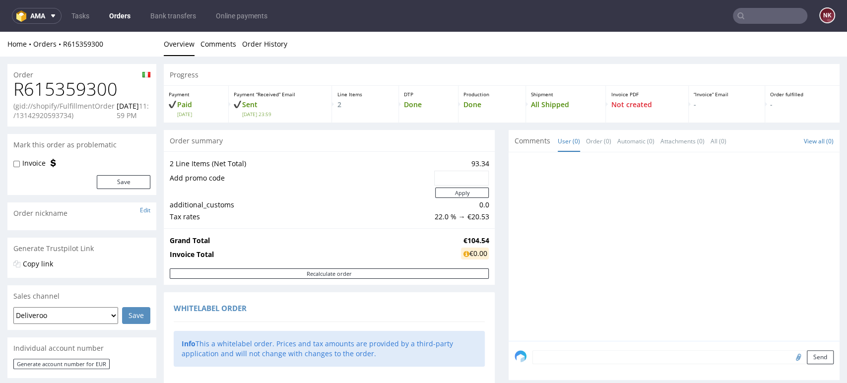
click at [814, 279] on div at bounding box center [676, 249] width 325 height 183
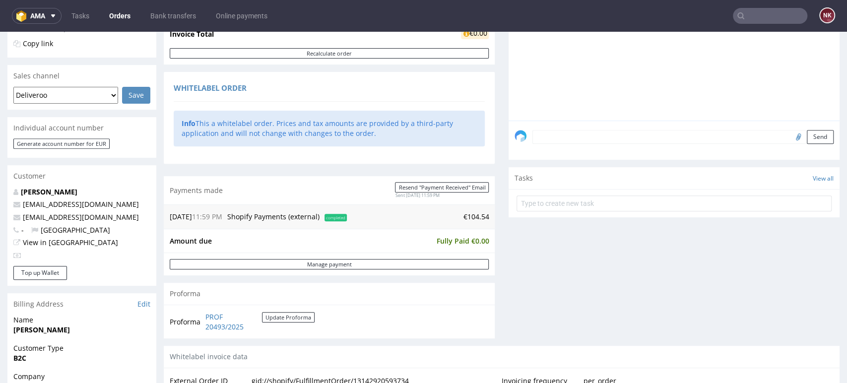
click at [492, 249] on div "Progress Payment Paid [DATE] Payment “Received” Email Sent [DATE] 23:59 Line It…" at bounding box center [502, 281] width 676 height 874
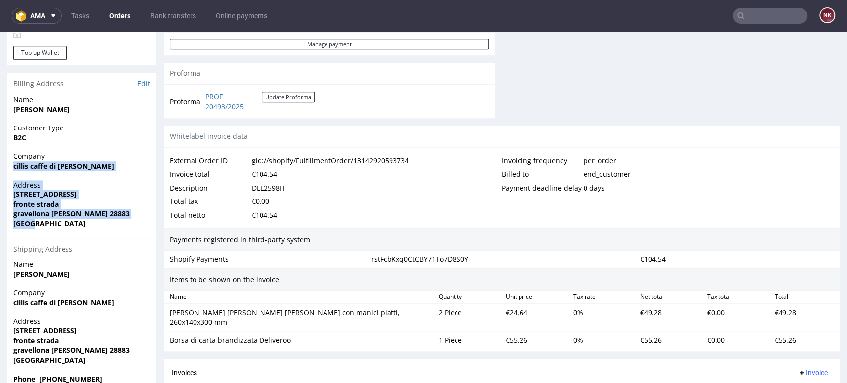
drag, startPoint x: 50, startPoint y: 224, endPoint x: 2, endPoint y: 171, distance: 71.4
click at [2, 171] on div "Order R615359300 (gid://shopify/FulfillmentOrder/13142920593734) [DATE] 11:59 P…" at bounding box center [423, 60] width 847 height 889
copy section "cillis caffe di [PERSON_NAME] Address [STREET_ADDRESS][PERSON_NAME]"
click at [112, 166] on span "cillis caffe di [PERSON_NAME]" at bounding box center [81, 166] width 137 height 10
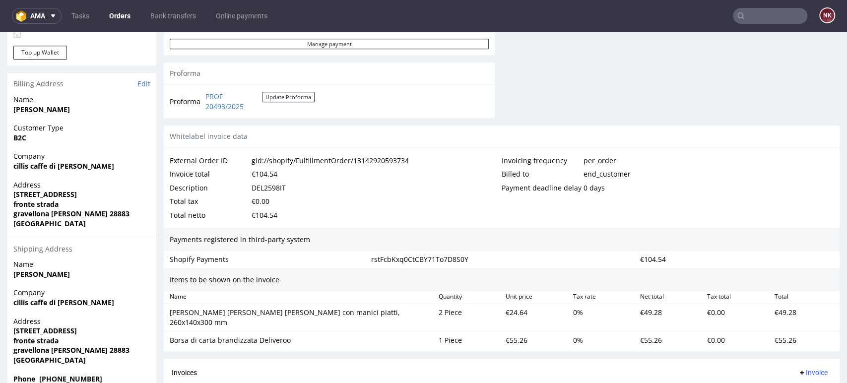
drag, startPoint x: 108, startPoint y: 162, endPoint x: -29, endPoint y: 163, distance: 136.9
click at [0, 163] on html "Production Shipped DTP Orders Offers Shipments Transfers 13 Designs Promotions …" at bounding box center [423, 55] width 847 height 928
copy strong "cillis caffe di [PERSON_NAME]"
click at [143, 87] on link "Edit" at bounding box center [143, 84] width 13 height 10
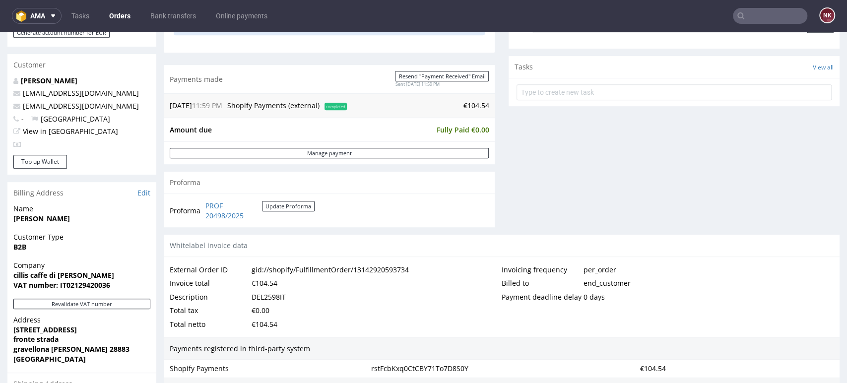
scroll to position [330, 0]
drag, startPoint x: 279, startPoint y: 218, endPoint x: 207, endPoint y: 208, distance: 73.1
click at [207, 208] on td "PROF 20498/2025 Update Proforma" at bounding box center [259, 211] width 112 height 21
click at [453, 195] on div "Proforma PROF 20498/2025 Update Proforma" at bounding box center [329, 211] width 331 height 34
drag, startPoint x: 103, startPoint y: 275, endPoint x: 4, endPoint y: 276, distance: 99.2
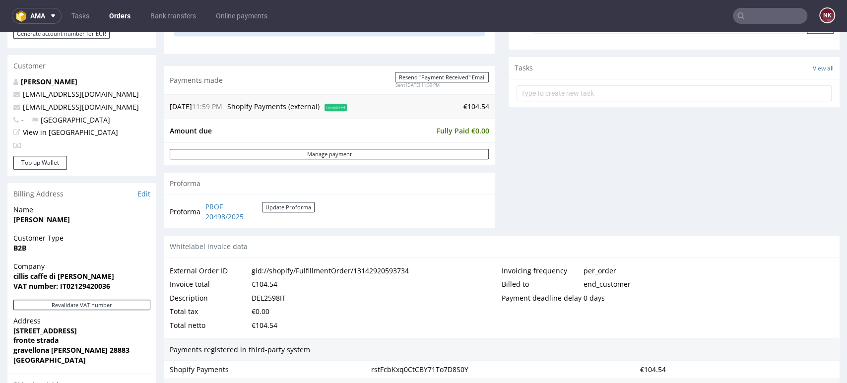
click at [4, 276] on div "Order R615359300 (gid://shopify/FulfillmentOrder/13142920593734) [DATE] 11:59 P…" at bounding box center [423, 170] width 847 height 889
copy strong "cillis caffe di [PERSON_NAME]"
click at [82, 287] on strong "VAT number: IT02129420036" at bounding box center [61, 285] width 97 height 9
copy strong "IT02129420036"
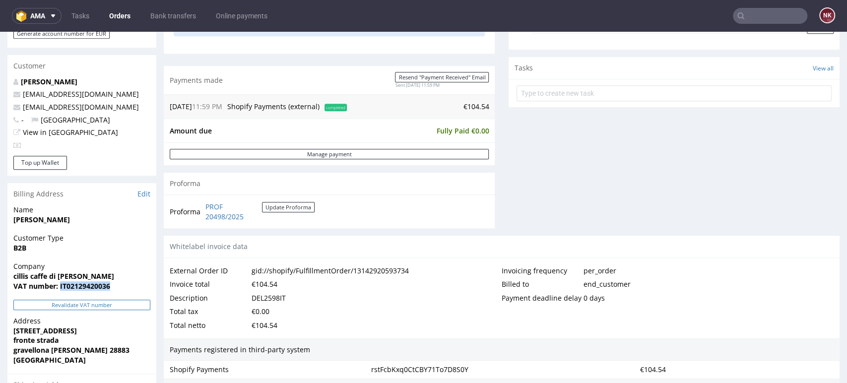
click at [136, 305] on button "Revalidate VAT number" at bounding box center [81, 305] width 137 height 10
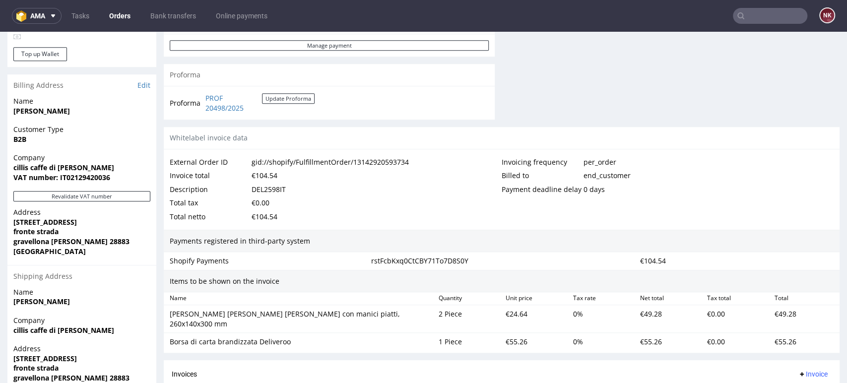
scroll to position [440, 0]
drag, startPoint x: 367, startPoint y: 317, endPoint x: 162, endPoint y: 316, distance: 205.4
click at [162, 316] on div "Order R615359300 (gid://shopify/FulfillmentOrder/13142920593734) [DATE] 11:59 P…" at bounding box center [423, 61] width 847 height 889
copy div "[PERSON_NAME] [PERSON_NAME] [PERSON_NAME] con manici piatti, 260x140x300 mm"
drag, startPoint x: 290, startPoint y: 332, endPoint x: 168, endPoint y: 337, distance: 121.7
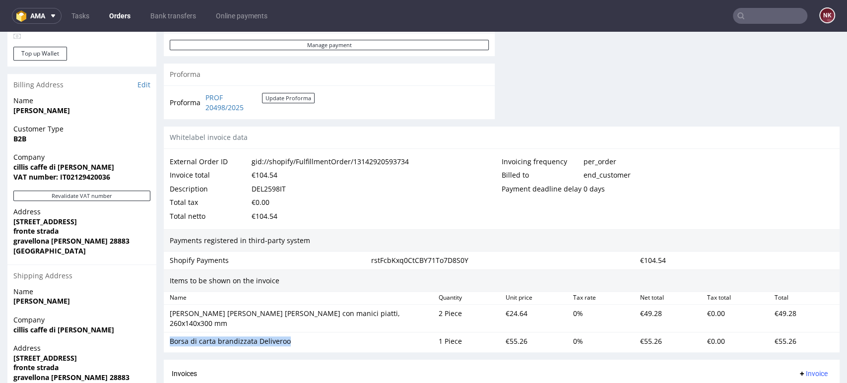
click at [168, 337] on div "Borsa di carta brandizzata Deliveroo" at bounding box center [300, 341] width 269 height 14
copy div "Borsa di carta brandizzata Deliveroo"
click at [509, 312] on div "€24.64" at bounding box center [535, 318] width 67 height 23
click at [511, 311] on div "€24.64" at bounding box center [535, 318] width 67 height 23
click at [505, 334] on div "€55.26" at bounding box center [535, 341] width 67 height 14
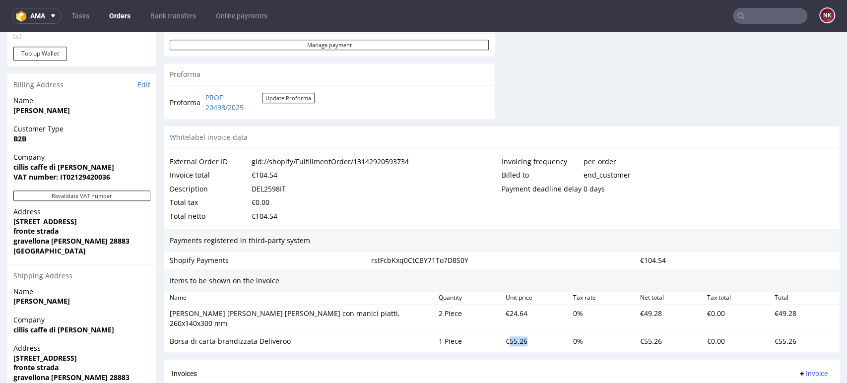
click at [505, 334] on div "€55.26" at bounding box center [535, 341] width 67 height 14
copy div "55.26"
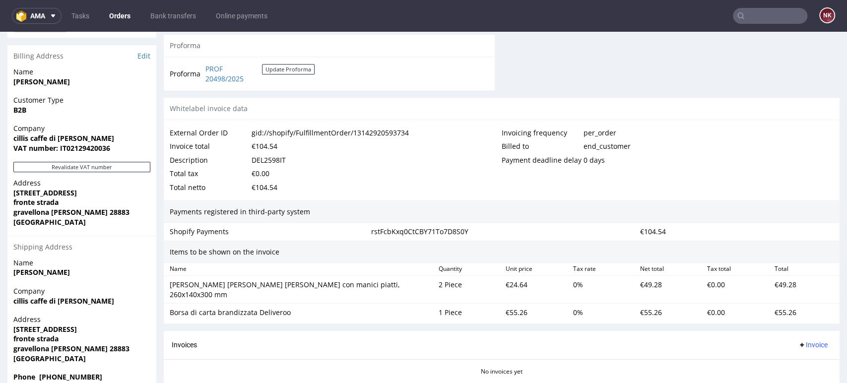
scroll to position [385, 0]
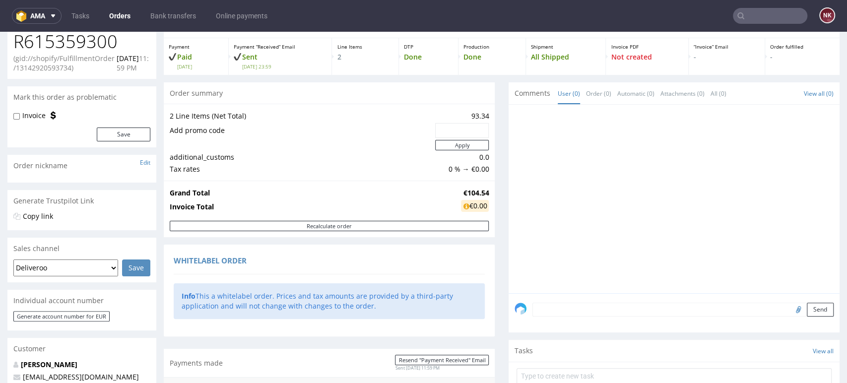
scroll to position [0, 0]
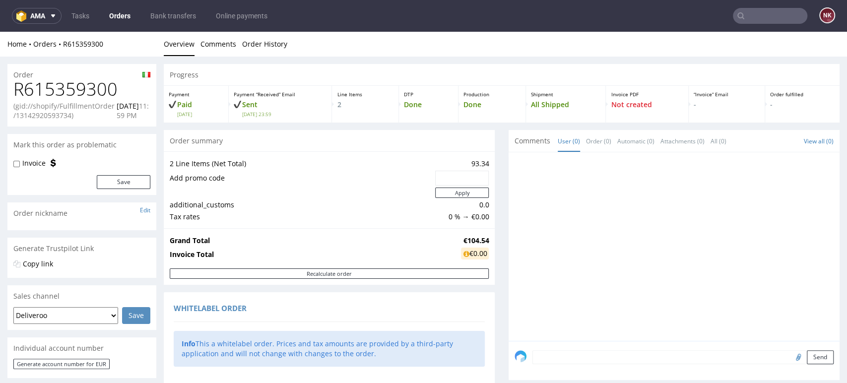
click at [87, 86] on h1 "R615359300" at bounding box center [81, 89] width 137 height 20
copy h1 "R615359300"
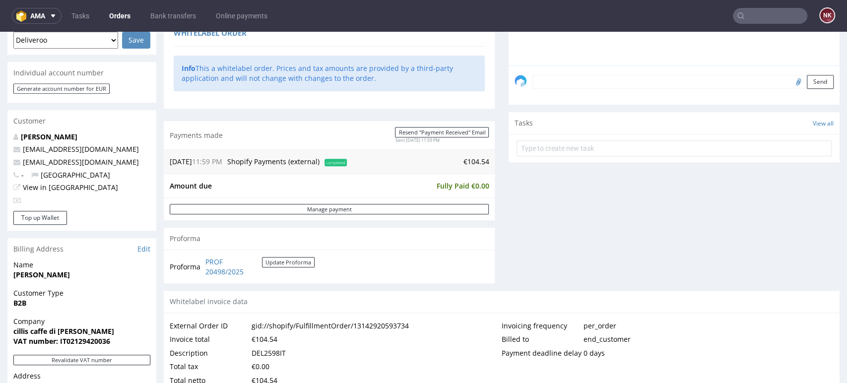
scroll to position [496, 0]
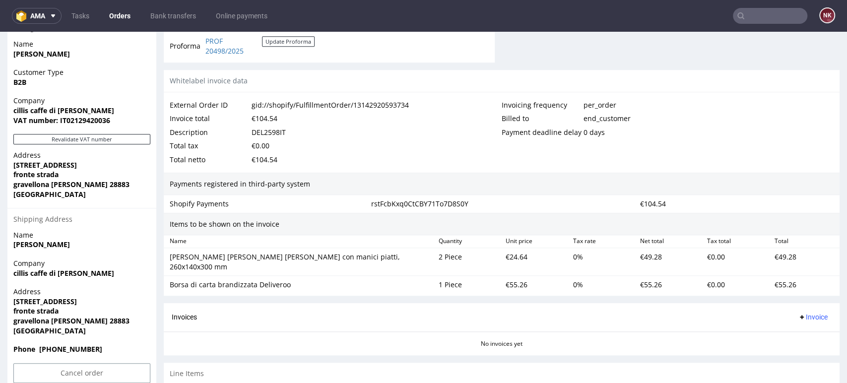
click at [273, 127] on div "DEL2598IT" at bounding box center [269, 133] width 34 height 14
copy div "DEL2598IT"
click at [276, 116] on div "€104.54" at bounding box center [265, 119] width 26 height 14
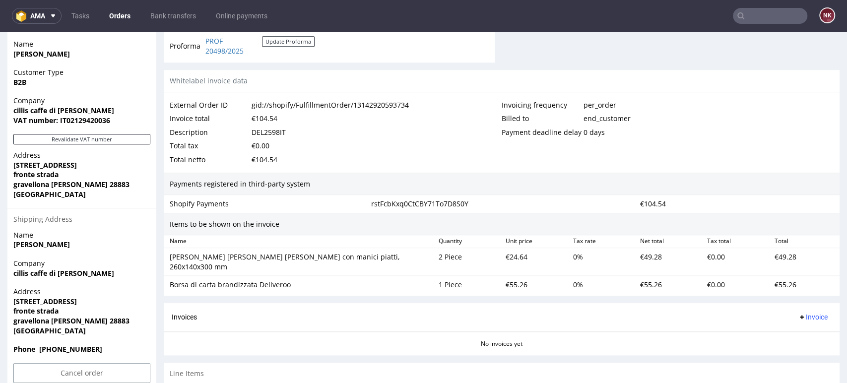
click at [263, 118] on div "€104.54" at bounding box center [265, 119] width 26 height 14
copy div "104.54"
click at [798, 313] on span "Invoice" at bounding box center [813, 317] width 30 height 8
click at [793, 343] on span "Upload" at bounding box center [795, 346] width 48 height 10
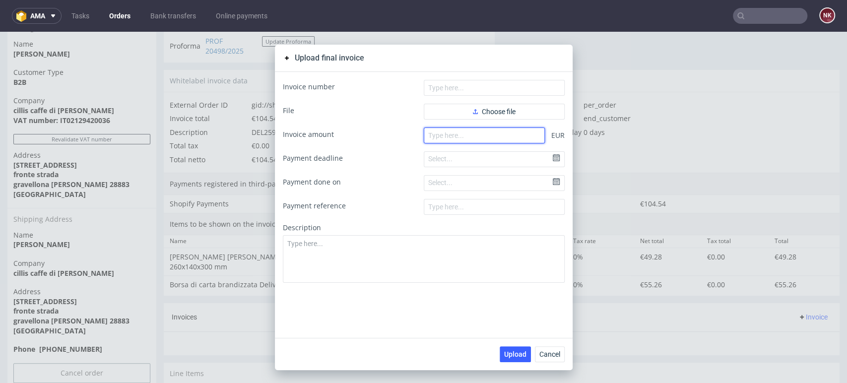
click at [473, 139] on input "number" at bounding box center [484, 136] width 121 height 16
paste input "104.54"
type input "104.54"
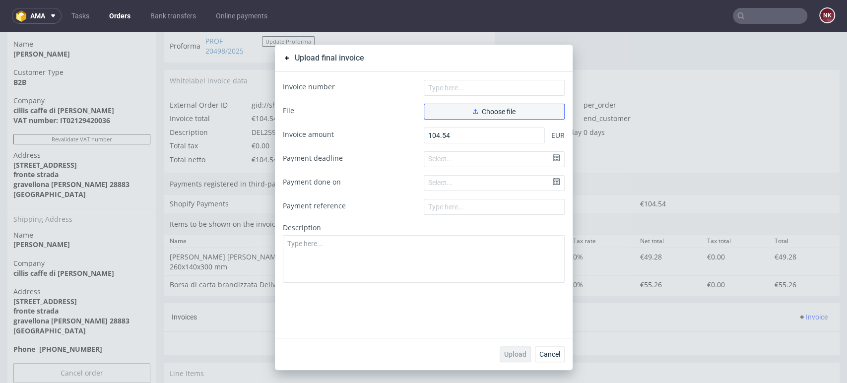
click at [480, 116] on button "Choose file" at bounding box center [494, 112] width 141 height 16
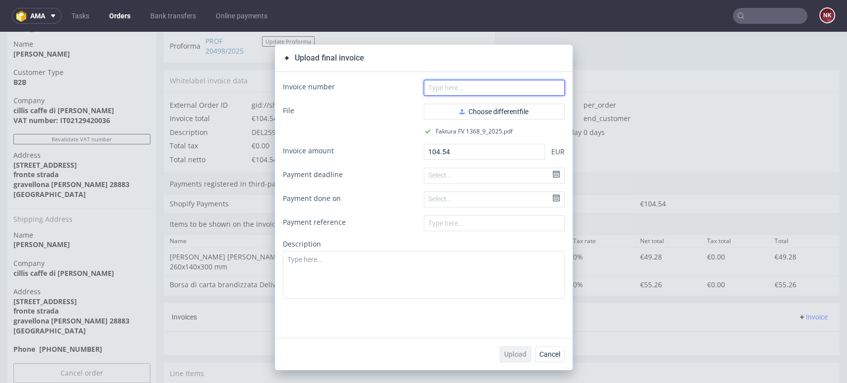
click at [468, 90] on input "text" at bounding box center [494, 88] width 141 height 16
type input "FV 1368/9/2025"
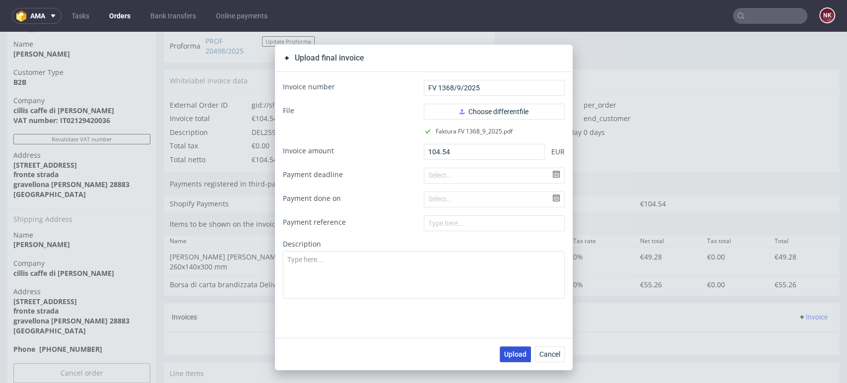
click at [507, 352] on span "Upload" at bounding box center [515, 354] width 22 height 7
click at [552, 351] on span "Cancel" at bounding box center [549, 354] width 21 height 7
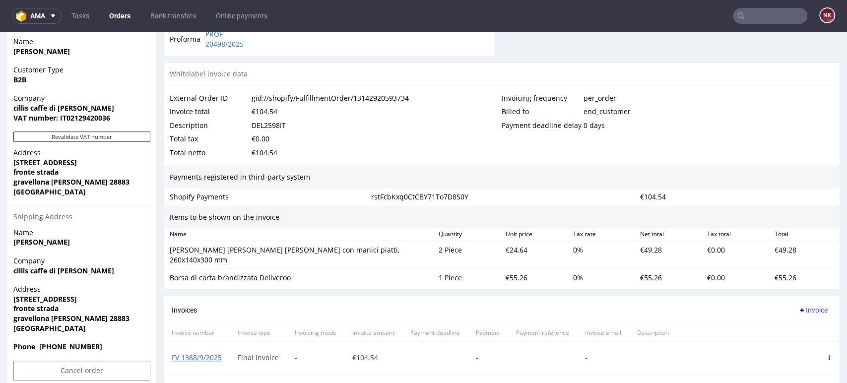
scroll to position [587, 0]
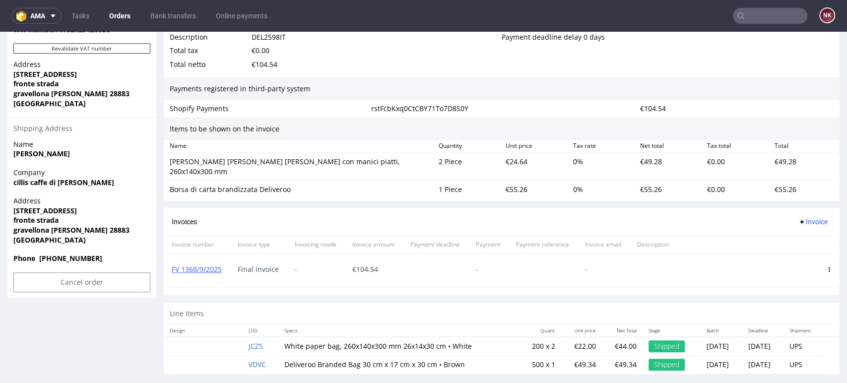
click at [821, 82] on div "Payments registered in third-party system" at bounding box center [502, 88] width 676 height 23
click at [454, 275] on div at bounding box center [434, 271] width 65 height 34
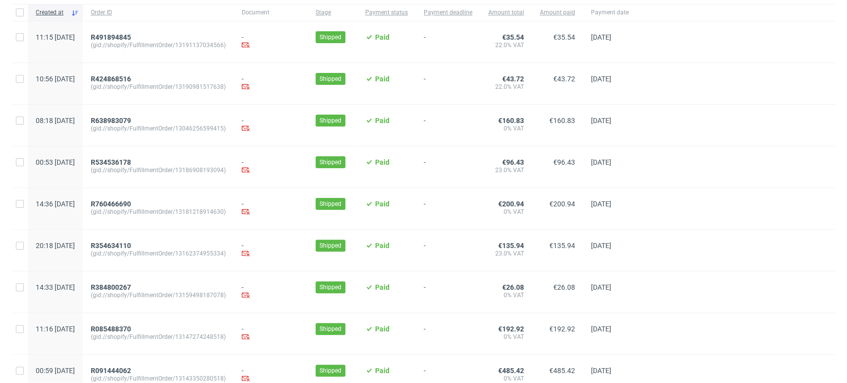
scroll to position [180, 0]
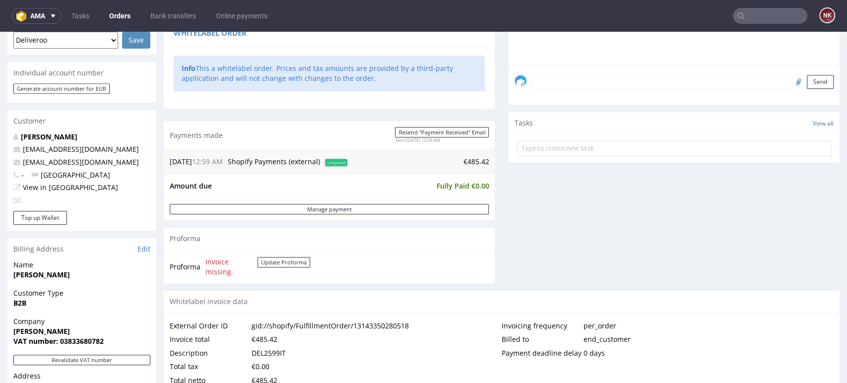
scroll to position [441, 0]
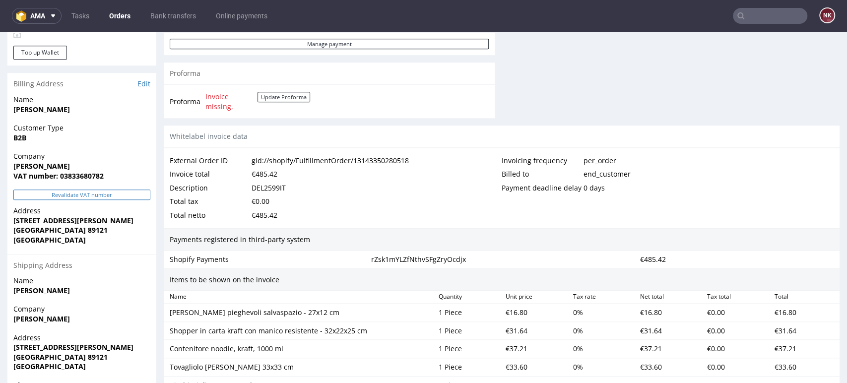
click at [103, 191] on button "Revalidate VAT number" at bounding box center [81, 195] width 137 height 10
drag, startPoint x: 58, startPoint y: 163, endPoint x: 9, endPoint y: 163, distance: 48.1
click at [9, 163] on div "Company [PERSON_NAME] VAT number: 03833680782" at bounding box center [81, 170] width 149 height 38
copy strong "[PERSON_NAME]"
click at [810, 258] on div "€485.42" at bounding box center [736, 260] width 201 height 14
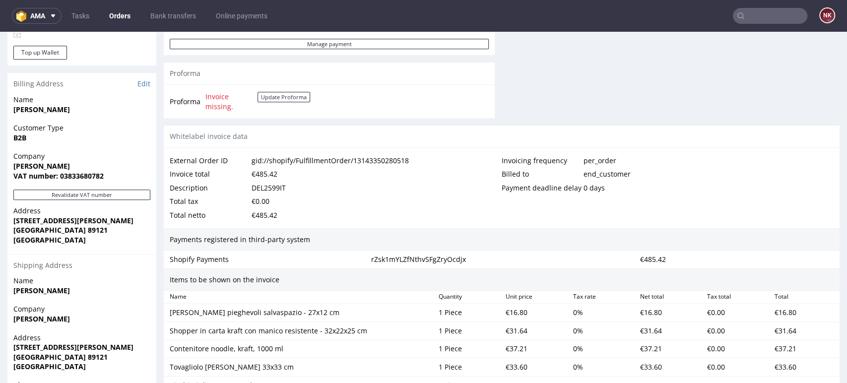
click at [83, 171] on strong "VAT number: 03833680782" at bounding box center [58, 175] width 90 height 9
copy strong "03833680782"
click at [70, 196] on button "Revalidate VAT number" at bounding box center [81, 195] width 137 height 10
drag, startPoint x: 80, startPoint y: 225, endPoint x: 4, endPoint y: 225, distance: 76.4
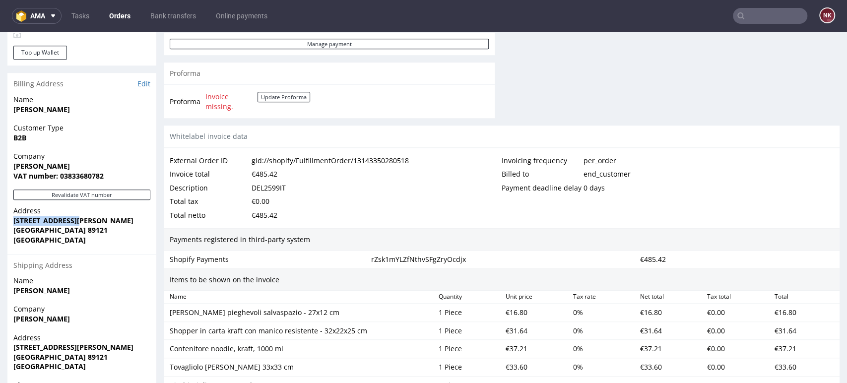
click at [4, 225] on div "Order R091444062 (gid://shopify/FulfillmentOrder/13143350280518) 06.09.2025 12:…" at bounding box center [423, 256] width 847 height 1280
copy strong "[STREET_ADDRESS][PERSON_NAME]"
drag, startPoint x: 67, startPoint y: 230, endPoint x: 15, endPoint y: 231, distance: 52.1
click at [15, 231] on strong "[GEOGRAPHIC_DATA] 89121" at bounding box center [60, 229] width 94 height 9
copy strong "Reggio calabria"
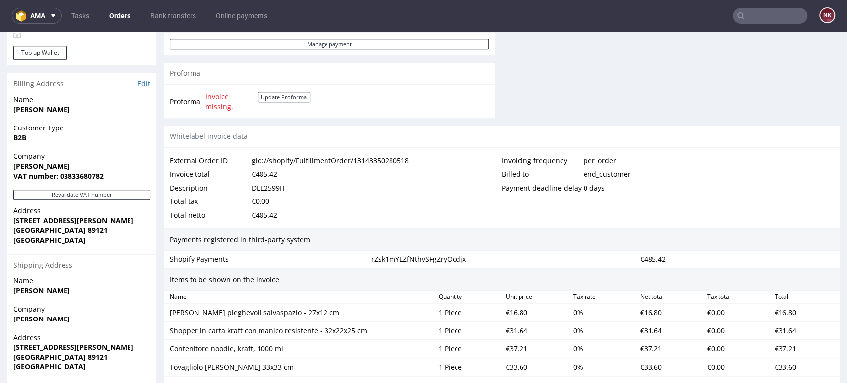
click at [73, 232] on strong "[GEOGRAPHIC_DATA] 89121" at bounding box center [60, 229] width 94 height 9
copy strong "89121"
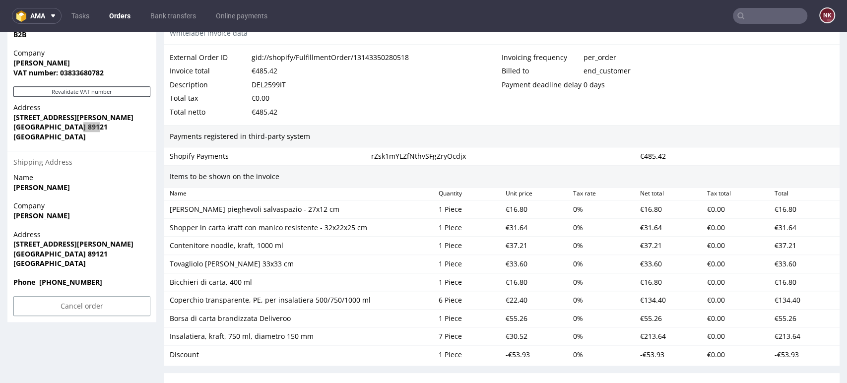
scroll to position [551, 0]
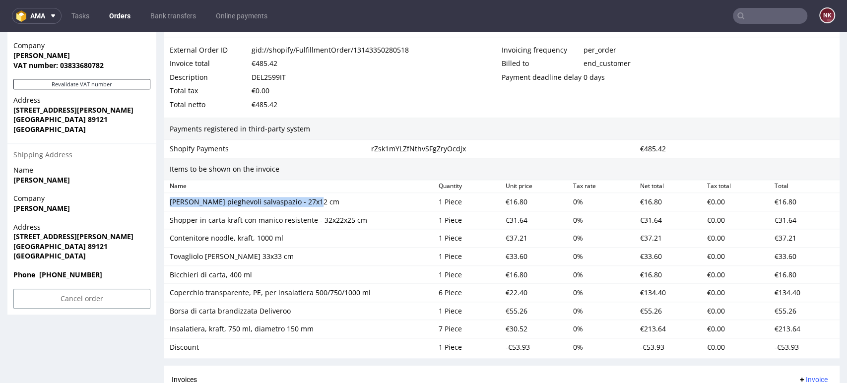
drag, startPoint x: 321, startPoint y: 203, endPoint x: 171, endPoint y: 203, distance: 149.3
click at [171, 203] on div "Sacchetti pieghevoli salvaspazio - 27x12 cm" at bounding box center [300, 202] width 261 height 10
copy div "Sacchetti pieghevoli salvaspazio - 27x12 cm"
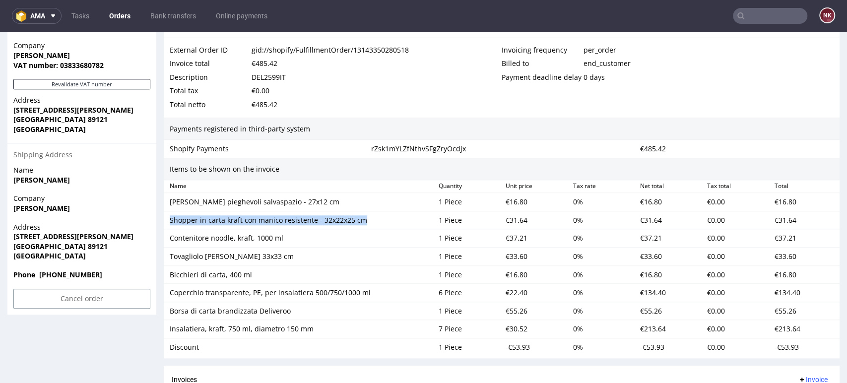
drag, startPoint x: 363, startPoint y: 218, endPoint x: 167, endPoint y: 220, distance: 196.0
click at [167, 220] on div "Shopper in carta kraft con manico resistente - 32x22x25 cm" at bounding box center [300, 220] width 269 height 14
copy div "Shopper in carta kraft con manico resistente - 32x22x25 cm"
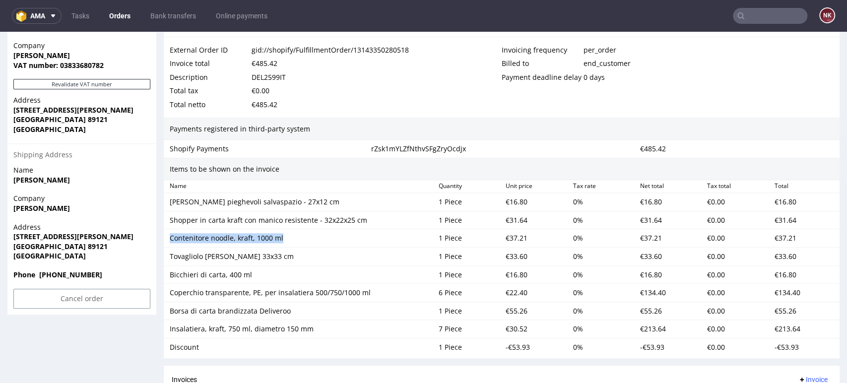
drag, startPoint x: 294, startPoint y: 233, endPoint x: 171, endPoint y: 237, distance: 123.1
click at [171, 237] on div "Contenitore noodle, kraft, 1000 ml" at bounding box center [300, 238] width 269 height 14
copy div "Contenitore noodle, kraft, 1000 ml"
drag, startPoint x: 259, startPoint y: 256, endPoint x: 168, endPoint y: 256, distance: 91.8
click at [168, 256] on div "Tovagliolo bianco 33x33 cm" at bounding box center [300, 257] width 269 height 14
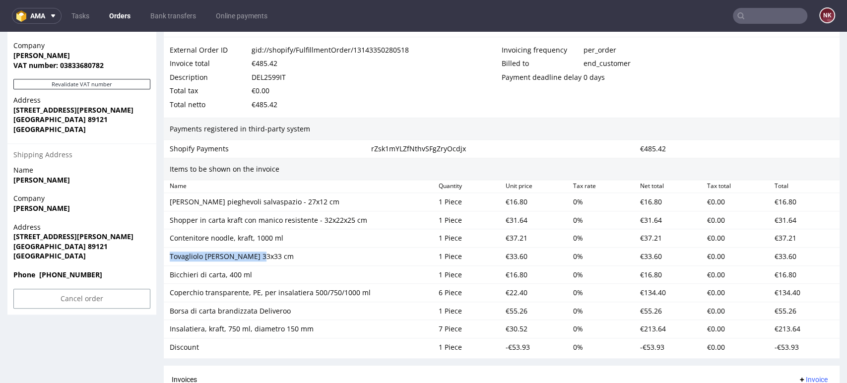
copy div "Tovagliolo bianco 33x33 cm"
drag, startPoint x: 255, startPoint y: 273, endPoint x: 171, endPoint y: 273, distance: 84.3
click at [171, 273] on div "Bicchieri di carta, 400 ml" at bounding box center [300, 275] width 261 height 10
copy div "Bicchieri di carta, 400 ml"
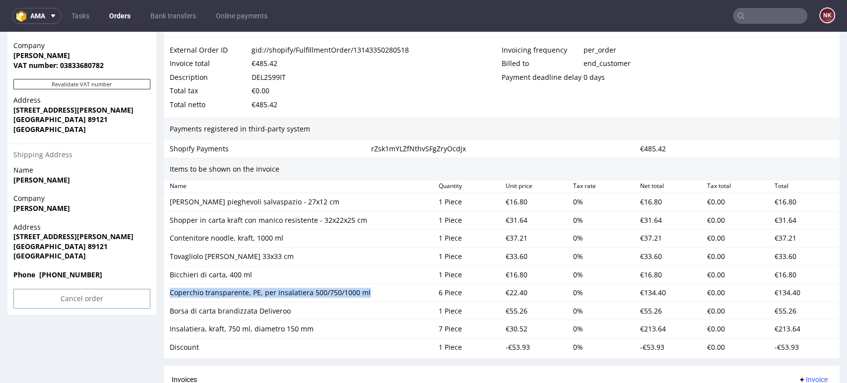
drag, startPoint x: 372, startPoint y: 289, endPoint x: 170, endPoint y: 296, distance: 202.5
click at [170, 296] on div "Coperchio transparente, PE, per insalatiera 500/750/1000 ml" at bounding box center [300, 293] width 261 height 10
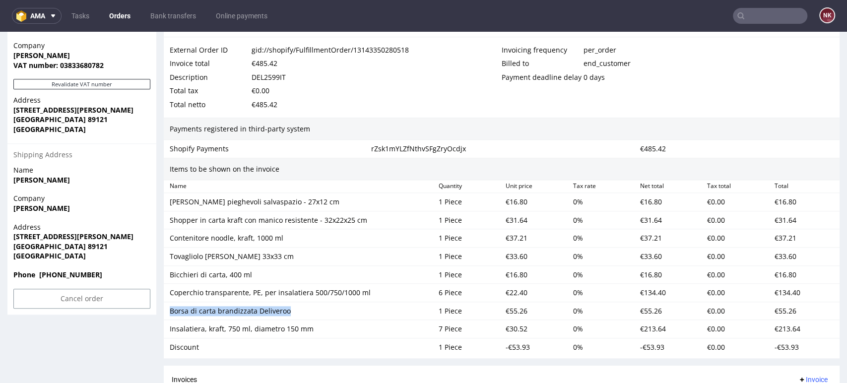
drag, startPoint x: 293, startPoint y: 313, endPoint x: 153, endPoint y: 319, distance: 140.6
click at [153, 319] on div "Order R091444062 (gid://shopify/FulfillmentOrder/13143350280518) 06.09.2025 12:…" at bounding box center [423, 145] width 847 height 1280
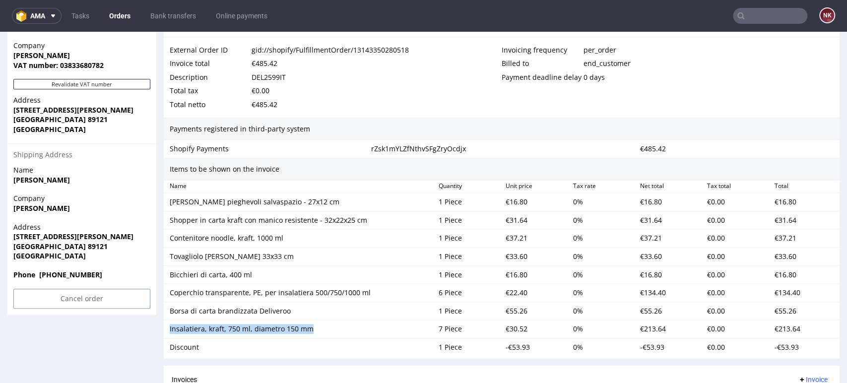
drag, startPoint x: 315, startPoint y: 332, endPoint x: 158, endPoint y: 337, distance: 156.8
click at [158, 337] on div "Order R091444062 (gid://shopify/FulfillmentOrder/13143350280518) 06.09.2025 12:…" at bounding box center [423, 145] width 847 height 1280
click at [182, 347] on div "Discount" at bounding box center [300, 347] width 261 height 10
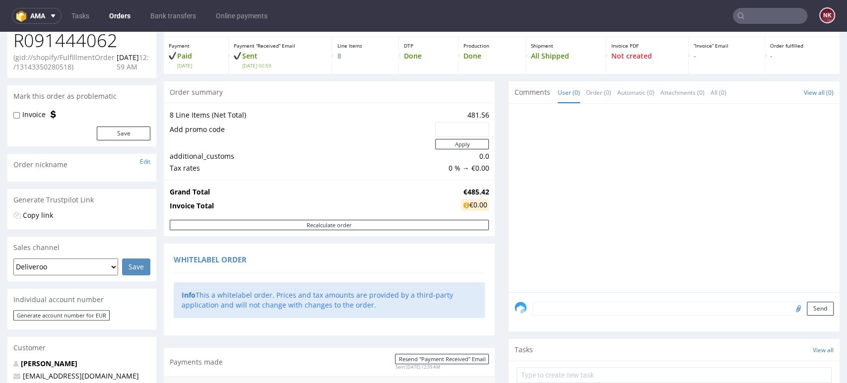
scroll to position [0, 0]
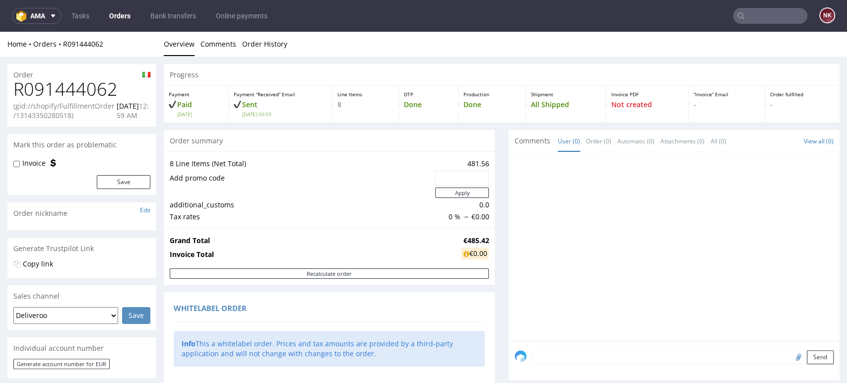
click at [80, 90] on h1 "R091444062" at bounding box center [81, 89] width 137 height 20
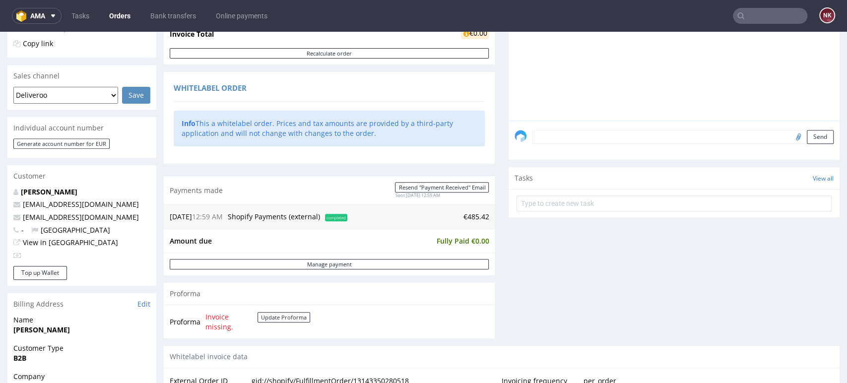
scroll to position [441, 0]
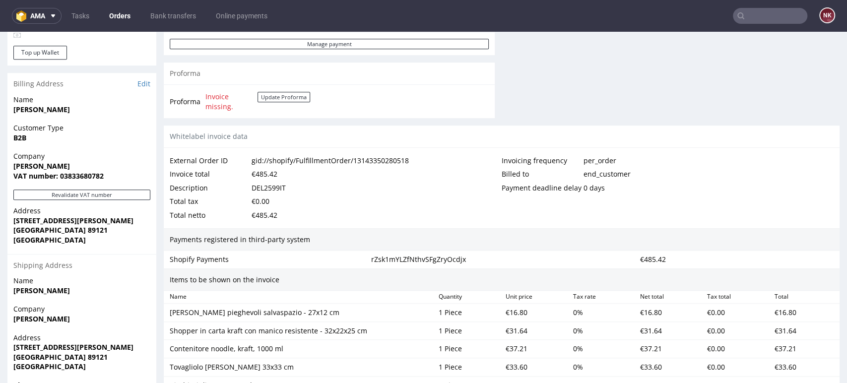
click at [274, 186] on div "DEL2599IT" at bounding box center [269, 188] width 34 height 14
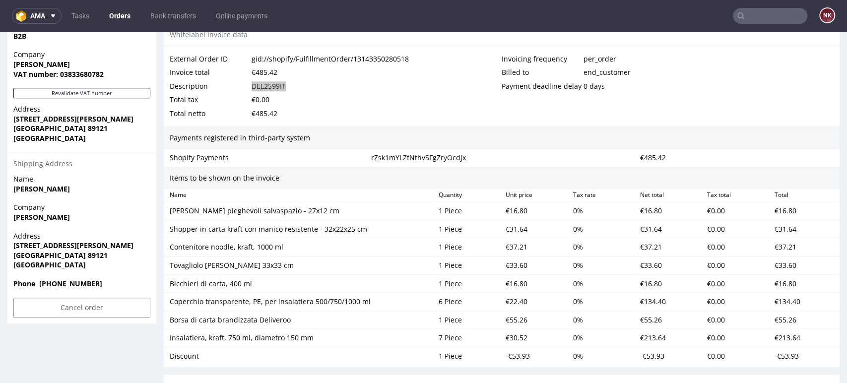
scroll to position [661, 0]
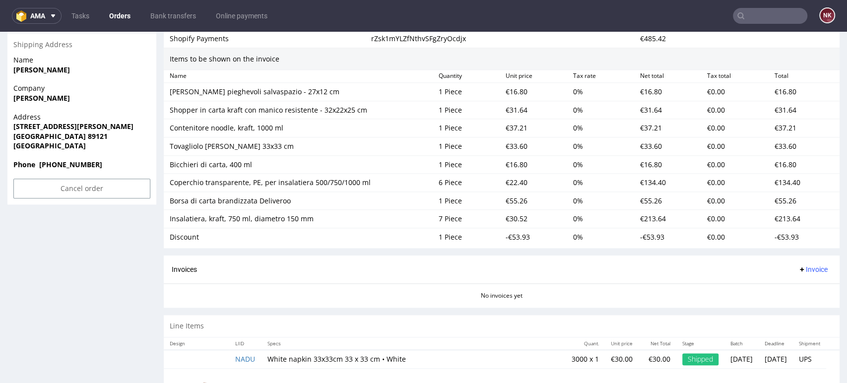
click at [510, 94] on div "€16.80" at bounding box center [535, 92] width 67 height 14
click at [508, 115] on div "€31.64" at bounding box center [535, 110] width 67 height 14
click at [509, 108] on div "€31.64" at bounding box center [535, 110] width 67 height 14
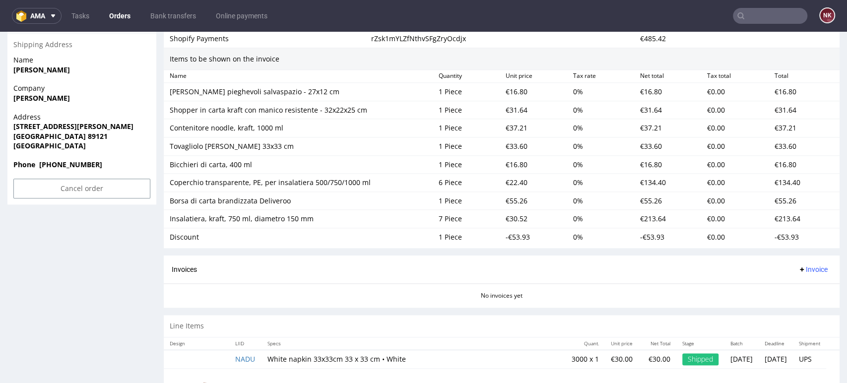
click at [507, 127] on div "€37.21" at bounding box center [535, 128] width 67 height 14
click at [513, 146] on div "€33.60" at bounding box center [535, 146] width 67 height 14
click at [511, 164] on div "€16.80" at bounding box center [535, 165] width 67 height 14
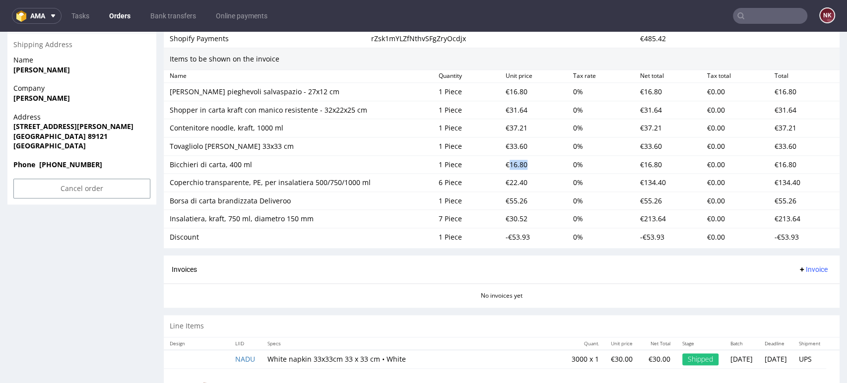
click at [511, 164] on div "€16.80" at bounding box center [535, 165] width 67 height 14
click at [512, 182] on div "€22.40" at bounding box center [535, 183] width 67 height 14
click at [508, 194] on div "€55.26" at bounding box center [535, 201] width 67 height 14
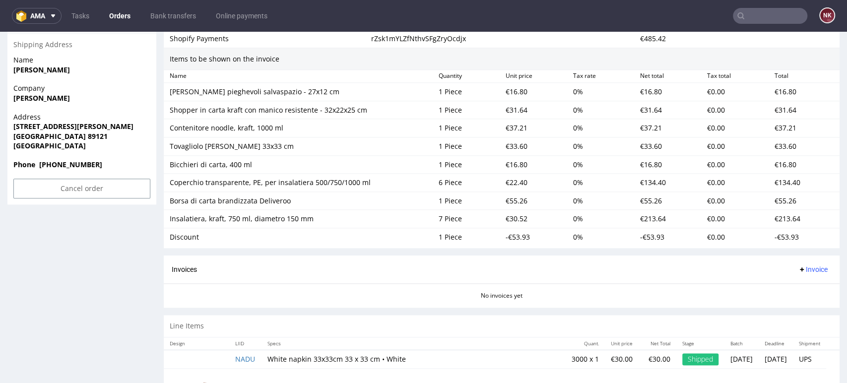
click at [510, 218] on div "€30.52" at bounding box center [535, 219] width 67 height 14
click at [512, 239] on div "-€53.93" at bounding box center [535, 237] width 67 height 14
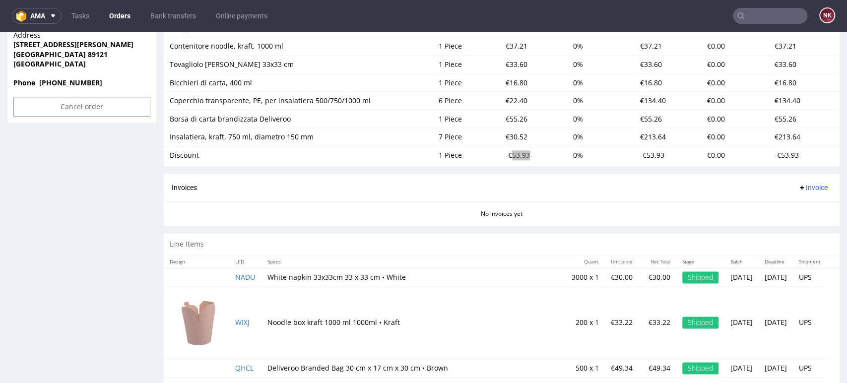
scroll to position [882, 0]
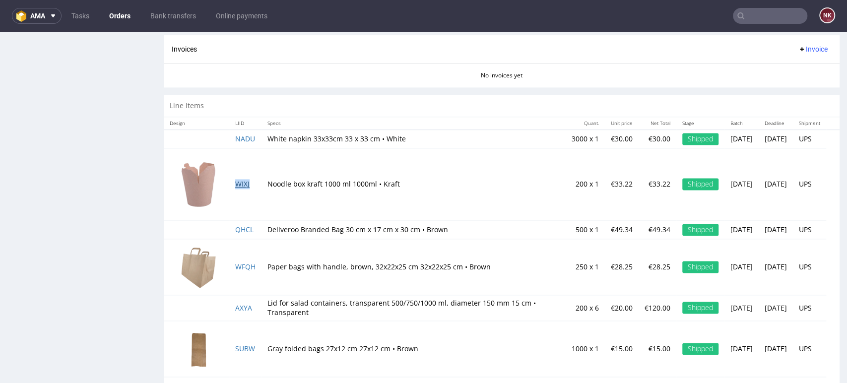
drag, startPoint x: 232, startPoint y: 184, endPoint x: 247, endPoint y: 179, distance: 15.7
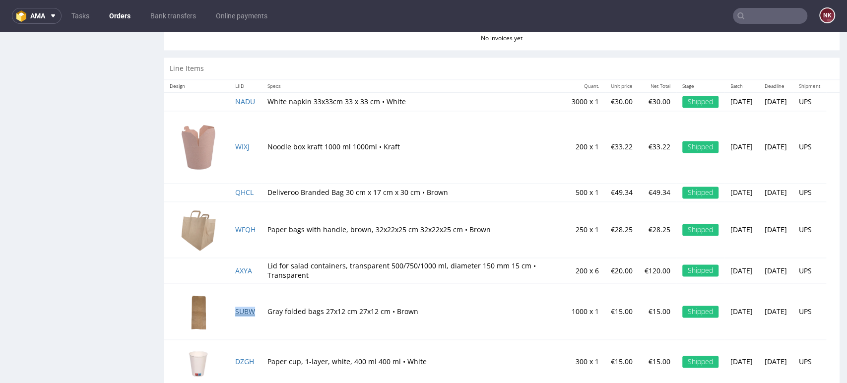
scroll to position [956, 0]
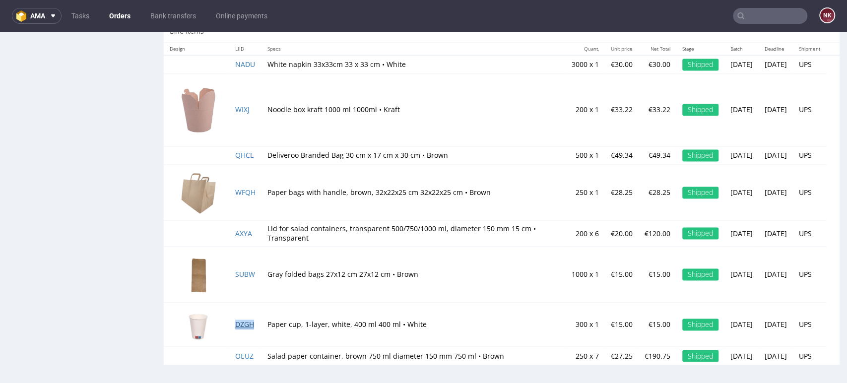
drag, startPoint x: 246, startPoint y: 328, endPoint x: 241, endPoint y: 321, distance: 9.2
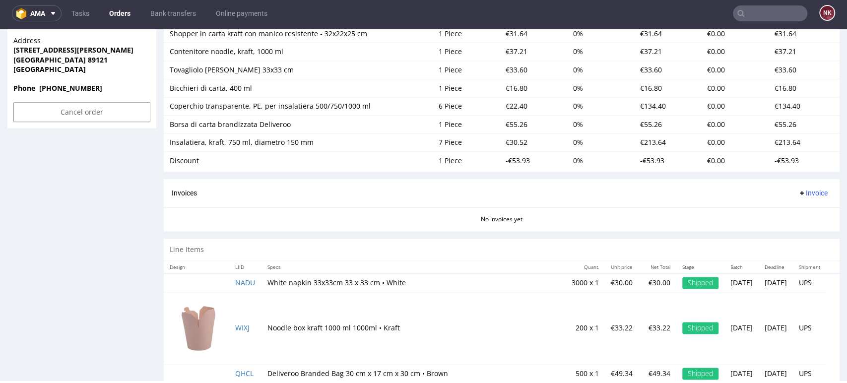
scroll to position [460, 0]
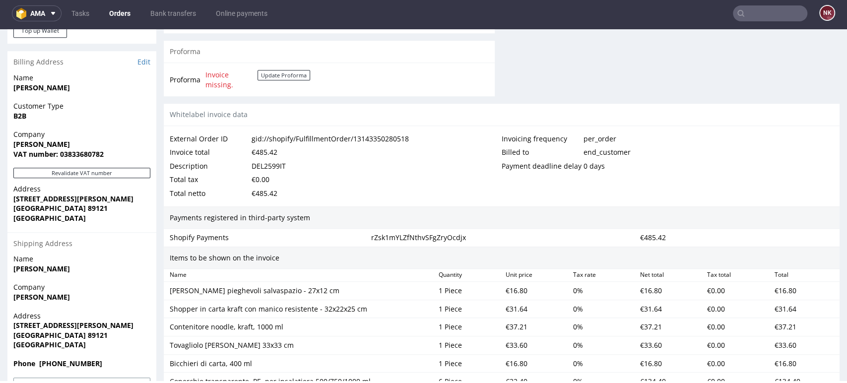
click at [265, 193] on div "€485.42" at bounding box center [265, 194] width 26 height 14
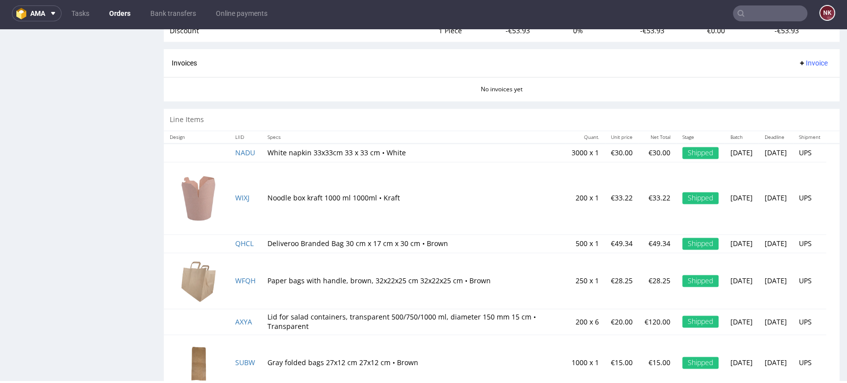
scroll to position [845, 0]
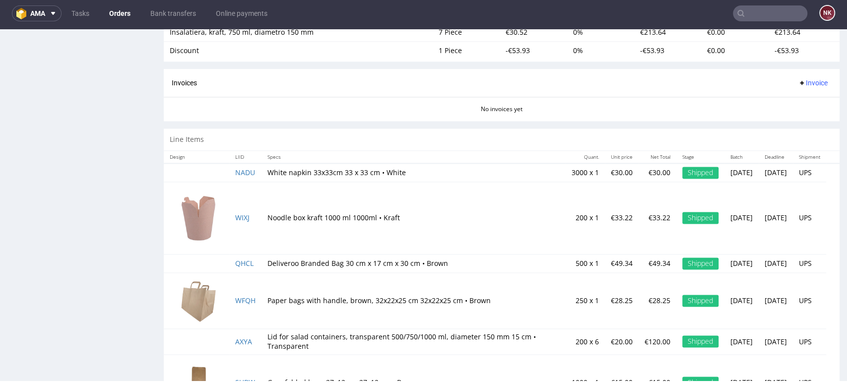
click at [810, 72] on div "Invoices Invoice" at bounding box center [502, 83] width 676 height 28
click at [804, 80] on span "Invoice" at bounding box center [813, 83] width 30 height 8
click at [792, 119] on span "Upload" at bounding box center [795, 121] width 48 height 10
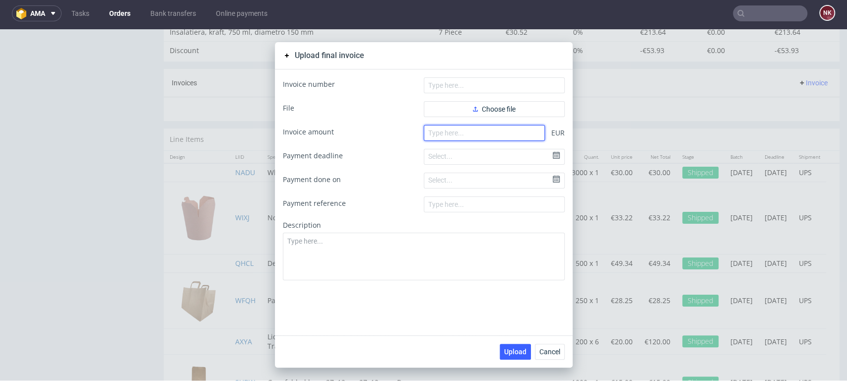
click at [477, 132] on input "number" at bounding box center [484, 133] width 121 height 16
paste input "485.42"
type input "485.42"
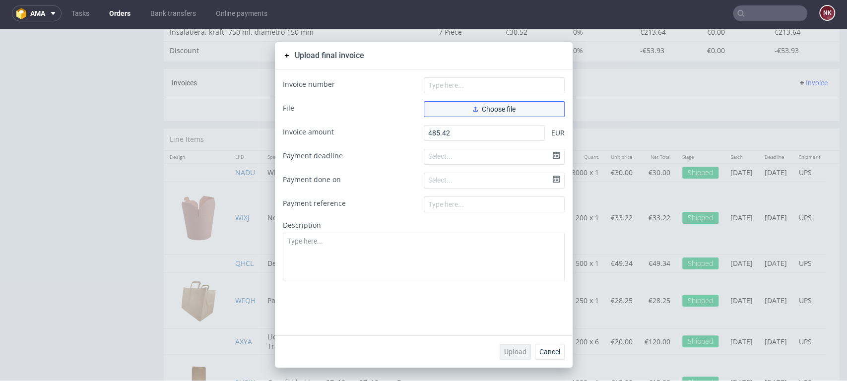
click at [476, 106] on span "Choose file" at bounding box center [494, 109] width 43 height 7
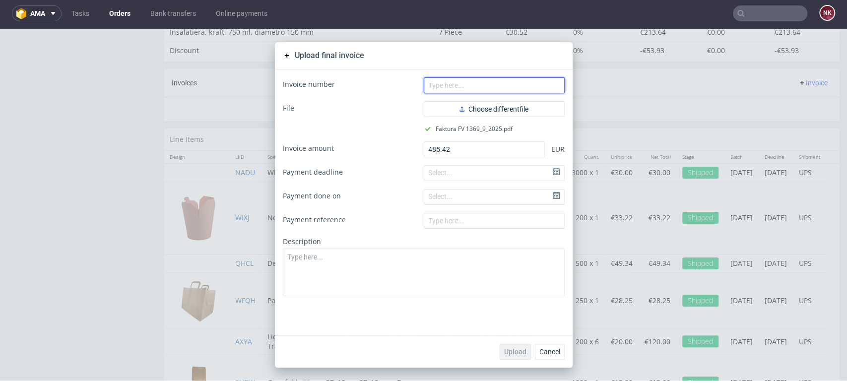
click at [429, 83] on input "text" at bounding box center [494, 85] width 141 height 16
type input "FV 1369/9/2025"
click at [519, 352] on span "Upload" at bounding box center [515, 351] width 22 height 7
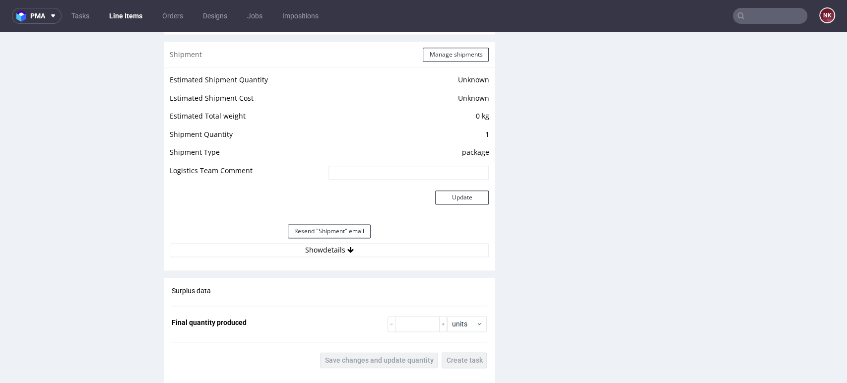
scroll to position [882, 0]
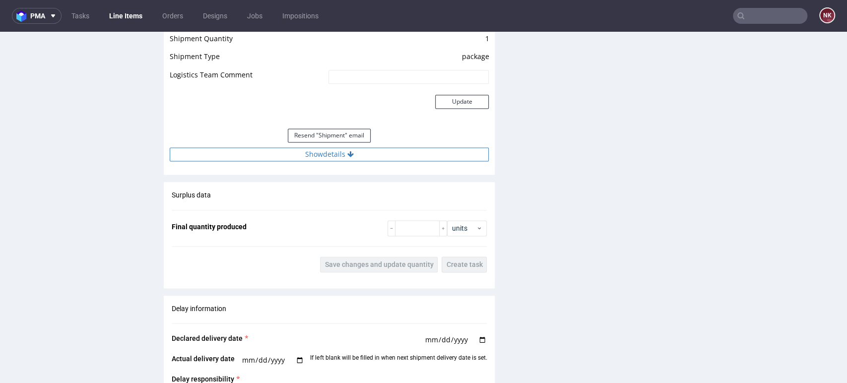
click at [362, 153] on button "Show details" at bounding box center [329, 154] width 319 height 14
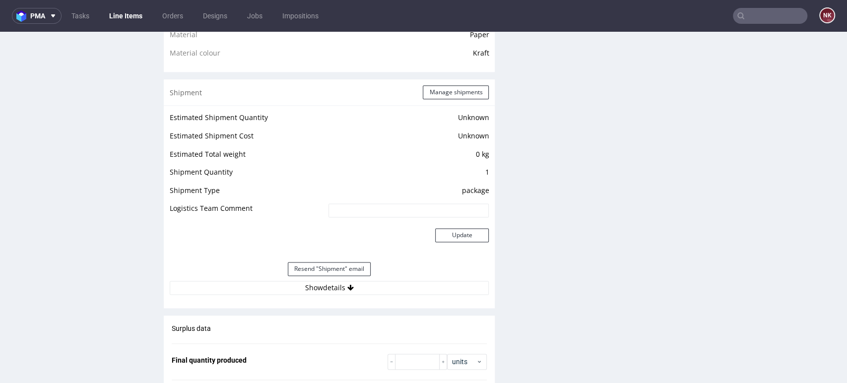
scroll to position [882, 0]
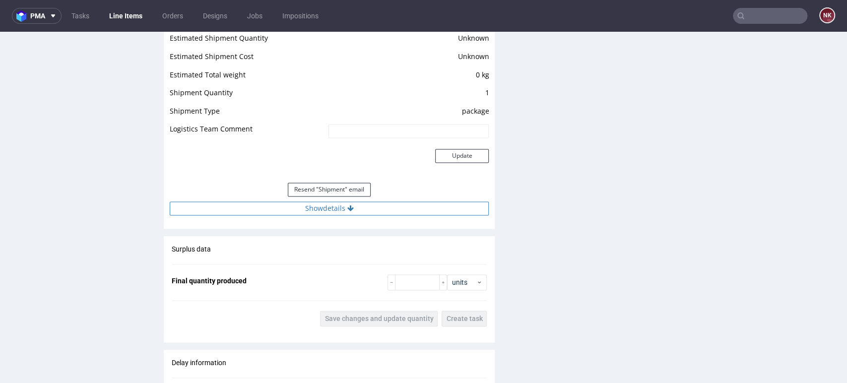
click at [357, 209] on button "Show details" at bounding box center [329, 208] width 319 height 14
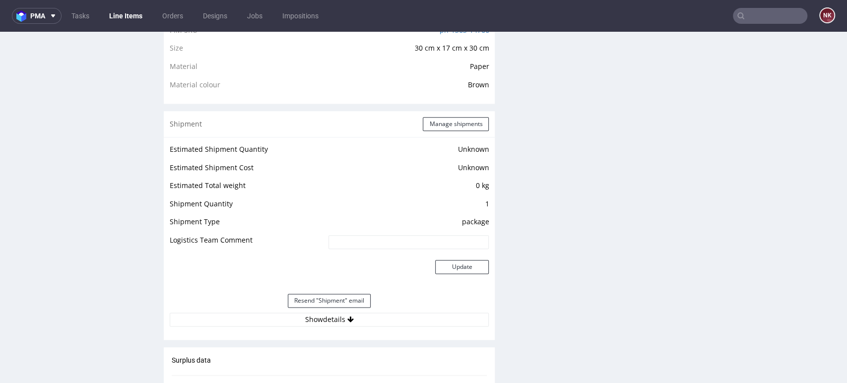
scroll to position [882, 0]
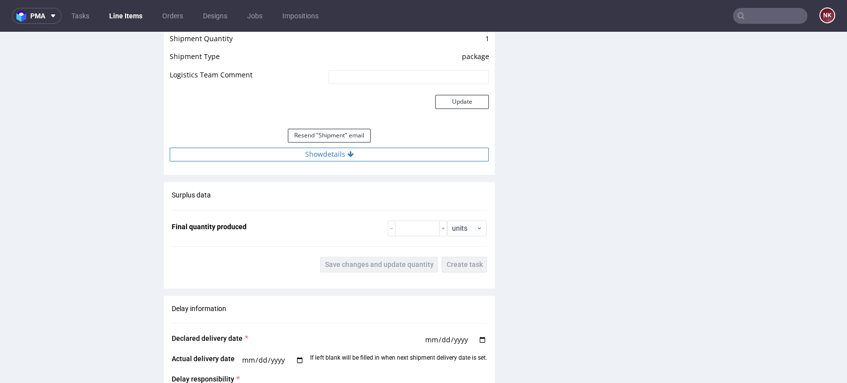
click at [349, 155] on icon at bounding box center [350, 154] width 6 height 7
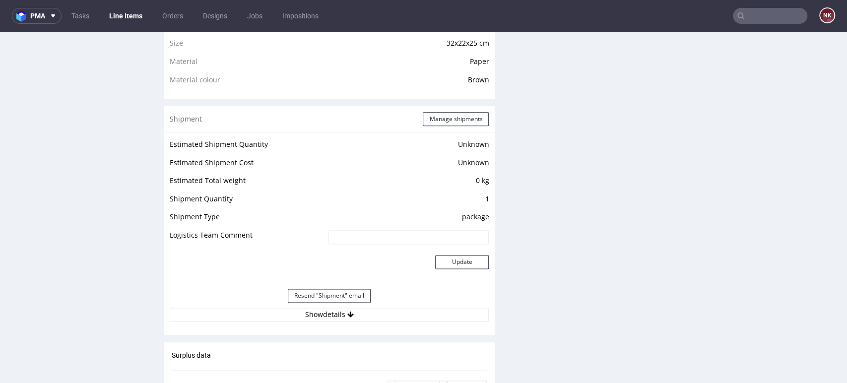
scroll to position [827, 0]
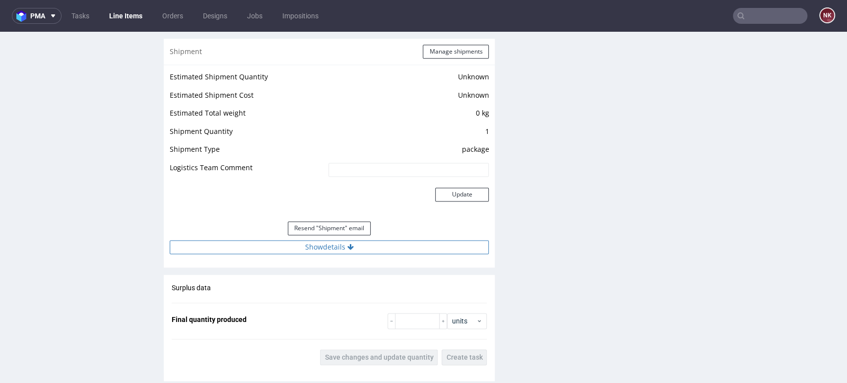
click at [383, 249] on button "Show details" at bounding box center [329, 247] width 319 height 14
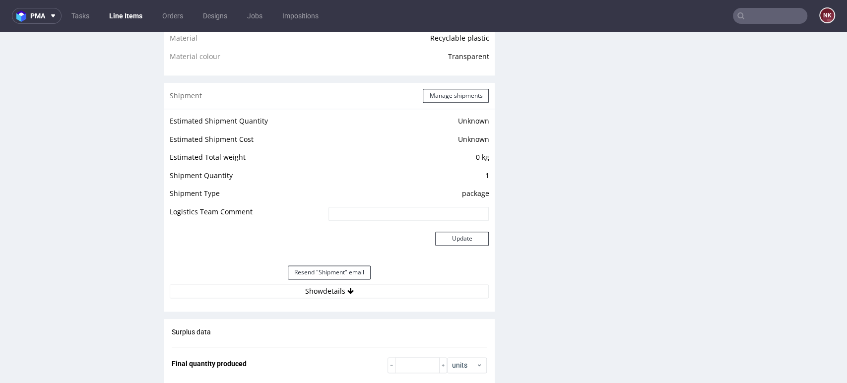
scroll to position [882, 0]
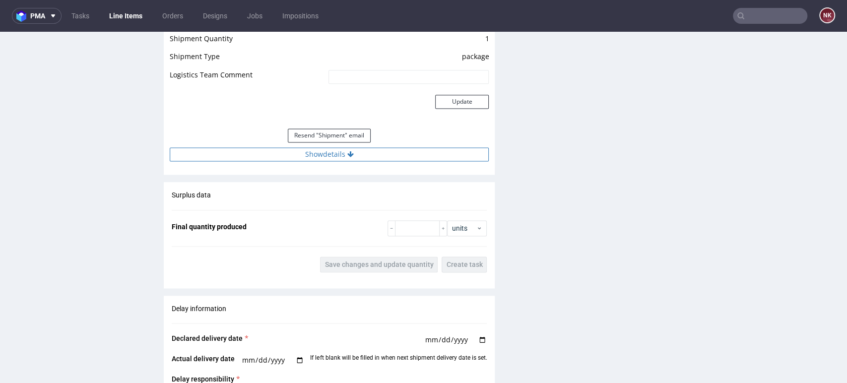
click at [361, 160] on button "Show details" at bounding box center [329, 154] width 319 height 14
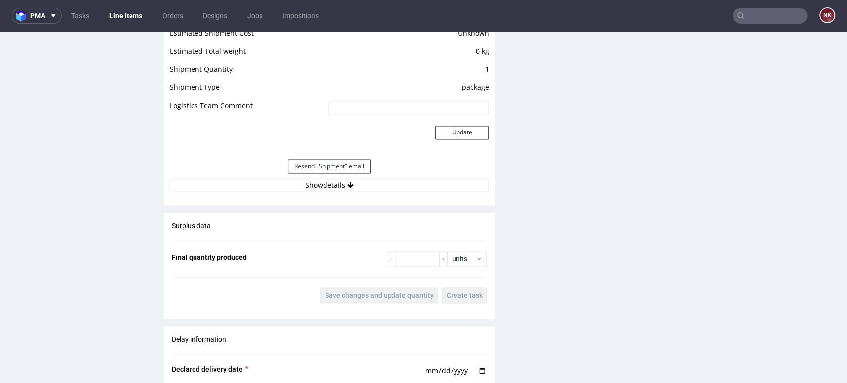
scroll to position [937, 0]
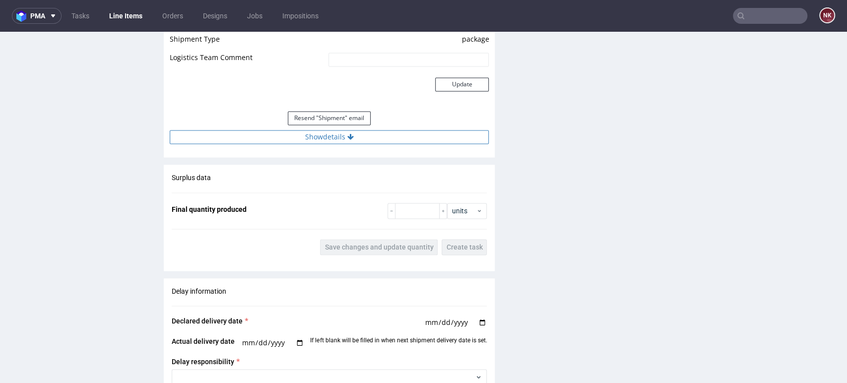
click at [372, 139] on button "Show details" at bounding box center [329, 137] width 319 height 14
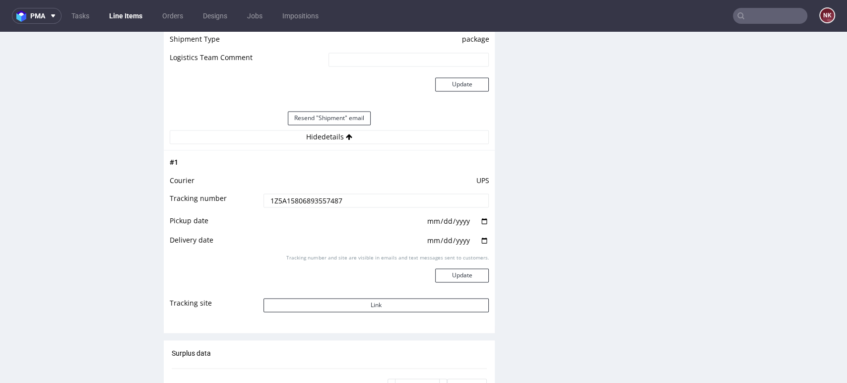
click at [591, 269] on div "Production Files - Design Spit Spit request impossible Box design not found, un…" at bounding box center [674, 61] width 331 height 1541
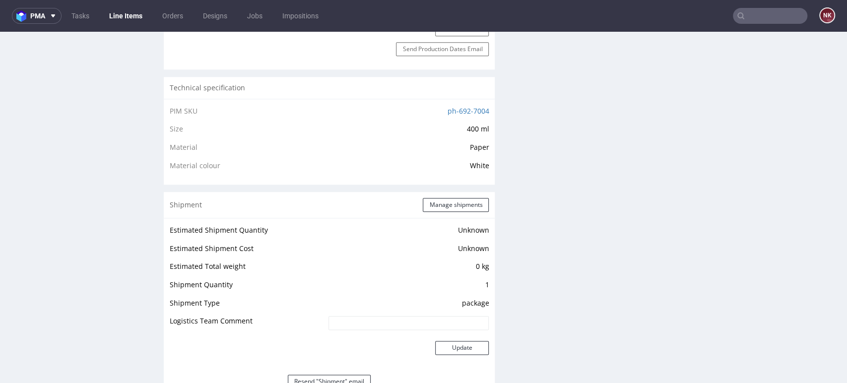
scroll to position [827, 0]
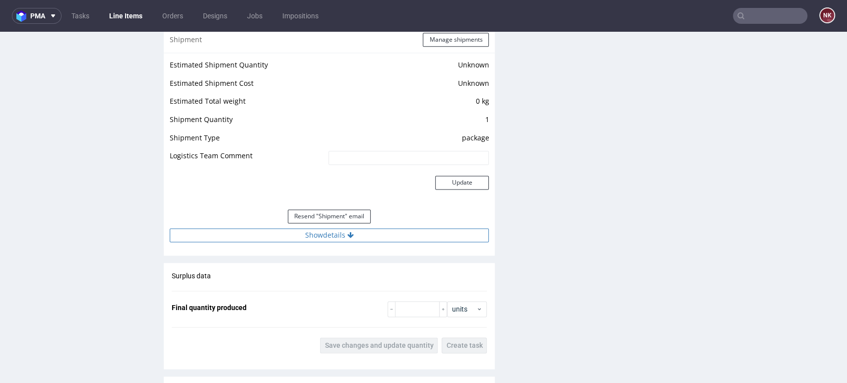
click at [374, 233] on button "Show details" at bounding box center [329, 235] width 319 height 14
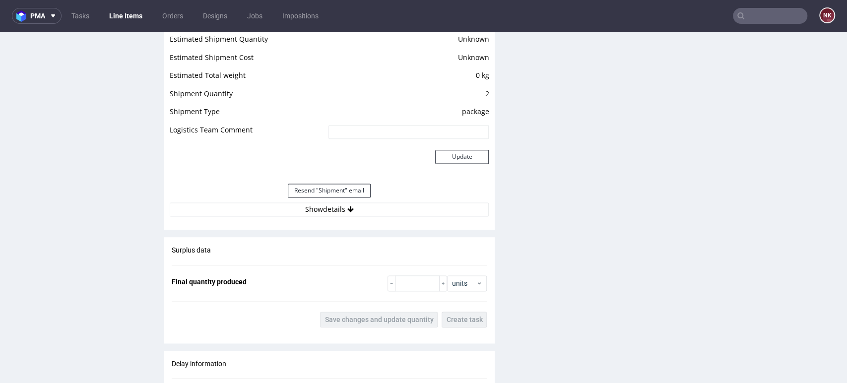
scroll to position [992, 0]
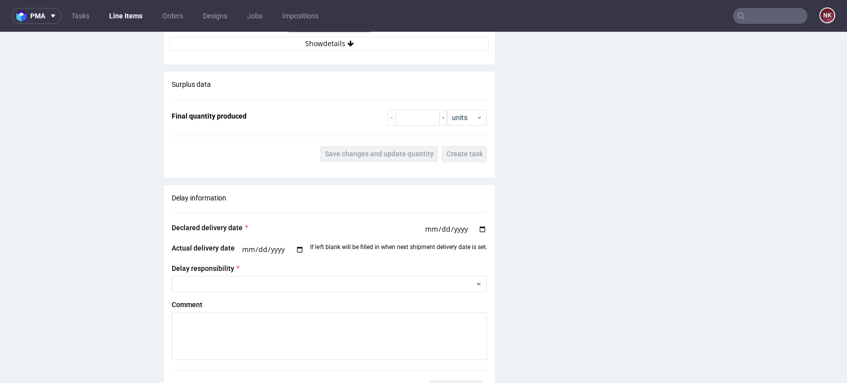
click at [414, 32] on div "Resend "Shipment" email" at bounding box center [329, 25] width 319 height 24
click at [414, 45] on button "Show details" at bounding box center [329, 44] width 319 height 14
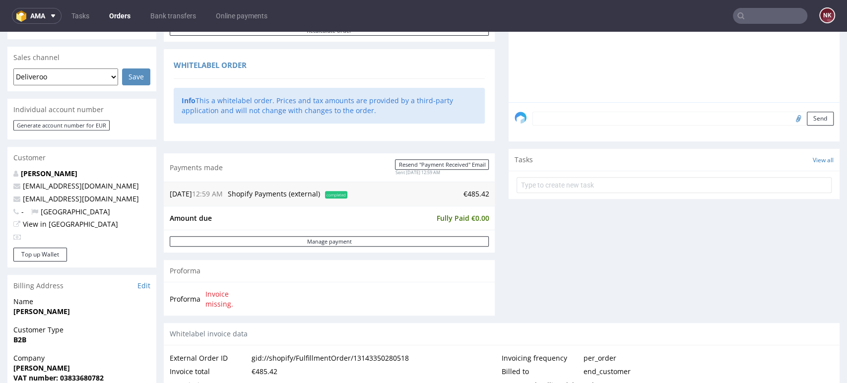
scroll to position [330, 0]
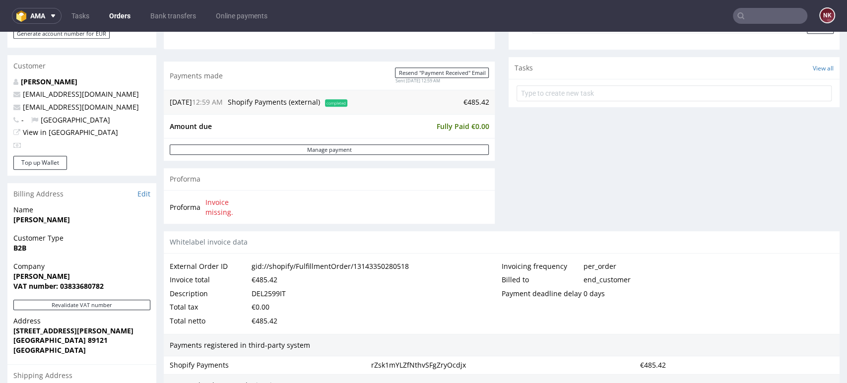
click at [820, 194] on div "Comments User (0) Order (0) Automatic (0) Attachments (0) All (0) View all (0) …" at bounding box center [674, 16] width 331 height 432
click at [783, 147] on div "Comments User (0) Order (0) Automatic (0) Attachments (0) All (0) View all (0) …" at bounding box center [674, 16] width 331 height 432
click at [787, 186] on div "Comments User (0) Order (0) Automatic (0) Attachments (0) All (0) View all (0) …" at bounding box center [674, 16] width 331 height 432
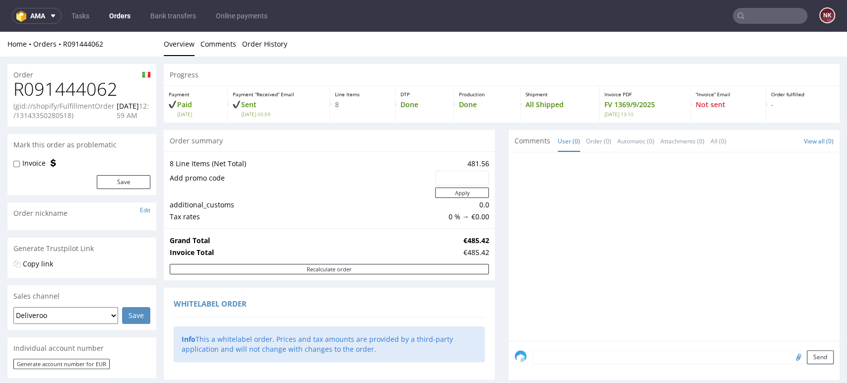
click at [514, 197] on div at bounding box center [676, 249] width 325 height 183
click at [514, 244] on div at bounding box center [676, 249] width 325 height 183
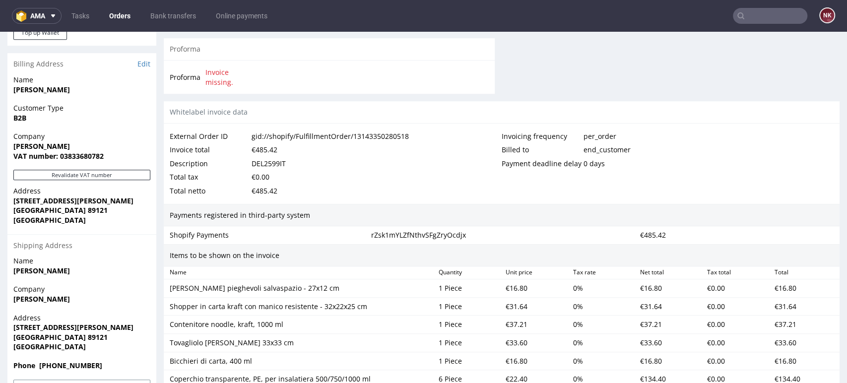
scroll to position [385, 0]
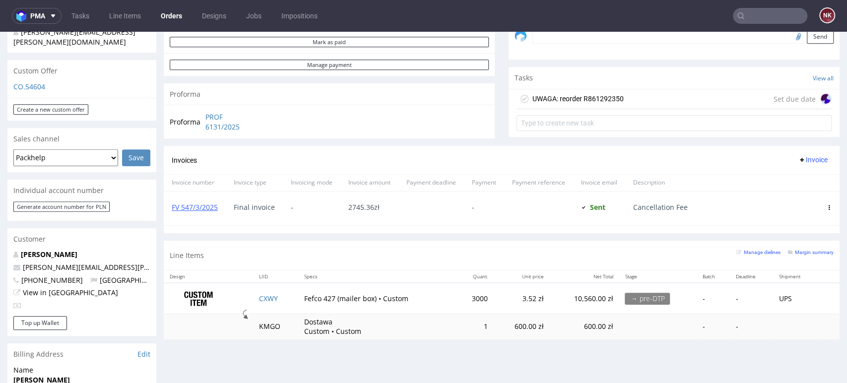
scroll to position [275, 0]
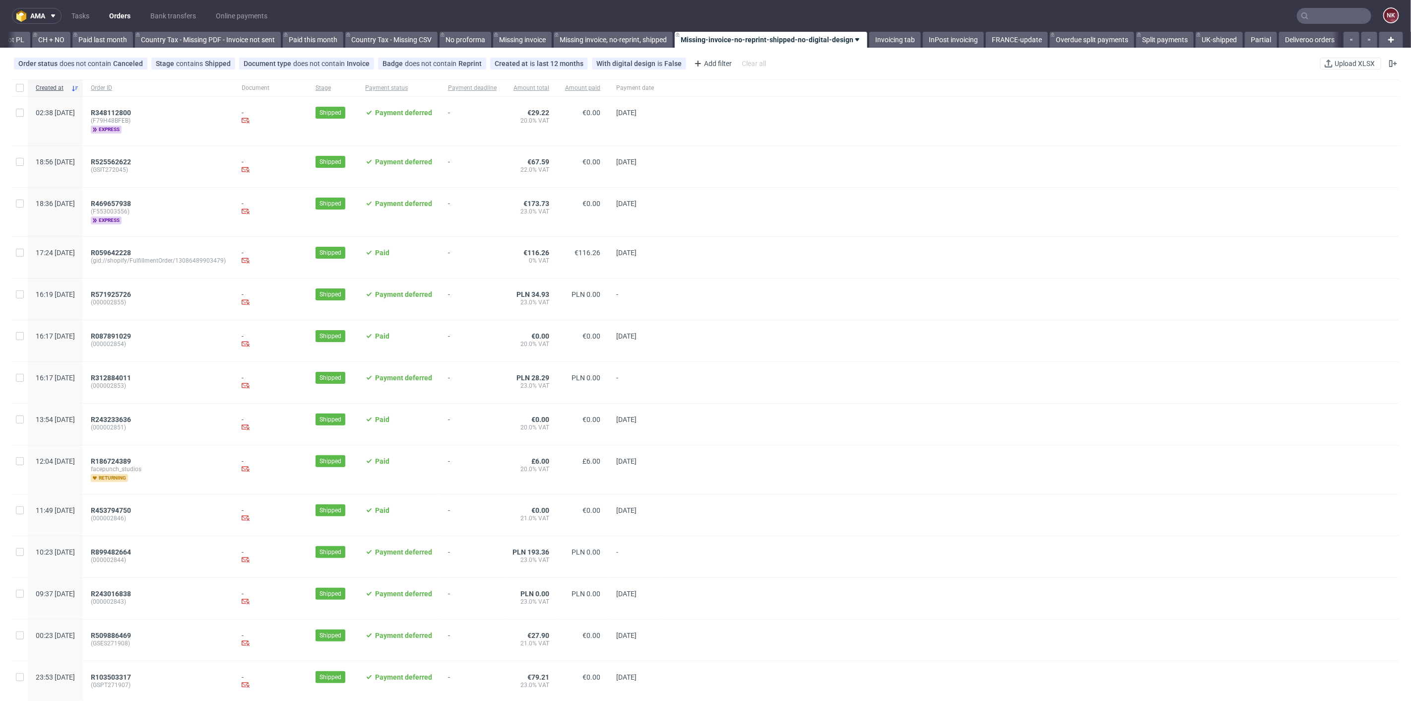
scroll to position [0, 1026]
click at [81, 15] on link "Tasks" at bounding box center [80, 16] width 30 height 16
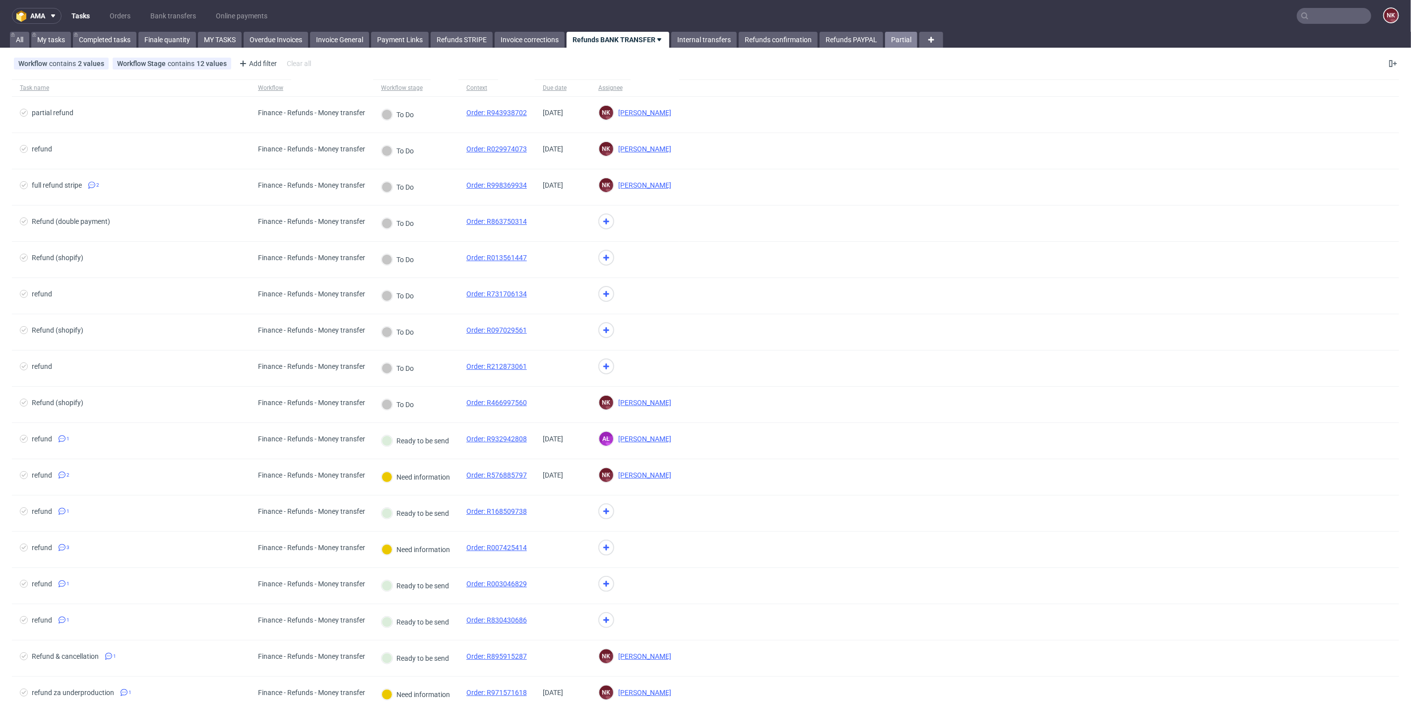
click at [911, 40] on link "Partial" at bounding box center [901, 40] width 32 height 16
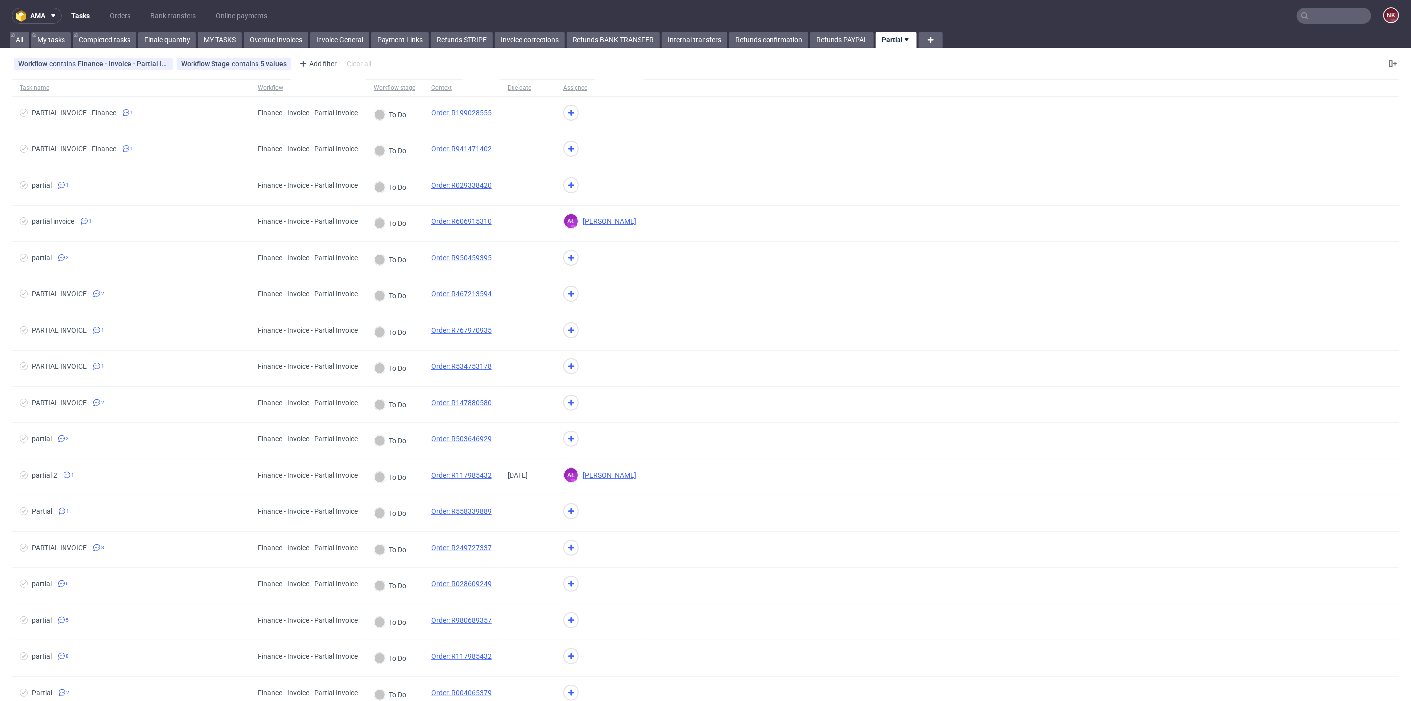
click at [283, 4] on nav "ama Tasks Orders Bank transfers Online payments NK" at bounding box center [705, 16] width 1411 height 32
click at [276, 12] on ul "Tasks Orders Bank transfers Online payments" at bounding box center [170, 16] width 216 height 16
click at [277, 10] on nav "ama Tasks Orders Bank transfers Online payments NK" at bounding box center [705, 16] width 1411 height 32
click at [121, 15] on link "Orders" at bounding box center [120, 16] width 33 height 16
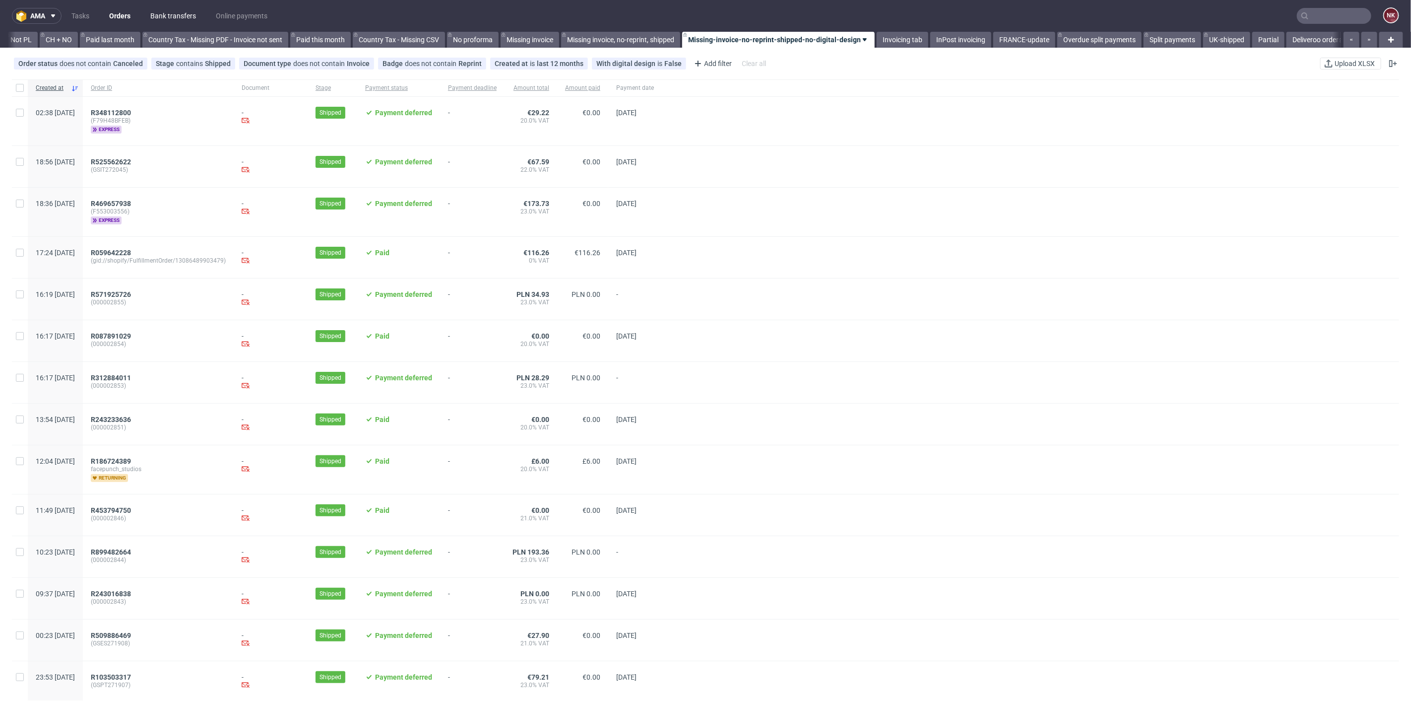
scroll to position [0, 1026]
click at [169, 13] on link "Bank transfers" at bounding box center [173, 16] width 58 height 16
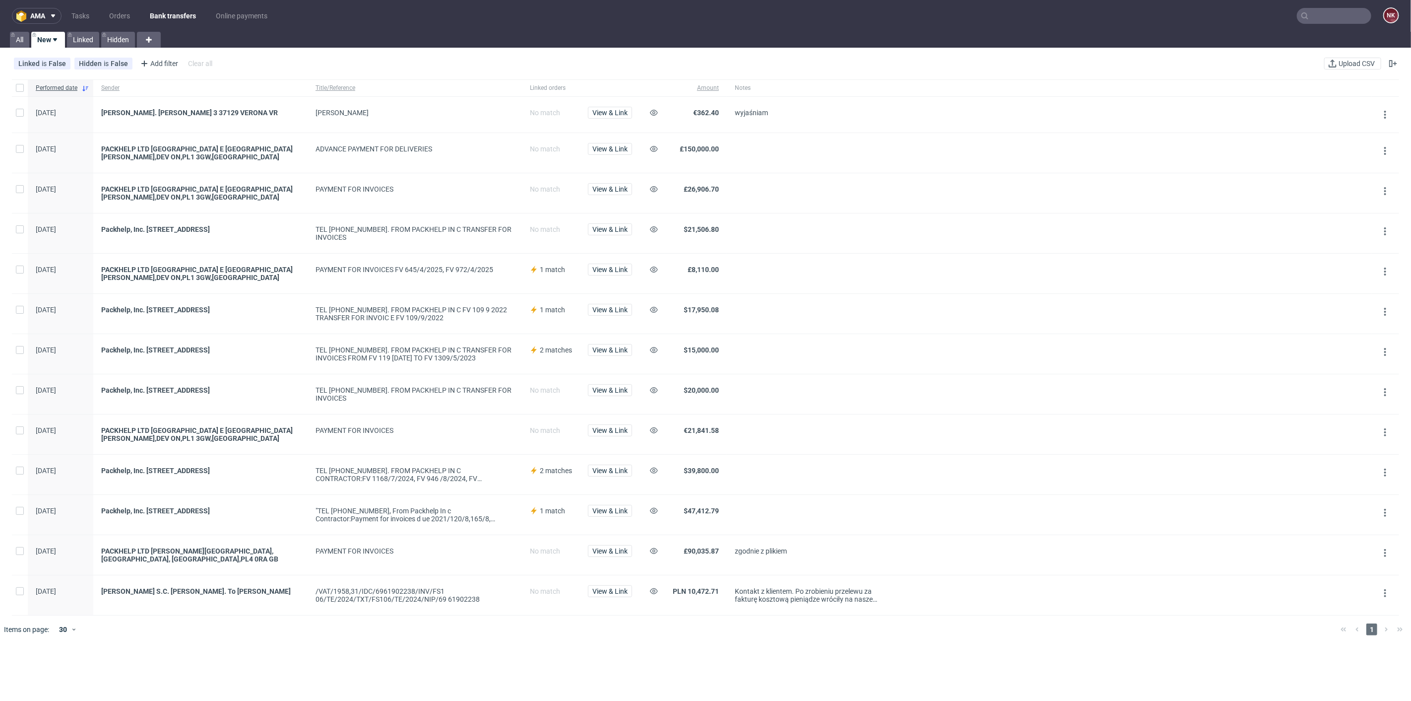
click at [844, 123] on div "wyjaśniam" at bounding box center [809, 115] width 165 height 36
click at [160, 14] on link "Bank transfers" at bounding box center [173, 16] width 58 height 16
click at [1329, 66] on use at bounding box center [1333, 64] width 8 height 8
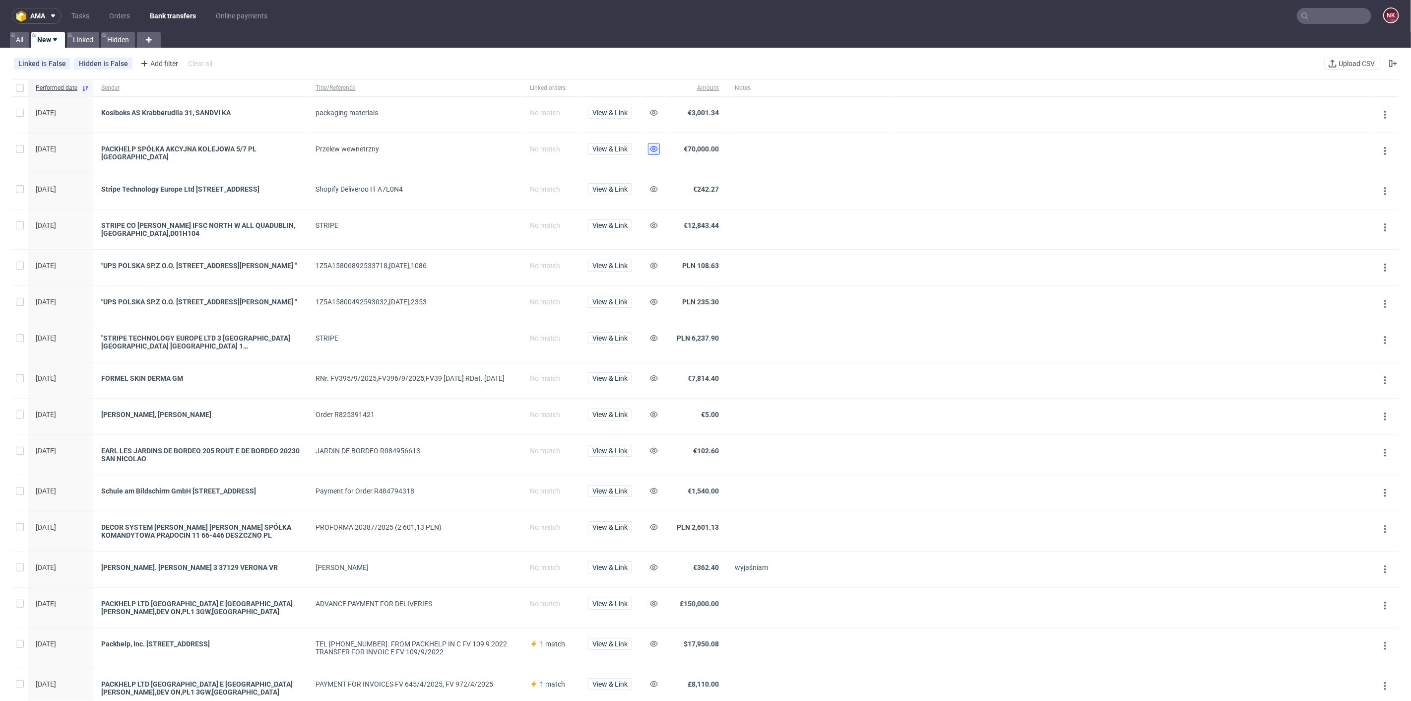
click at [651, 150] on icon at bounding box center [654, 149] width 8 height 8
click at [651, 185] on icon at bounding box center [654, 189] width 8 height 8
click at [650, 222] on icon at bounding box center [654, 225] width 8 height 8
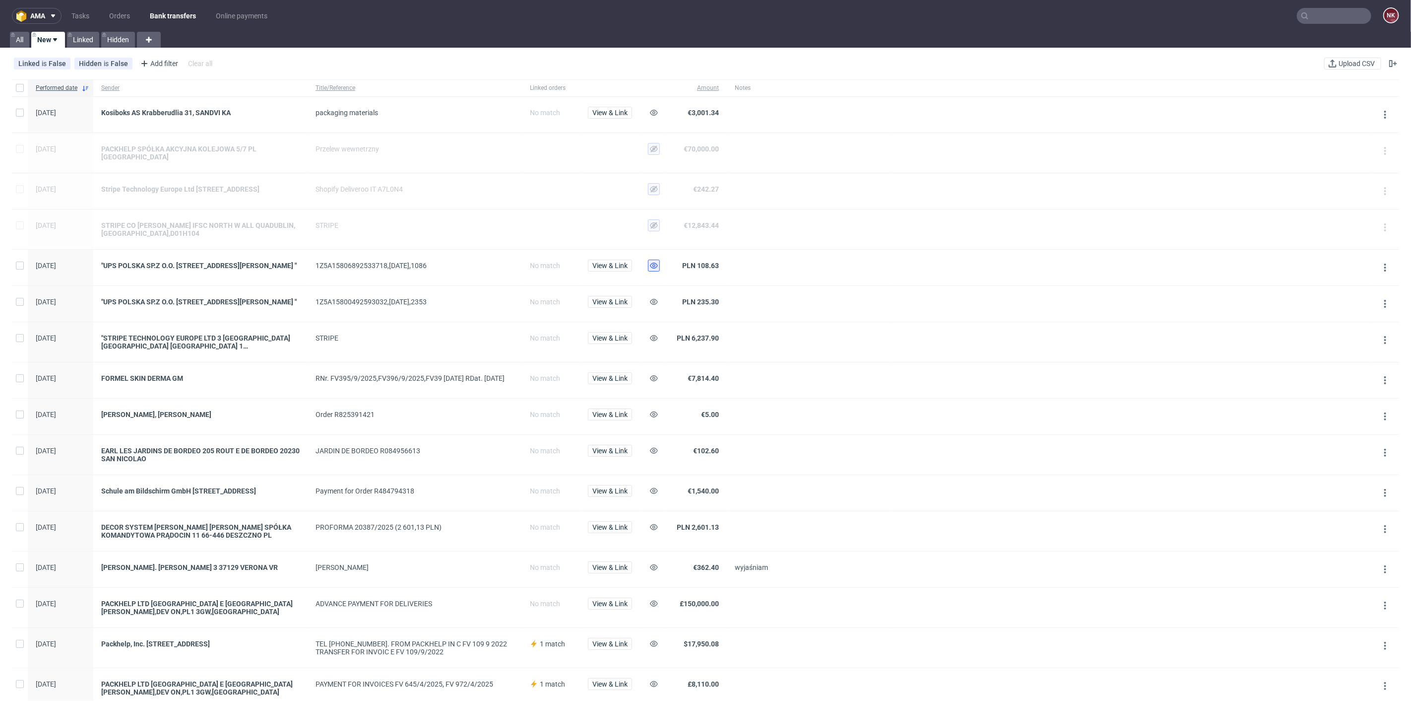
click at [656, 259] on button at bounding box center [654, 265] width 12 height 12
click at [655, 306] on icon at bounding box center [654, 302] width 8 height 8
click at [654, 341] on icon at bounding box center [654, 338] width 8 height 8
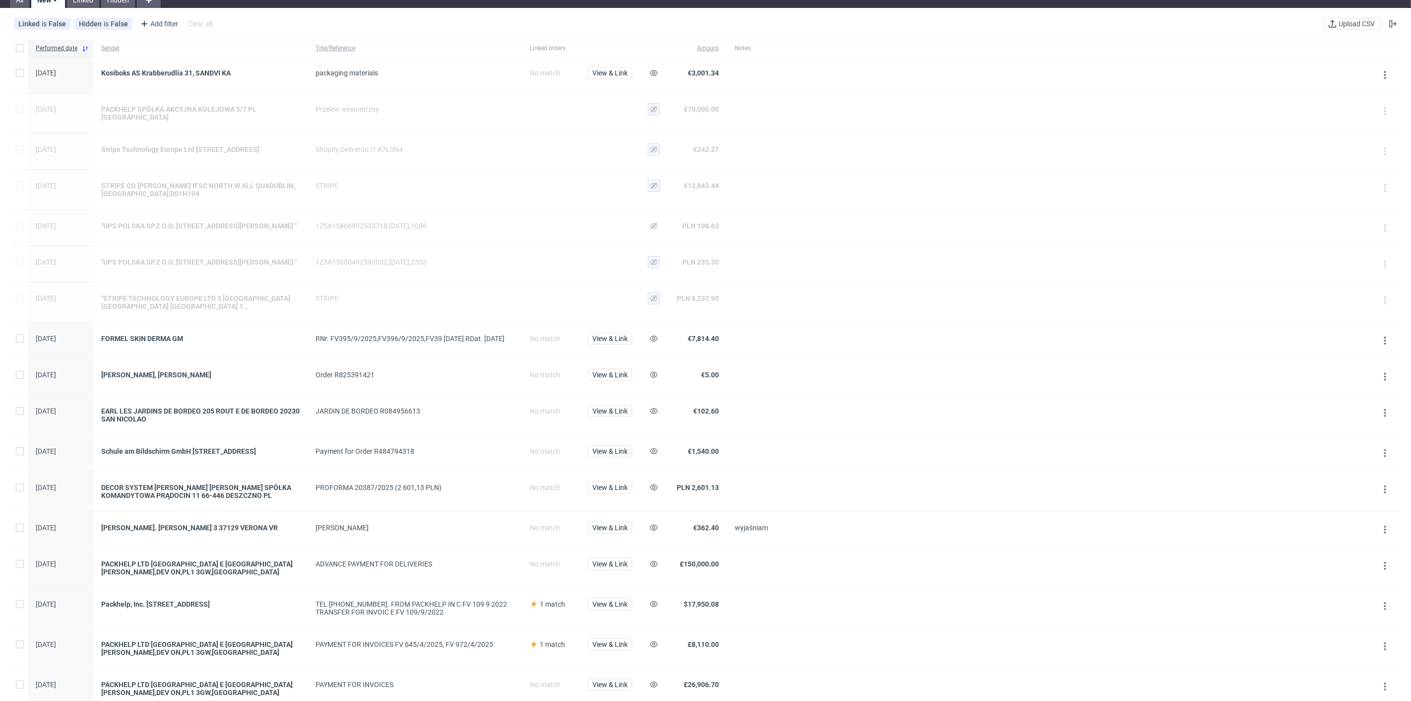
scroll to position [55, 0]
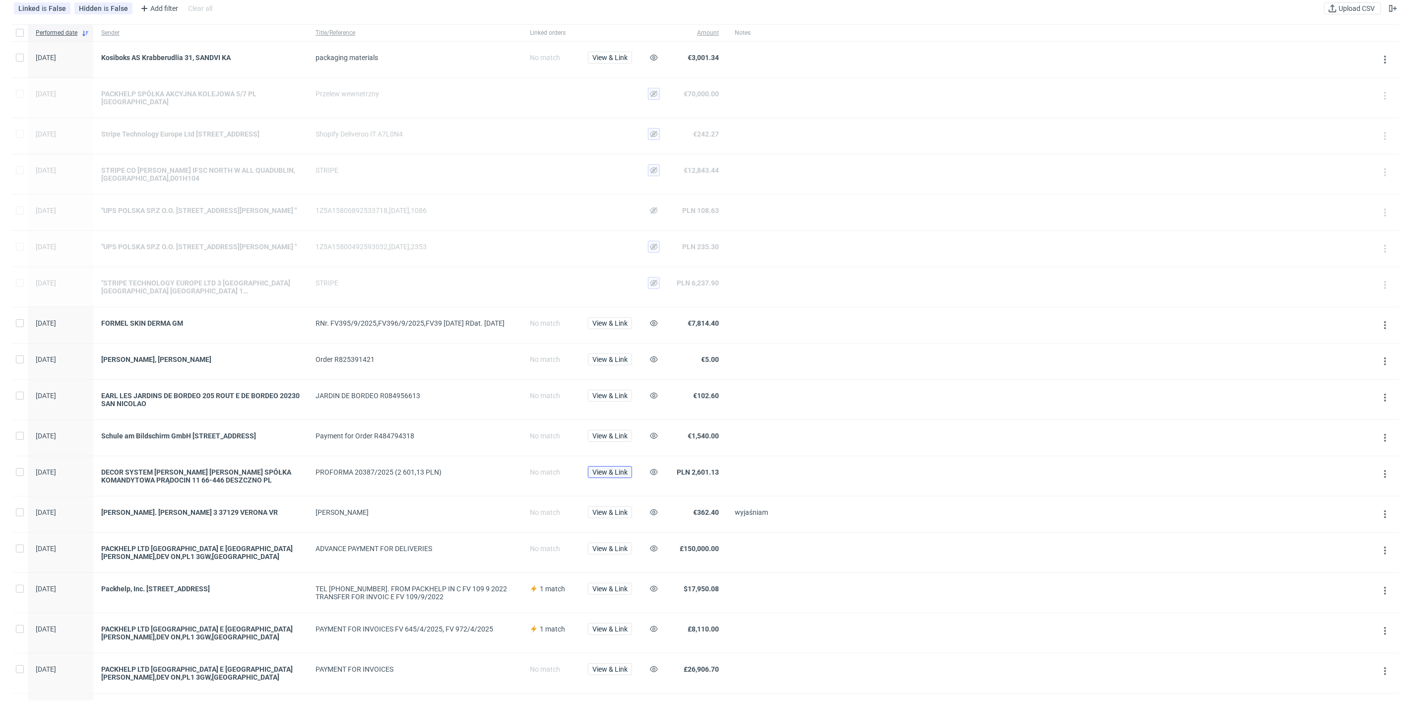
click at [609, 478] on button "View & Link" at bounding box center [610, 472] width 44 height 12
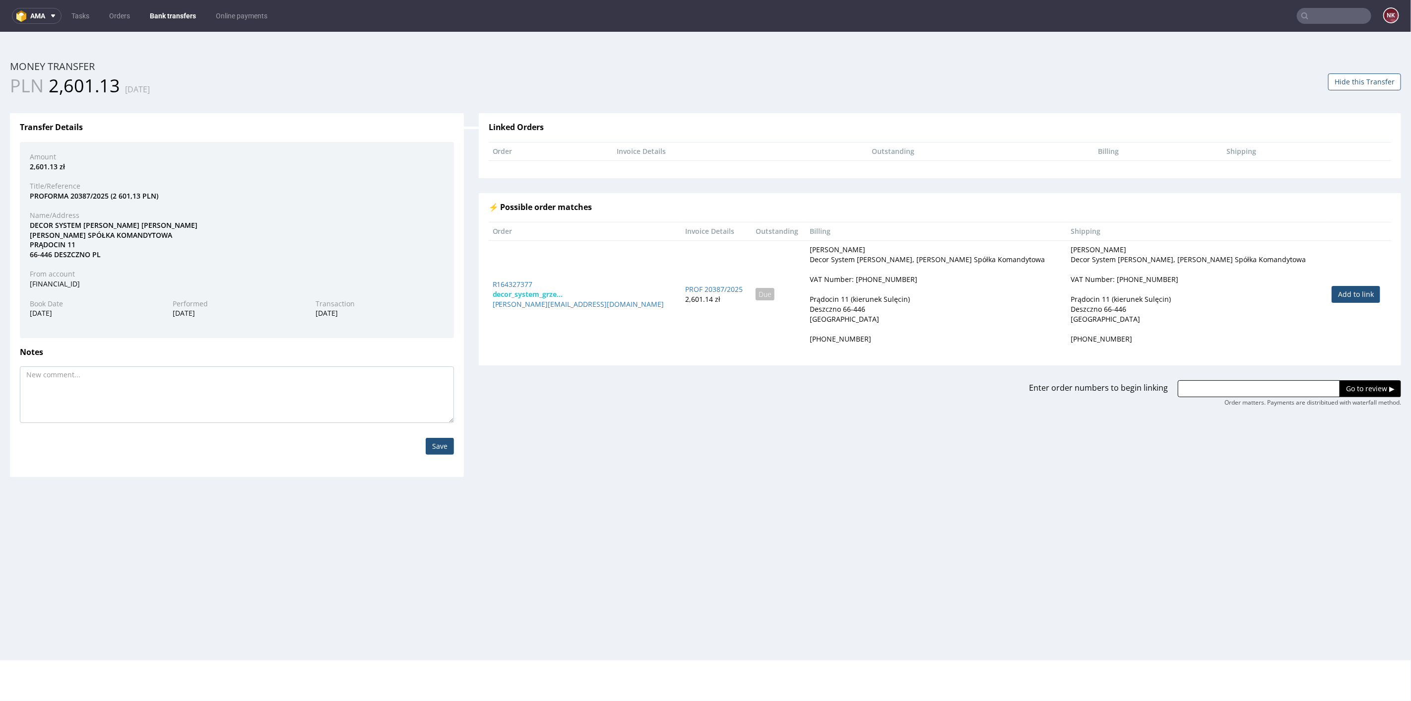
click at [1341, 296] on link "Add to link" at bounding box center [1356, 293] width 49 height 17
type input "R164327377"
click at [1341, 386] on input "Go to review ▶" at bounding box center [1371, 388] width 62 height 17
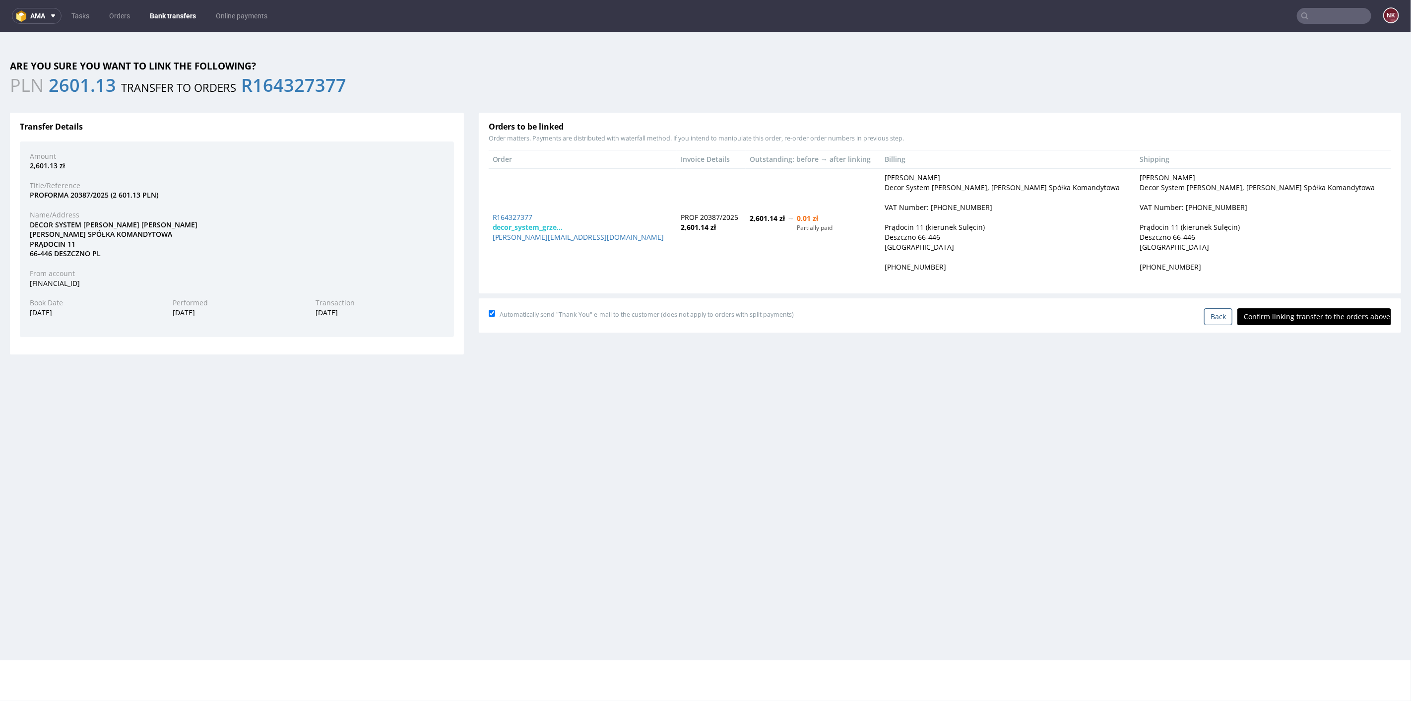
click at [1297, 313] on input "Confirm linking transfer to the orders above" at bounding box center [1314, 316] width 154 height 17
type input "In progress..."
